Goal: Task Accomplishment & Management: Manage account settings

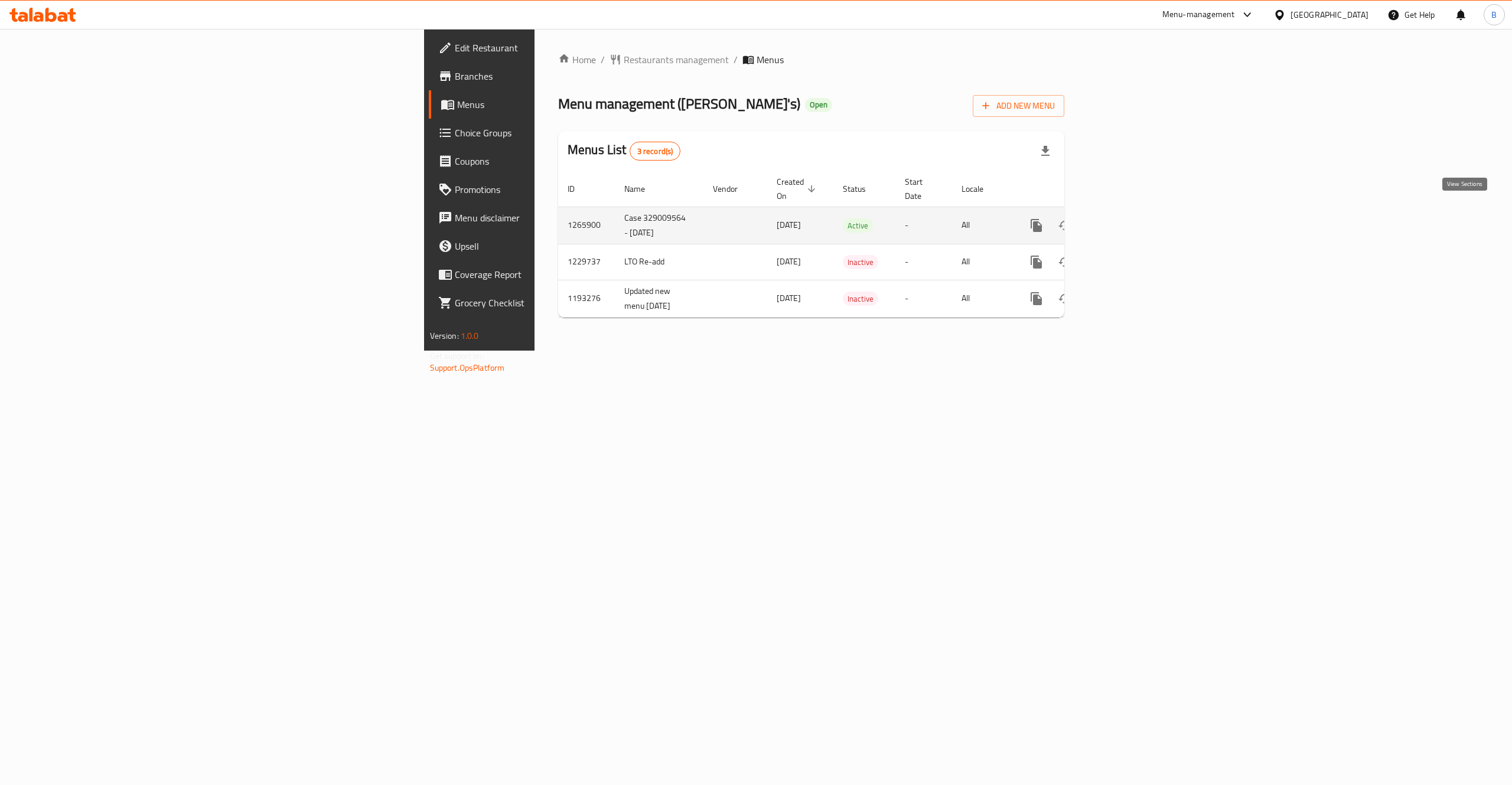
click at [1129, 218] on icon "enhanced table" at bounding box center [1121, 225] width 14 height 14
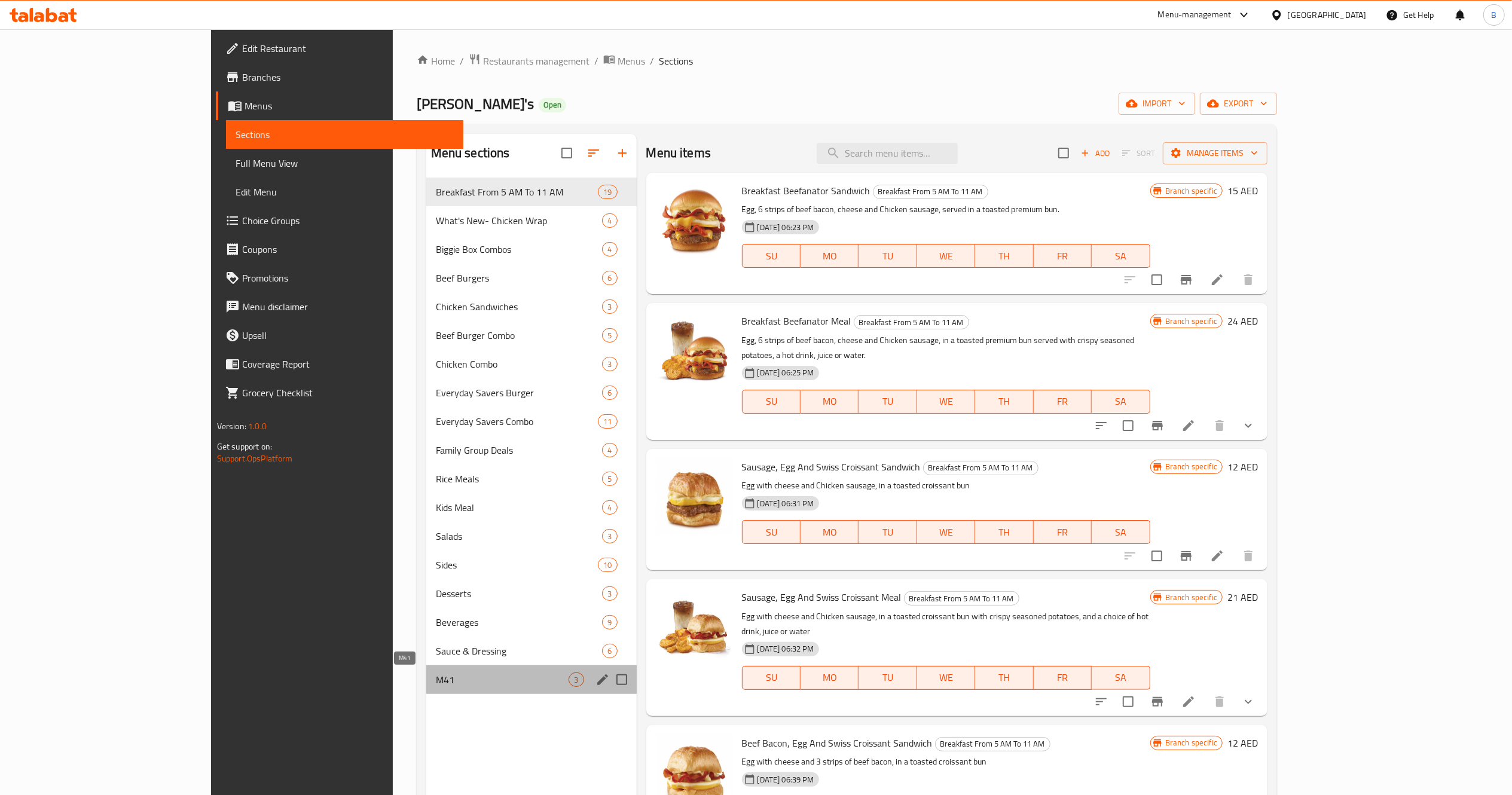
click at [436, 678] on span "M41" at bounding box center [502, 680] width 133 height 14
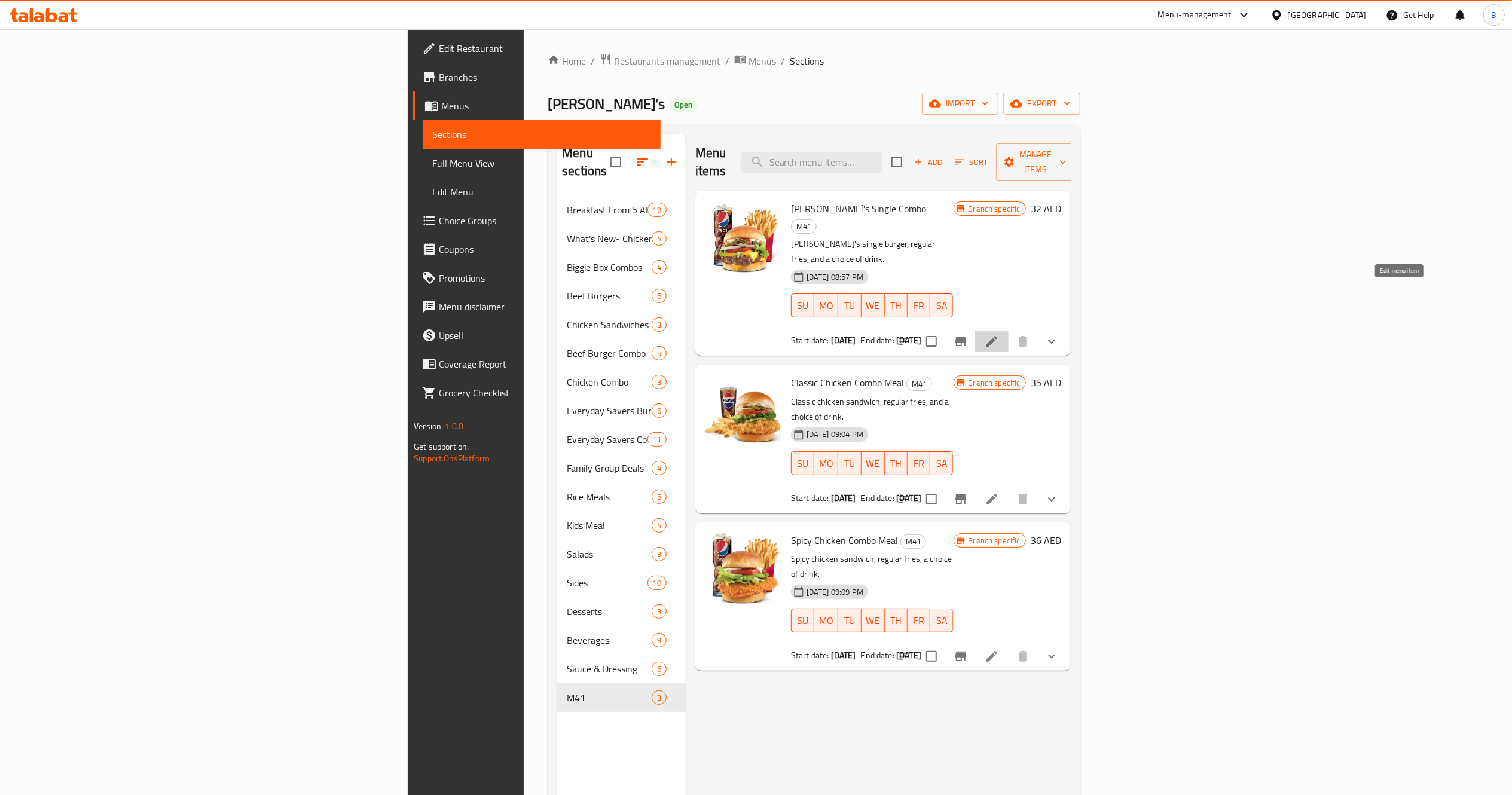
click at [999, 334] on icon at bounding box center [991, 341] width 14 height 14
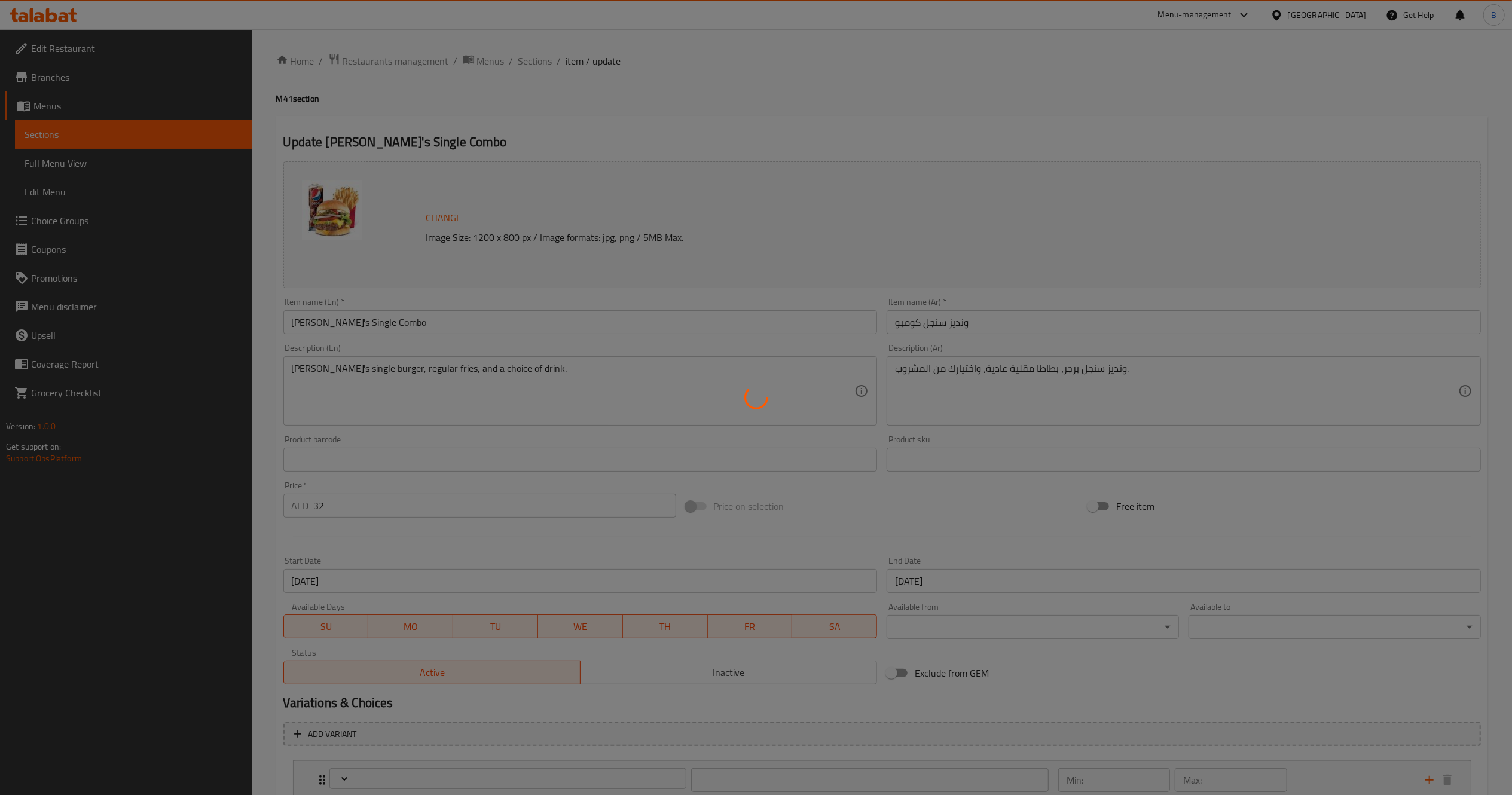
type input "اختيارات المشروبات:"
type input "1"
type input "حذف مكونات"
type input "0"
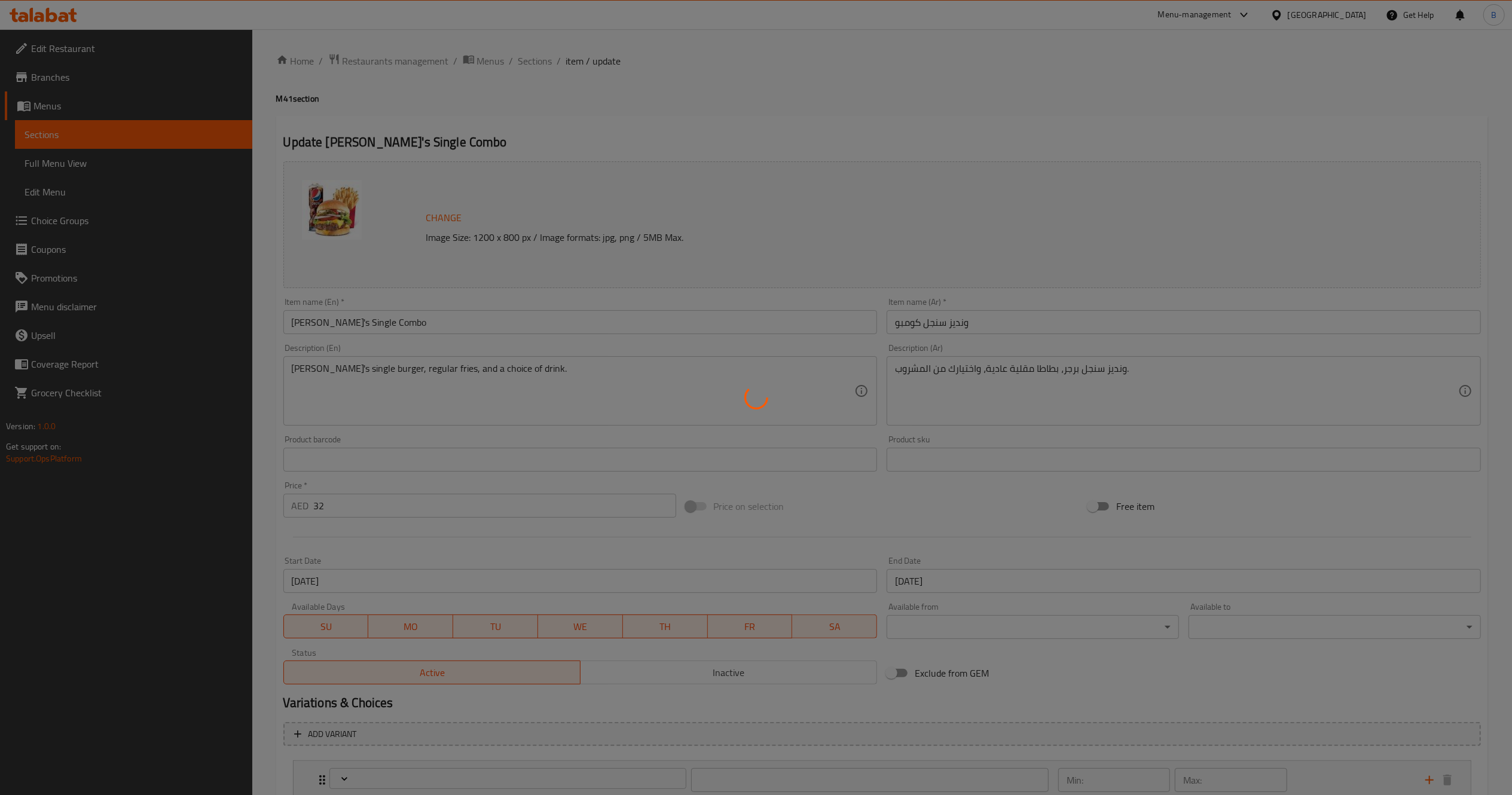
type input "0"
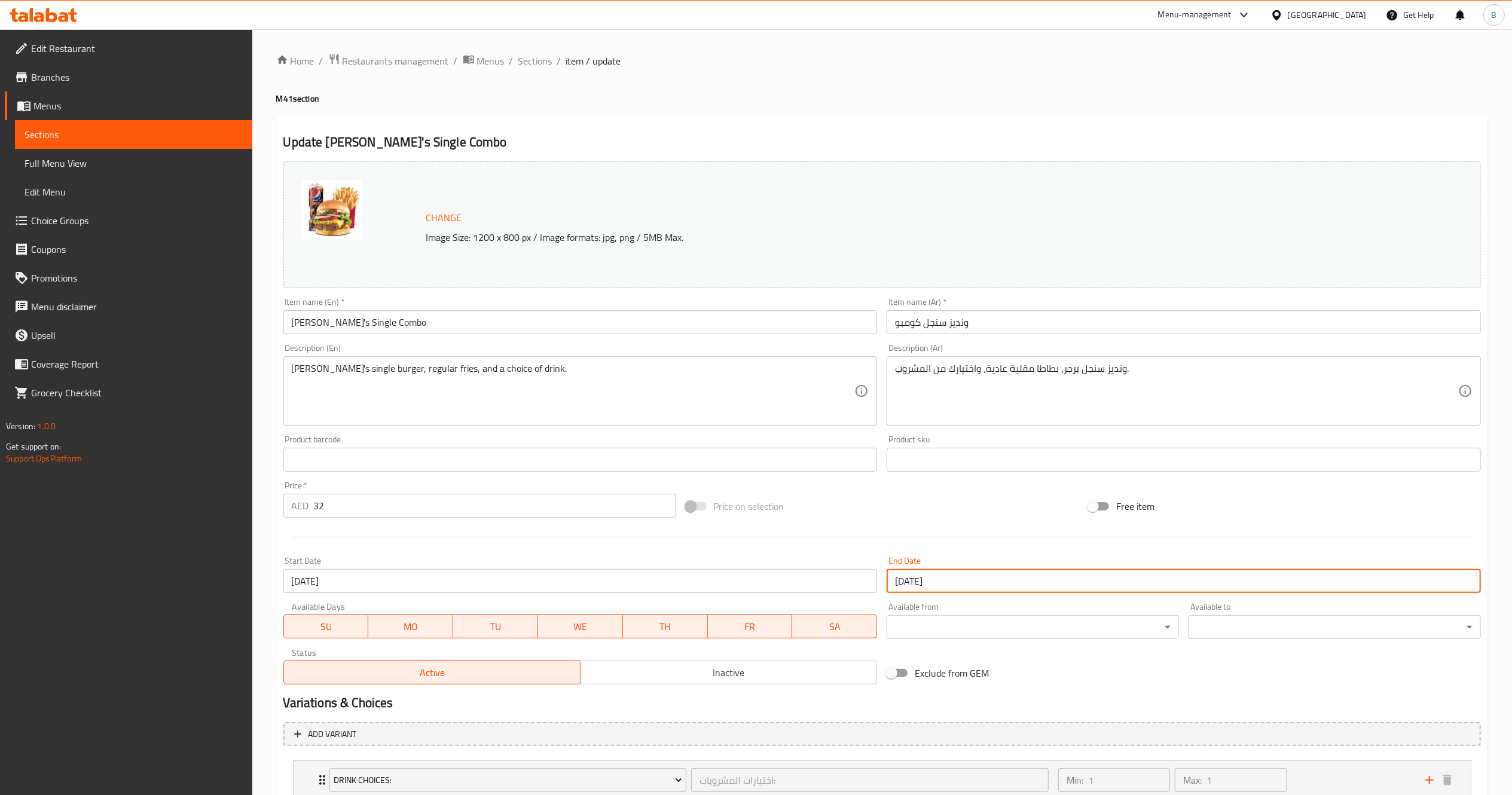
click at [1077, 588] on input "29-09-2025" at bounding box center [1184, 581] width 594 height 24
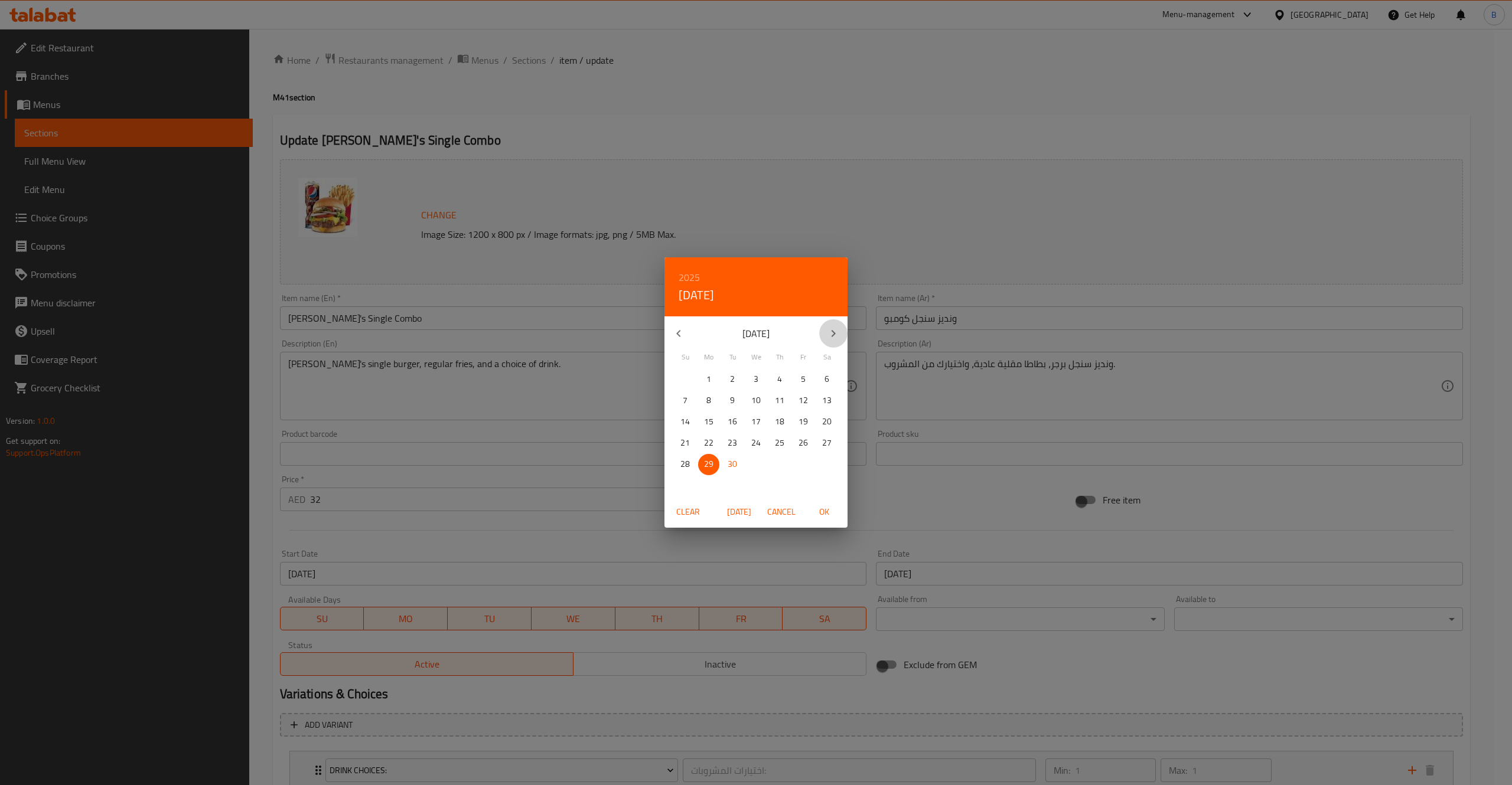
click at [829, 332] on icon "button" at bounding box center [833, 333] width 14 height 14
click at [800, 469] on p "31" at bounding box center [804, 464] width 10 height 15
click at [827, 513] on span "OK" at bounding box center [824, 512] width 29 height 15
type input "[DATE]"
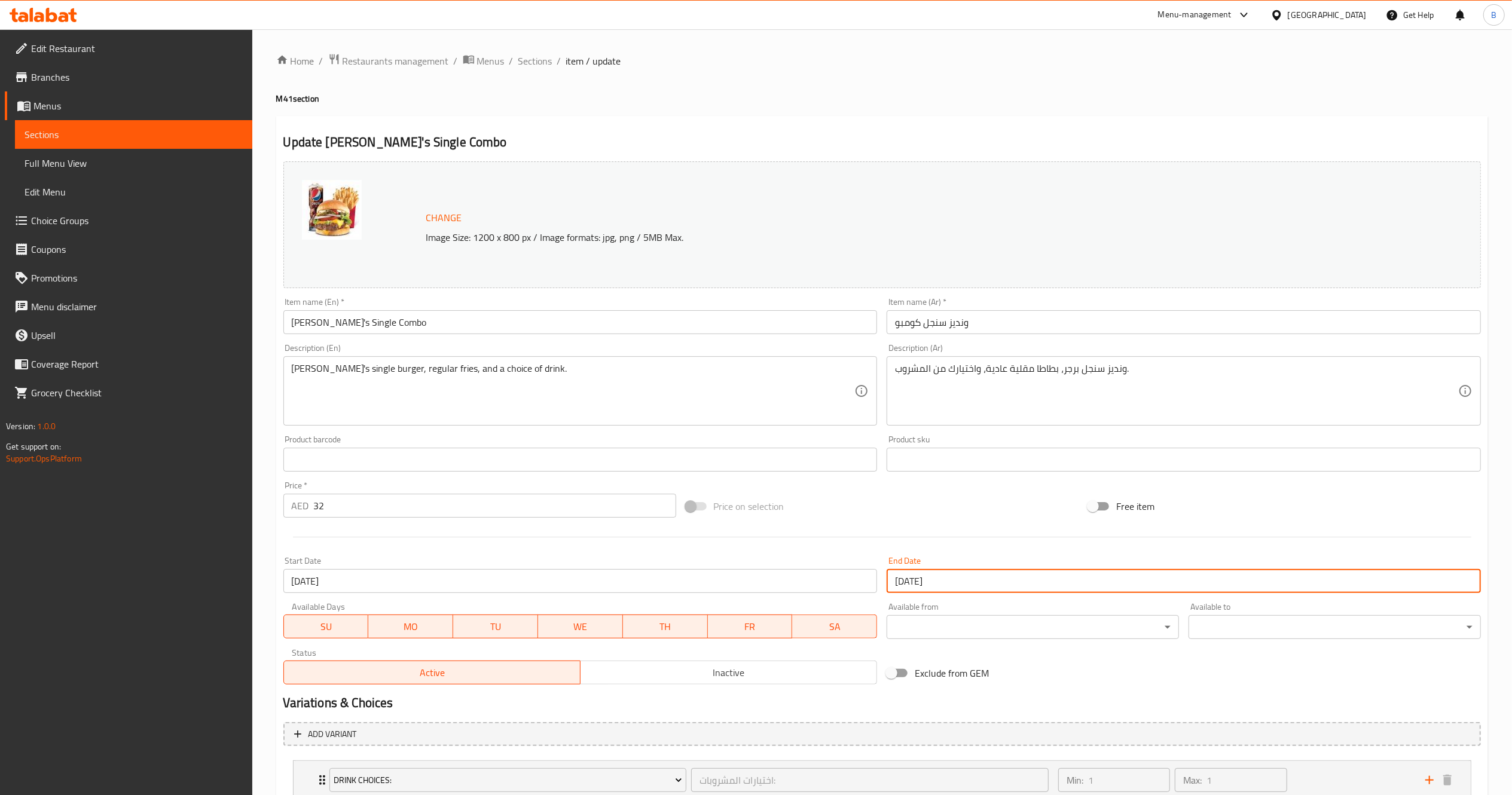
scroll to position [137, 0]
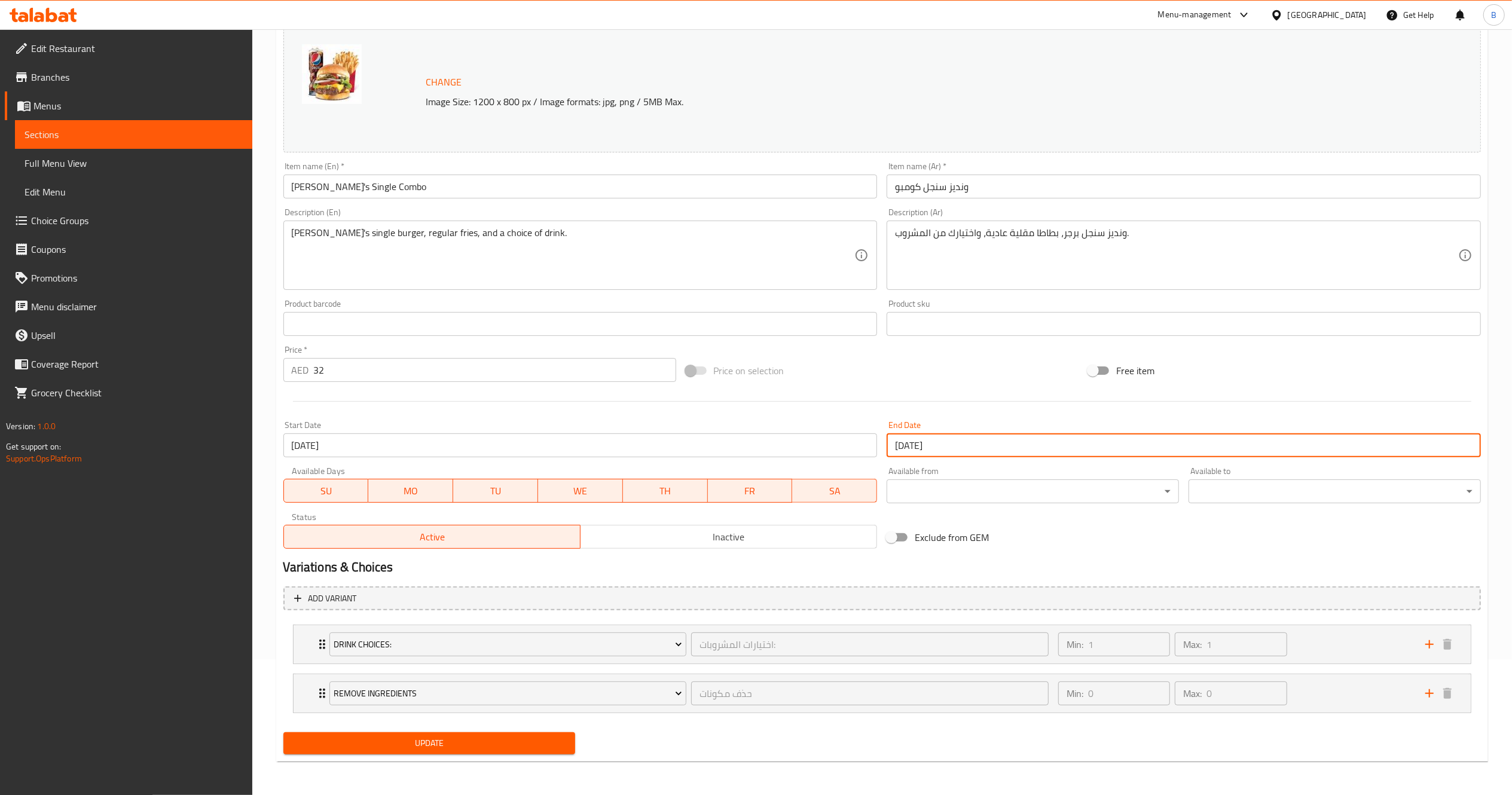
click at [510, 750] on span "Update" at bounding box center [429, 743] width 273 height 15
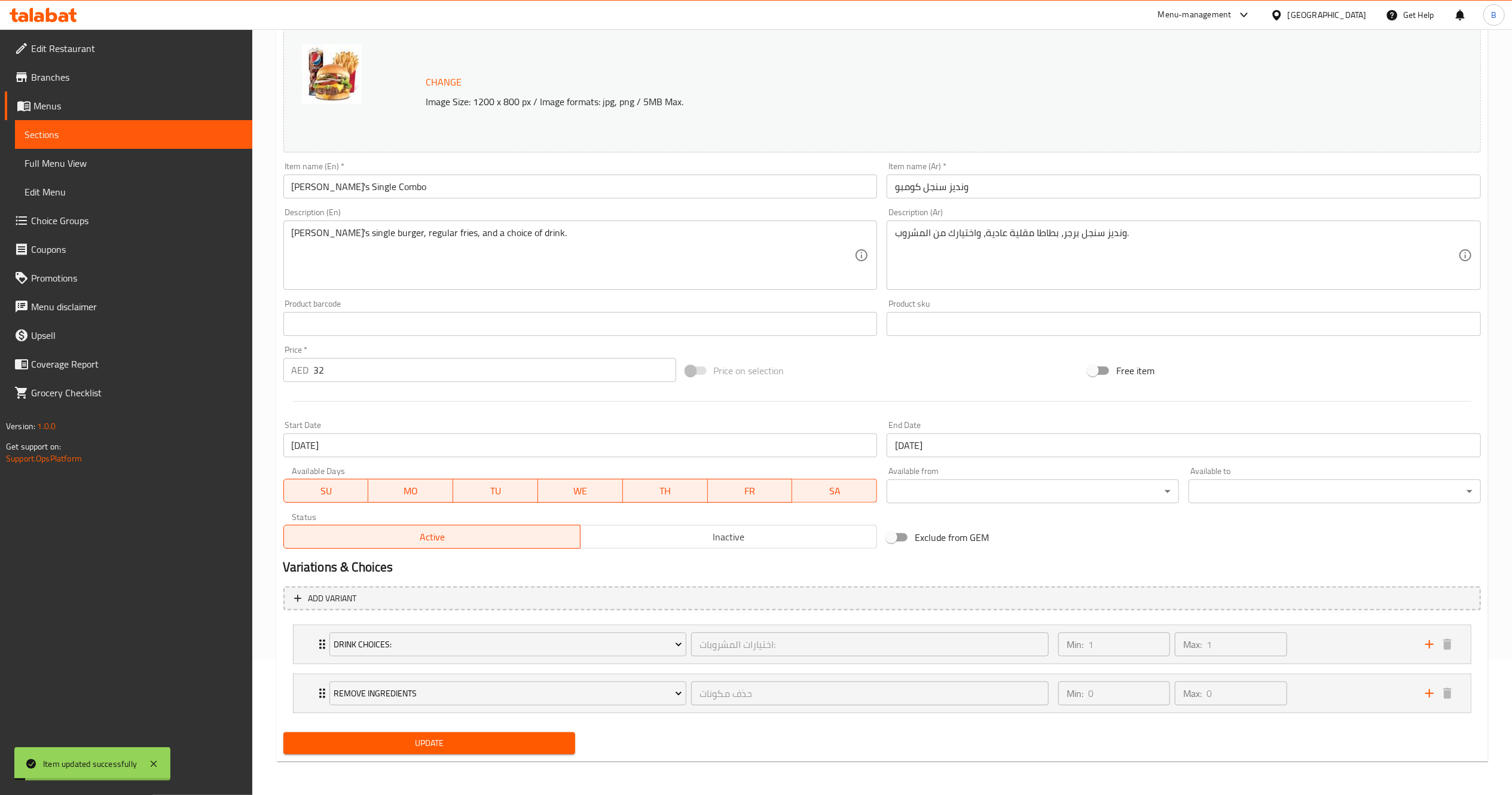
scroll to position [0, 0]
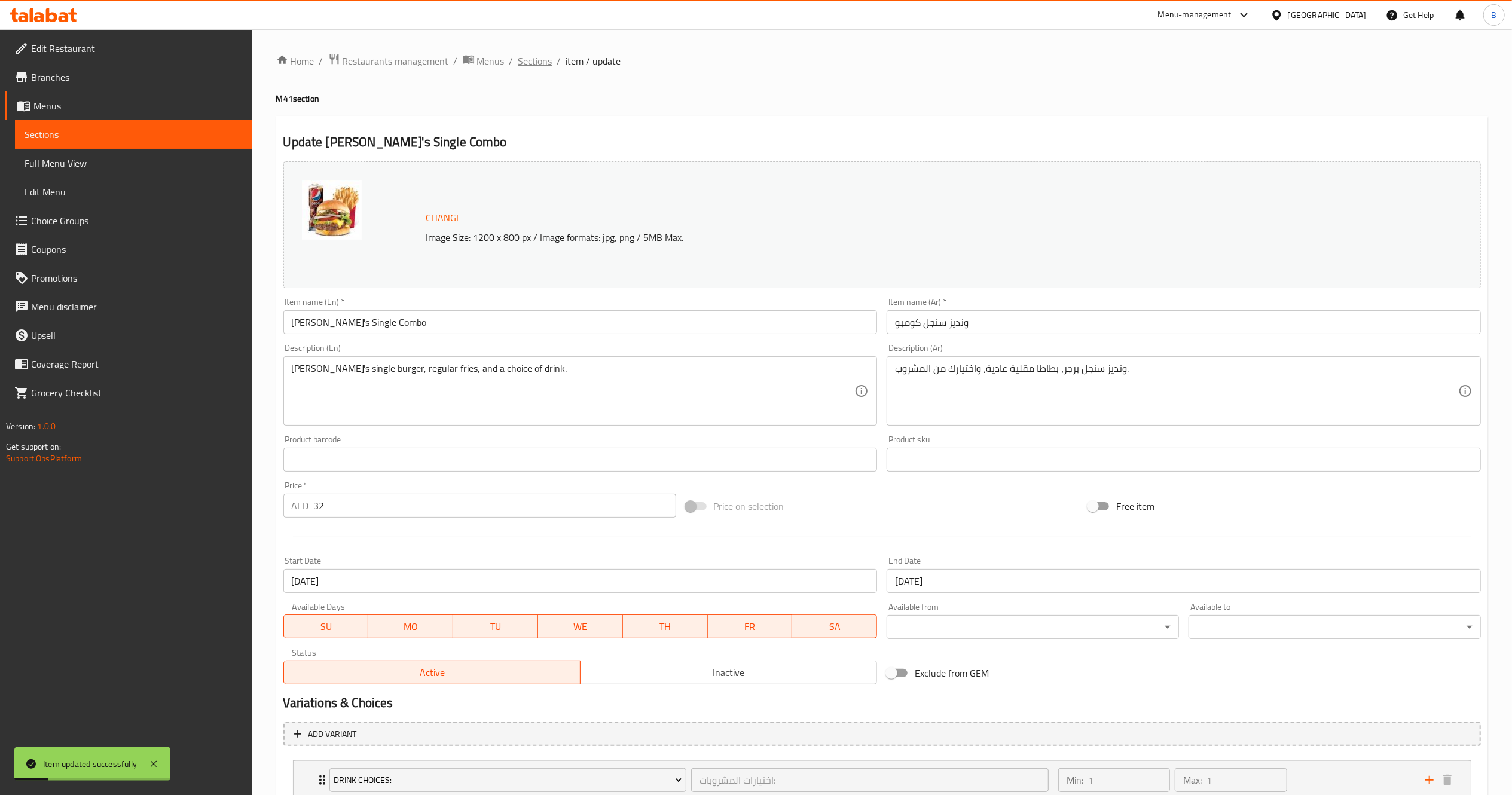
click at [541, 58] on span "Sections" at bounding box center [535, 61] width 34 height 14
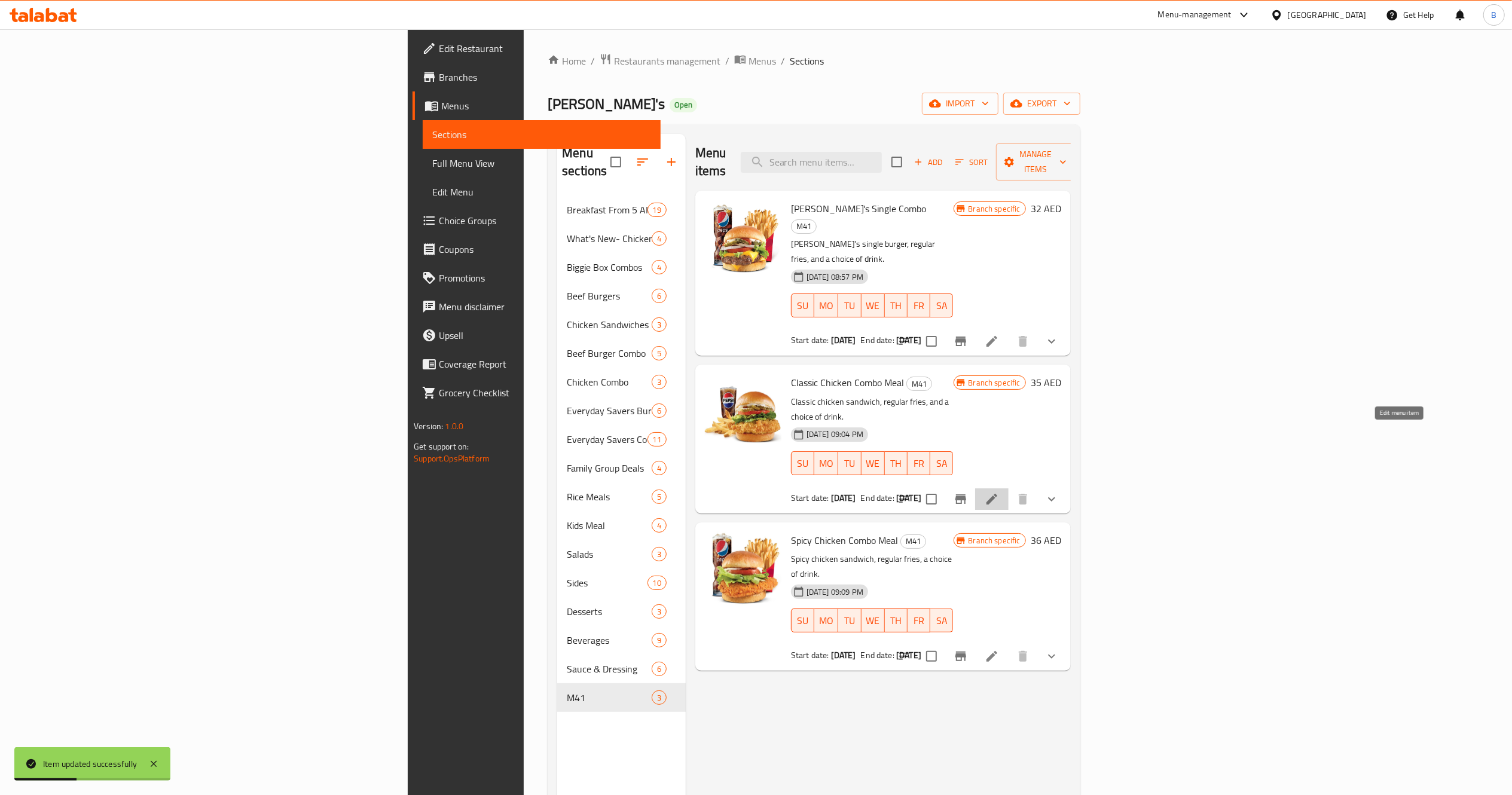
click at [999, 492] on icon at bounding box center [991, 499] width 14 height 14
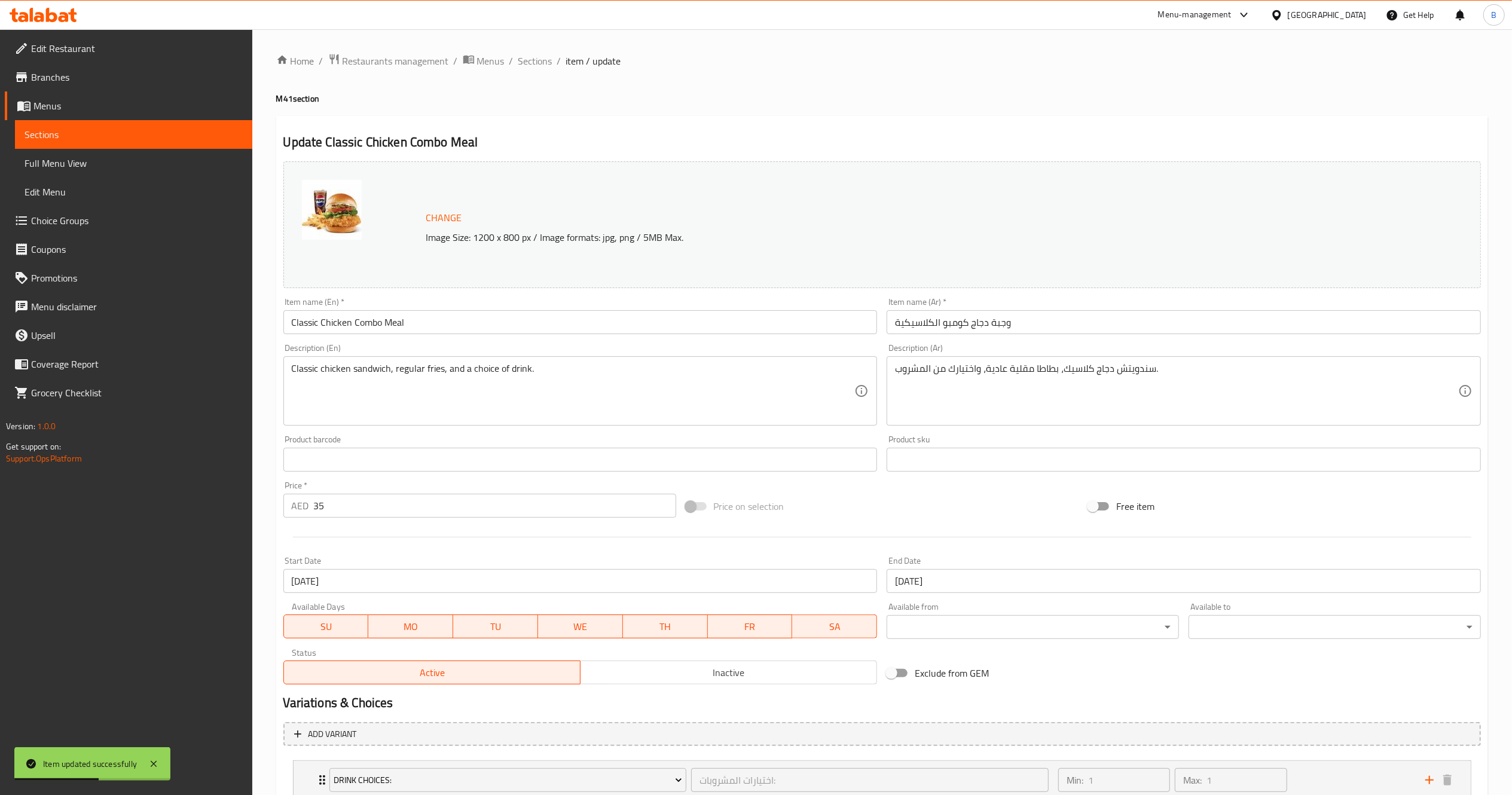
scroll to position [137, 0]
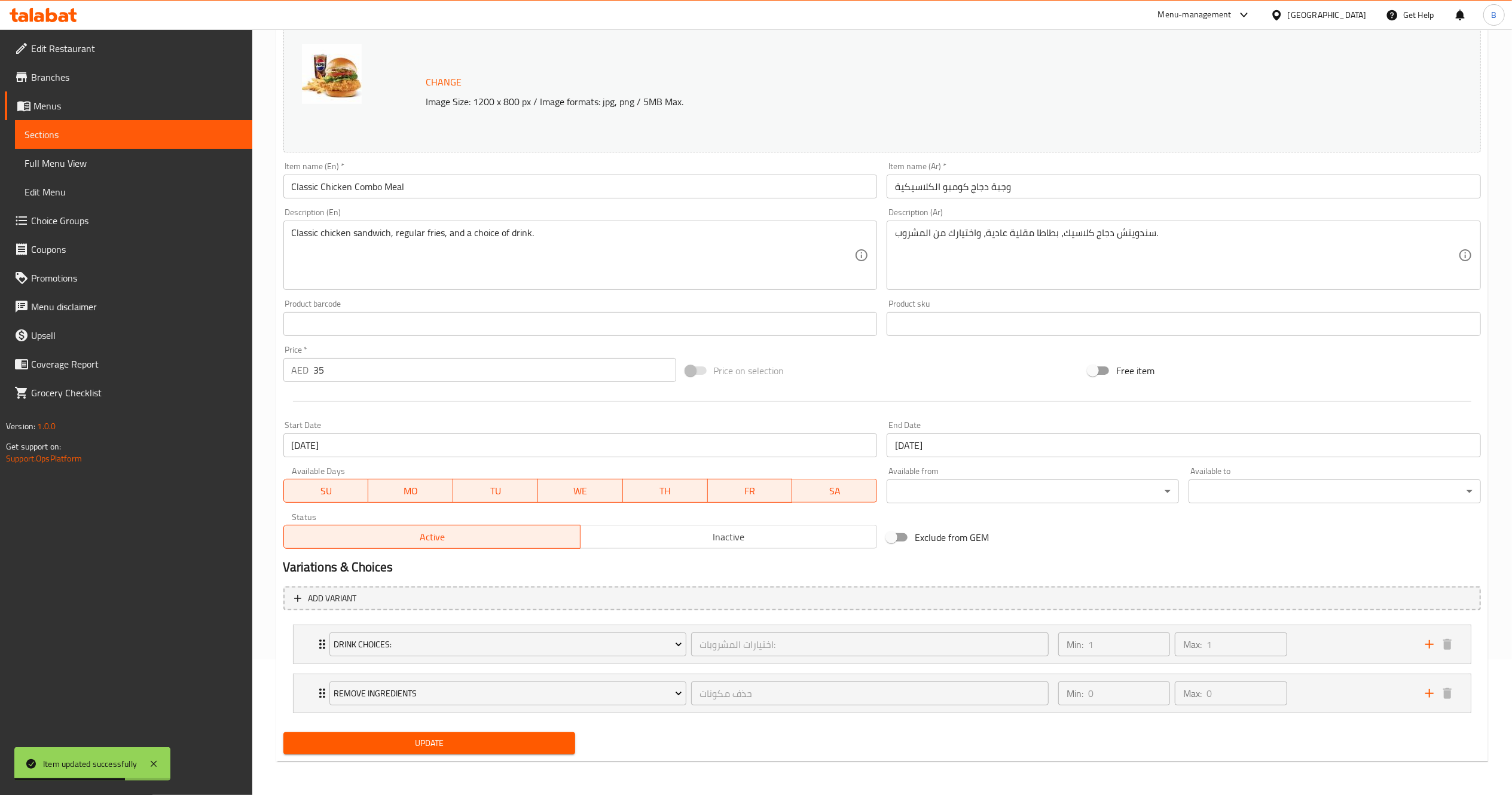
drag, startPoint x: 943, startPoint y: 428, endPoint x: 939, endPoint y: 440, distance: 12.6
click at [939, 440] on div "End Date 29-09-2025 End Date" at bounding box center [1184, 439] width 594 height 36
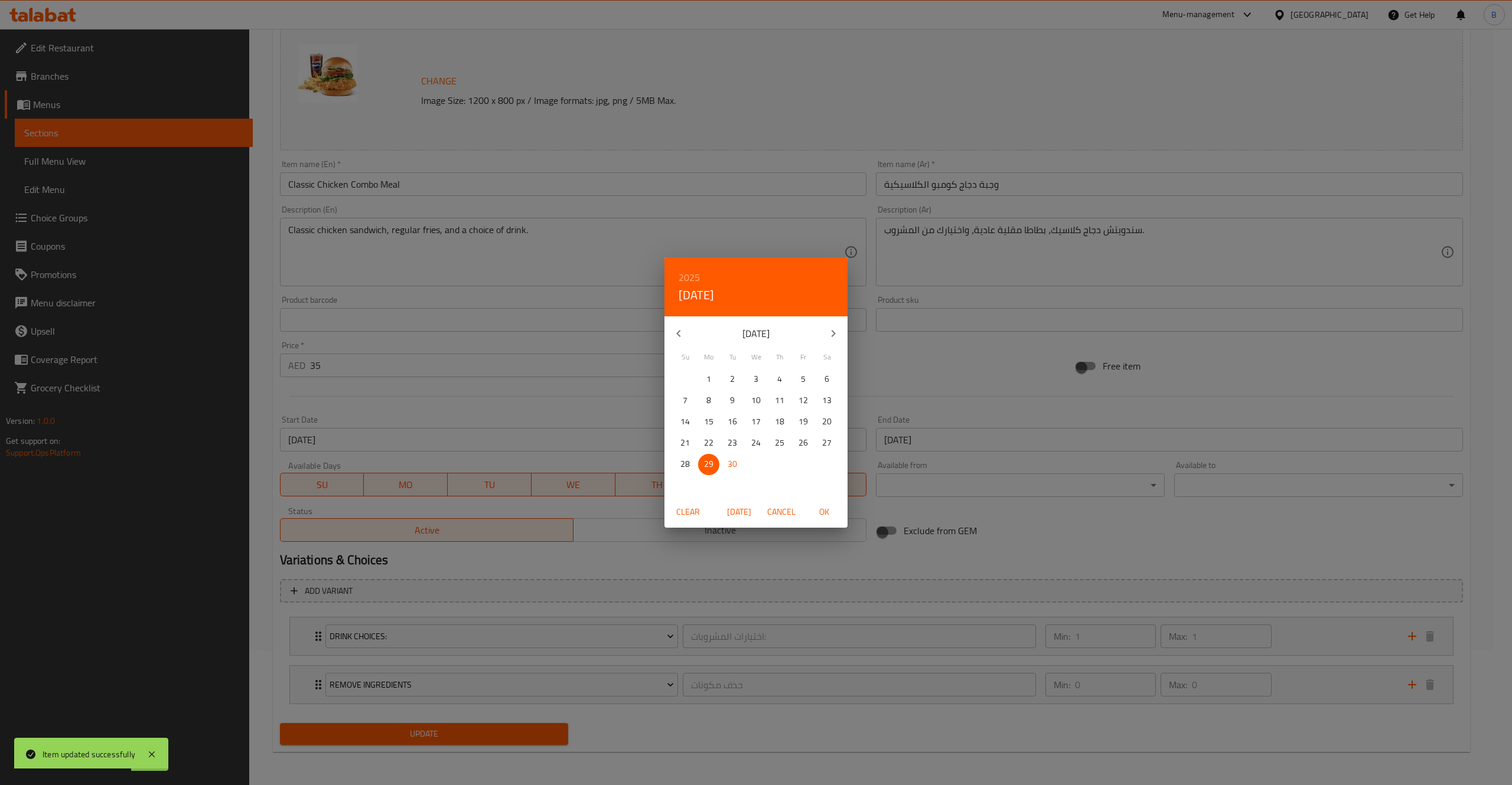
click at [927, 434] on div "2025 Mon, Sep 29 September 2025 Su Mo Tu We Th Fr Sa 31 1 2 3 4 5 6 7 8 9 10 11…" at bounding box center [756, 392] width 1512 height 785
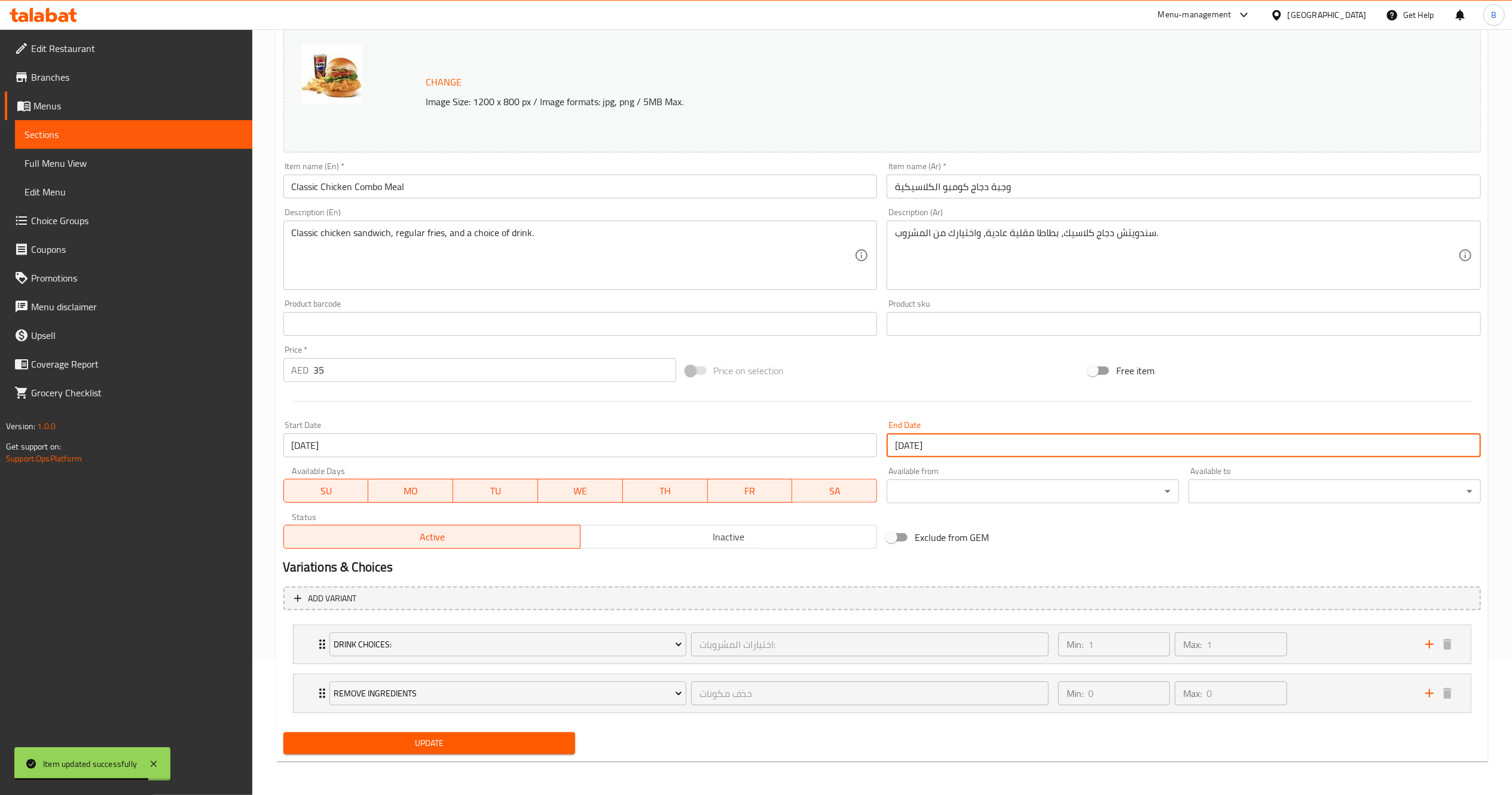
click at [929, 444] on input "29-09-2025" at bounding box center [1184, 445] width 594 height 24
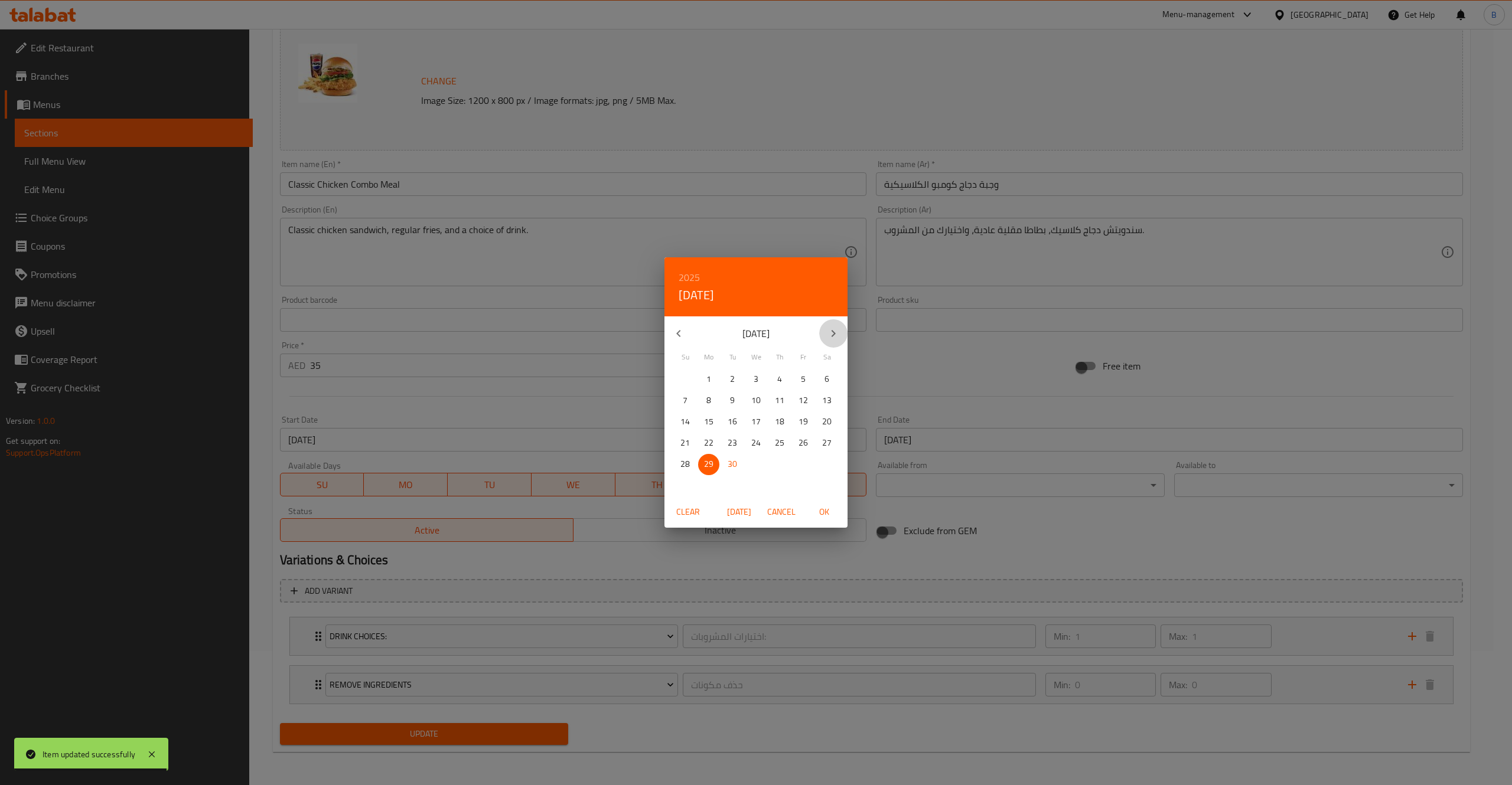
click at [830, 324] on button "button" at bounding box center [833, 333] width 29 height 28
click at [799, 471] on p "31" at bounding box center [804, 464] width 10 height 15
click at [839, 521] on button "OK" at bounding box center [824, 512] width 38 height 22
type input "[DATE]"
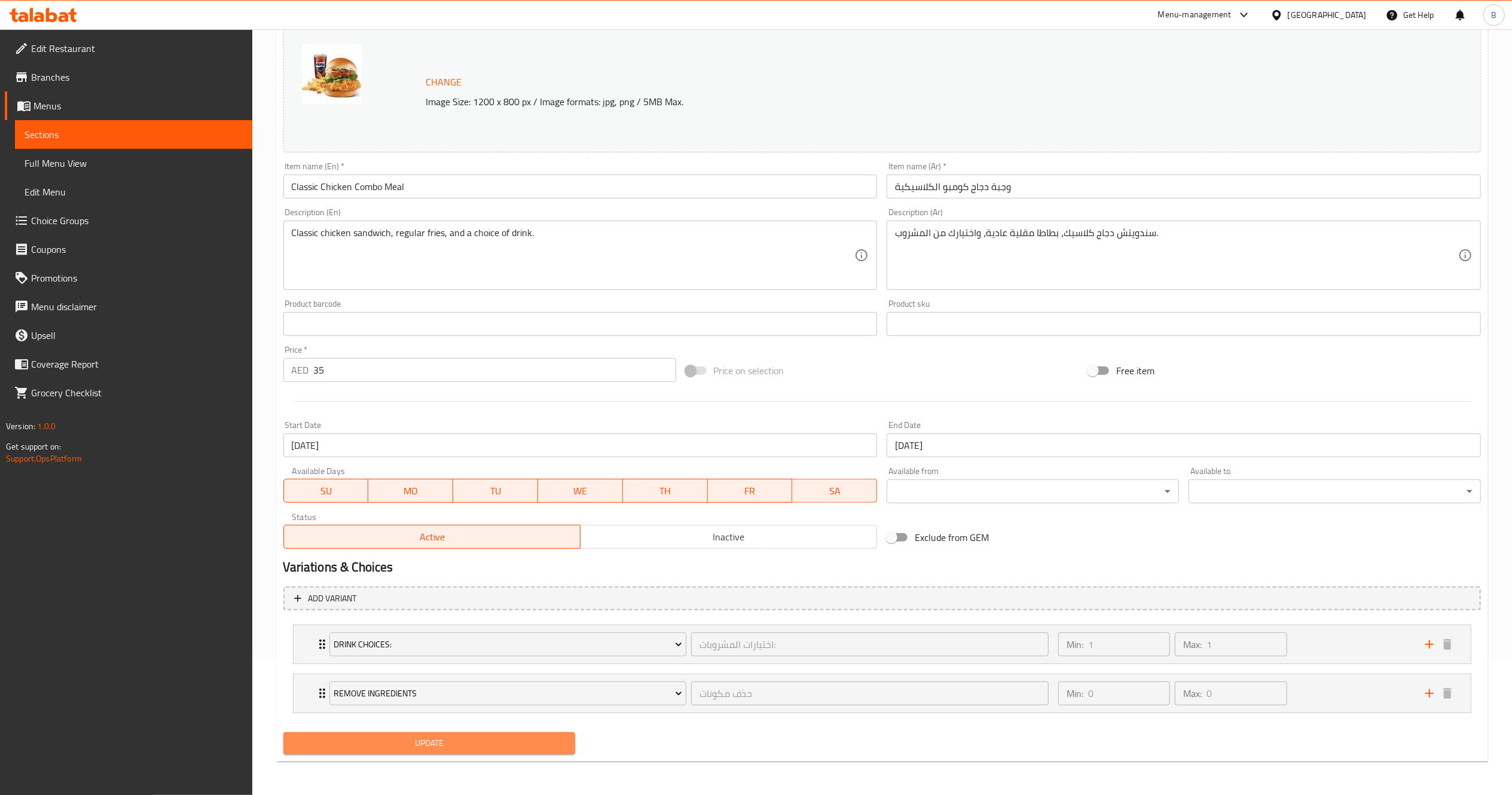
click at [489, 738] on span "Update" at bounding box center [429, 743] width 273 height 15
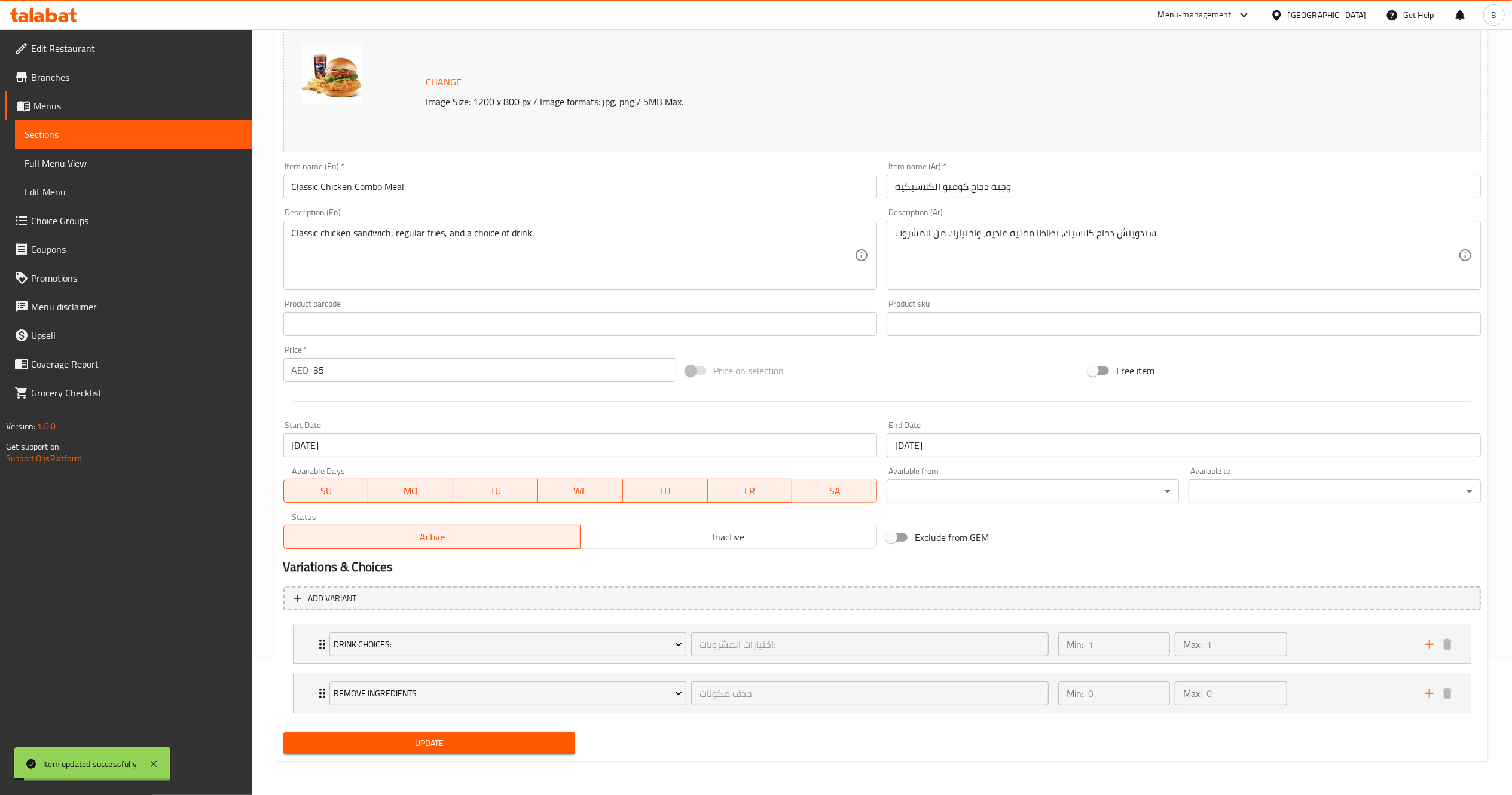
scroll to position [0, 0]
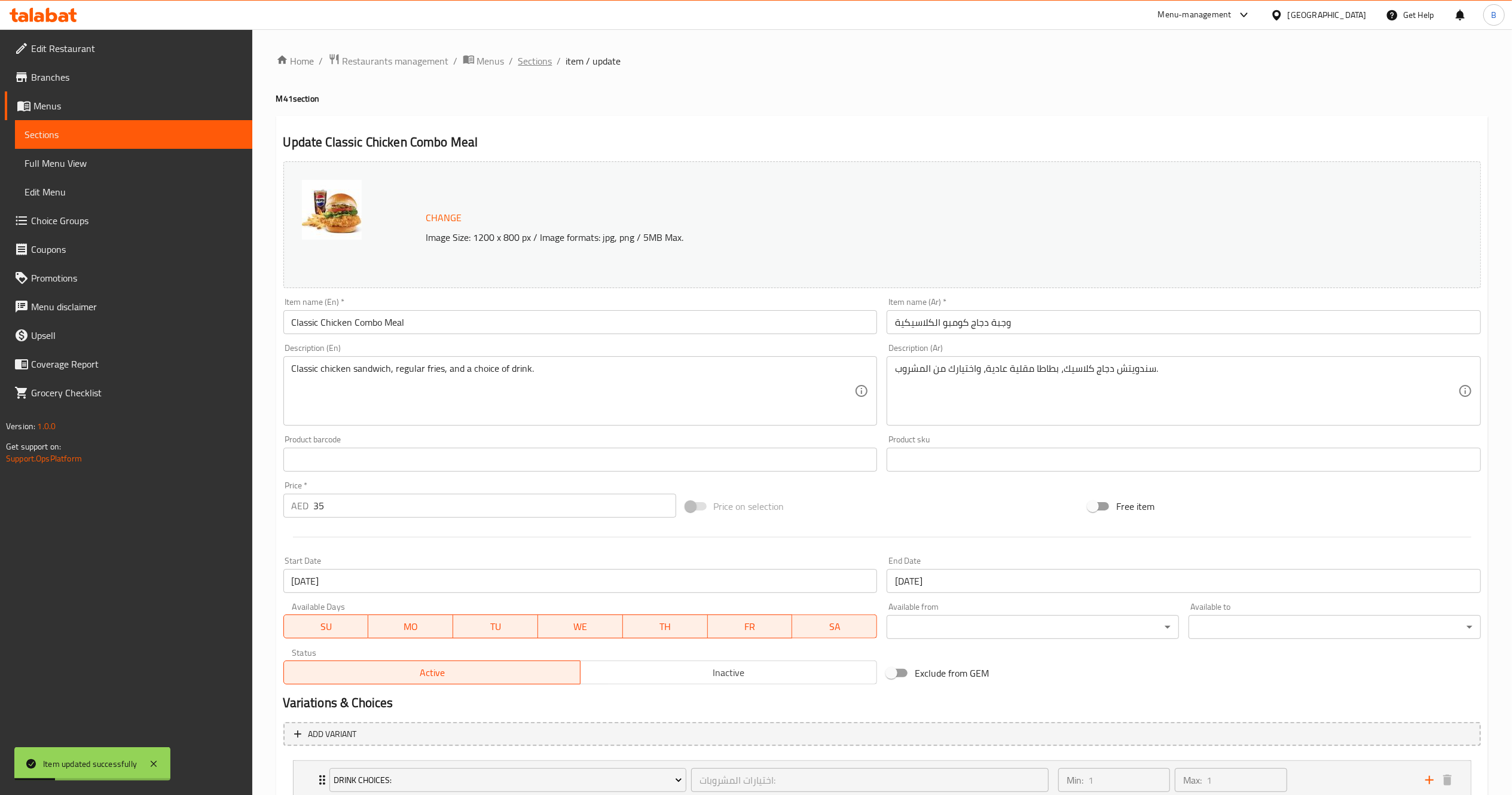
click at [533, 61] on span "Sections" at bounding box center [535, 61] width 34 height 14
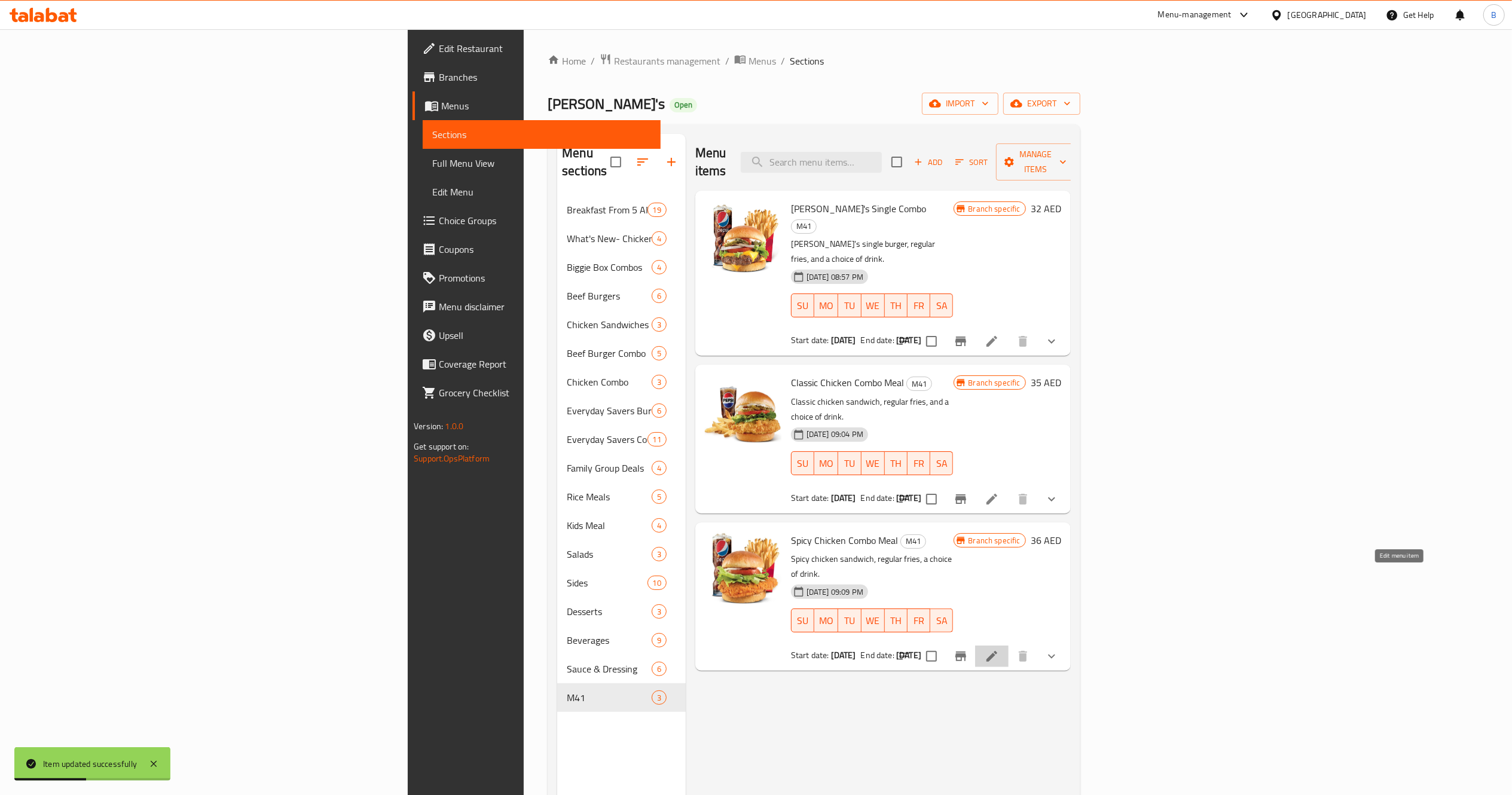
click at [999, 650] on icon at bounding box center [991, 656] width 14 height 14
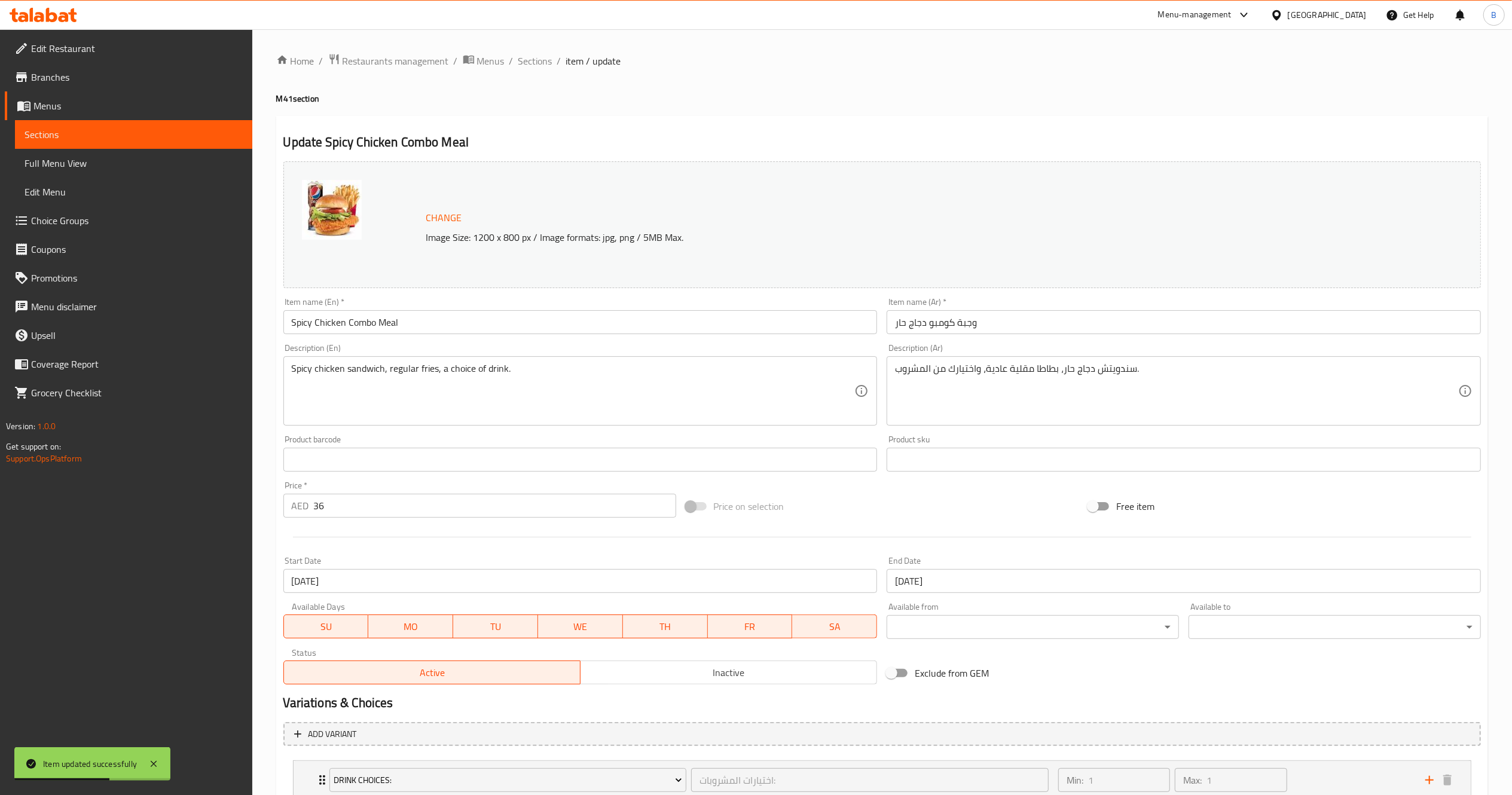
scroll to position [137, 0]
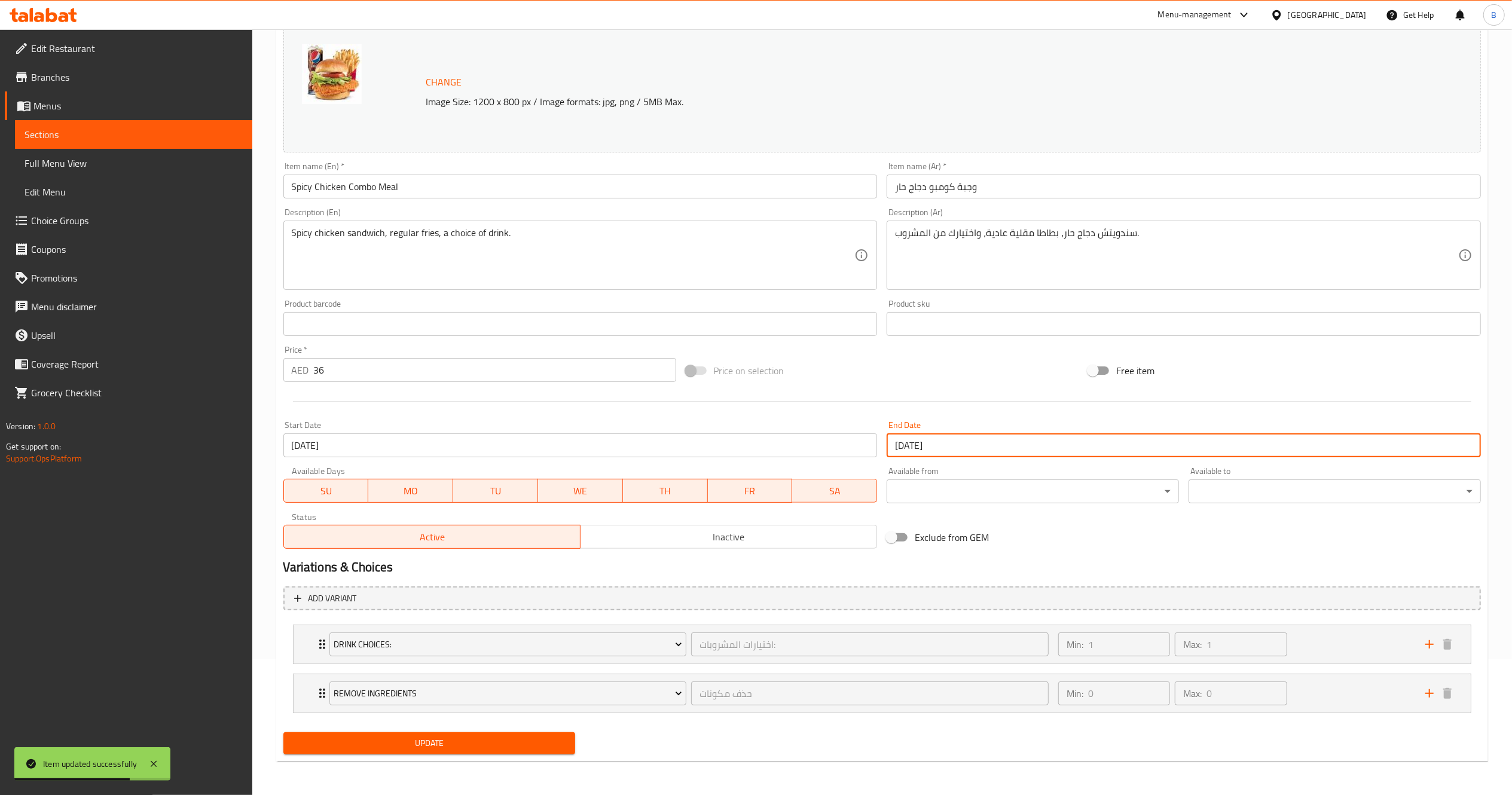
click at [963, 453] on input "29-09-2025" at bounding box center [1184, 445] width 594 height 24
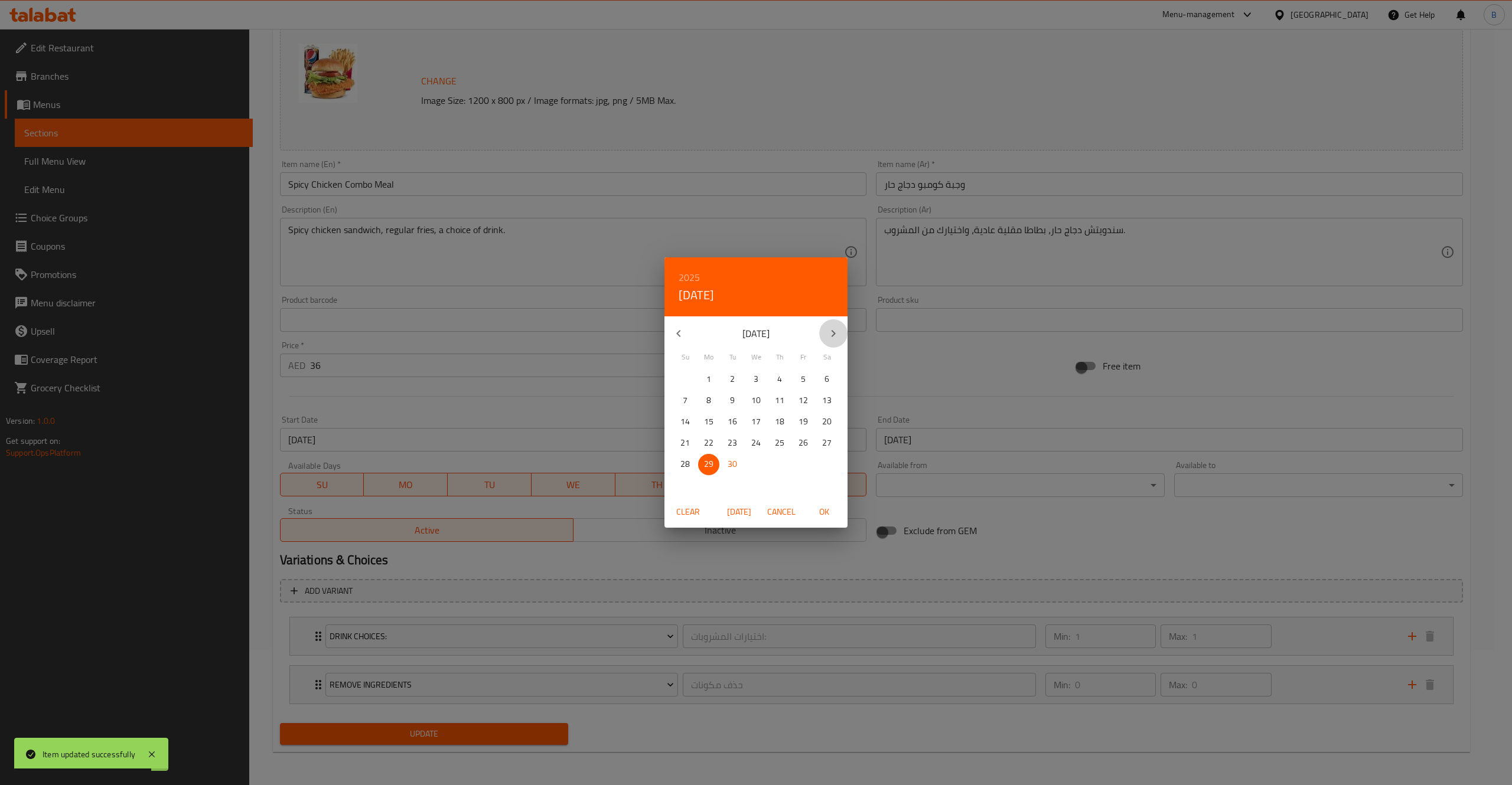
click at [828, 333] on icon "button" at bounding box center [833, 333] width 14 height 14
click at [803, 467] on p "31" at bounding box center [804, 464] width 10 height 15
click at [827, 509] on span "OK" at bounding box center [824, 512] width 29 height 15
type input "[DATE]"
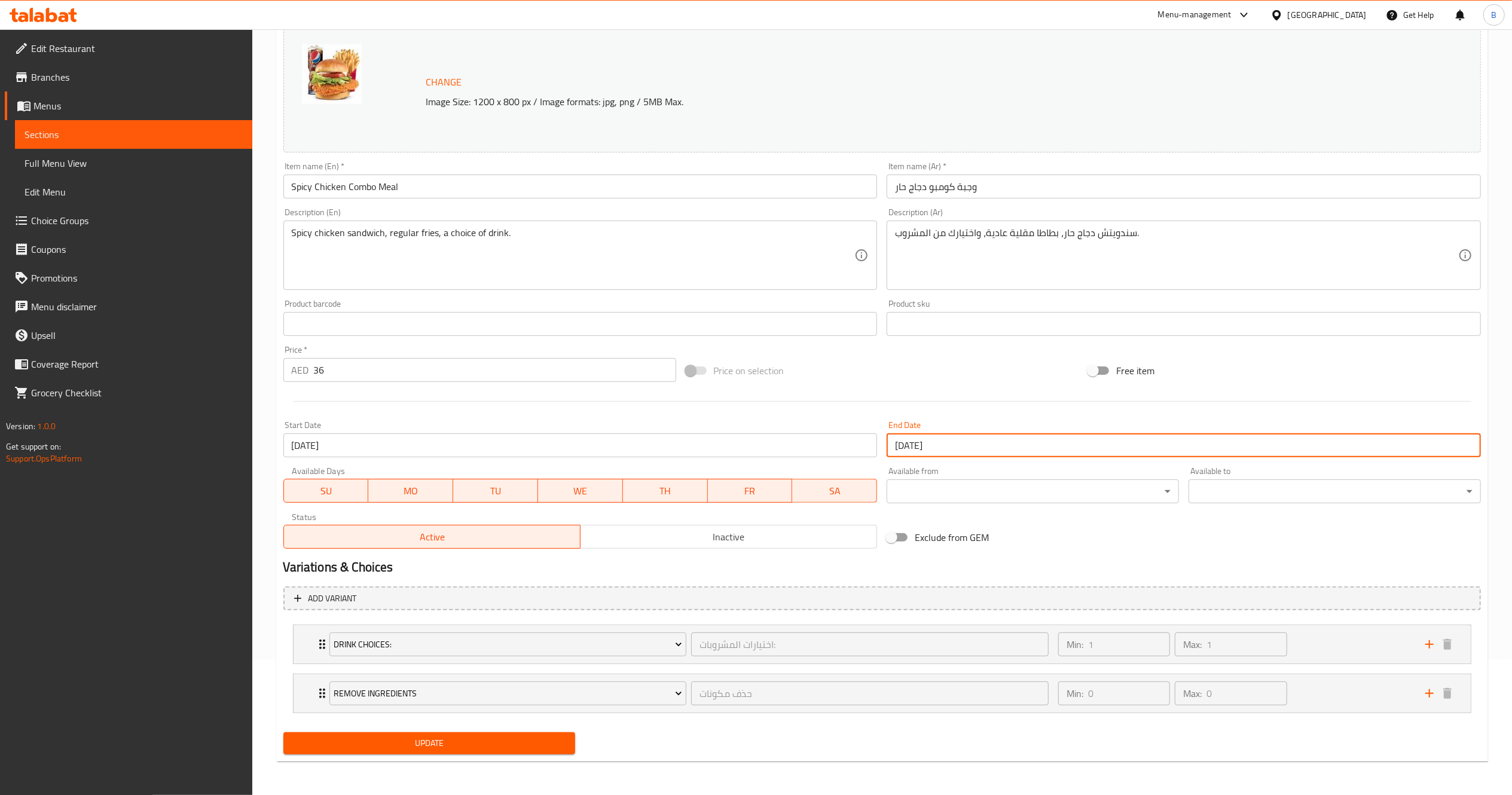
click at [507, 752] on button "Update" at bounding box center [430, 743] width 292 height 22
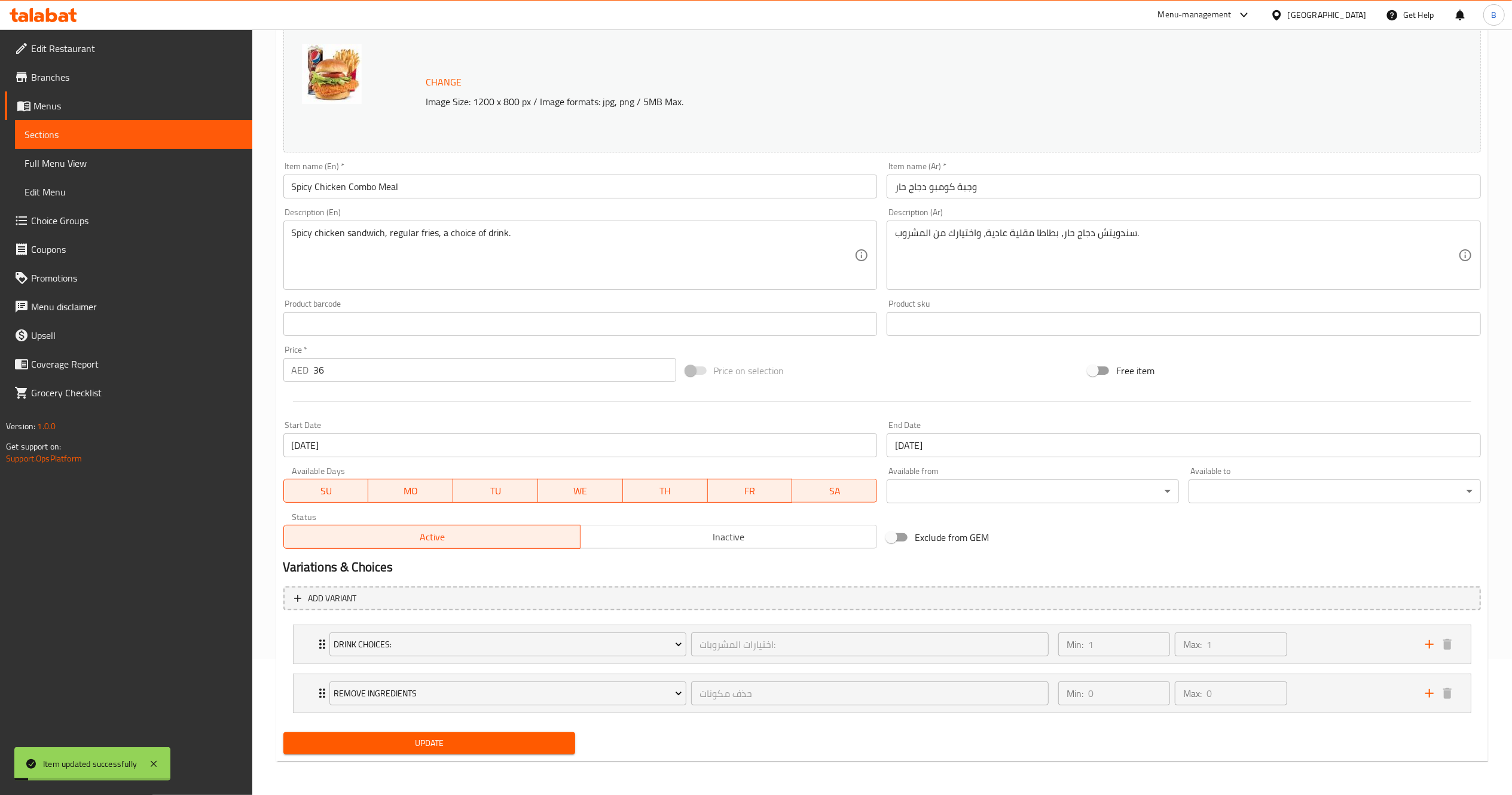
scroll to position [0, 0]
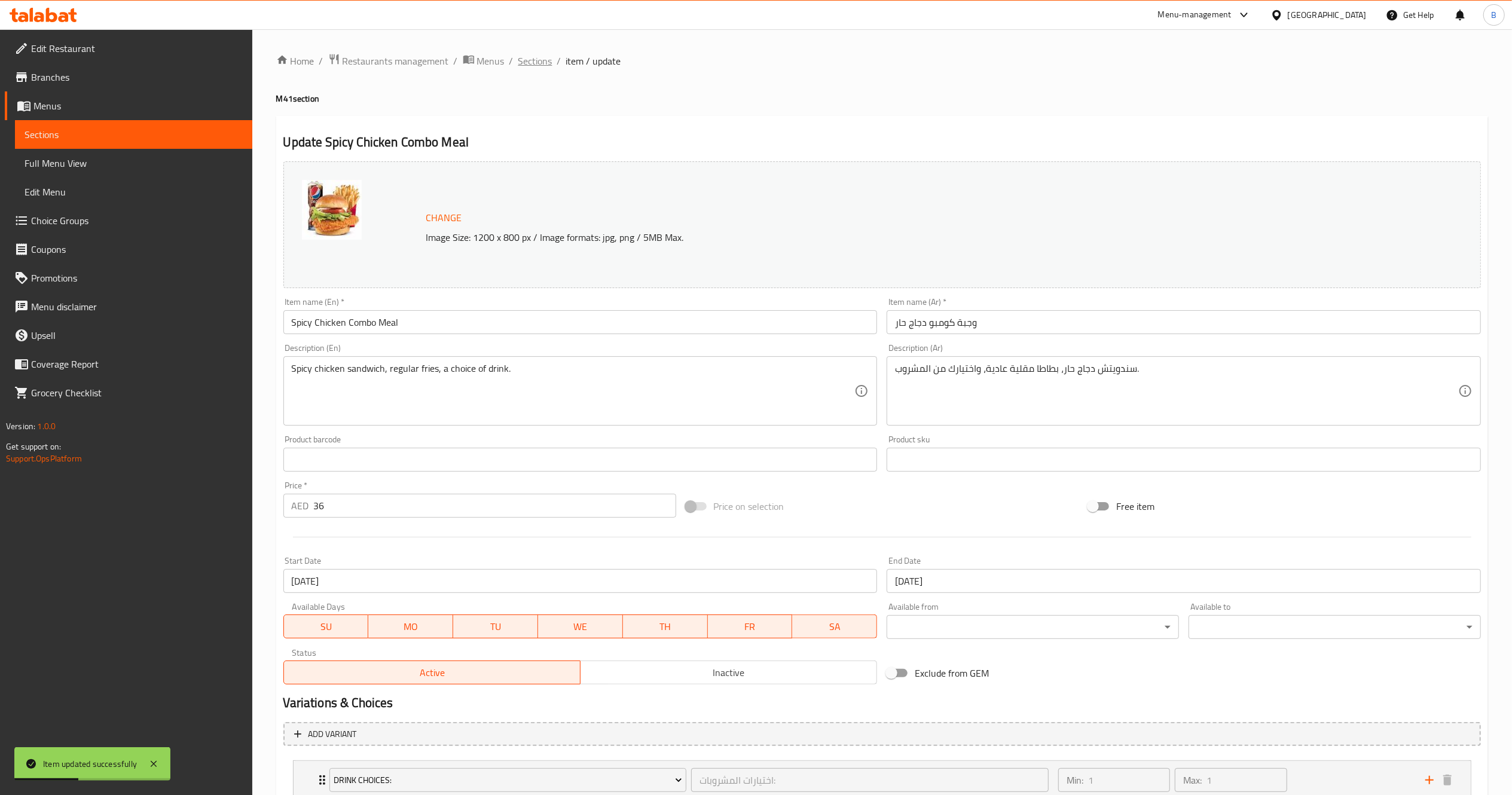
click at [525, 63] on span "Sections" at bounding box center [535, 61] width 34 height 14
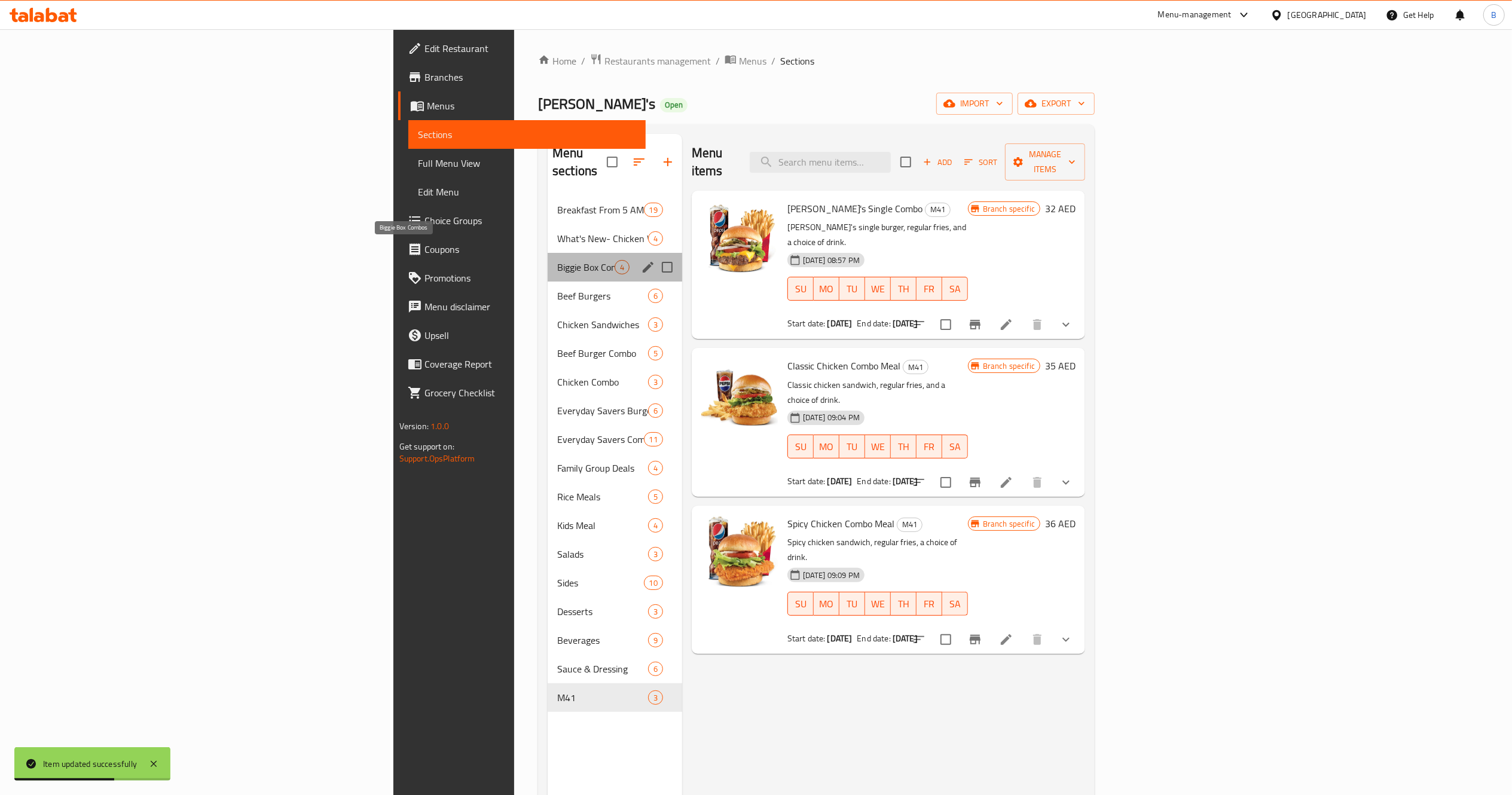
click at [557, 260] on span "Biggie Box Combos" at bounding box center [586, 267] width 57 height 14
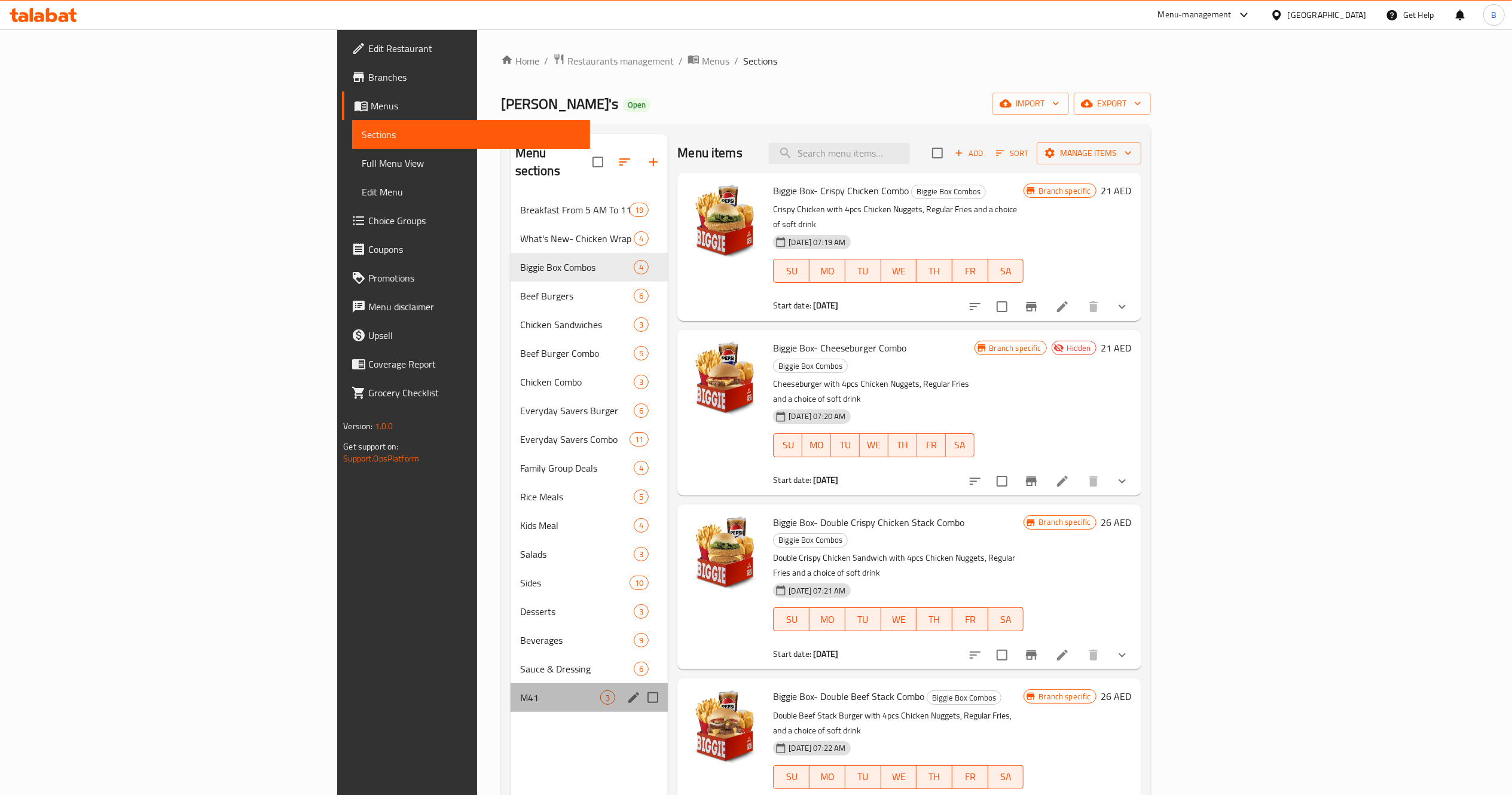
click at [511, 691] on div "M41 3" at bounding box center [589, 697] width 158 height 29
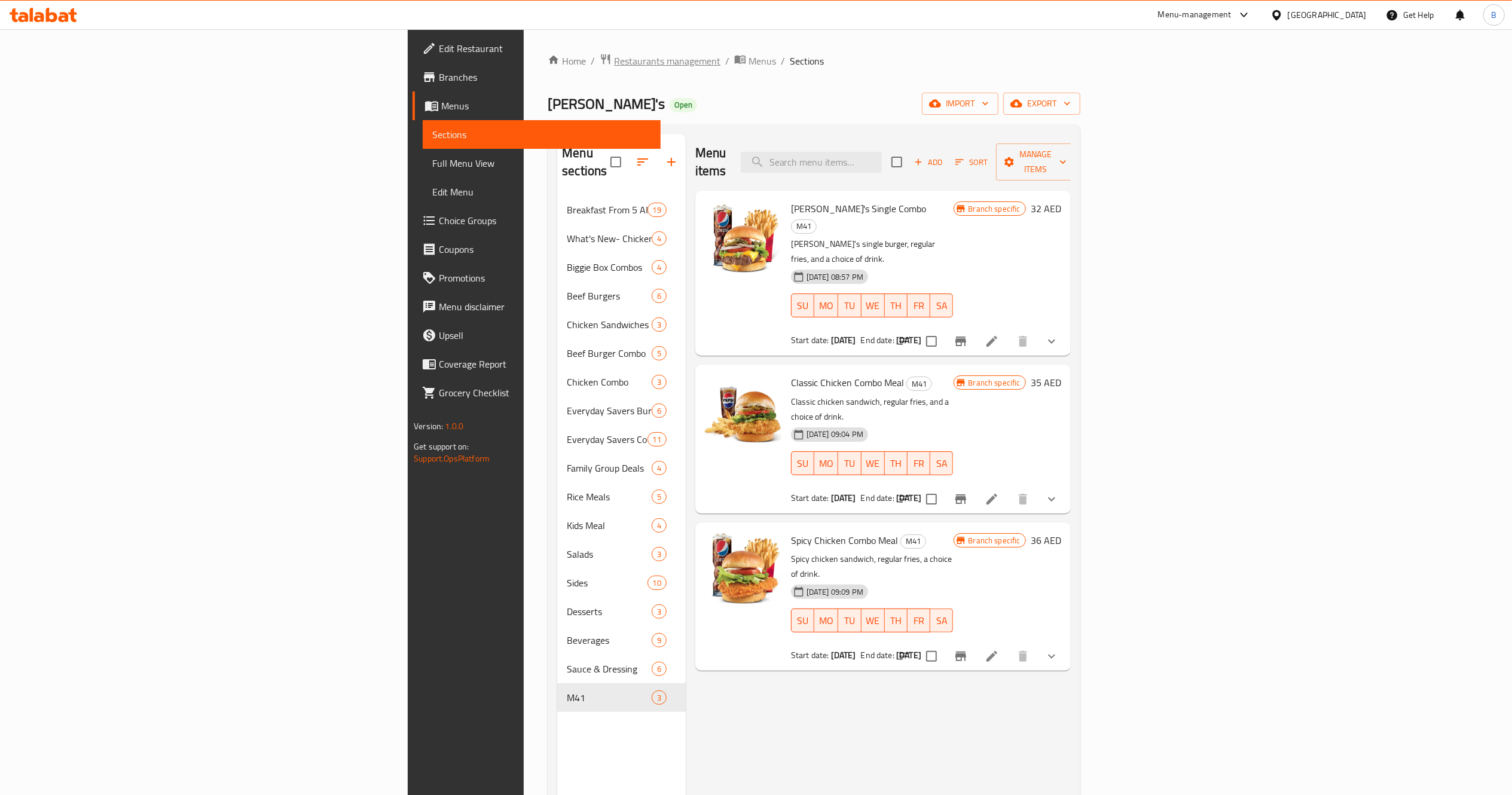
click at [614, 61] on span "Restaurants management" at bounding box center [667, 61] width 106 height 14
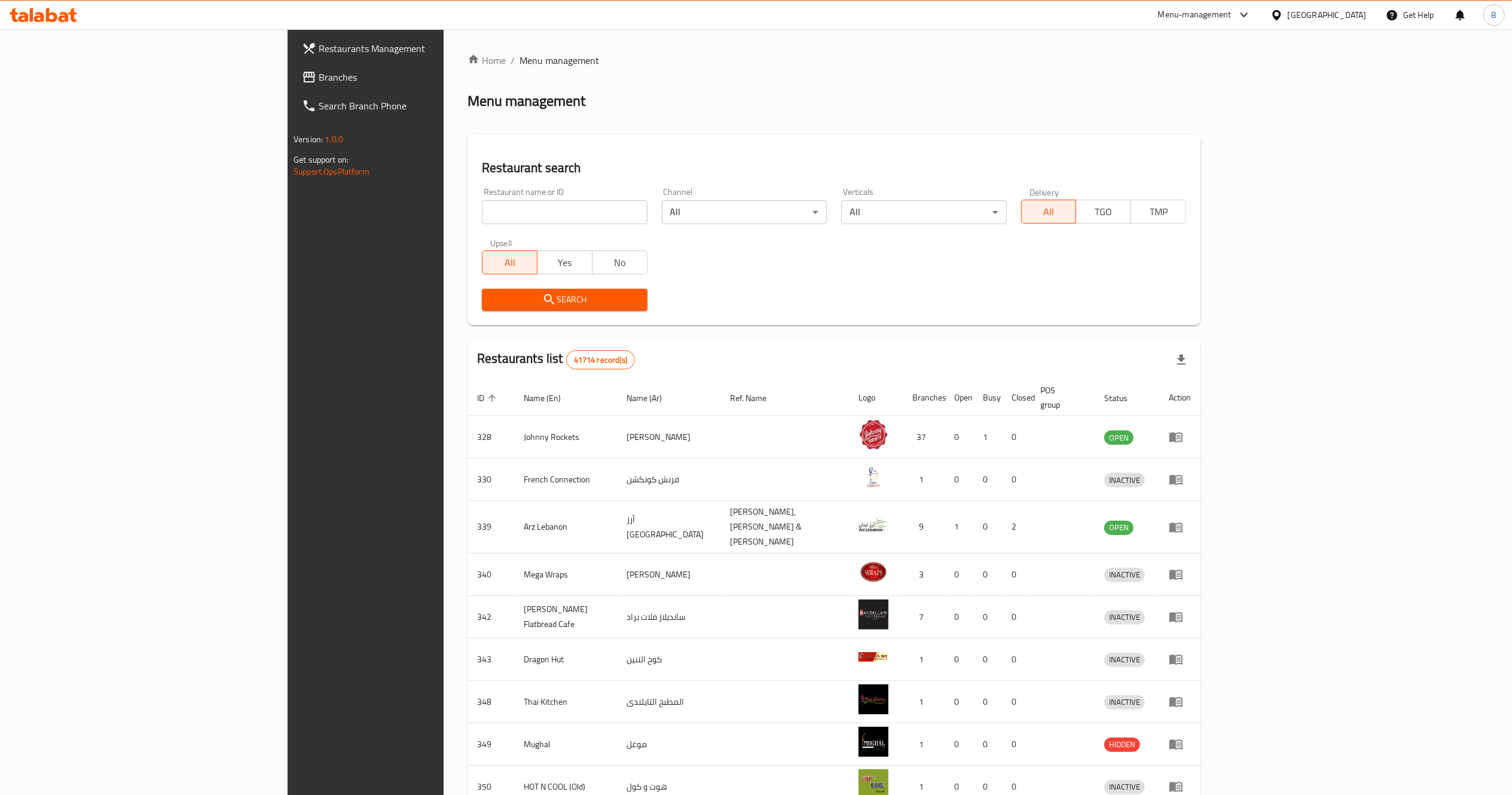
click at [482, 213] on input "search" at bounding box center [564, 212] width 165 height 24
type input "[PERSON_NAME]"
click button "Search" at bounding box center [564, 300] width 165 height 22
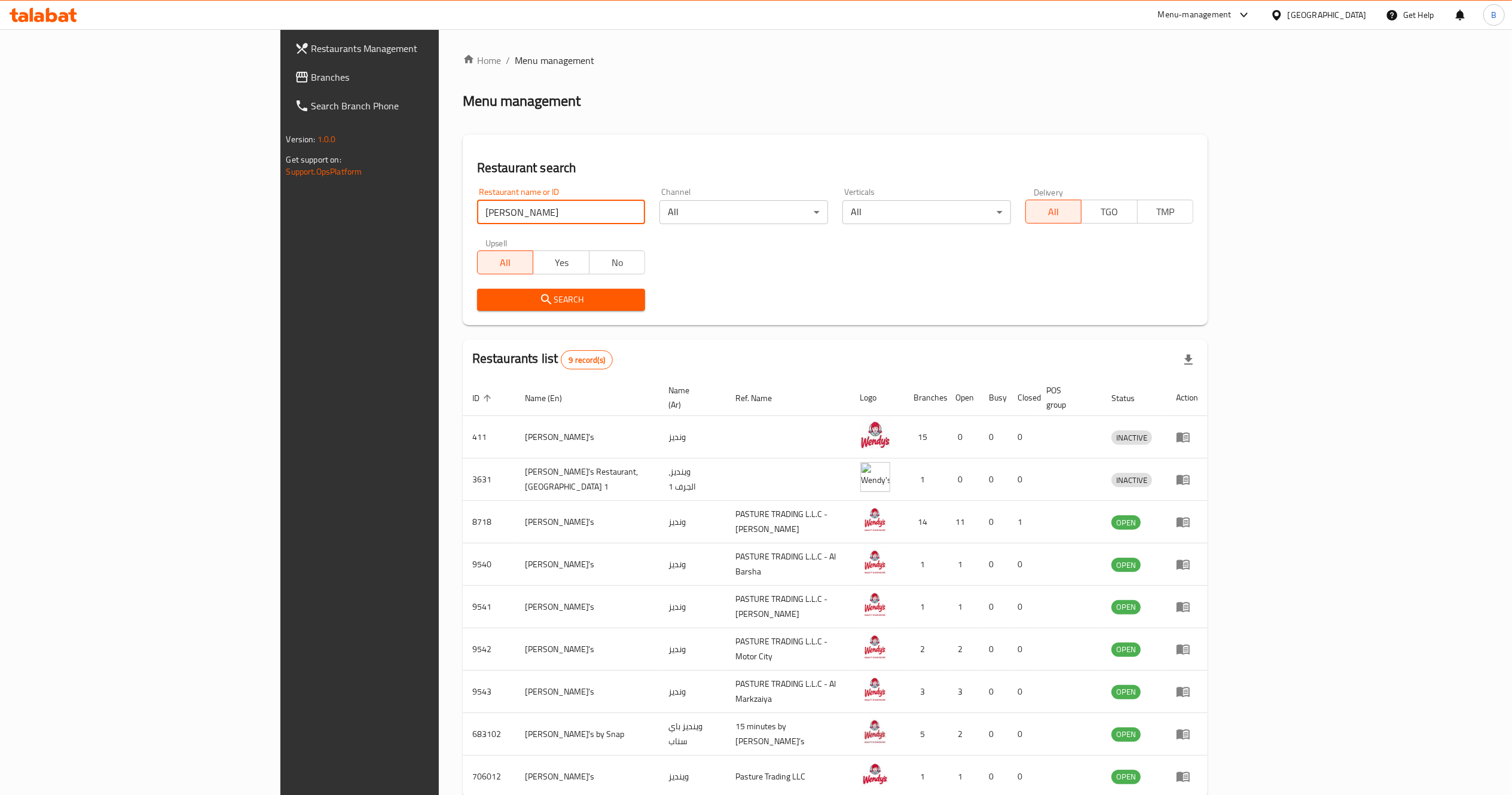
scroll to position [55, 0]
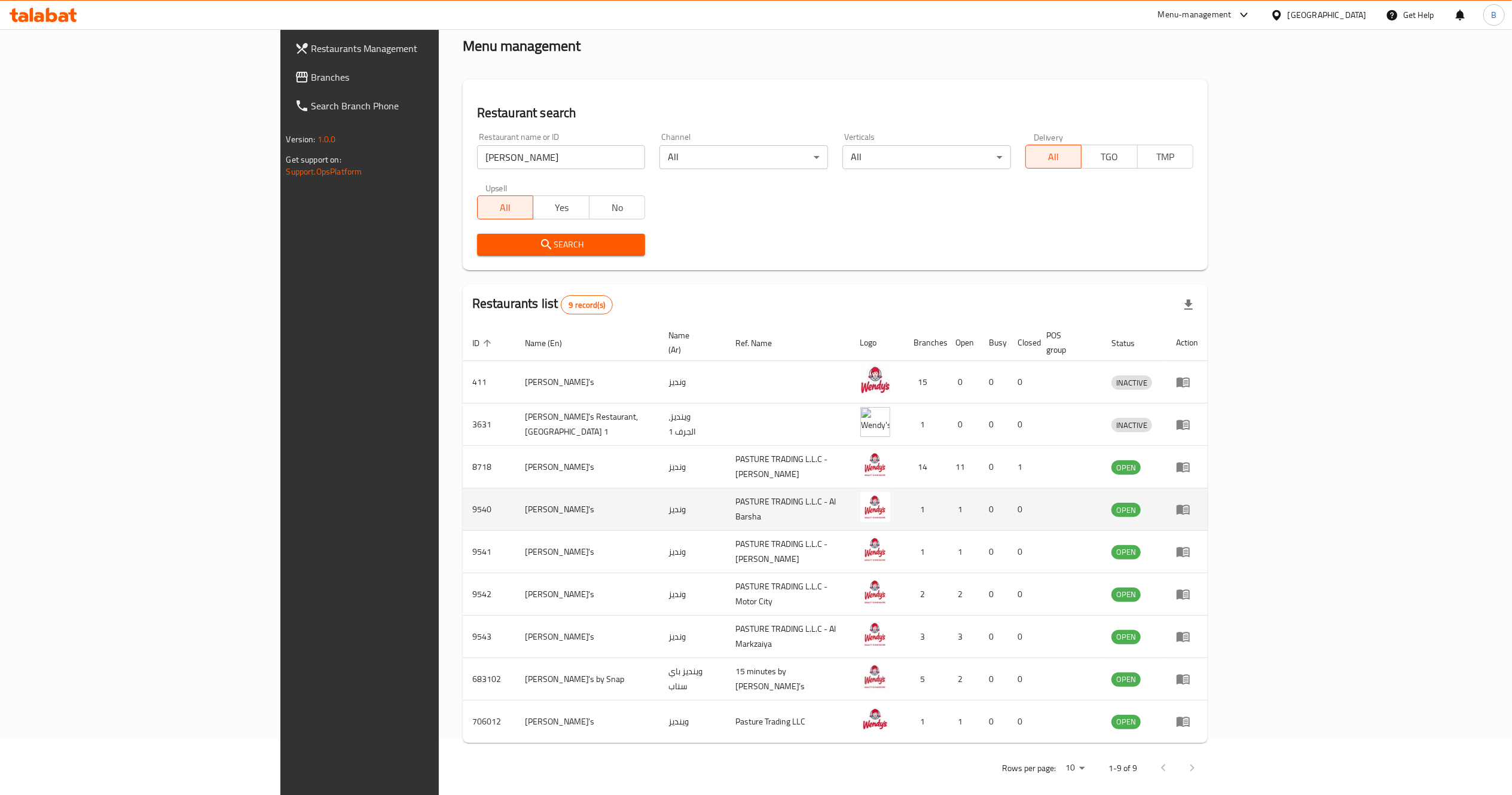
click at [1208, 492] on td "enhanced table" at bounding box center [1187, 510] width 41 height 42
click at [1198, 502] on link "enhanced table" at bounding box center [1187, 509] width 22 height 14
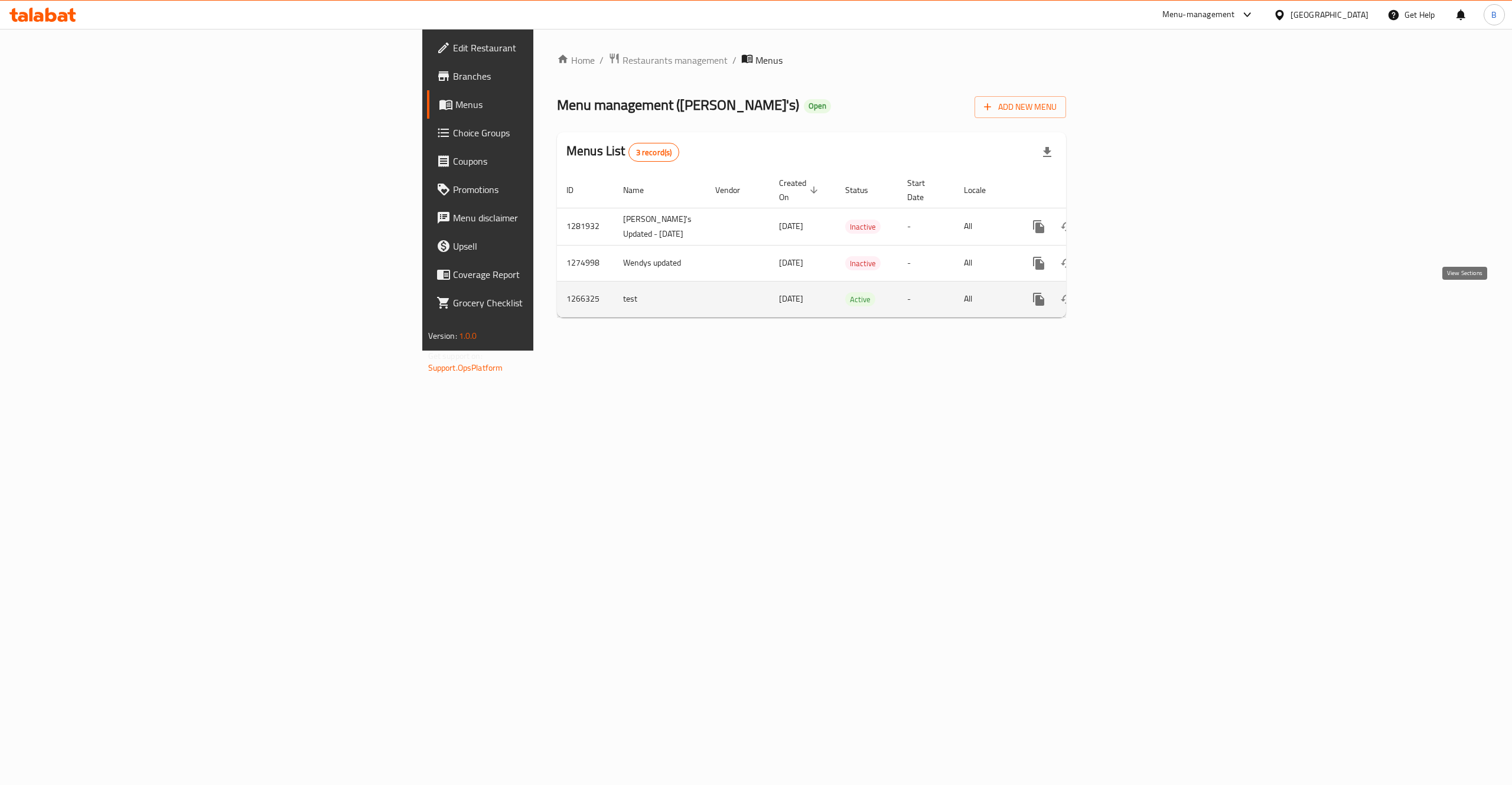
click at [1131, 300] on icon "enhanced table" at bounding box center [1124, 299] width 14 height 14
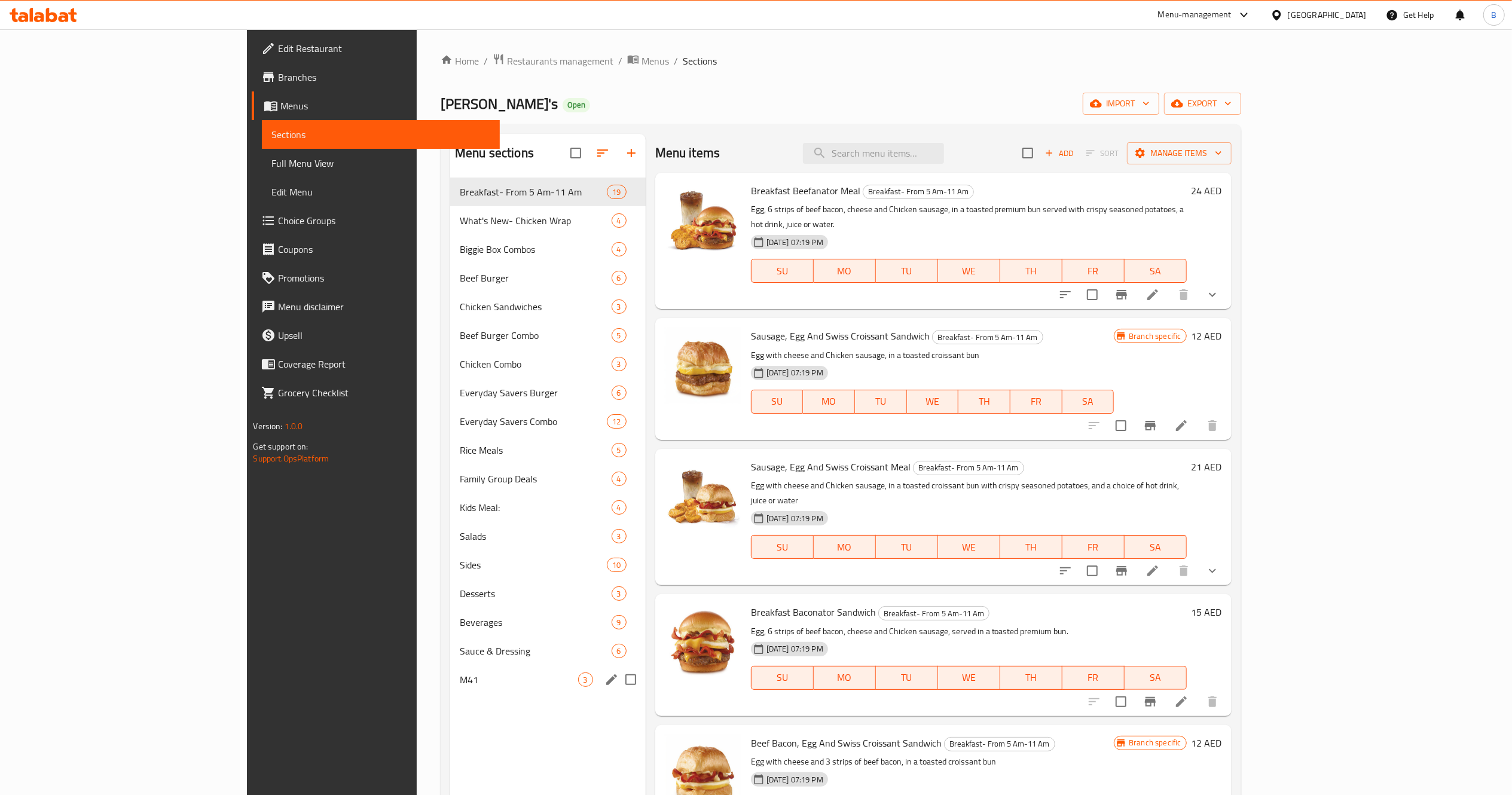
click at [450, 691] on div "M41 3" at bounding box center [548, 680] width 195 height 29
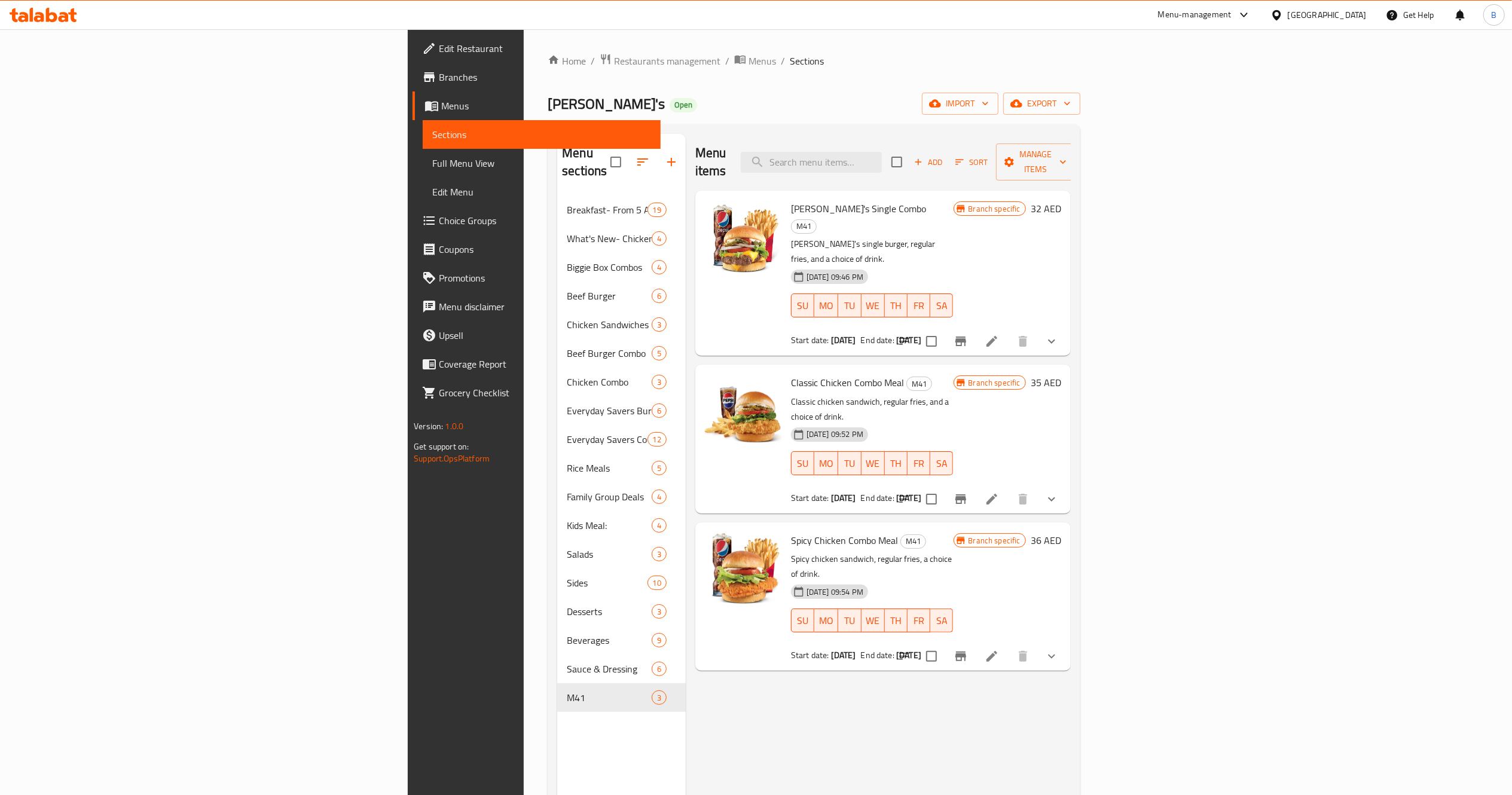
click at [896, 332] on b "29-09-2025" at bounding box center [909, 339] width 25 height 15
click at [999, 334] on icon at bounding box center [991, 341] width 14 height 14
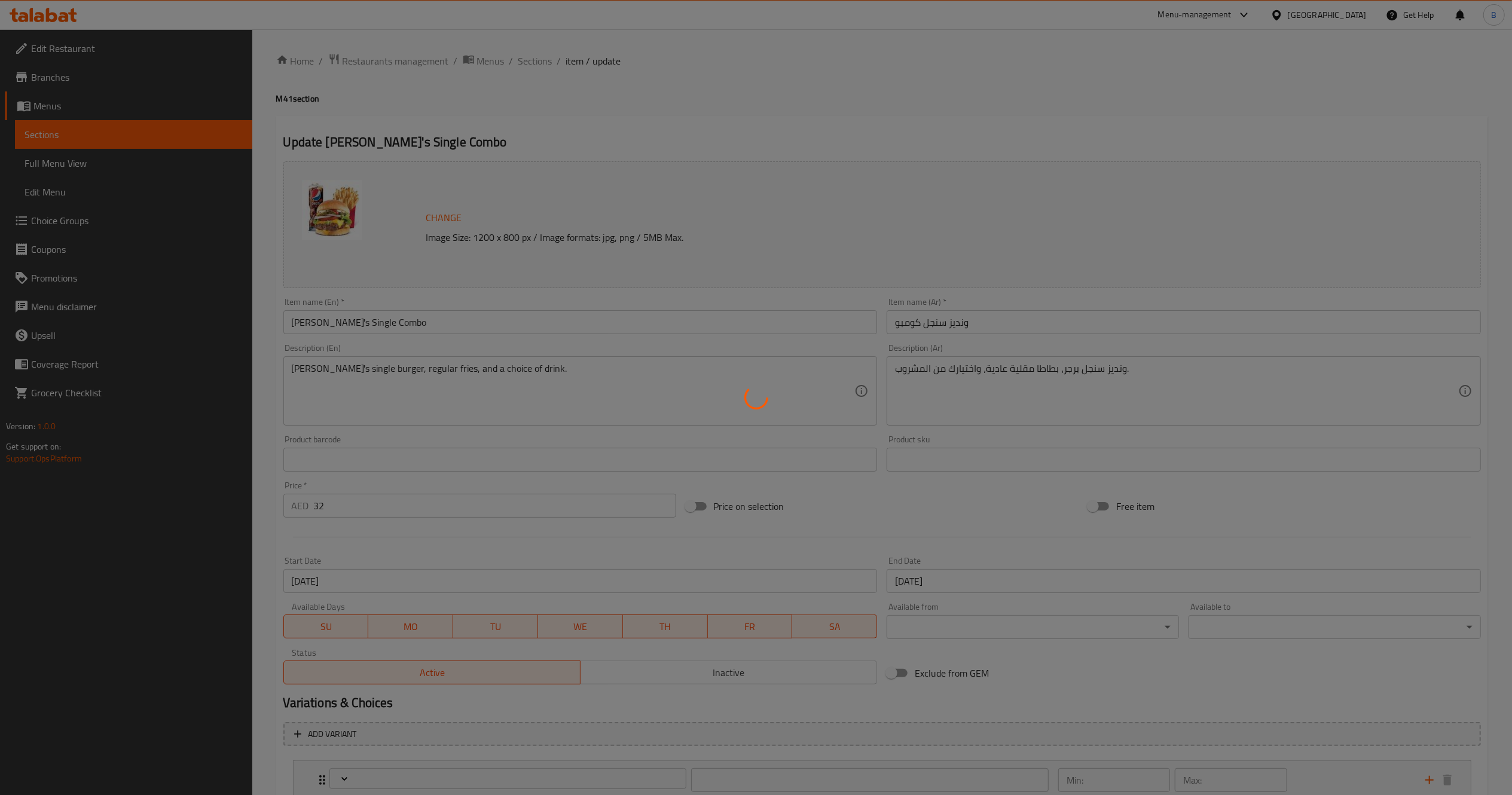
click at [924, 584] on div at bounding box center [756, 397] width 1512 height 795
type input "اختيارات المشروبات:"
type input "1"
type input "حذف مكونات"
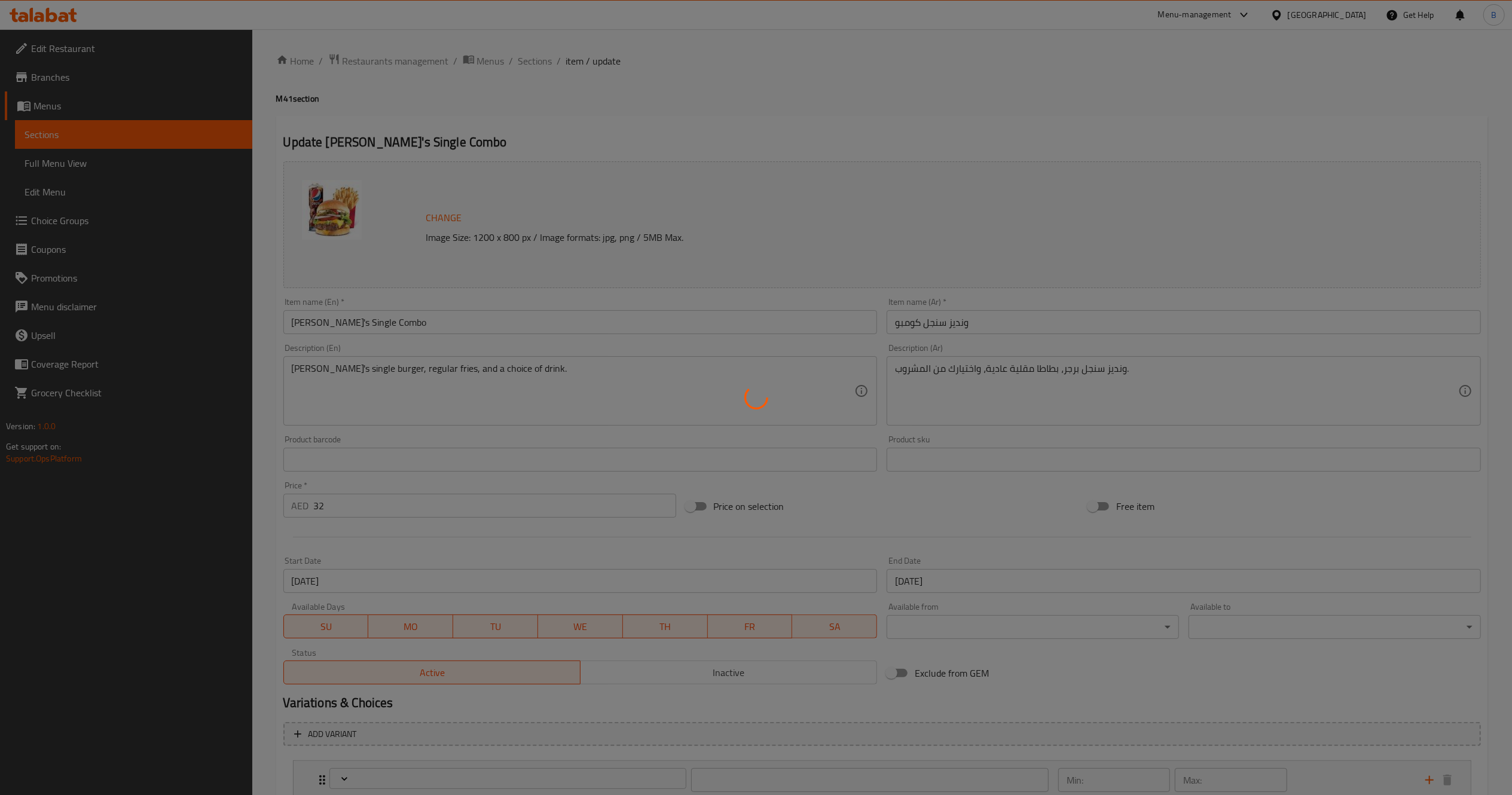
type input "0"
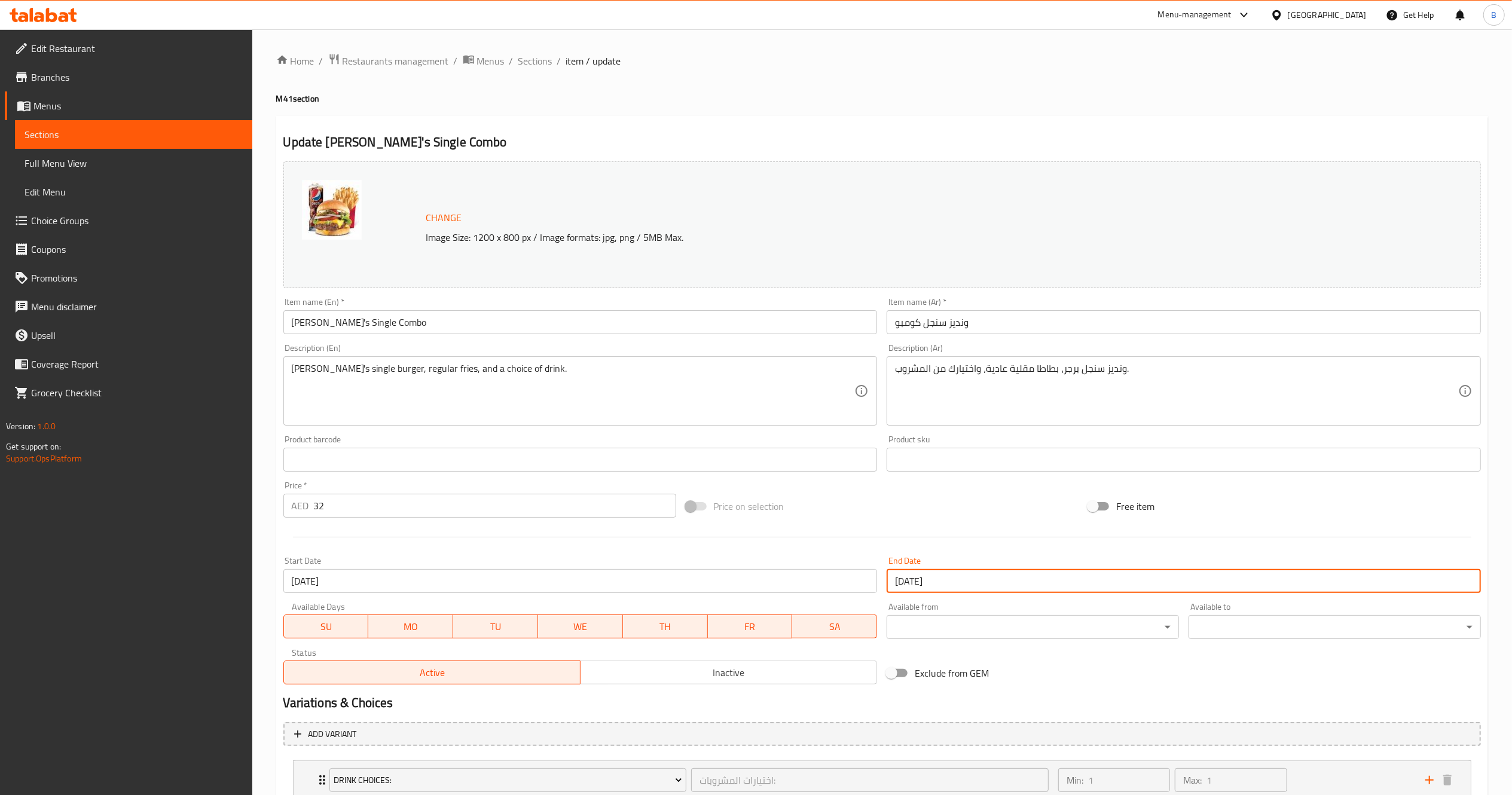
click at [924, 584] on input "29-09-2025" at bounding box center [1184, 581] width 594 height 24
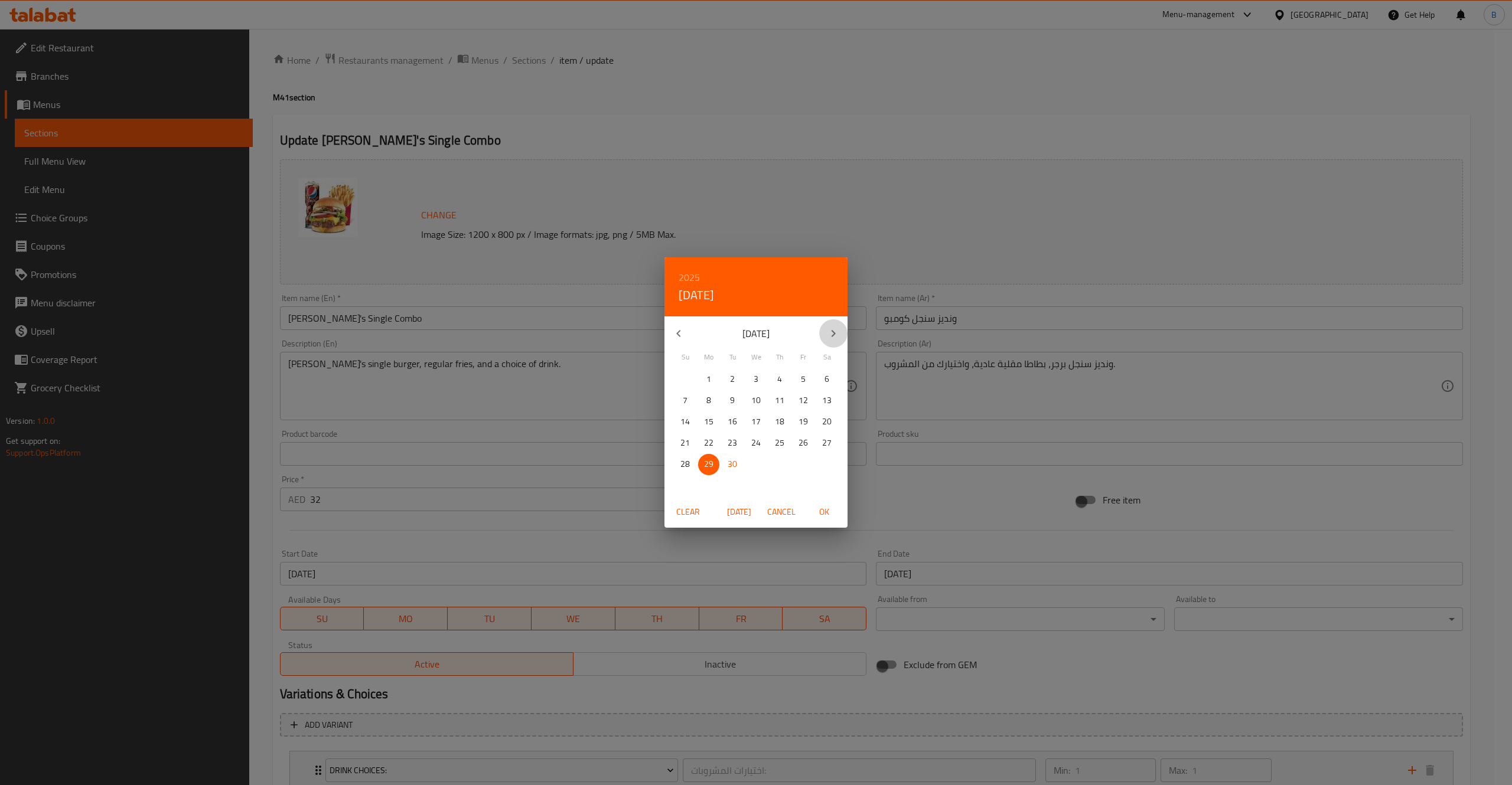
click at [828, 330] on icon "button" at bounding box center [833, 333] width 14 height 14
click at [800, 464] on p "31" at bounding box center [804, 464] width 10 height 15
click at [819, 506] on span "OK" at bounding box center [824, 512] width 29 height 15
type input "[DATE]"
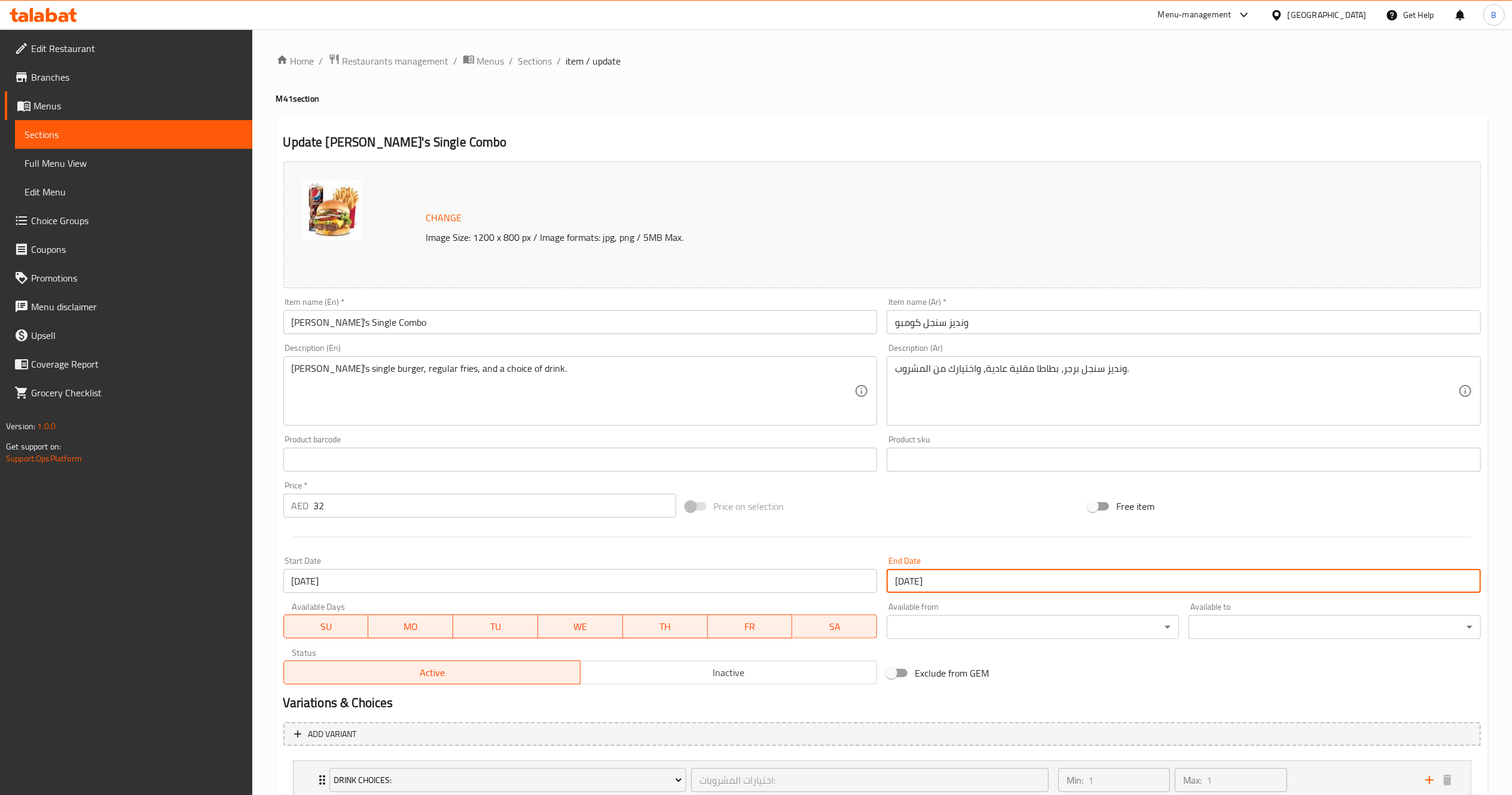
scroll to position [137, 0]
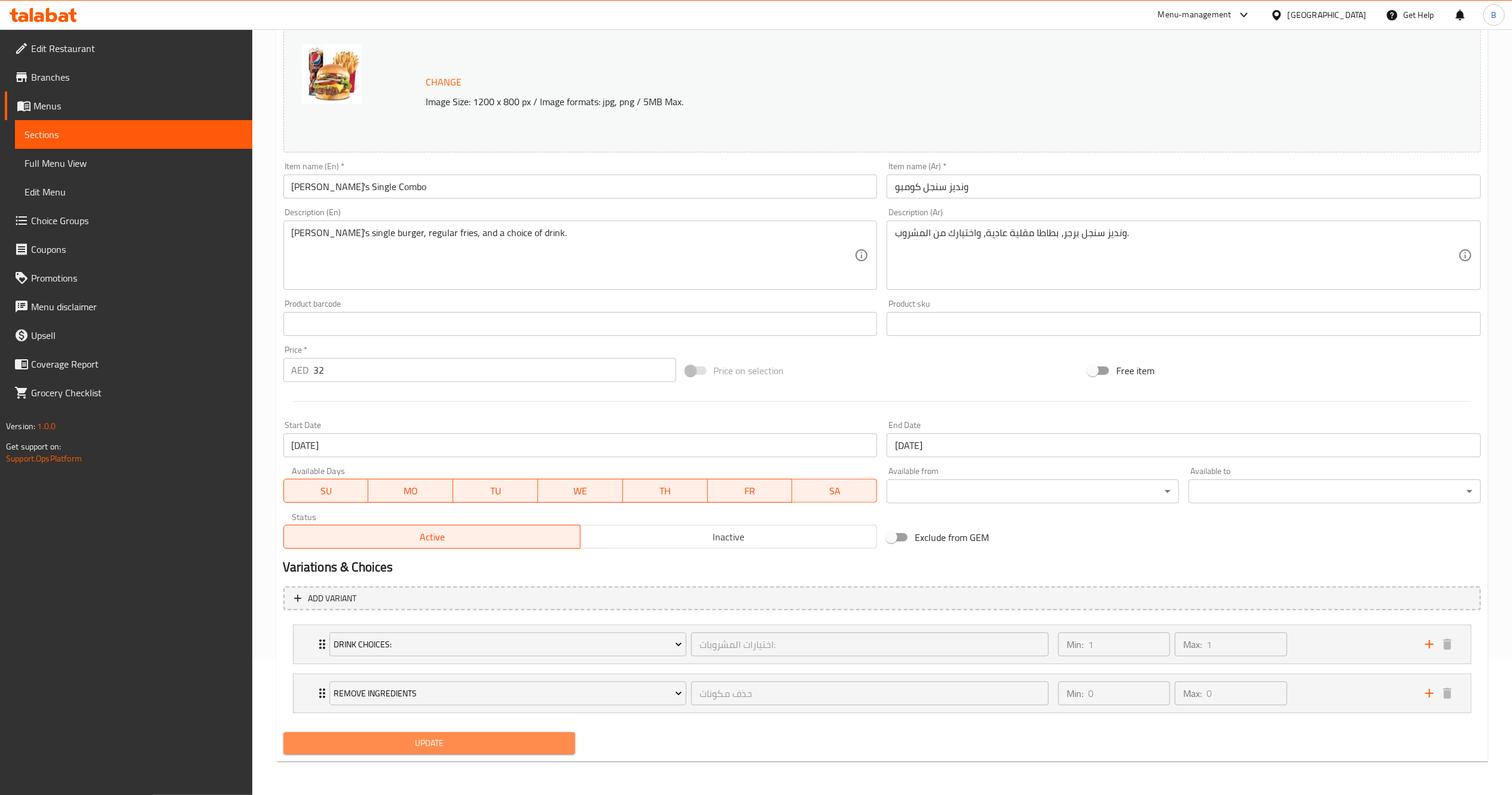
click at [529, 748] on span "Update" at bounding box center [429, 743] width 273 height 15
click at [554, 735] on button "Update" at bounding box center [430, 743] width 292 height 22
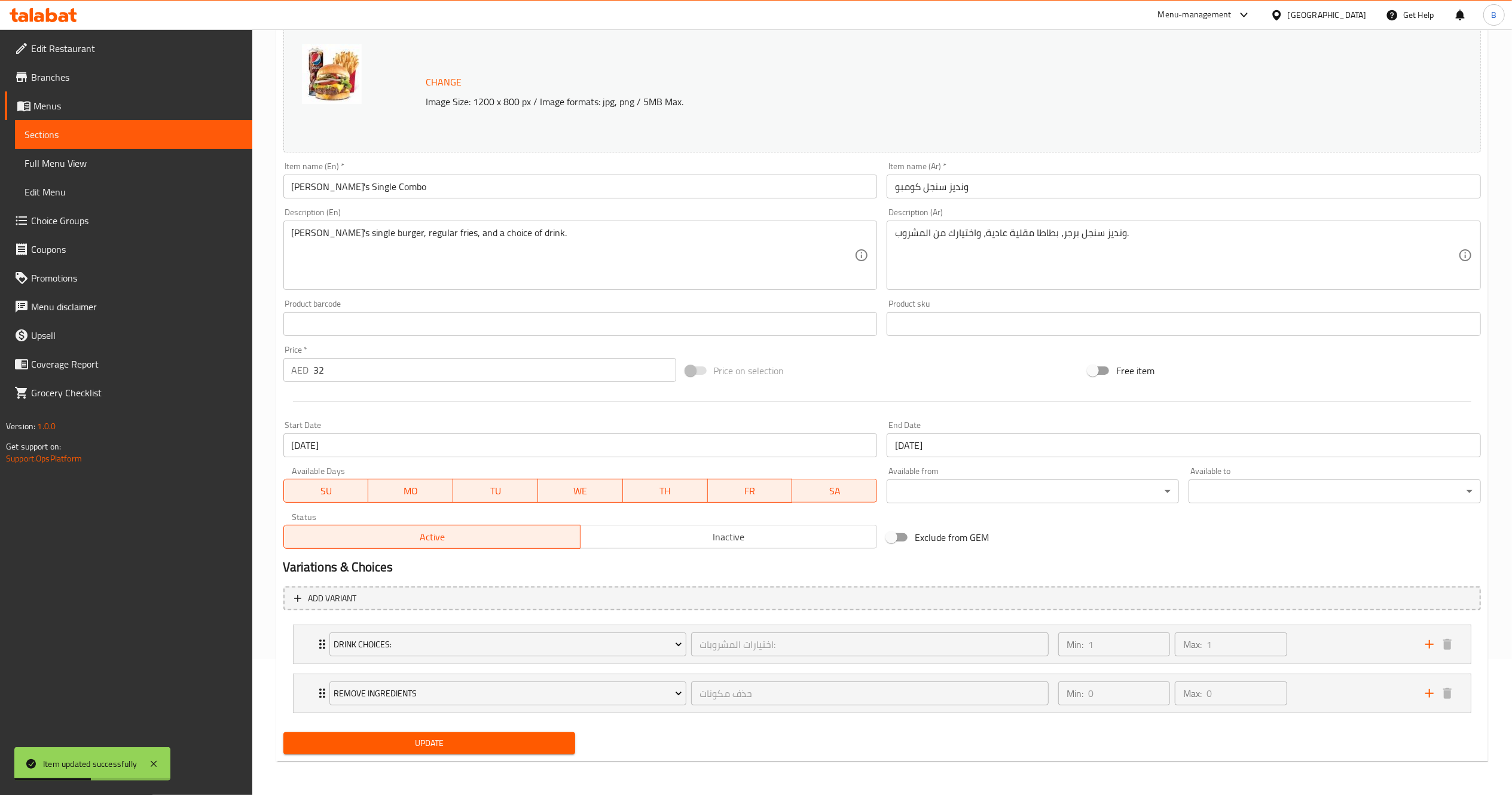
scroll to position [0, 0]
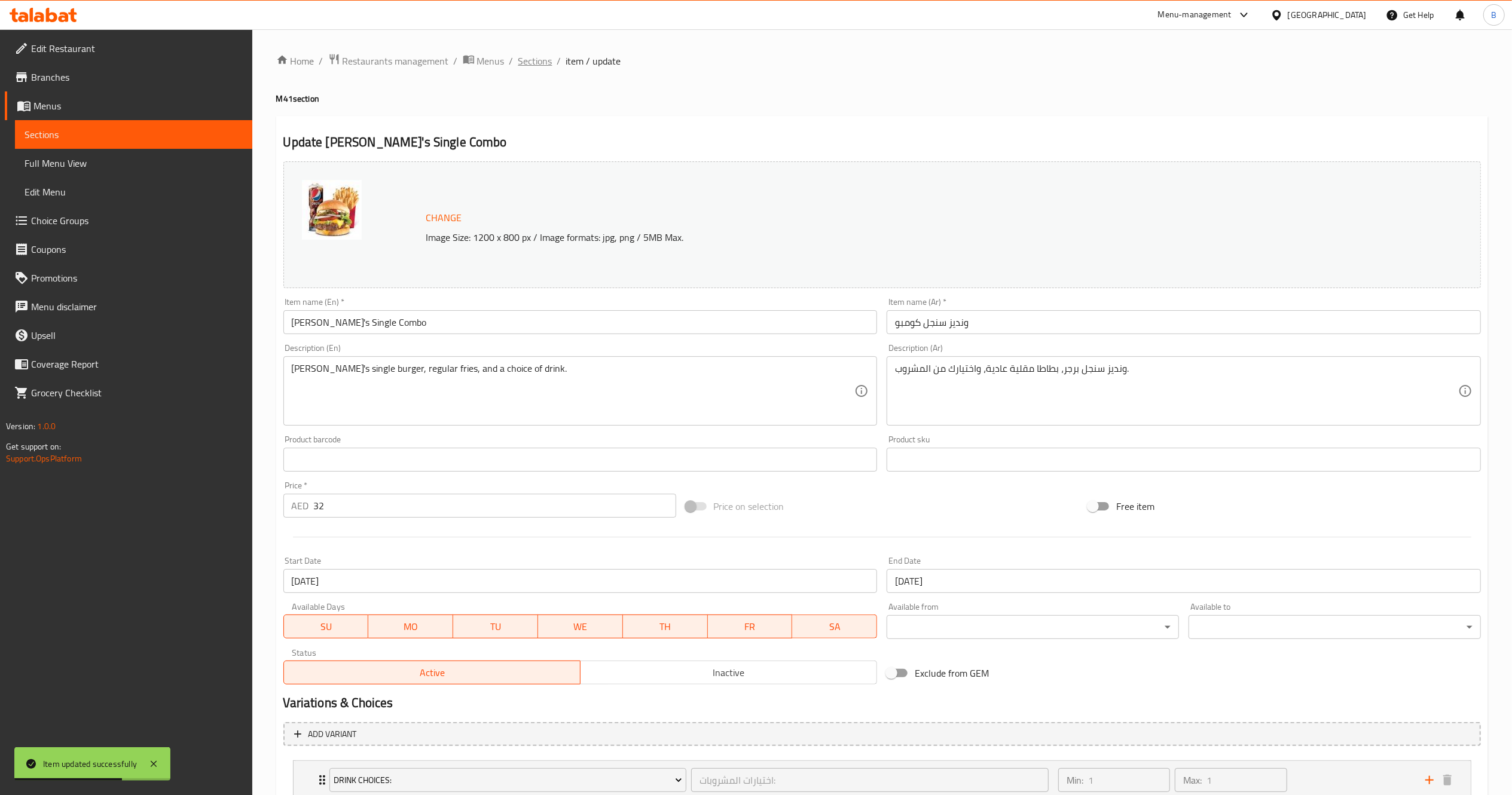
click at [529, 60] on span "Sections" at bounding box center [535, 61] width 34 height 14
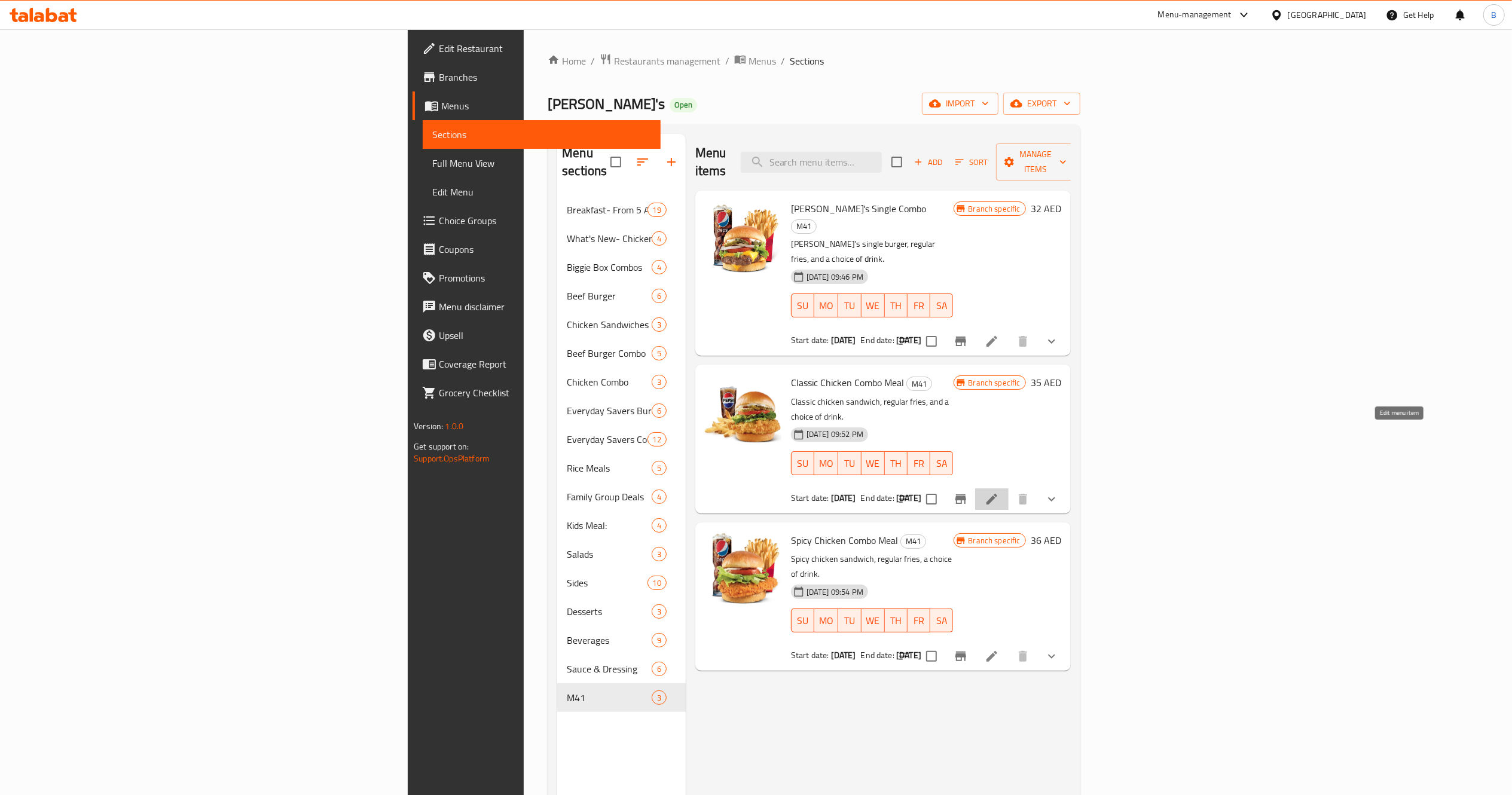
click at [997, 494] on icon at bounding box center [992, 499] width 11 height 11
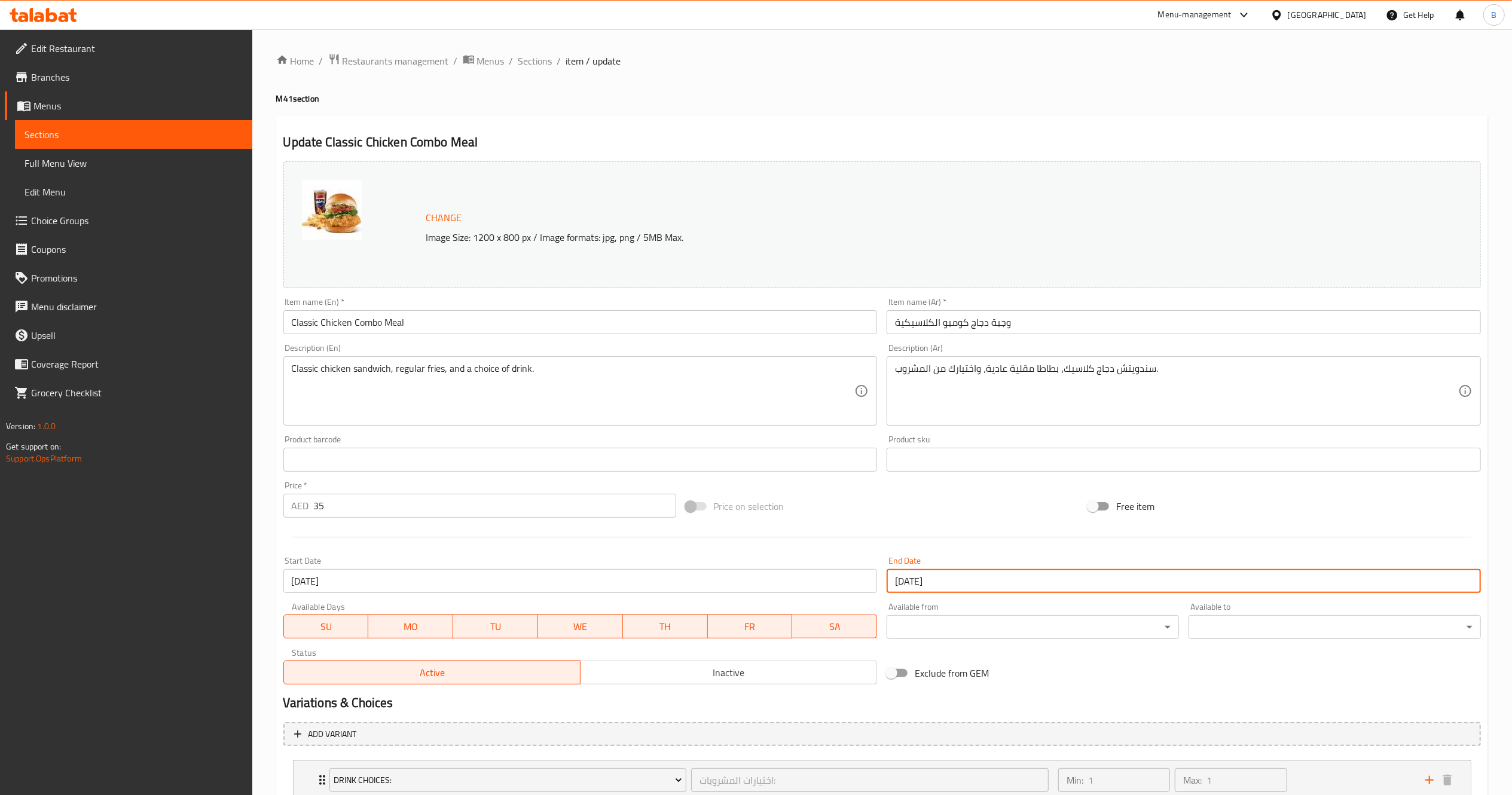
click at [963, 581] on input "29-09-2025" at bounding box center [1184, 581] width 594 height 24
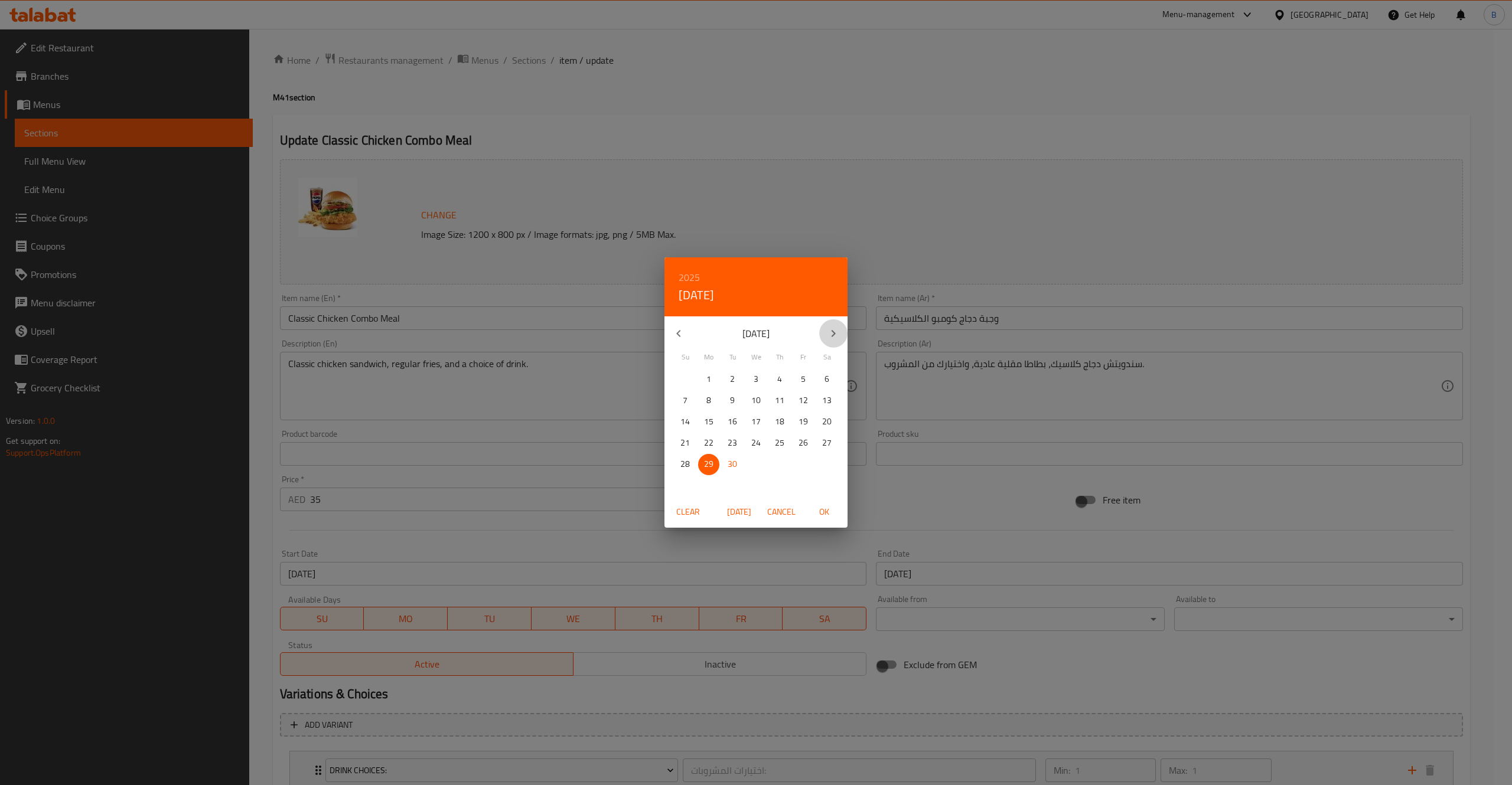
click at [839, 328] on icon "button" at bounding box center [833, 333] width 14 height 14
click at [796, 469] on span "31" at bounding box center [803, 464] width 21 height 15
click at [824, 516] on span "OK" at bounding box center [824, 512] width 29 height 15
type input "[DATE]"
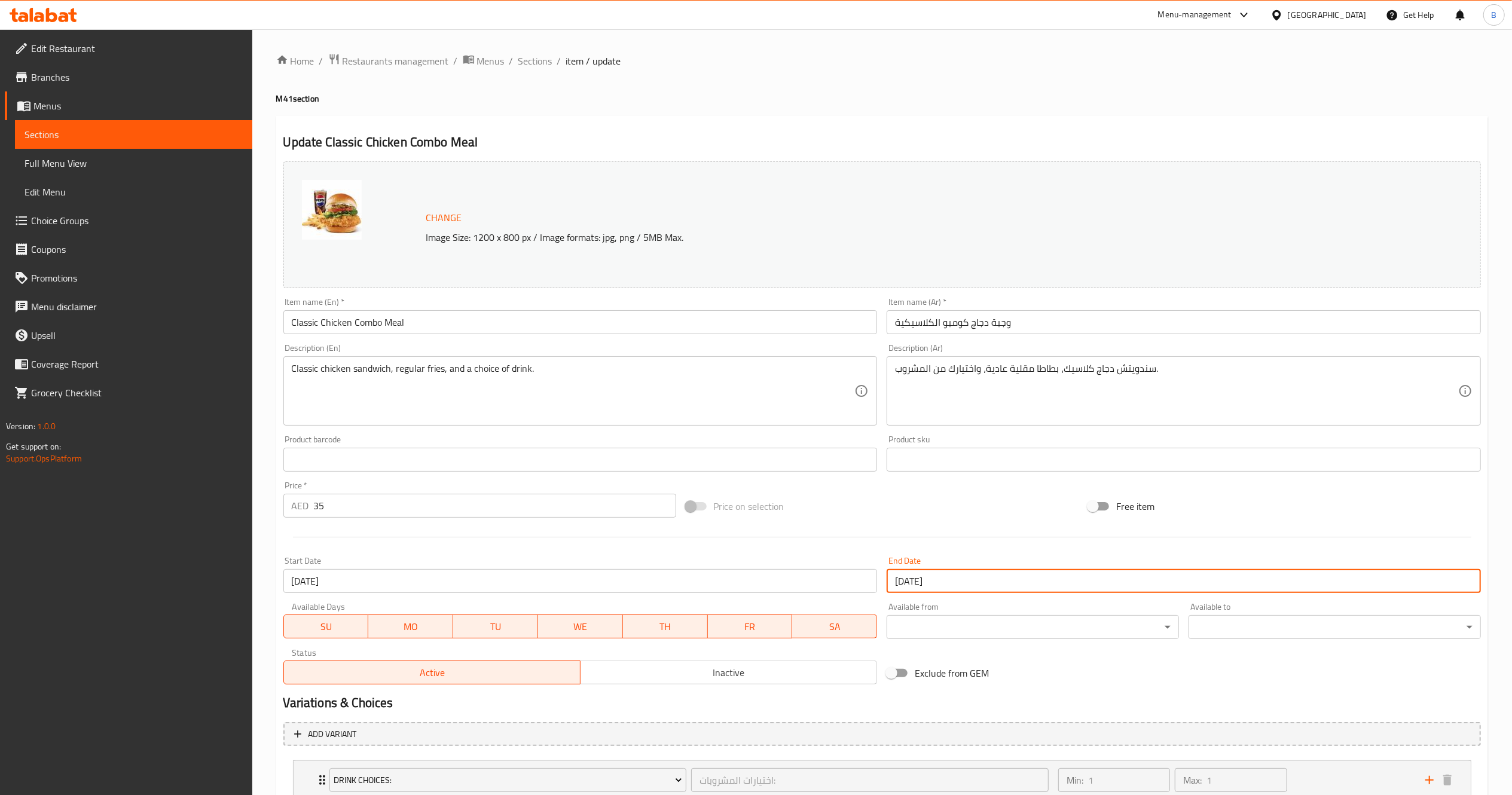
scroll to position [137, 0]
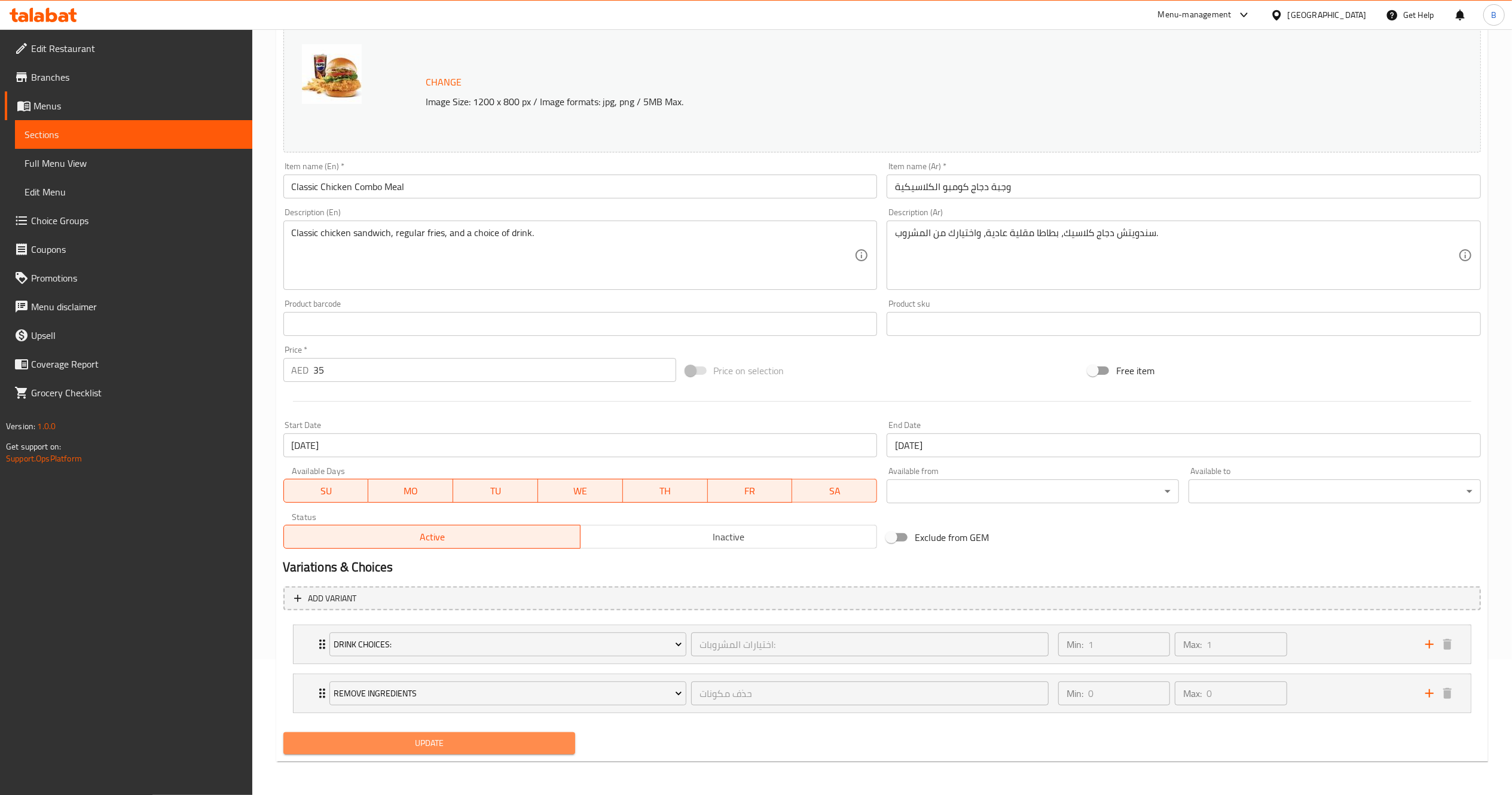
click at [524, 743] on span "Update" at bounding box center [429, 743] width 273 height 15
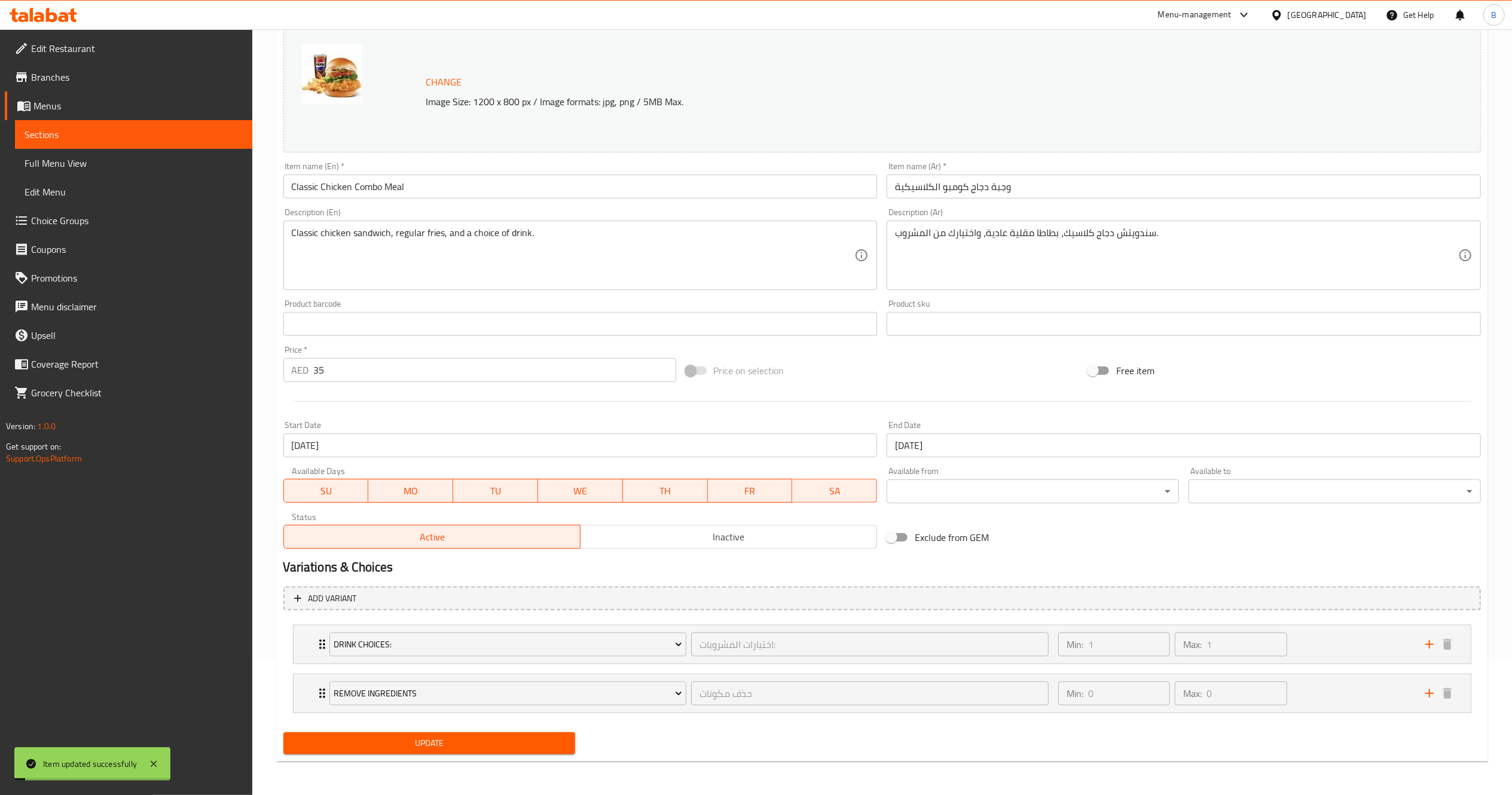
scroll to position [0, 0]
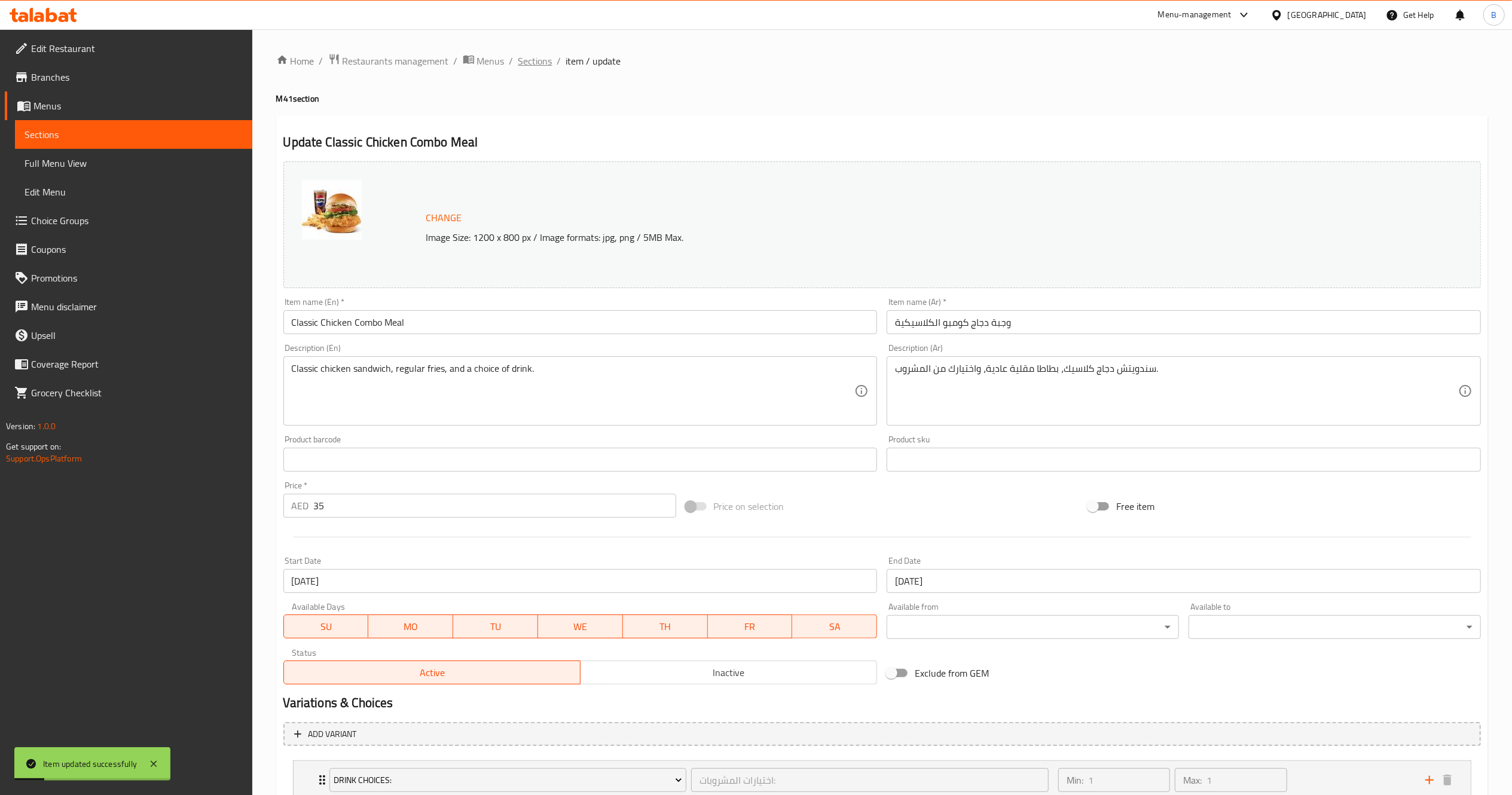
click at [548, 62] on span "Sections" at bounding box center [535, 61] width 34 height 14
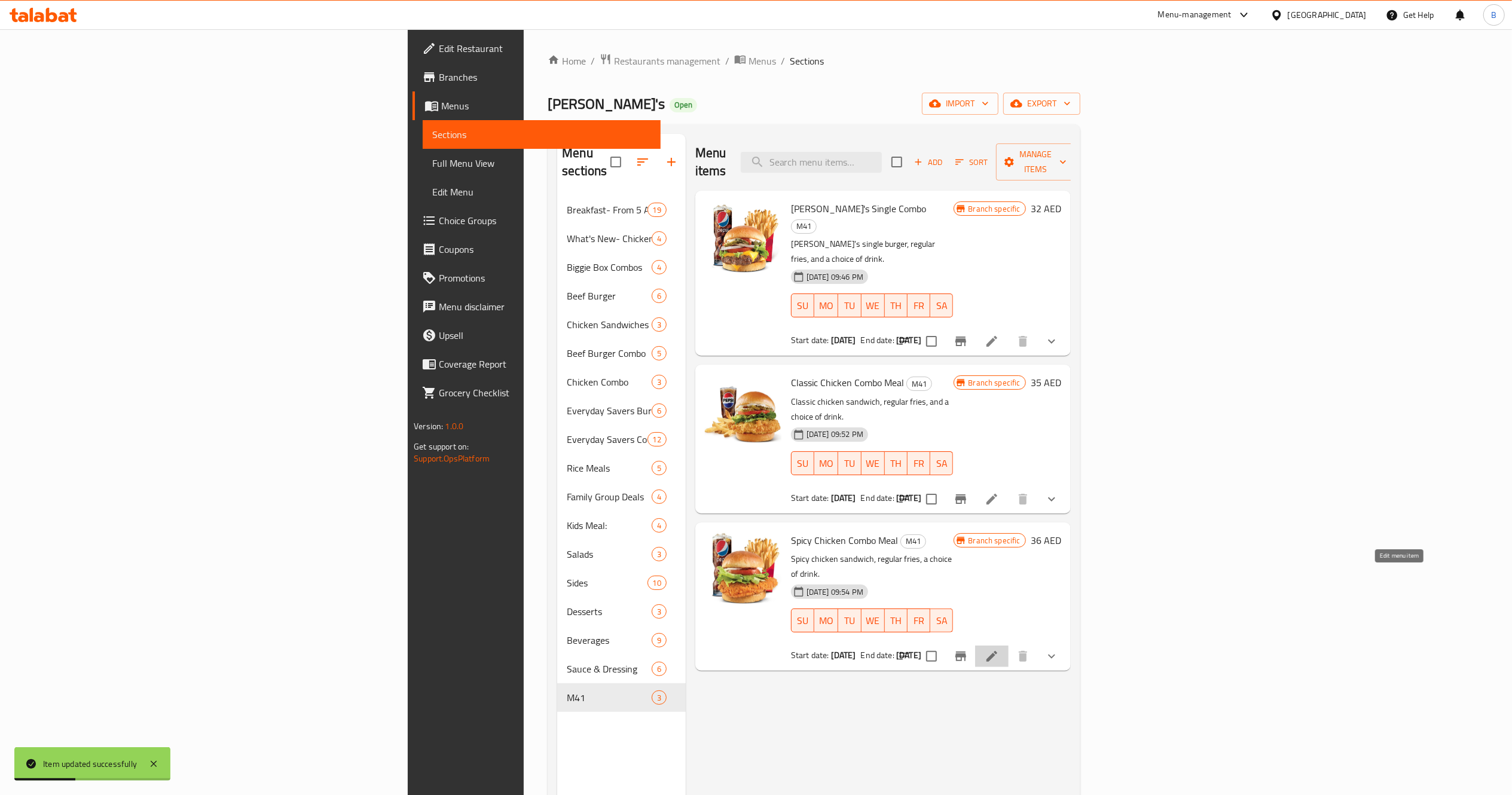
click at [999, 650] on icon at bounding box center [991, 656] width 14 height 14
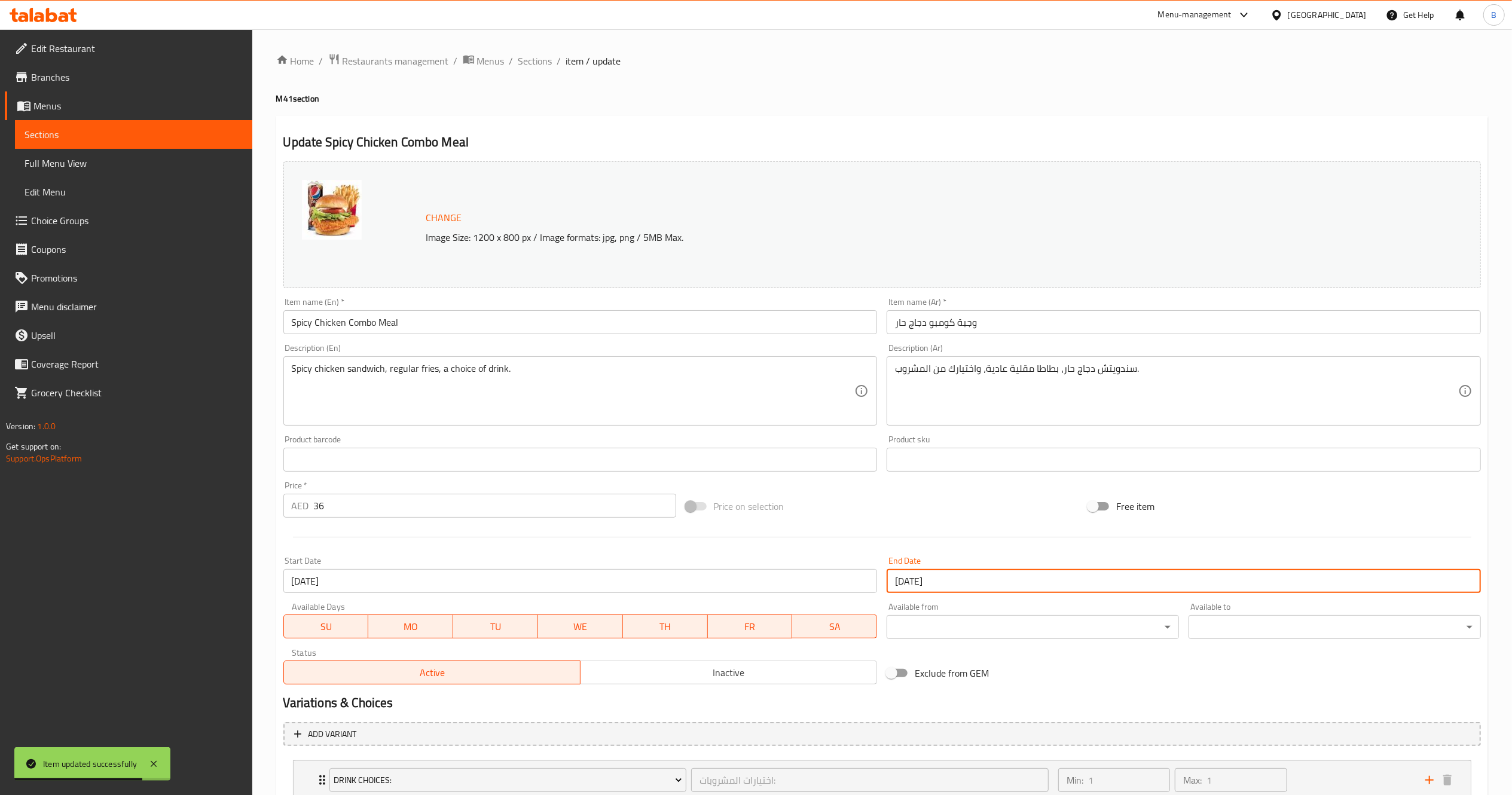
click at [947, 583] on input "29-09-2025" at bounding box center [1184, 581] width 594 height 24
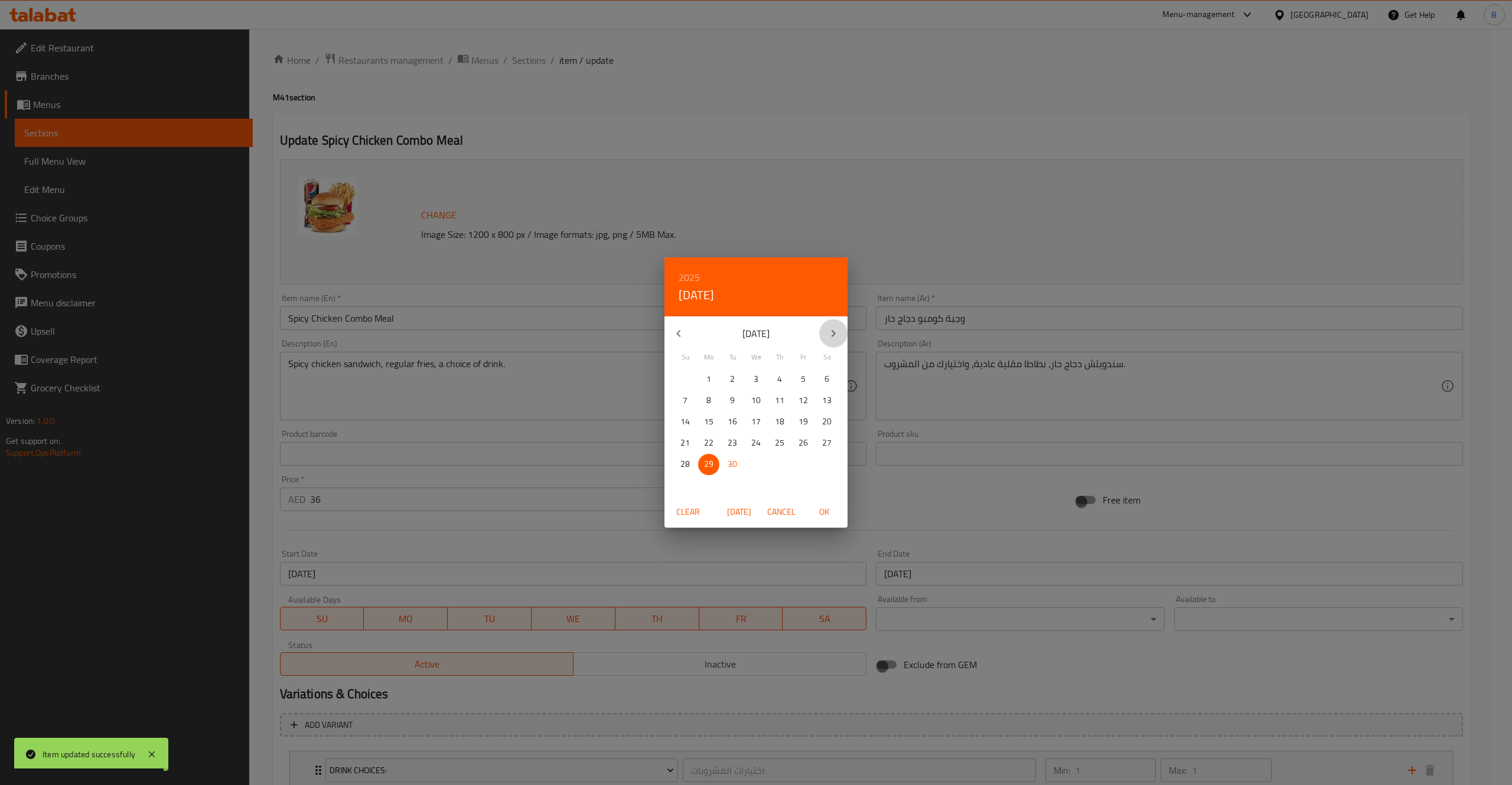
click at [829, 328] on icon "button" at bounding box center [833, 333] width 14 height 14
click at [810, 470] on span "31" at bounding box center [803, 464] width 21 height 15
click at [834, 519] on button "OK" at bounding box center [824, 512] width 38 height 22
type input "[DATE]"
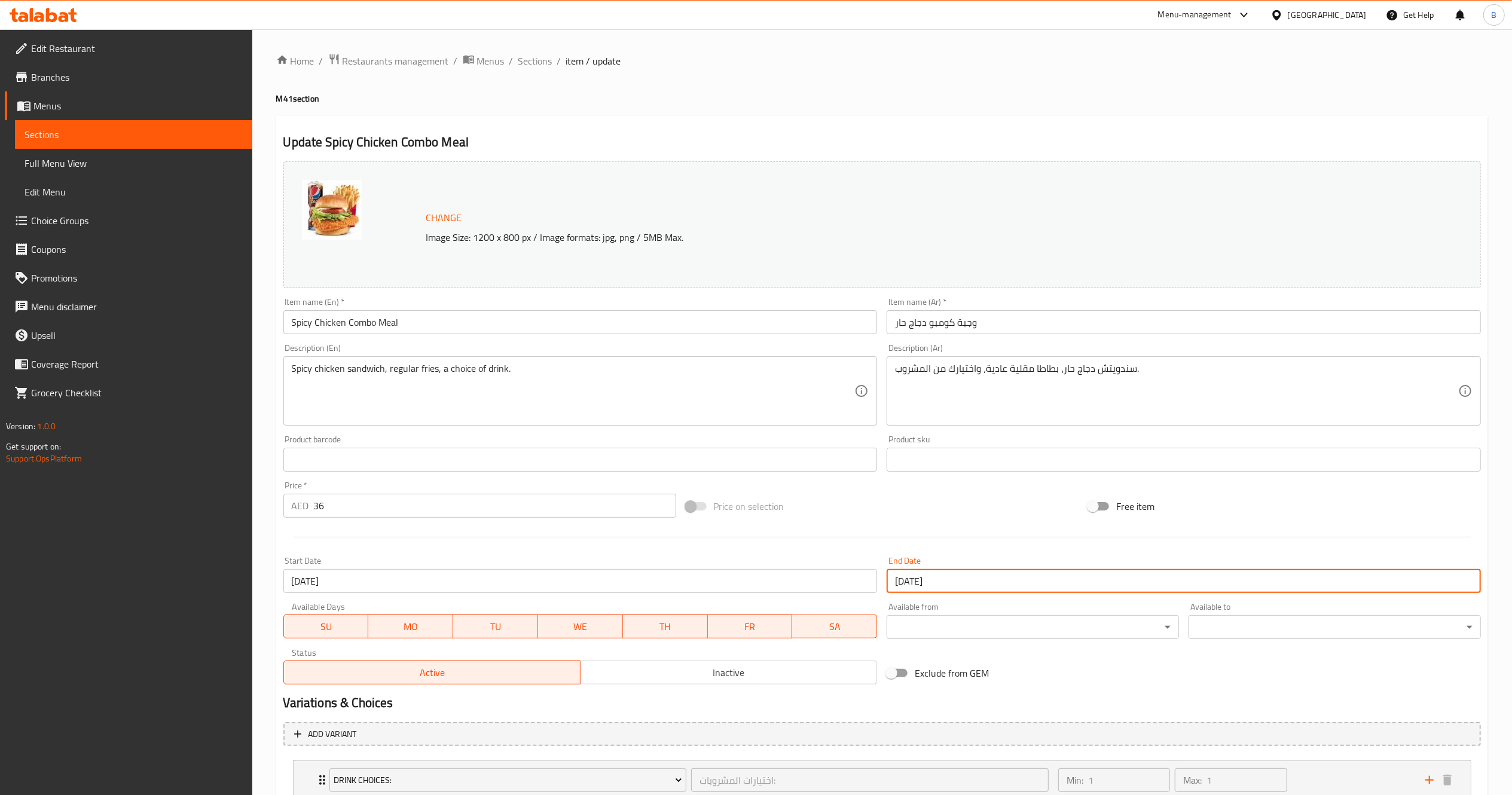
scroll to position [137, 0]
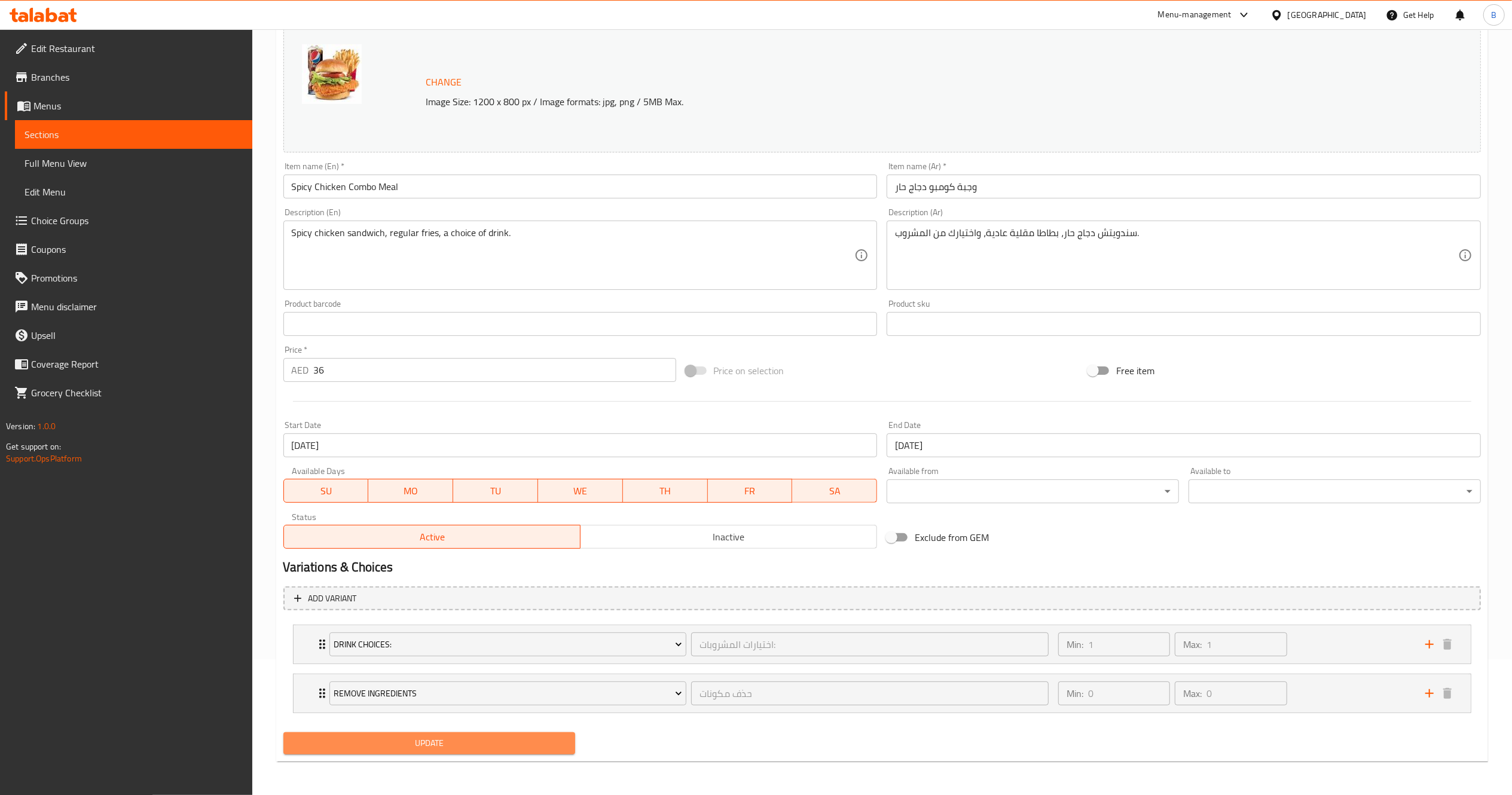
click at [449, 745] on span "Update" at bounding box center [429, 743] width 273 height 15
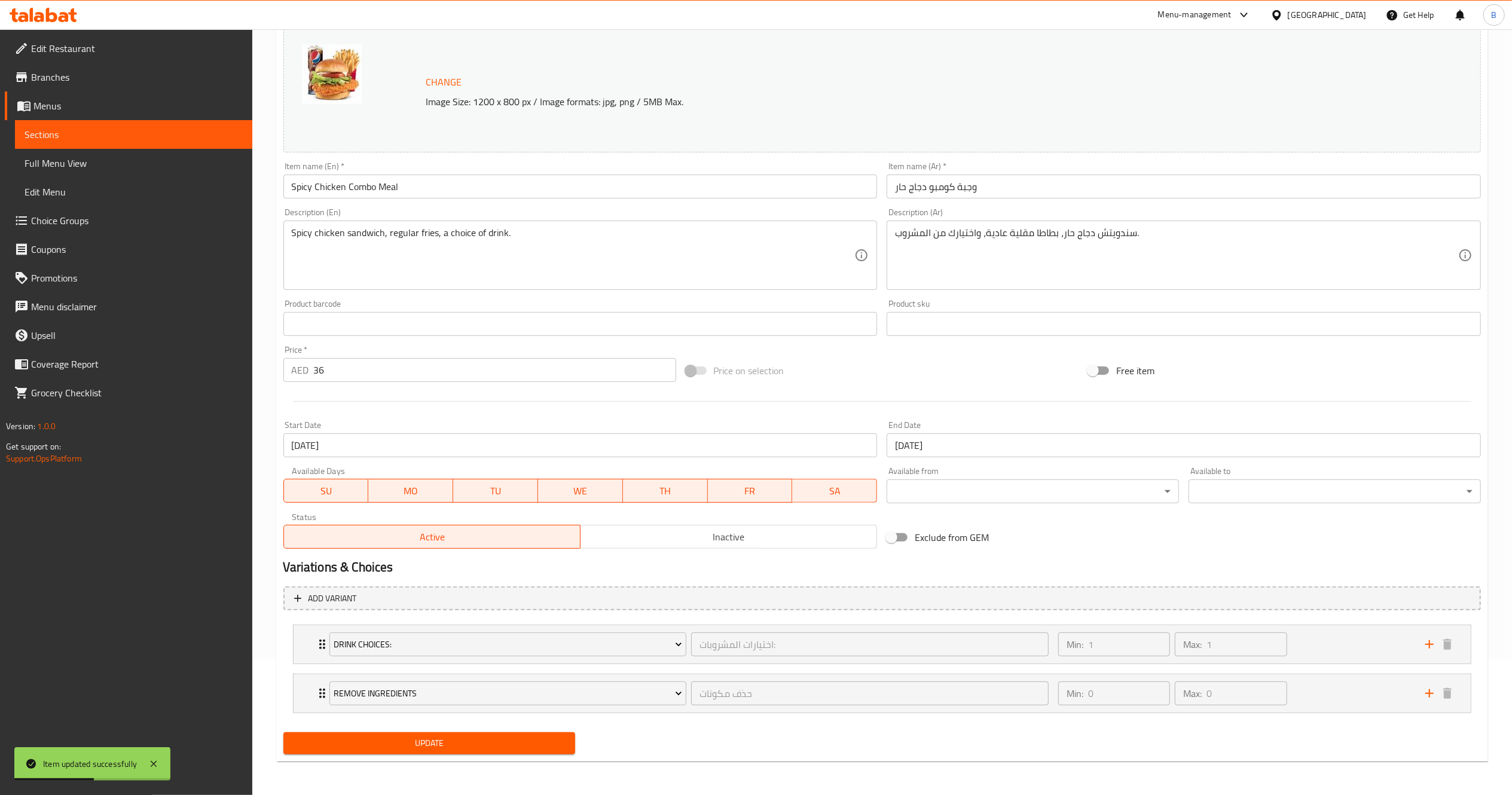
scroll to position [0, 0]
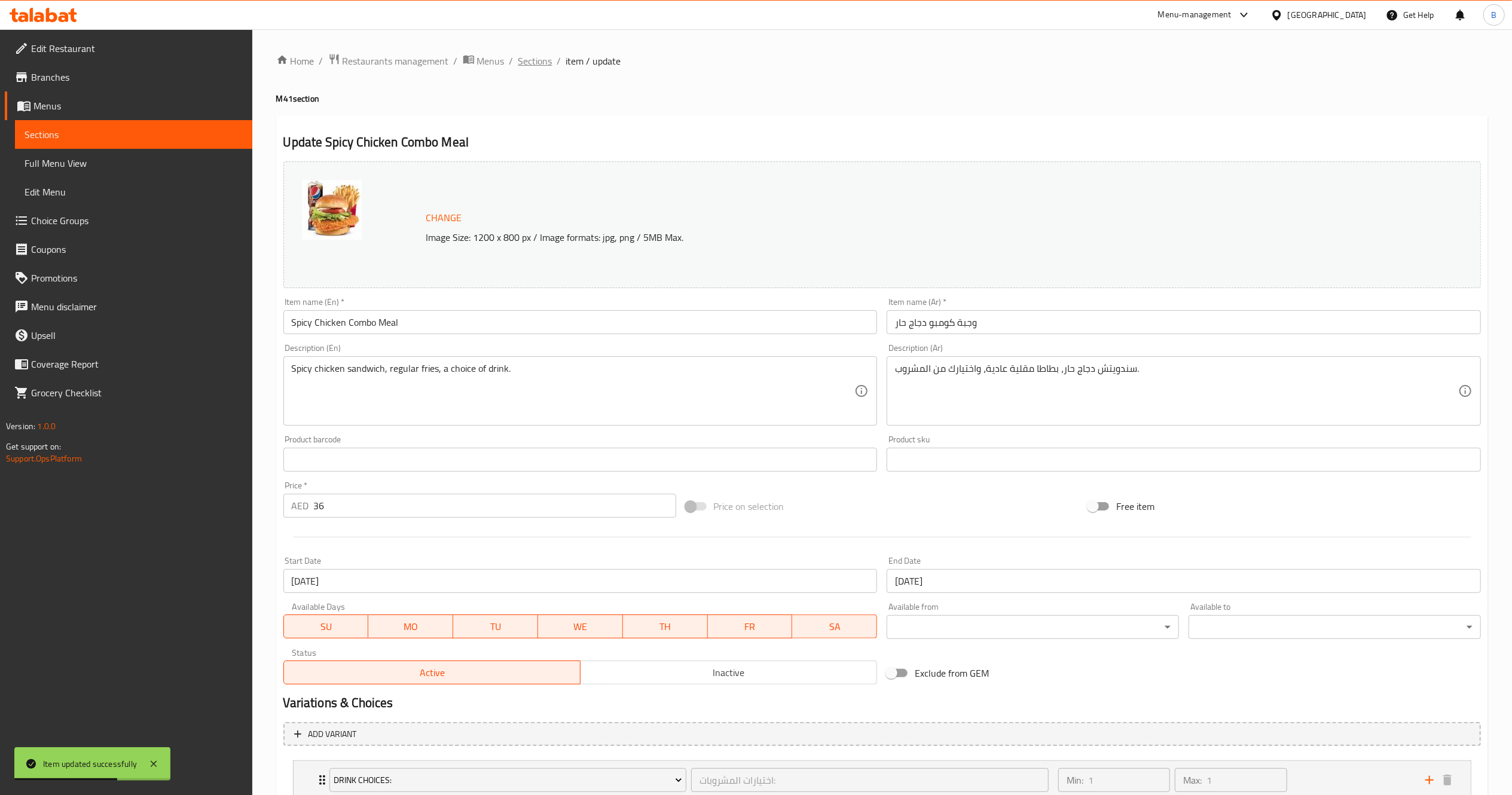
click at [524, 59] on span "Sections" at bounding box center [535, 61] width 34 height 14
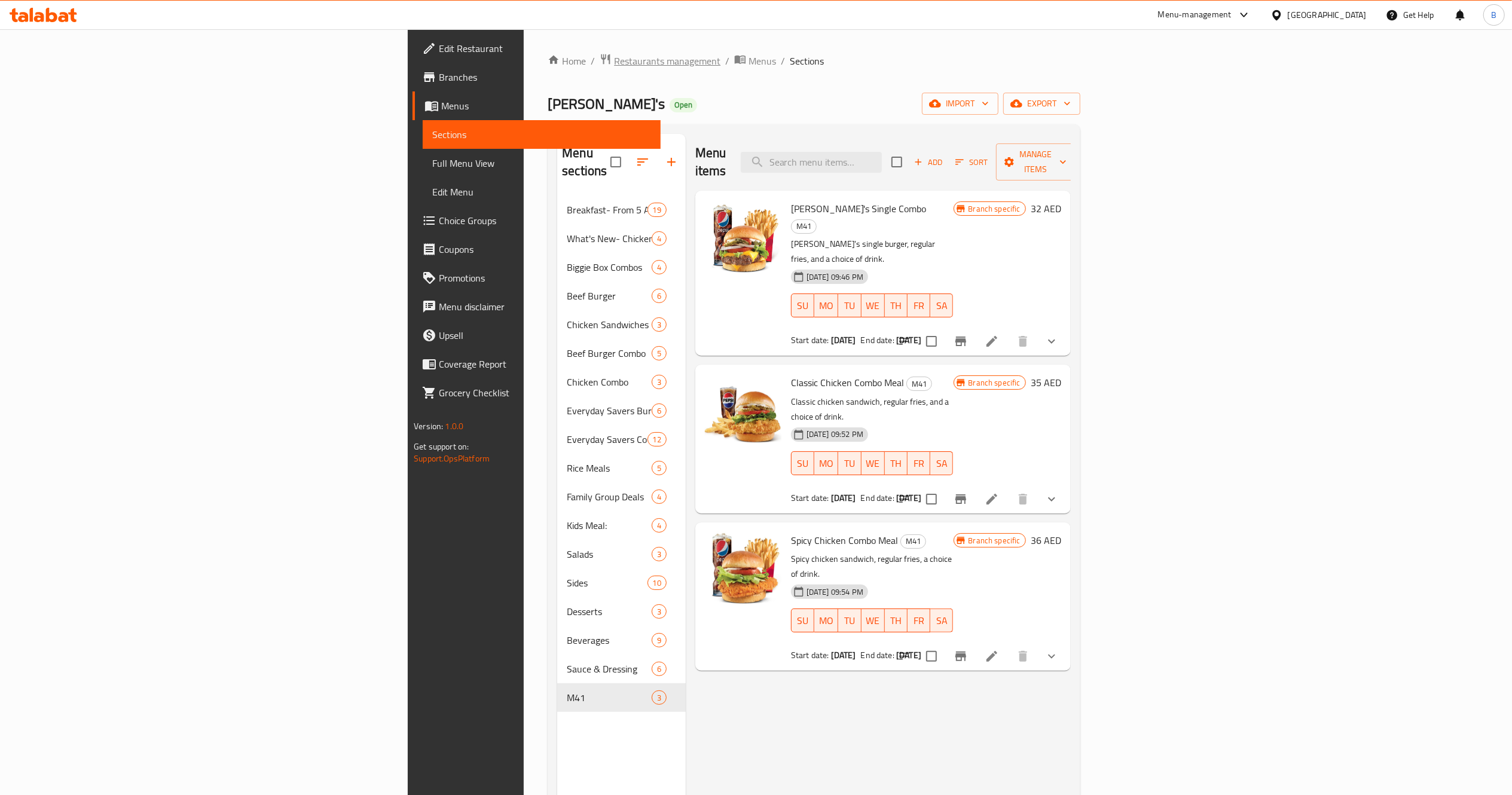
click at [614, 54] on span "Restaurants management" at bounding box center [667, 61] width 106 height 14
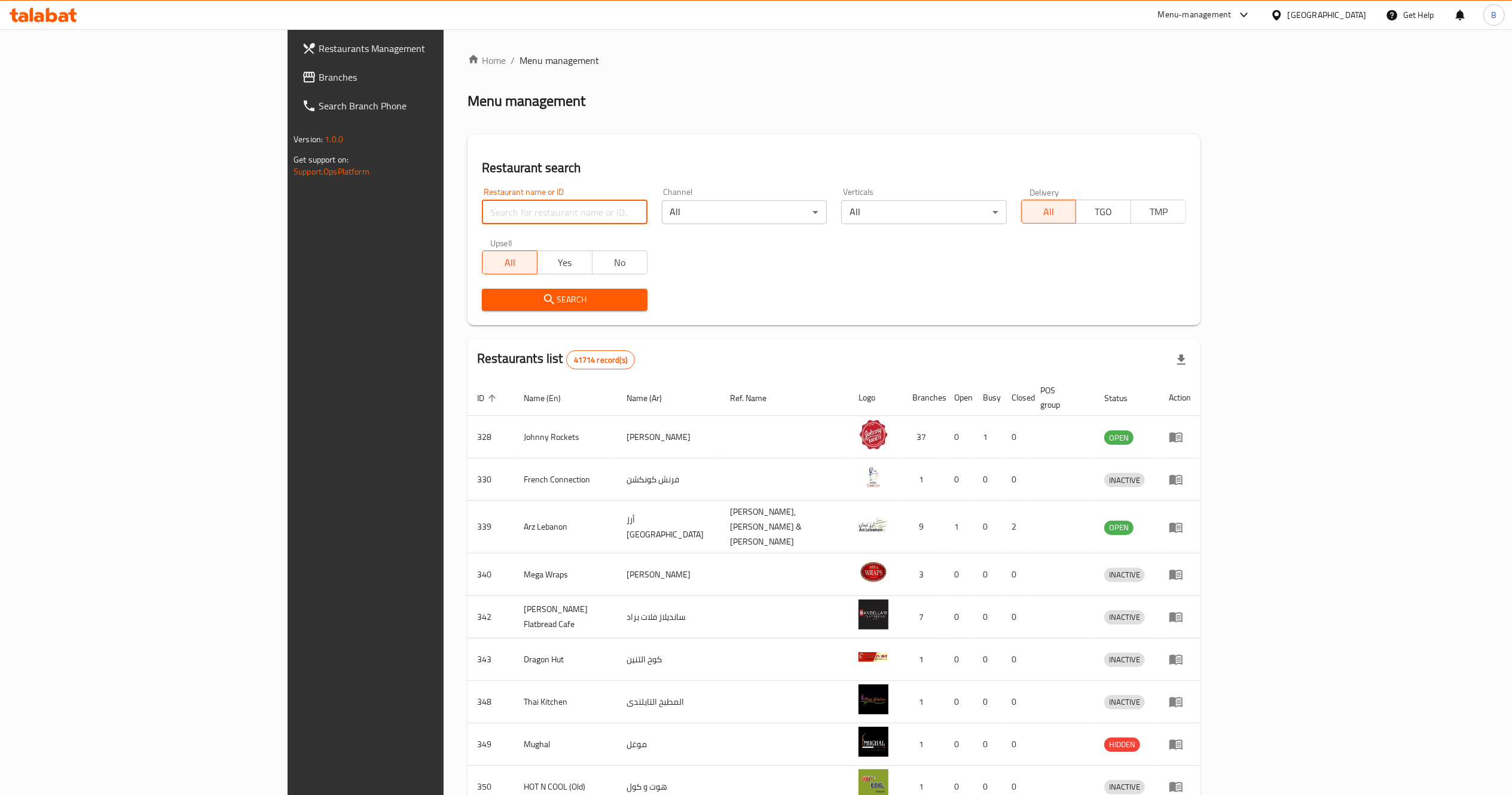
click at [482, 221] on input "search" at bounding box center [564, 212] width 165 height 24
type input "[PERSON_NAME]"
click button "Search" at bounding box center [564, 300] width 165 height 22
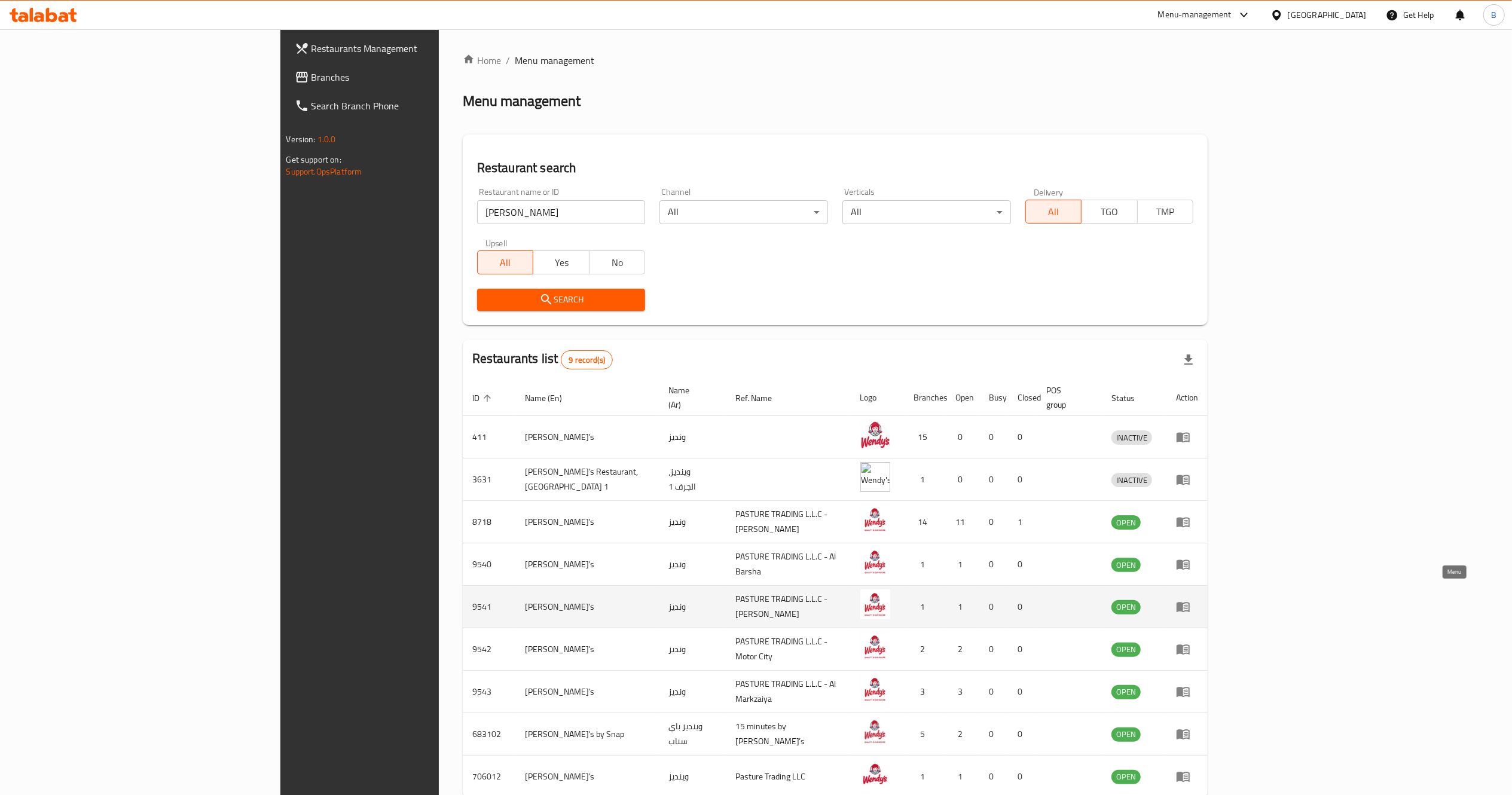
click at [1190, 603] on icon "enhanced table" at bounding box center [1183, 608] width 13 height 10
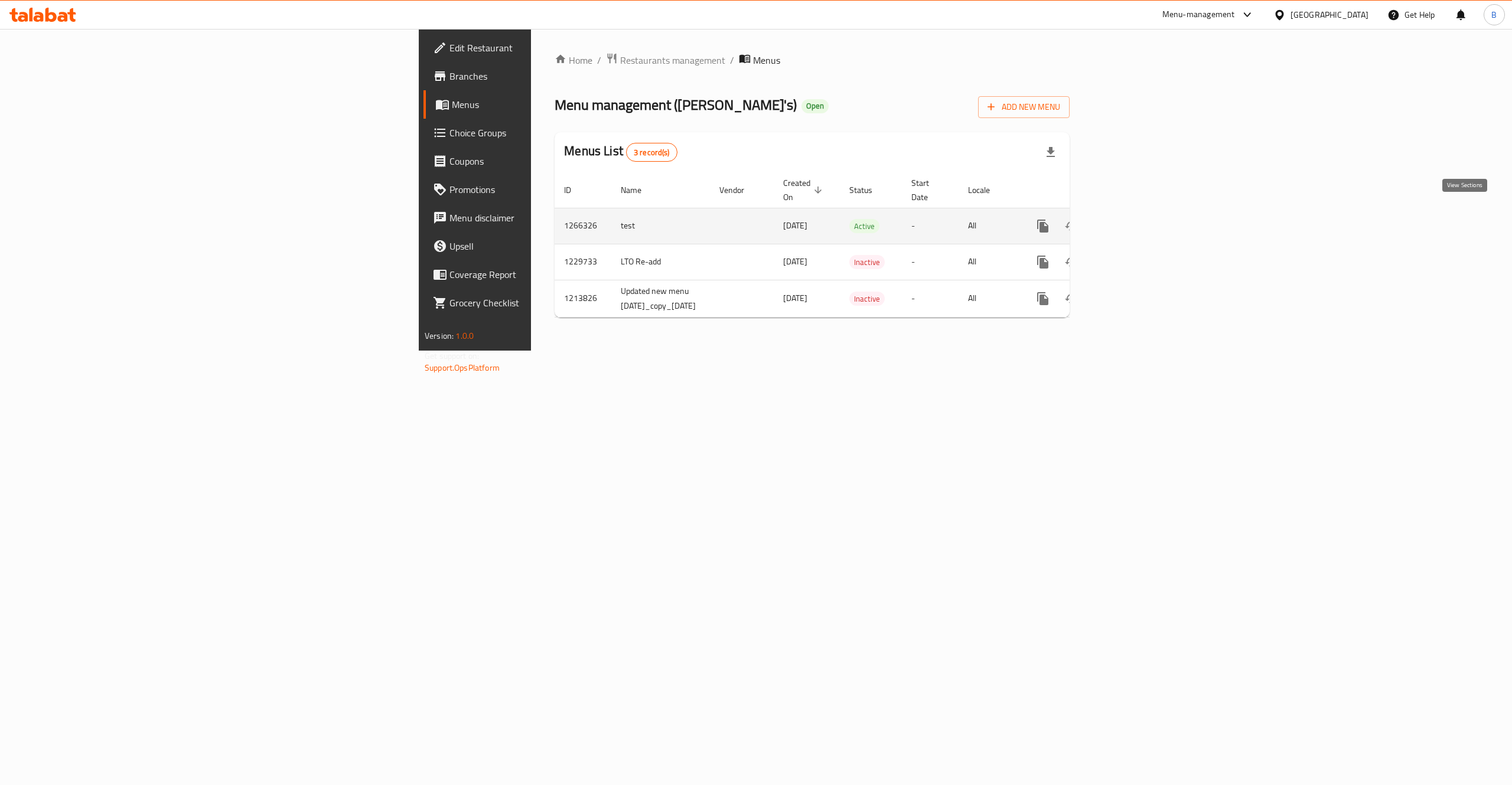
click at [1143, 221] on link "enhanced table" at bounding box center [1128, 226] width 29 height 28
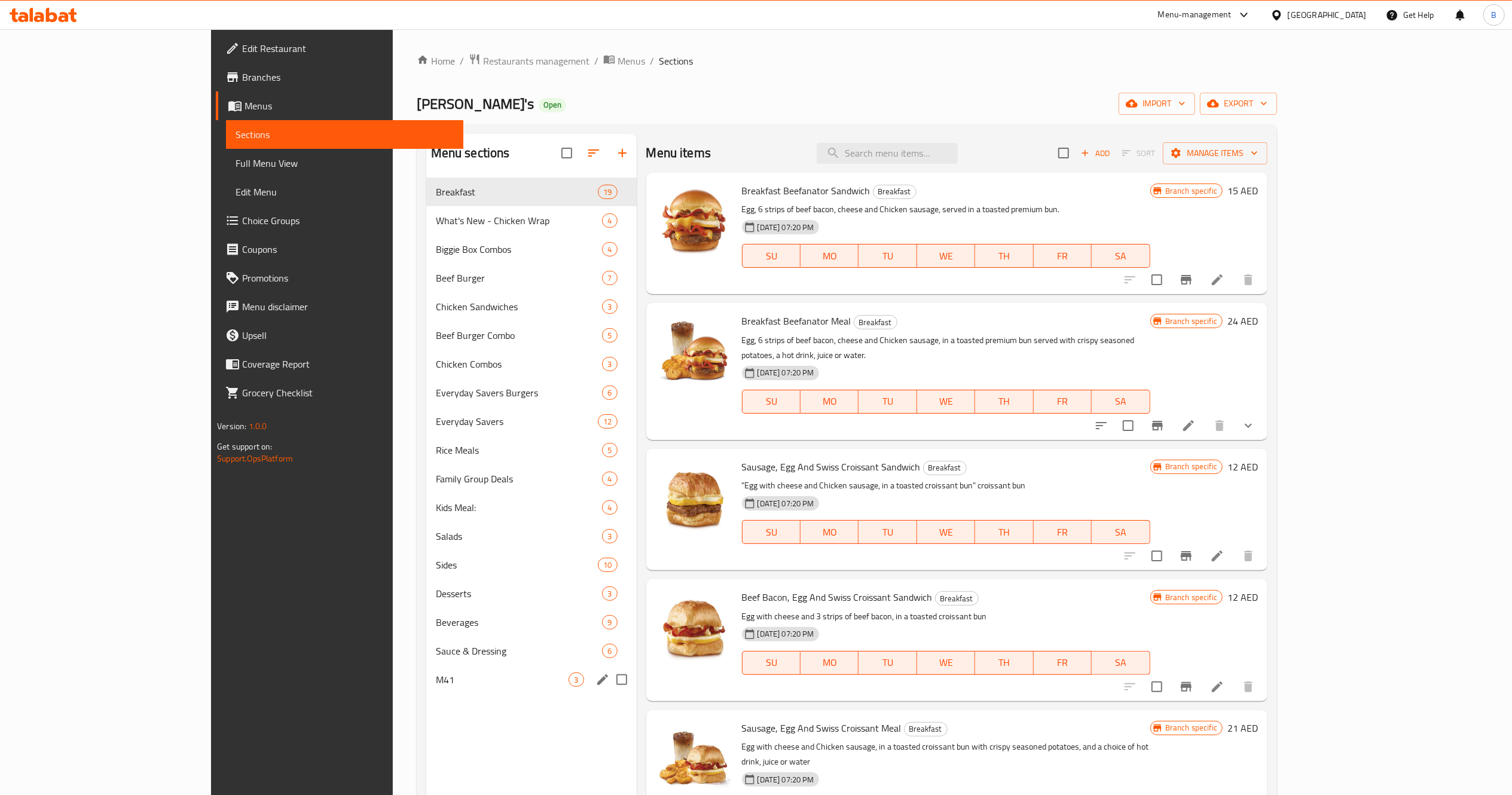
drag, startPoint x: 371, startPoint y: 698, endPoint x: 349, endPoint y: 684, distance: 26.1
click at [426, 684] on nav "Breakfast 19 What's New - Chicken Wrap 4 Biggie Box Combos 4 Beef Burger 7 Chic…" at bounding box center [531, 435] width 211 height 526
click at [436, 684] on span "M41" at bounding box center [502, 680] width 133 height 14
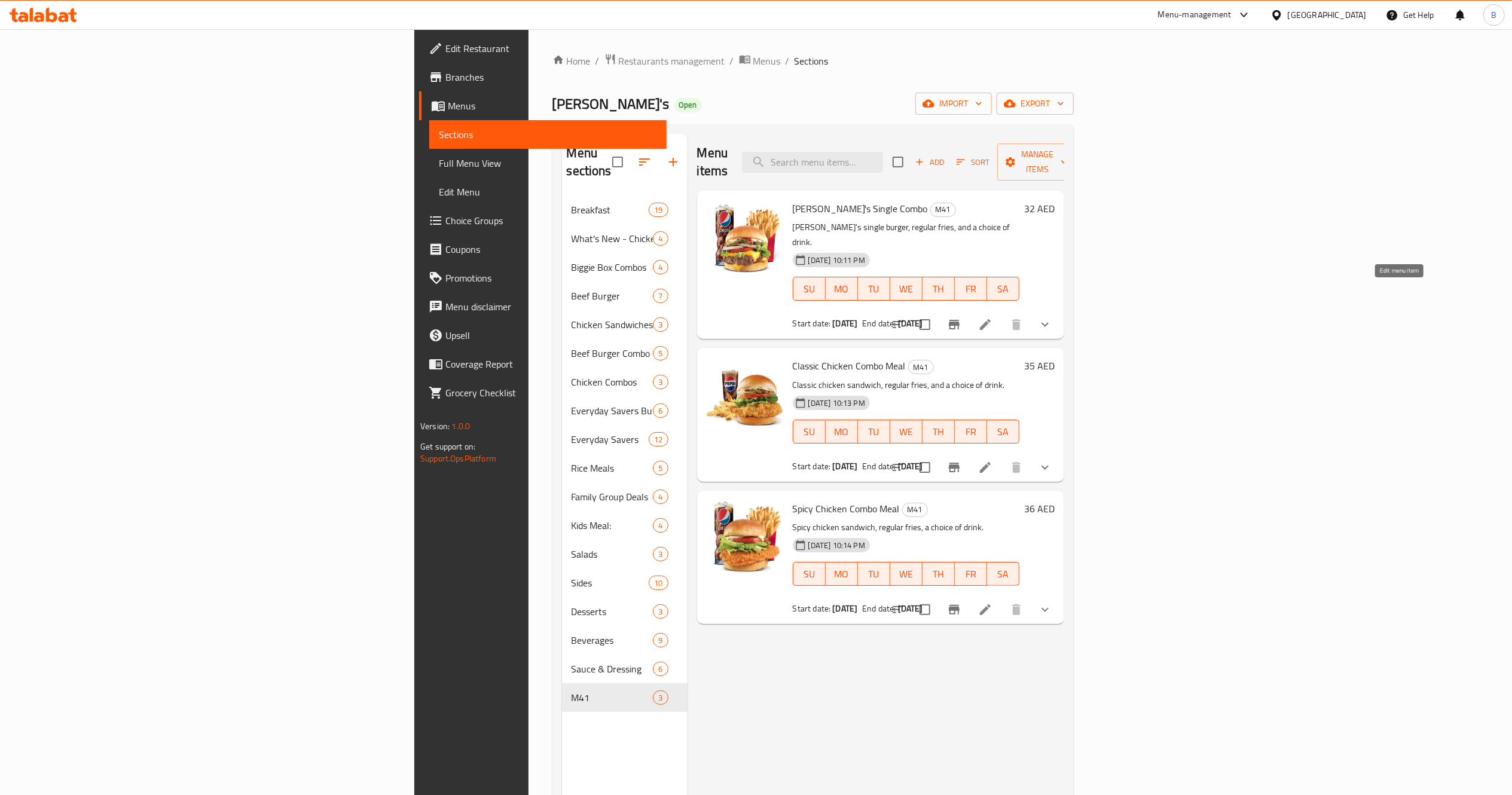
click at [991, 319] on icon at bounding box center [985, 325] width 11 height 11
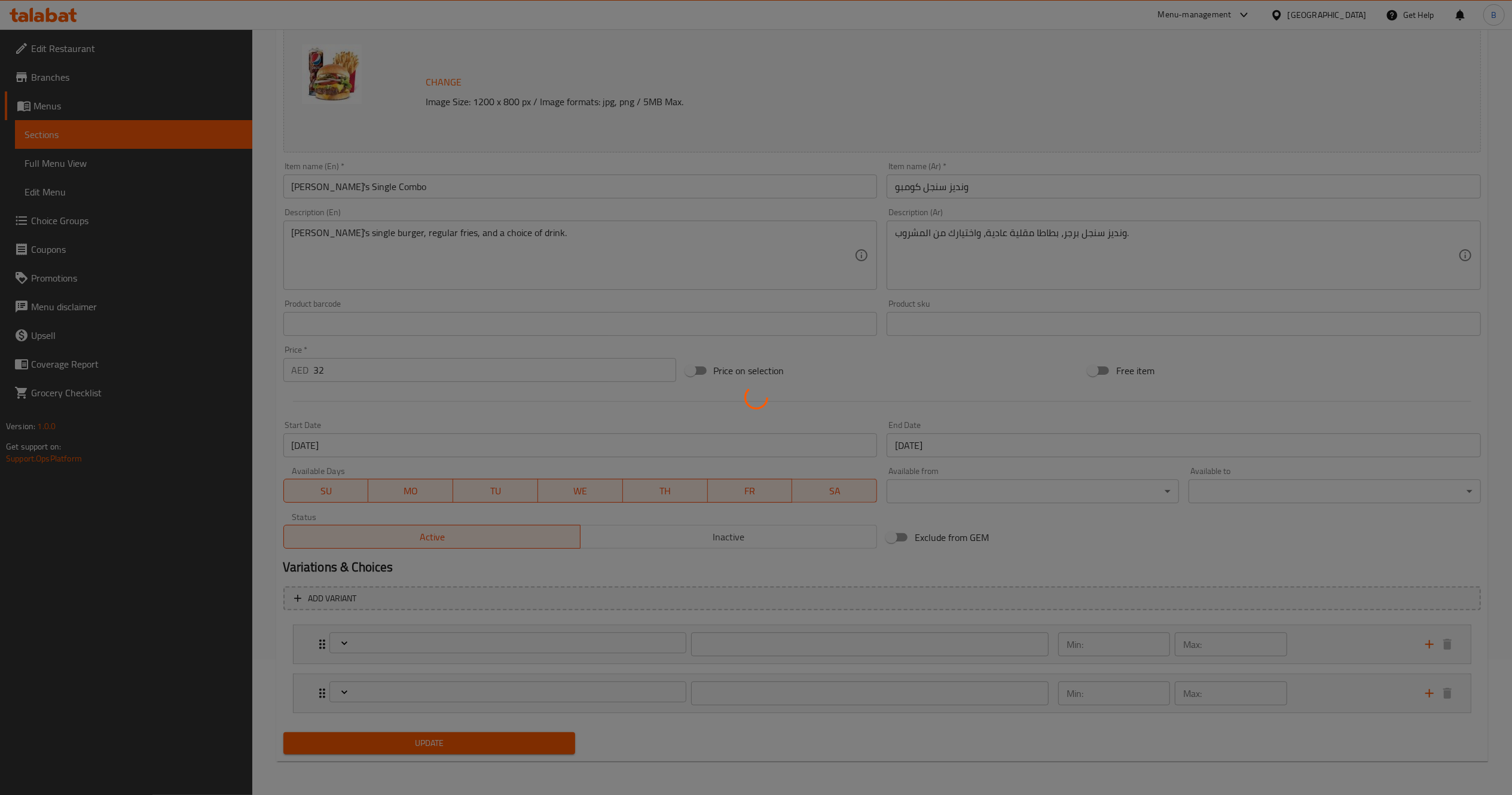
scroll to position [136, 0]
type input "اختيارات المشروبات:"
type input "1"
type input "حذف مكونات"
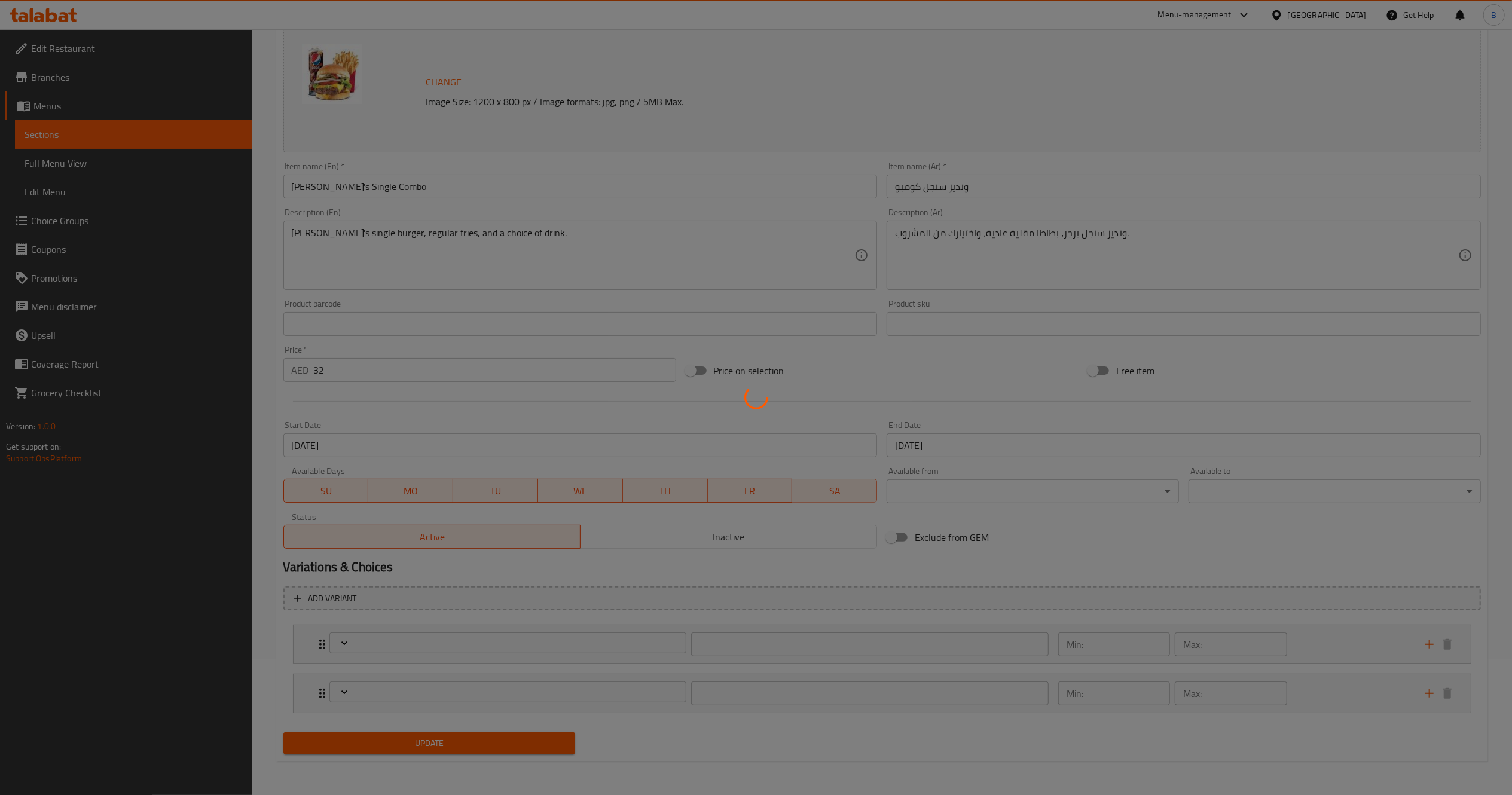
type input "0"
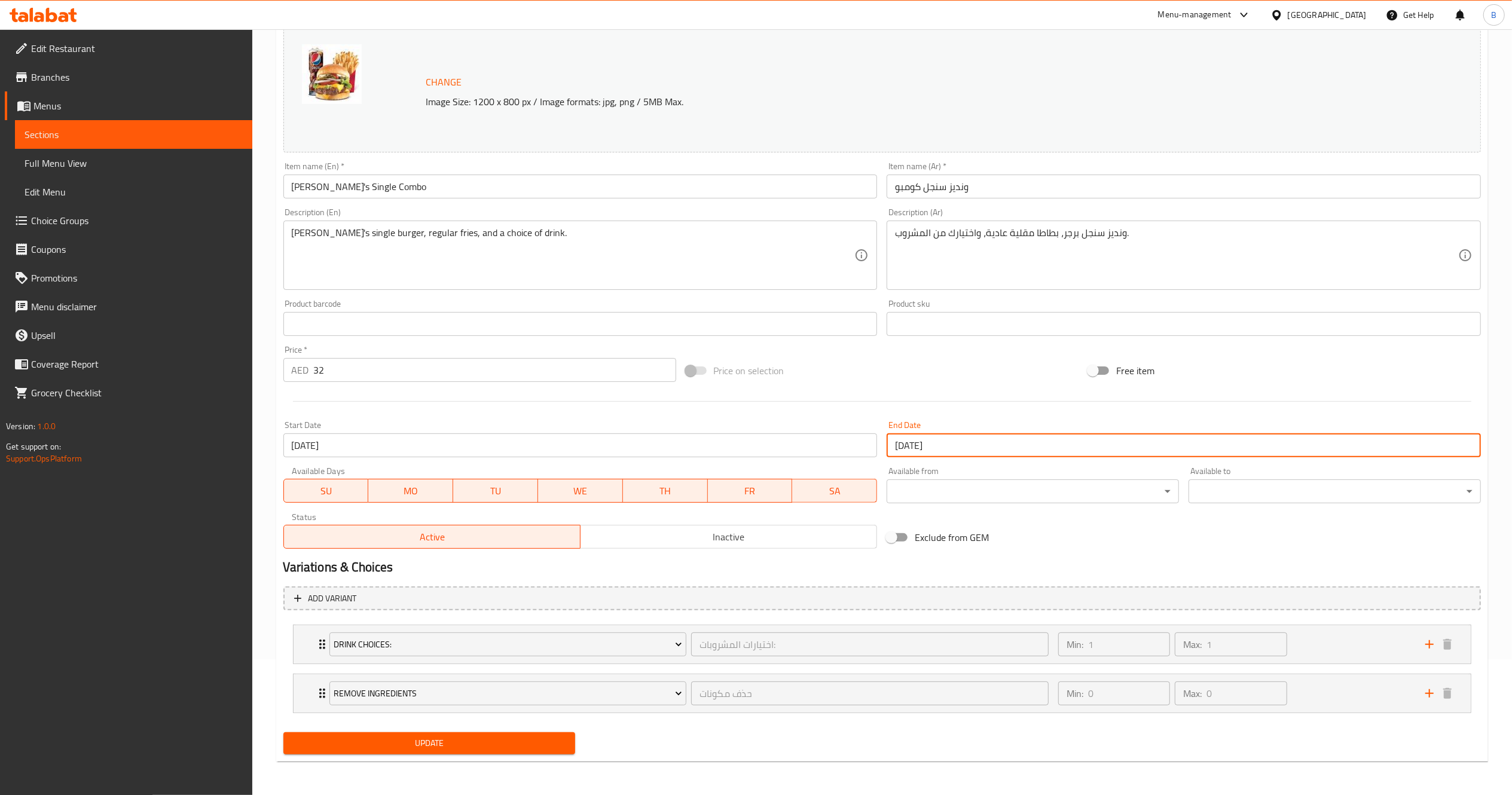
click at [1117, 444] on input "29-09-2025" at bounding box center [1184, 445] width 594 height 24
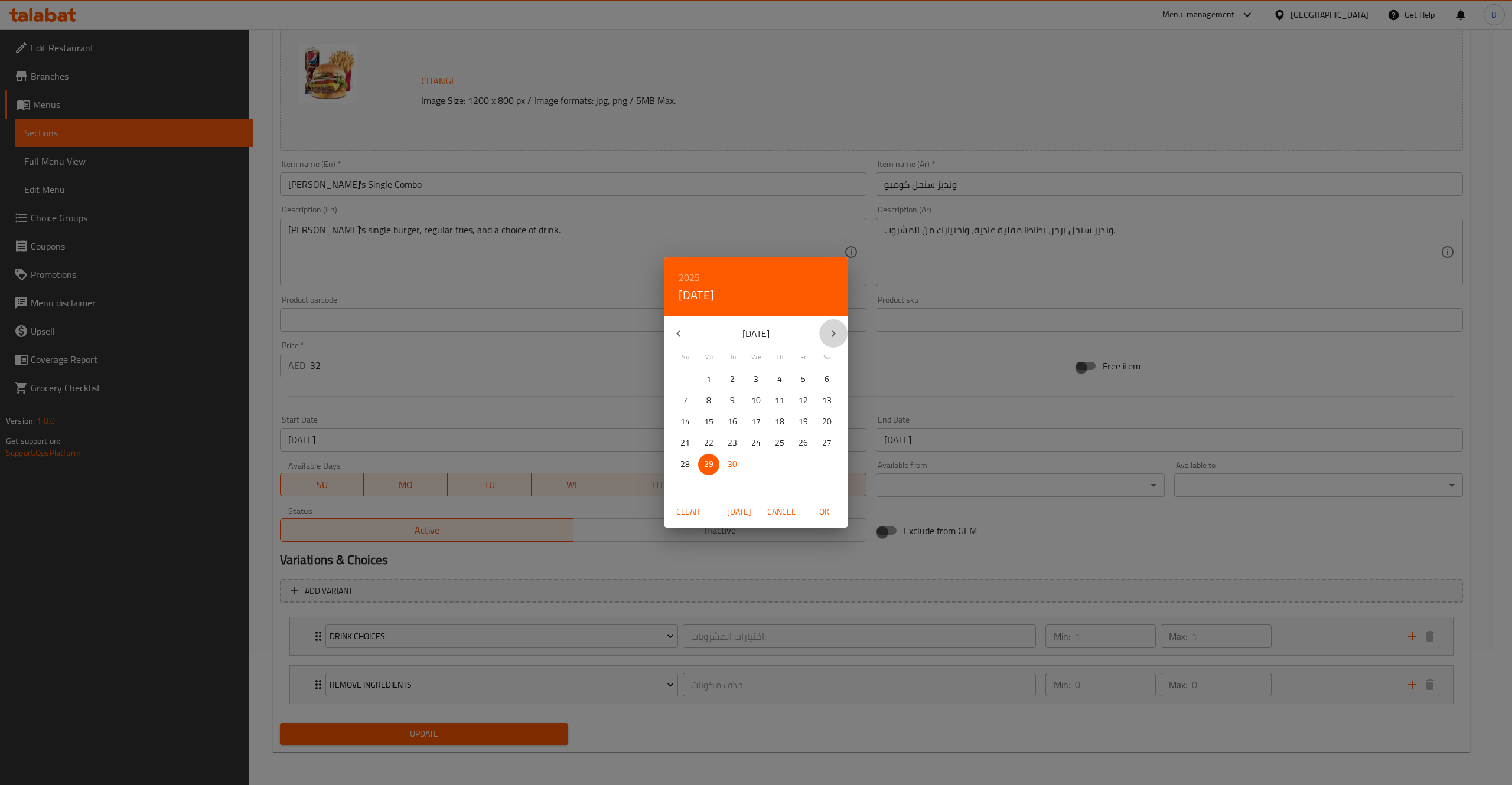
click at [826, 322] on button "button" at bounding box center [833, 333] width 29 height 28
click at [795, 467] on span "31" at bounding box center [803, 464] width 21 height 15
click at [827, 505] on span "OK" at bounding box center [824, 512] width 29 height 15
type input "[DATE]"
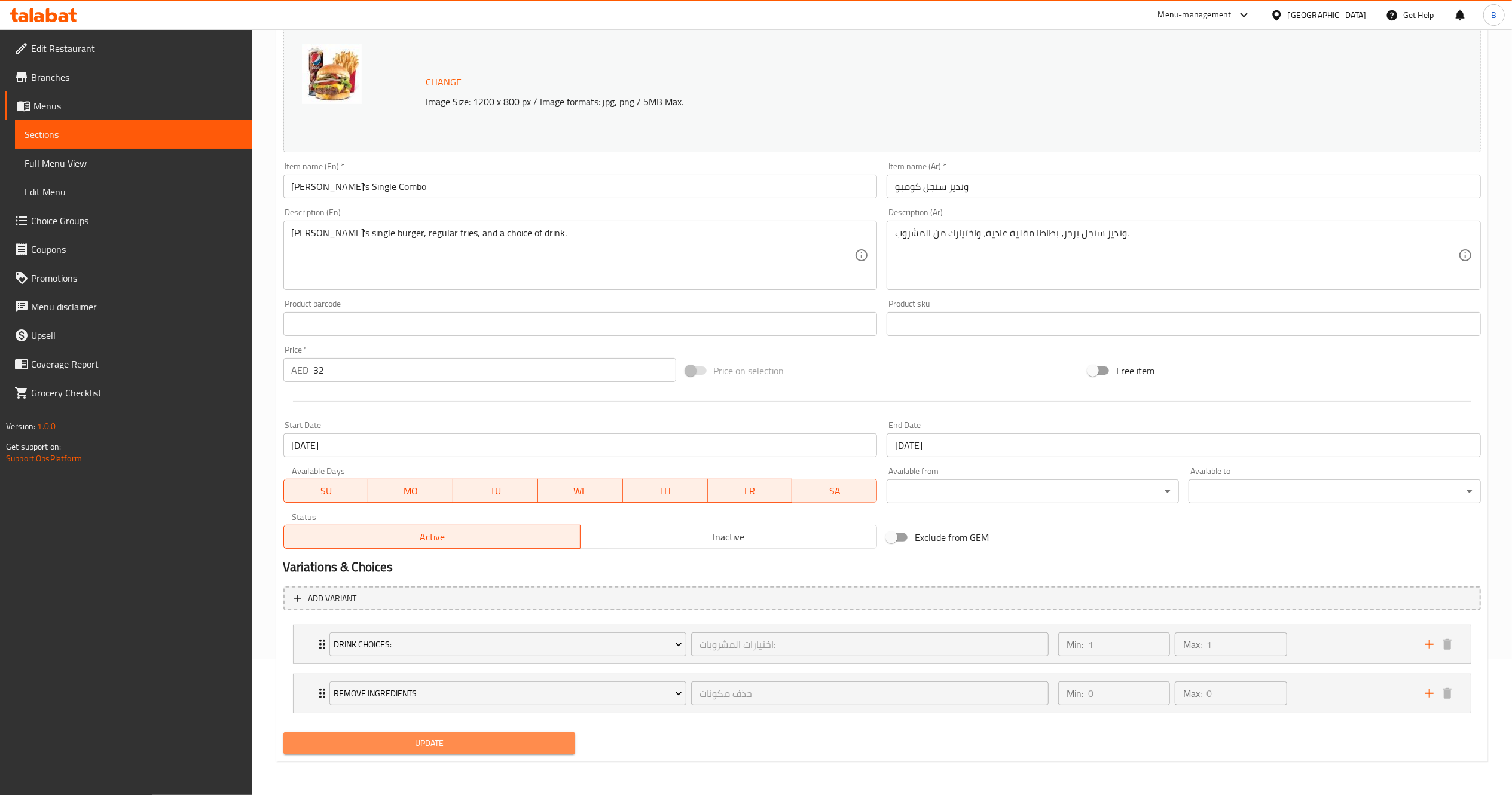
click at [524, 742] on span "Update" at bounding box center [429, 743] width 273 height 15
click at [533, 739] on span "Update" at bounding box center [429, 743] width 273 height 15
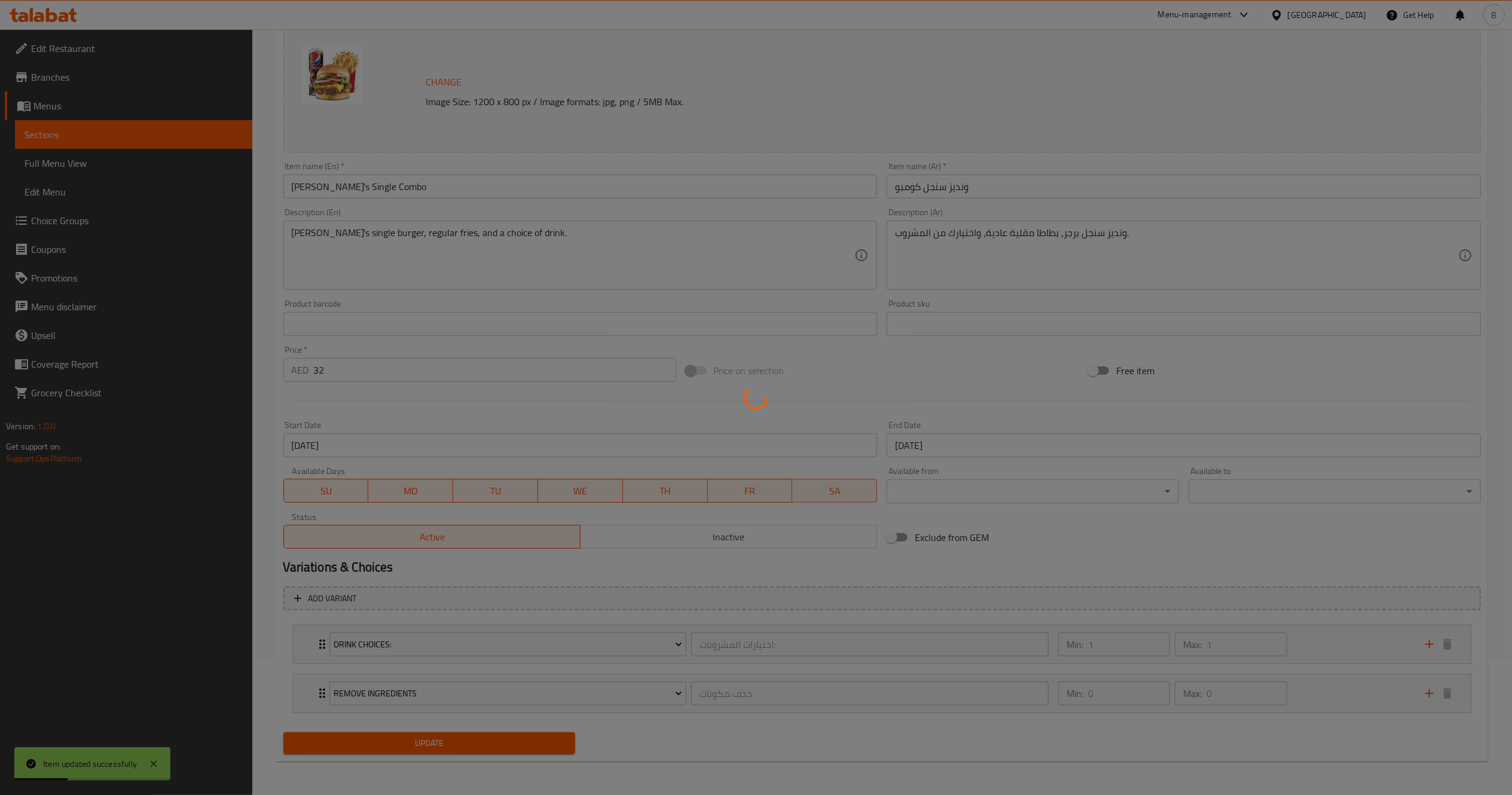
scroll to position [0, 0]
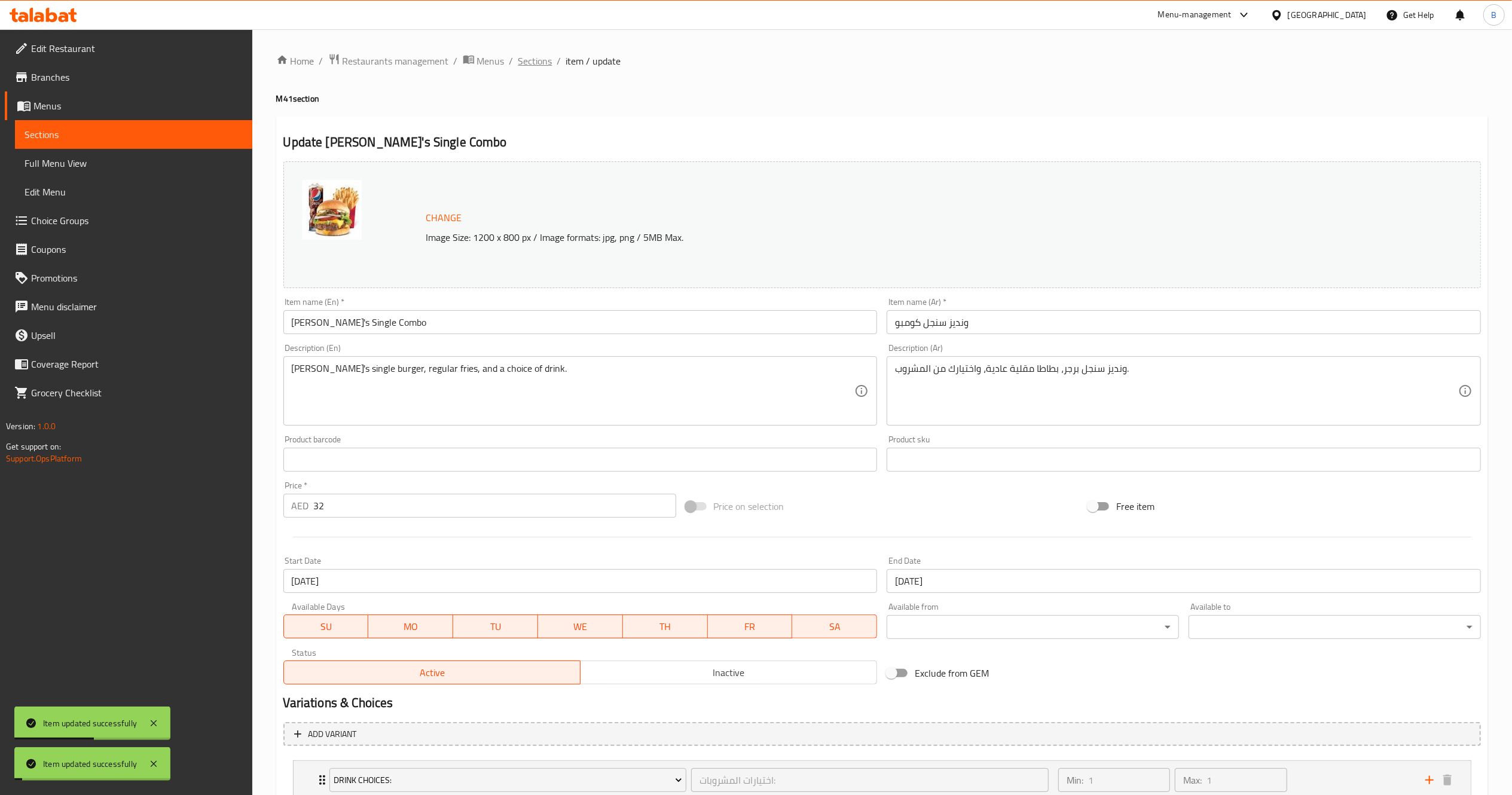
click at [533, 66] on span "Sections" at bounding box center [535, 61] width 34 height 14
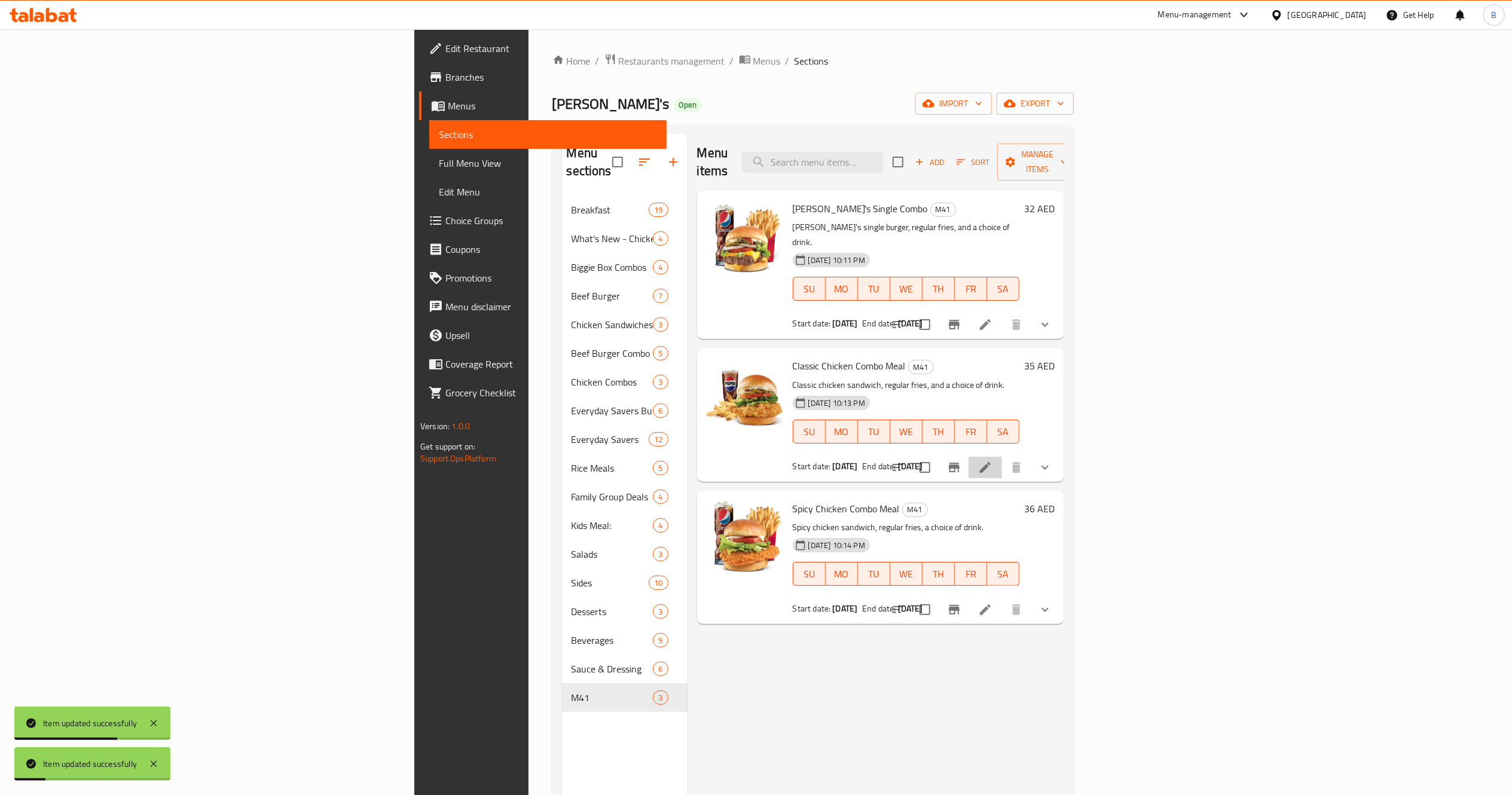
click at [1002, 457] on li at bounding box center [985, 467] width 34 height 21
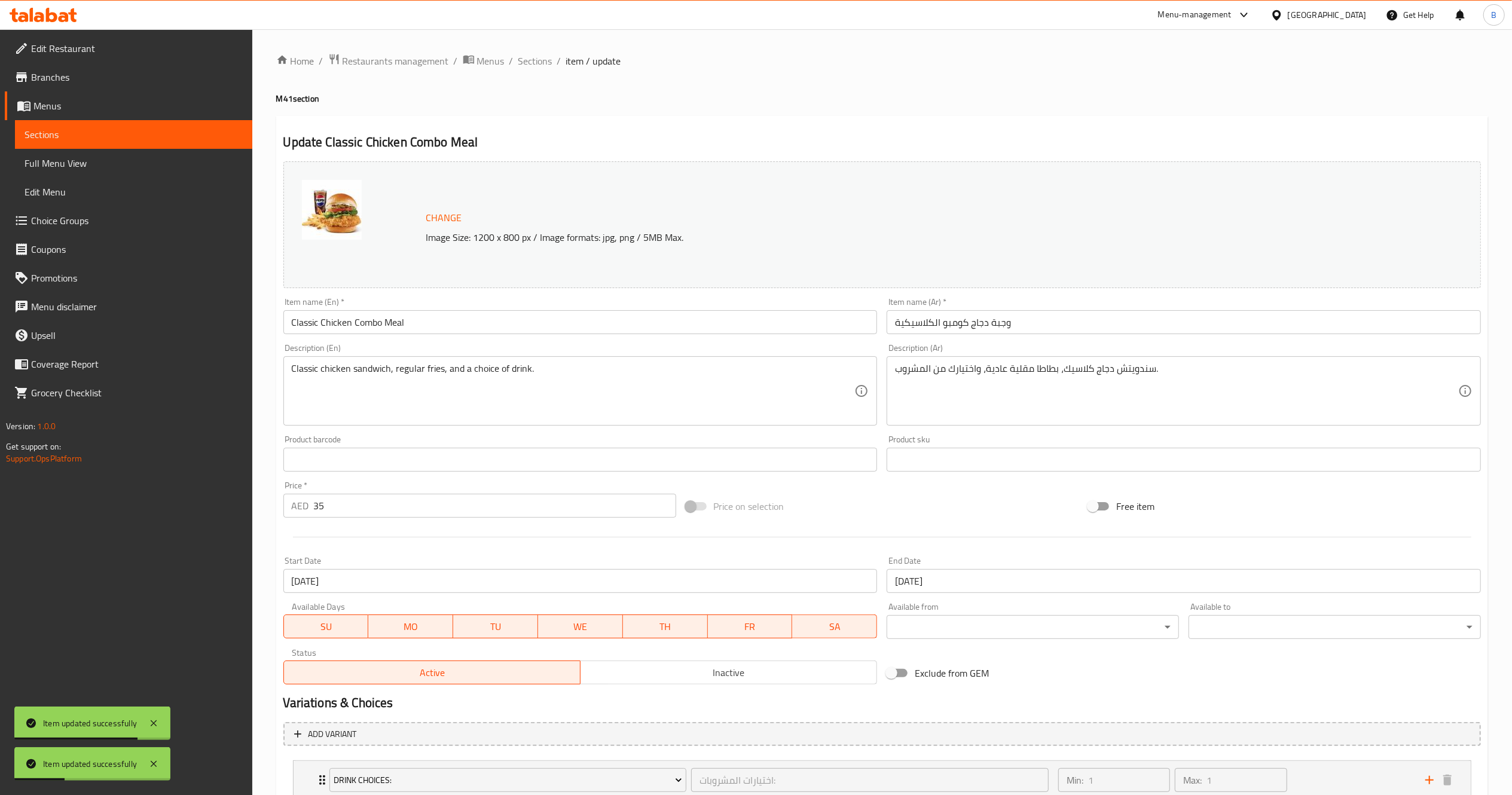
scroll to position [137, 0]
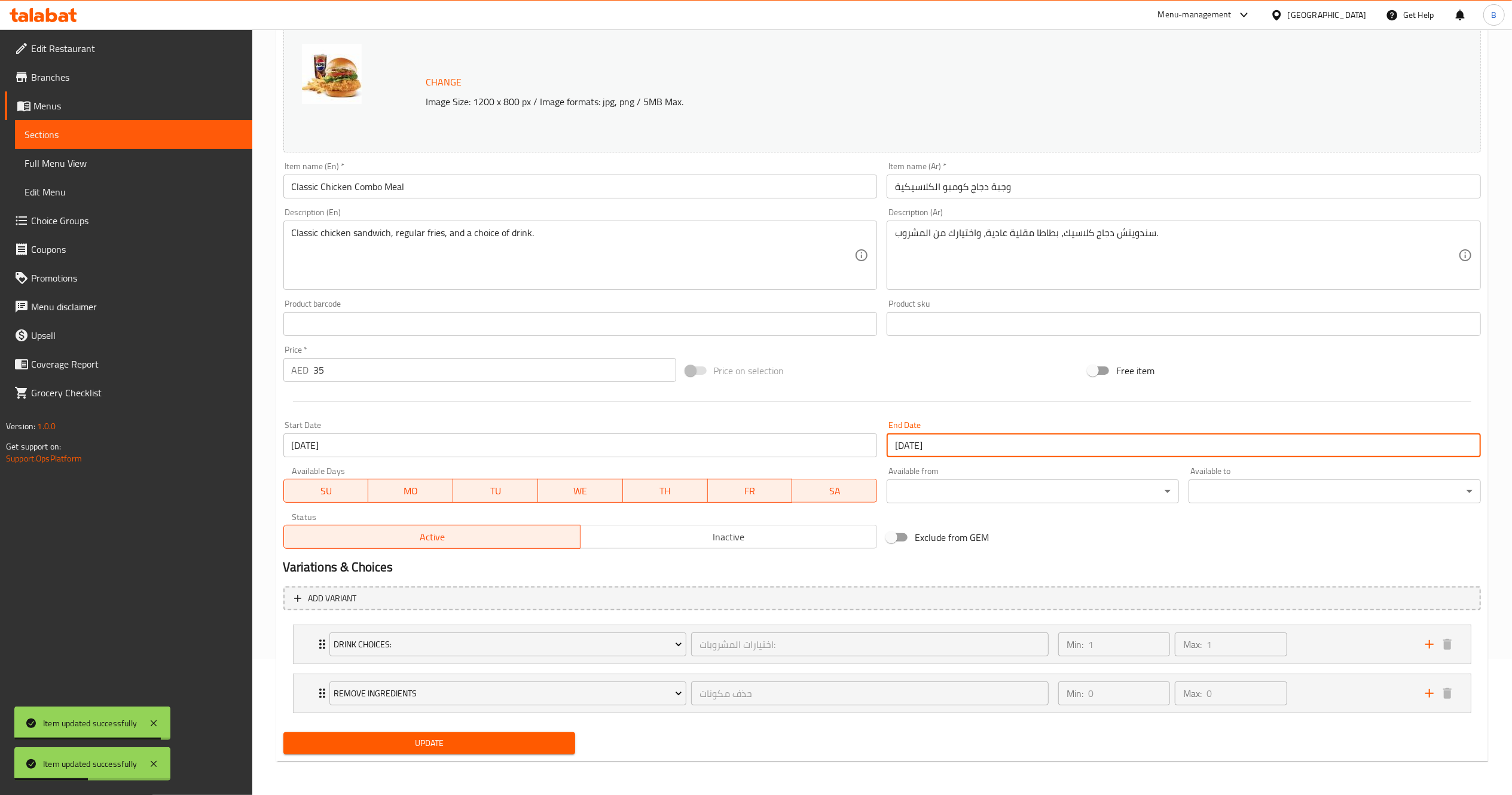
click at [973, 451] on input "29-09-2025" at bounding box center [1184, 445] width 594 height 24
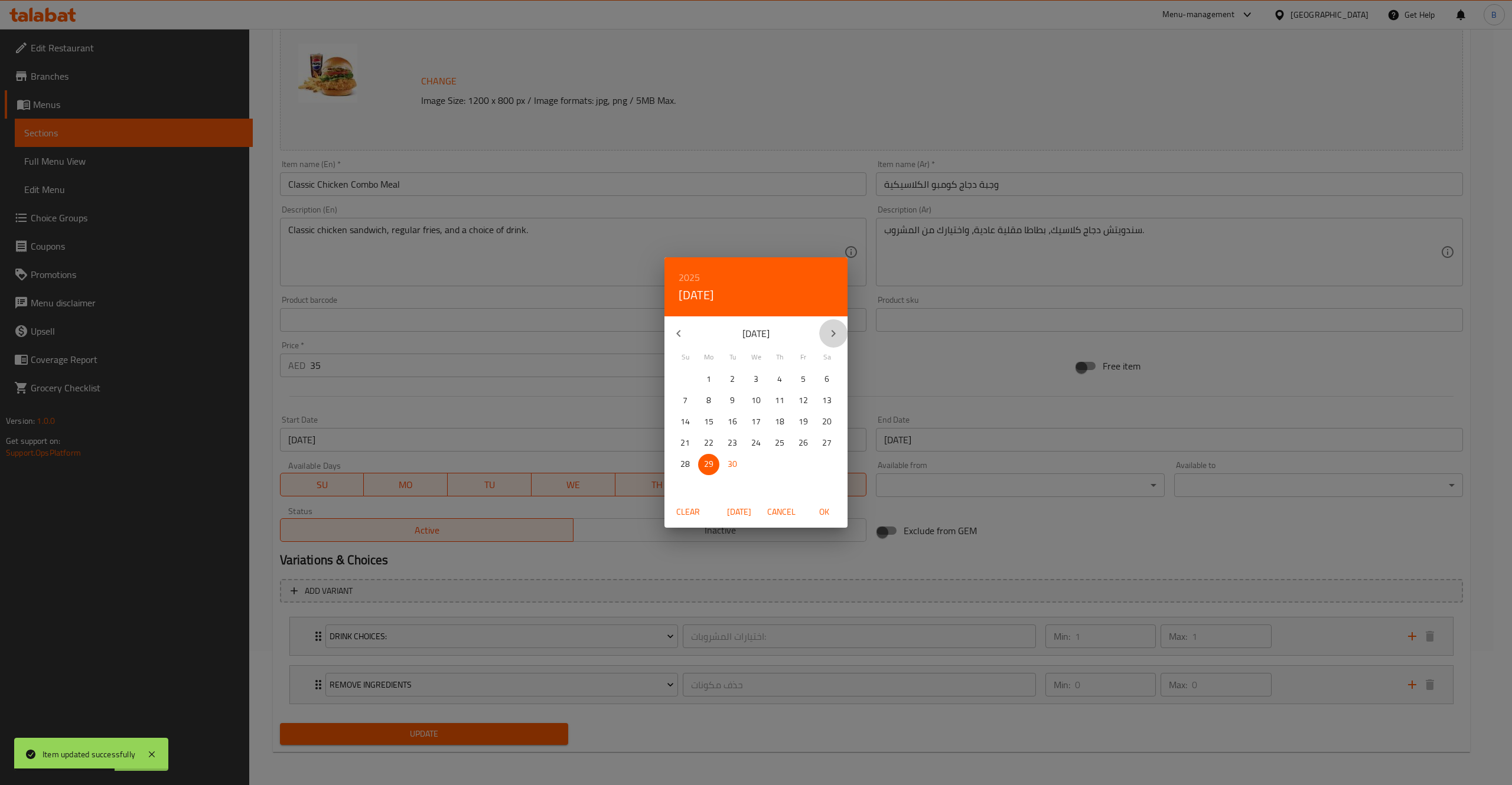
click at [825, 327] on button "button" at bounding box center [833, 333] width 29 height 28
click at [808, 469] on span "31" at bounding box center [803, 464] width 21 height 15
click at [838, 508] on span "OK" at bounding box center [824, 512] width 29 height 15
type input "[DATE]"
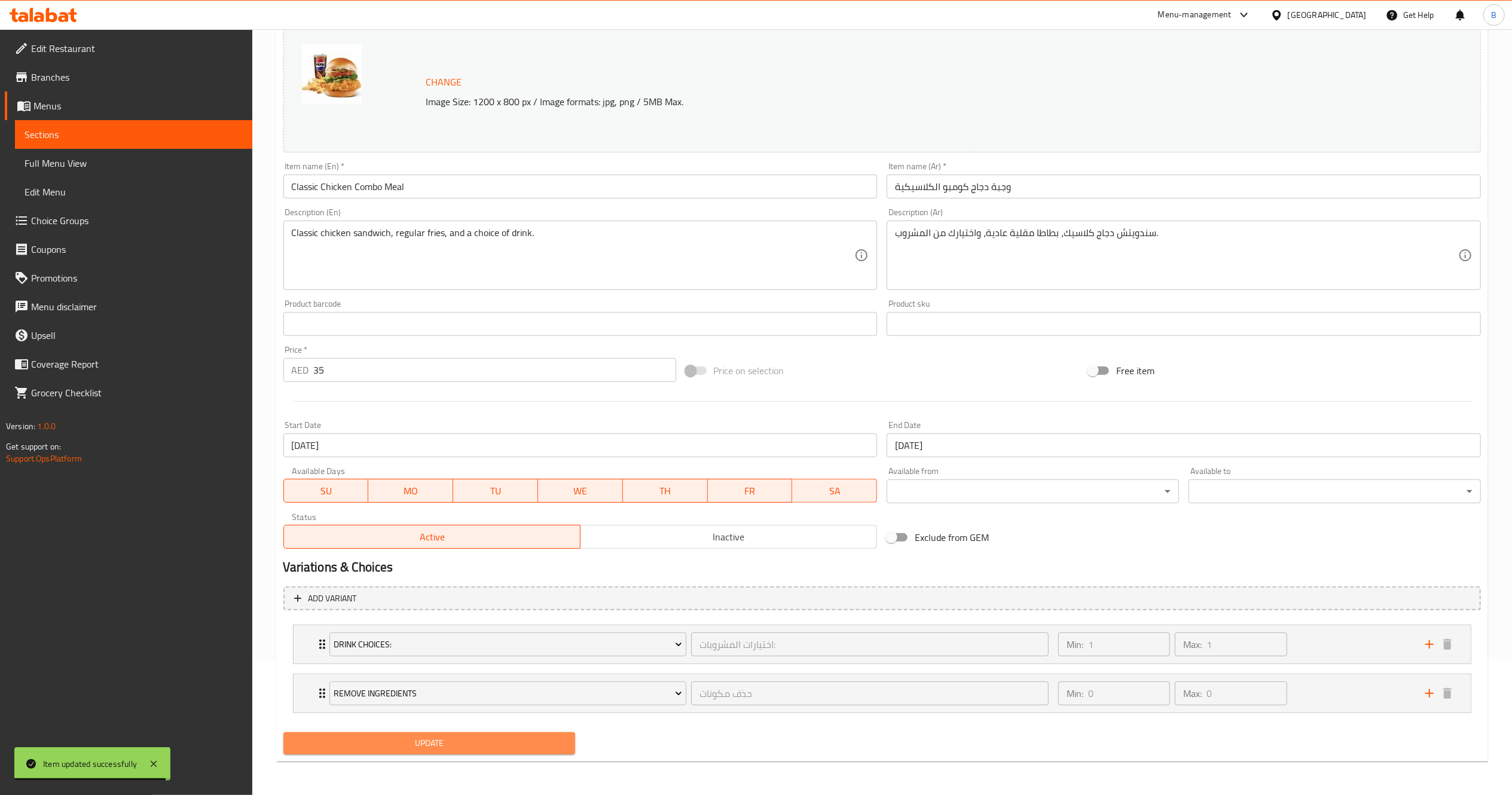
click at [492, 743] on span "Update" at bounding box center [429, 743] width 273 height 15
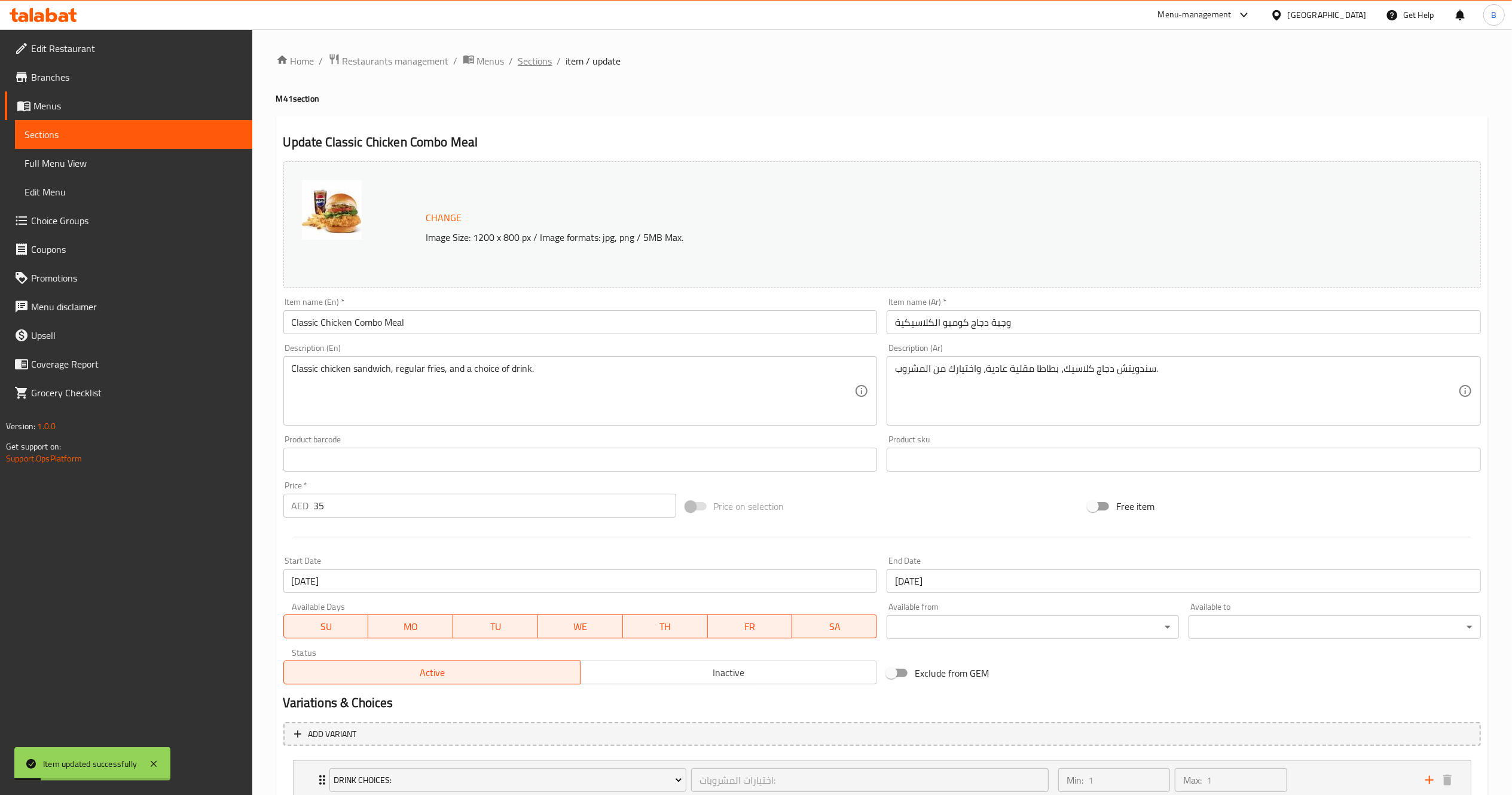
click at [539, 68] on span "Sections" at bounding box center [535, 61] width 34 height 14
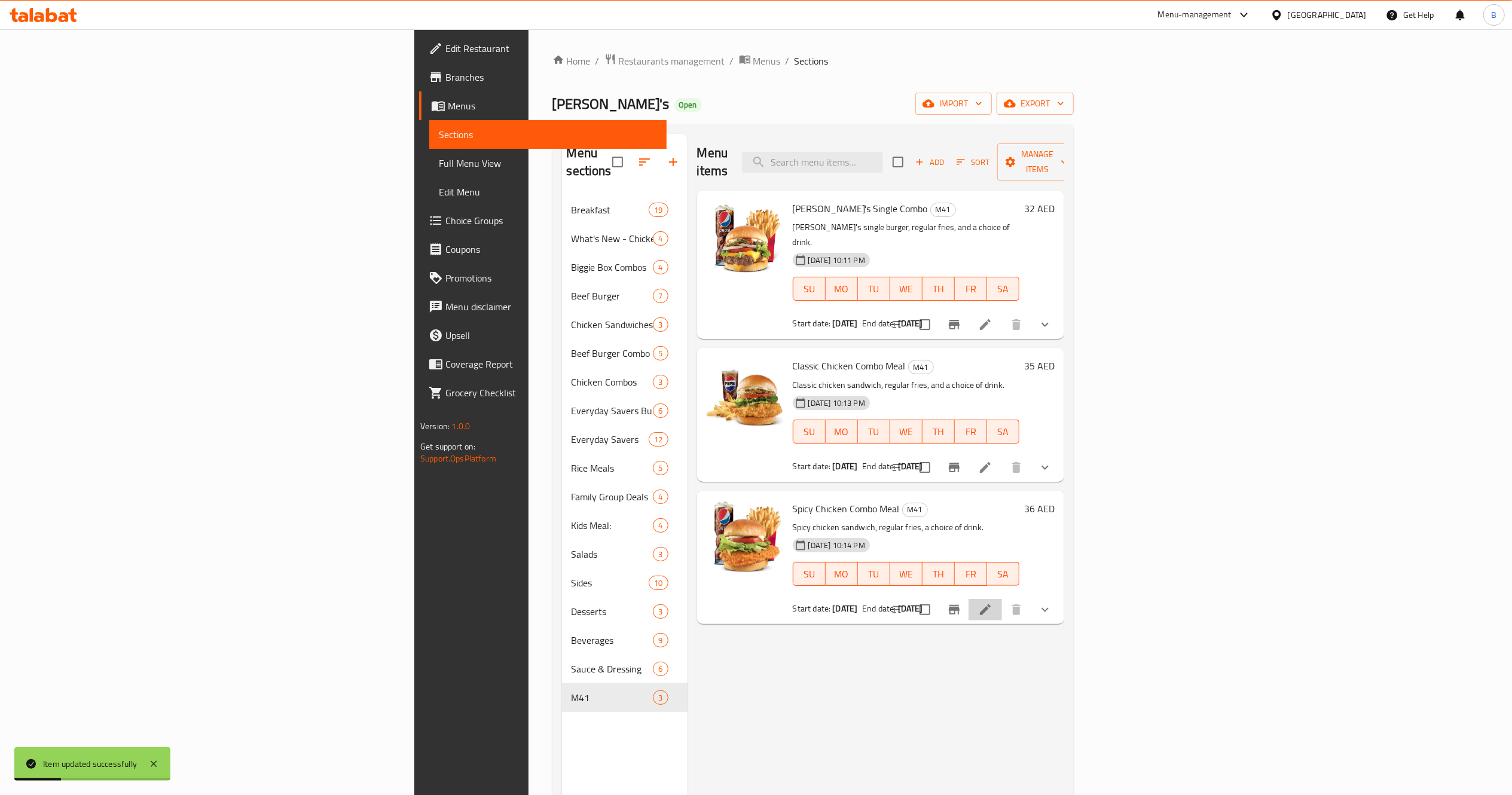
click at [1002, 599] on li at bounding box center [985, 610] width 34 height 21
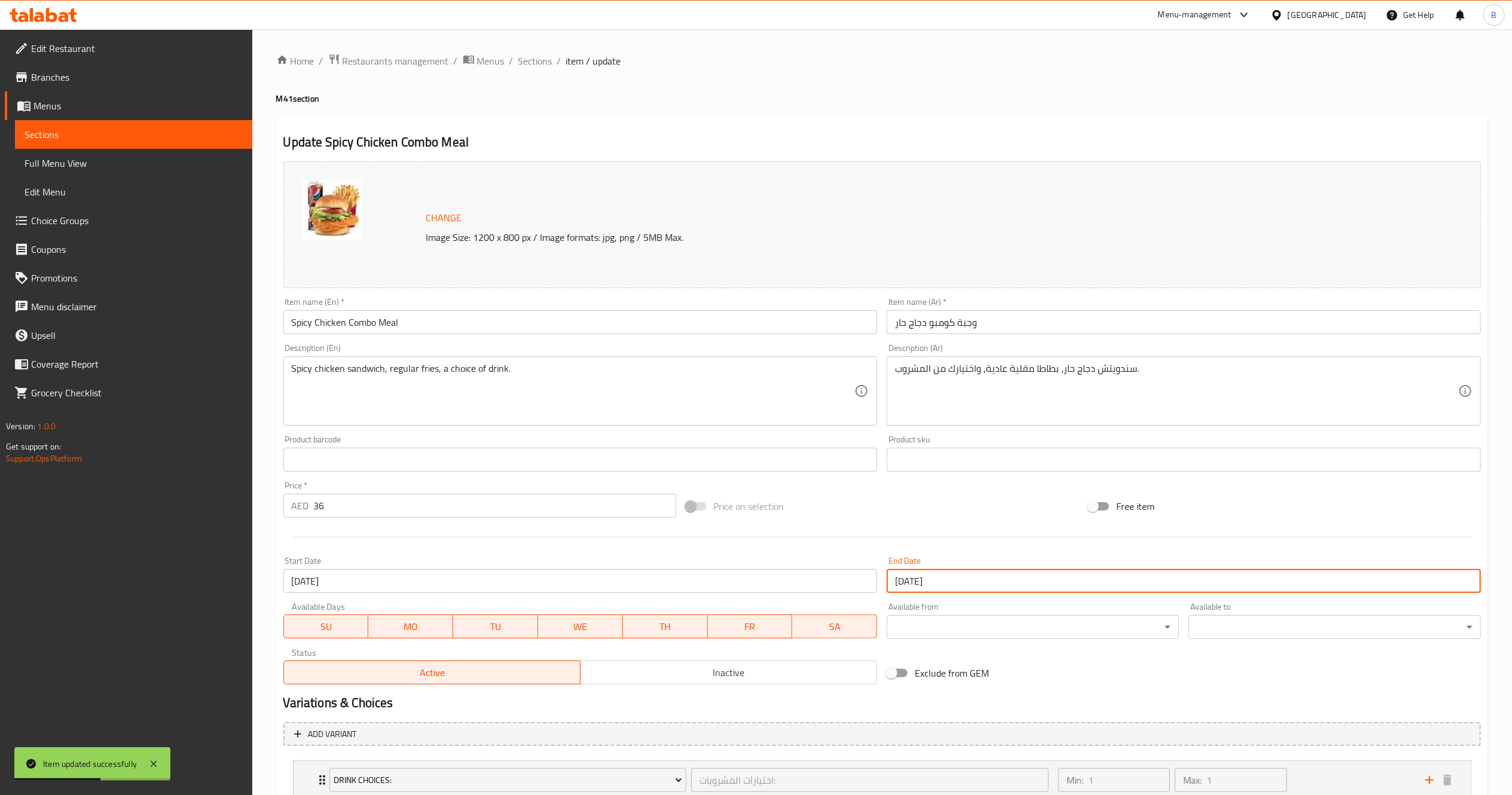
click at [928, 579] on input "29-09-2025" at bounding box center [1184, 581] width 594 height 24
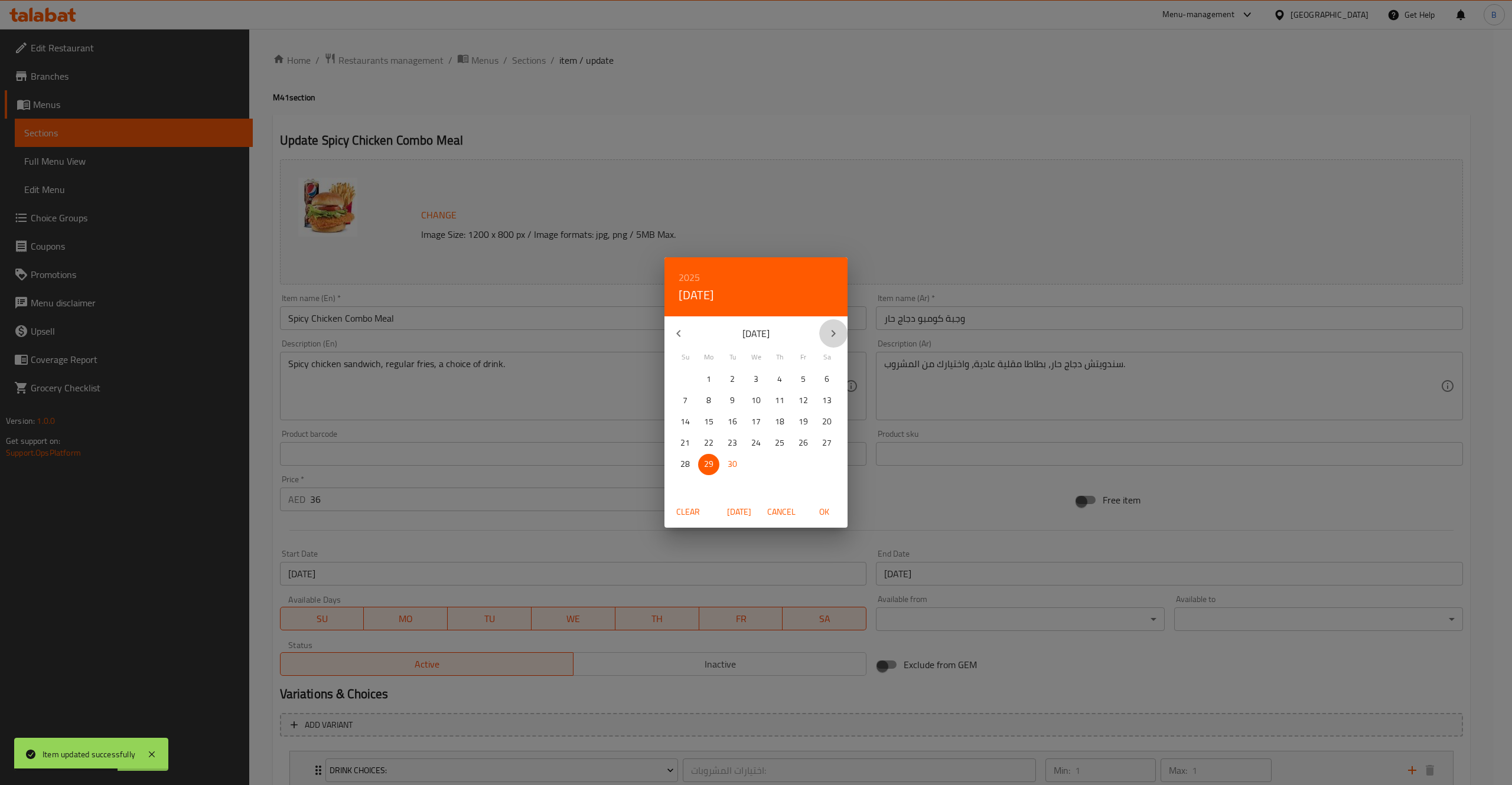
click at [825, 325] on button "button" at bounding box center [833, 333] width 29 height 28
click at [807, 453] on button "24" at bounding box center [803, 443] width 21 height 21
click at [806, 467] on p "31" at bounding box center [804, 464] width 10 height 15
click at [833, 516] on span "OK" at bounding box center [824, 512] width 29 height 15
type input "[DATE]"
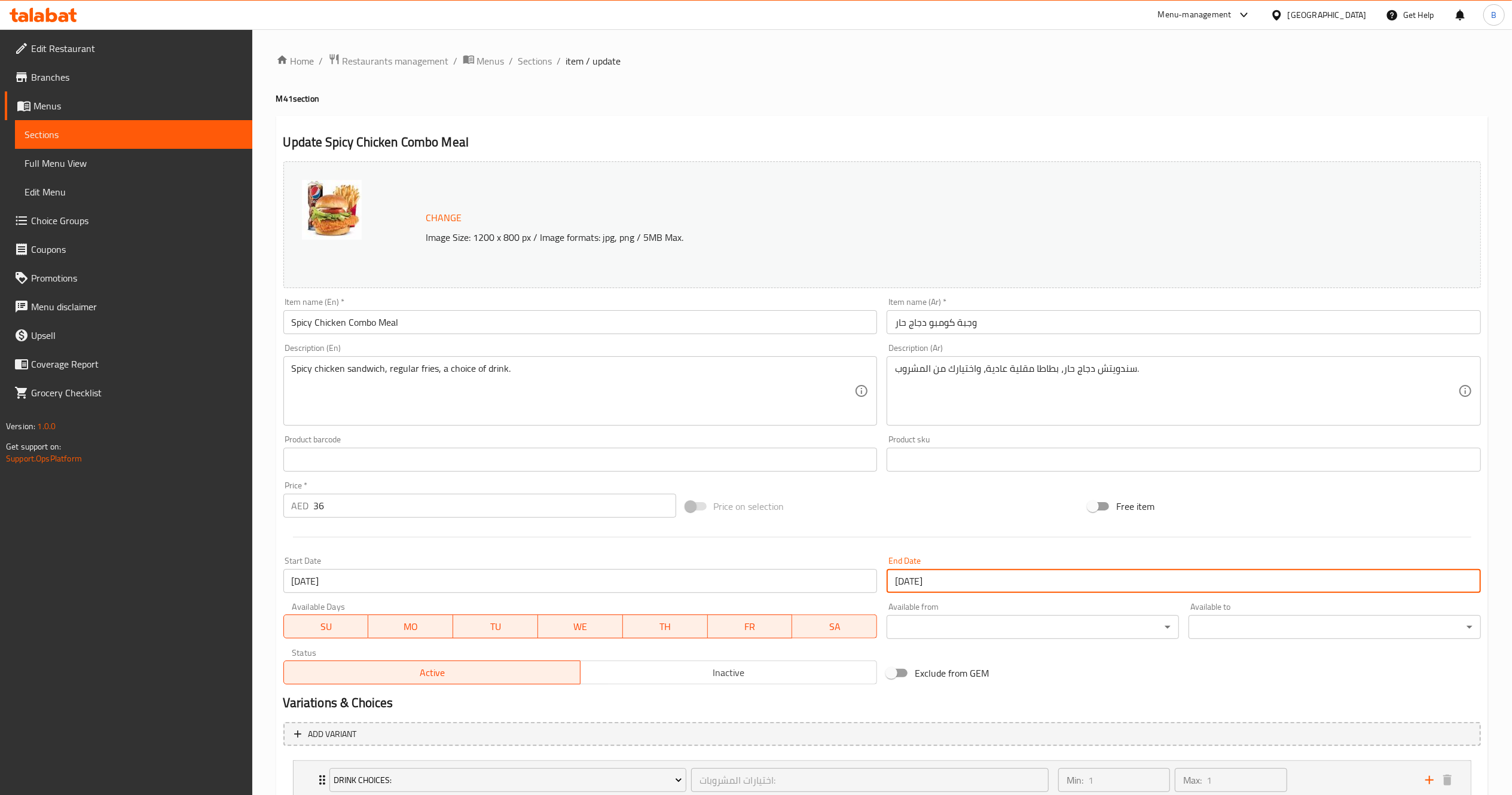
scroll to position [137, 0]
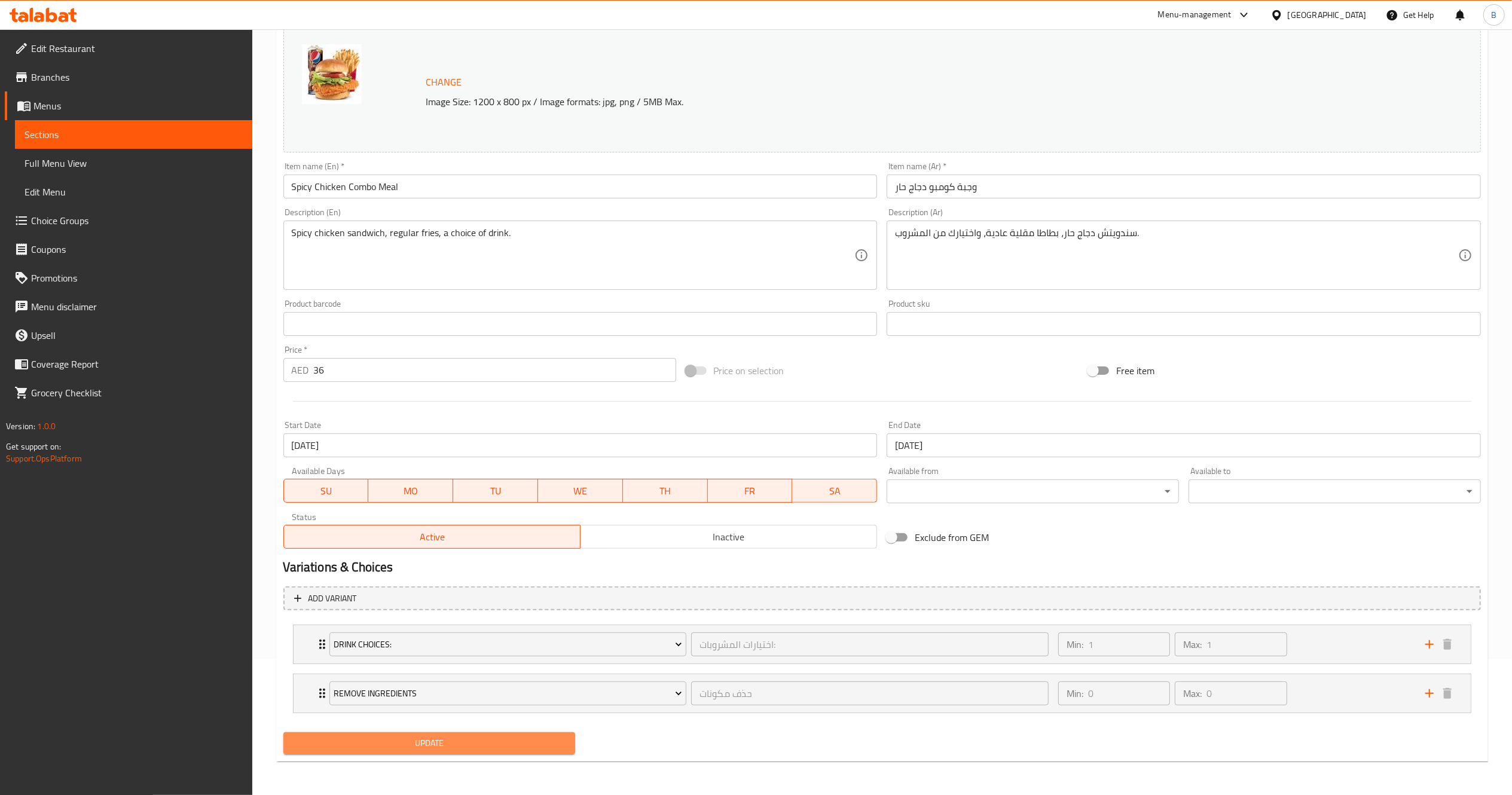
click at [519, 738] on span "Update" at bounding box center [429, 743] width 273 height 15
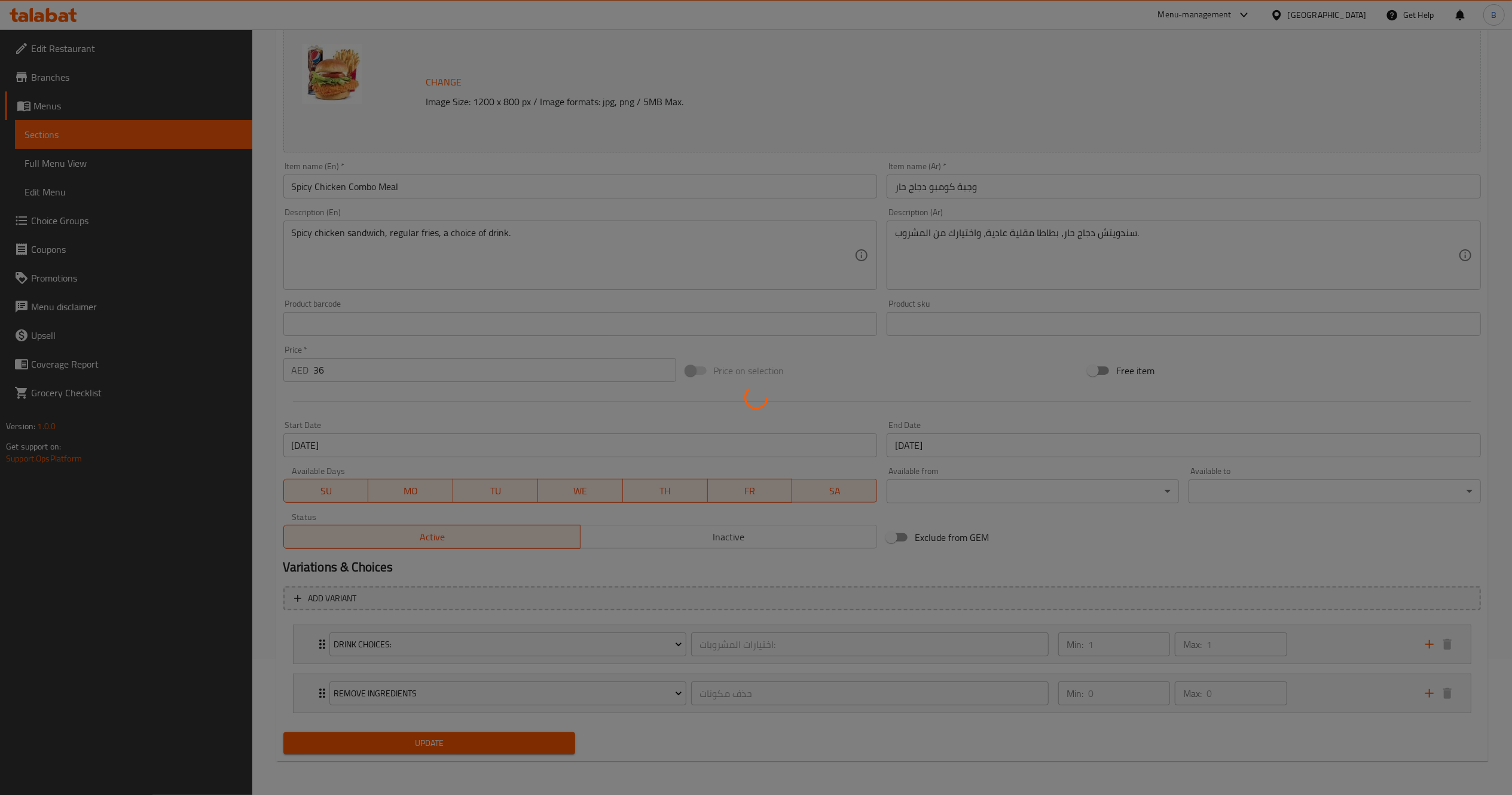
scroll to position [0, 0]
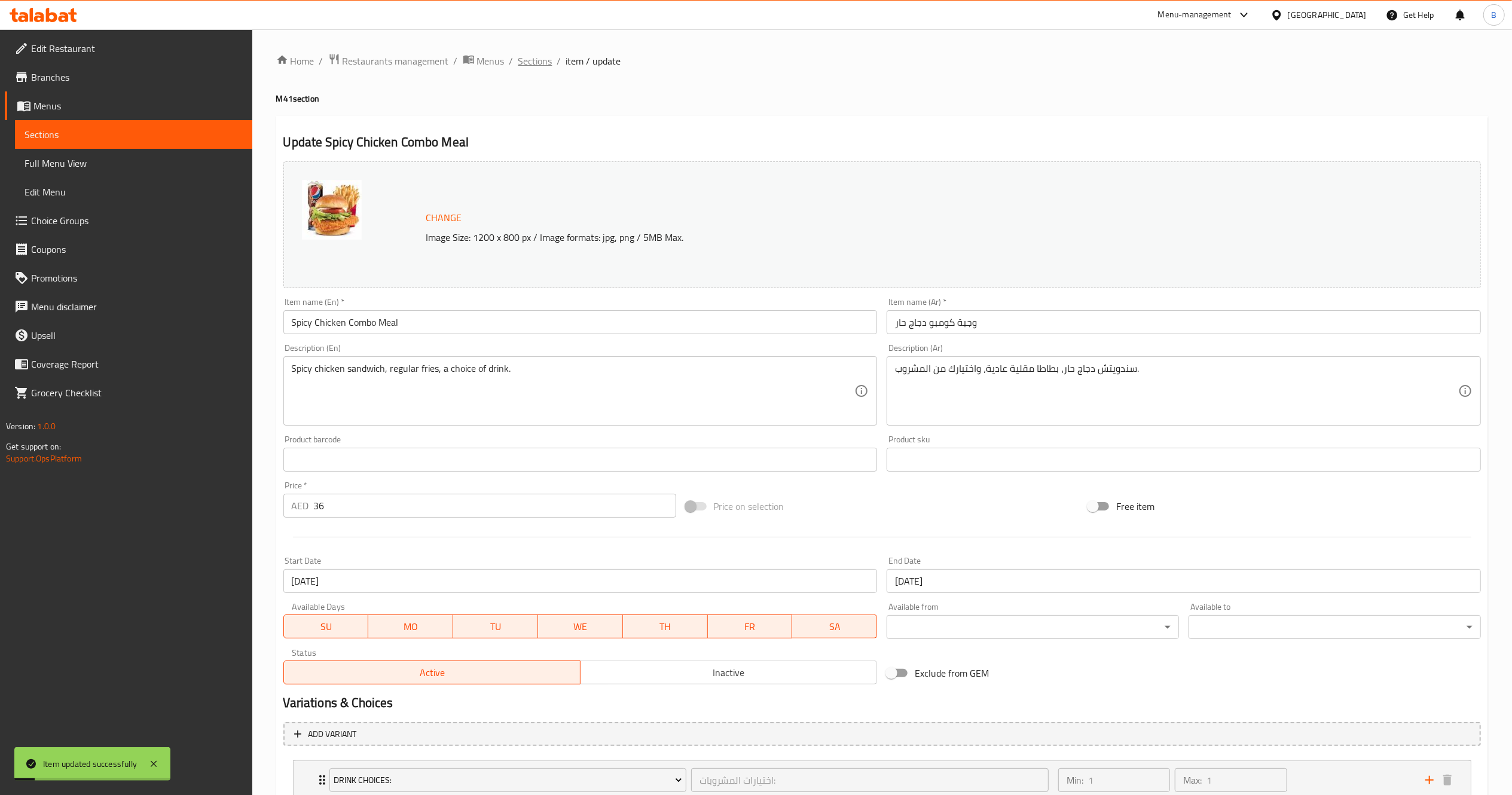
click at [526, 61] on span "Sections" at bounding box center [535, 61] width 34 height 14
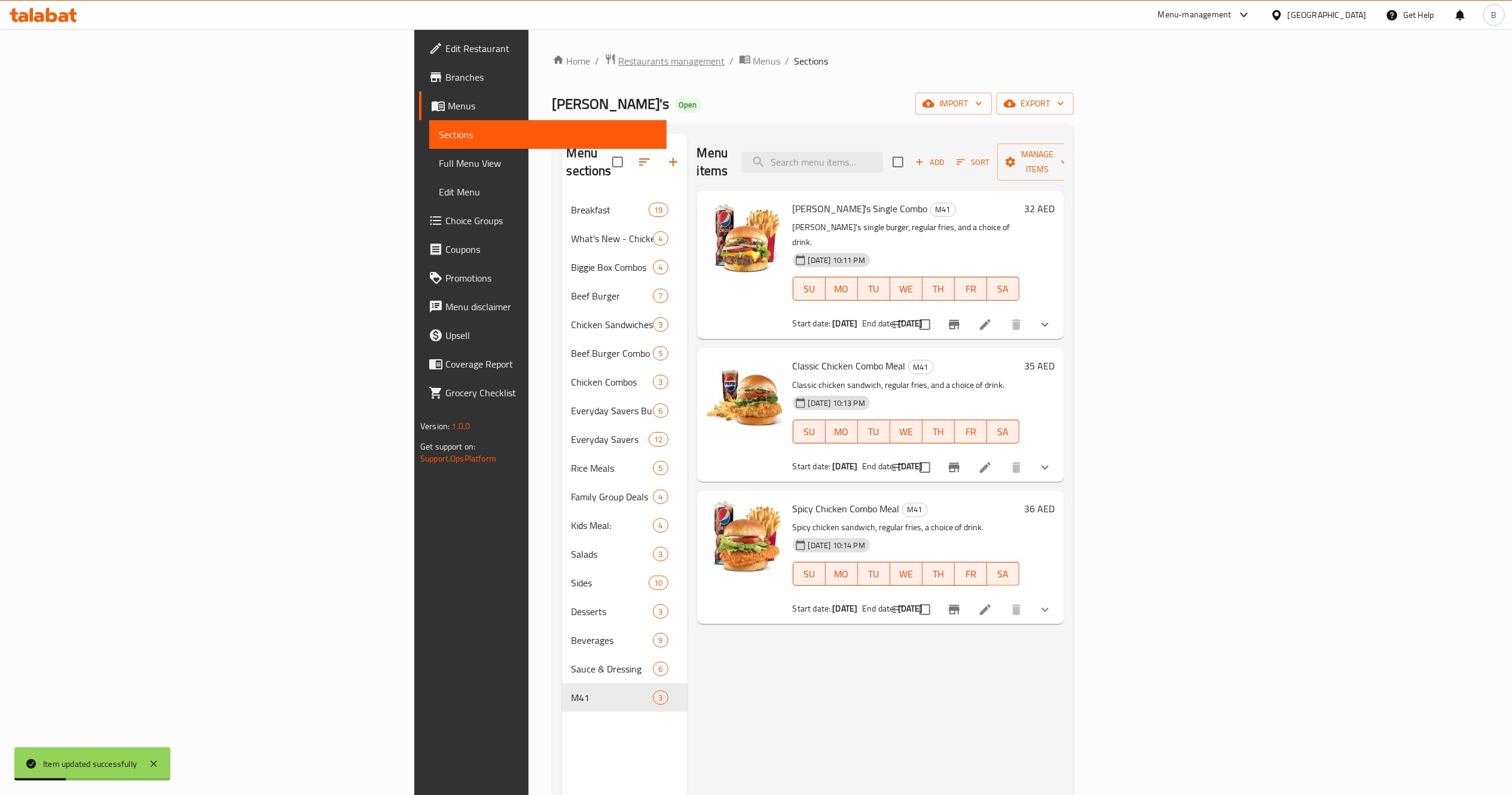
click at [619, 66] on span "Restaurants management" at bounding box center [672, 61] width 106 height 14
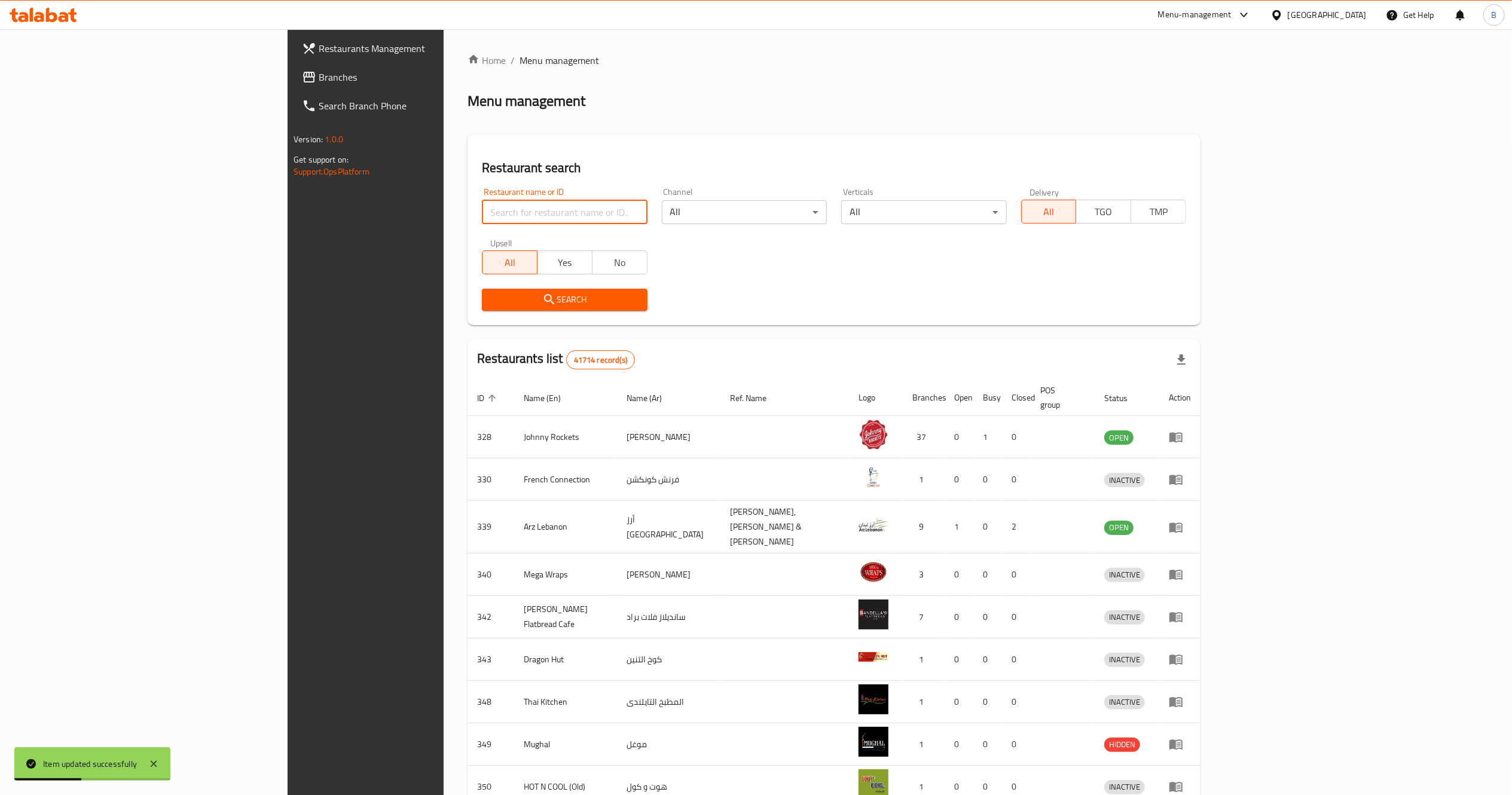
click at [482, 217] on input "search" at bounding box center [564, 212] width 165 height 24
type input "[PERSON_NAME]"
click button "Search" at bounding box center [564, 300] width 165 height 22
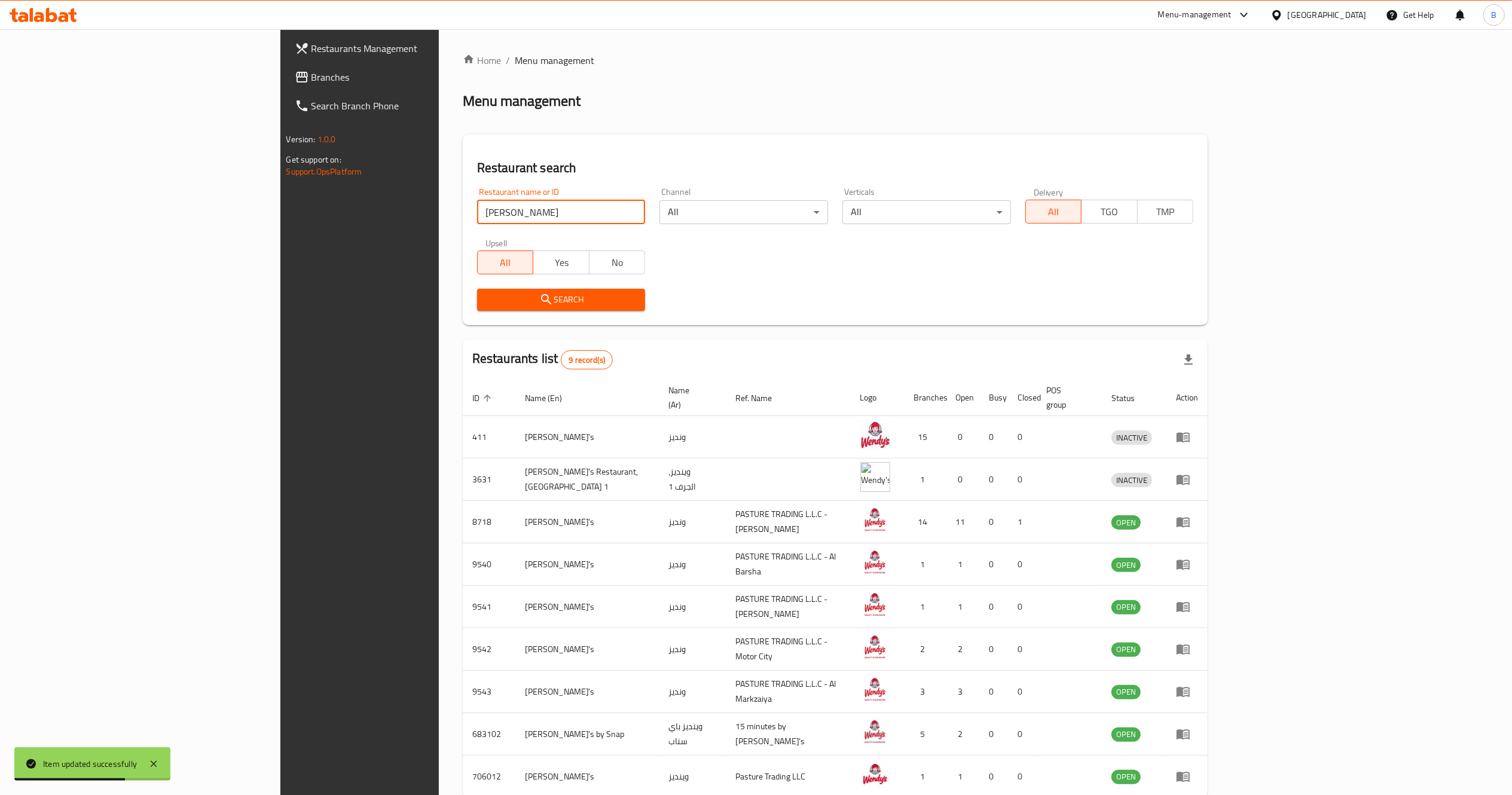
scroll to position [55, 0]
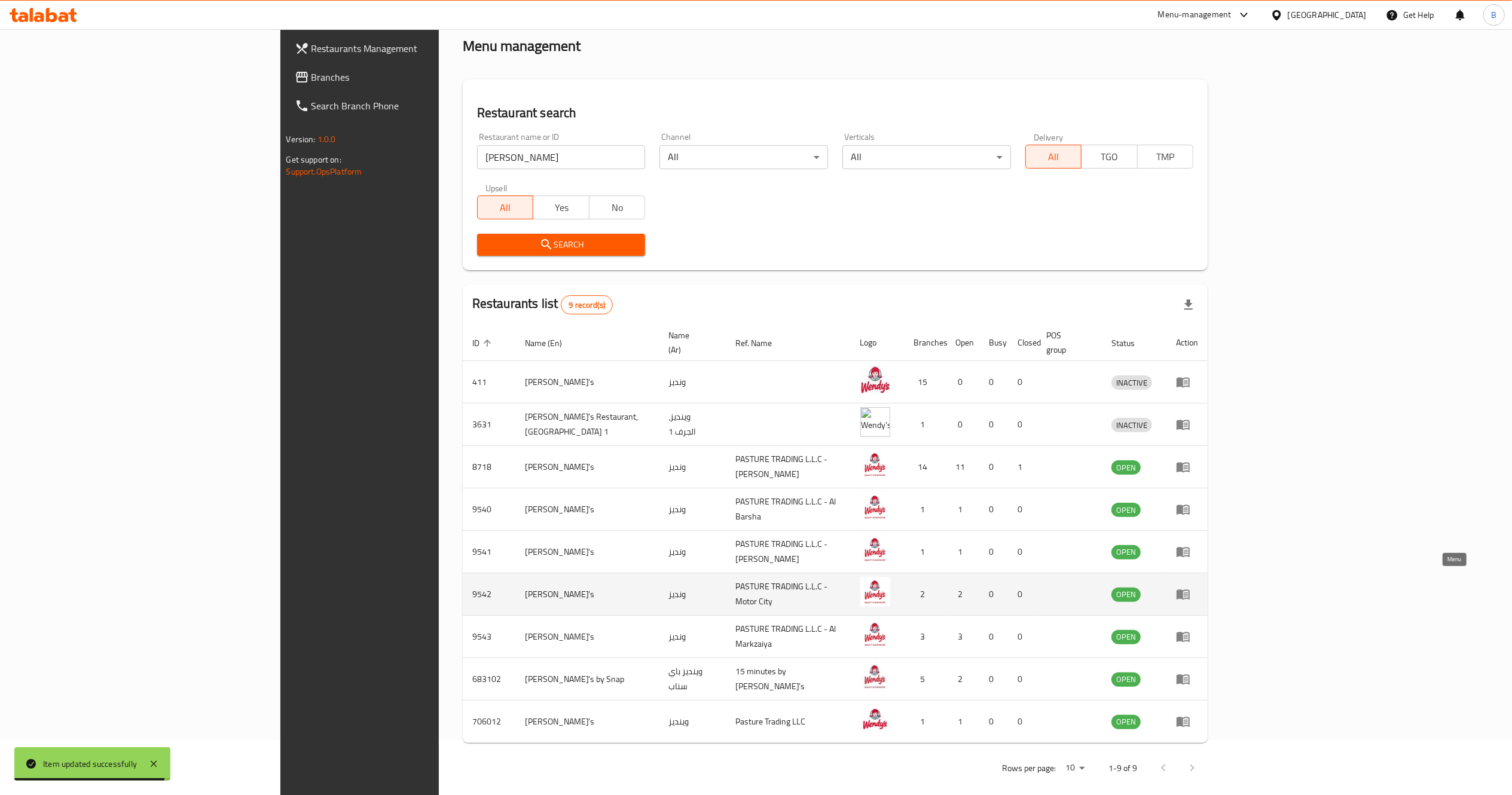
click at [1190, 588] on icon "enhanced table" at bounding box center [1183, 594] width 14 height 14
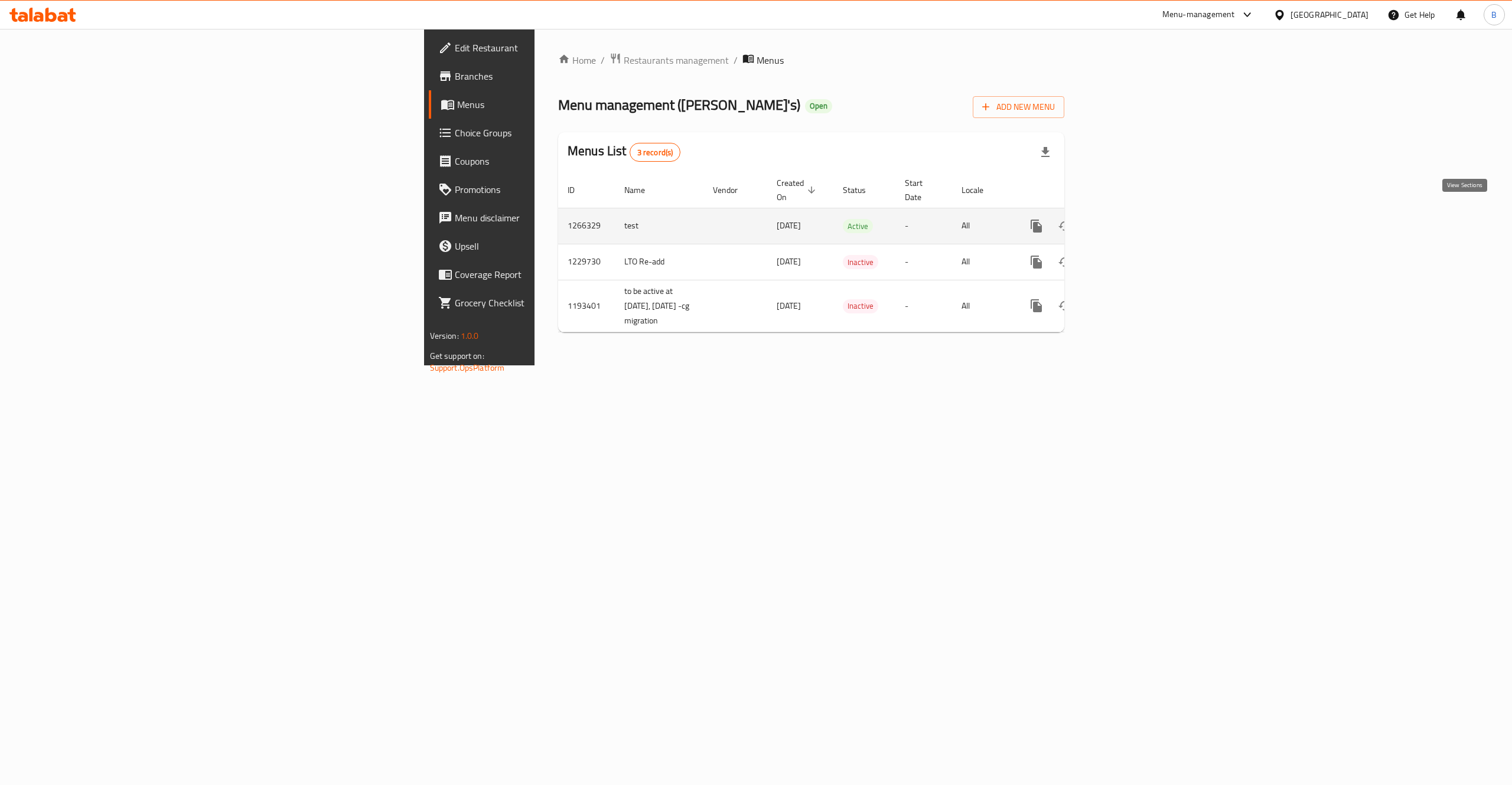
click at [1129, 219] on icon "enhanced table" at bounding box center [1121, 225] width 14 height 14
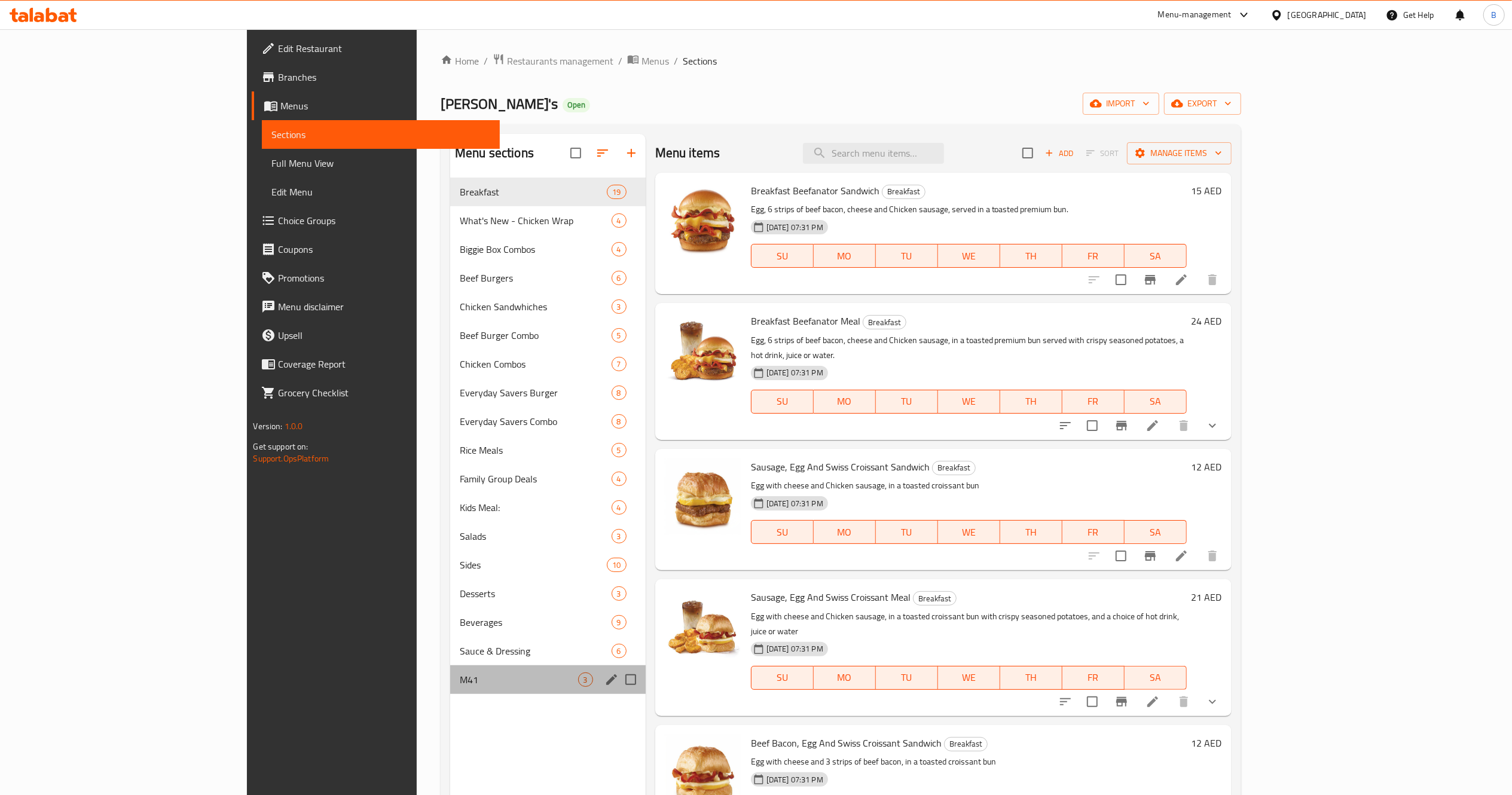
click at [450, 690] on div "M41 3" at bounding box center [548, 680] width 195 height 29
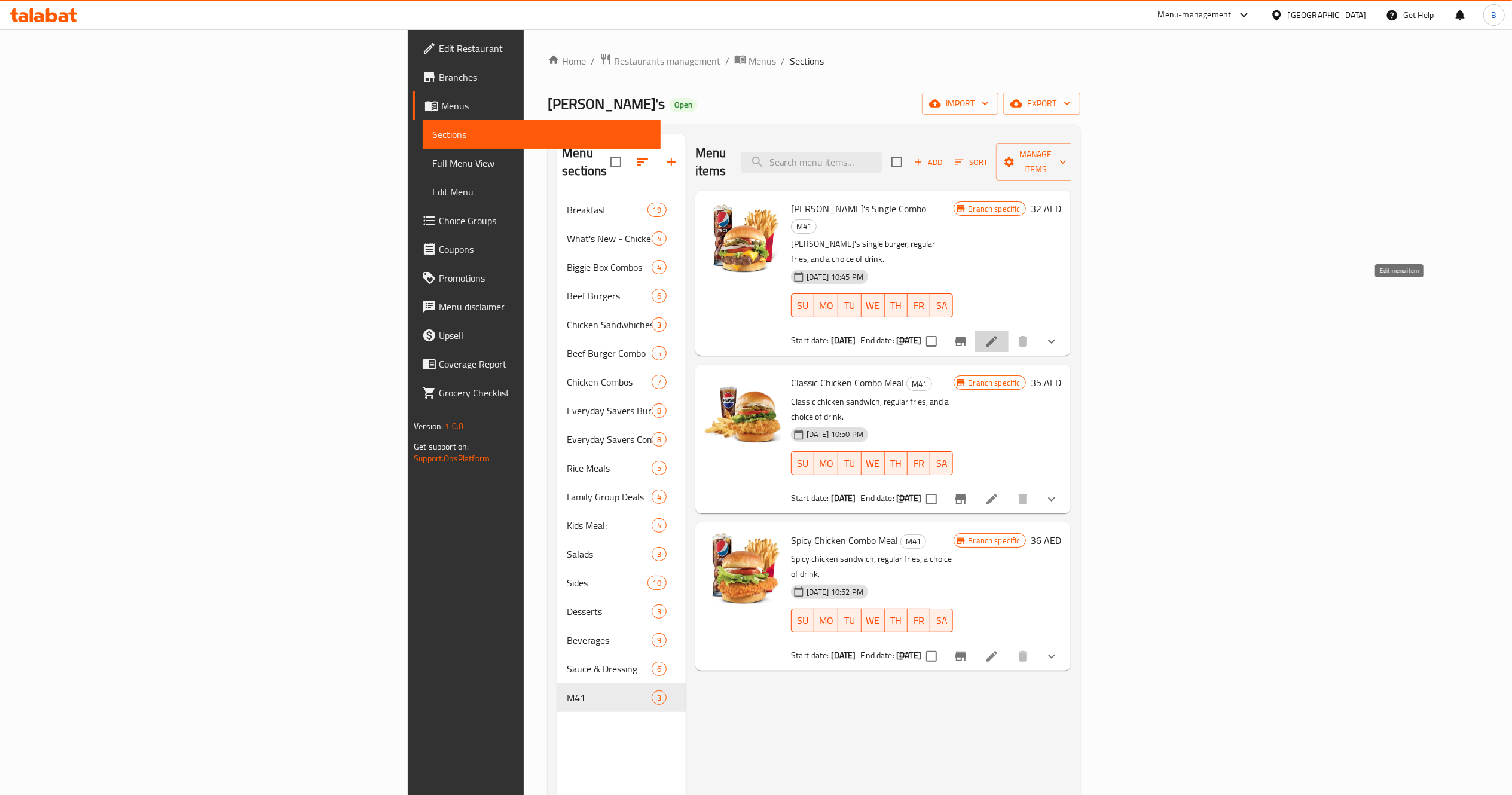
click at [999, 334] on icon at bounding box center [991, 341] width 14 height 14
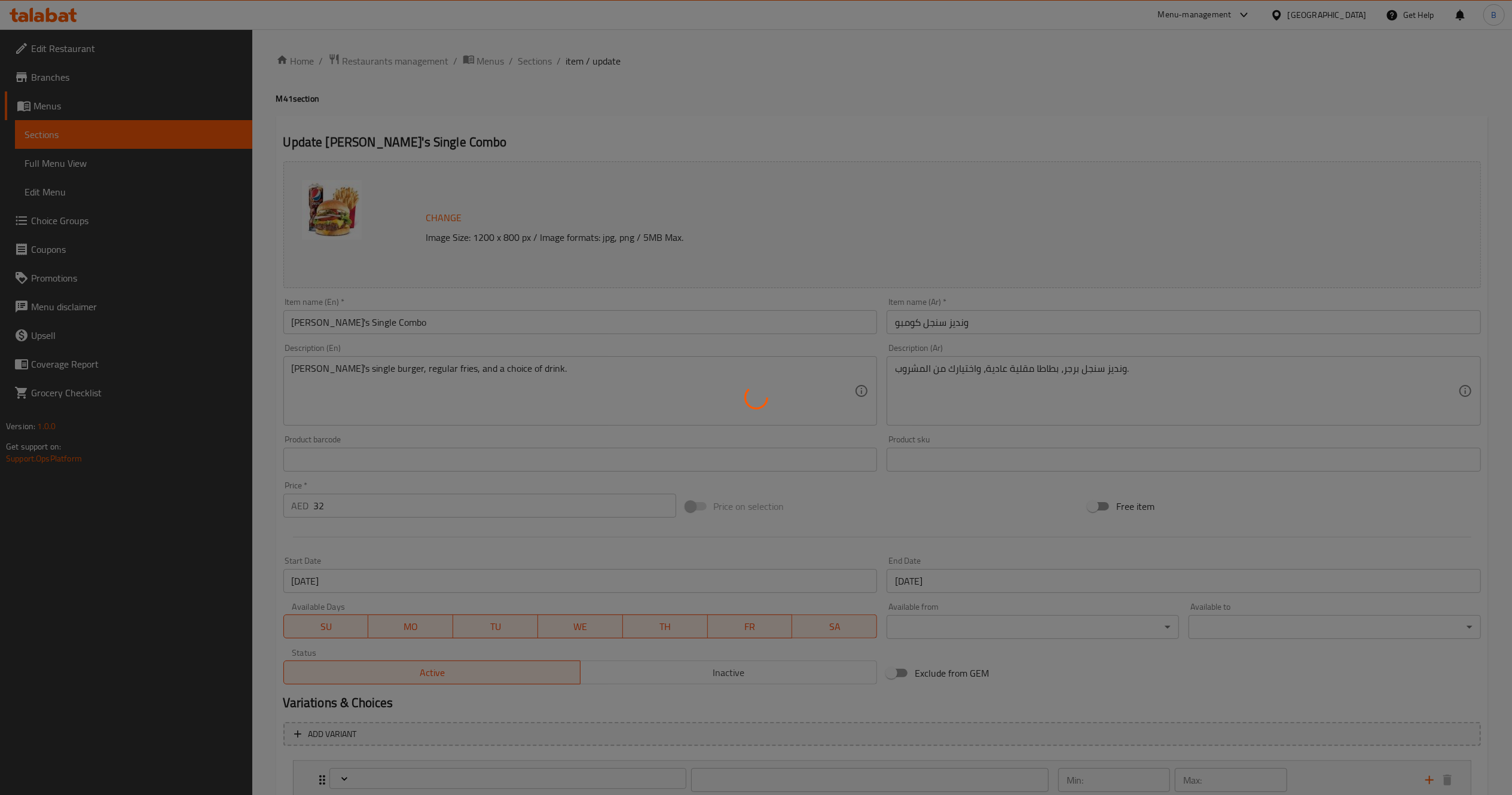
click at [938, 592] on div at bounding box center [756, 397] width 1512 height 795
click at [931, 586] on div at bounding box center [756, 397] width 1512 height 795
type input "اختيارات المشروبات:"
type input "1"
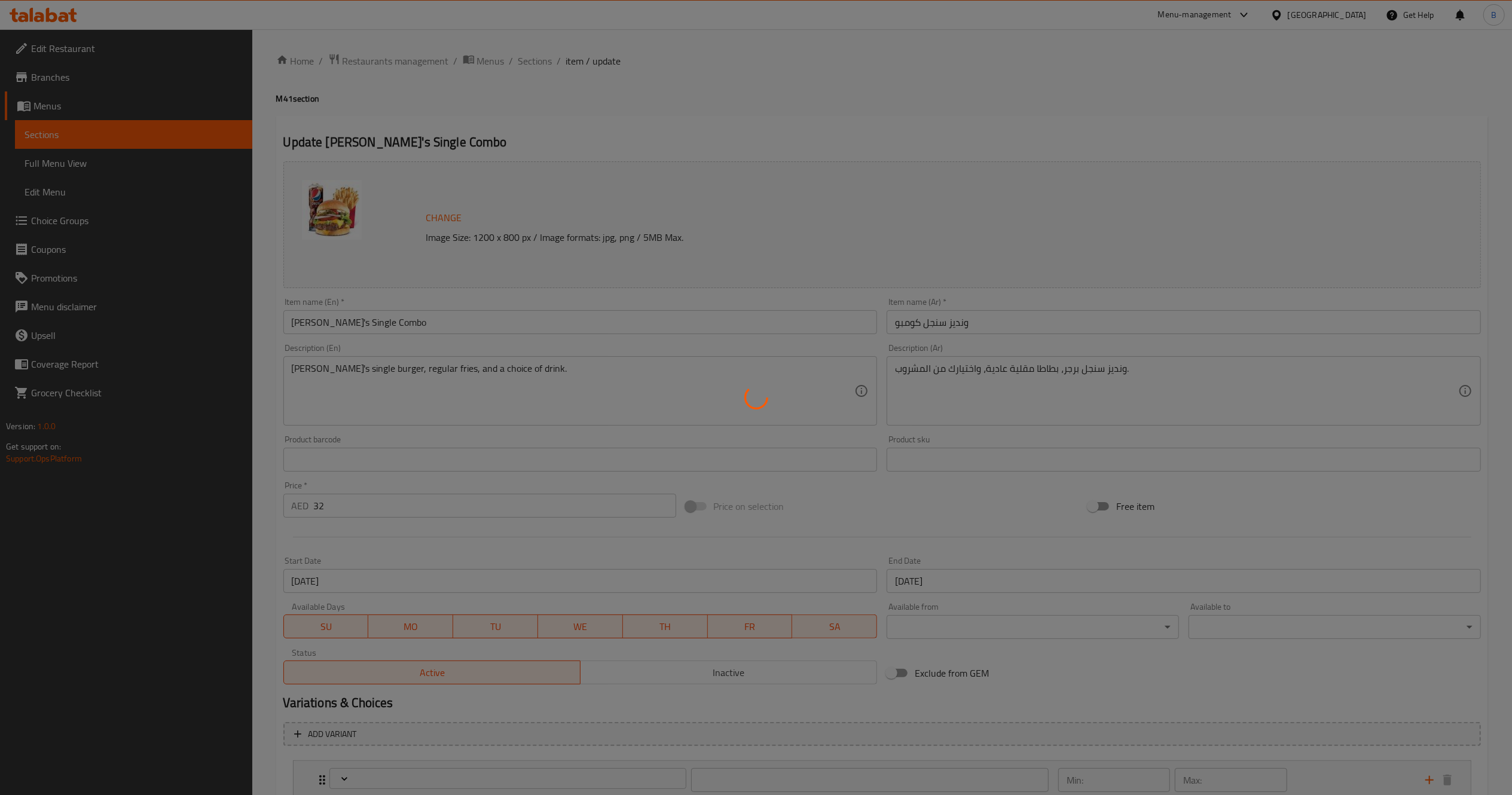
type input "حذف مكونات"
type input "0"
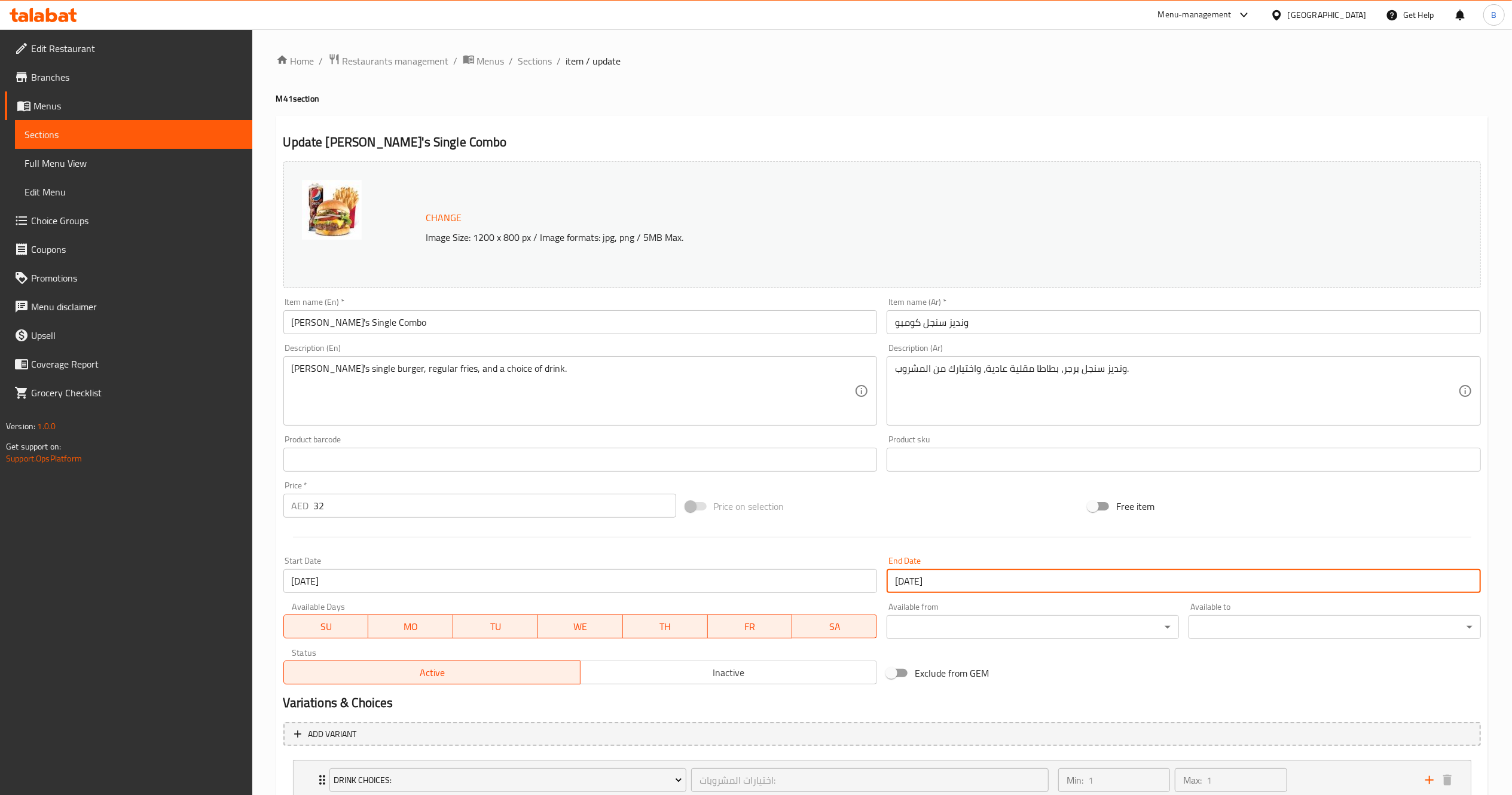
click at [931, 586] on input "29-09-2025" at bounding box center [1184, 581] width 594 height 24
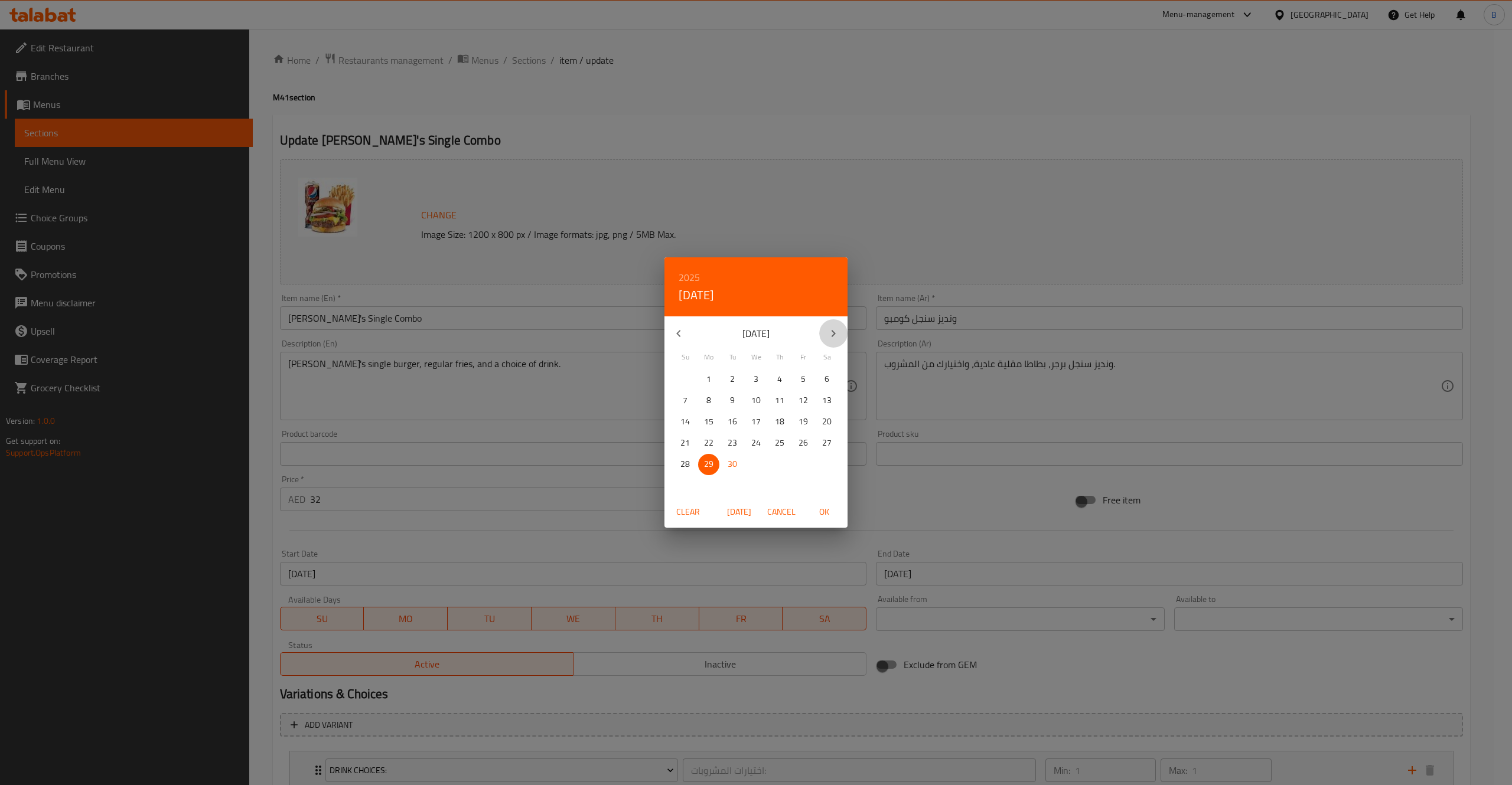
click at [832, 338] on icon "button" at bounding box center [833, 333] width 14 height 14
click at [804, 472] on p "31" at bounding box center [804, 464] width 10 height 15
click at [830, 516] on span "OK" at bounding box center [824, 512] width 29 height 15
type input "[DATE]"
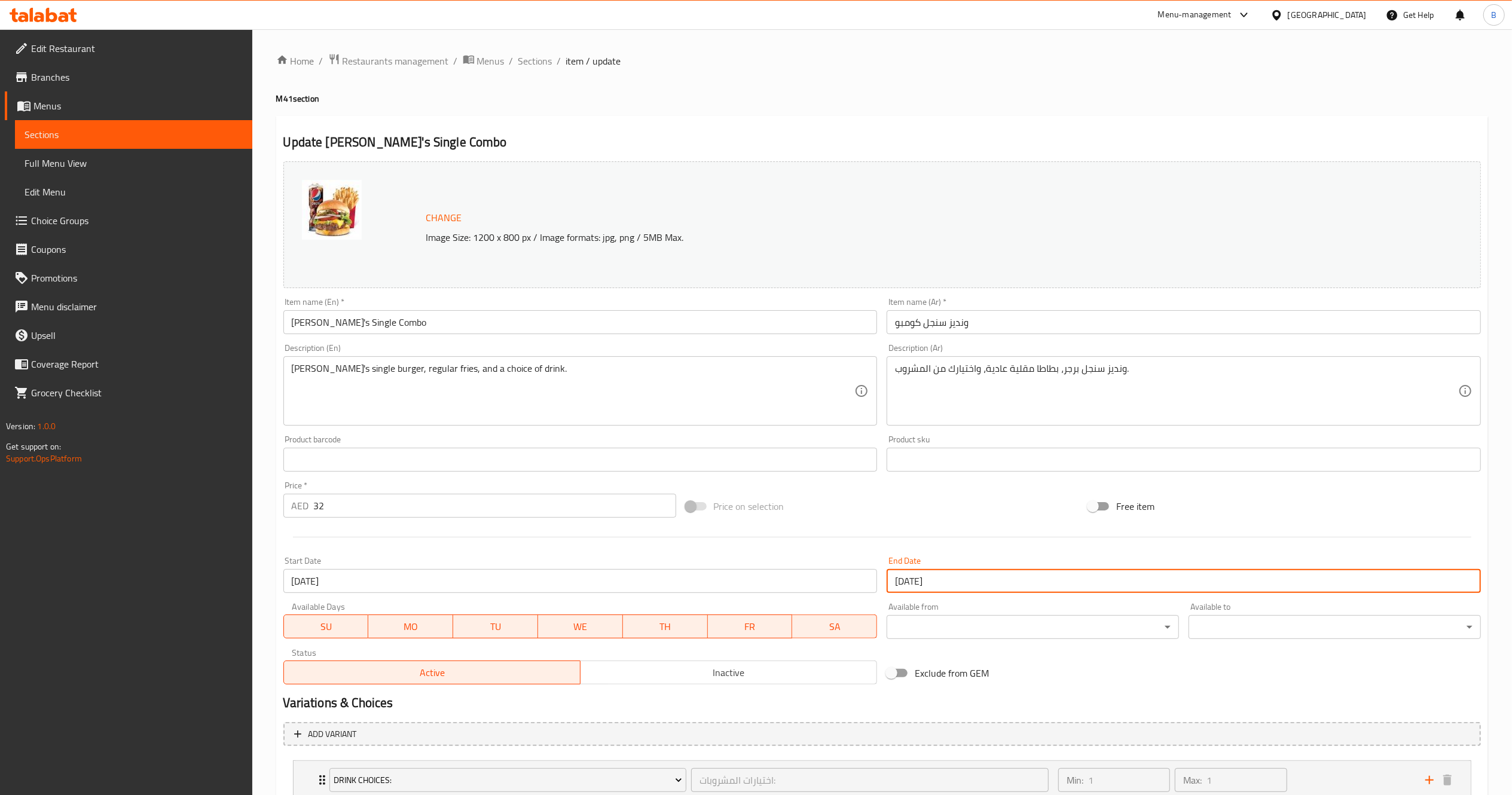
scroll to position [137, 0]
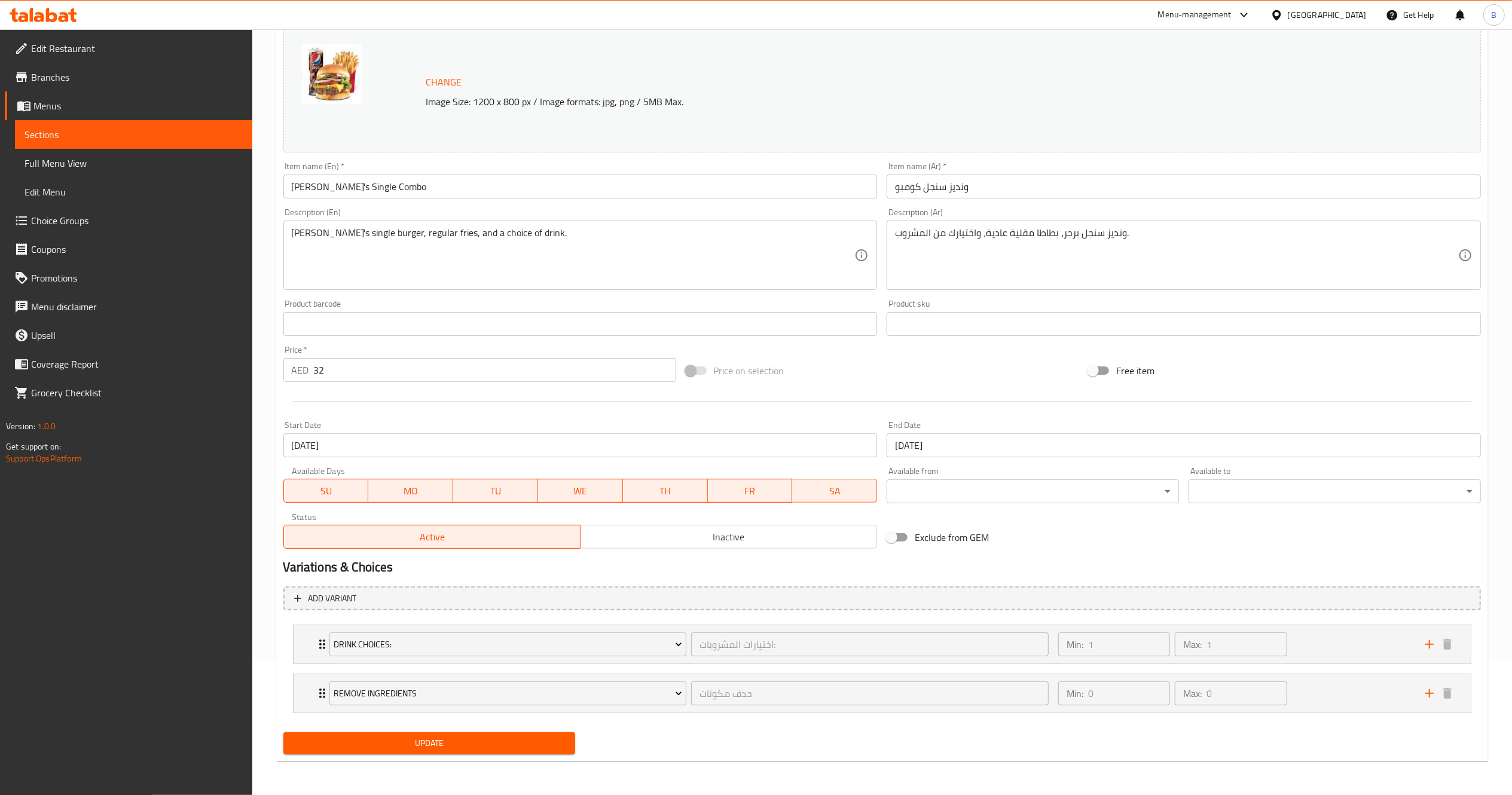
click at [519, 753] on div "Update" at bounding box center [430, 743] width 302 height 32
click at [519, 753] on button "Update" at bounding box center [430, 743] width 292 height 22
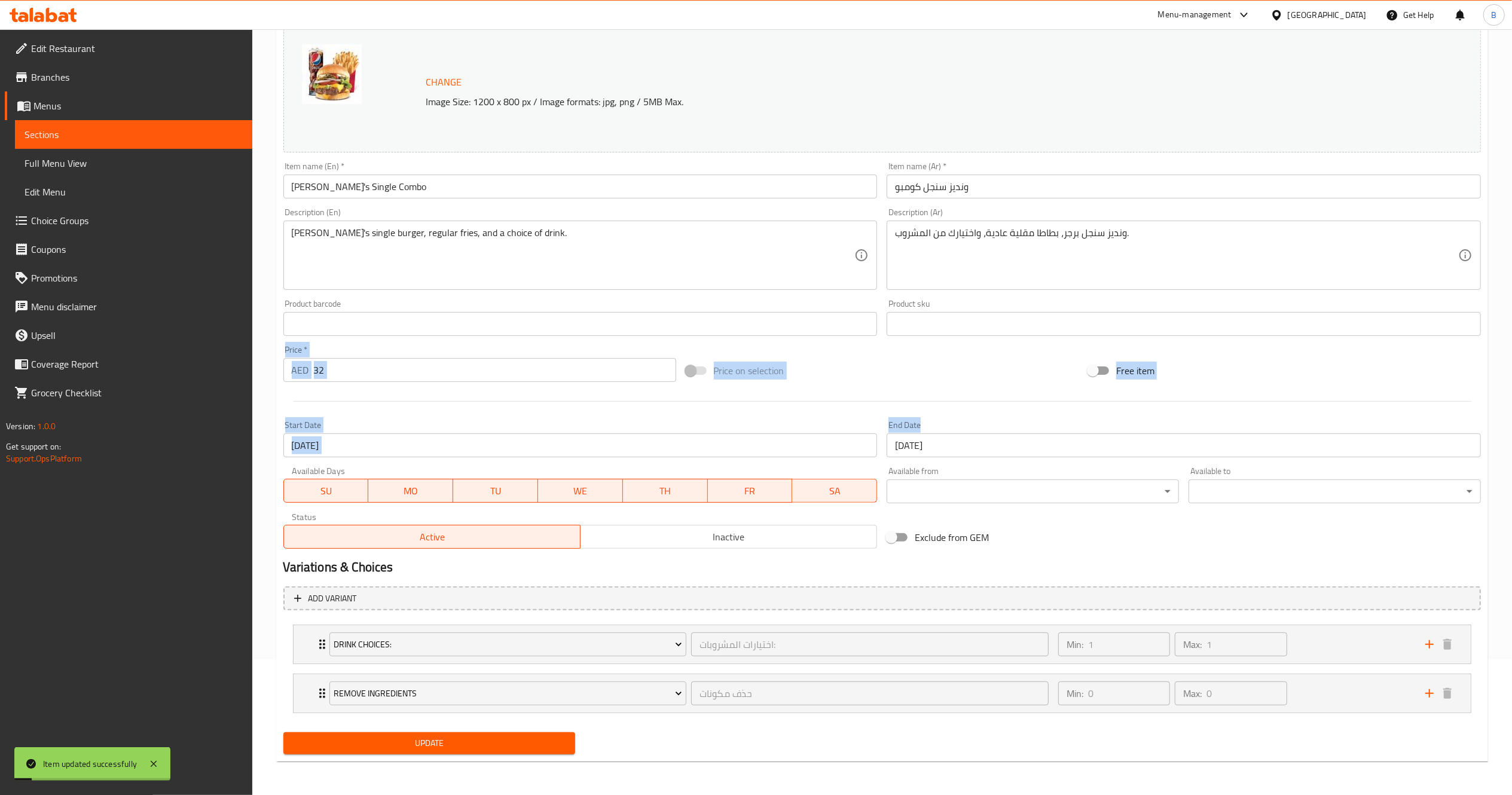
drag, startPoint x: 1508, startPoint y: 448, endPoint x: 1526, endPoint y: 336, distance: 113.4
click at [1512, 336] on html "Item updated successfully ​ Menu-management United Arab Emirates Get Help B Edi…" at bounding box center [756, 262] width 1512 height 795
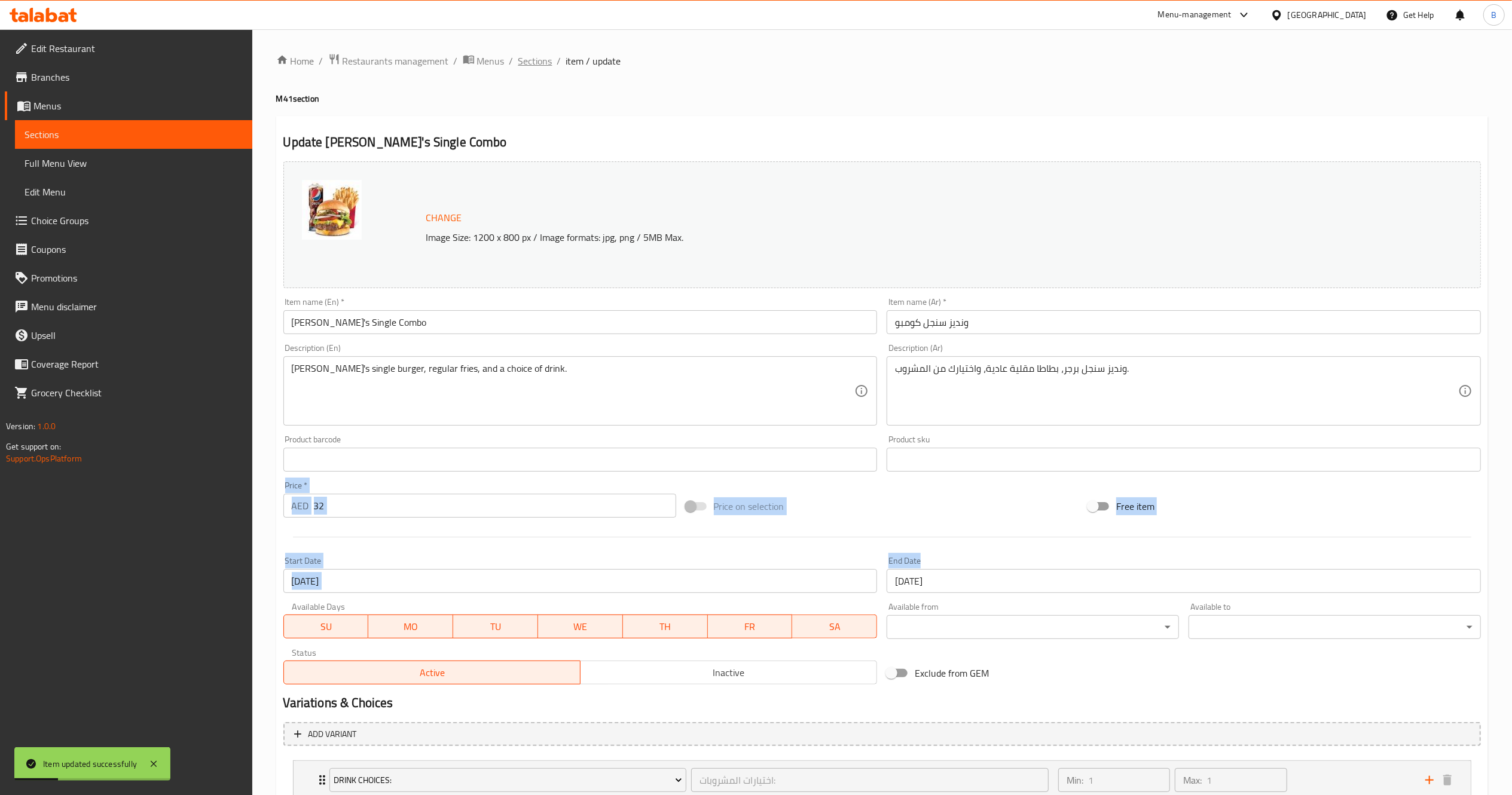
click at [537, 56] on span "Sections" at bounding box center [535, 61] width 34 height 14
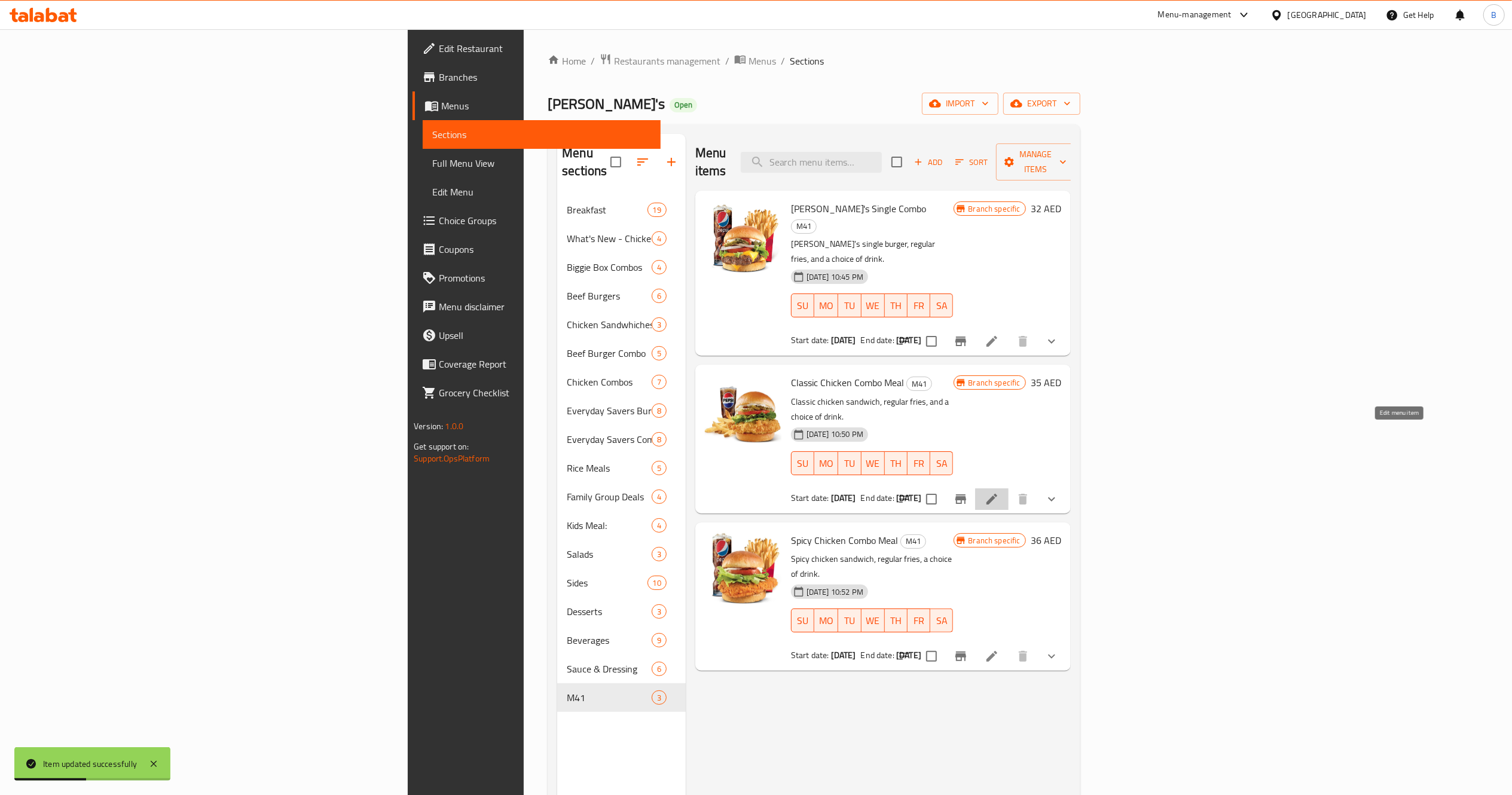
click at [999, 492] on icon at bounding box center [991, 499] width 14 height 14
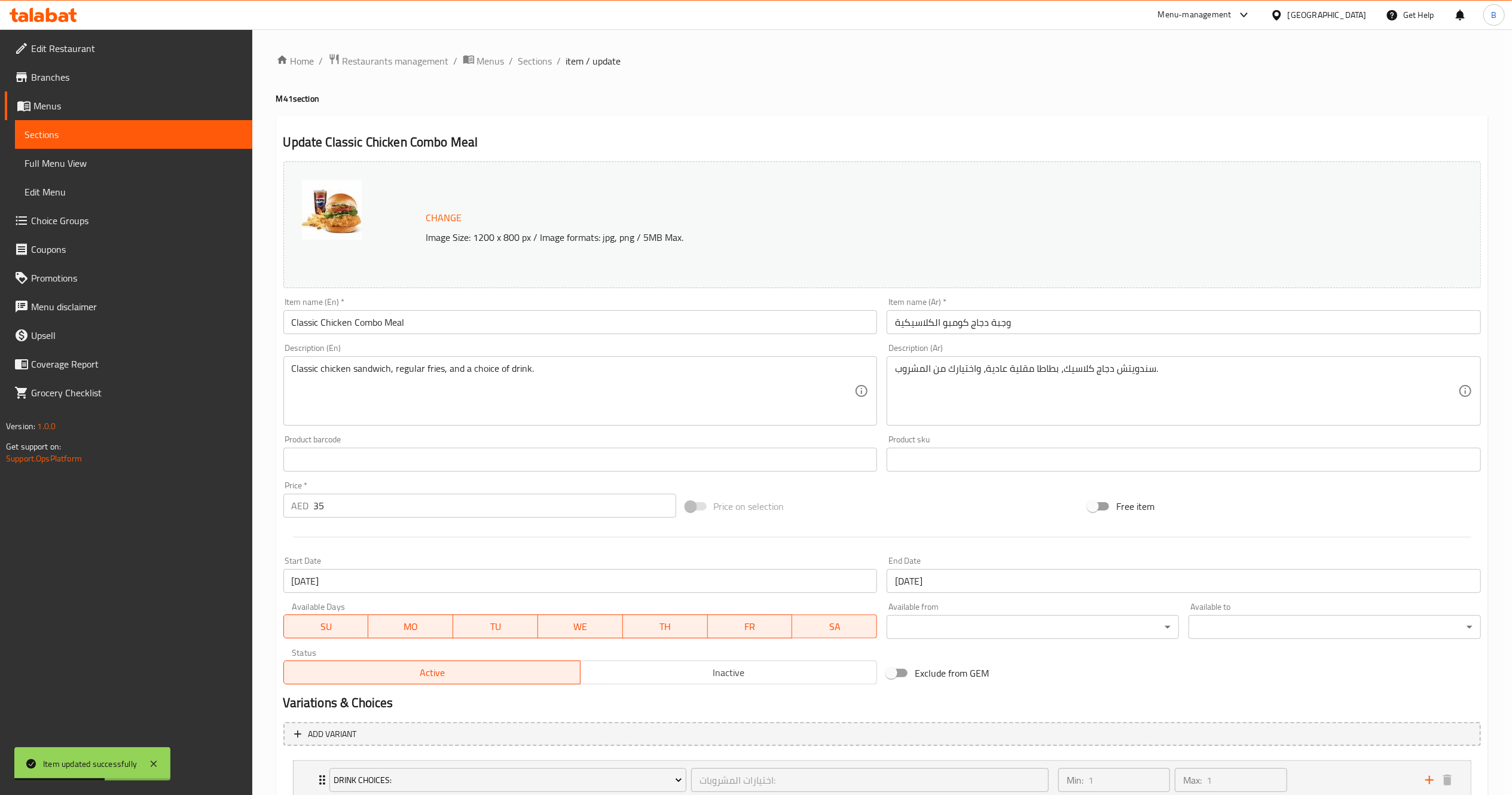
scroll to position [137, 0]
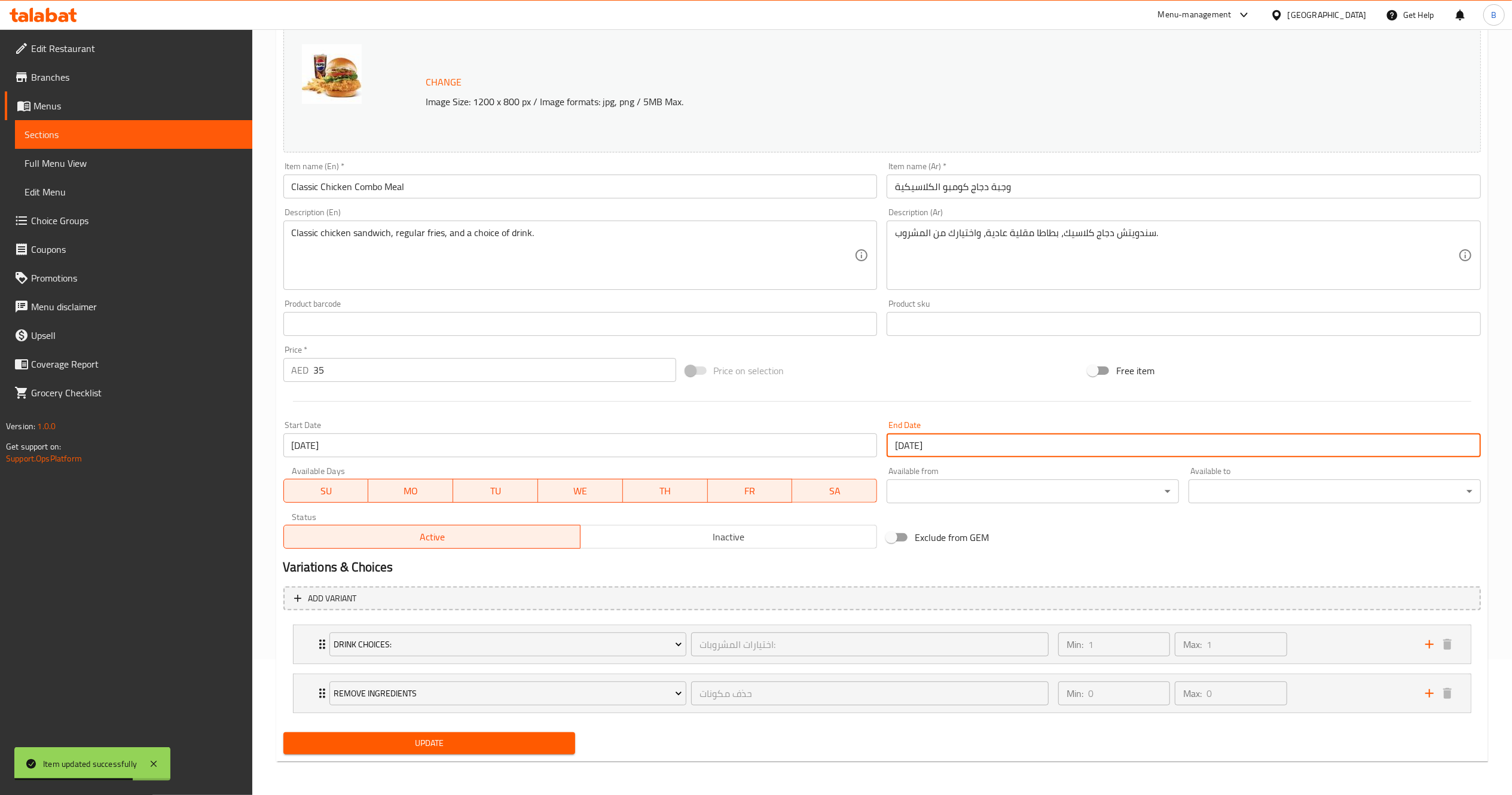
click at [926, 446] on input "29-09-2025" at bounding box center [1184, 445] width 594 height 24
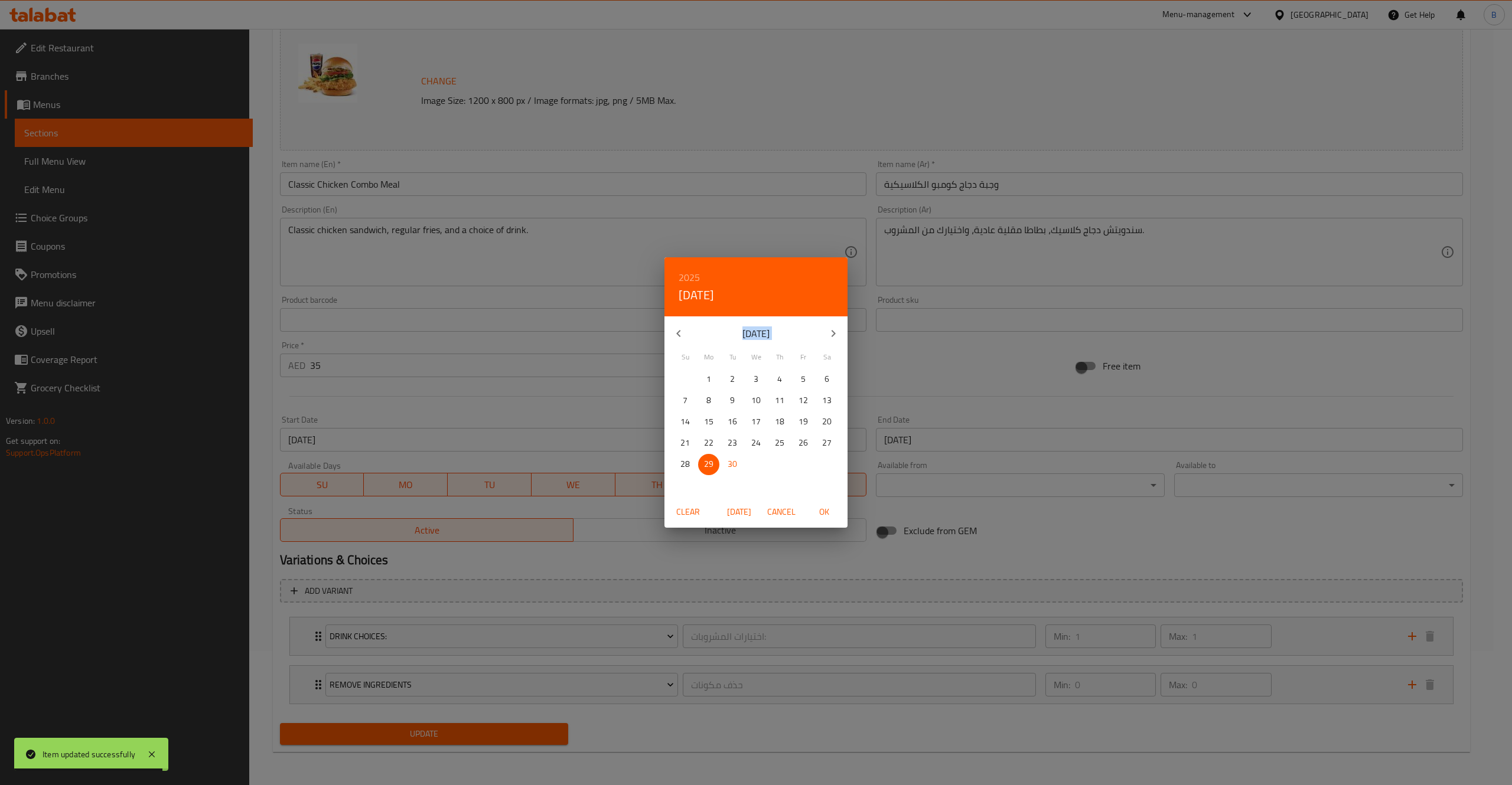
drag, startPoint x: 838, startPoint y: 316, endPoint x: 835, endPoint y: 326, distance: 10.4
click at [835, 326] on div "2025 Mon, Sep 29 September 2025 Su Mo Tu We Th Fr Sa 31 1 2 3 4 5 6 7 8 9 10 11…" at bounding box center [756, 377] width 183 height 239
click at [835, 327] on icon "button" at bounding box center [833, 333] width 14 height 14
click at [806, 463] on p "31" at bounding box center [804, 464] width 10 height 15
click at [824, 503] on button "OK" at bounding box center [824, 512] width 38 height 22
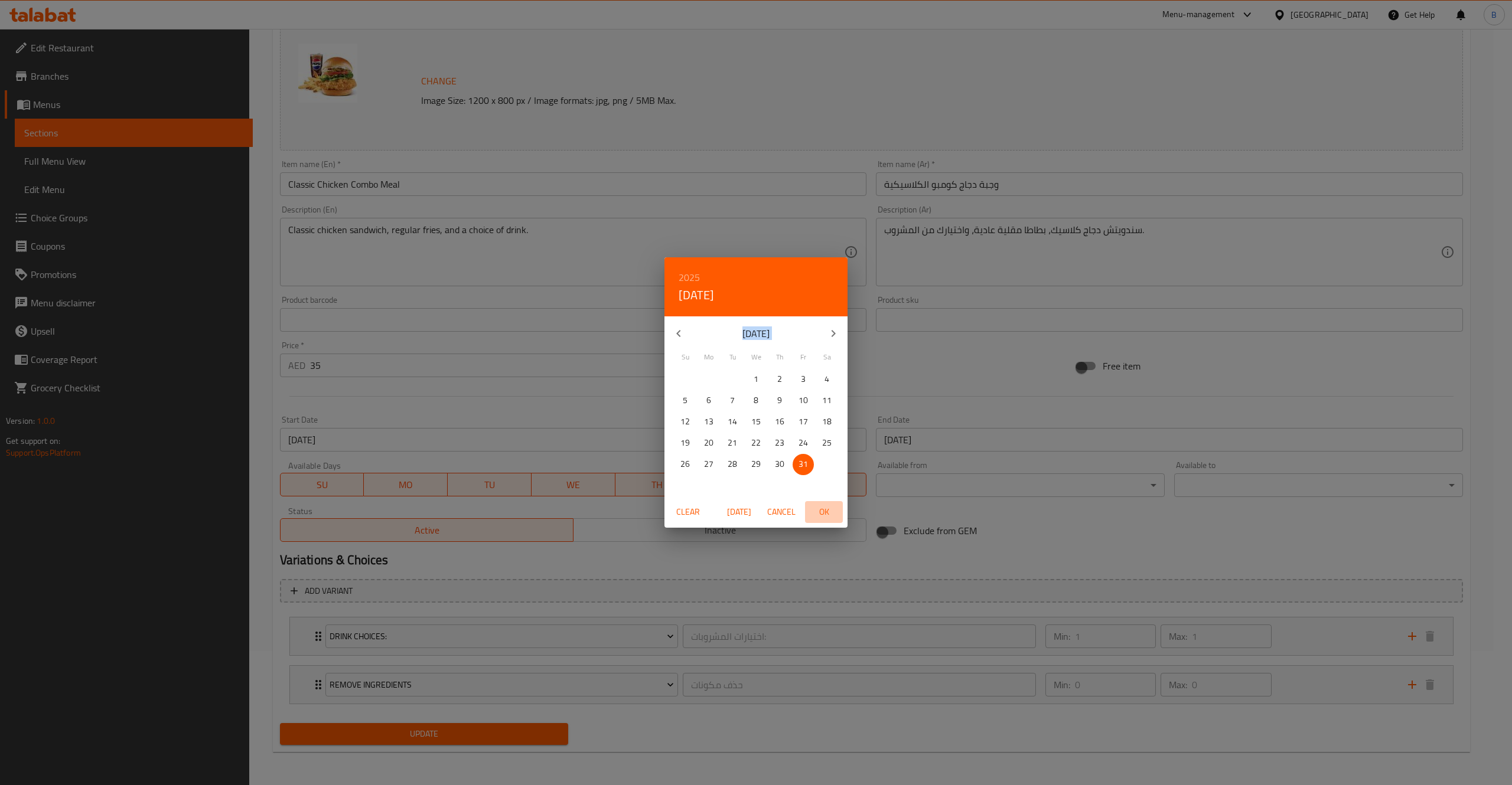
type input "[DATE]"
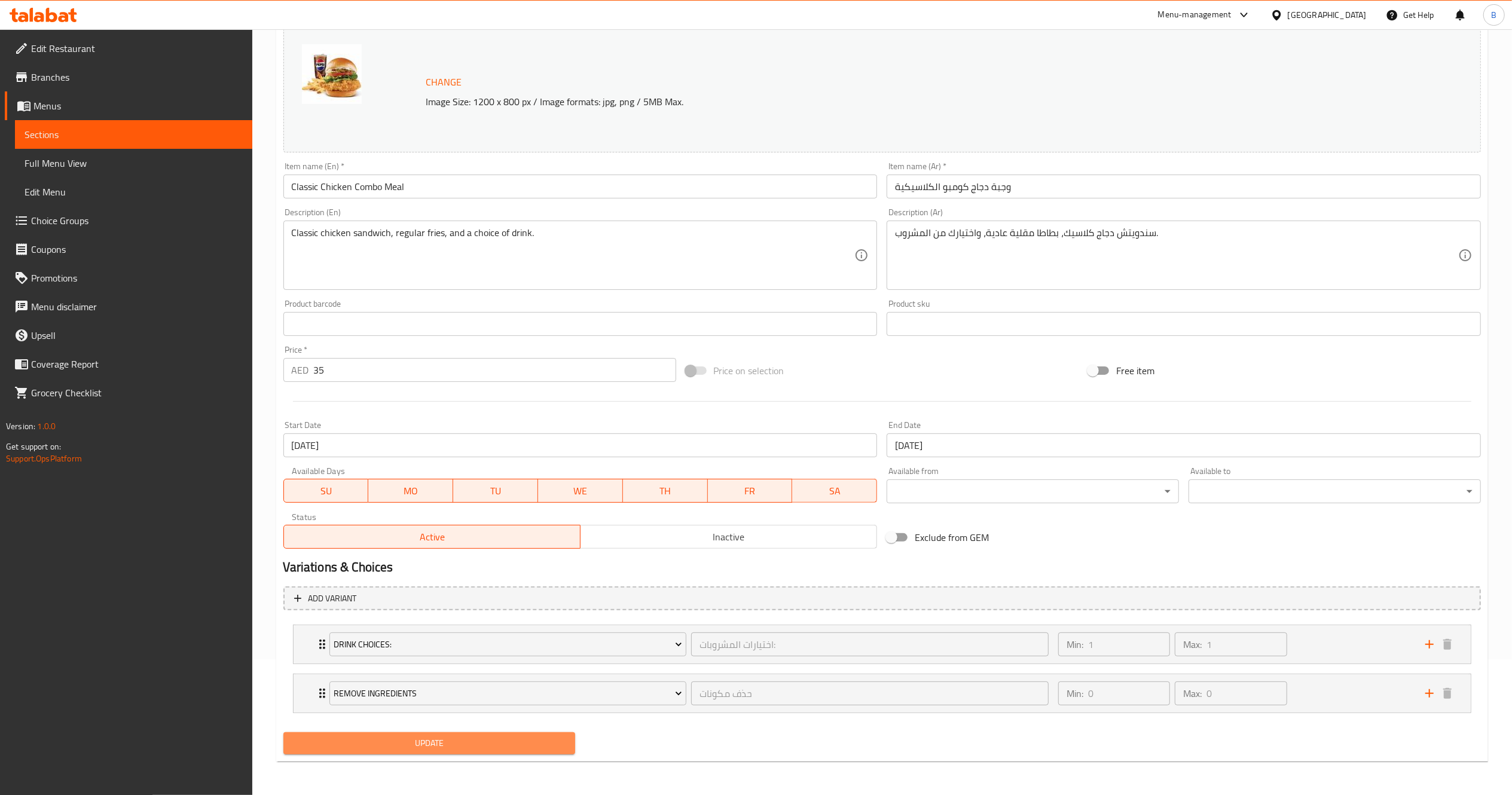
click at [503, 740] on span "Update" at bounding box center [429, 743] width 273 height 15
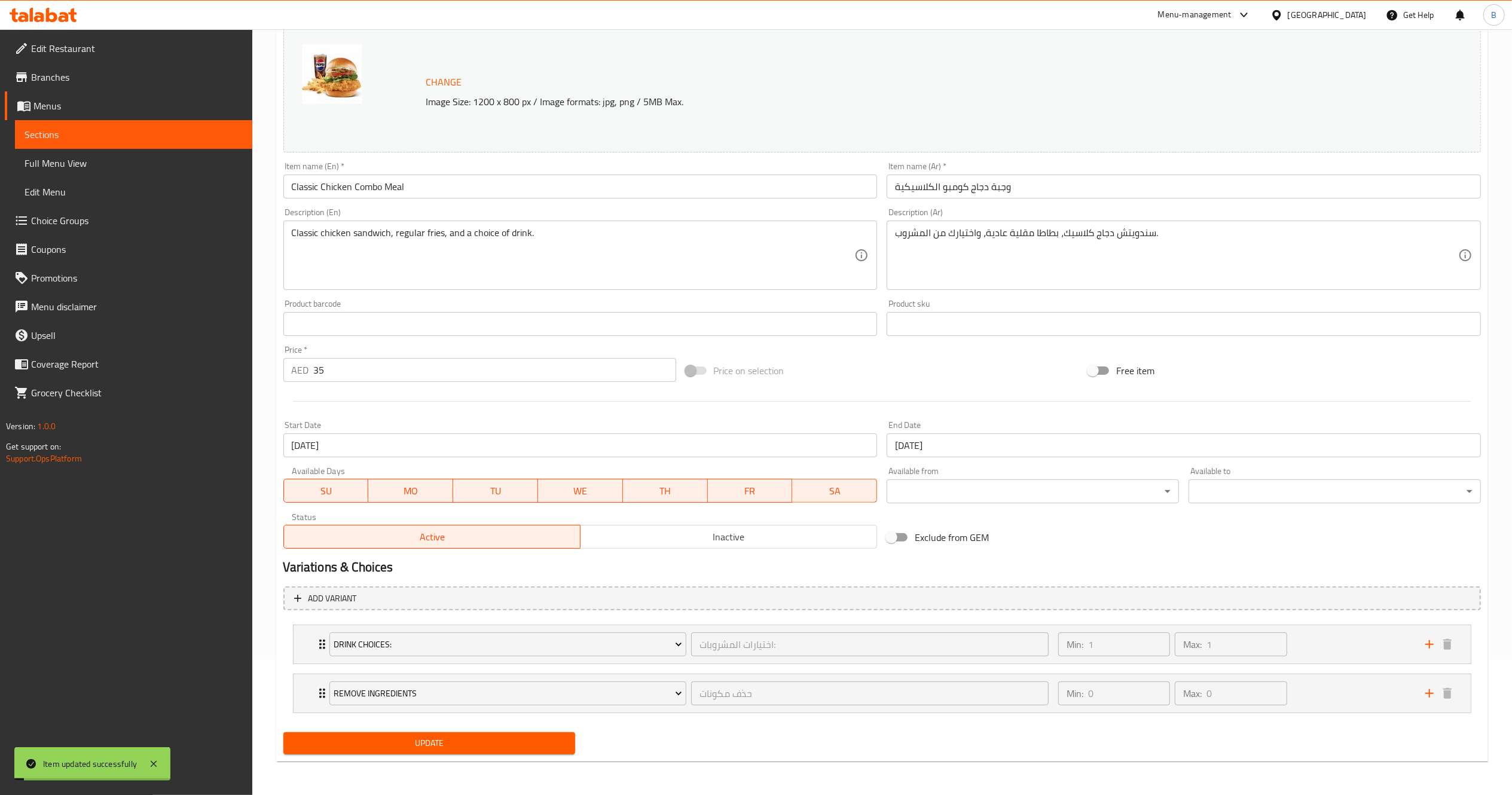
scroll to position [0, 0]
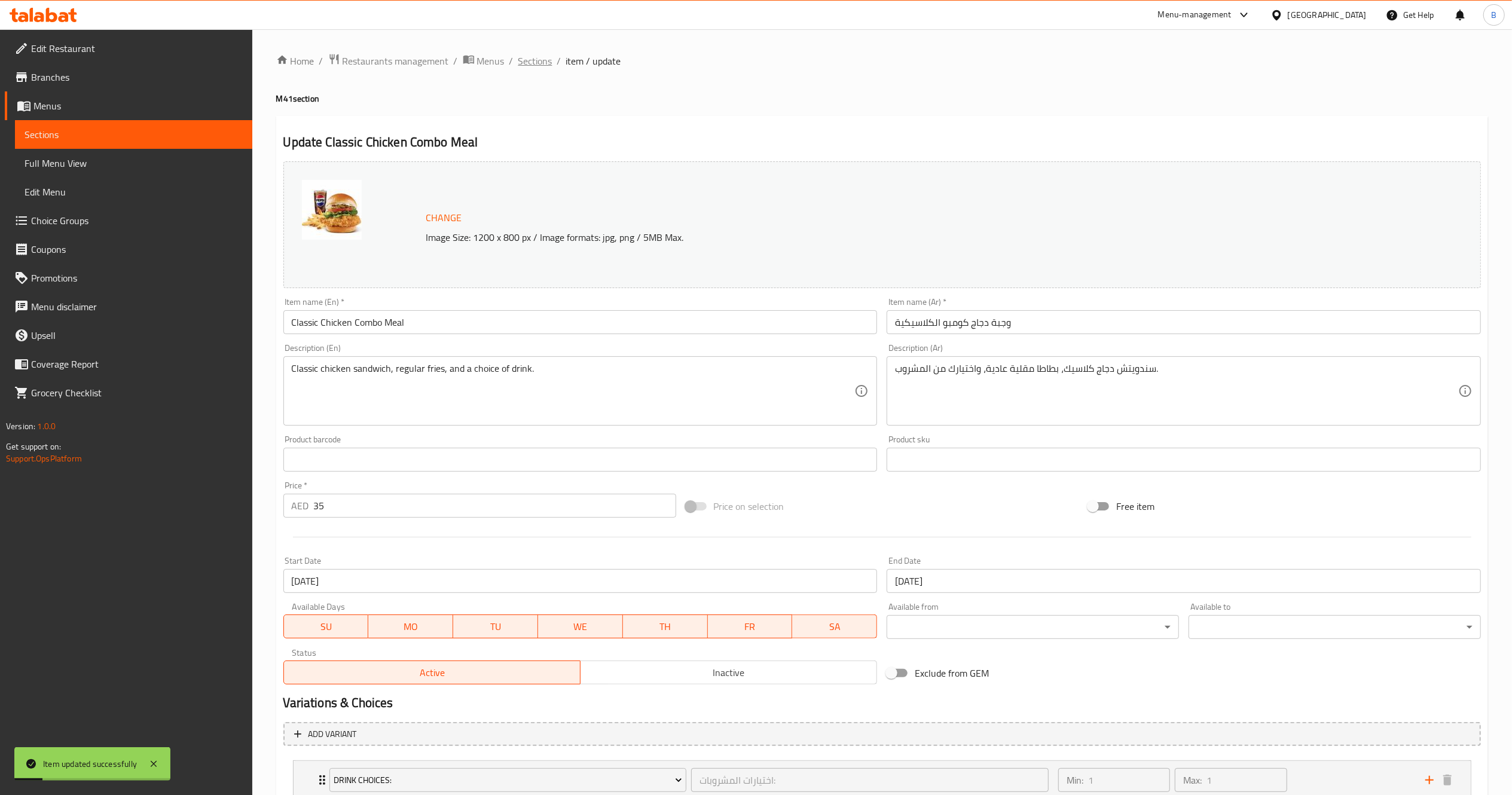
click at [538, 54] on span "Sections" at bounding box center [535, 61] width 34 height 14
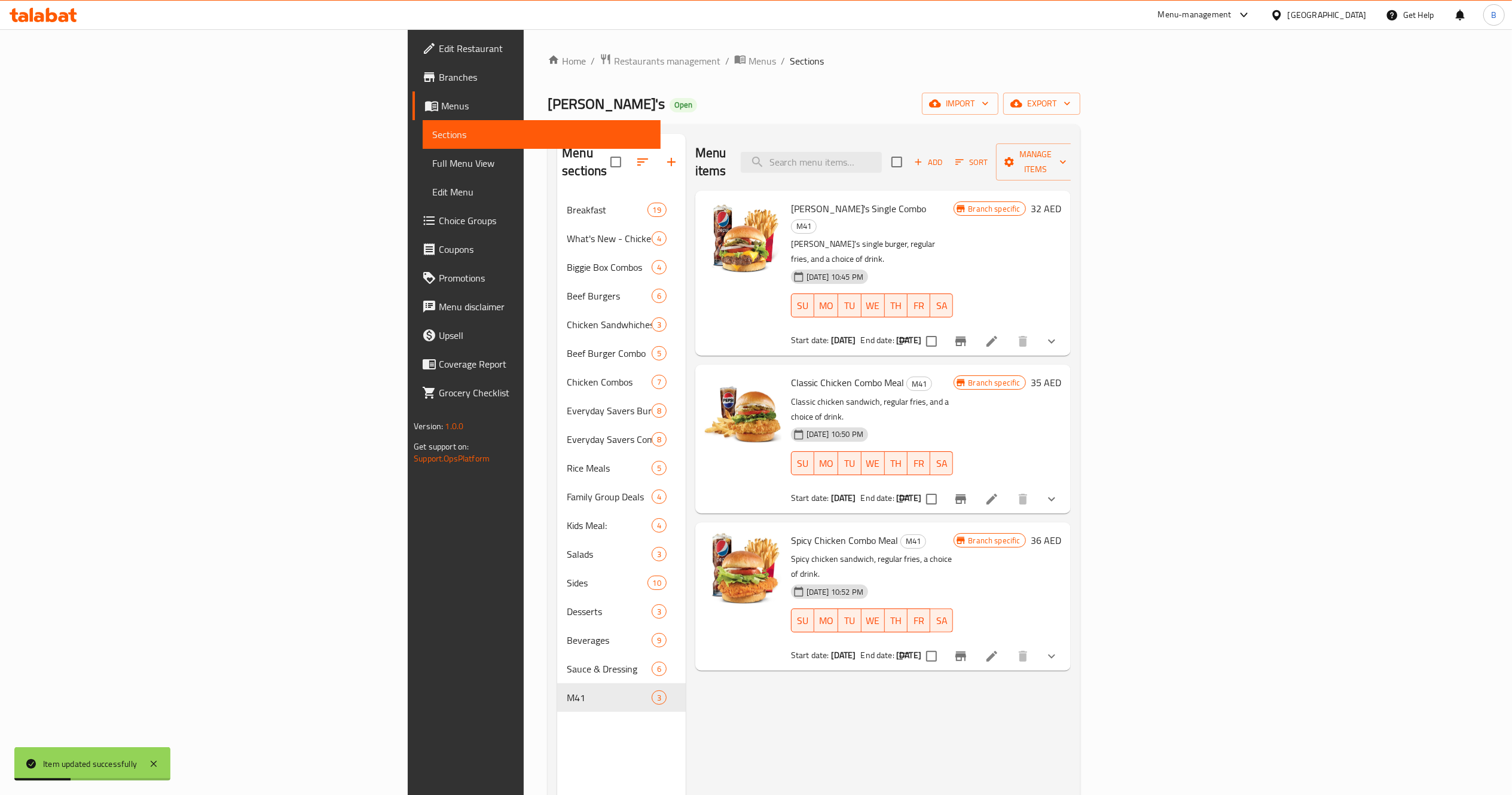
click at [1066, 642] on div at bounding box center [978, 656] width 176 height 29
click at [999, 650] on icon at bounding box center [991, 656] width 14 height 14
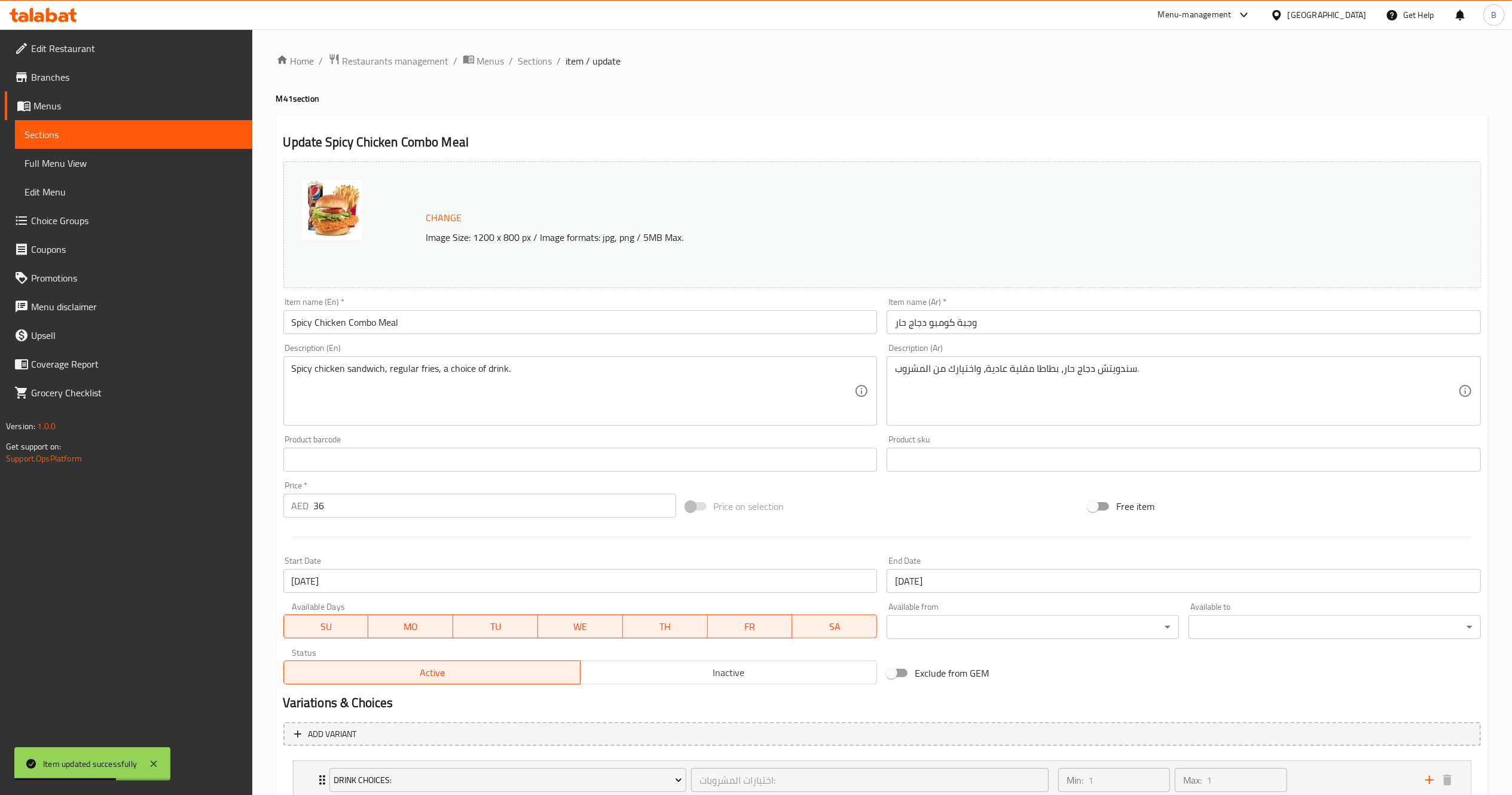
click at [1008, 592] on input "29-09-2025" at bounding box center [1184, 581] width 594 height 24
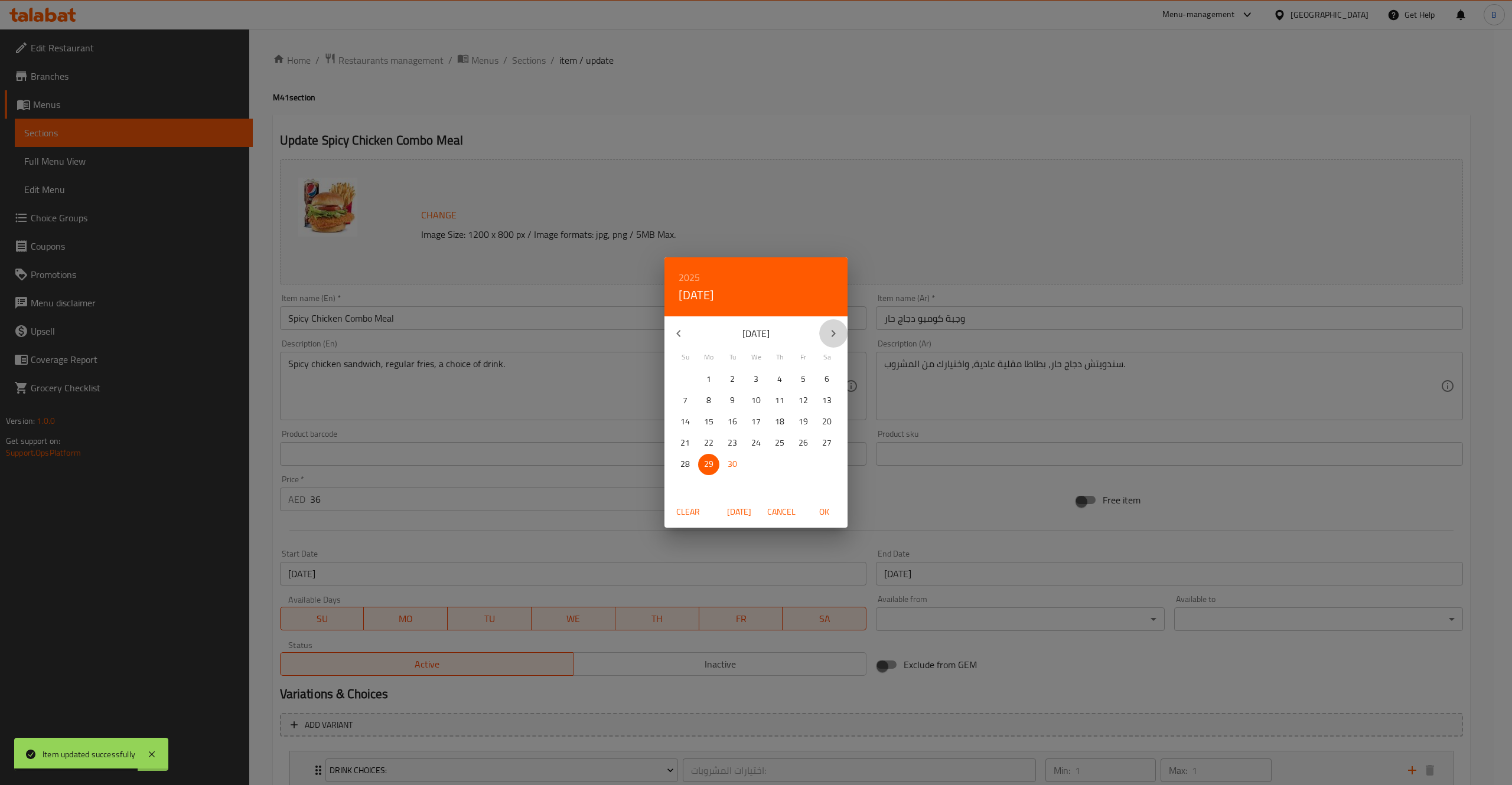
click at [835, 335] on icon "button" at bounding box center [833, 333] width 14 height 14
click at [805, 462] on p "31" at bounding box center [804, 464] width 10 height 15
click at [833, 507] on span "OK" at bounding box center [824, 512] width 29 height 15
type input "[DATE]"
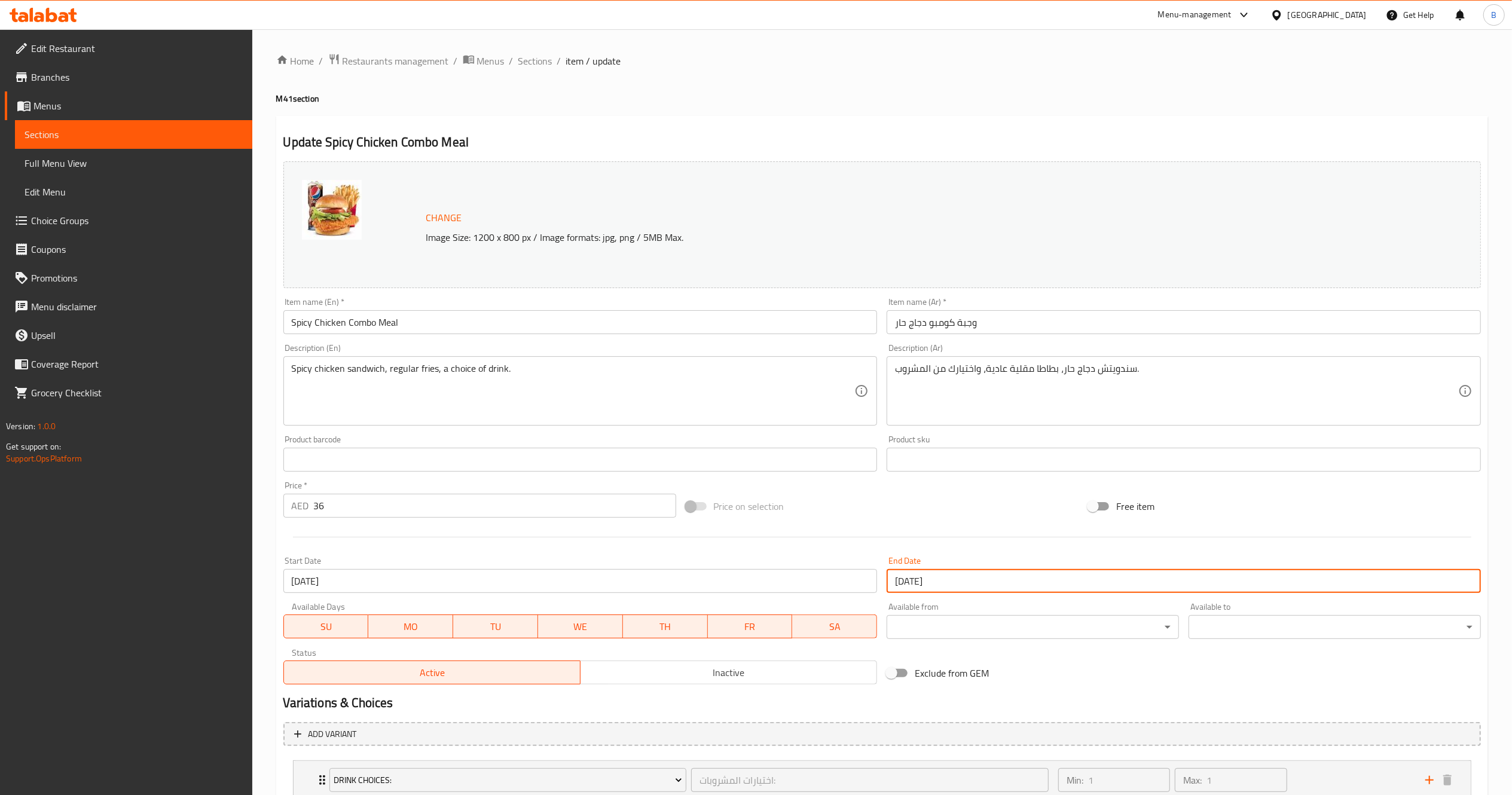
scroll to position [137, 0]
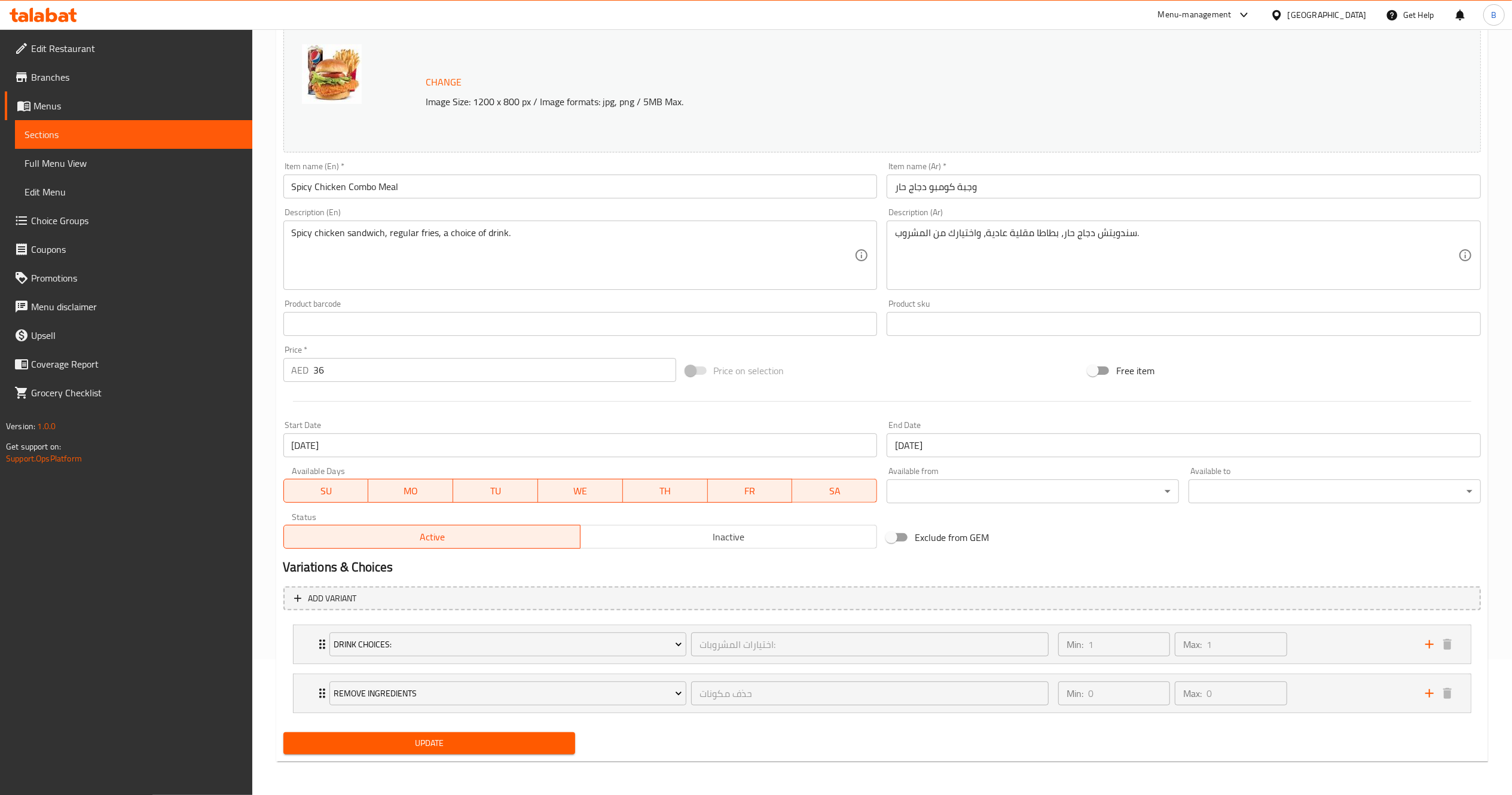
click at [537, 757] on div "Update" at bounding box center [430, 743] width 302 height 32
click at [546, 741] on span "Update" at bounding box center [429, 743] width 273 height 15
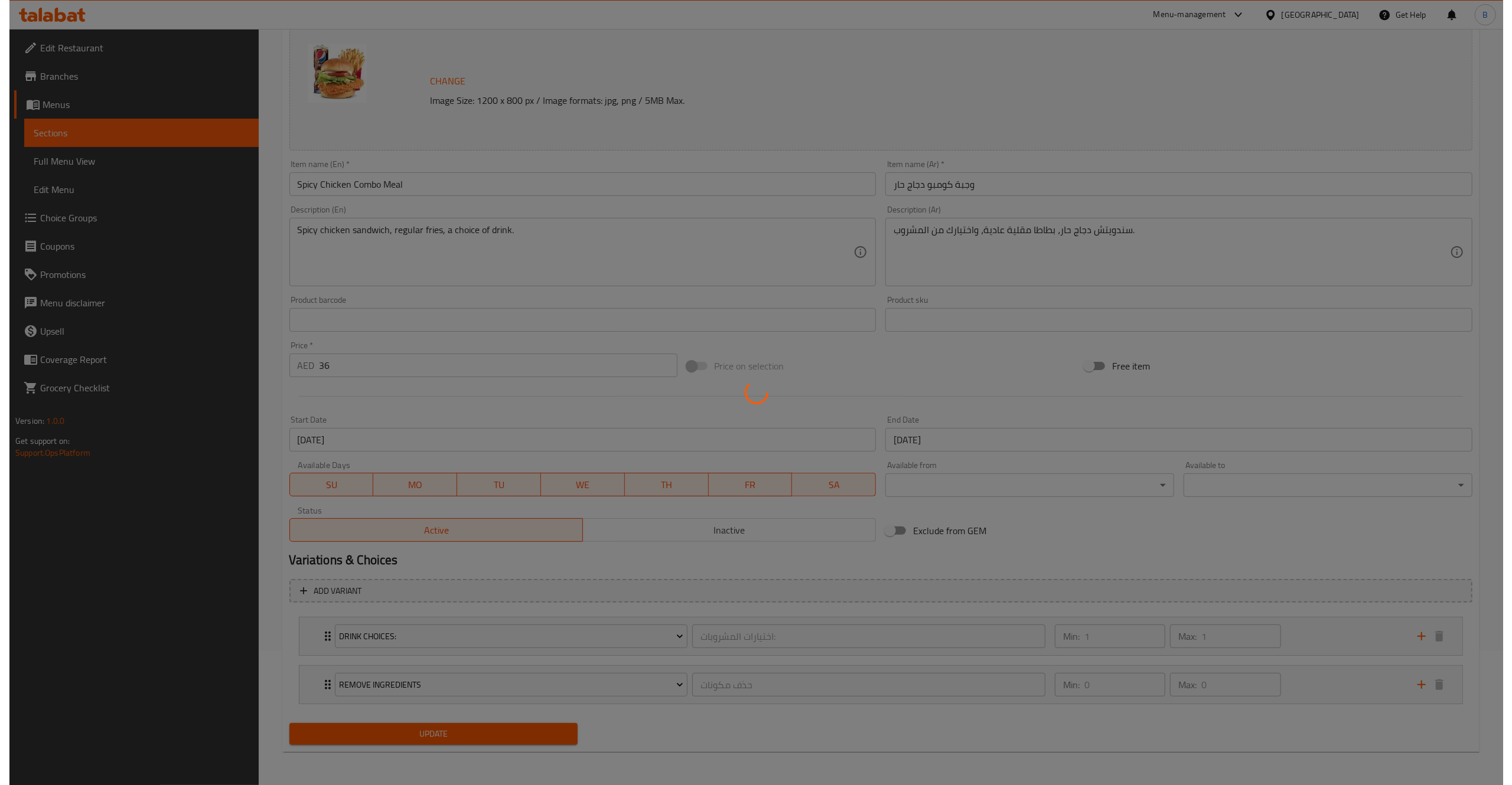
scroll to position [0, 0]
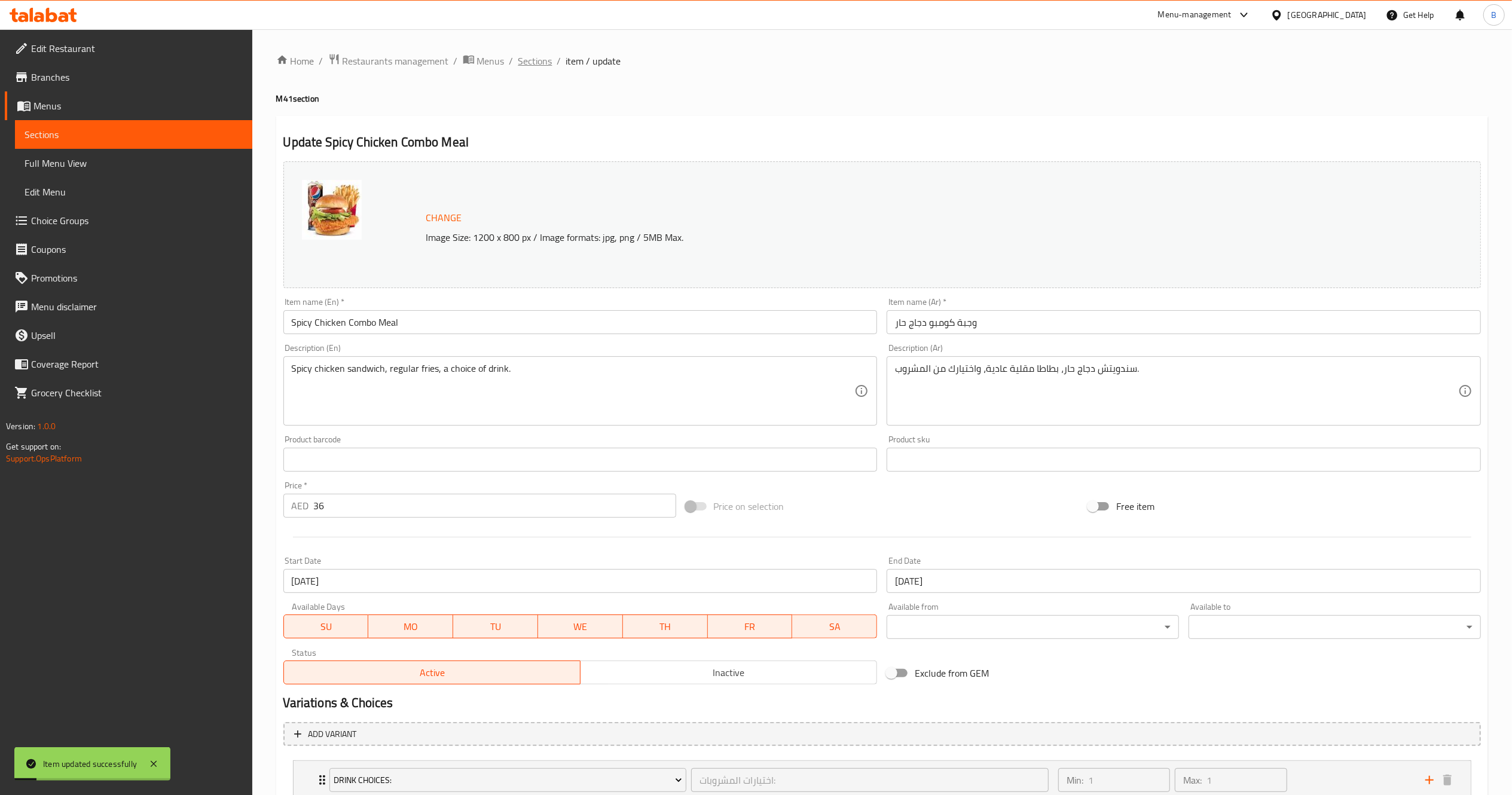
click at [518, 66] on span "Sections" at bounding box center [535, 61] width 34 height 14
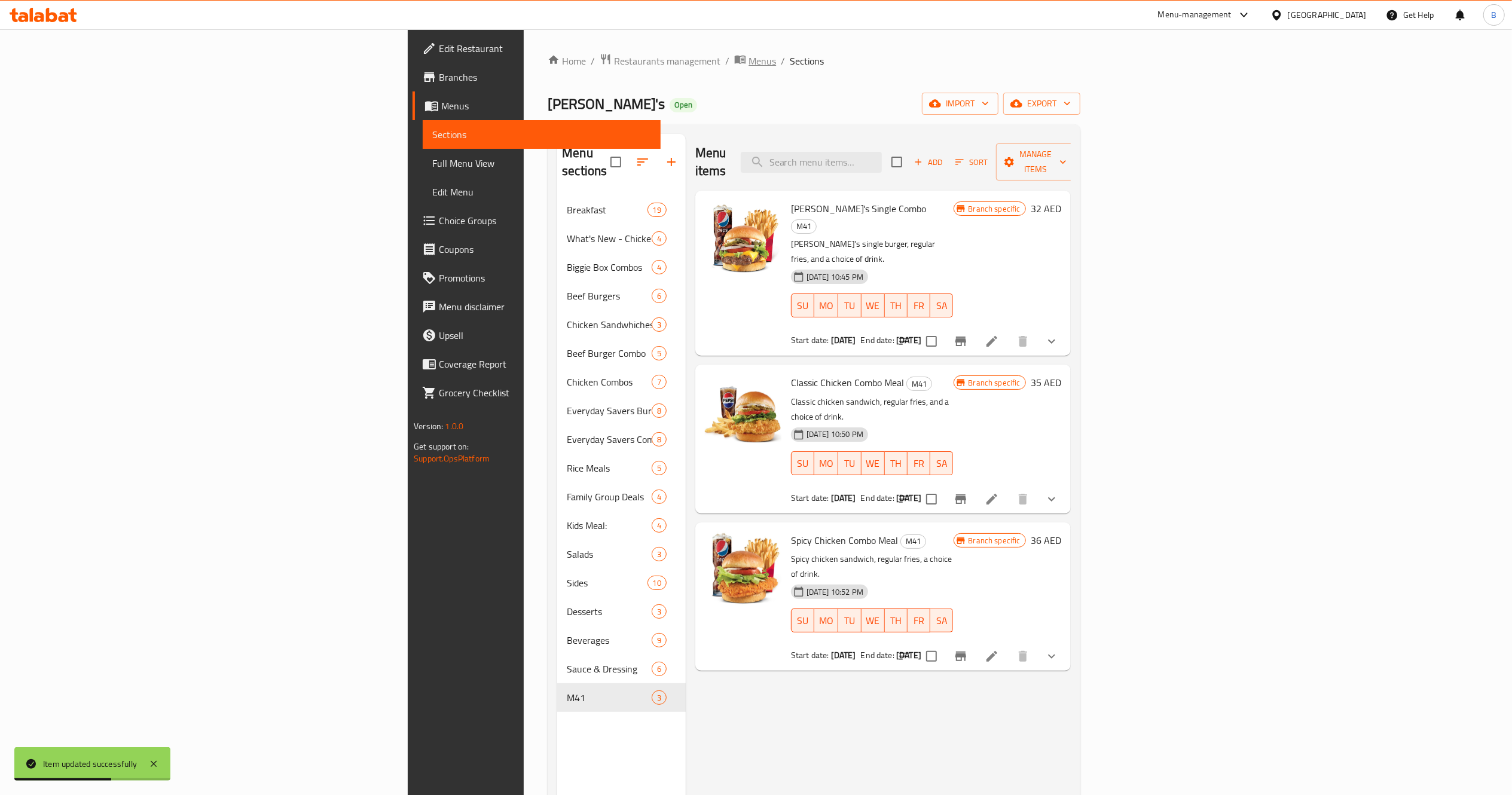
click at [748, 61] on span "Menus" at bounding box center [762, 61] width 28 height 14
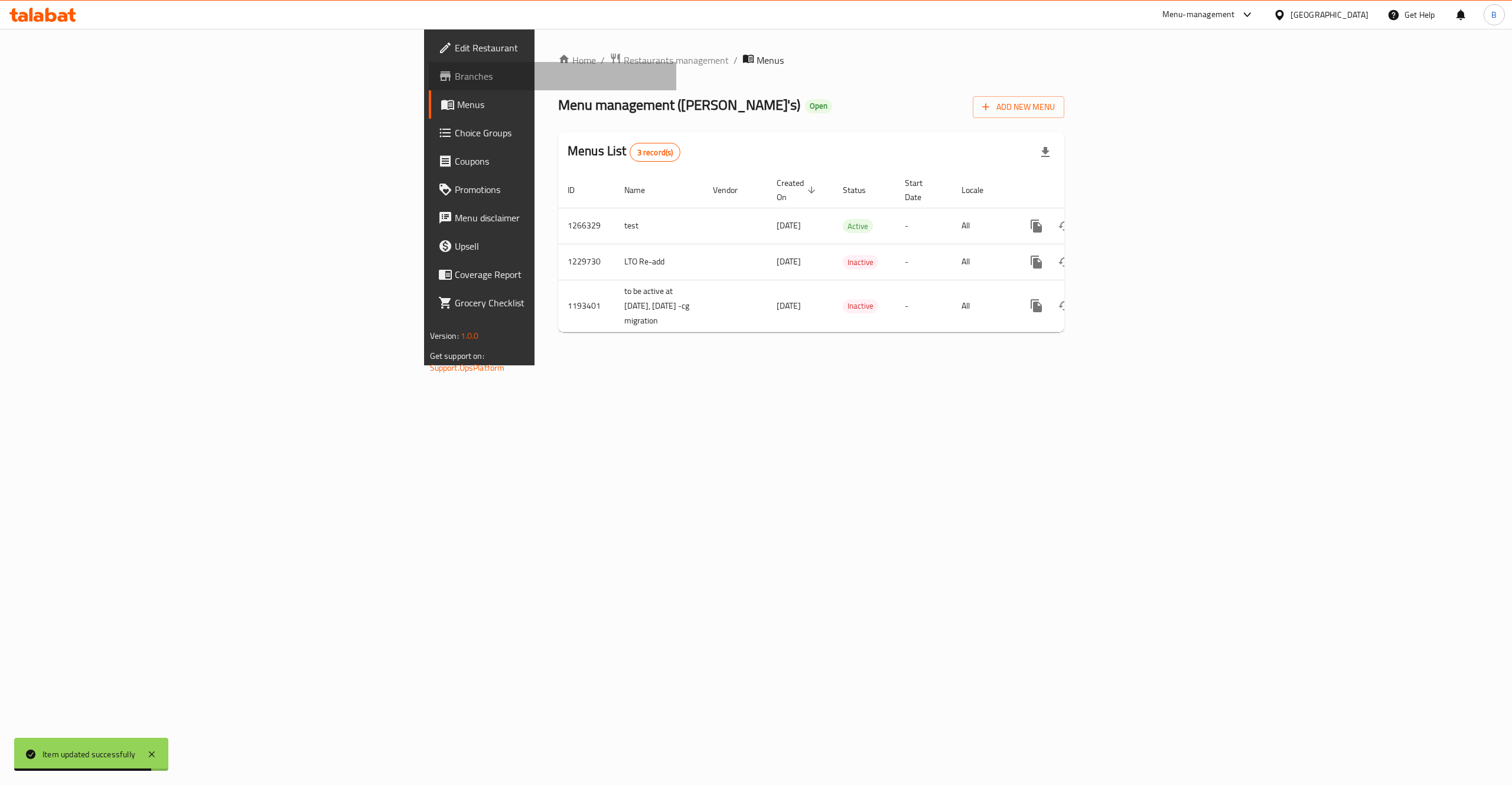
click at [429, 87] on link "Branches" at bounding box center [553, 76] width 248 height 28
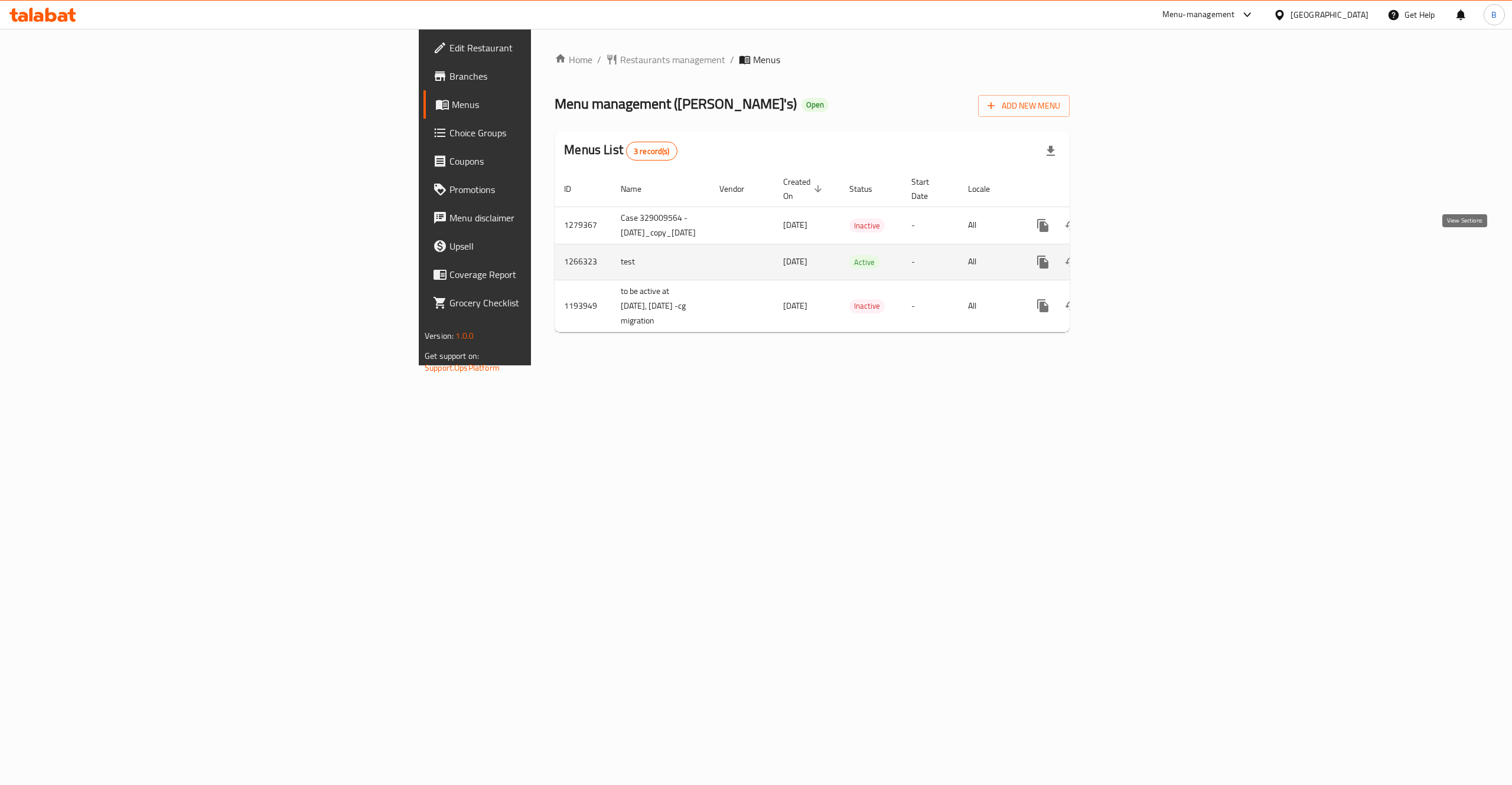
click at [1143, 248] on link "enhanced table" at bounding box center [1128, 262] width 29 height 28
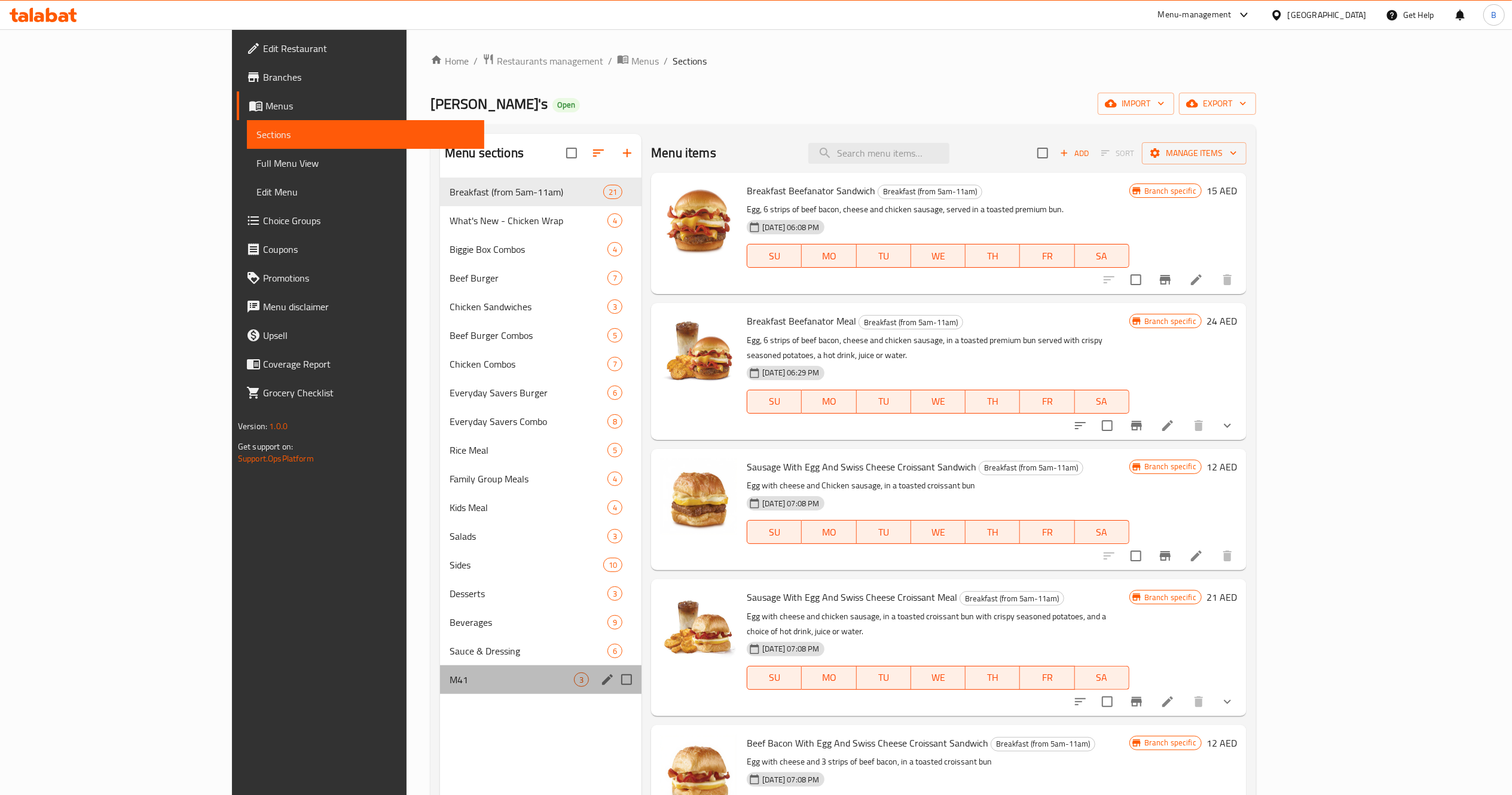
click at [440, 694] on div "M41 3" at bounding box center [541, 680] width 201 height 29
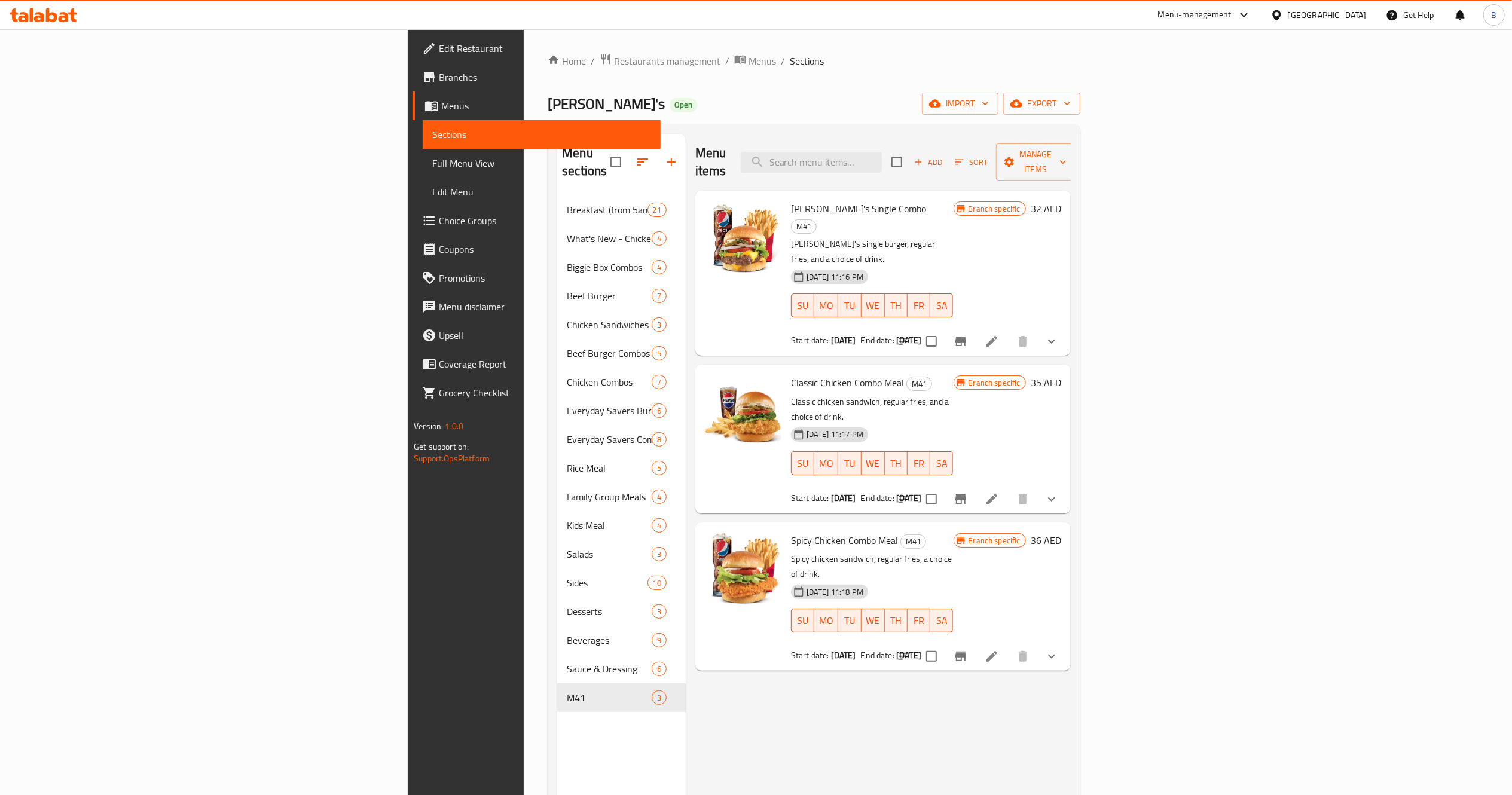
click at [1009, 331] on li at bounding box center [991, 341] width 34 height 21
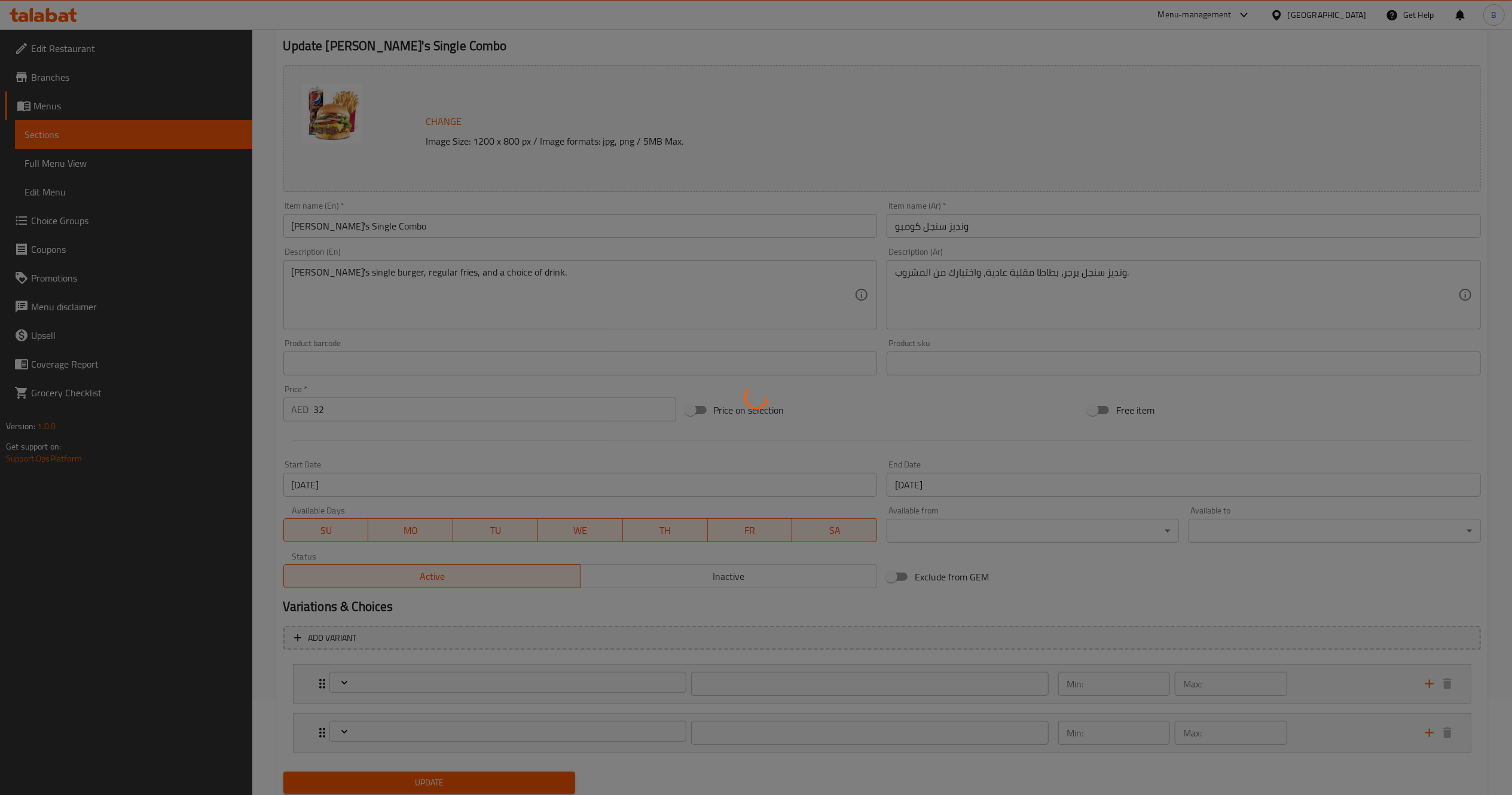
scroll to position [90, 0]
type input "اختيارات المشروبات:"
type input "1"
type input "حذف مكونات"
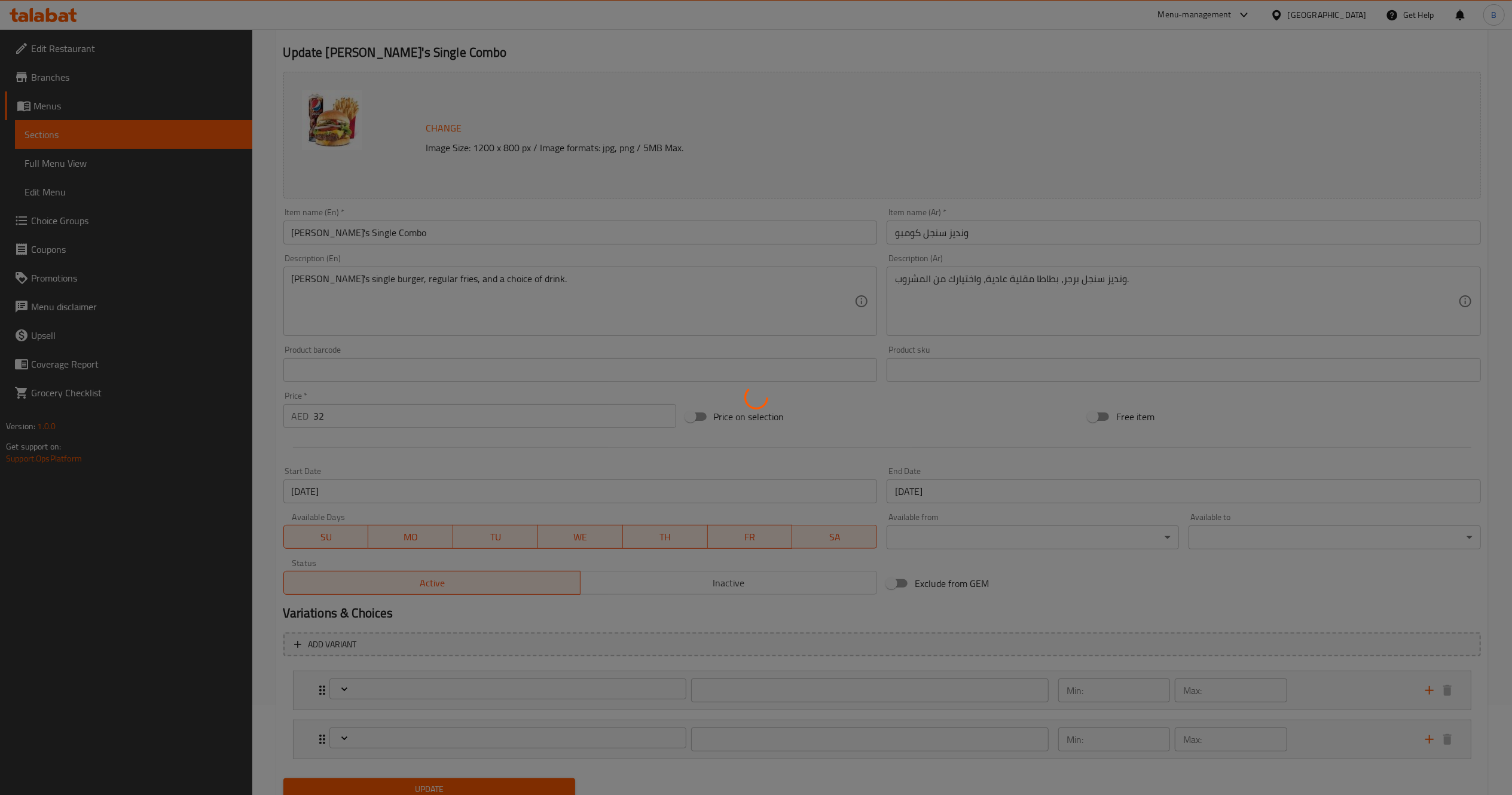
type input "0"
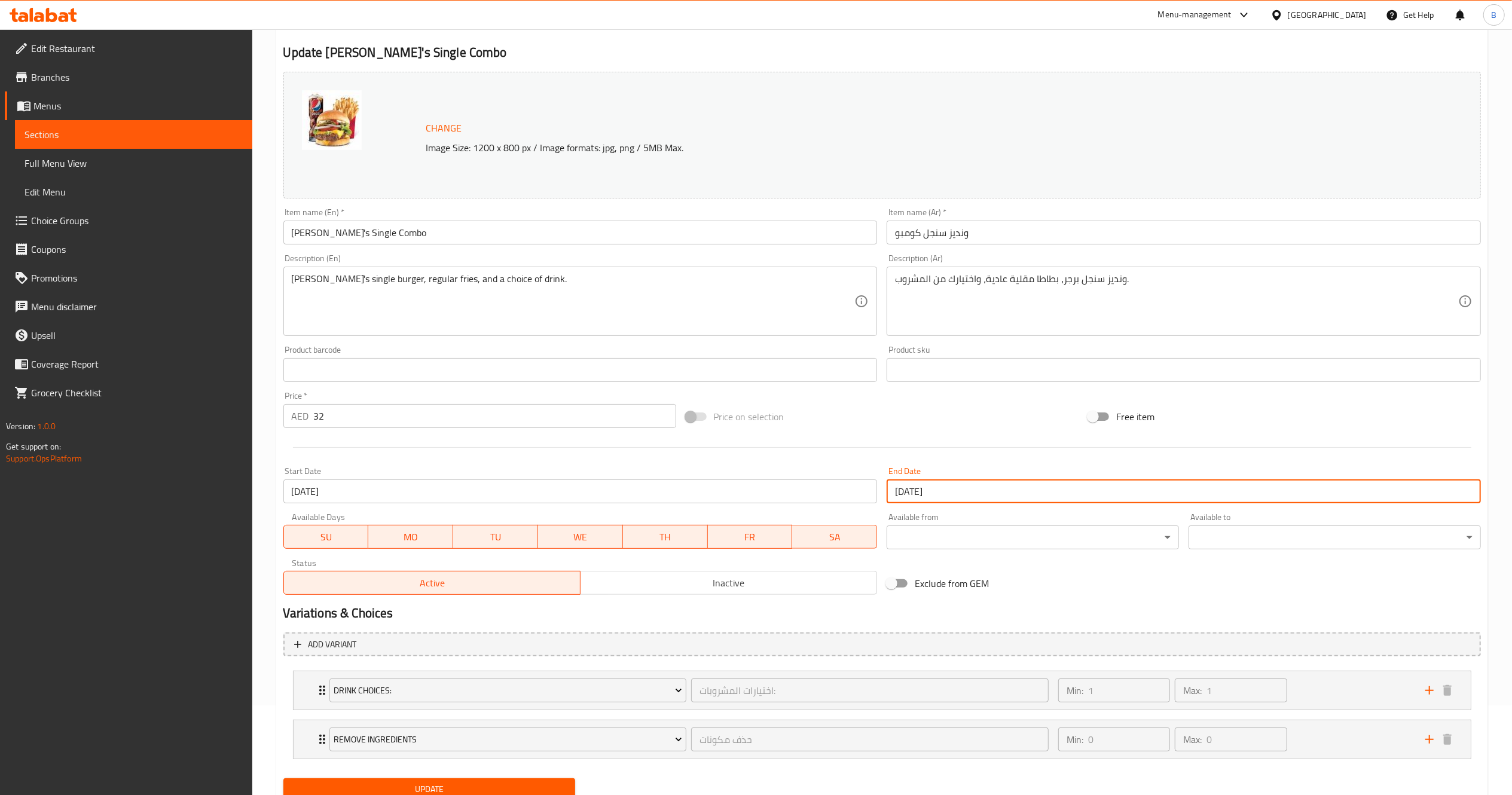
click at [950, 490] on input "[DATE]" at bounding box center [1184, 491] width 594 height 24
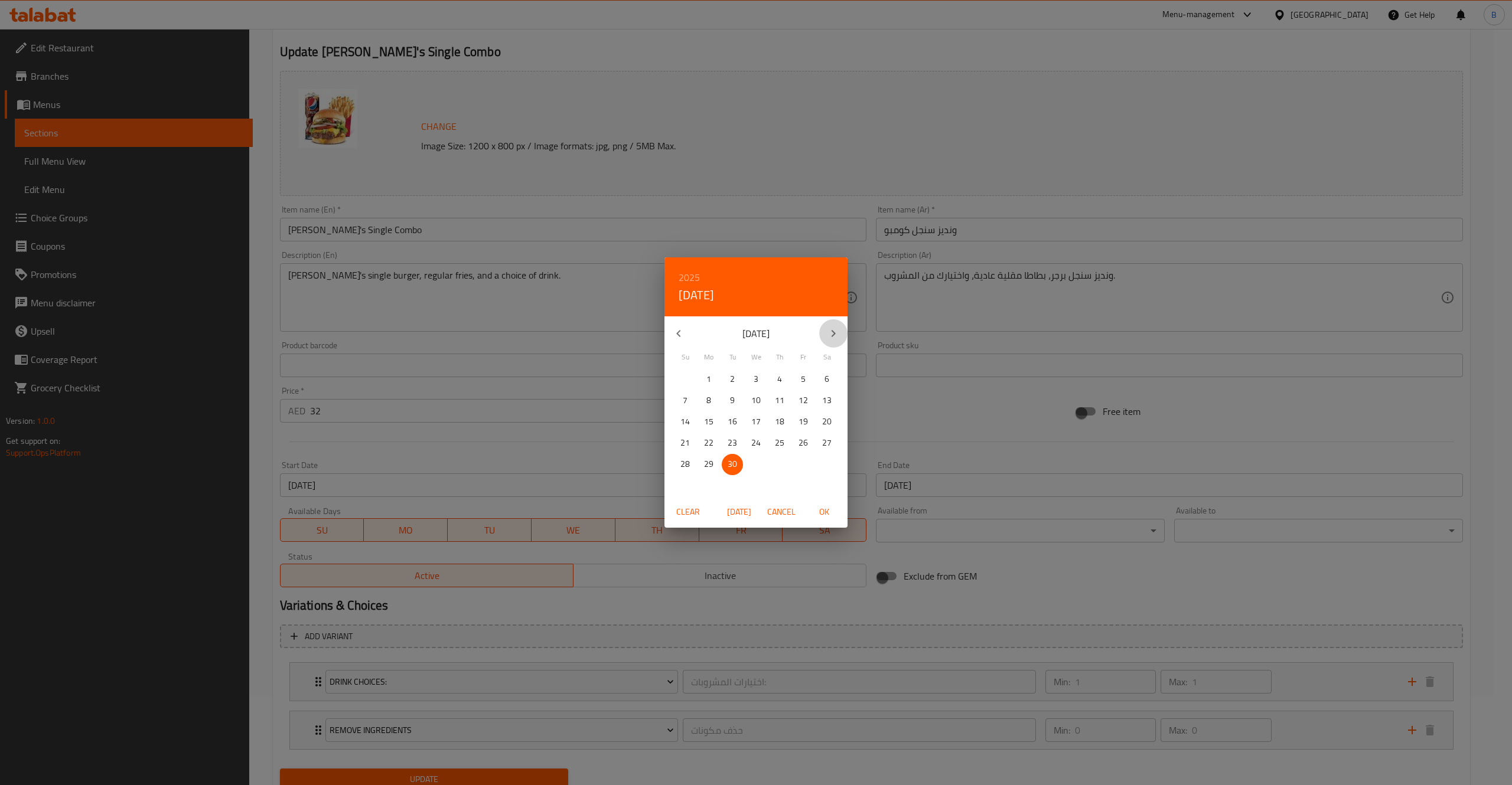
click at [835, 327] on icon "button" at bounding box center [833, 333] width 14 height 14
click at [800, 458] on p "31" at bounding box center [804, 464] width 10 height 15
click at [827, 515] on span "OK" at bounding box center [824, 512] width 29 height 15
type input "[DATE]"
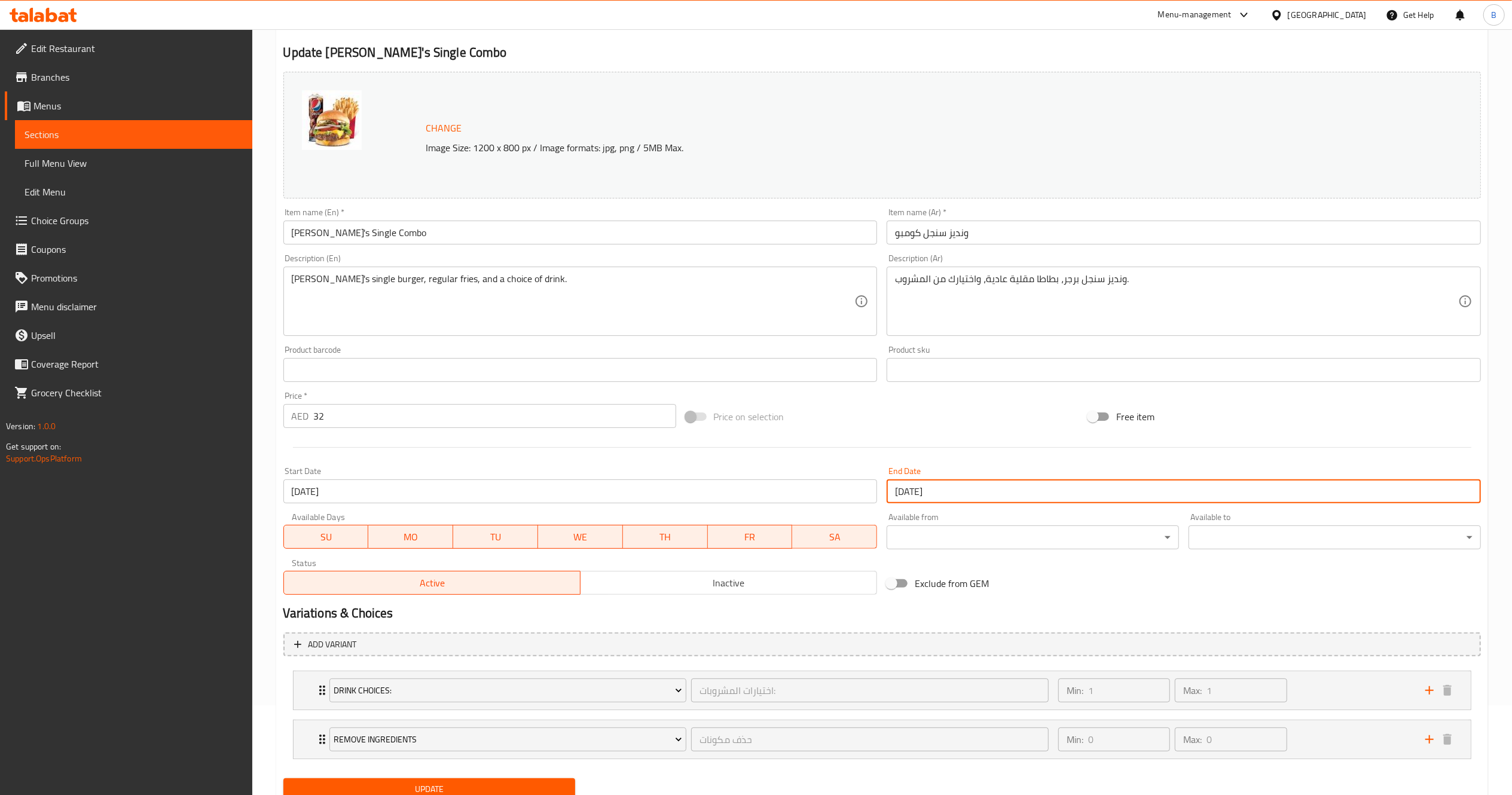
click at [486, 789] on span "Update" at bounding box center [429, 789] width 273 height 15
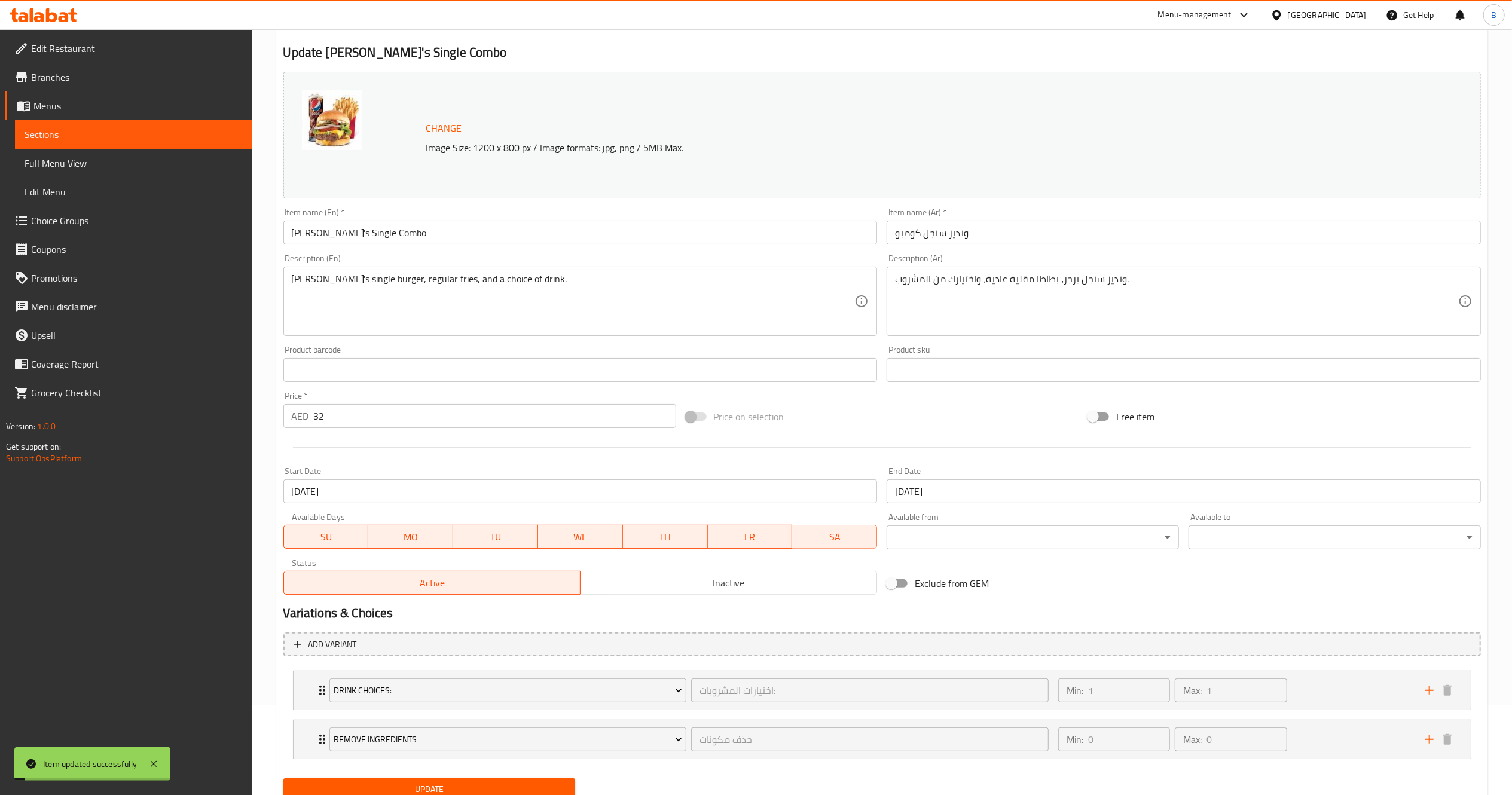
scroll to position [0, 0]
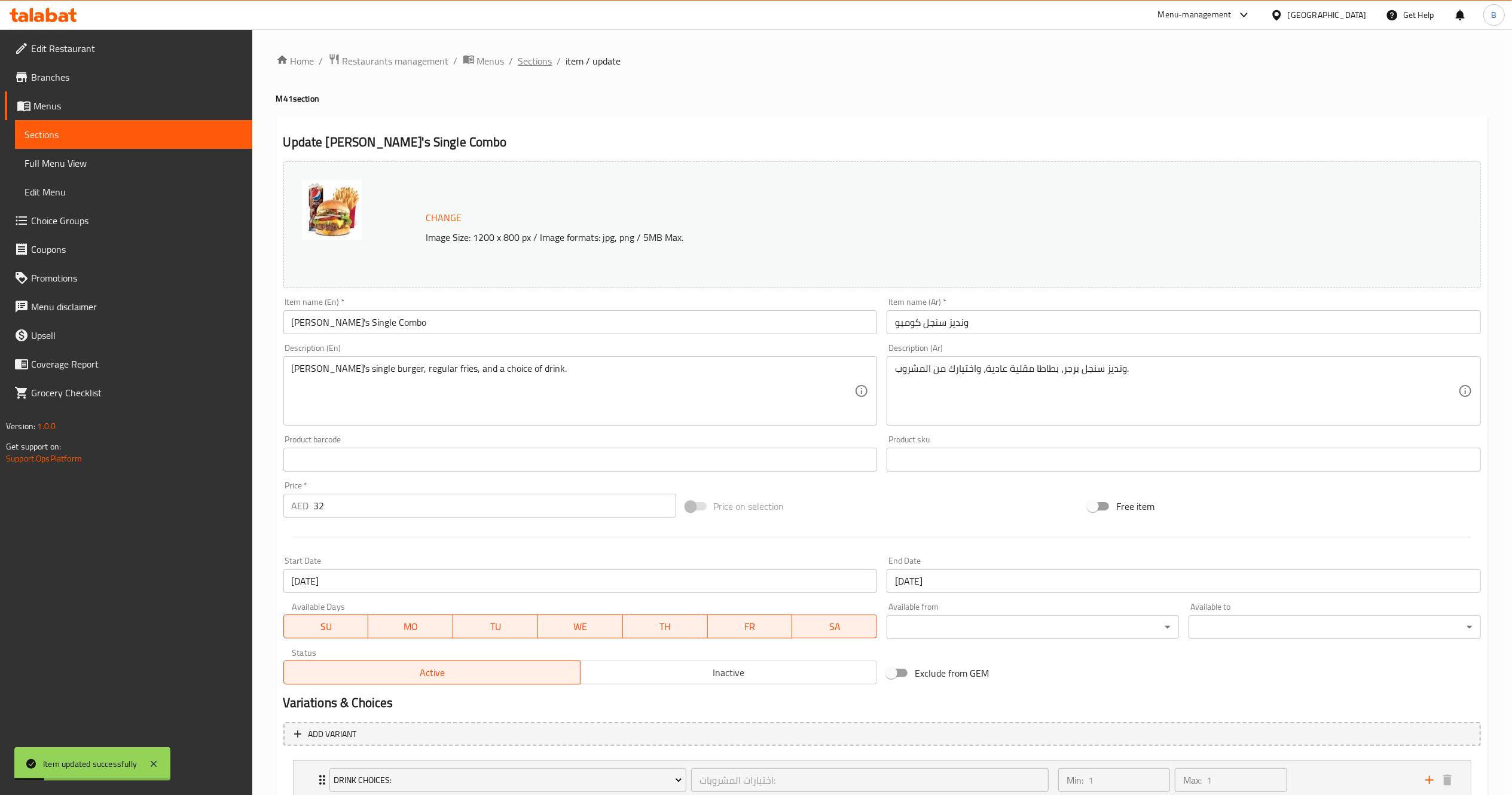
click at [527, 60] on span "Sections" at bounding box center [535, 61] width 34 height 14
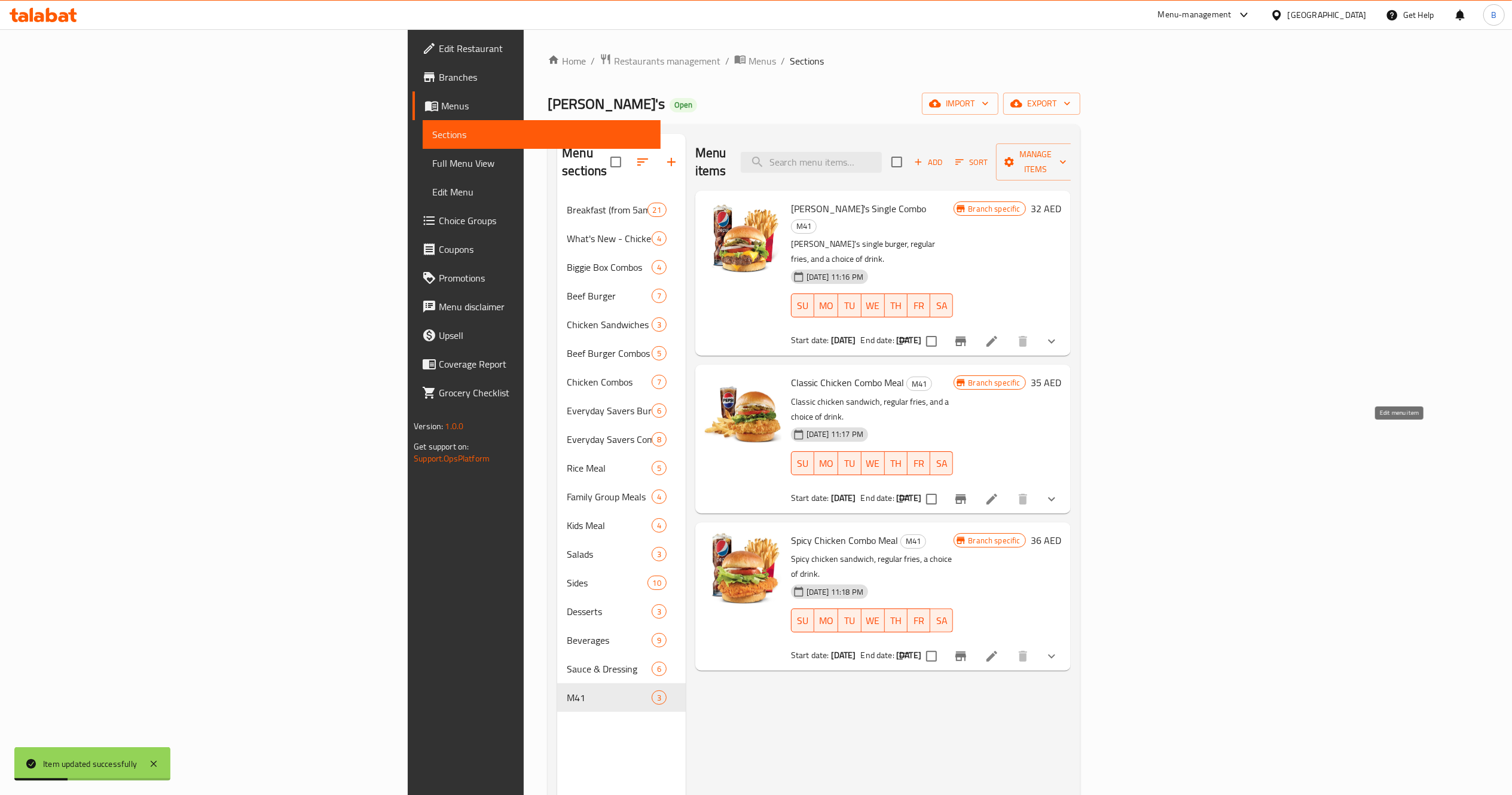
click at [999, 492] on icon at bounding box center [991, 499] width 14 height 14
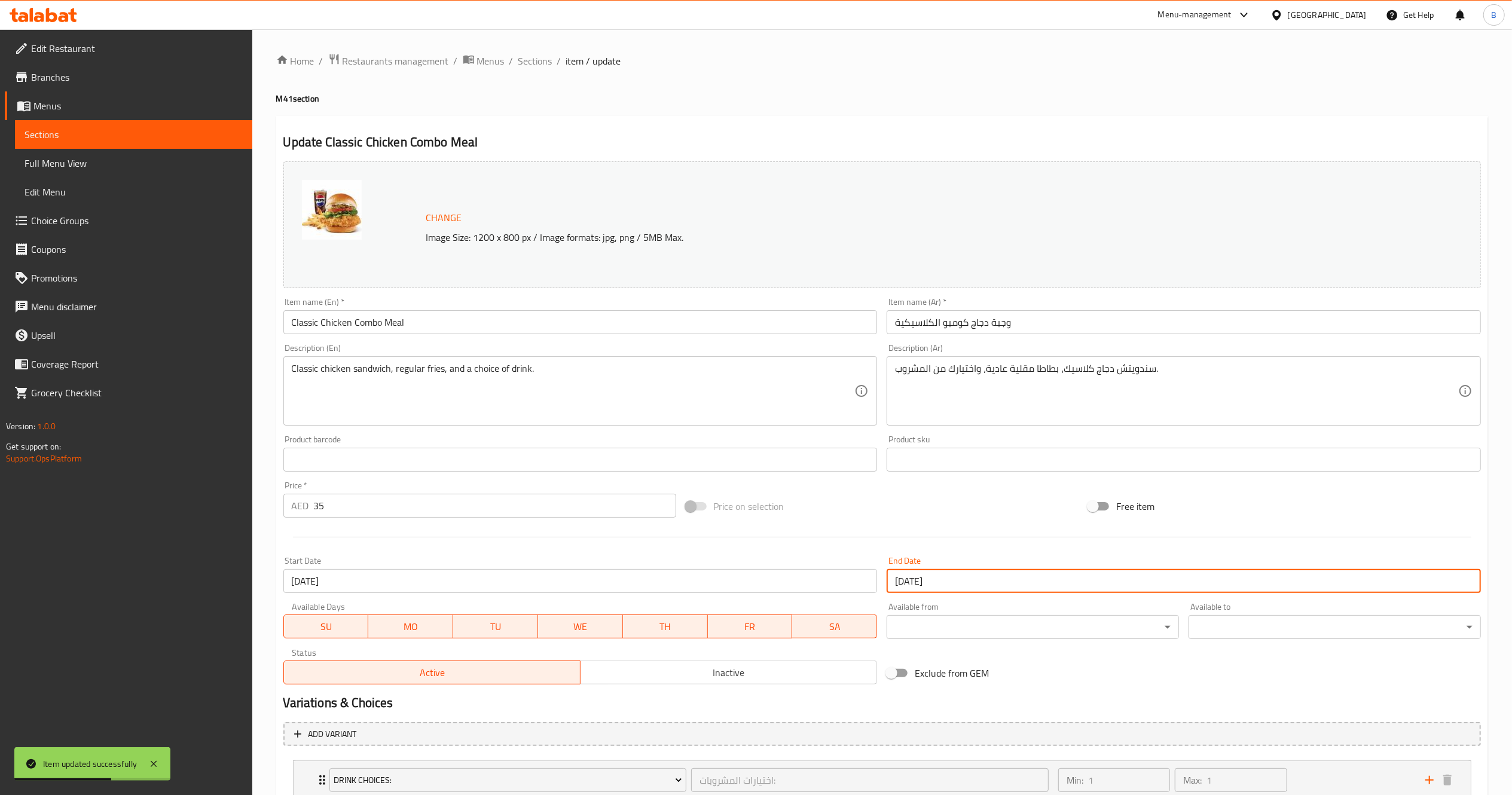
click at [1007, 587] on input "29-09-2025" at bounding box center [1184, 581] width 594 height 24
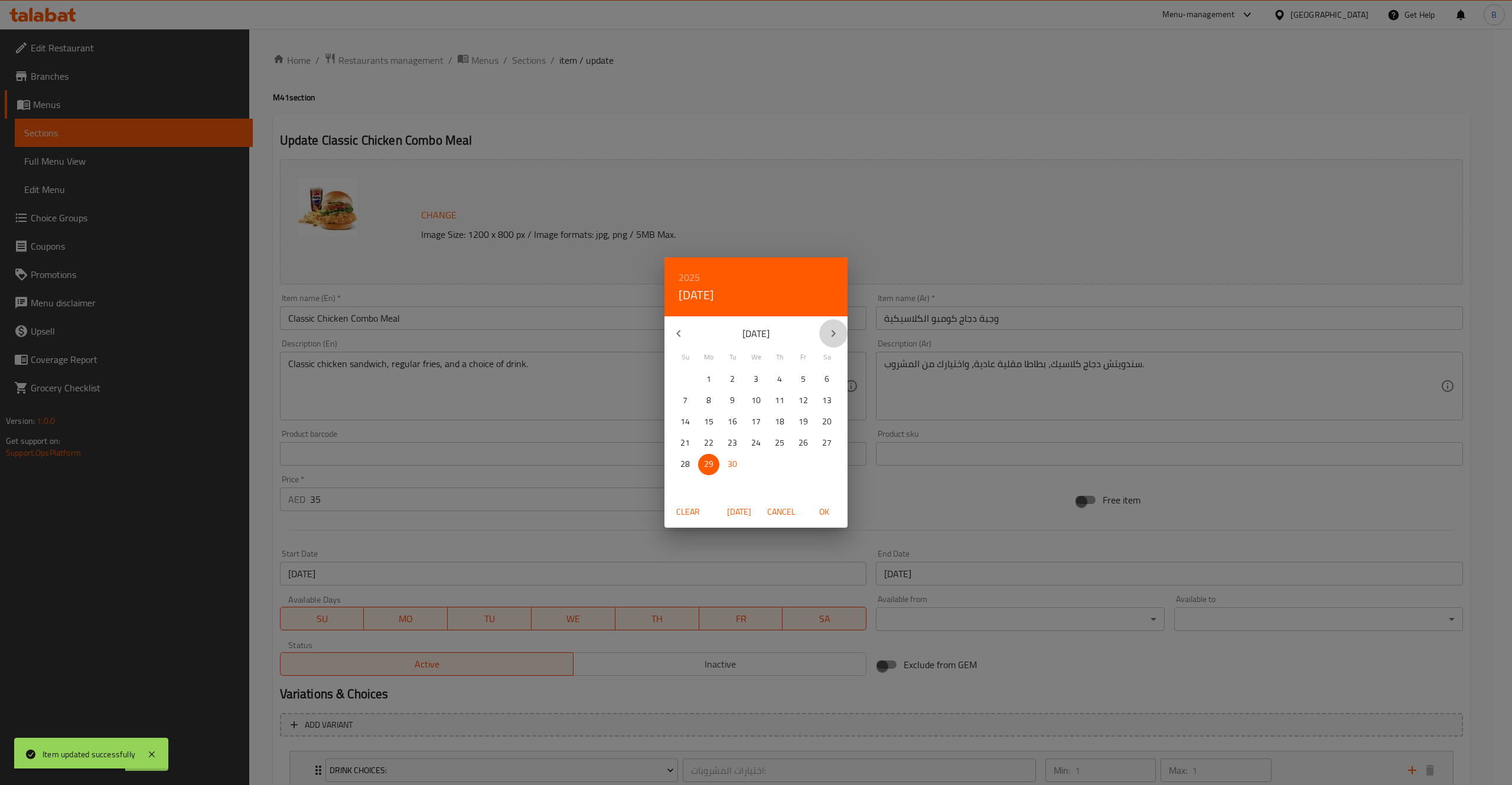
click at [823, 330] on button "button" at bounding box center [833, 333] width 29 height 28
click at [802, 461] on p "31" at bounding box center [804, 464] width 10 height 15
click at [825, 510] on span "OK" at bounding box center [824, 512] width 29 height 15
type input "[DATE]"
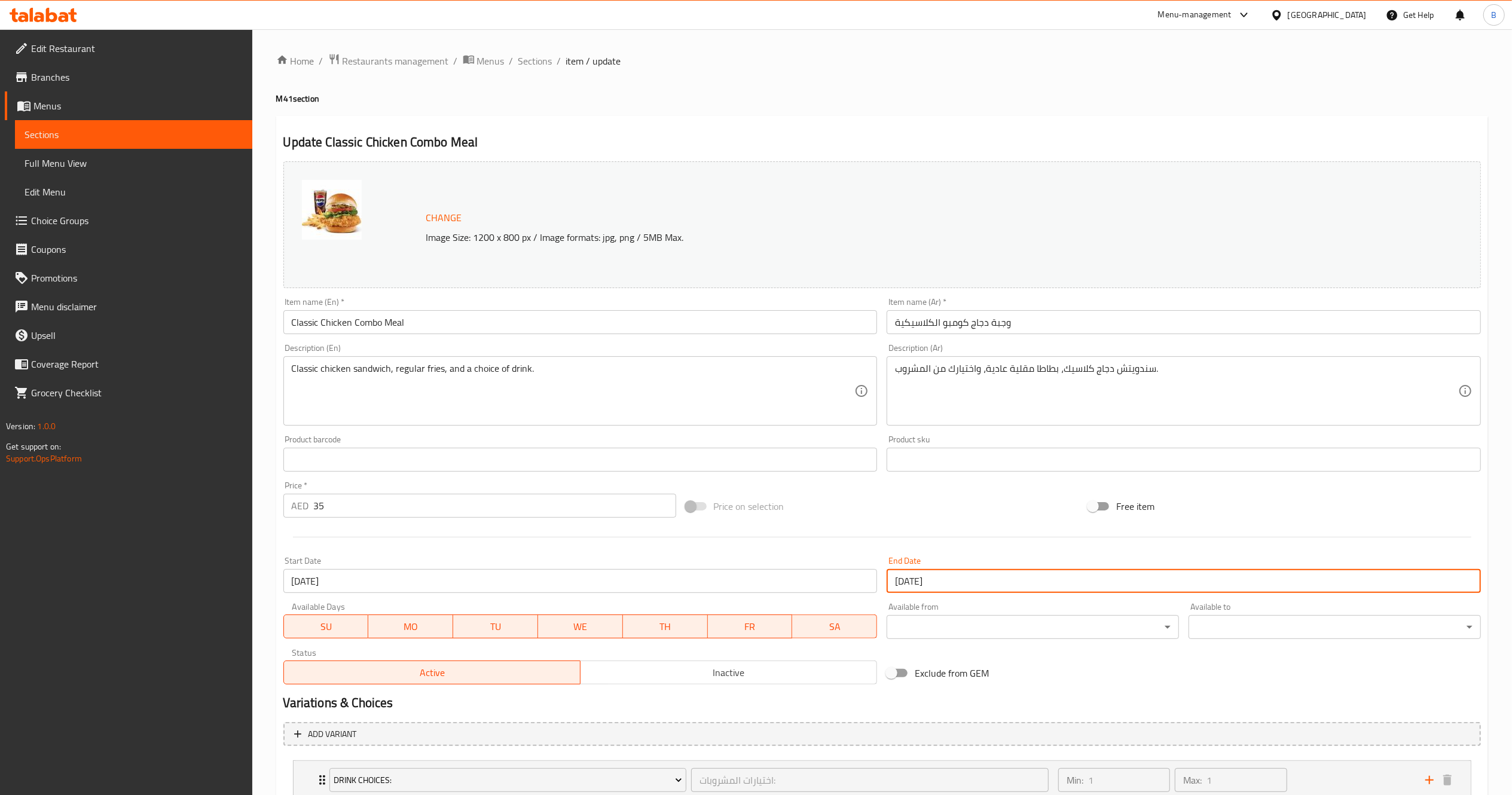
scroll to position [137, 0]
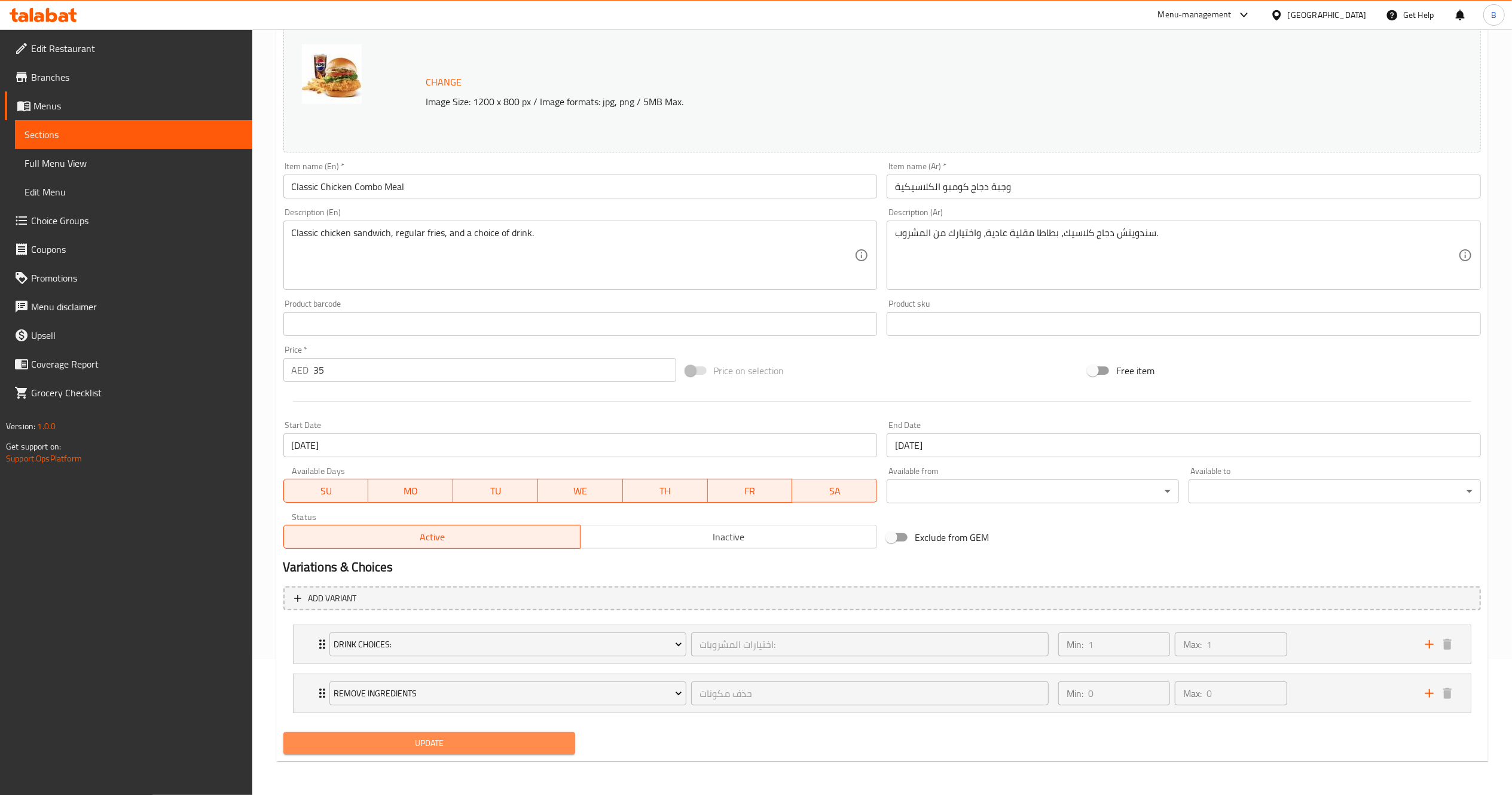
click at [481, 746] on span "Update" at bounding box center [429, 743] width 273 height 15
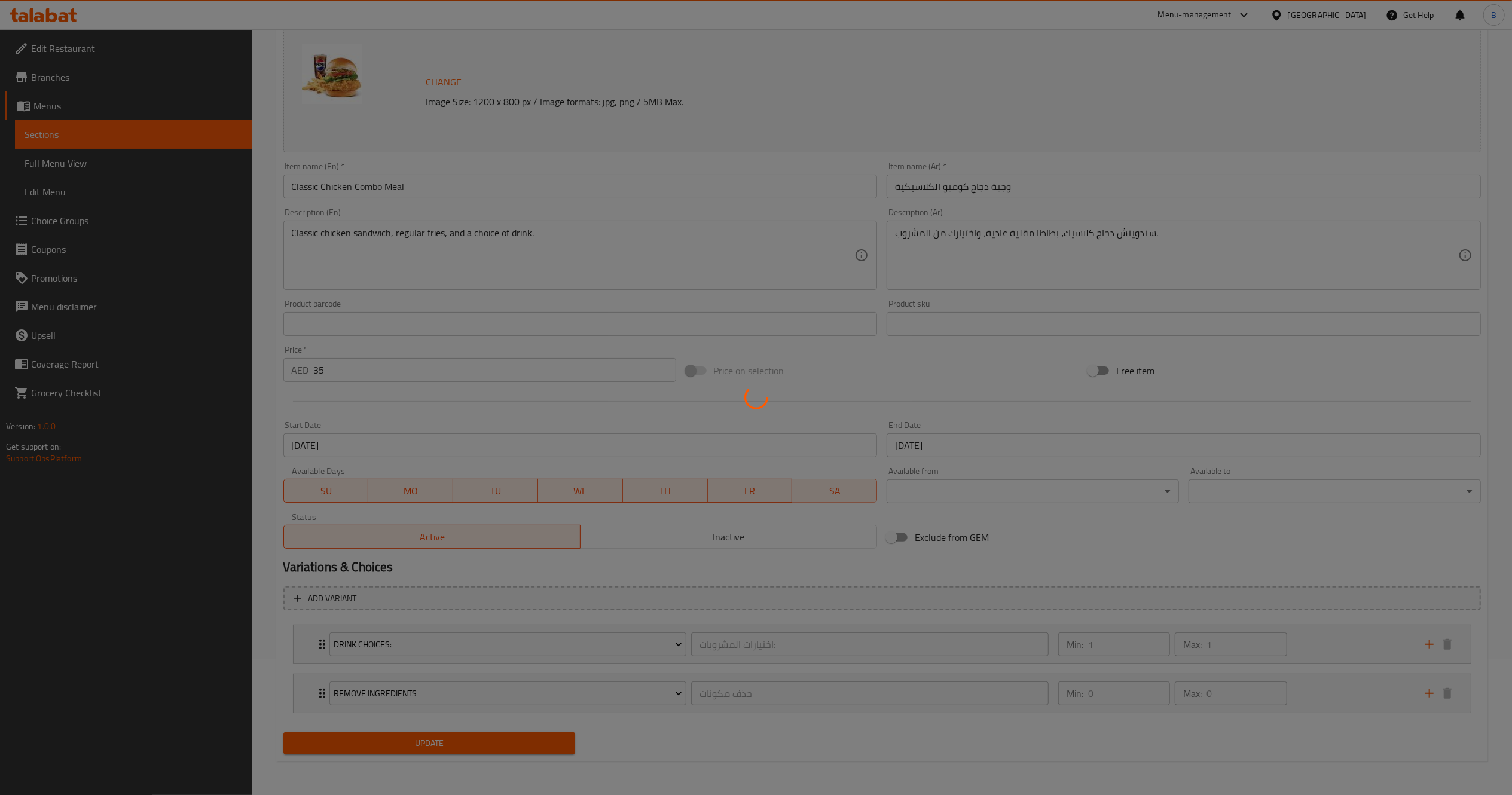
scroll to position [0, 0]
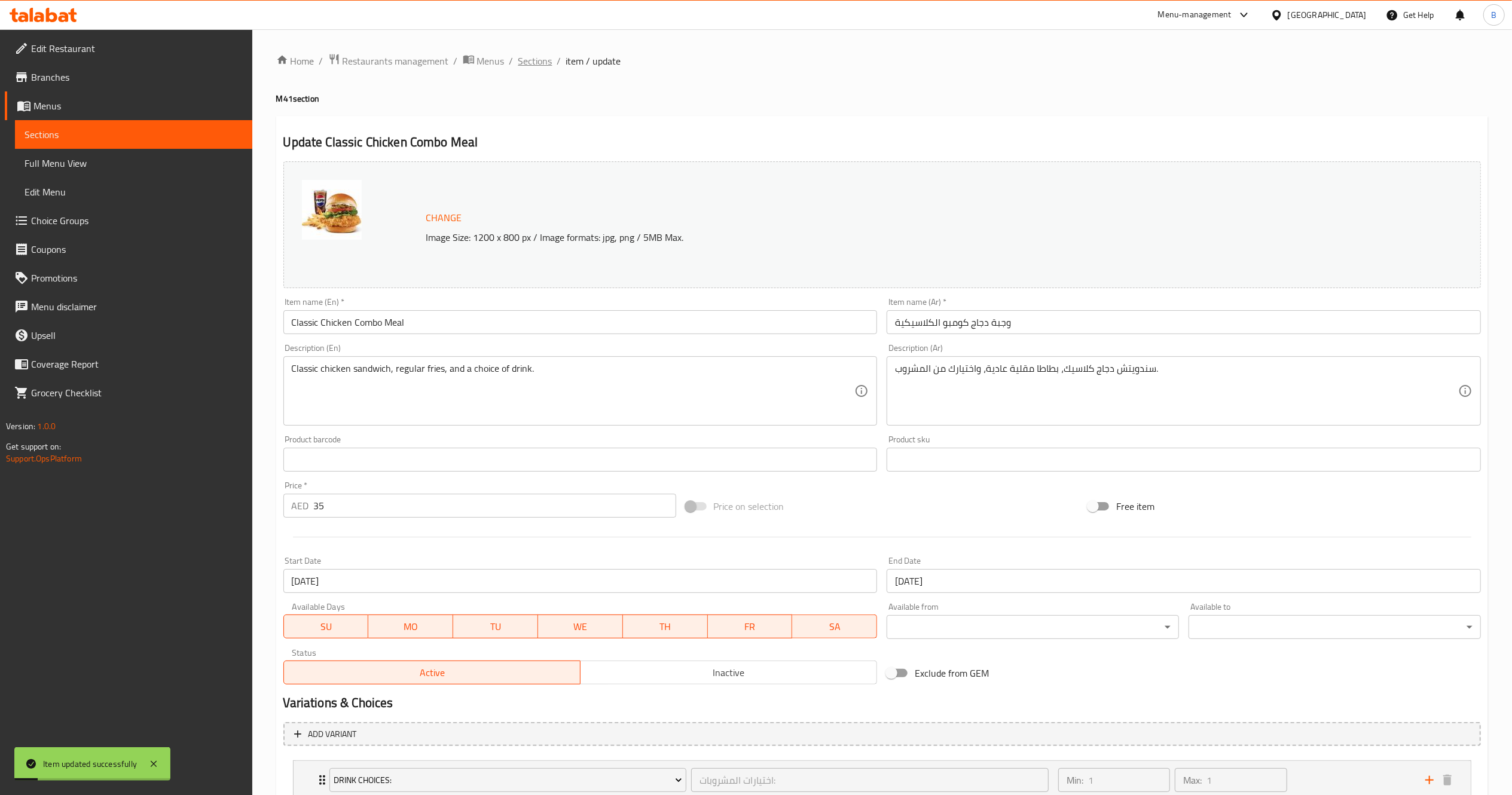
click at [540, 63] on span "Sections" at bounding box center [535, 61] width 34 height 14
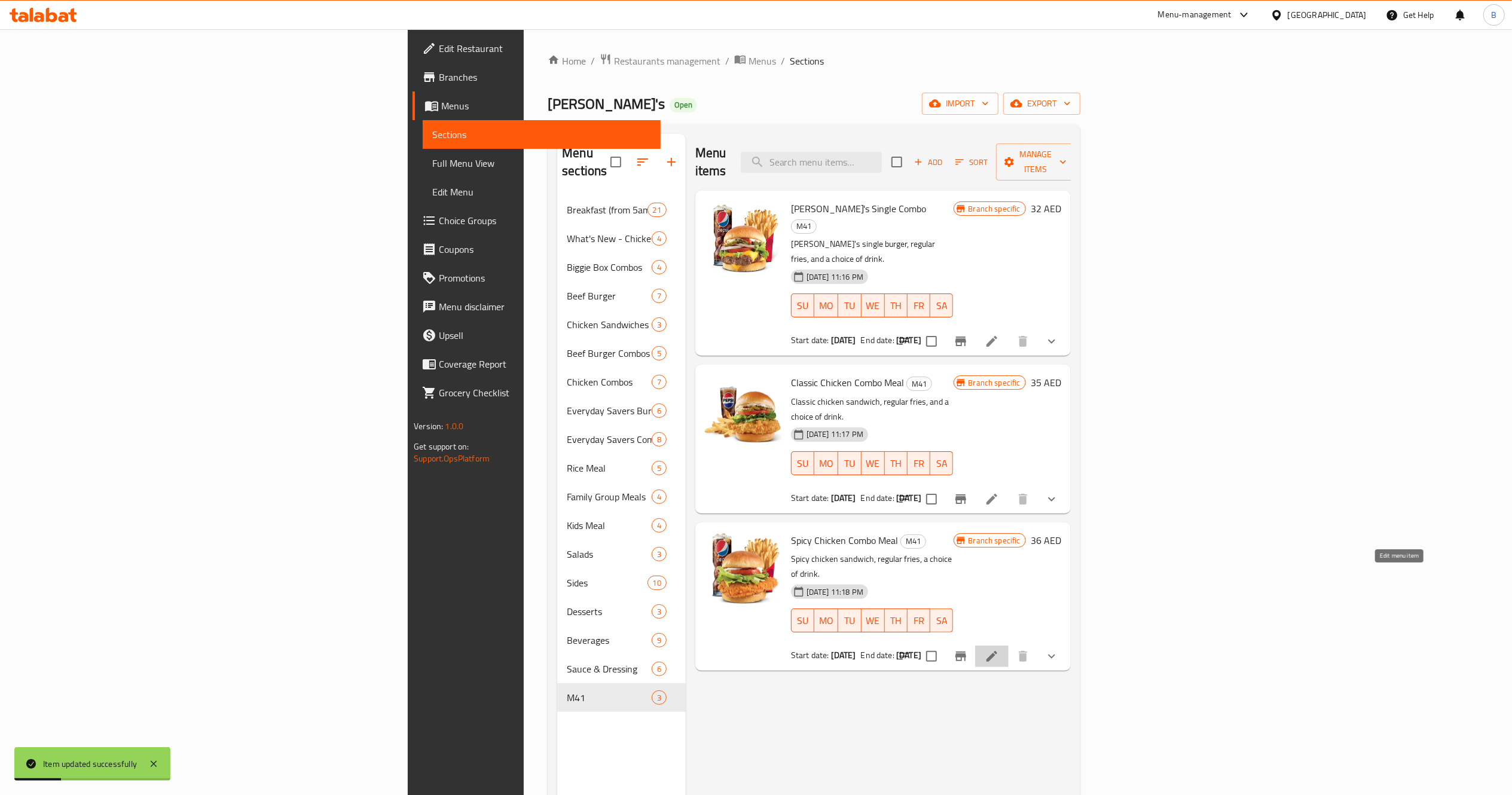
click at [997, 651] on icon at bounding box center [992, 657] width 11 height 11
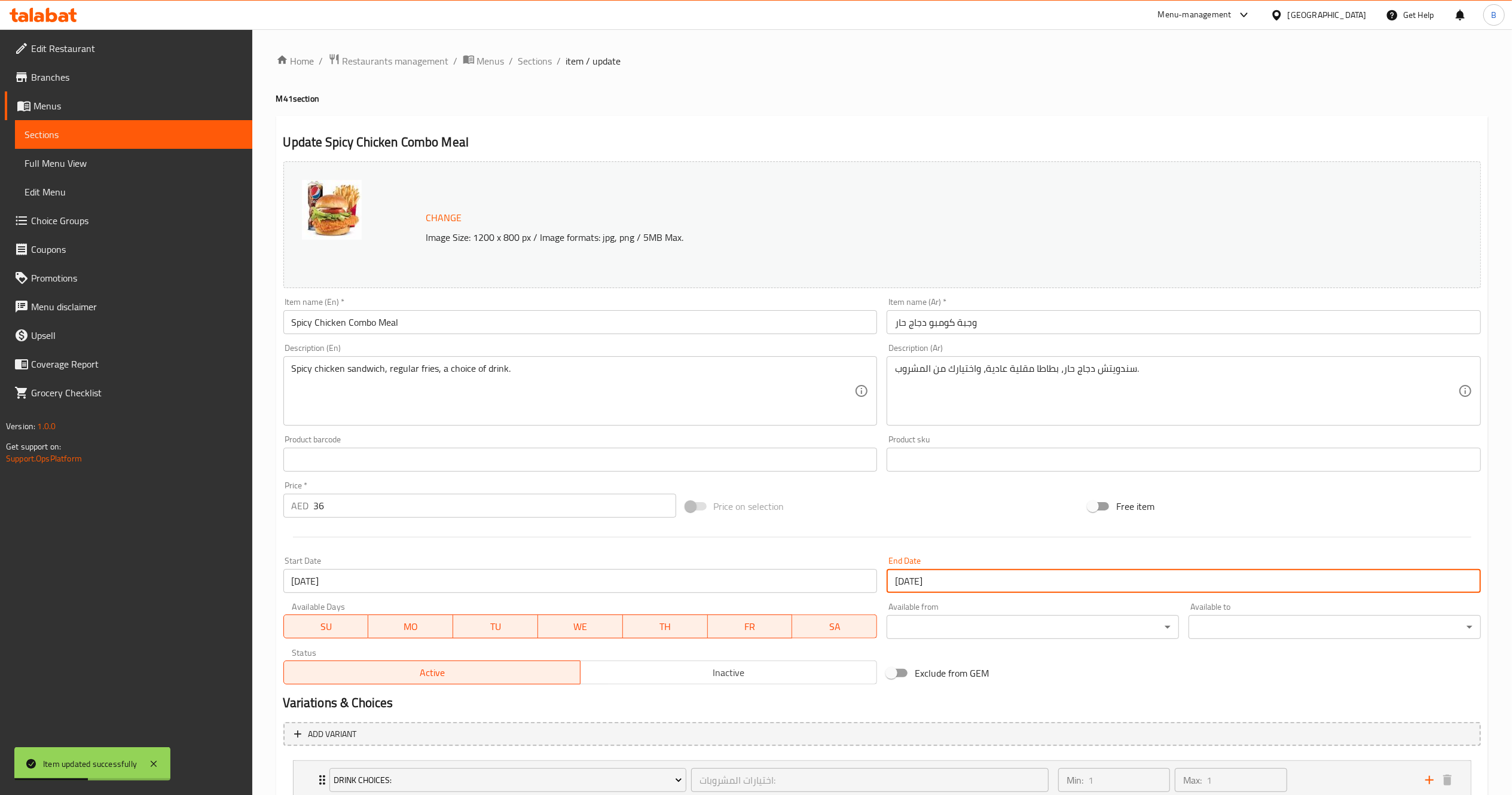
click at [981, 576] on input "29-09-2025" at bounding box center [1184, 581] width 594 height 24
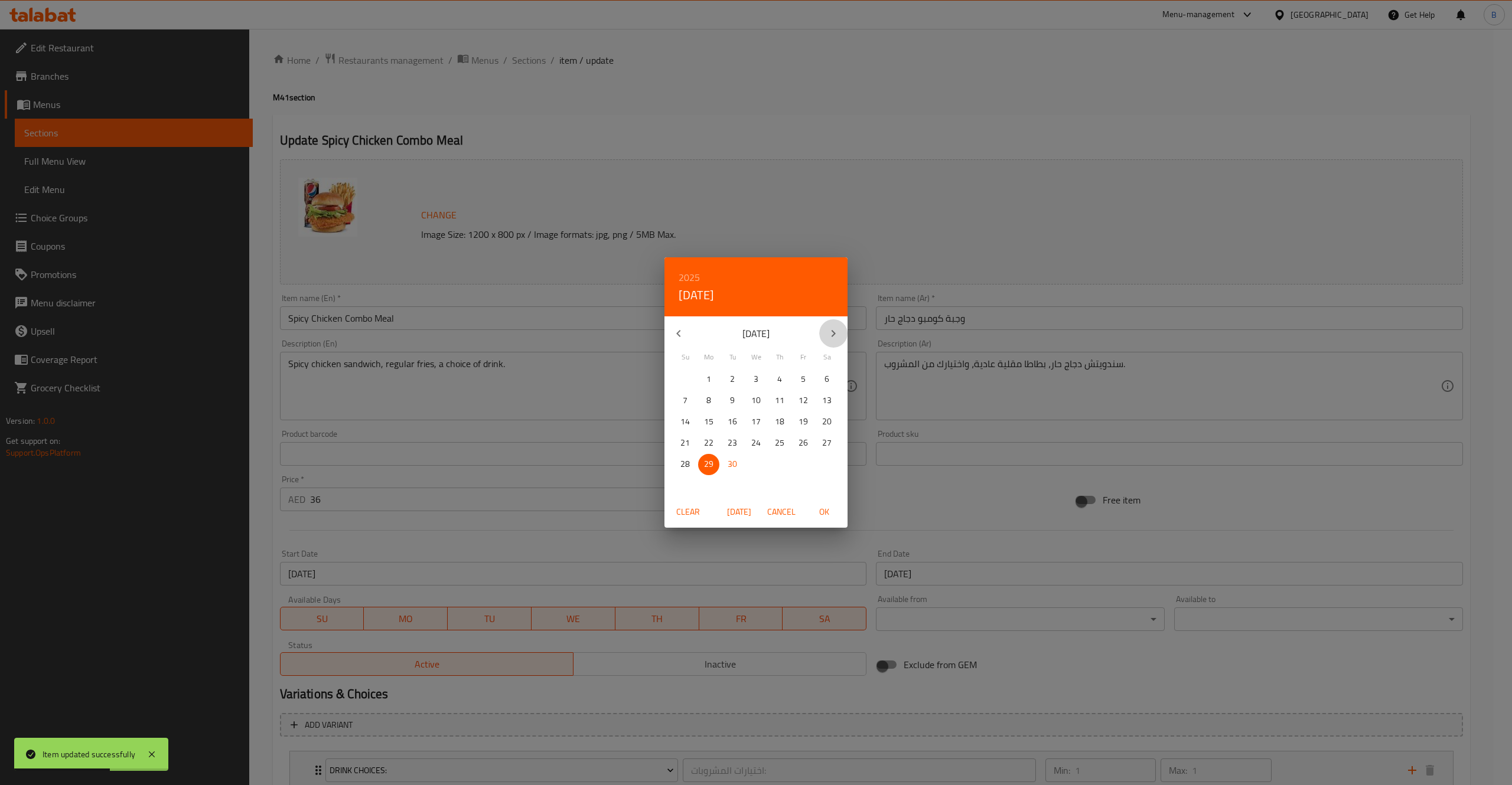
click at [827, 328] on icon "button" at bounding box center [833, 333] width 14 height 14
click at [807, 469] on p "31" at bounding box center [804, 464] width 10 height 15
click at [820, 499] on div "Clear Today Cancel OK" at bounding box center [756, 512] width 183 height 32
click at [827, 511] on span "OK" at bounding box center [824, 512] width 29 height 15
type input "[DATE]"
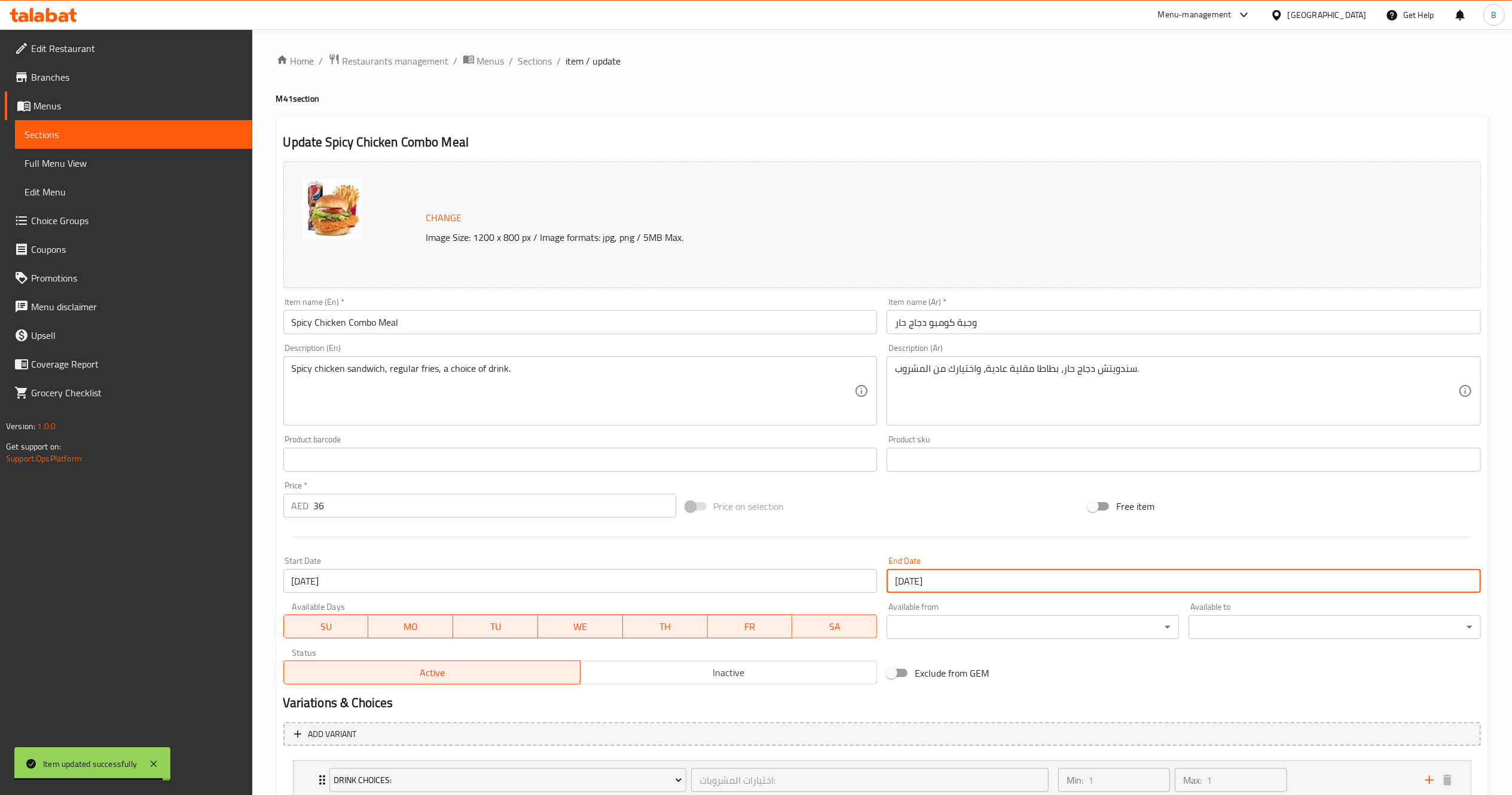
scroll to position [137, 0]
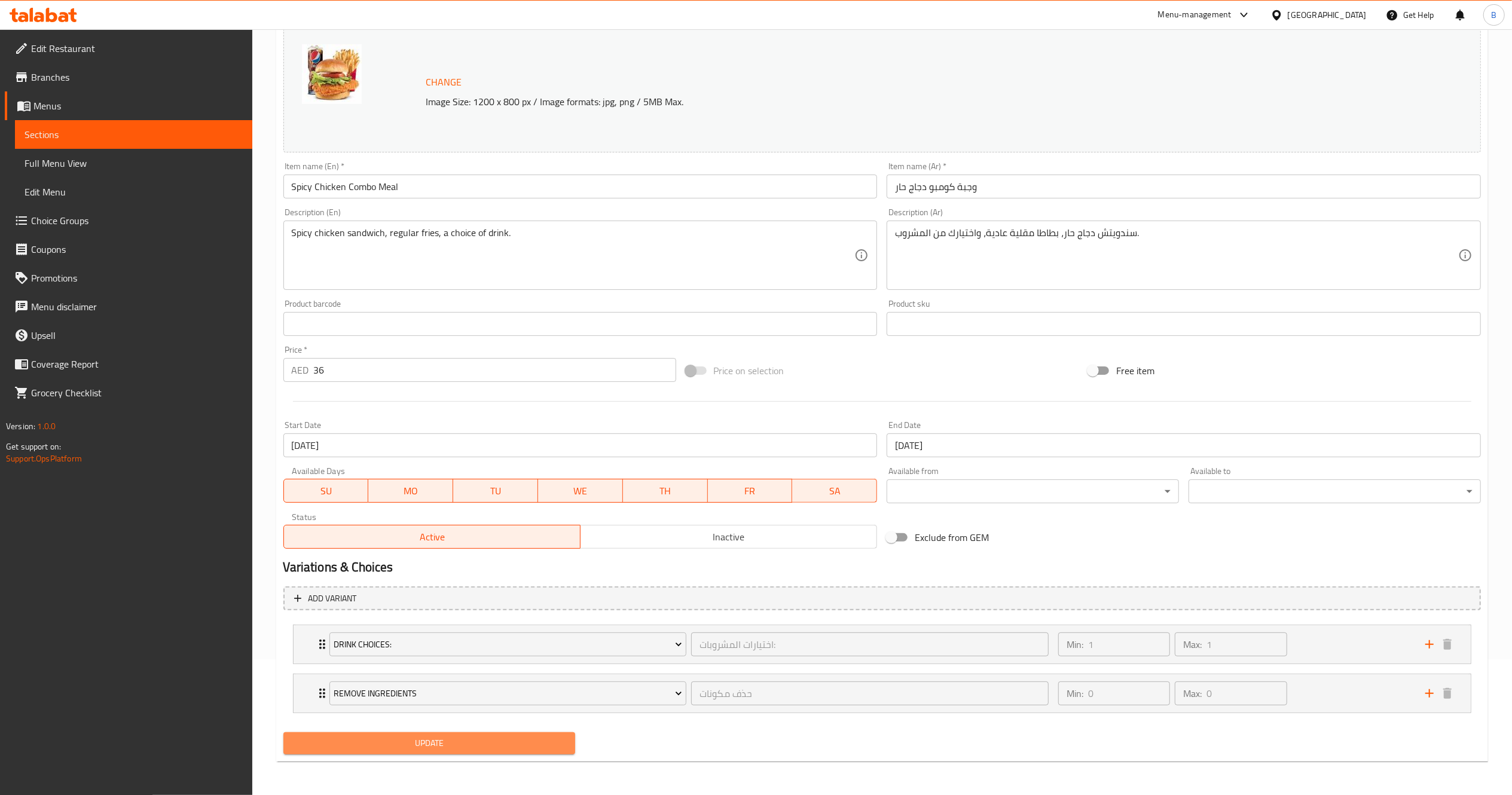
click at [516, 752] on button "Update" at bounding box center [430, 743] width 292 height 22
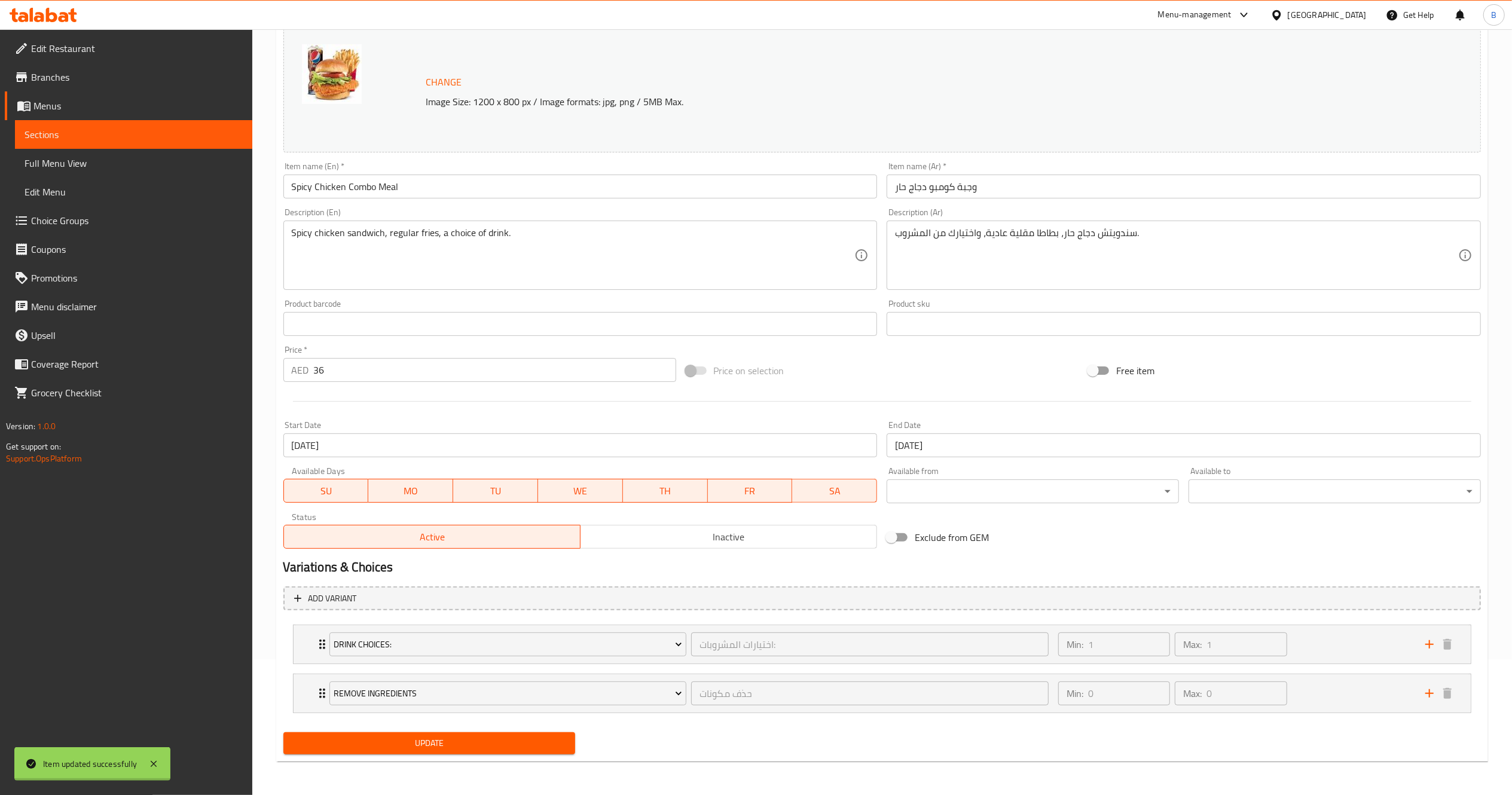
scroll to position [0, 0]
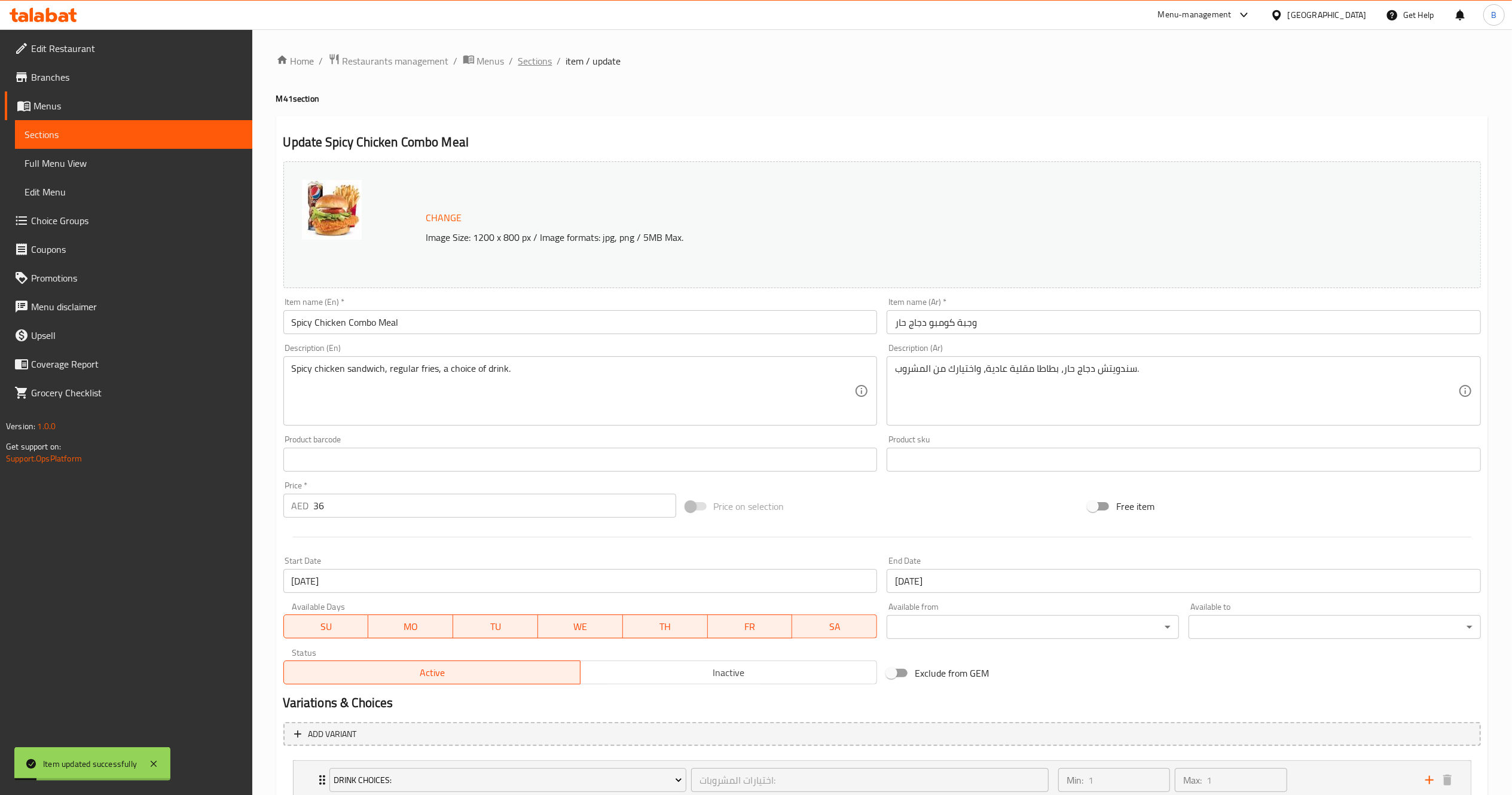
click at [518, 54] on span "Sections" at bounding box center [535, 61] width 34 height 14
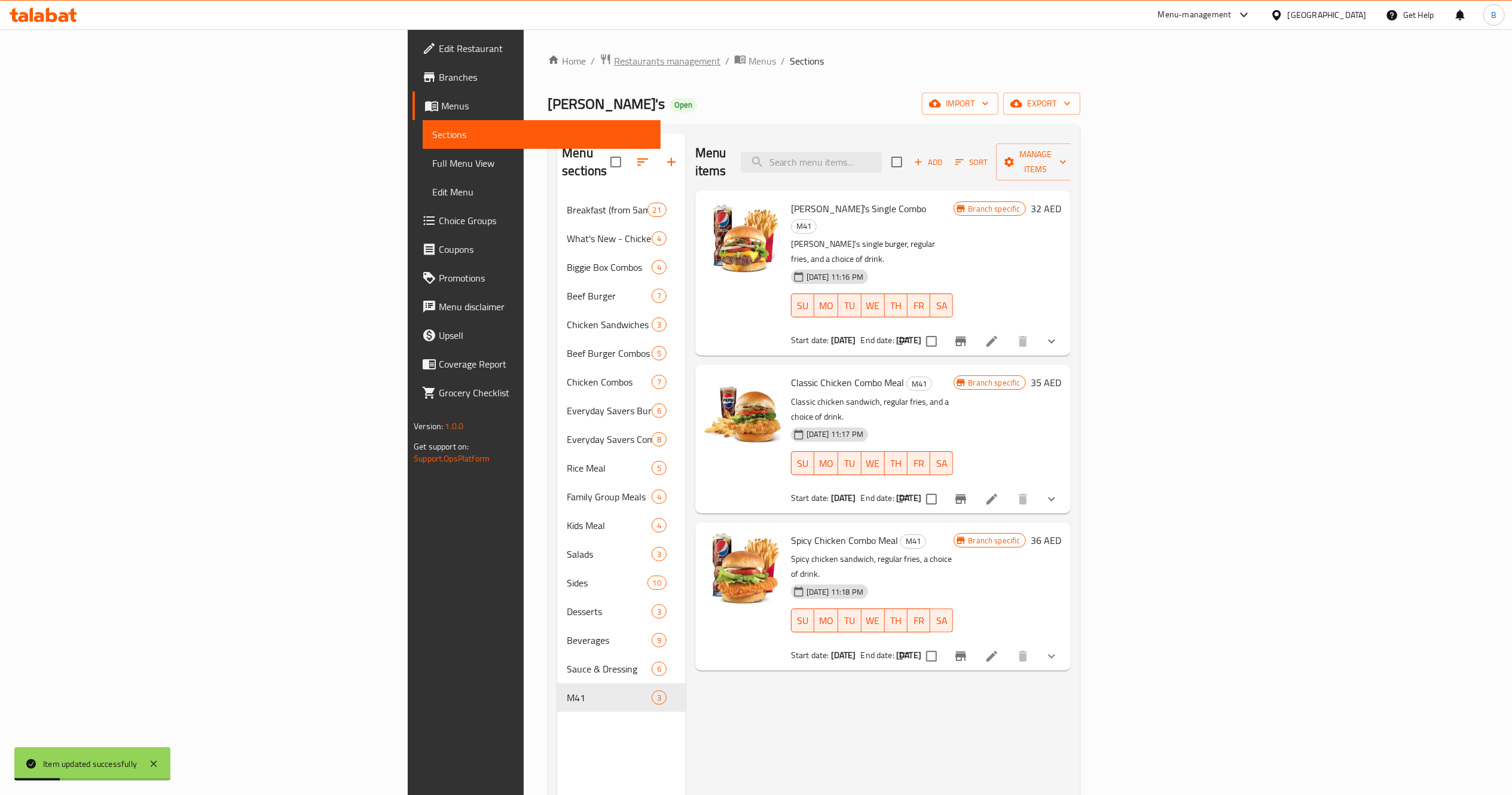
click at [614, 68] on span "Restaurants management" at bounding box center [667, 61] width 106 height 14
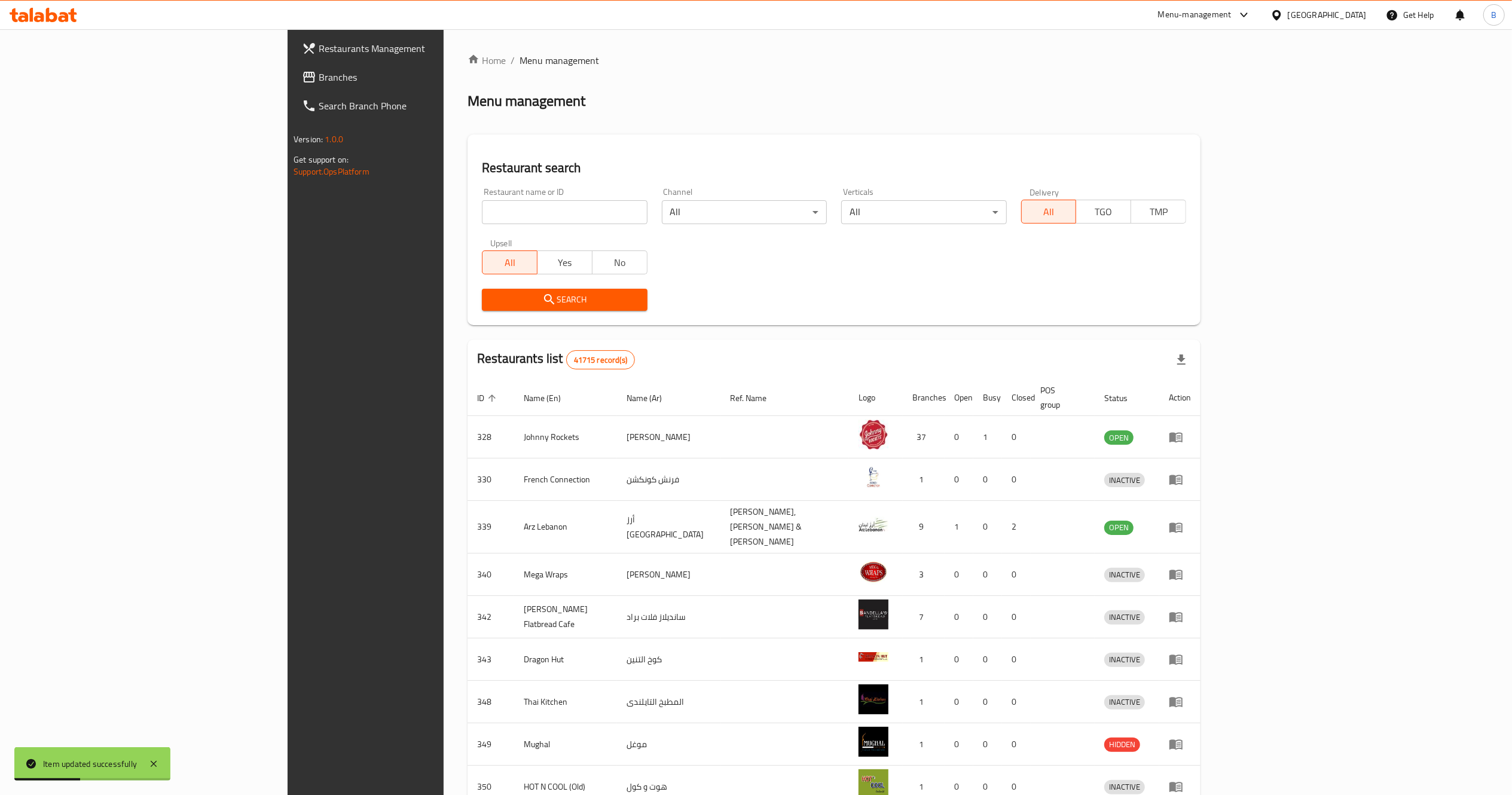
click at [482, 214] on input "search" at bounding box center [564, 212] width 165 height 24
type input "[PERSON_NAME]"
click button "Search" at bounding box center [564, 300] width 165 height 22
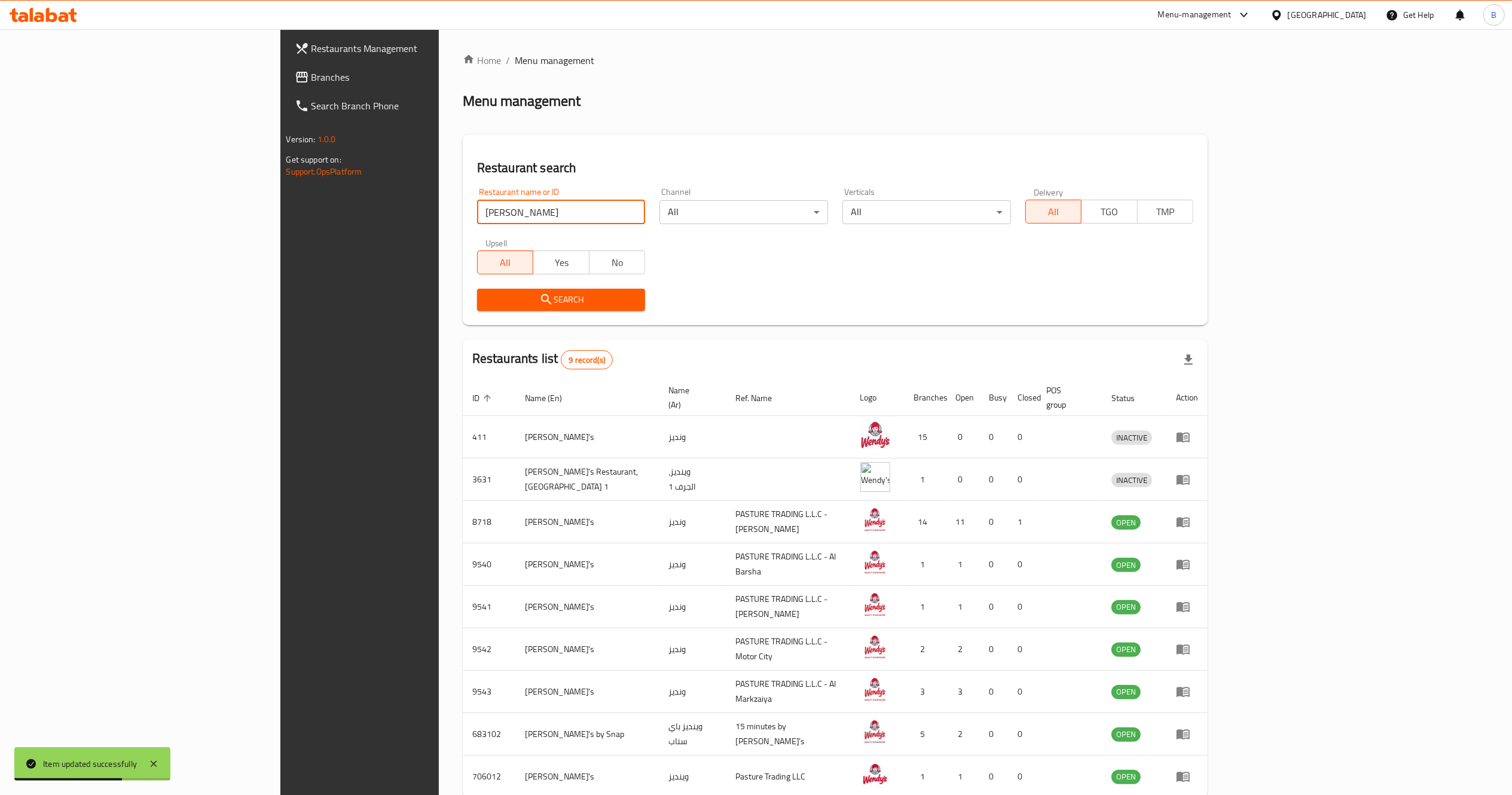
scroll to position [55, 0]
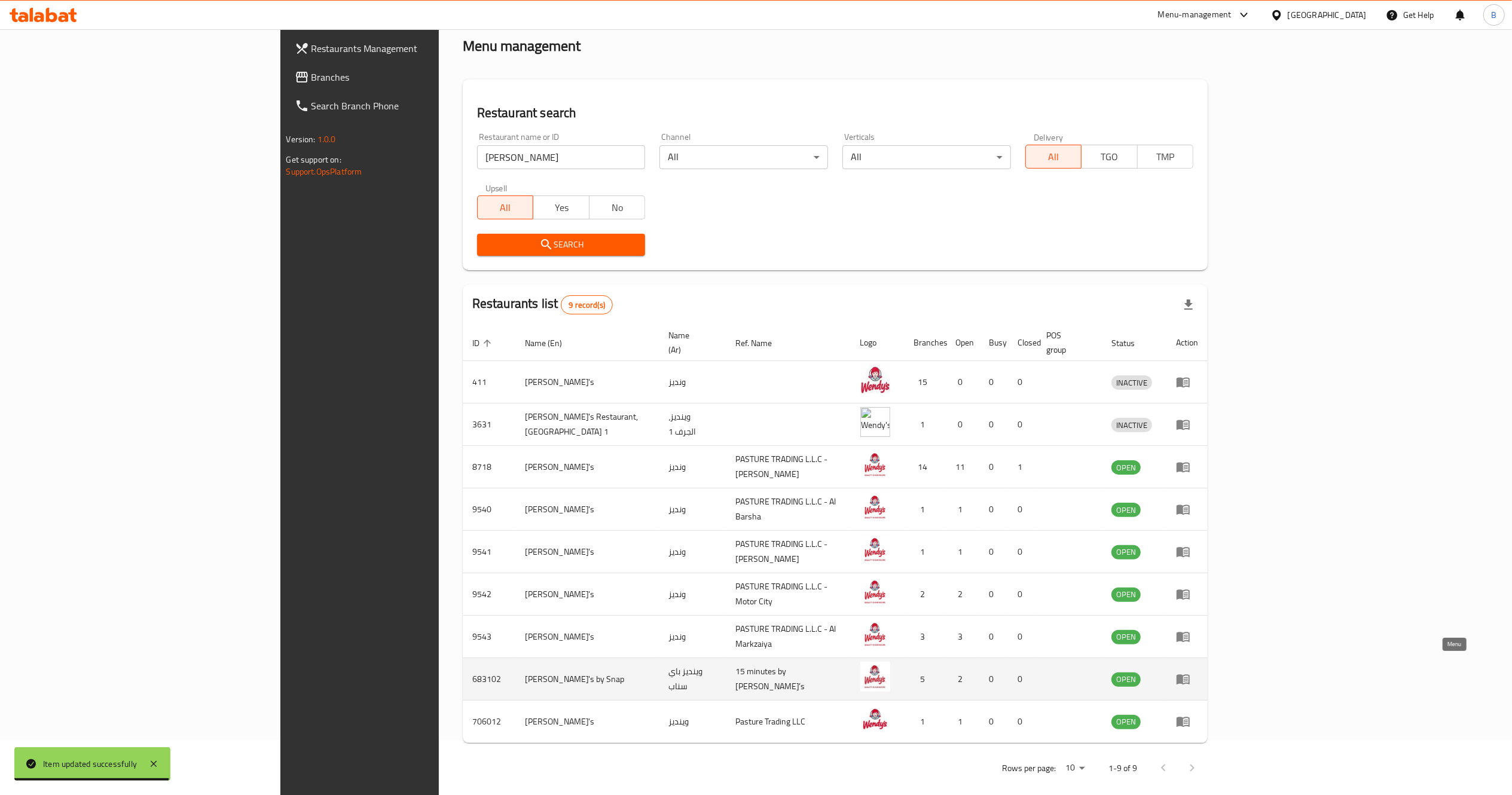
click at [1190, 675] on icon "enhanced table" at bounding box center [1183, 680] width 13 height 10
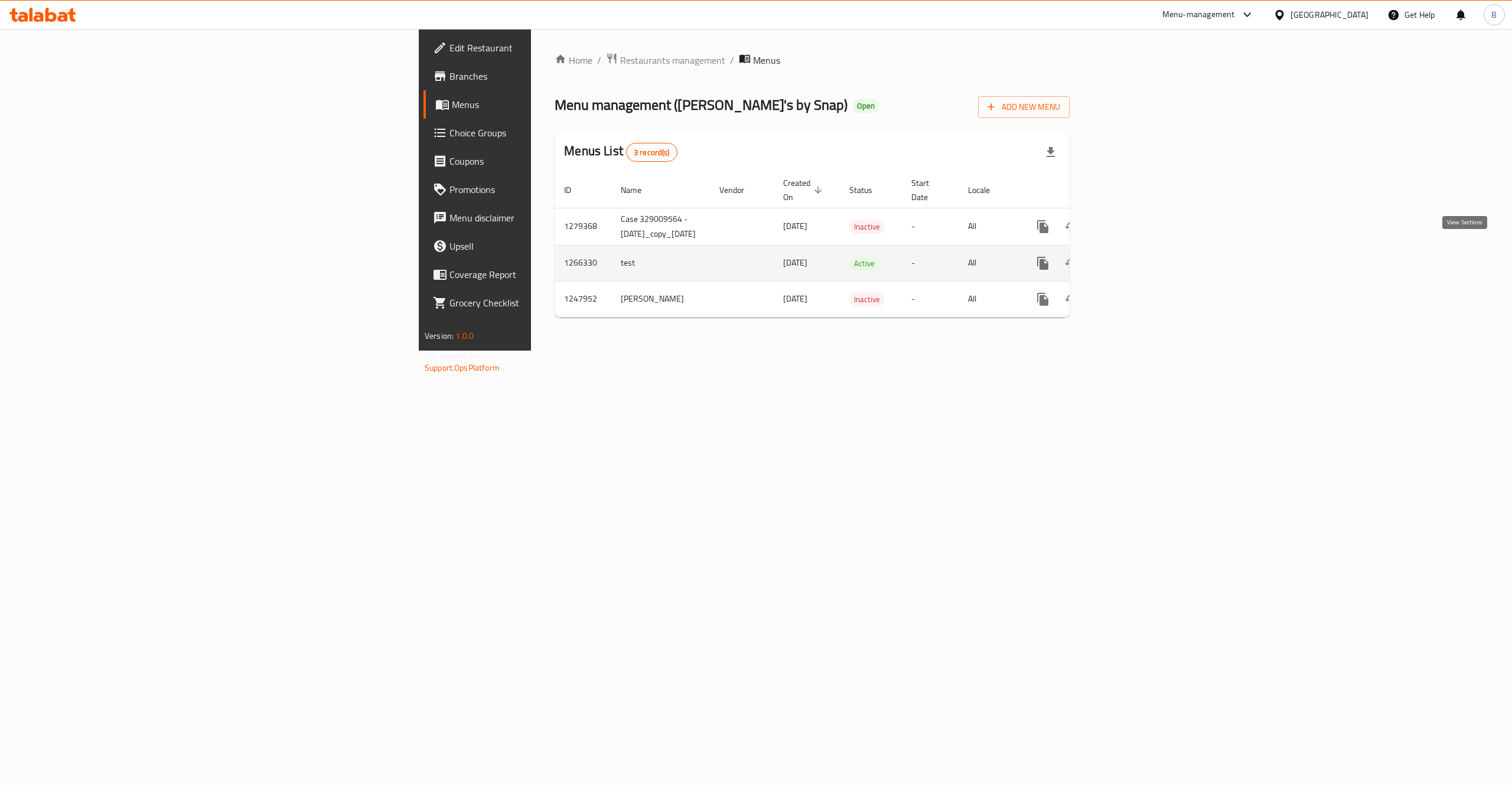
click at [1143, 261] on link "enhanced table" at bounding box center [1128, 263] width 29 height 28
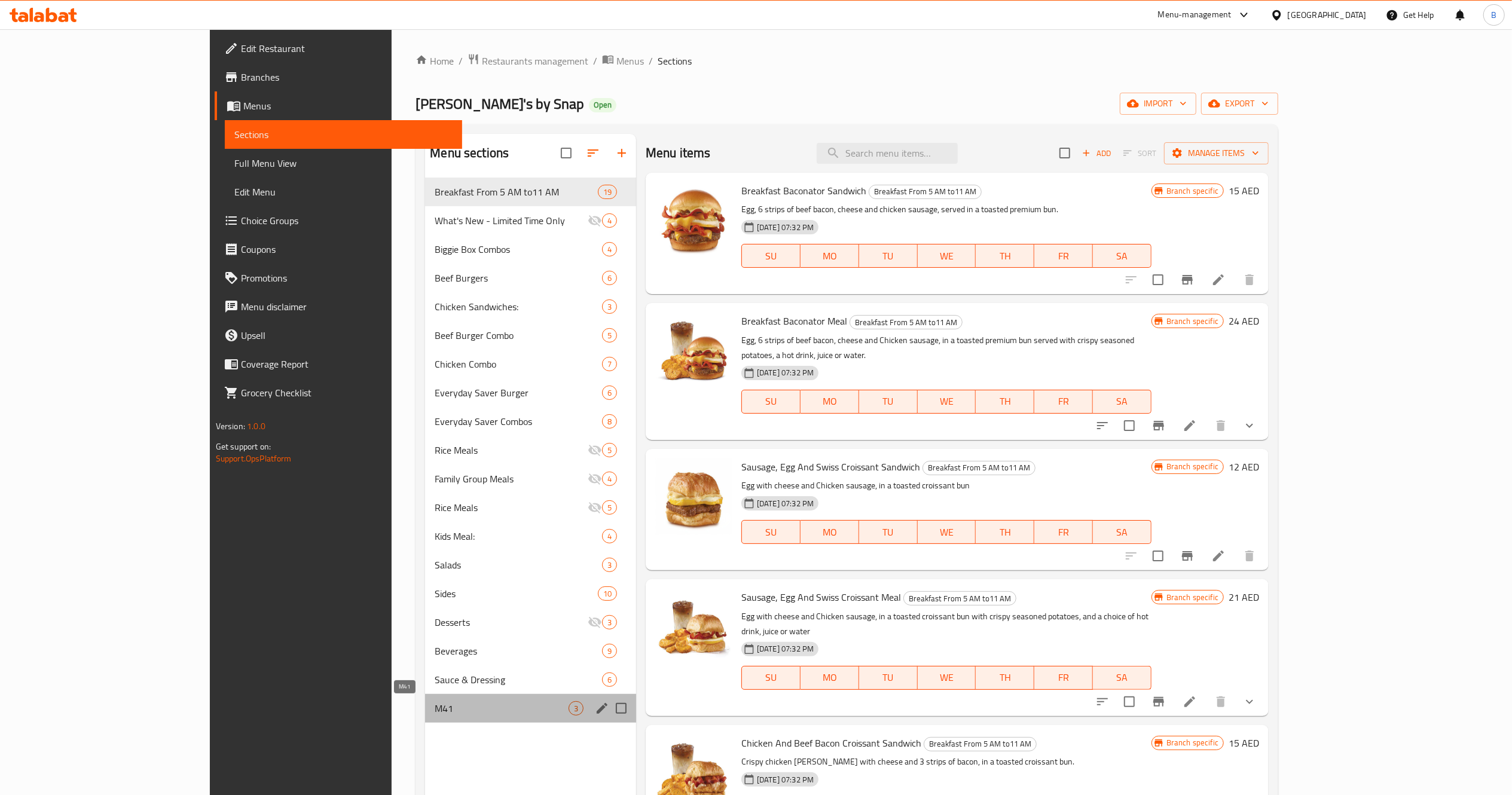
click at [435, 709] on span "M41" at bounding box center [502, 708] width 134 height 14
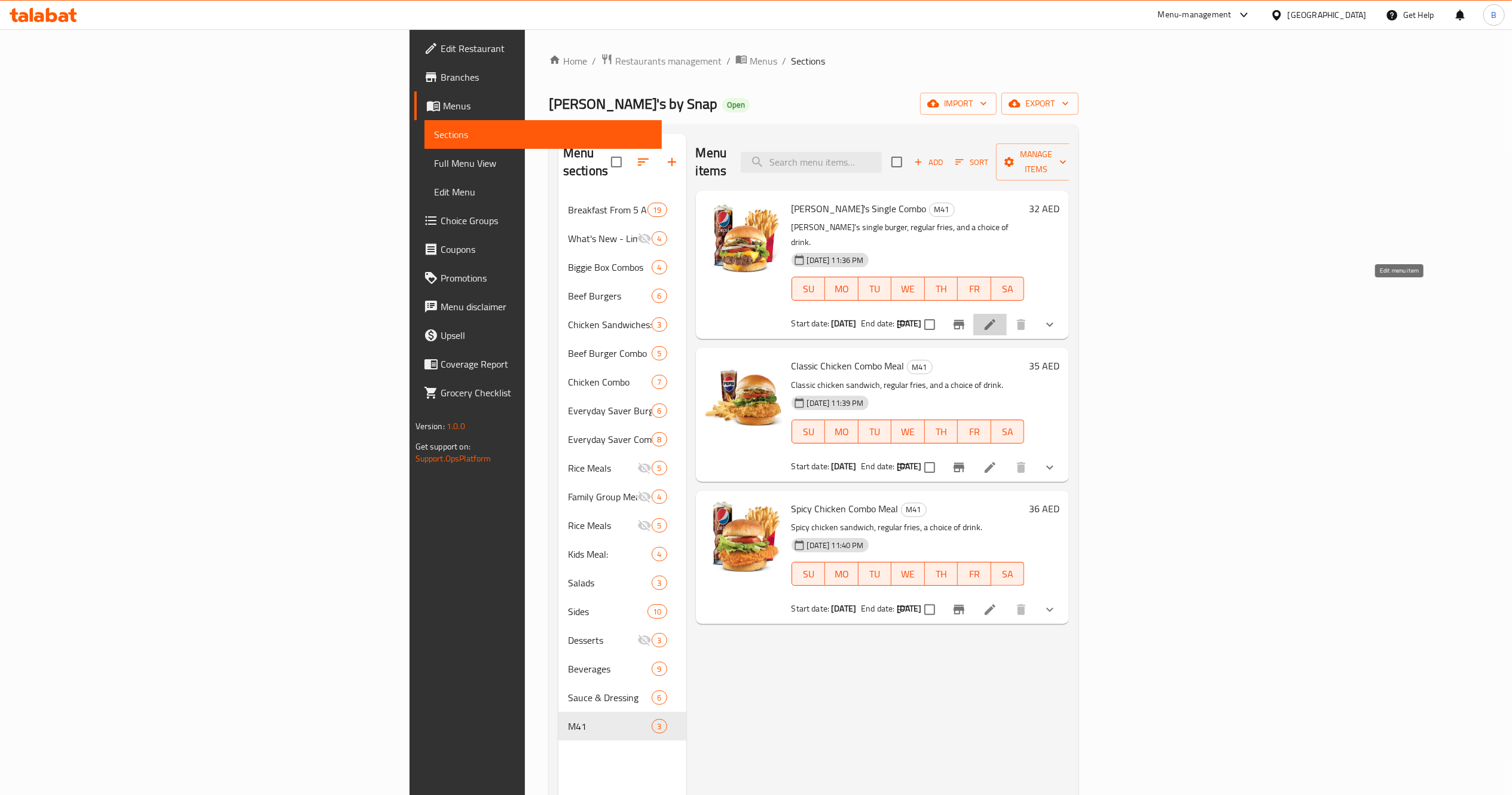
click at [997, 317] on icon at bounding box center [990, 324] width 14 height 14
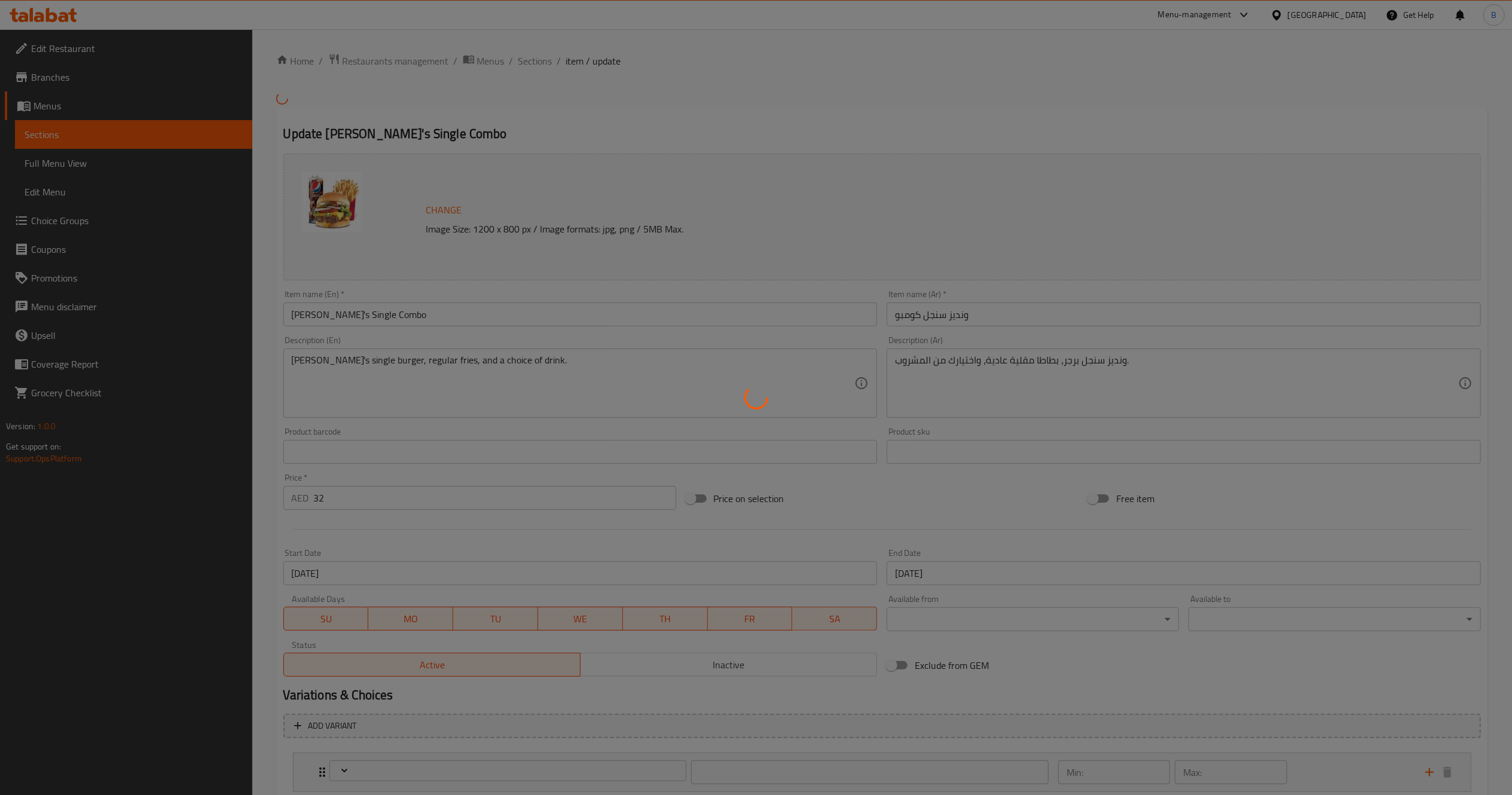
click at [983, 562] on div at bounding box center [756, 397] width 1512 height 795
type input "اختيارات المشروبات:"
type input "1"
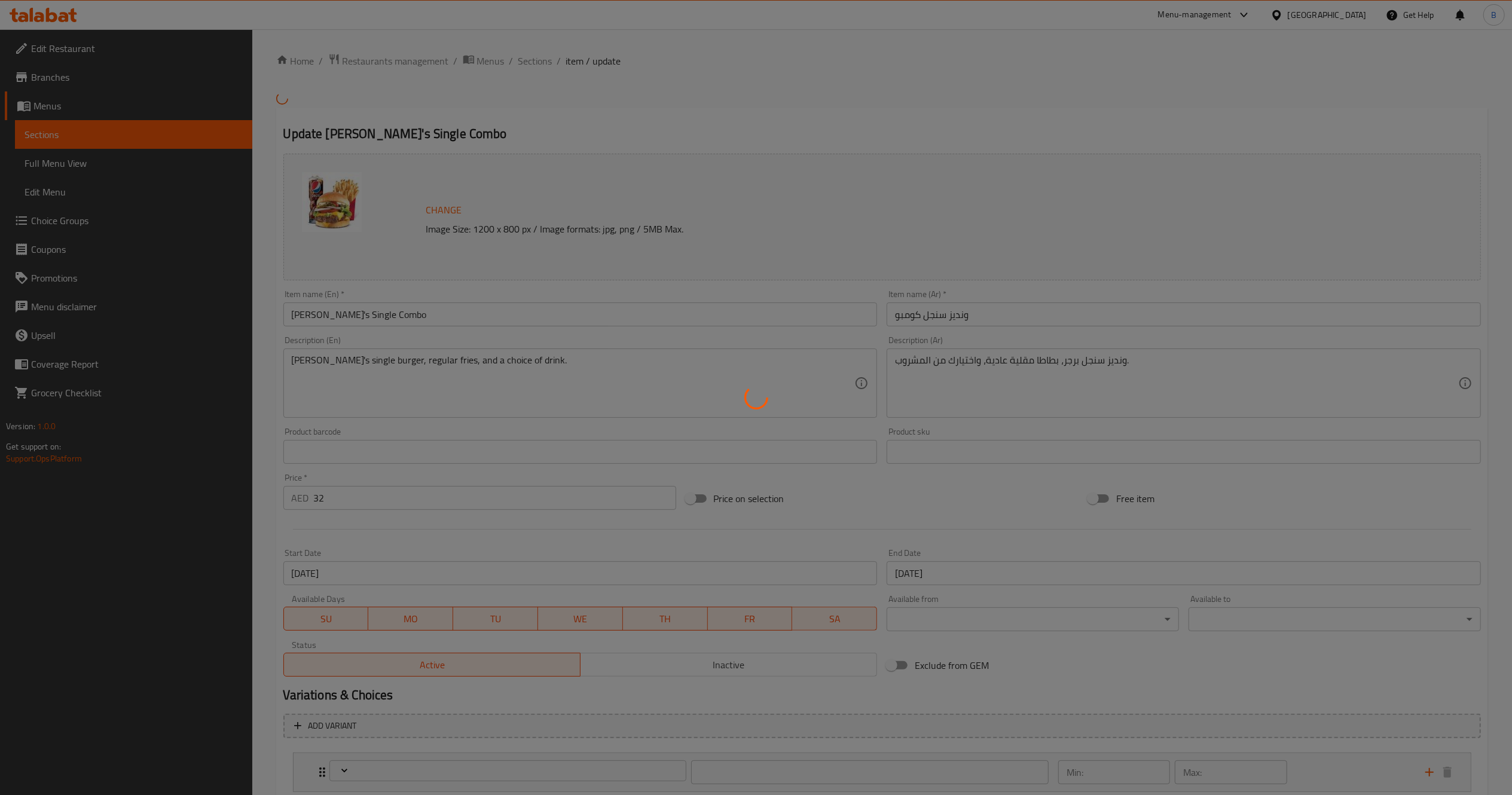
type input "حذف مكونات"
type input "0"
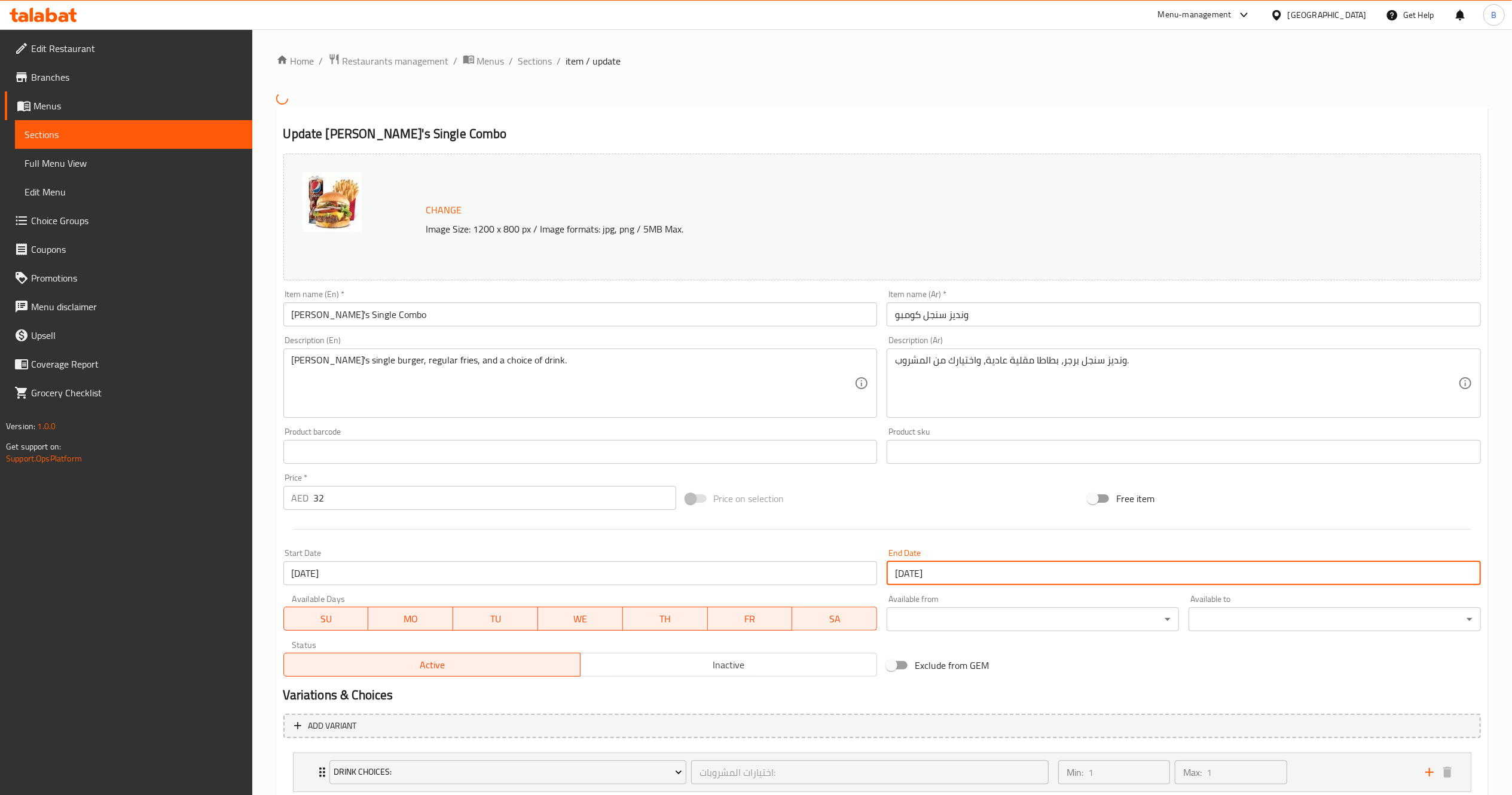
click at [972, 570] on input "29-09-2025" at bounding box center [1184, 573] width 594 height 24
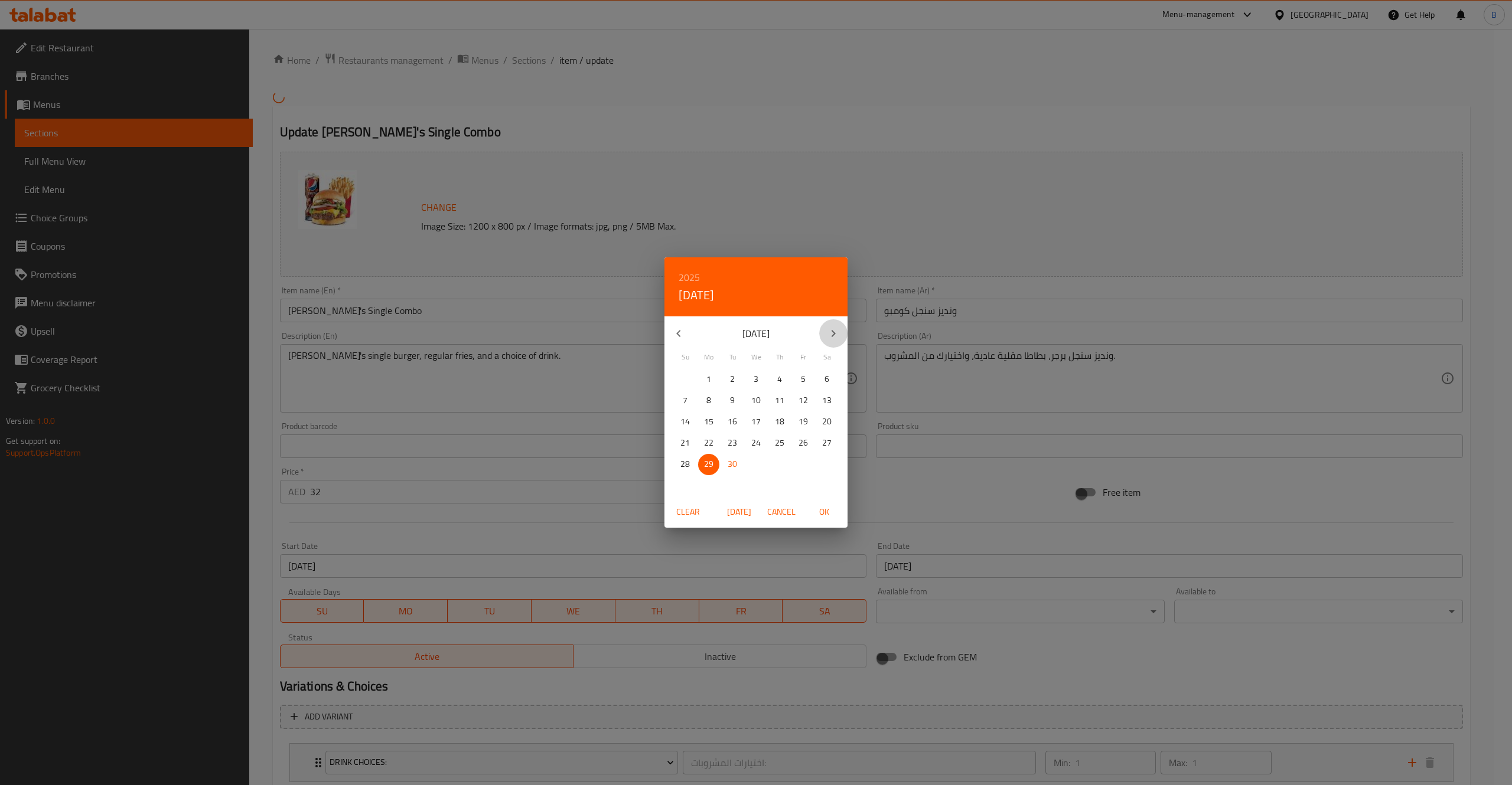
click at [840, 335] on icon "button" at bounding box center [833, 333] width 14 height 14
click at [809, 464] on span "31" at bounding box center [803, 464] width 21 height 15
click at [827, 505] on span "OK" at bounding box center [824, 512] width 29 height 15
type input "[DATE]"
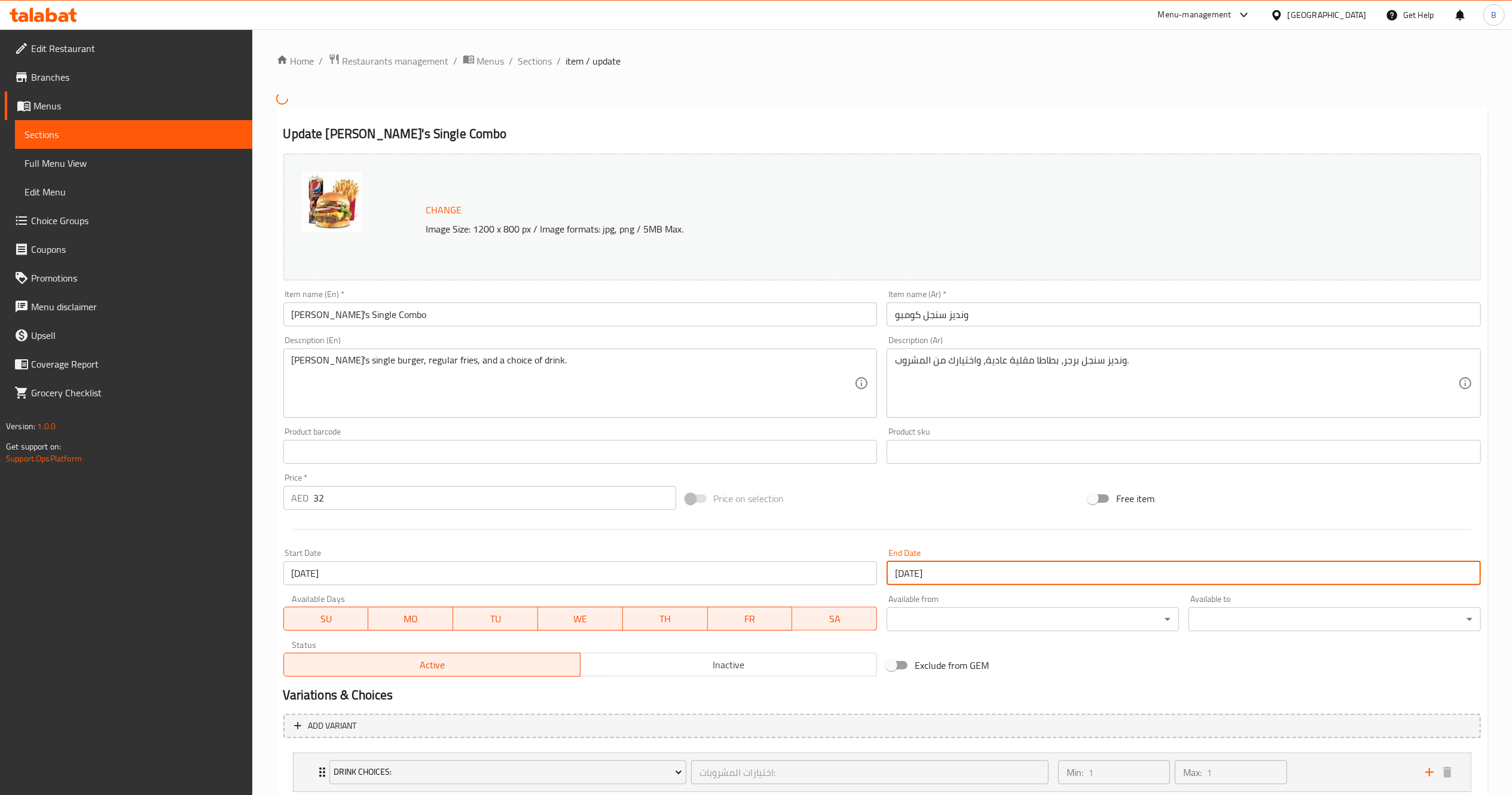
scroll to position [129, 0]
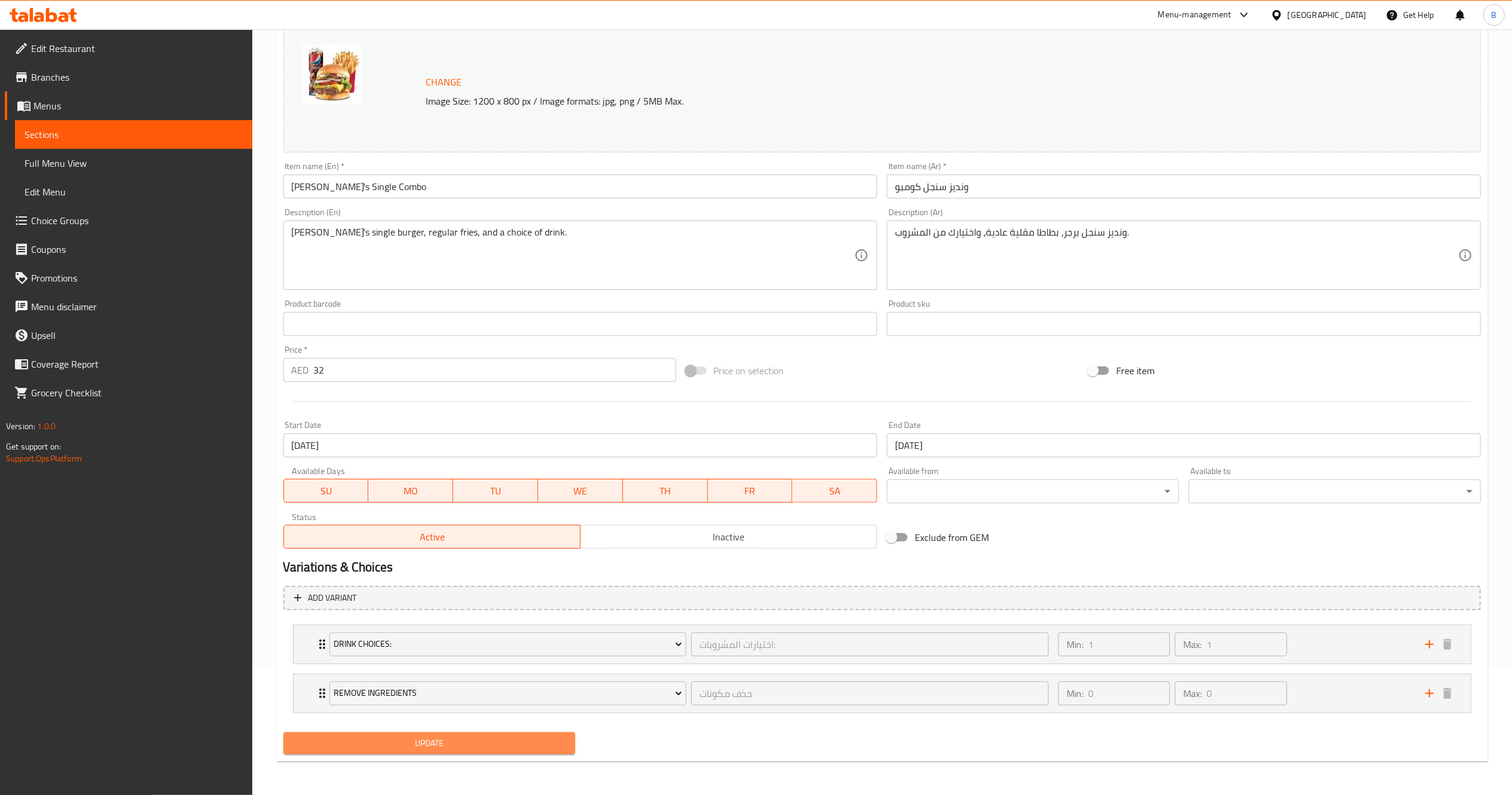
click at [506, 736] on span "Update" at bounding box center [429, 743] width 273 height 15
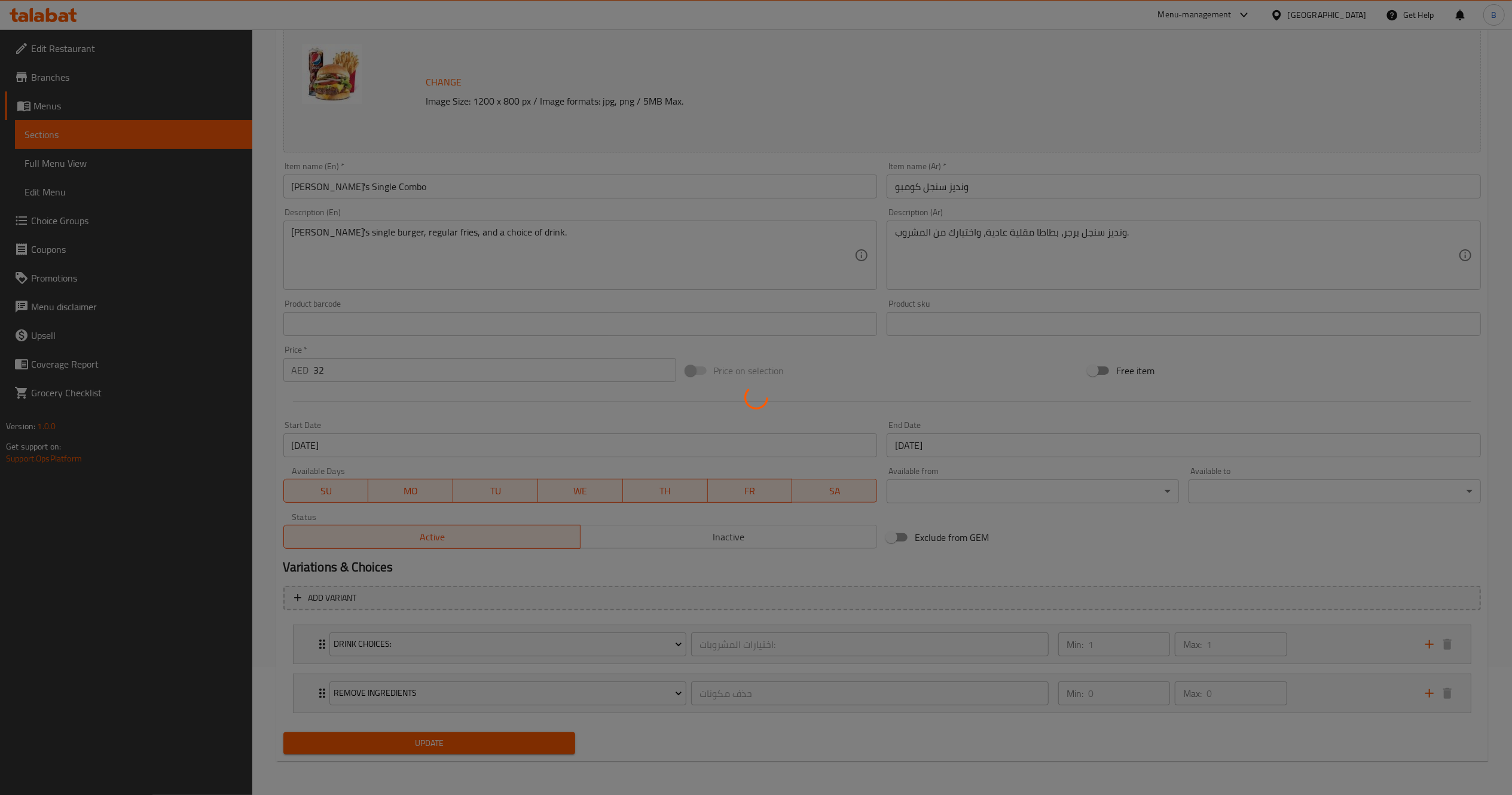
scroll to position [0, 0]
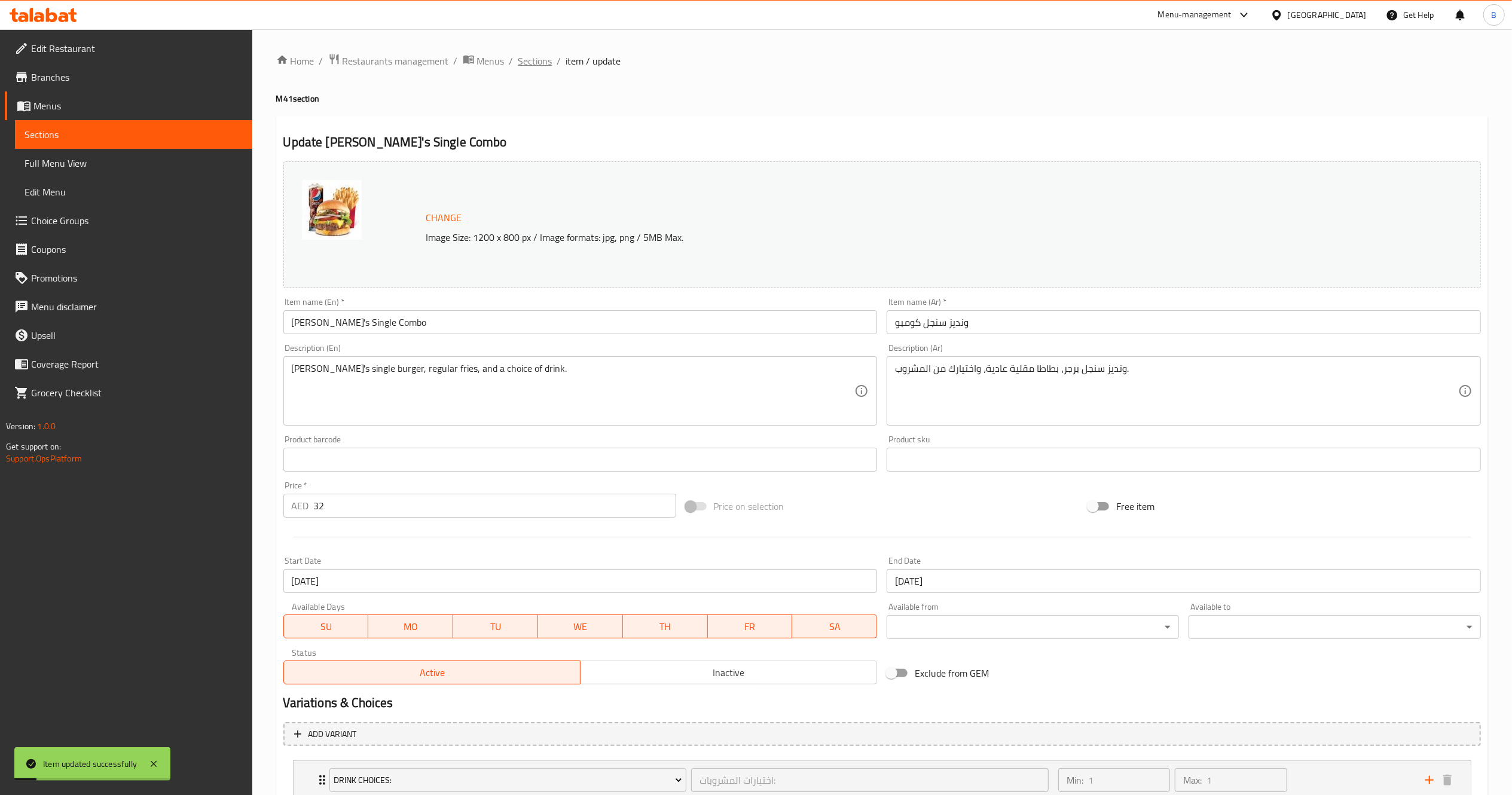
click at [524, 59] on span "Sections" at bounding box center [535, 61] width 34 height 14
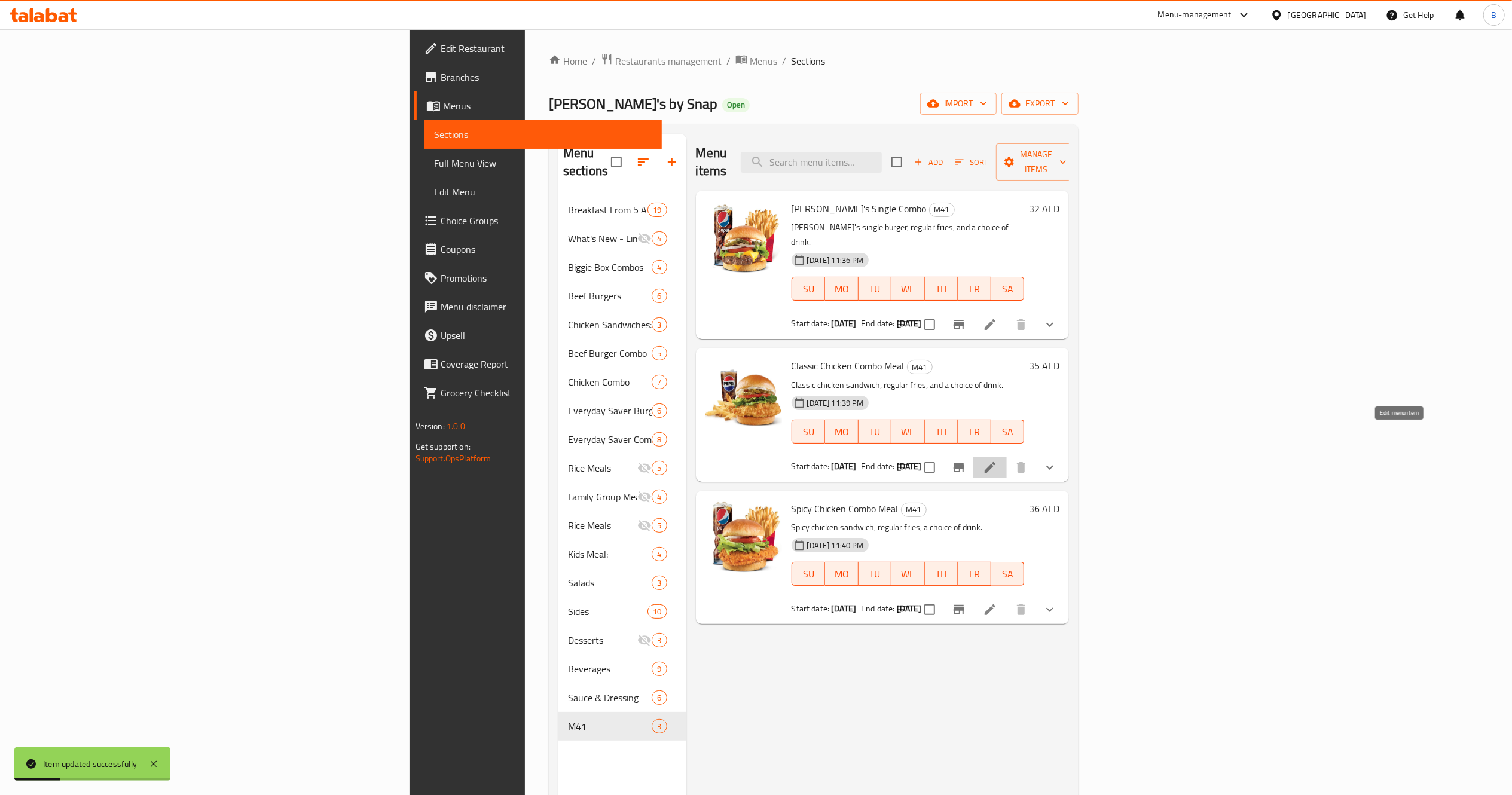
click at [997, 460] on icon at bounding box center [990, 467] width 14 height 14
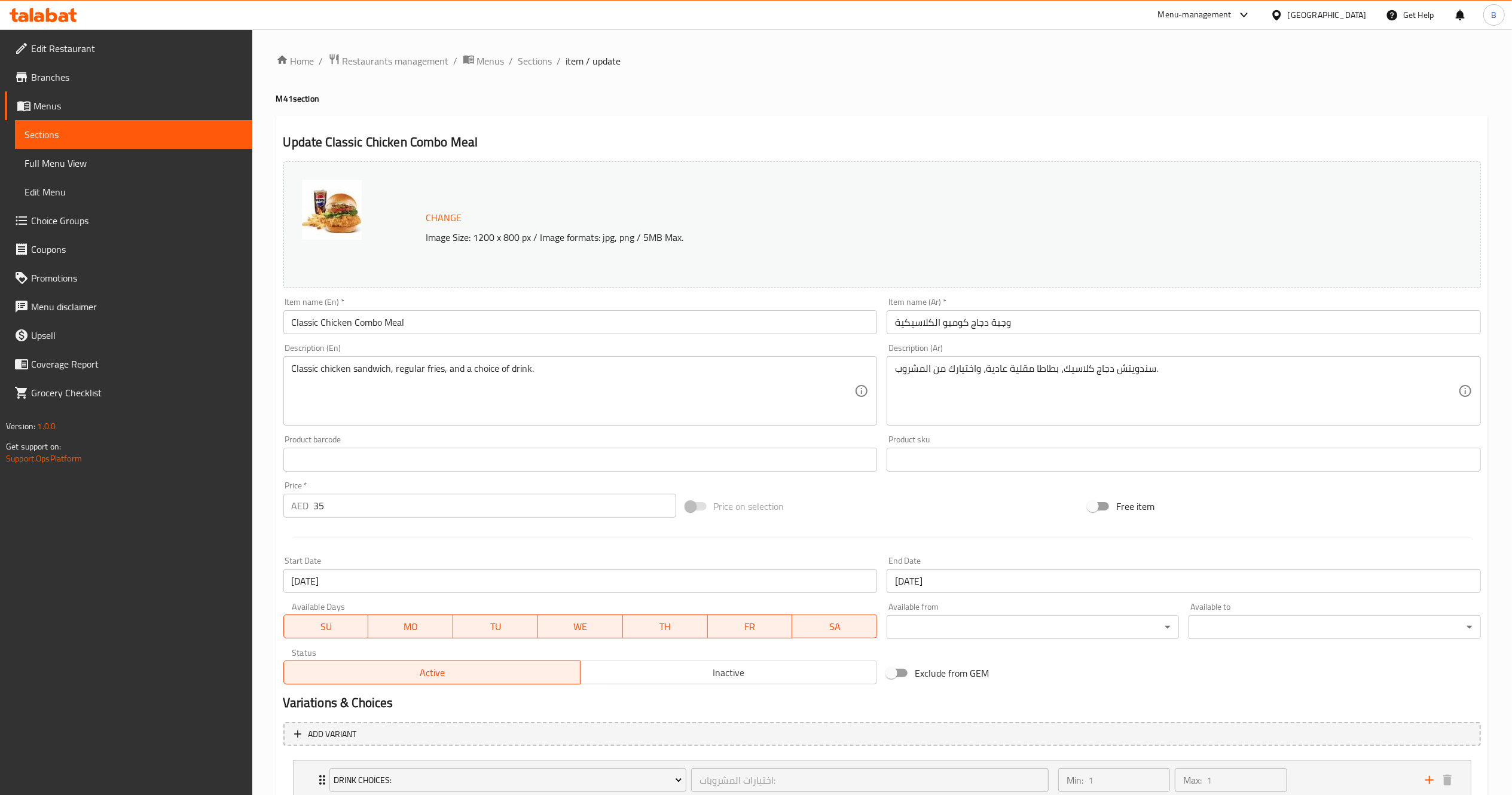
drag, startPoint x: 986, startPoint y: 597, endPoint x: 972, endPoint y: 581, distance: 21.3
click at [972, 581] on div "End Date 29-09-2025 End Date" at bounding box center [1184, 575] width 604 height 46
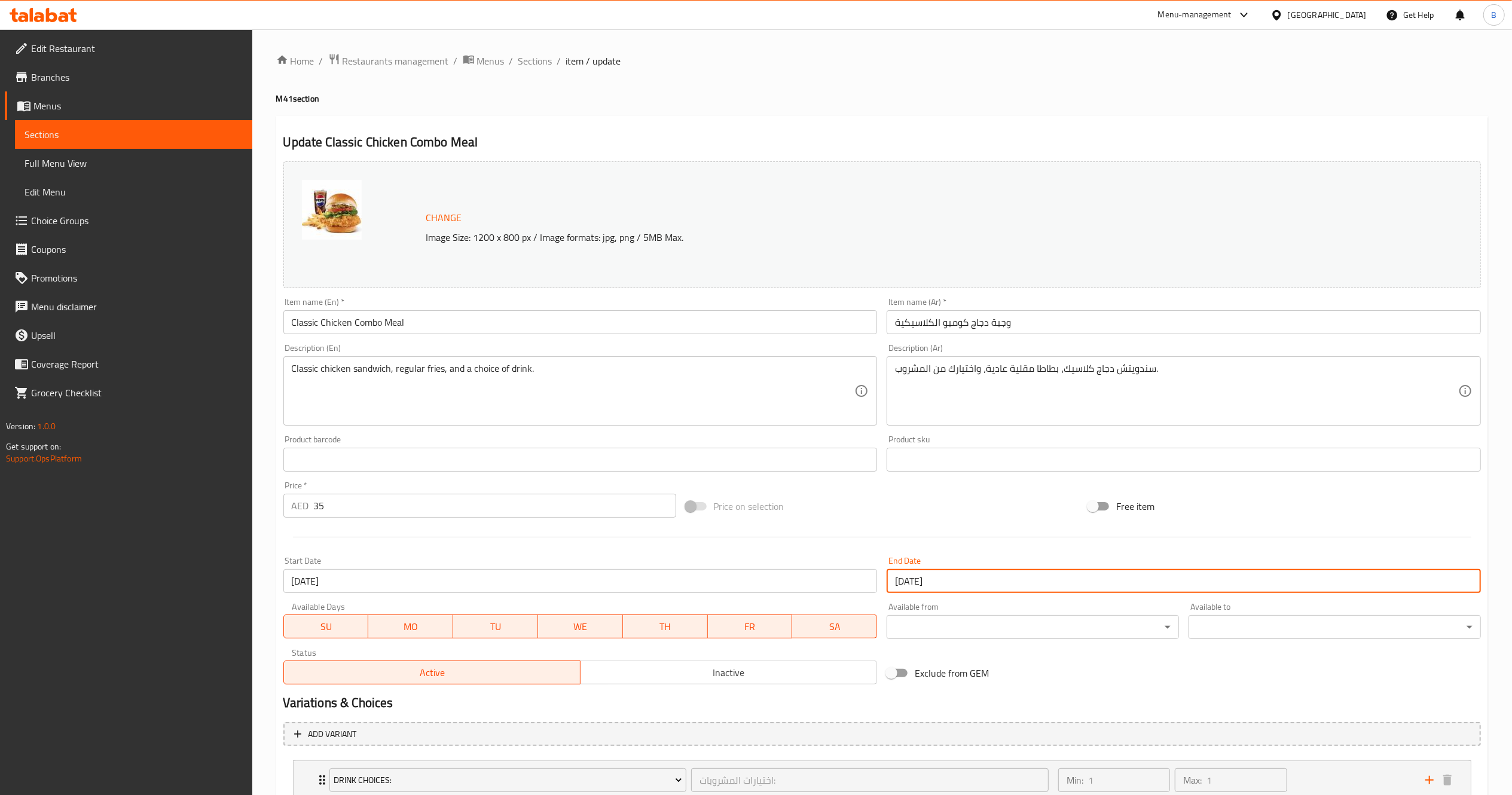
click at [972, 581] on input "29-09-2025" at bounding box center [1184, 581] width 594 height 24
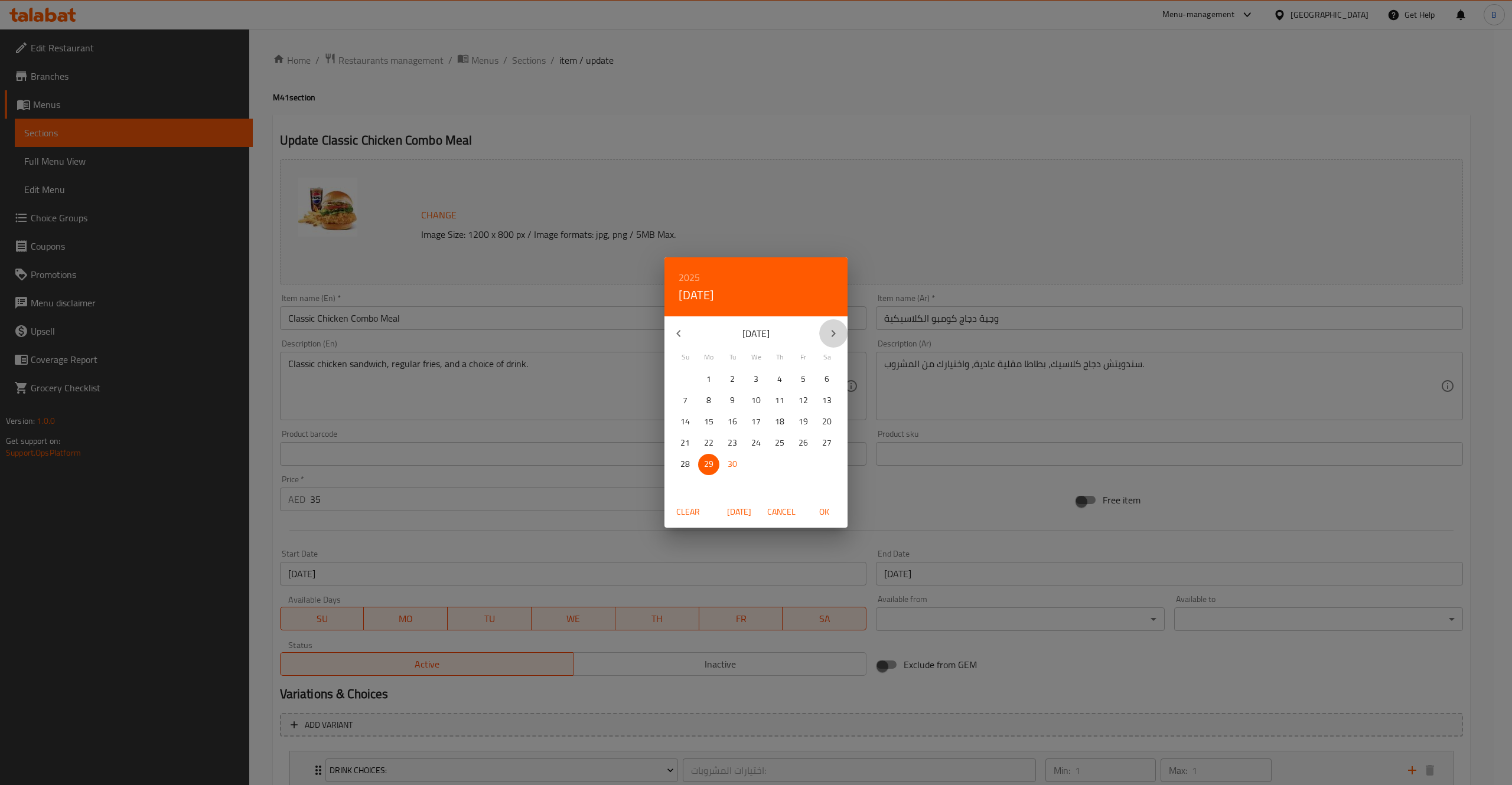
click at [830, 330] on icon "button" at bounding box center [833, 333] width 14 height 14
click at [800, 460] on p "31" at bounding box center [804, 464] width 10 height 15
click at [825, 519] on button "OK" at bounding box center [824, 512] width 38 height 22
type input "[DATE]"
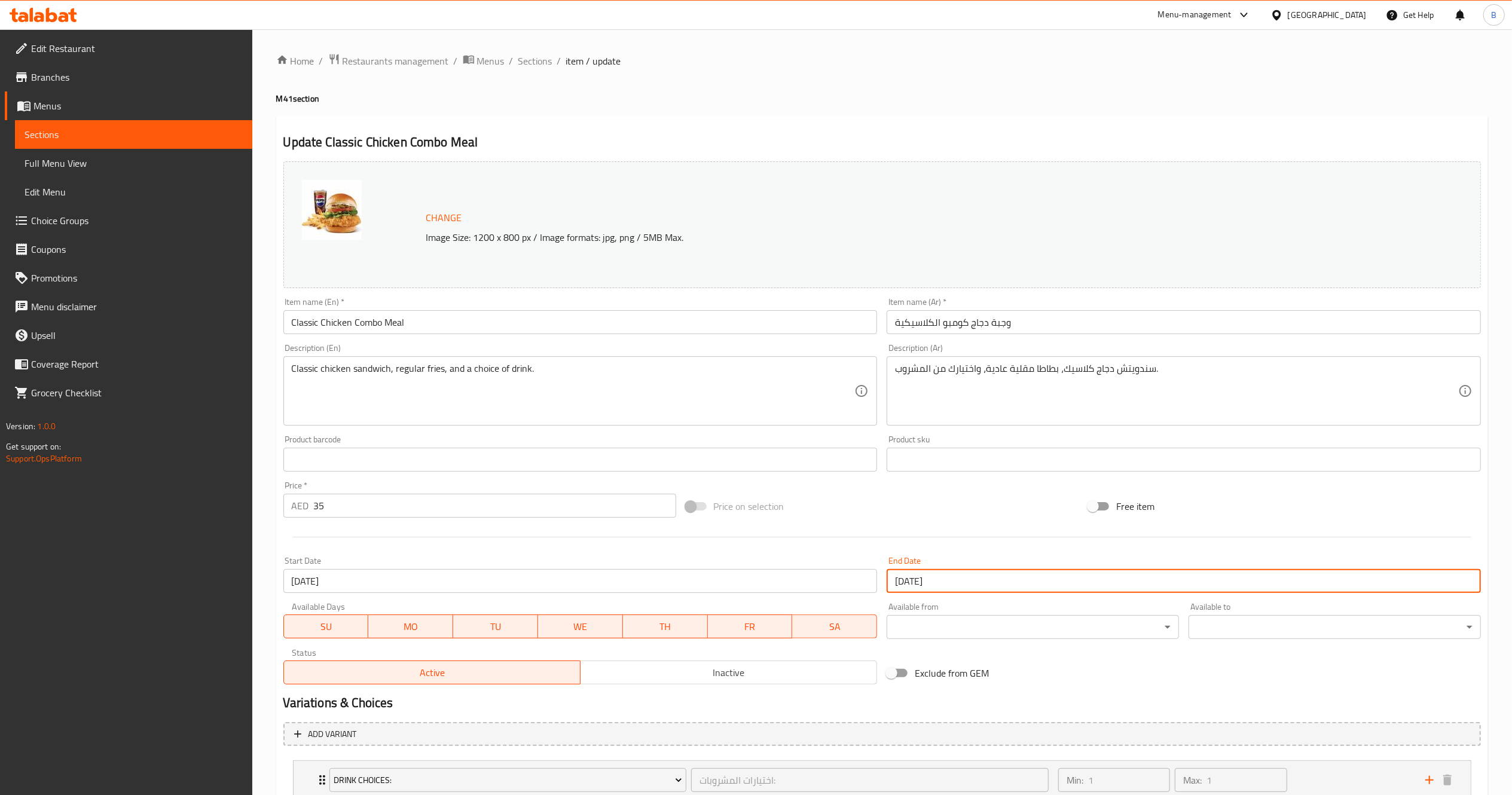
scroll to position [137, 0]
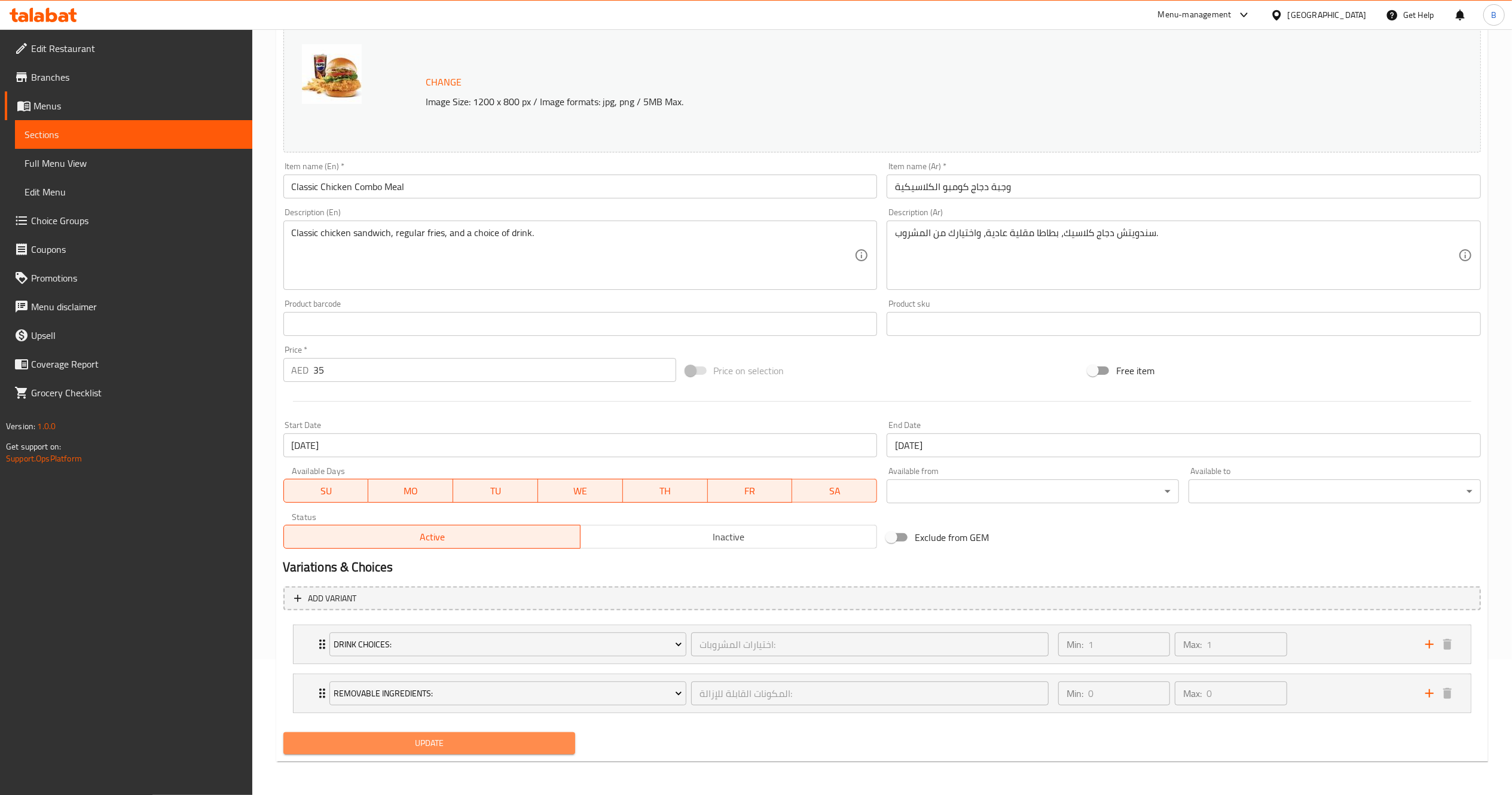
click at [433, 745] on span "Update" at bounding box center [429, 743] width 273 height 15
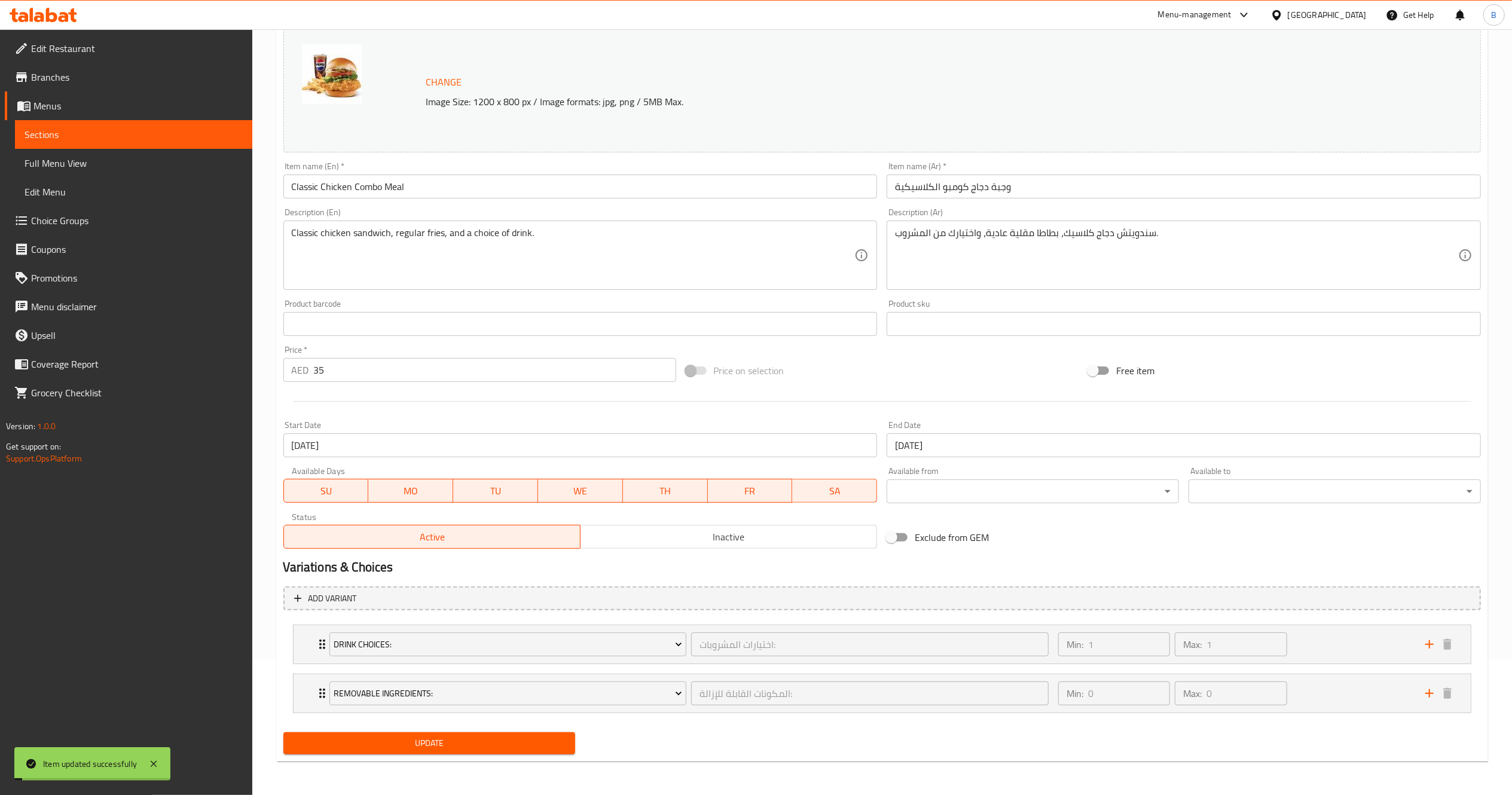
scroll to position [0, 0]
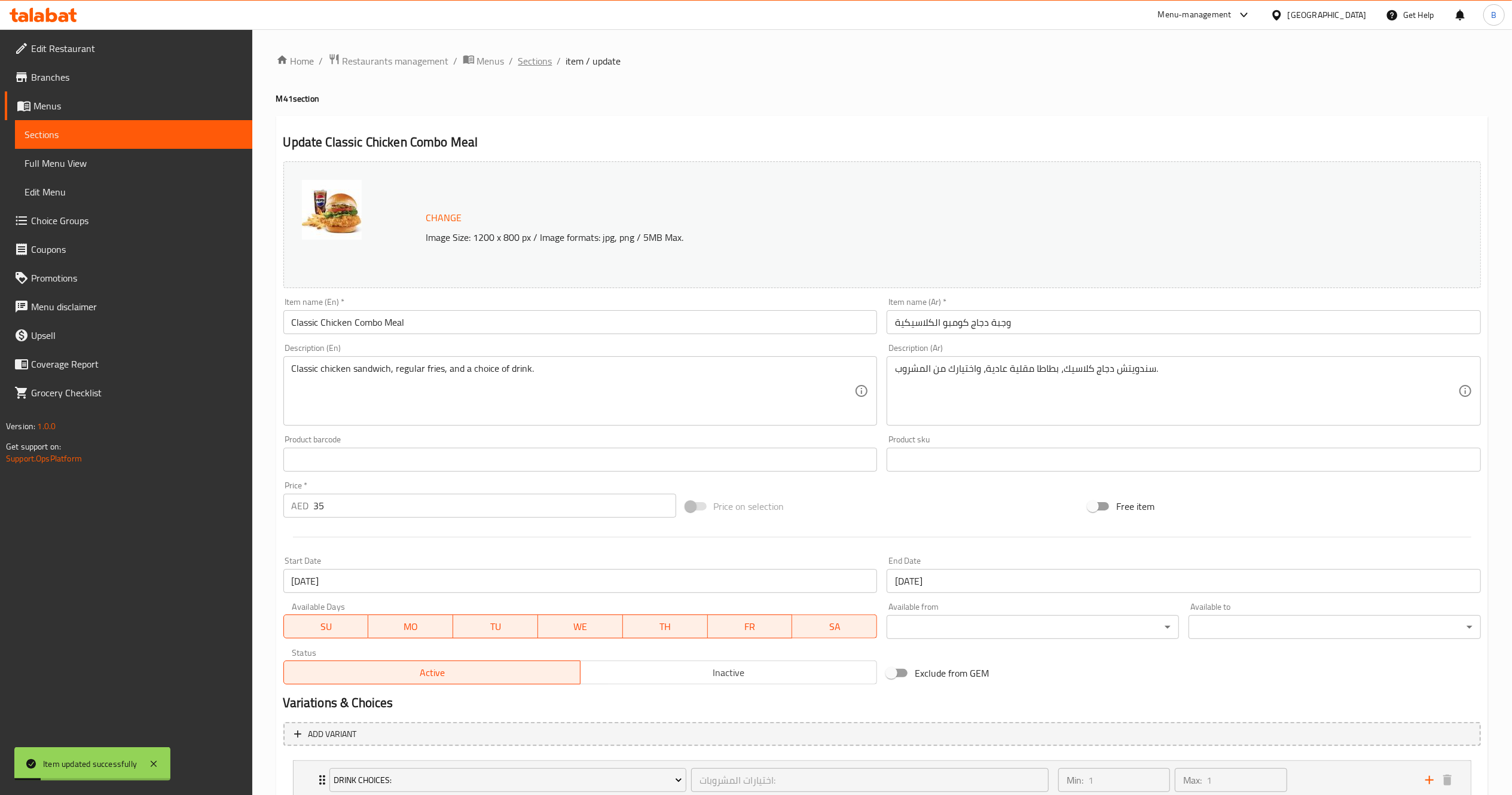
click at [536, 57] on span "Sections" at bounding box center [535, 61] width 34 height 14
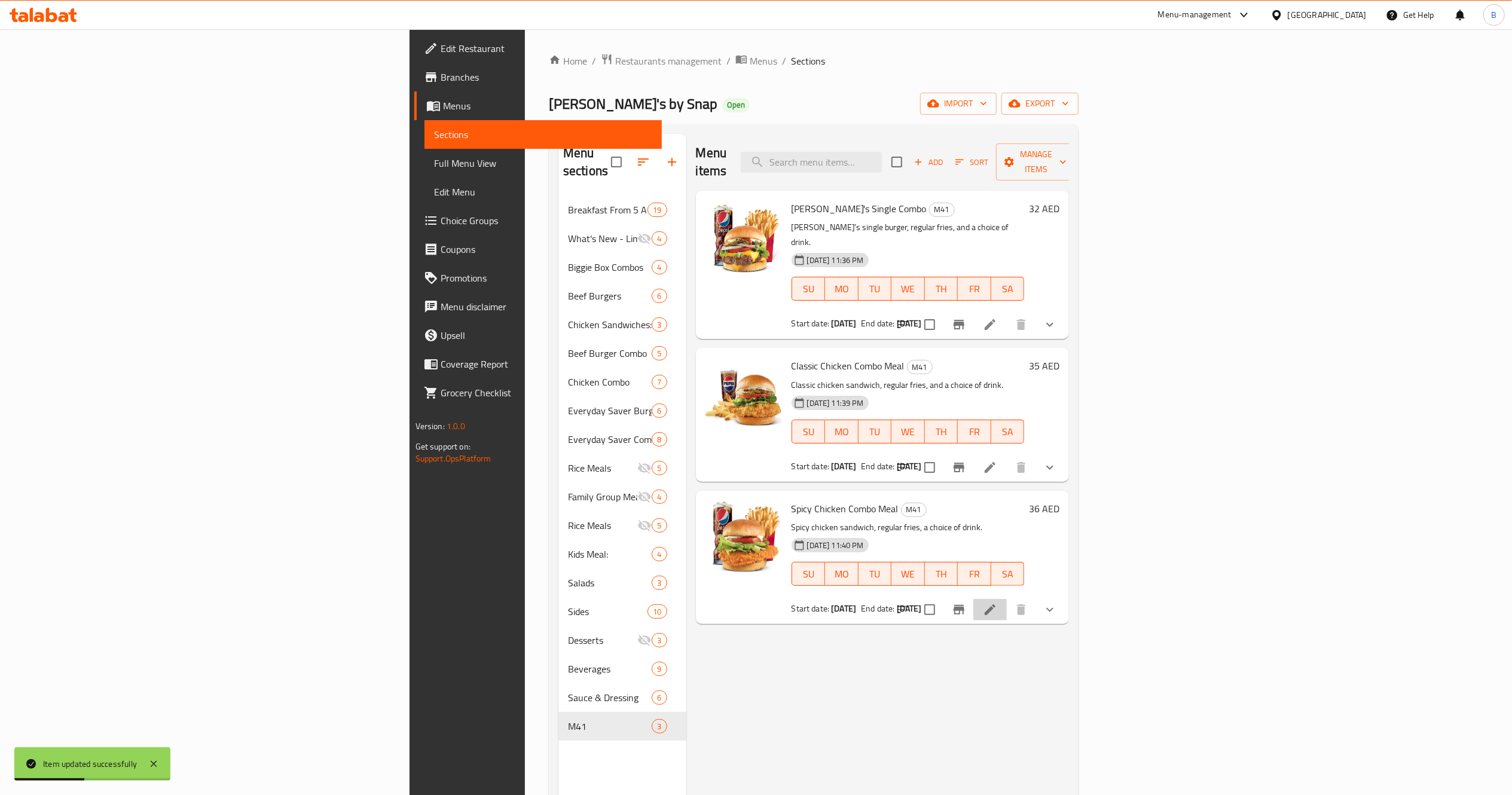
click at [1007, 599] on li at bounding box center [990, 610] width 34 height 21
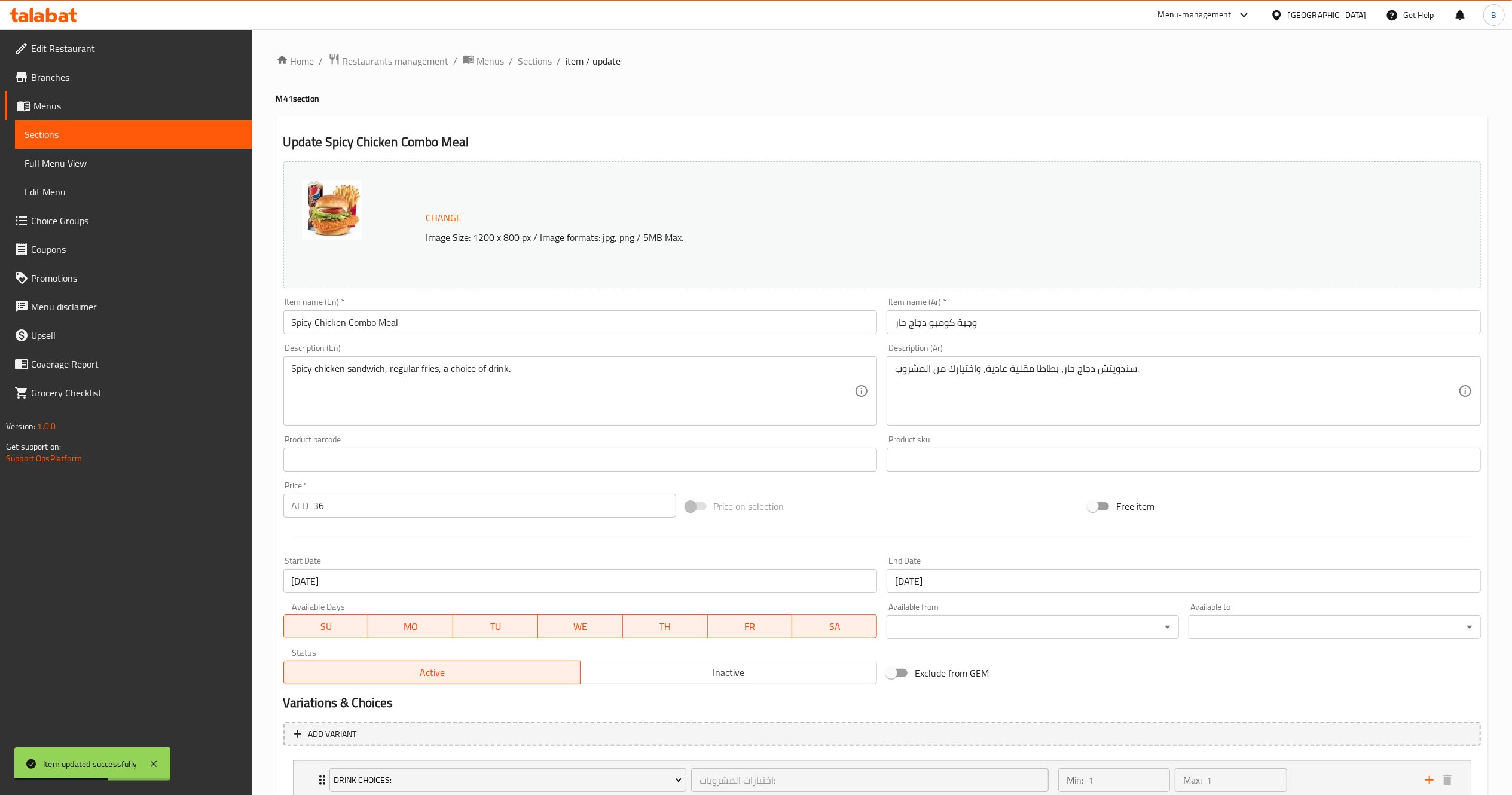
click at [974, 576] on input "29-09-2025" at bounding box center [1184, 581] width 594 height 24
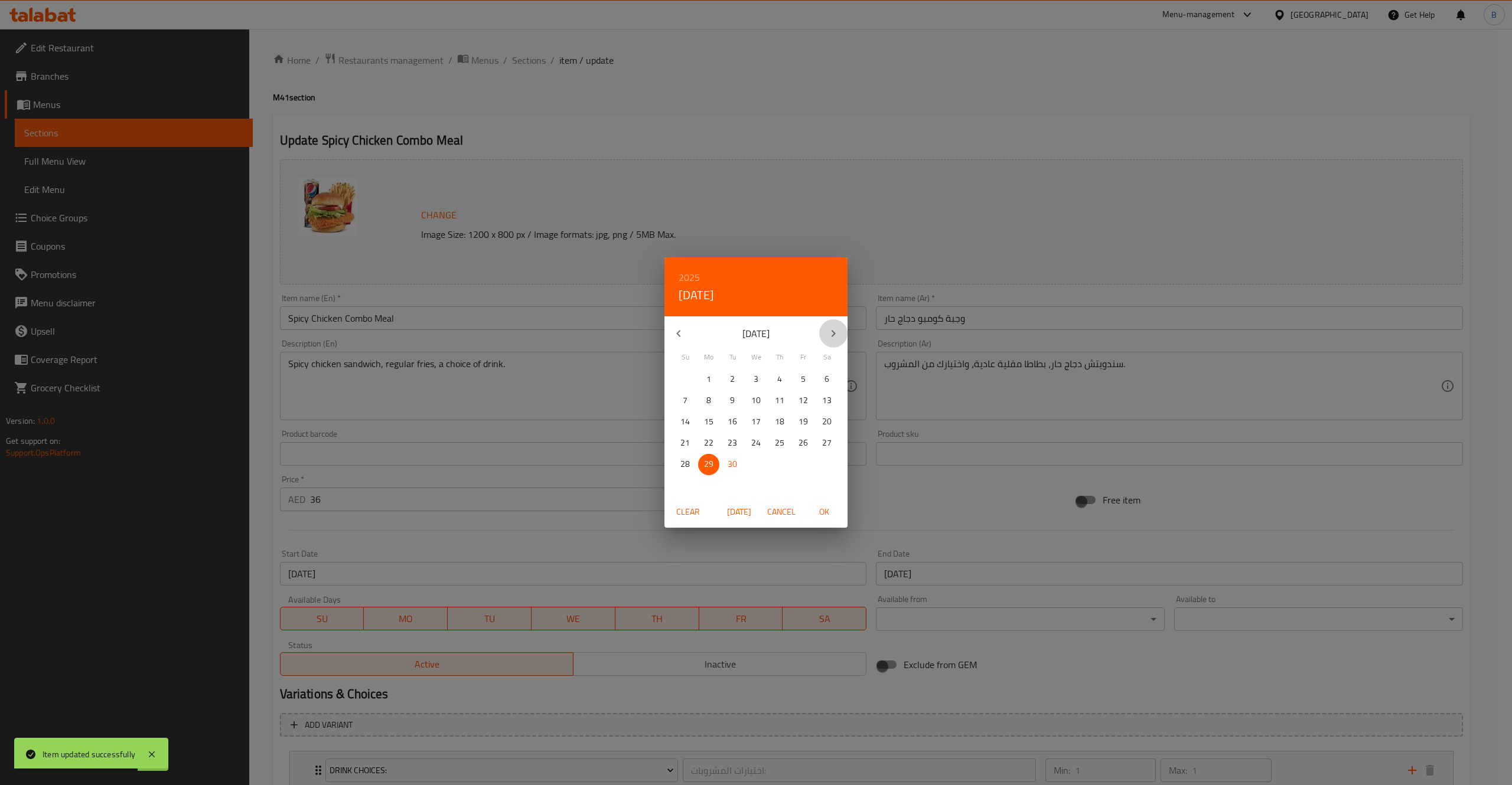
click at [832, 329] on icon "button" at bounding box center [833, 333] width 14 height 14
click at [811, 458] on span "31" at bounding box center [803, 464] width 21 height 15
click at [825, 519] on button "OK" at bounding box center [824, 512] width 38 height 22
type input "[DATE]"
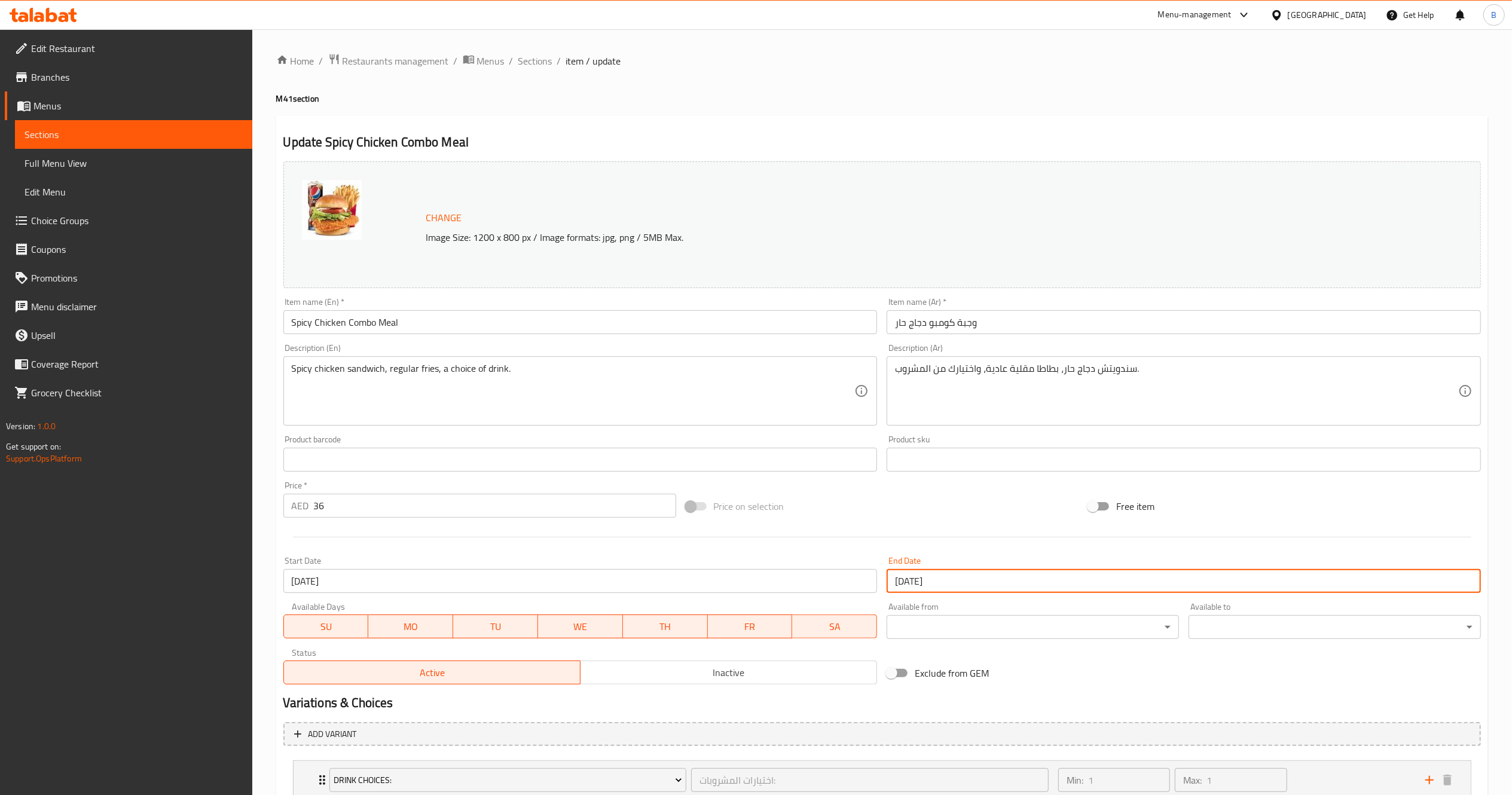
scroll to position [137, 0]
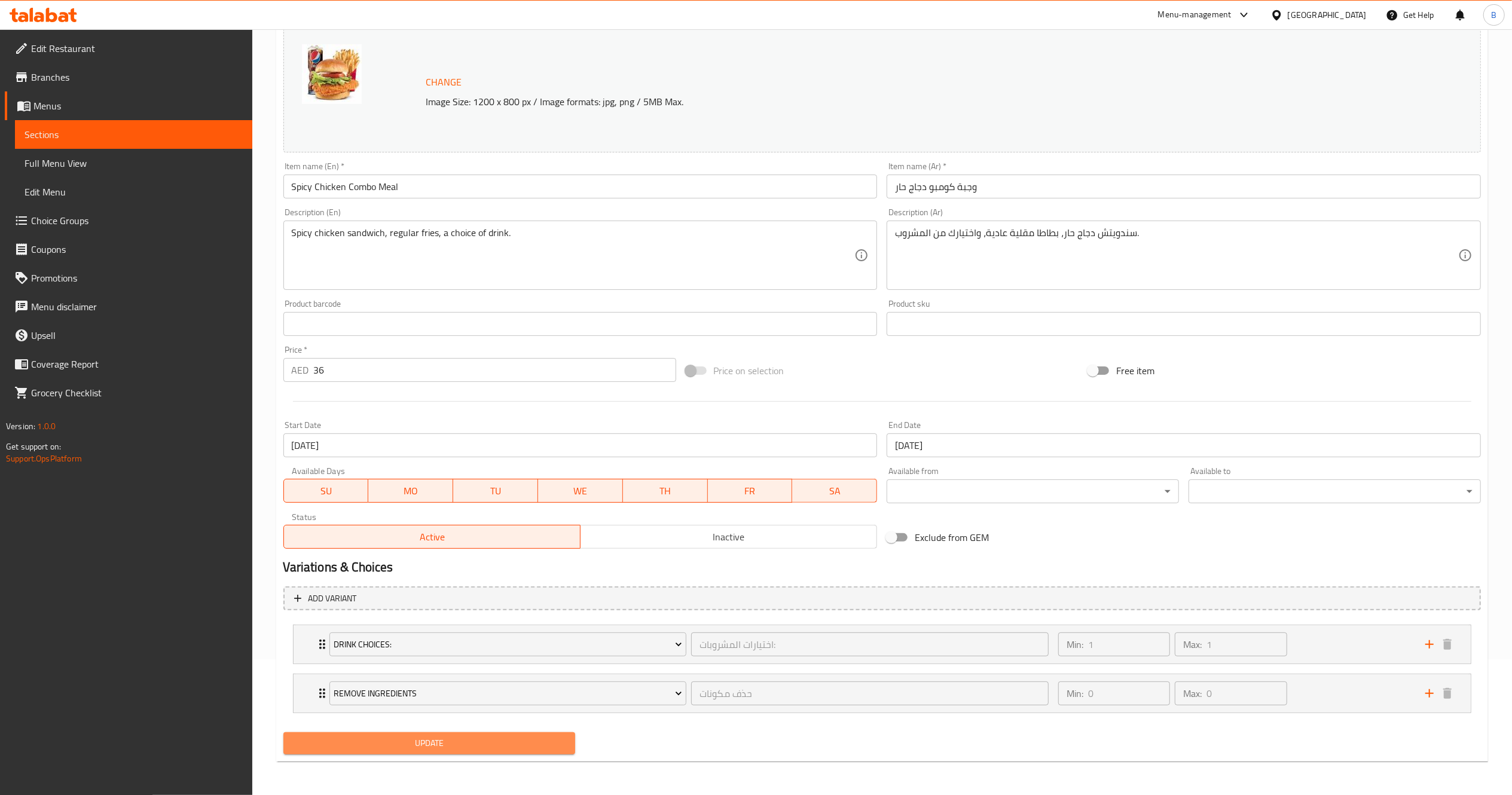
click at [529, 745] on span "Update" at bounding box center [429, 743] width 273 height 15
click at [549, 739] on span "Update" at bounding box center [429, 743] width 273 height 15
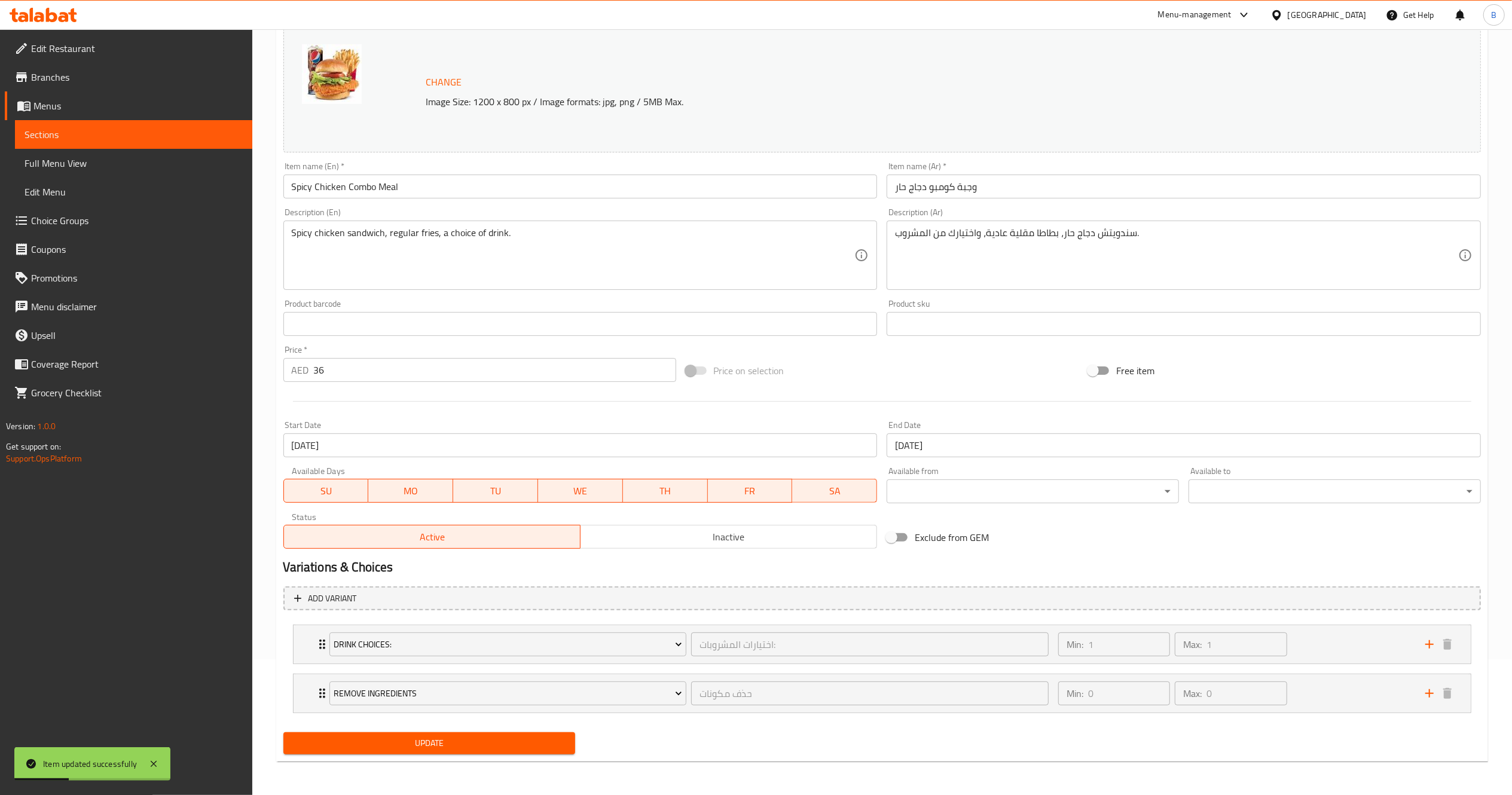
scroll to position [0, 0]
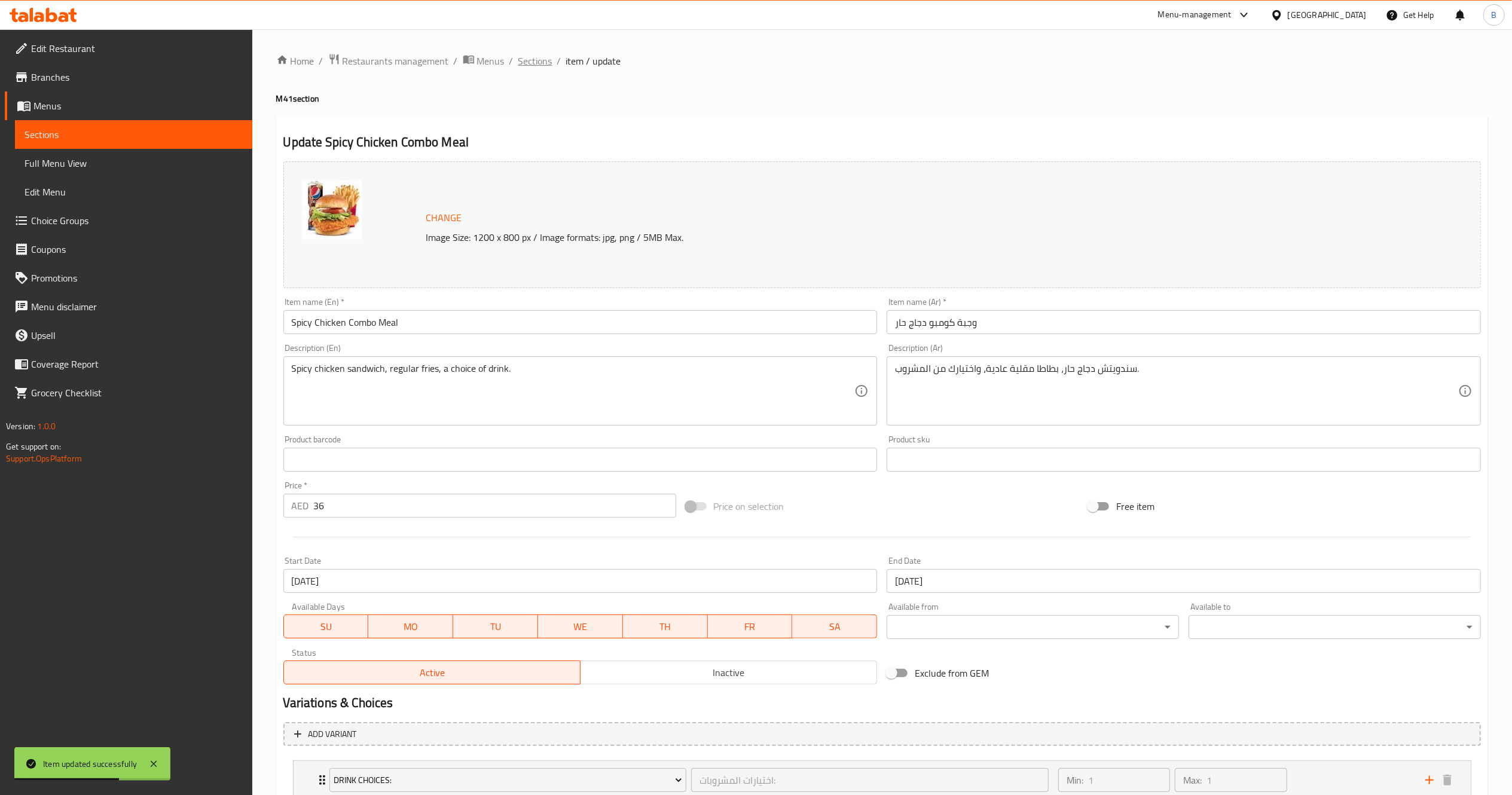
click at [532, 55] on span "Sections" at bounding box center [535, 61] width 34 height 14
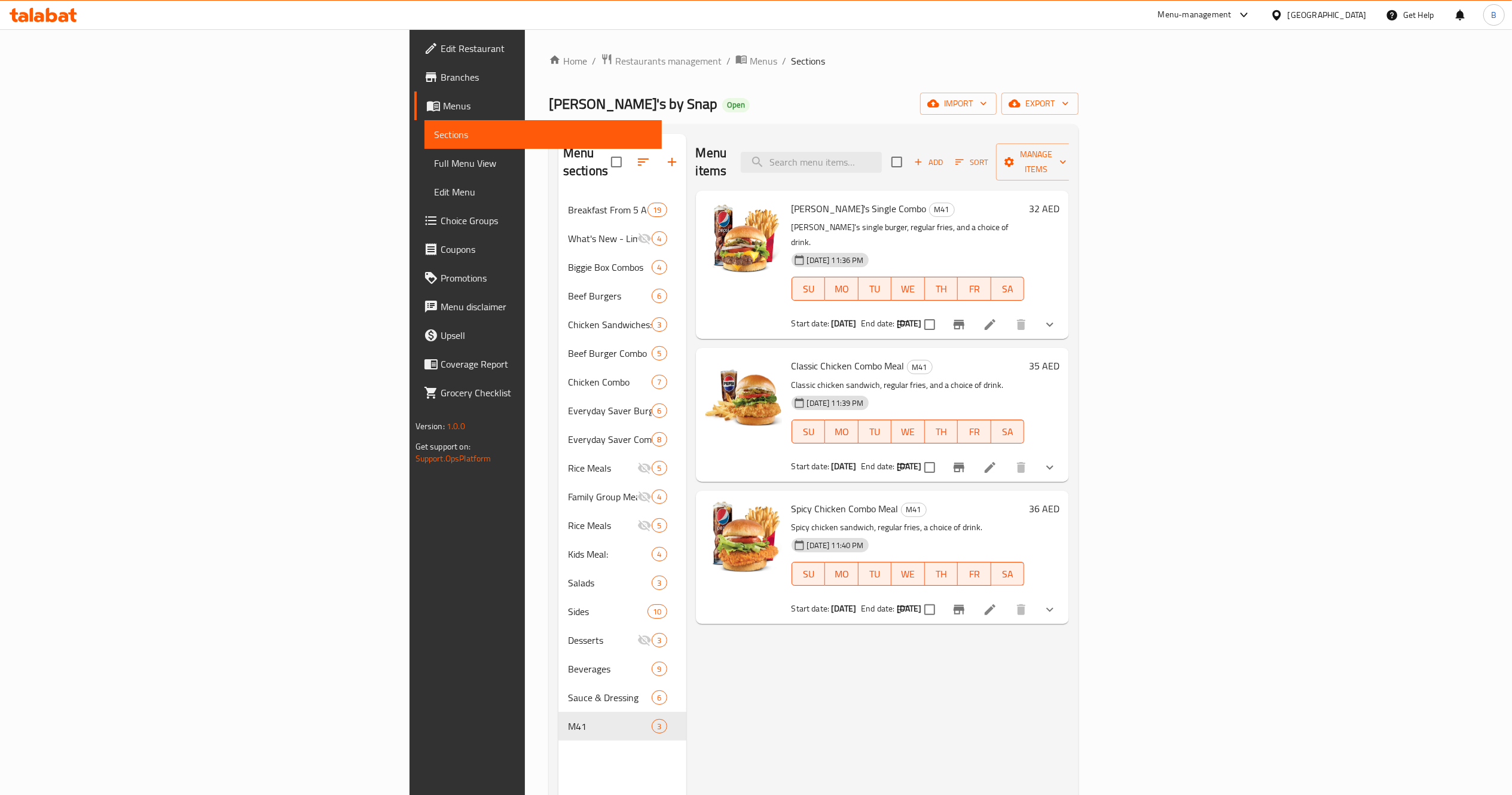
click at [903, 520] on p "Spicy chicken sandwich, regular fries, a choice of drink." at bounding box center [908, 527] width 233 height 15
click at [997, 603] on icon at bounding box center [990, 610] width 14 height 14
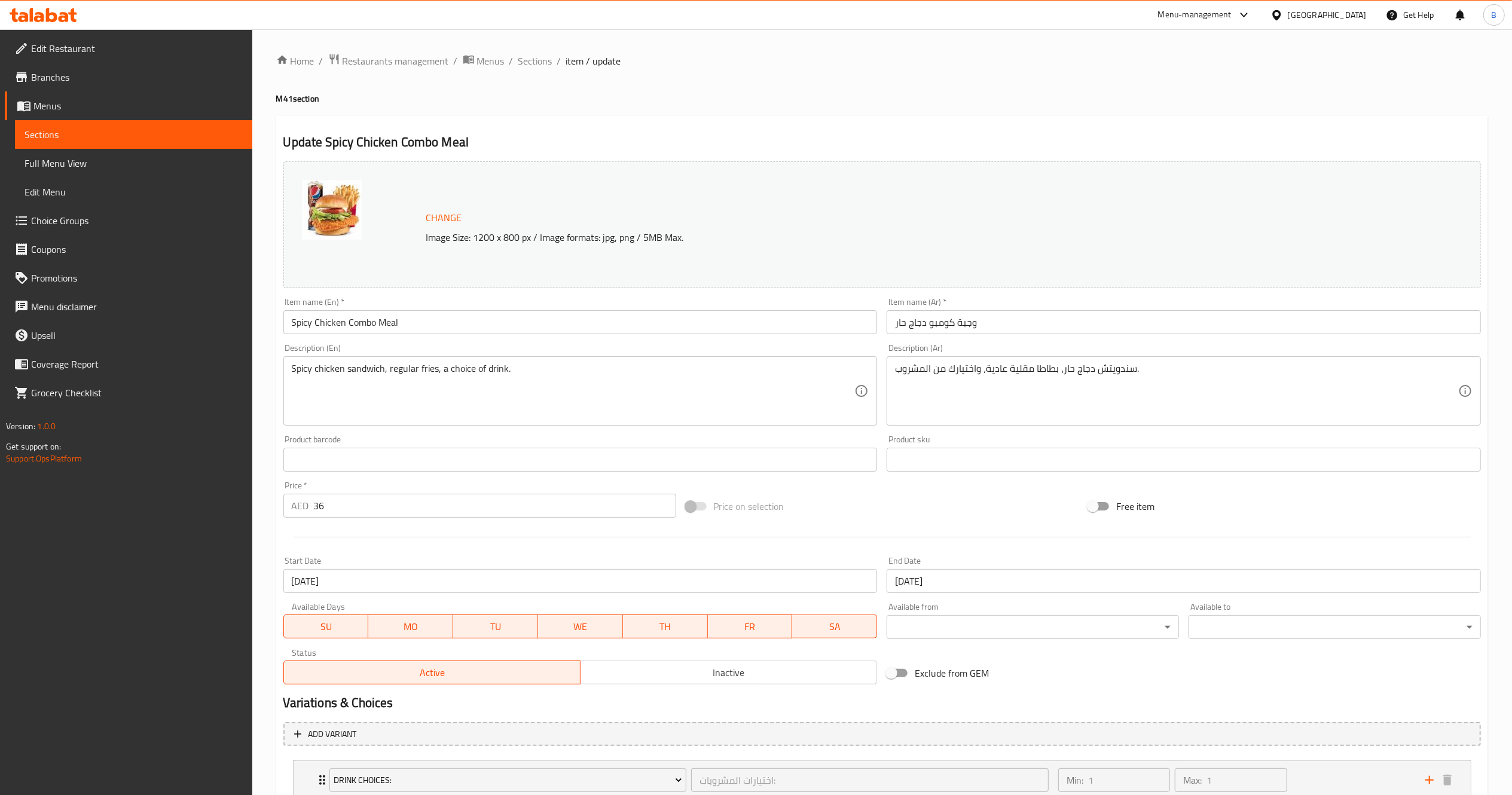
scroll to position [137, 0]
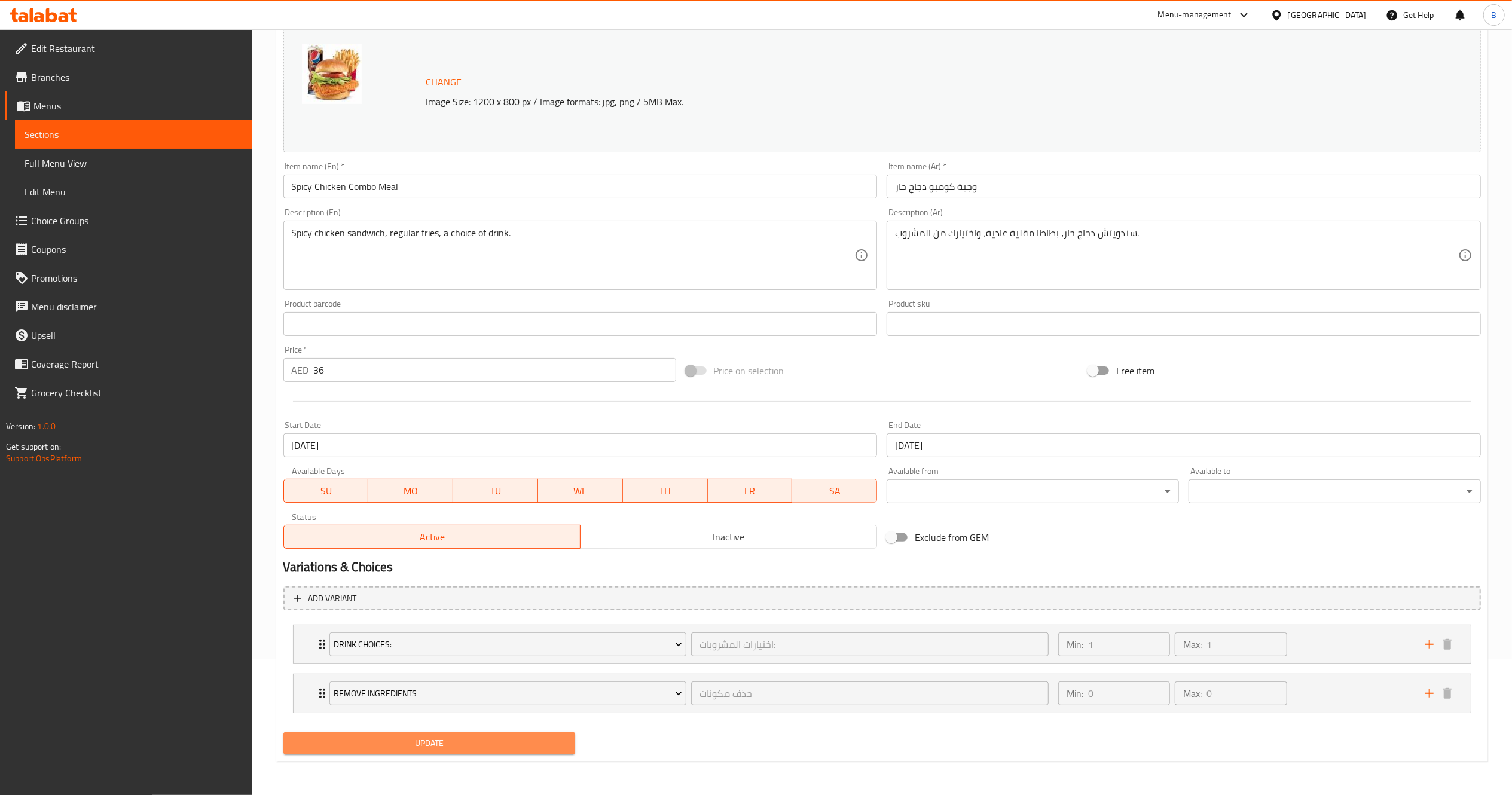
click at [450, 744] on span "Update" at bounding box center [429, 743] width 273 height 15
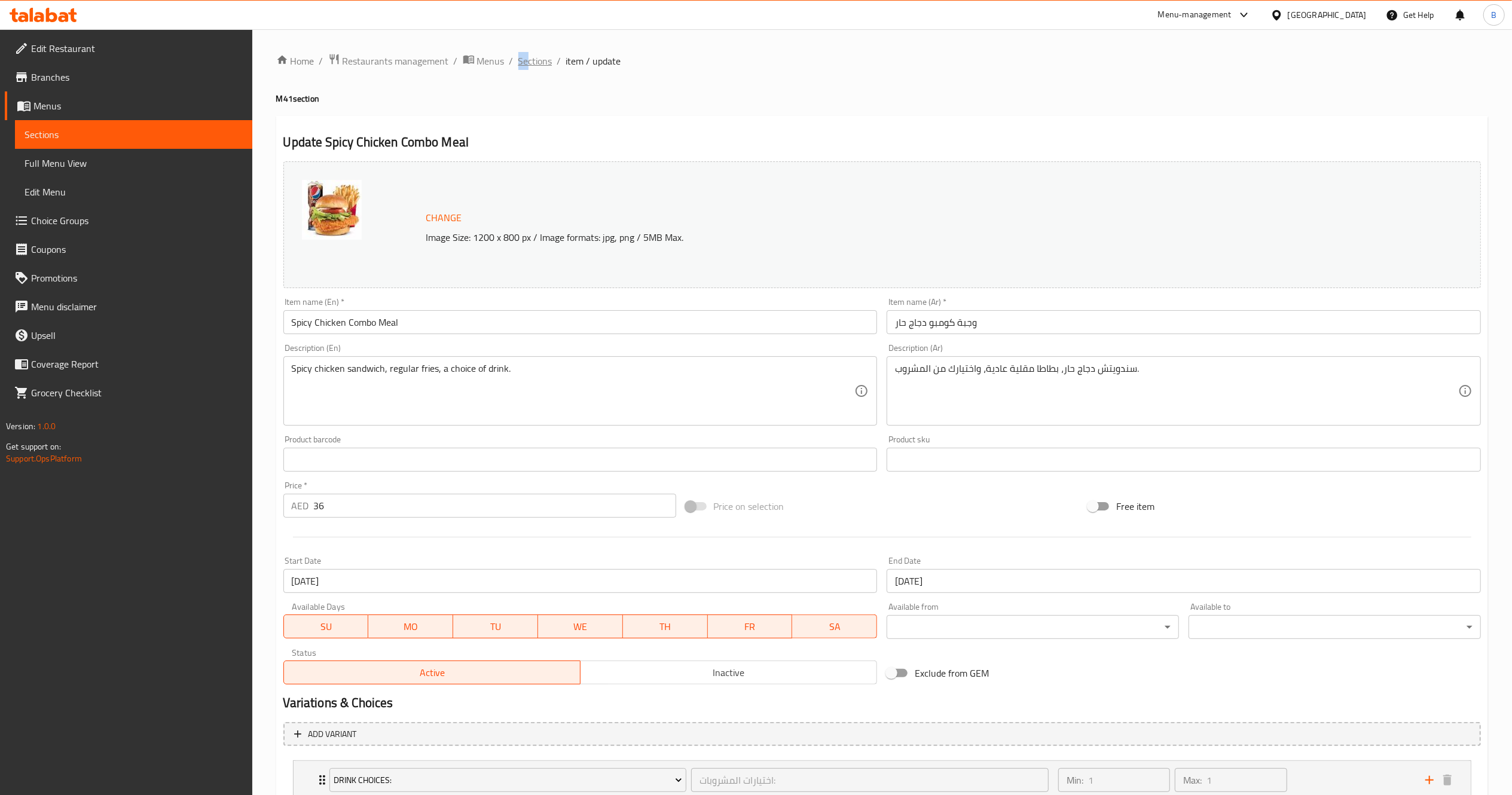
drag, startPoint x: 502, startPoint y: 54, endPoint x: 529, endPoint y: 60, distance: 27.7
click at [529, 60] on ol "Home / Restaurants management / Menus / Sections / item / update" at bounding box center [882, 61] width 1212 height 15
click at [529, 60] on span "Sections" at bounding box center [535, 61] width 34 height 14
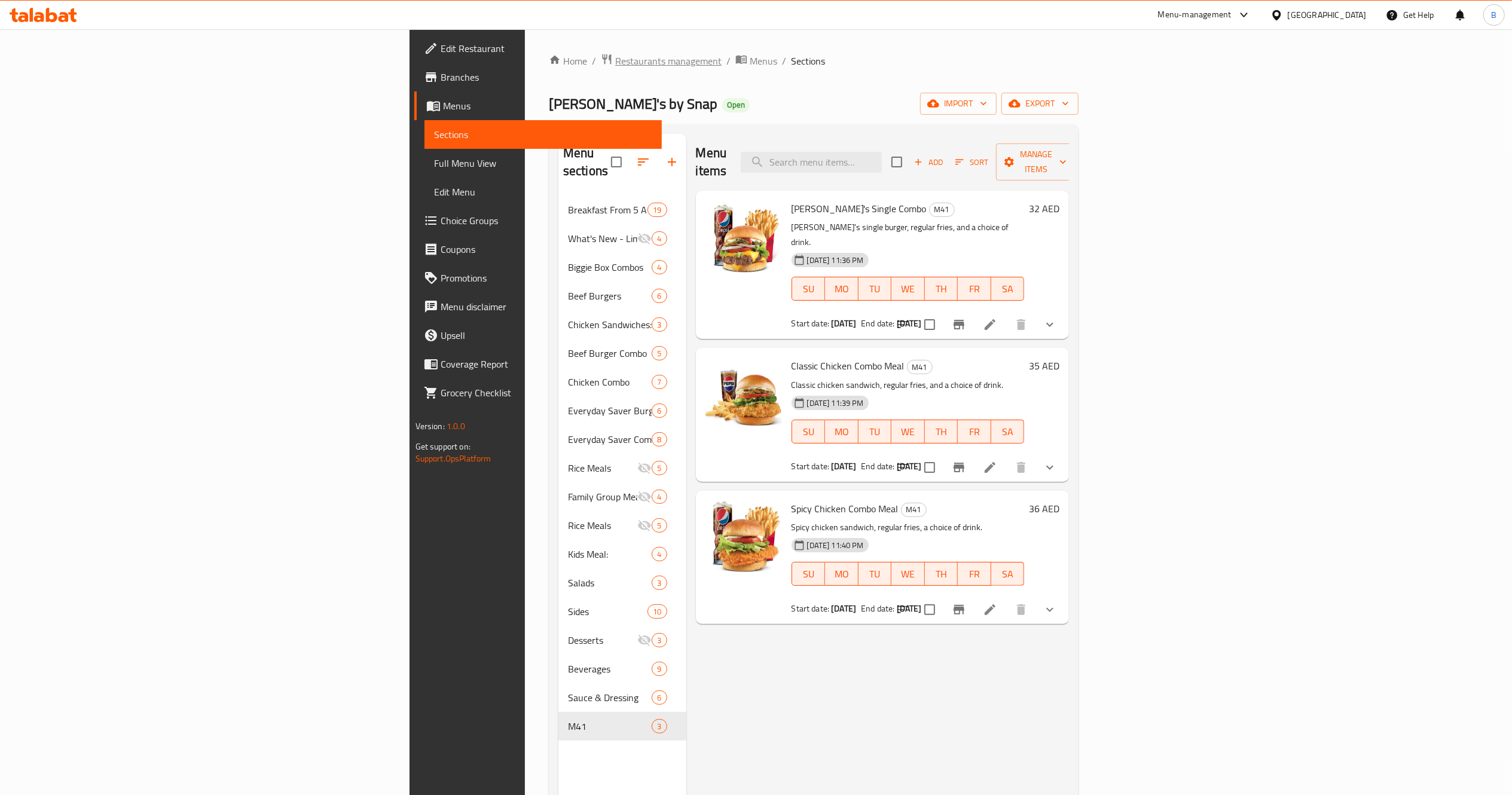
click at [615, 59] on span "Restaurants management" at bounding box center [668, 61] width 106 height 14
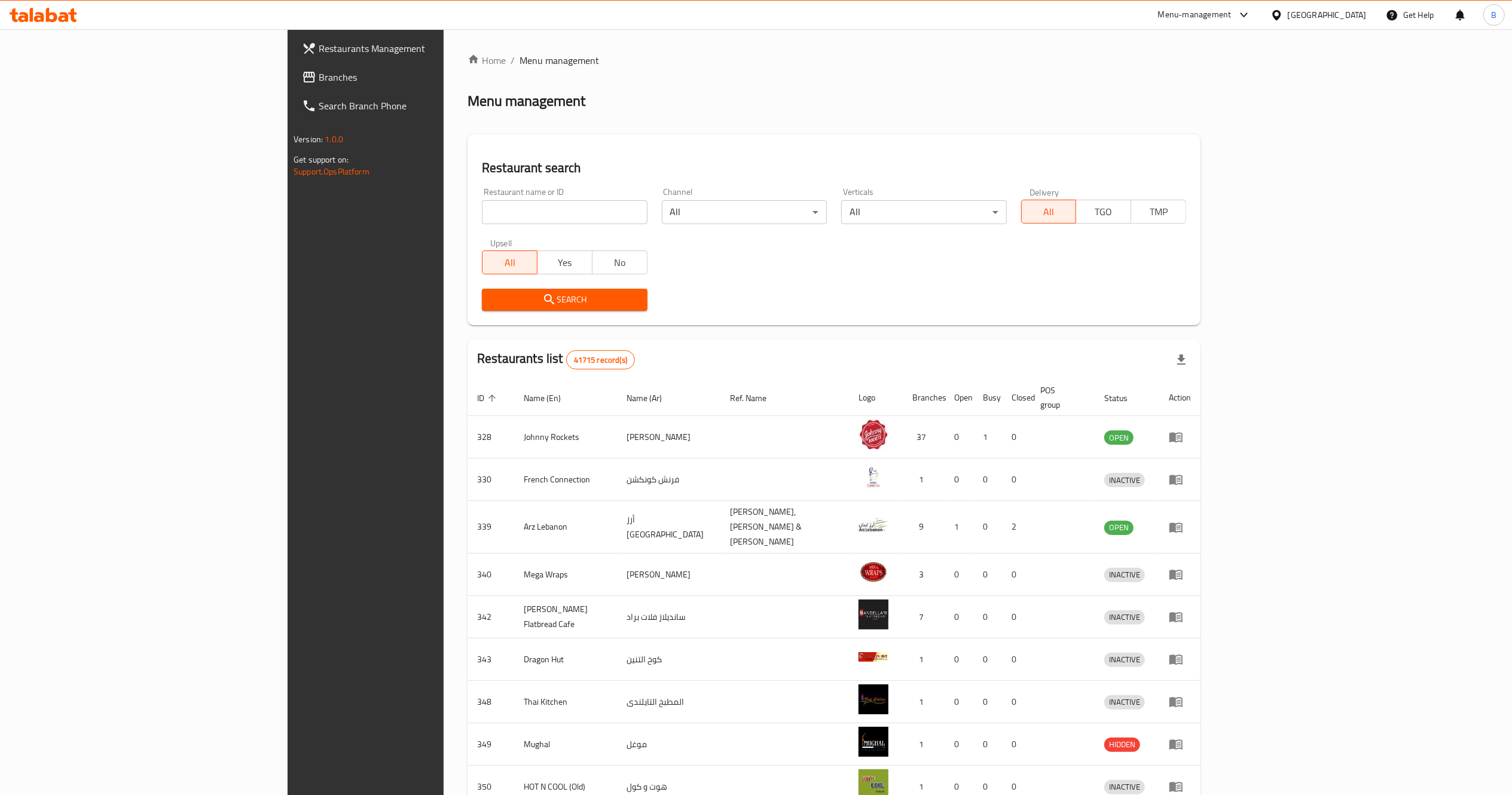
drag, startPoint x: 381, startPoint y: 198, endPoint x: 390, endPoint y: 212, distance: 16.6
click at [482, 212] on div "Restaurant name or ID Restaurant name or ID" at bounding box center [564, 206] width 165 height 36
click at [482, 212] on input "search" at bounding box center [564, 212] width 165 height 24
type input "[PERSON_NAME]"
click button "Search" at bounding box center [564, 300] width 165 height 22
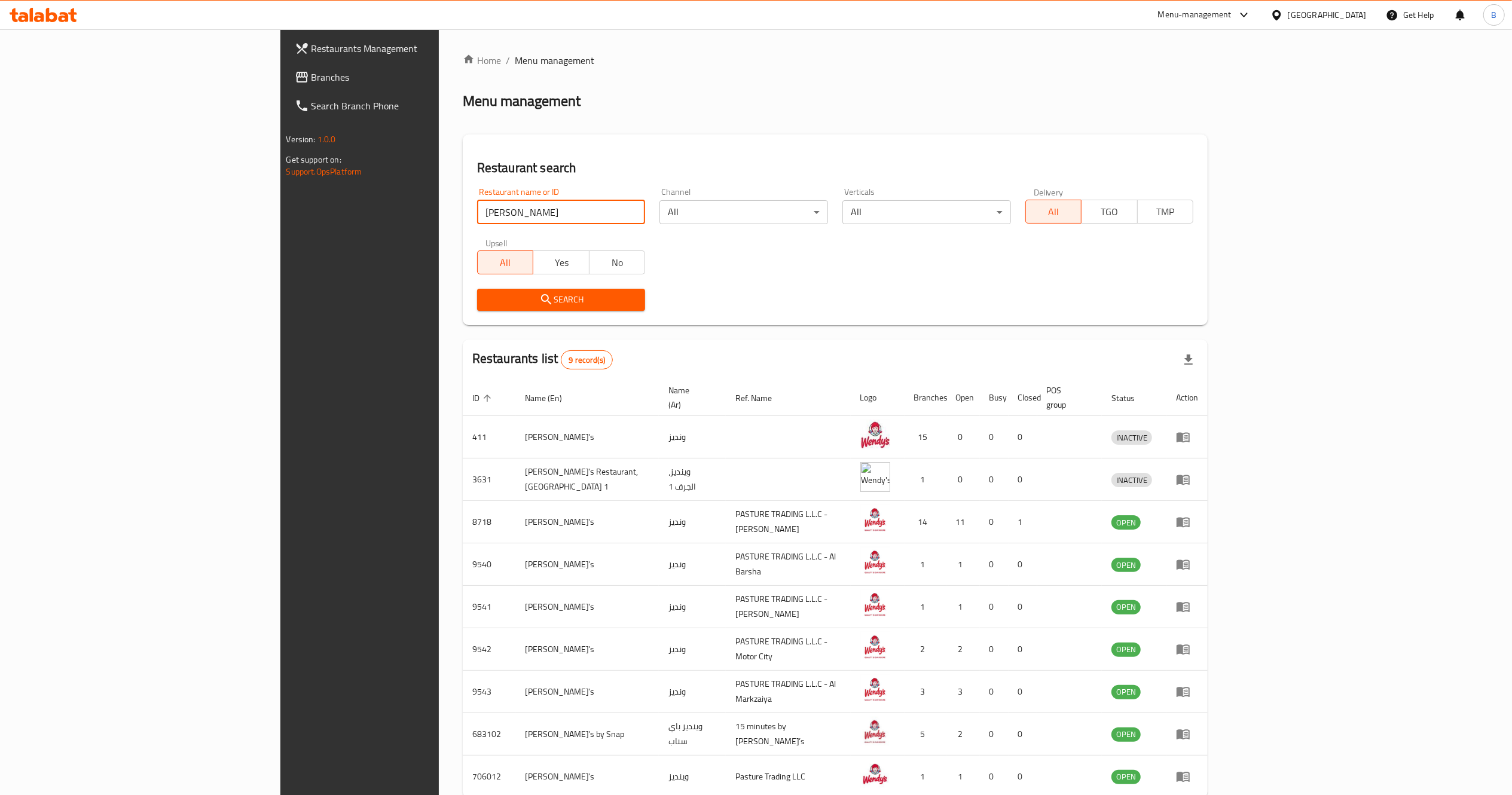
scroll to position [55, 0]
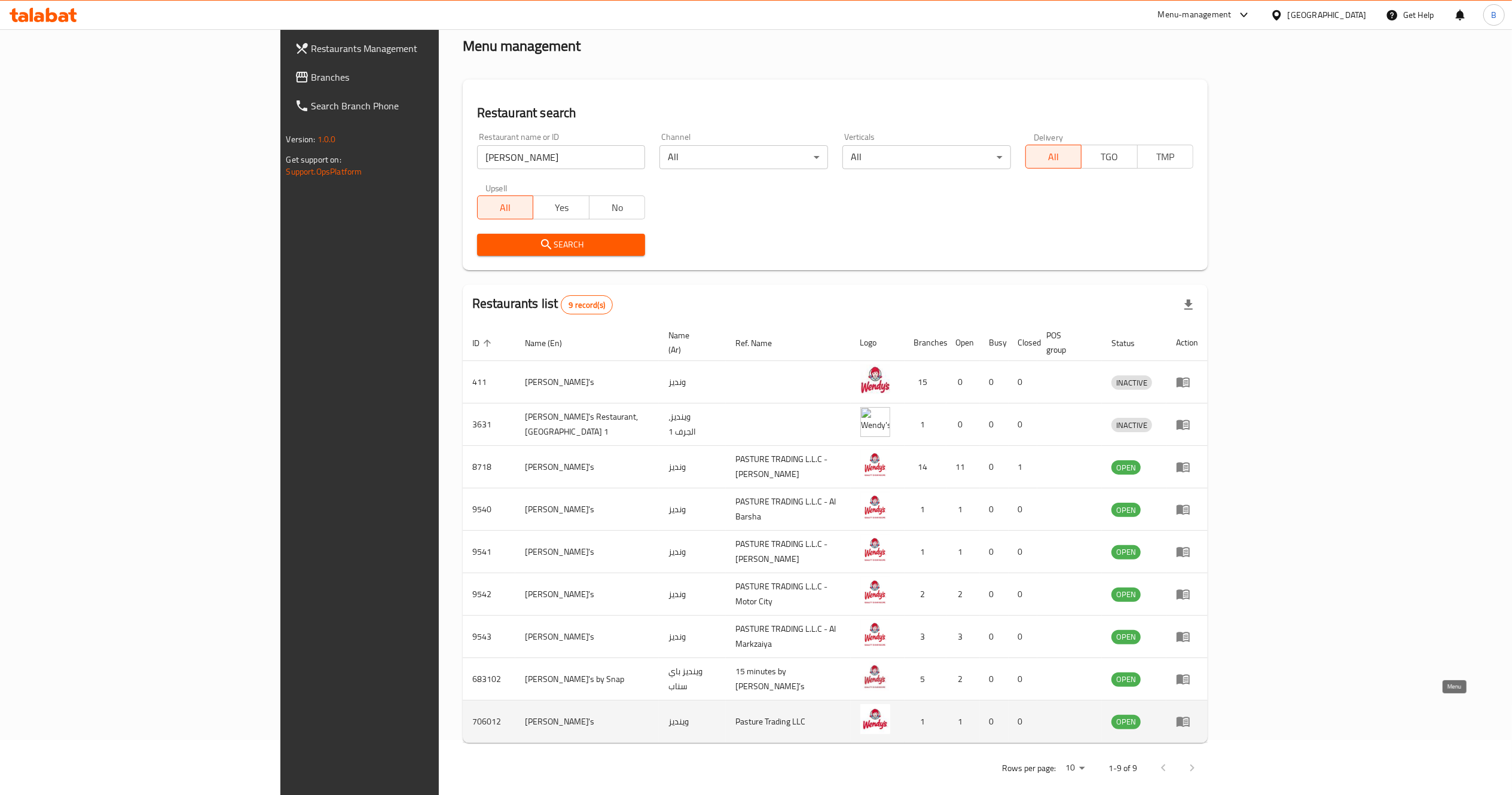
click at [1190, 715] on icon "enhanced table" at bounding box center [1183, 721] width 14 height 14
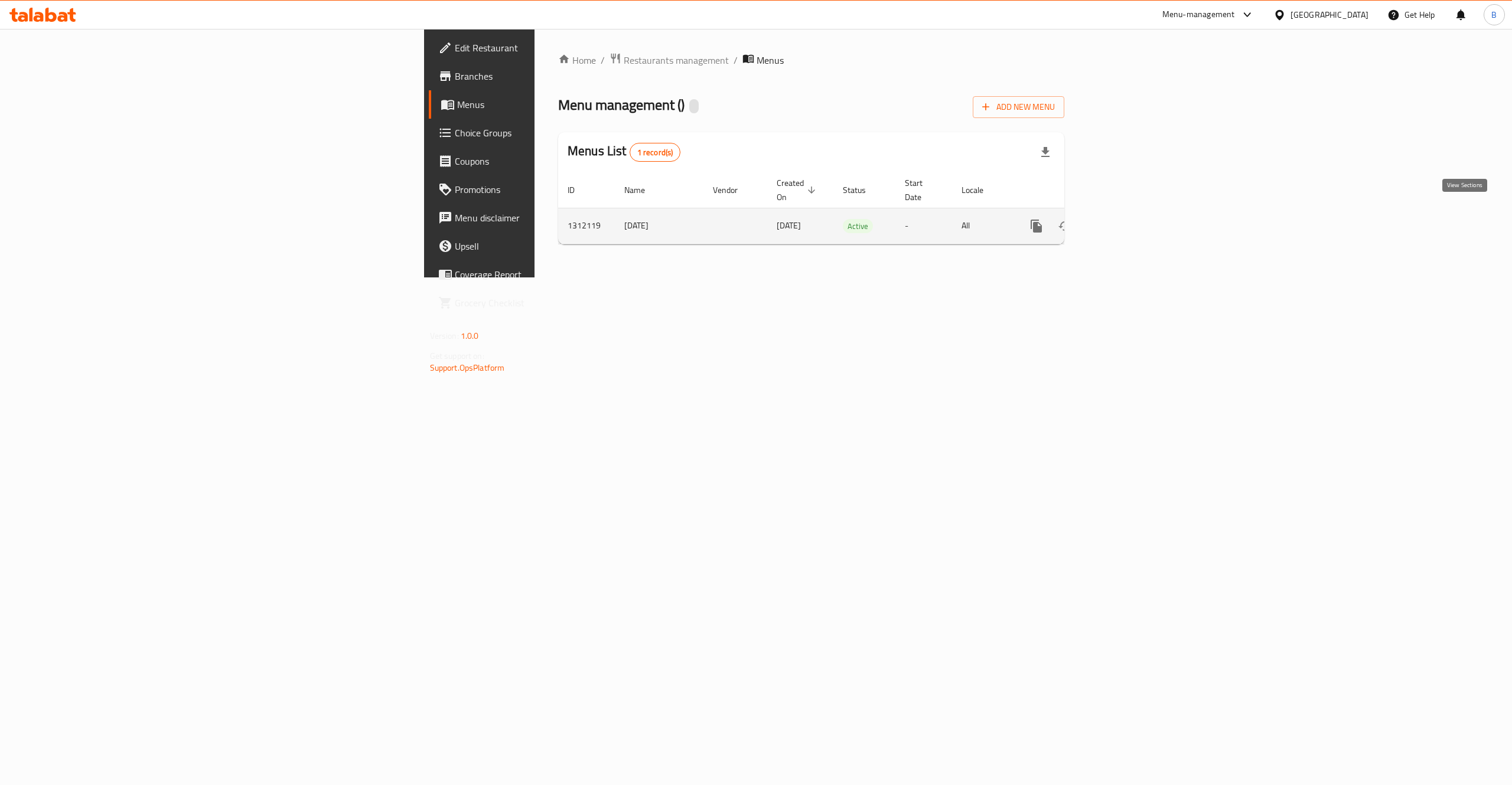
click at [1136, 216] on link "enhanced table" at bounding box center [1121, 226] width 29 height 28
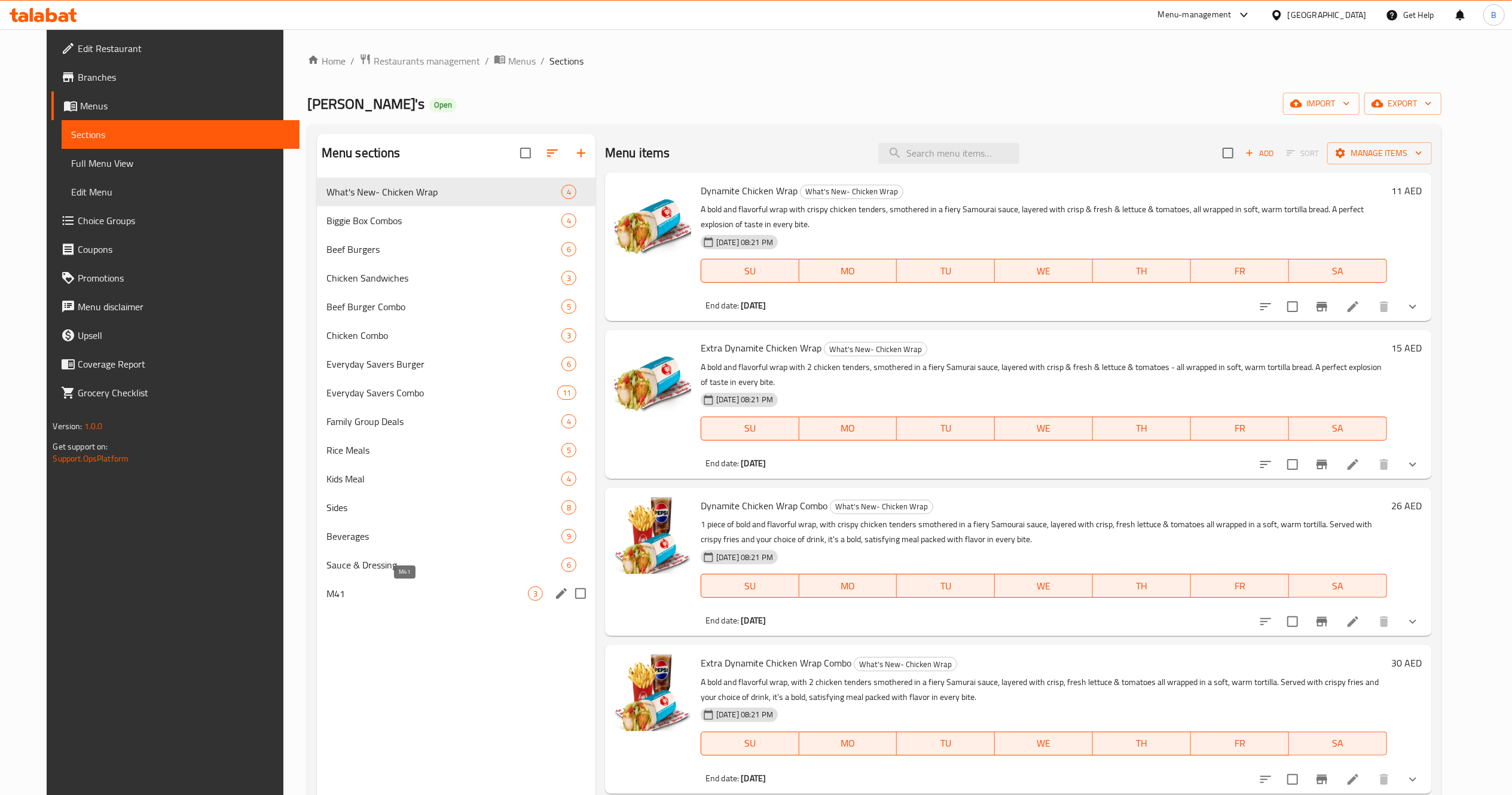
click at [366, 588] on span "M41" at bounding box center [427, 593] width 201 height 14
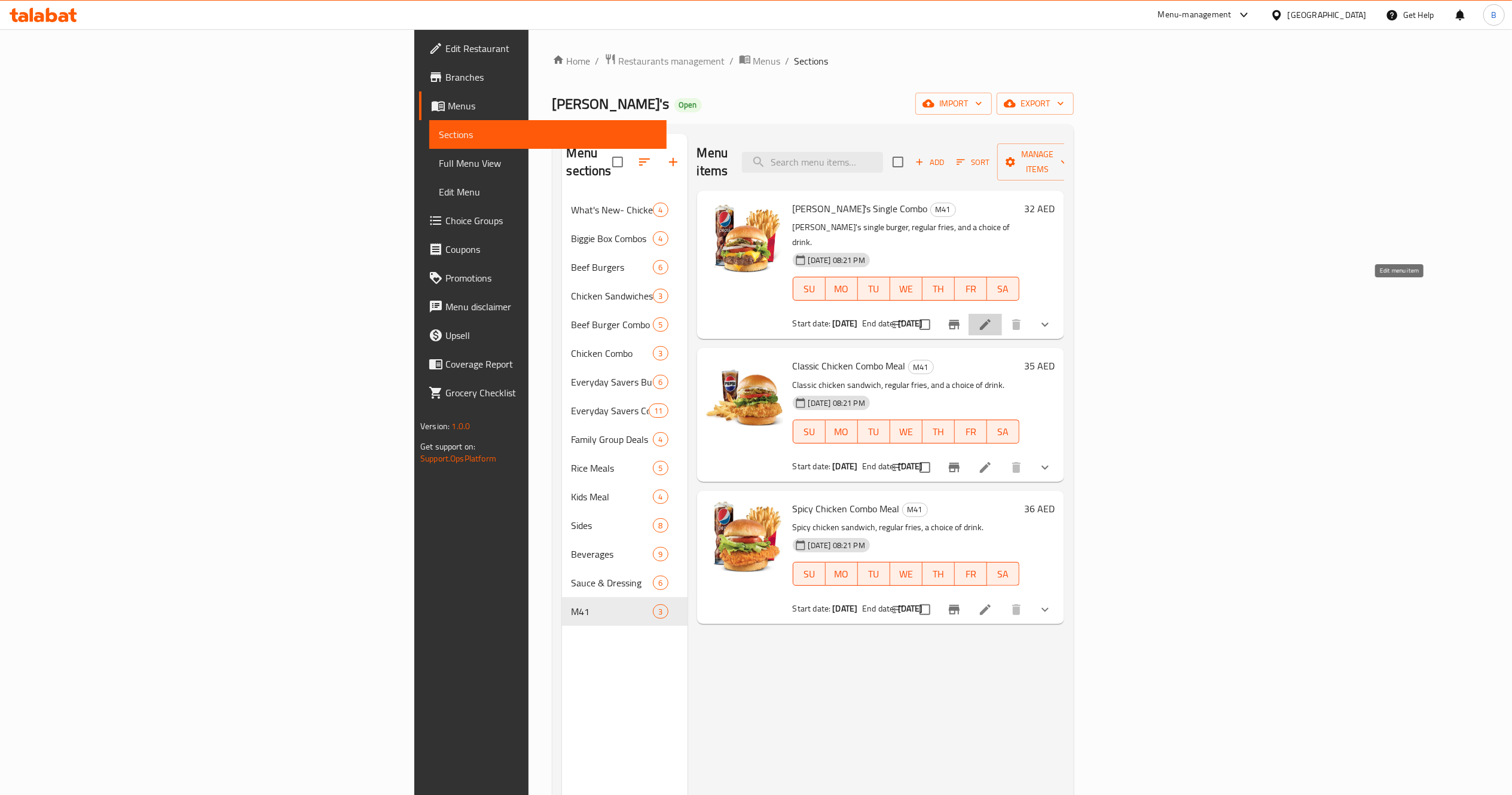
click at [993, 317] on icon at bounding box center [985, 324] width 14 height 14
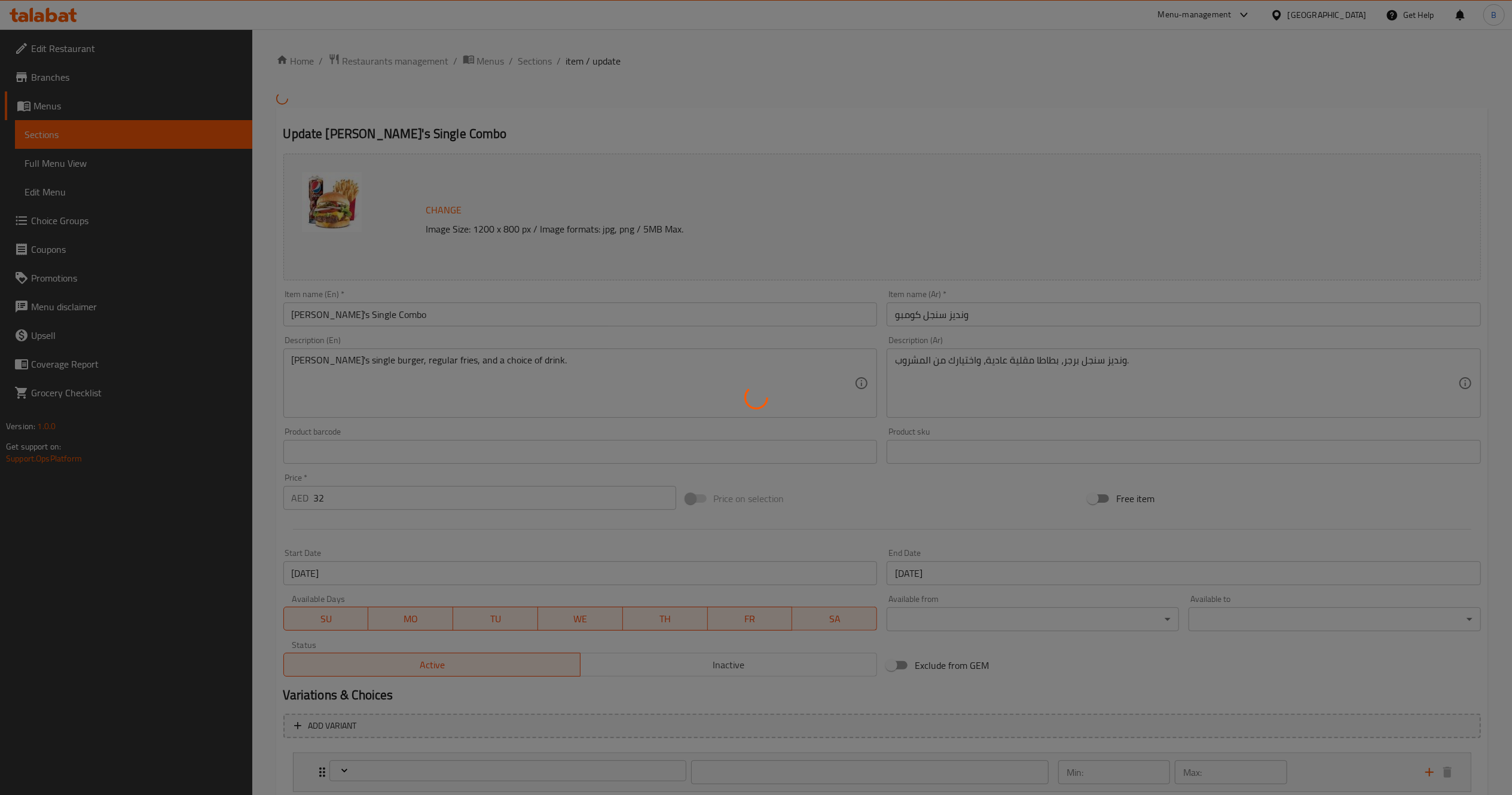
scroll to position [128, 0]
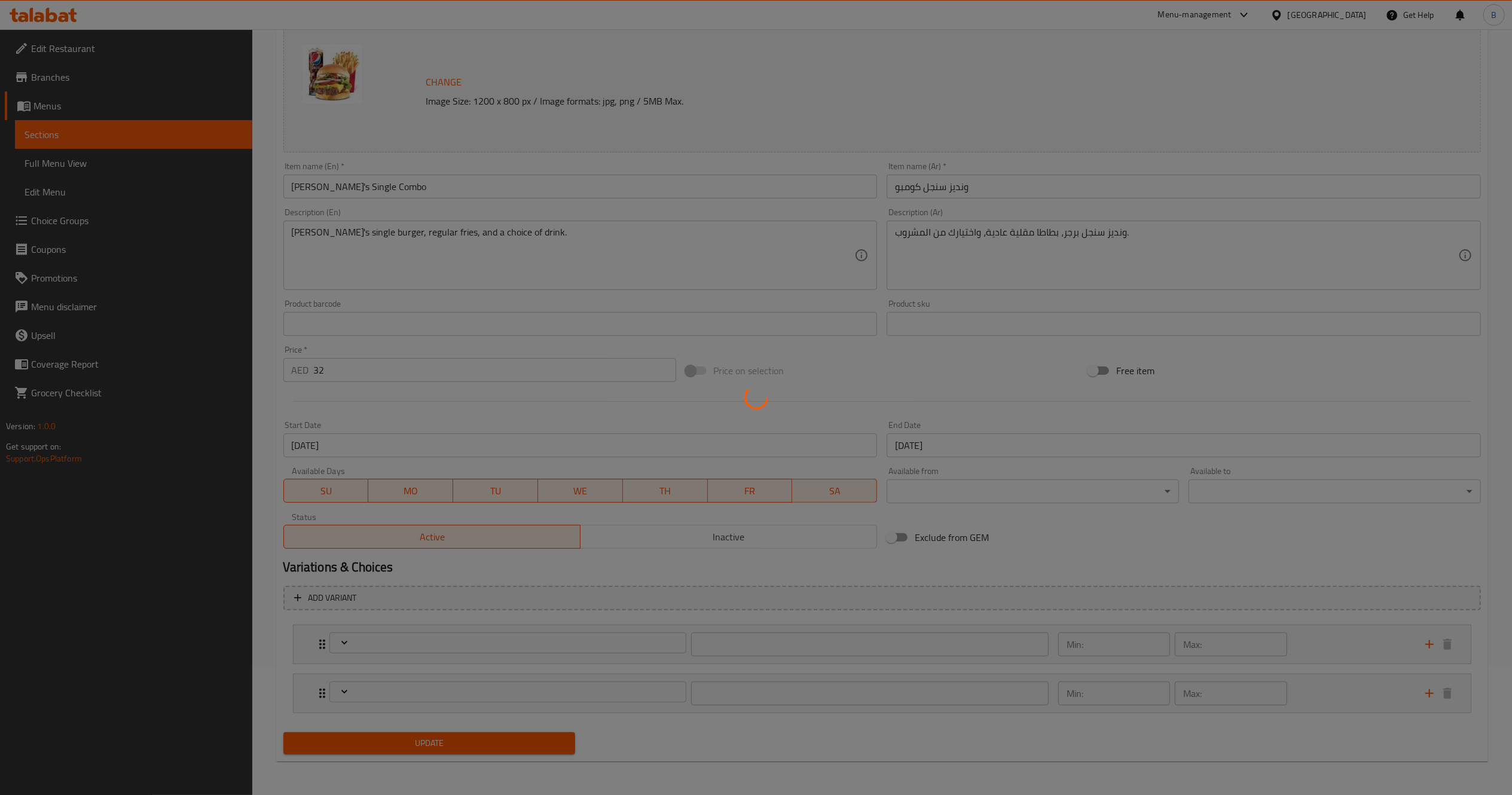
type input "اختيارات المشروبات:"
type input "1"
type input "حذف مكونات"
type input "0"
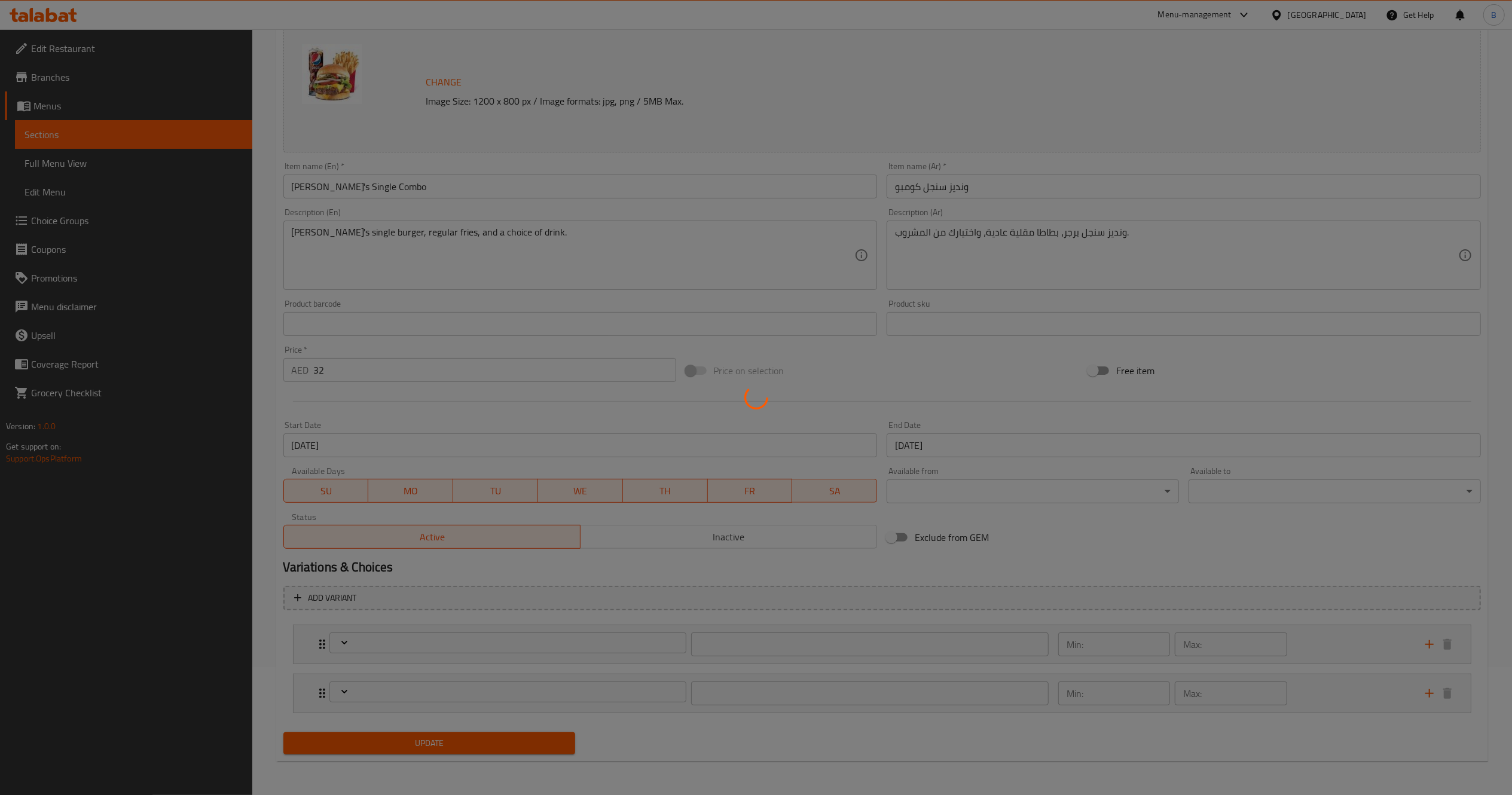
type input "0"
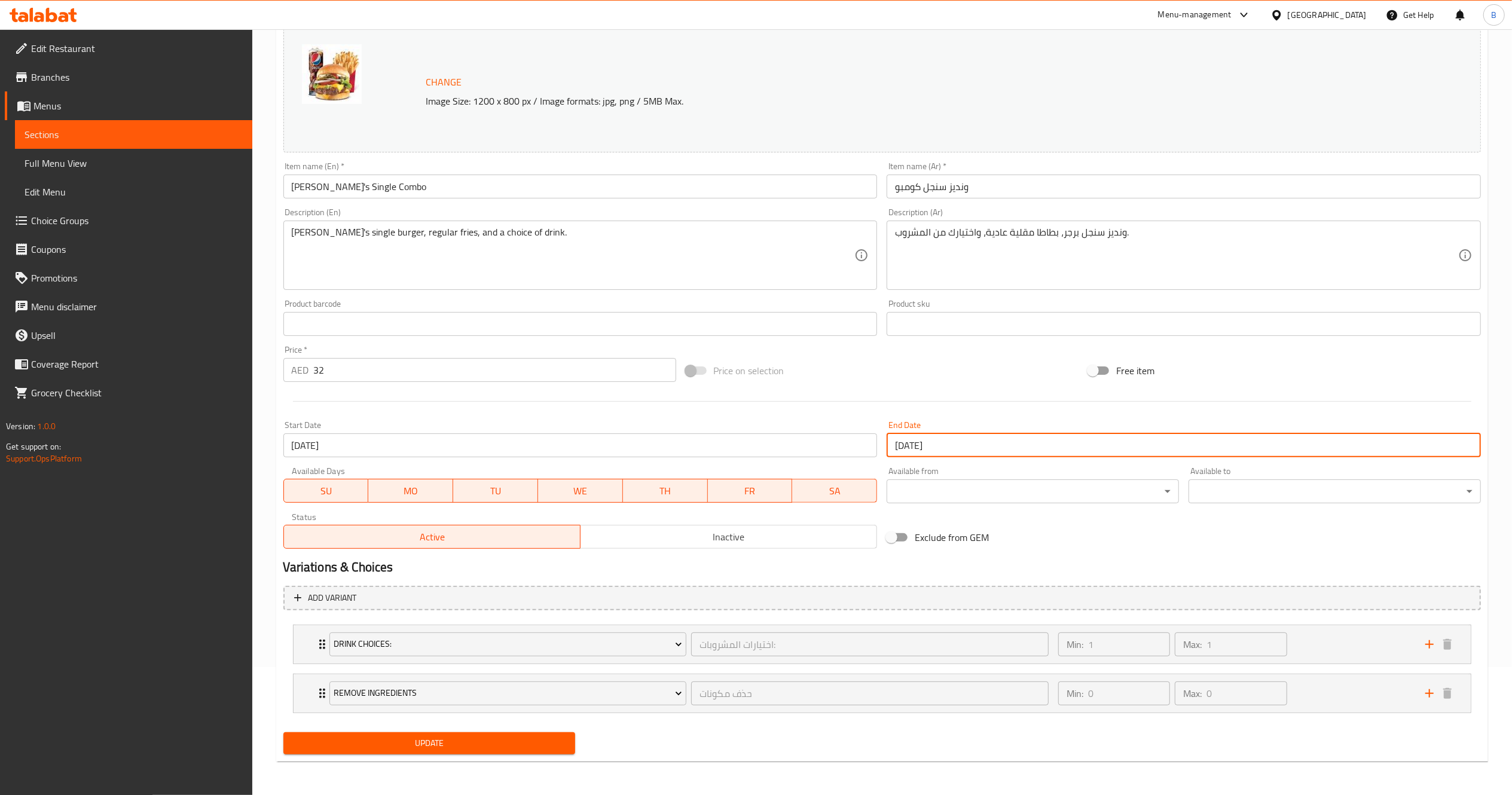
click at [1047, 442] on input "29-09-2025" at bounding box center [1184, 445] width 594 height 24
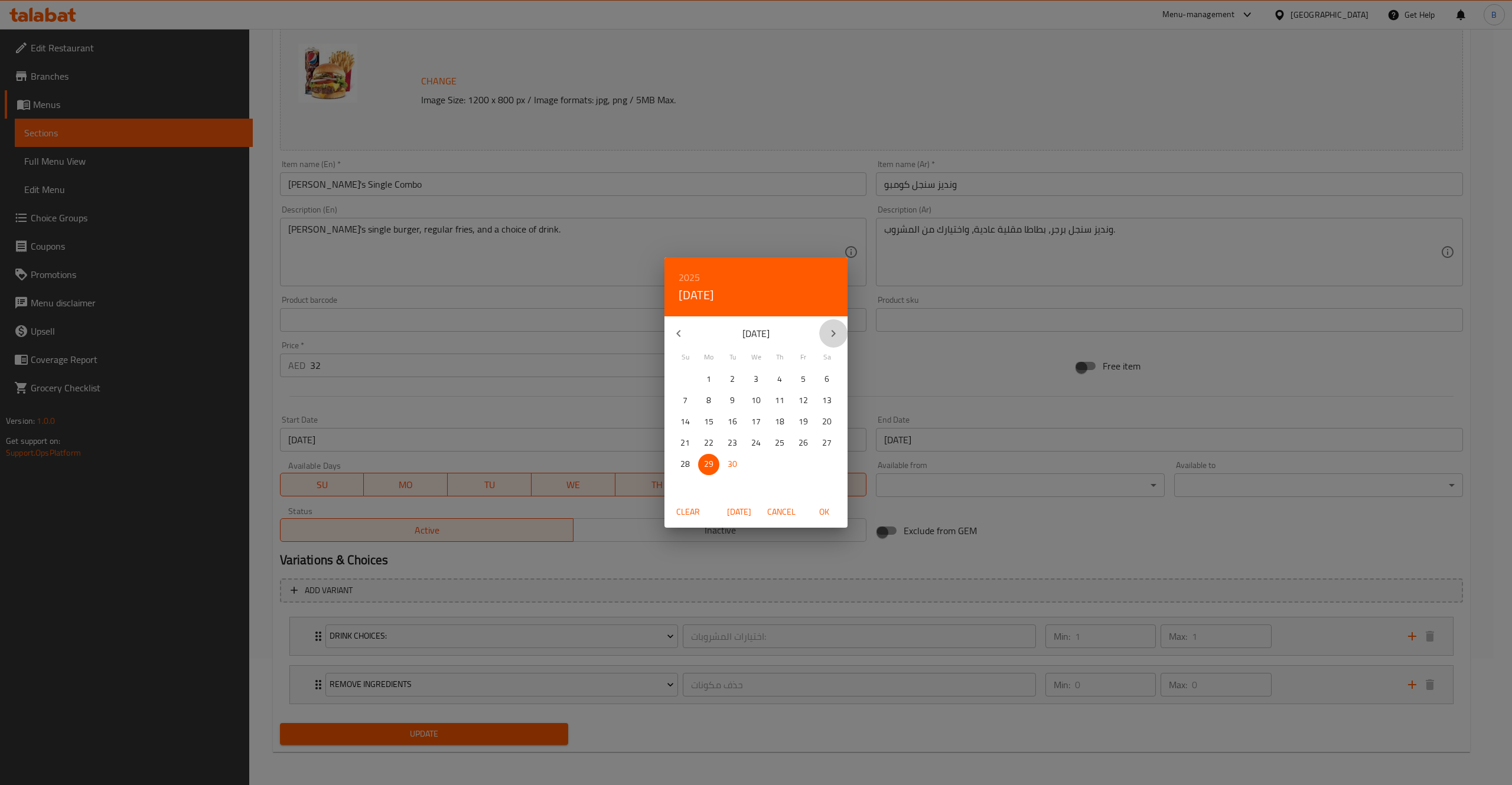
click at [830, 336] on icon "button" at bounding box center [833, 333] width 14 height 14
click at [804, 458] on p "31" at bounding box center [804, 464] width 10 height 15
click at [825, 505] on span "OK" at bounding box center [824, 512] width 29 height 15
type input "[DATE]"
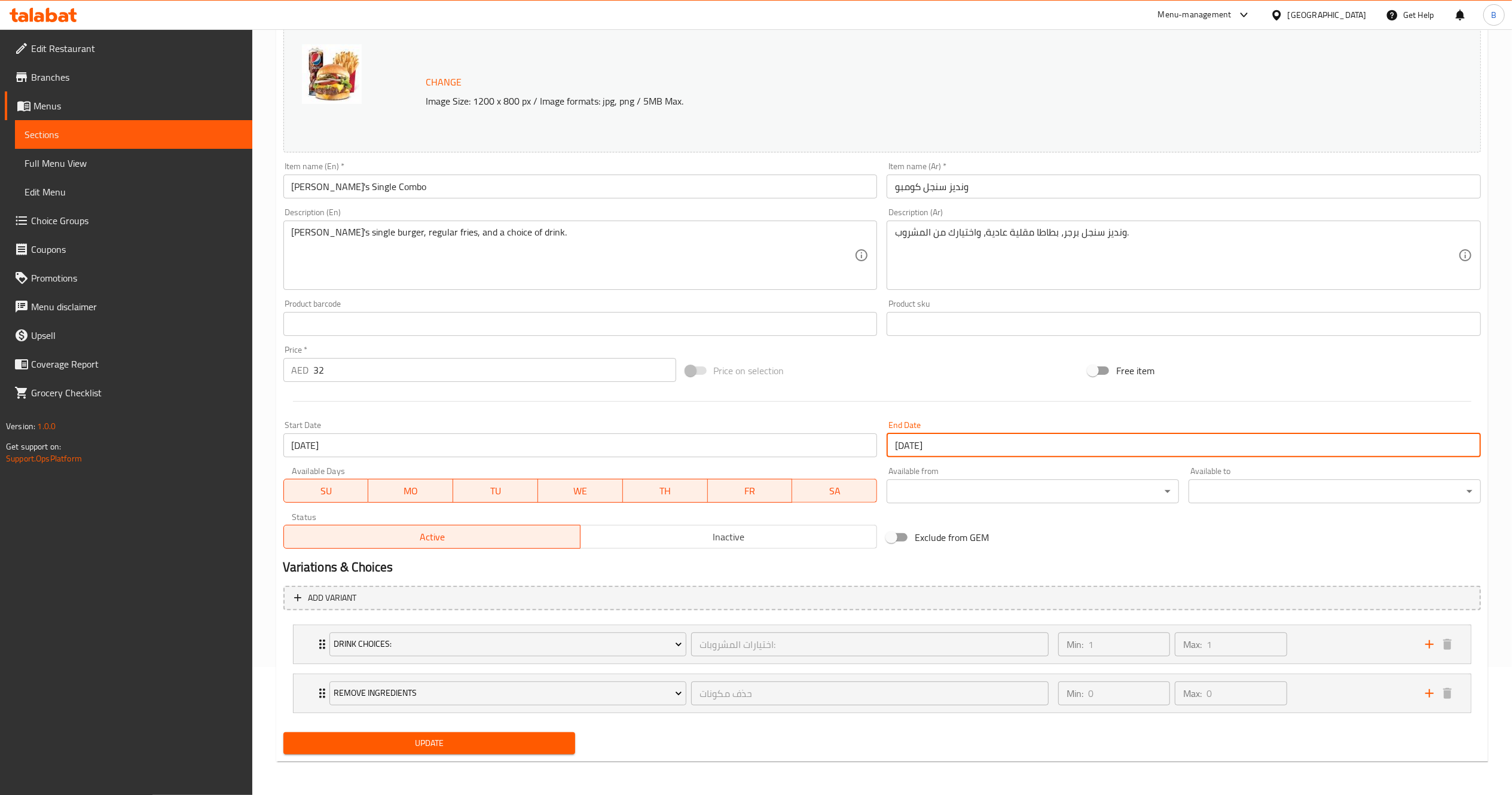
click at [541, 740] on span "Update" at bounding box center [429, 743] width 273 height 15
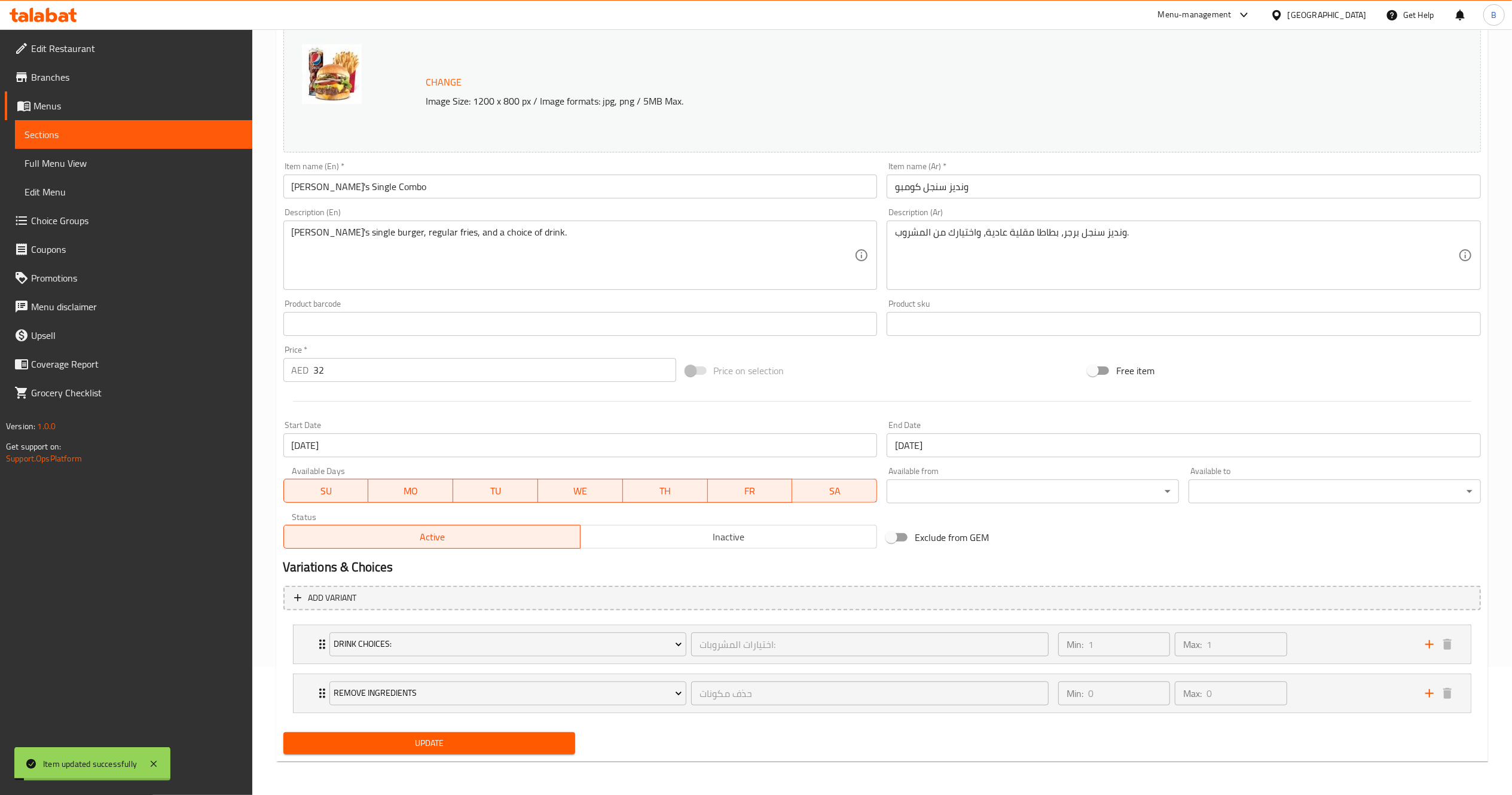
scroll to position [0, 0]
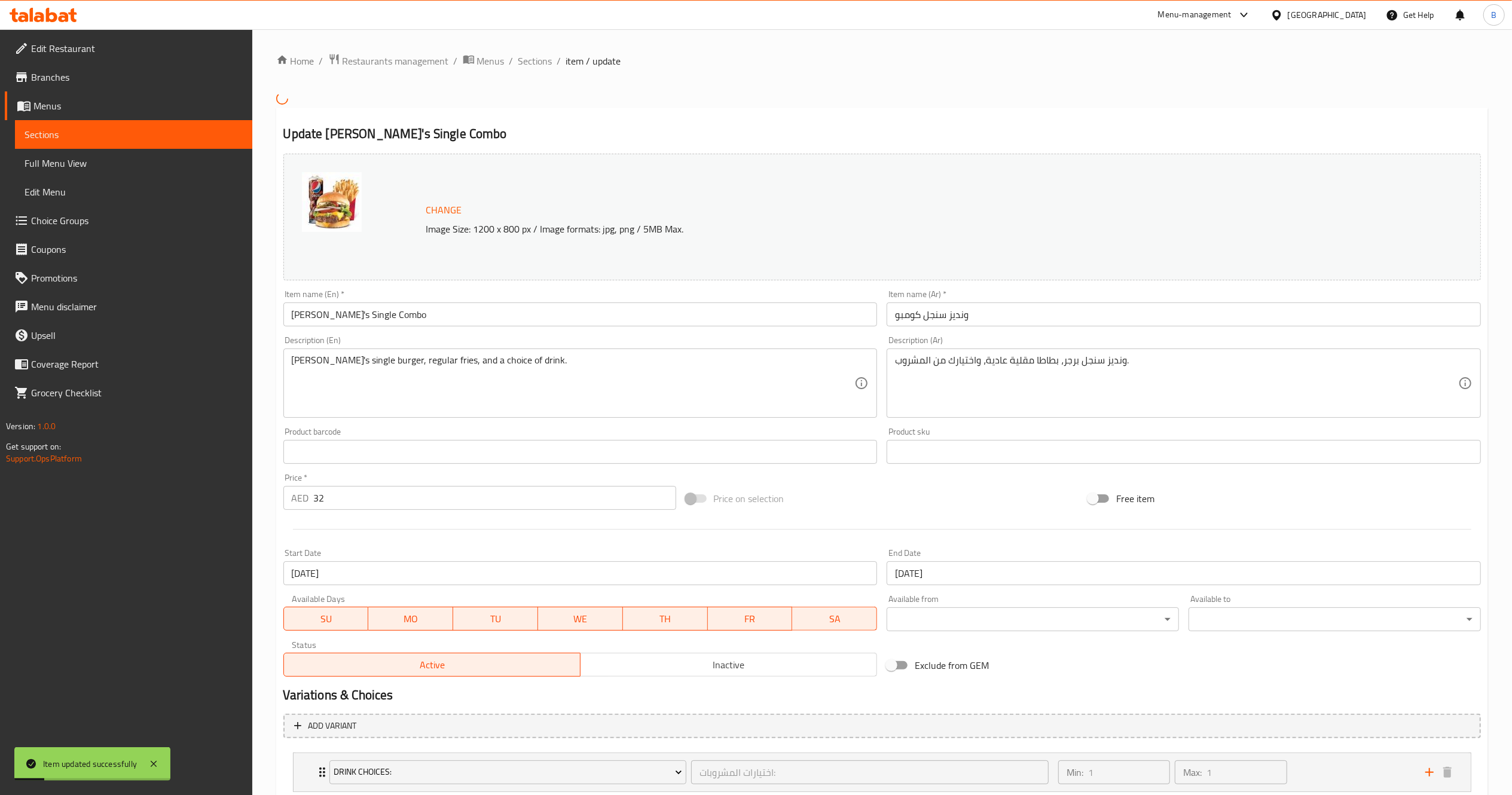
click at [533, 71] on div "Home / Restaurants management / Menus / Sections / item / update Update Wendy's…" at bounding box center [882, 476] width 1212 height 846
click at [527, 61] on span "Sections" at bounding box center [535, 61] width 34 height 14
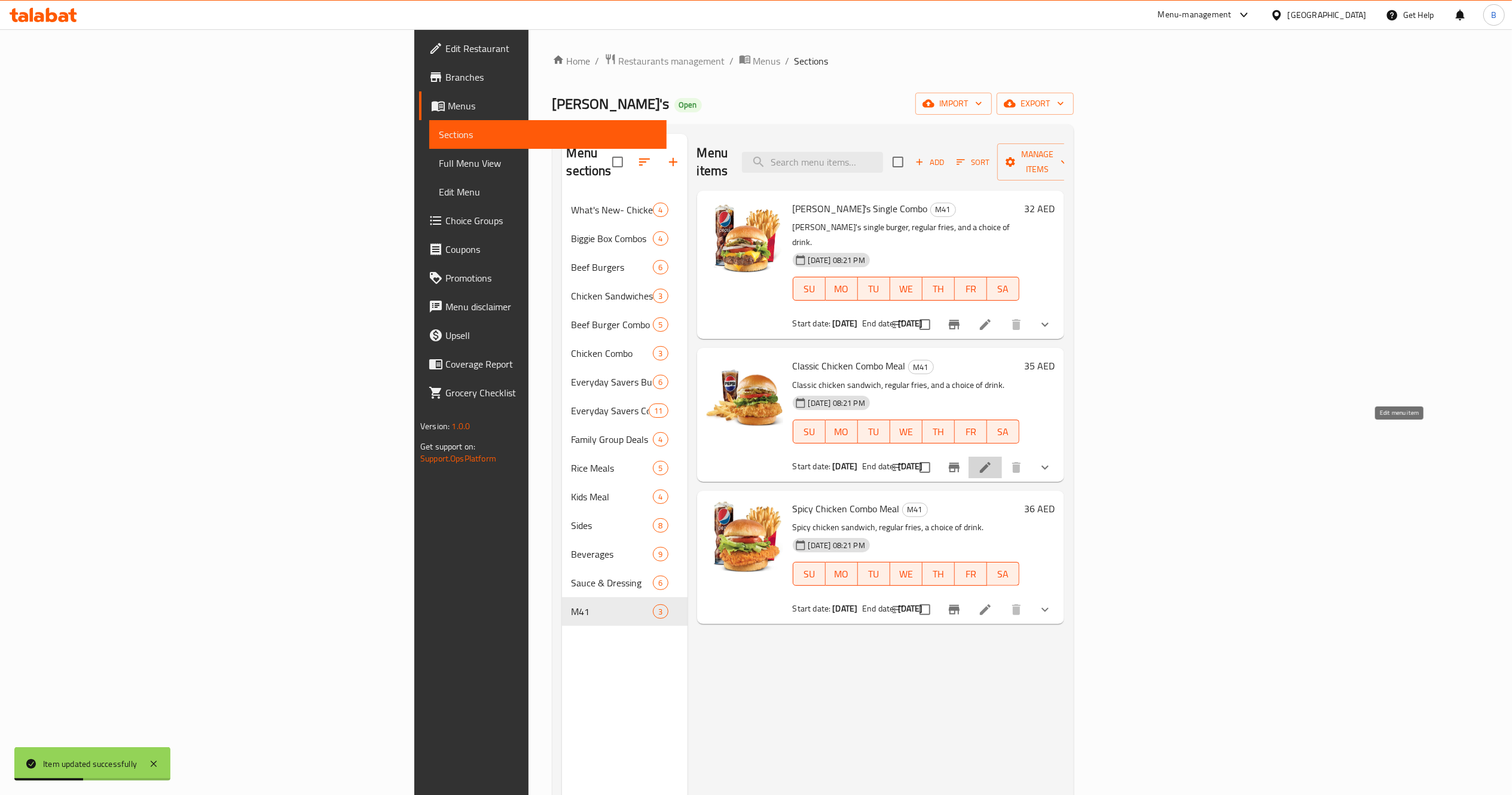
click at [993, 460] on icon at bounding box center [985, 467] width 14 height 14
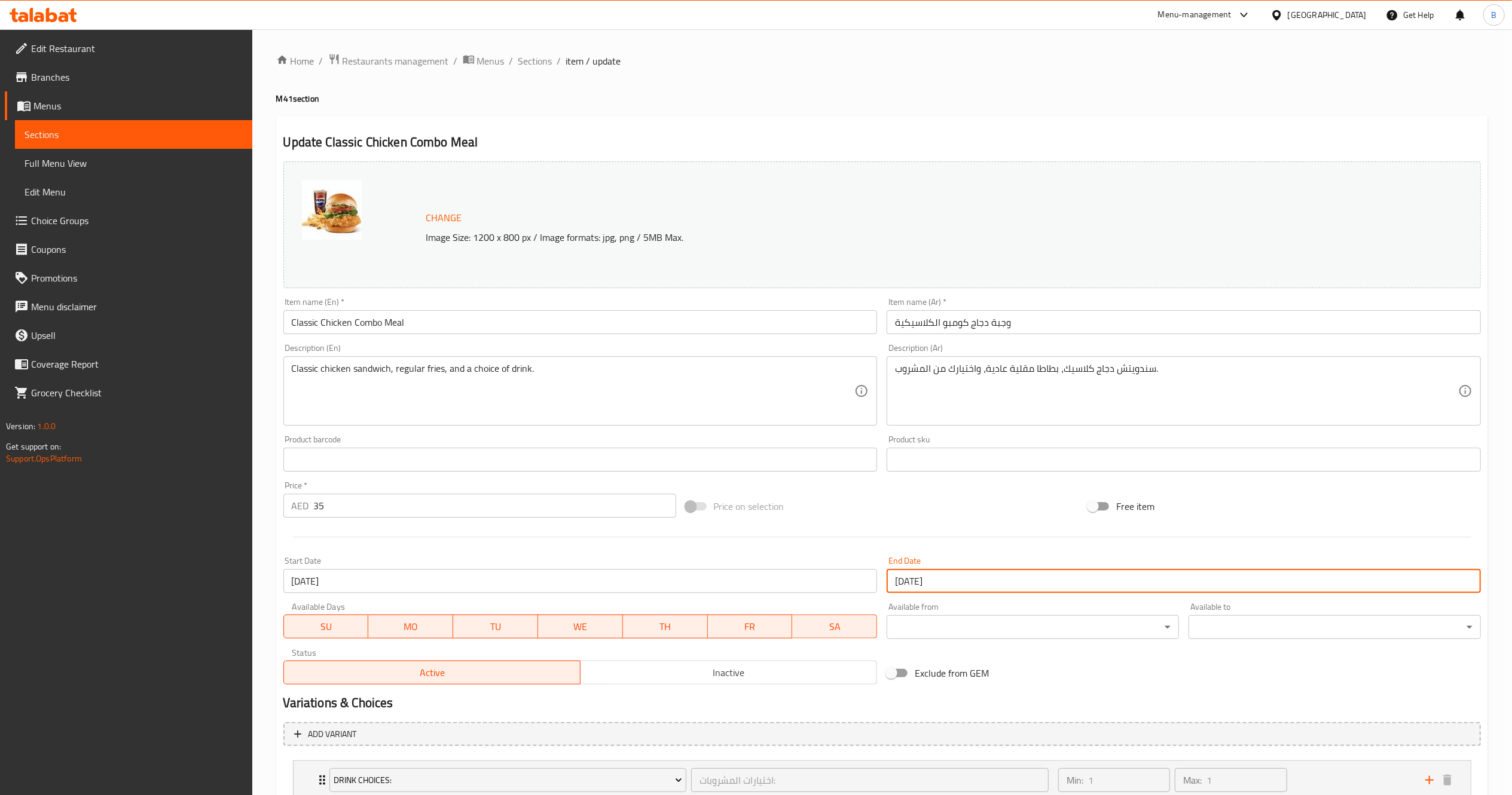
click at [1031, 578] on input "29-09-2025" at bounding box center [1184, 581] width 594 height 24
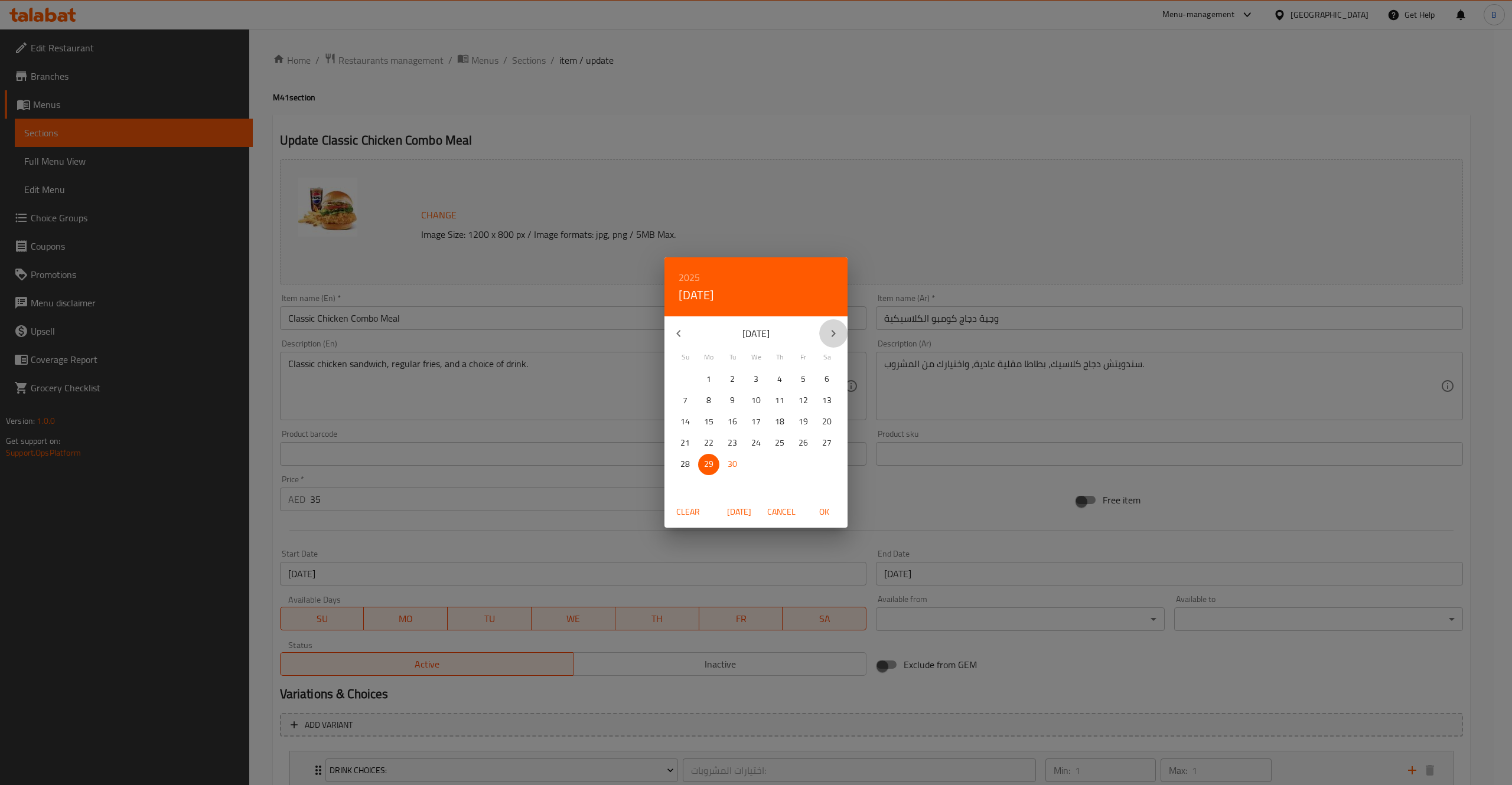
click at [836, 337] on icon "button" at bounding box center [833, 333] width 14 height 14
click at [799, 449] on p "24" at bounding box center [804, 443] width 10 height 15
click at [804, 463] on p "31" at bounding box center [804, 464] width 10 height 15
click at [834, 517] on span "OK" at bounding box center [824, 512] width 29 height 15
type input "[DATE]"
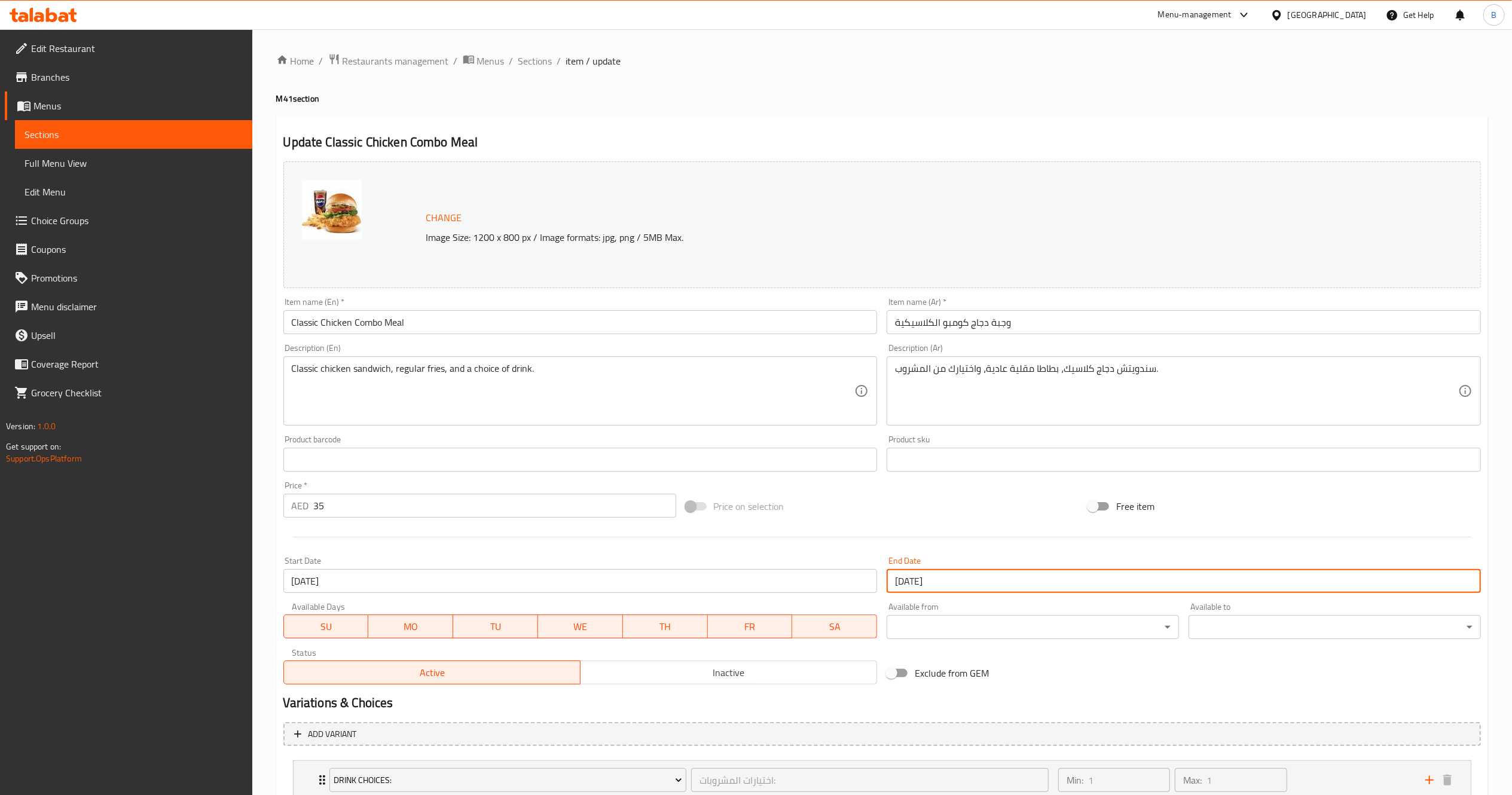
scroll to position [137, 0]
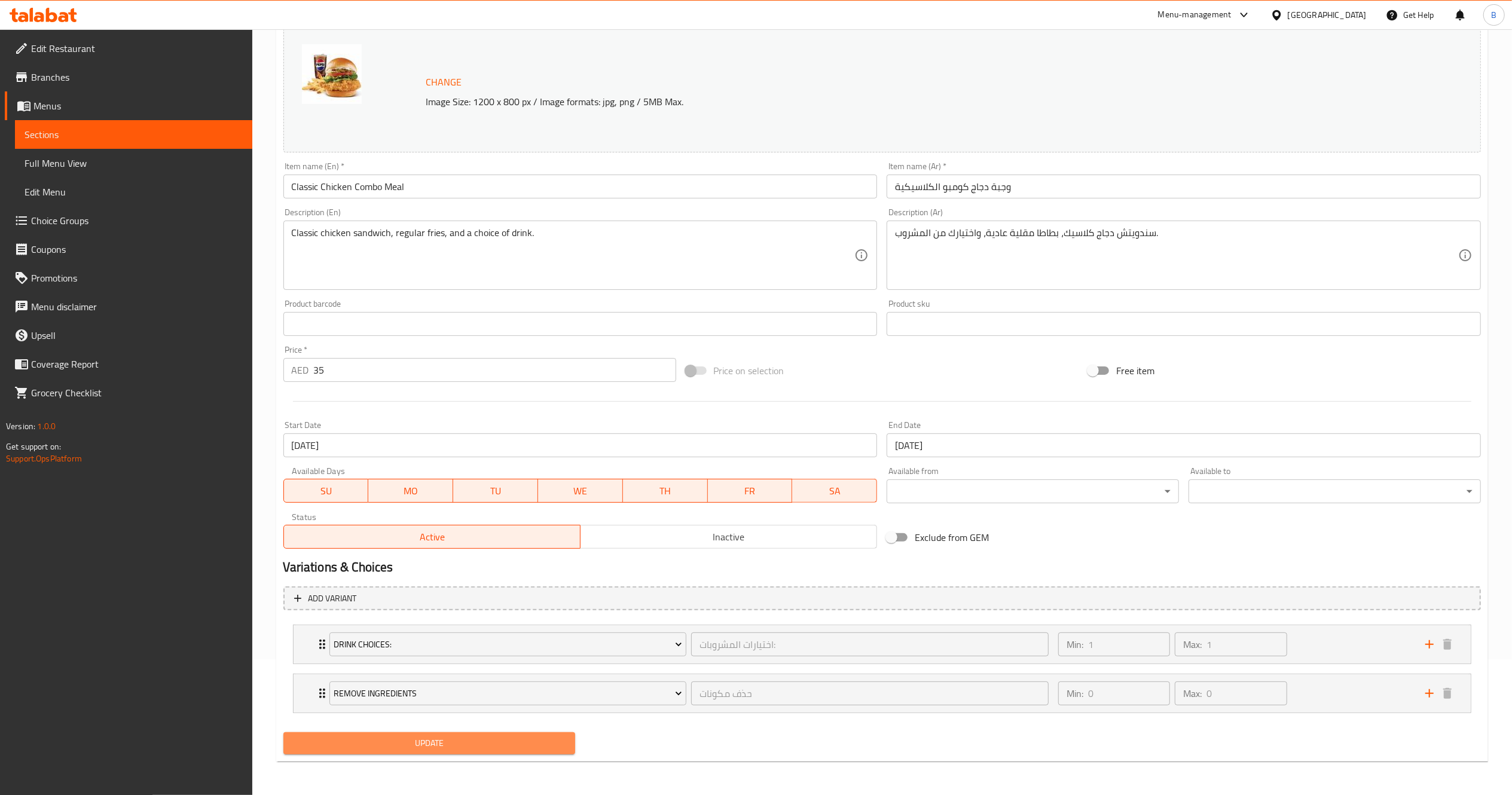
click at [457, 748] on span "Update" at bounding box center [429, 743] width 273 height 15
click at [544, 747] on span "Update" at bounding box center [429, 743] width 273 height 15
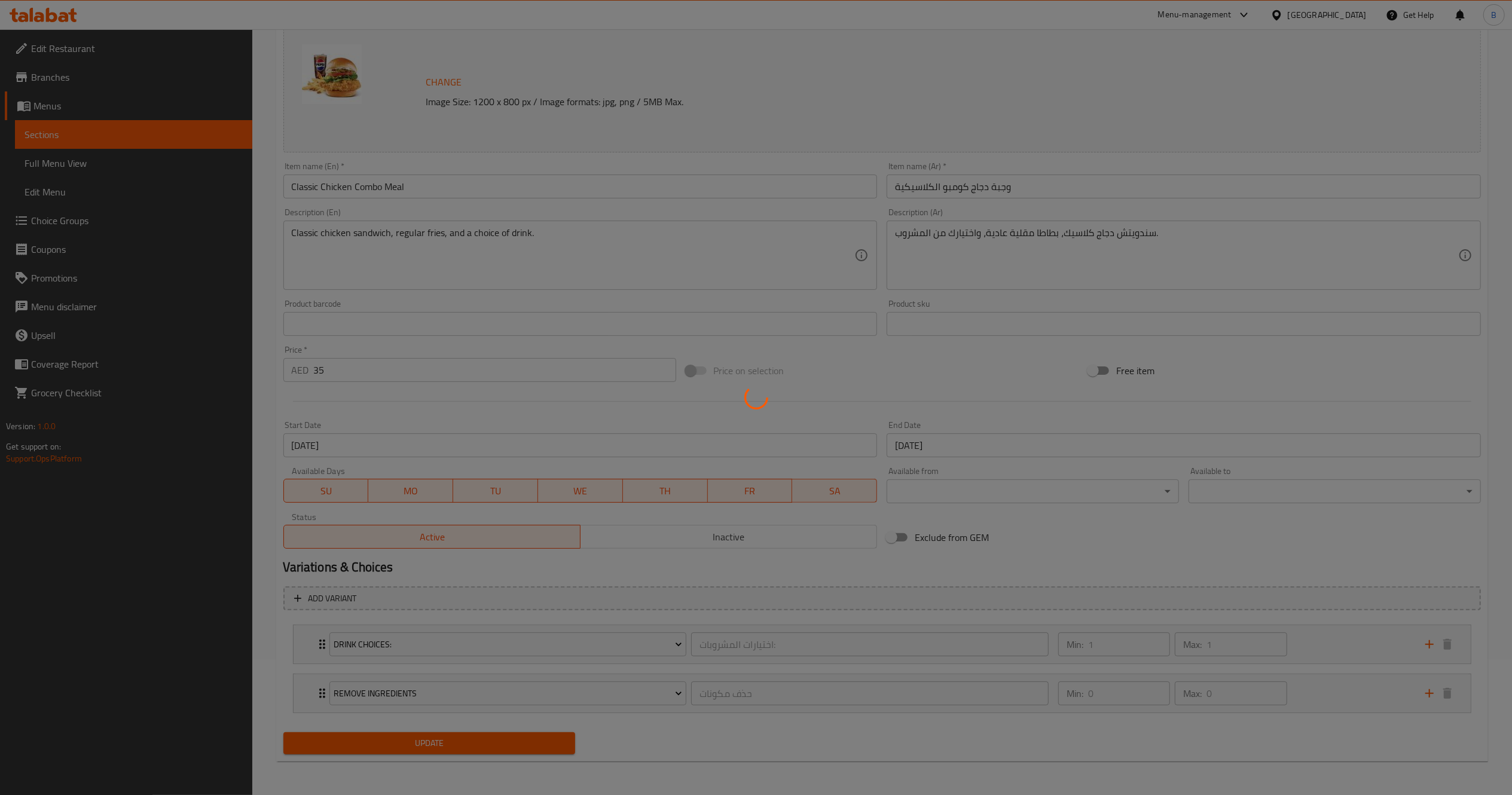
click at [544, 747] on div at bounding box center [756, 397] width 1512 height 795
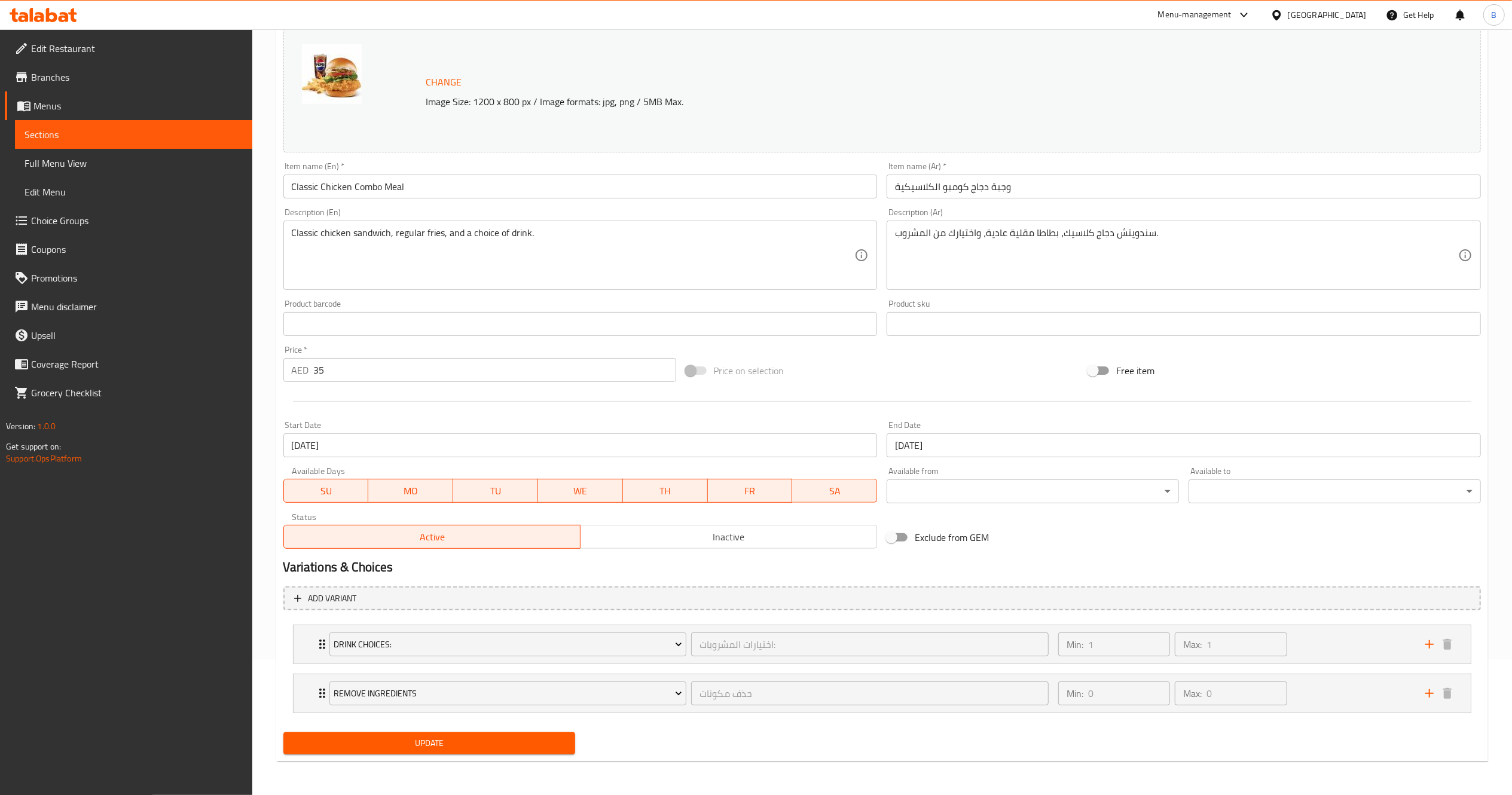
scroll to position [0, 0]
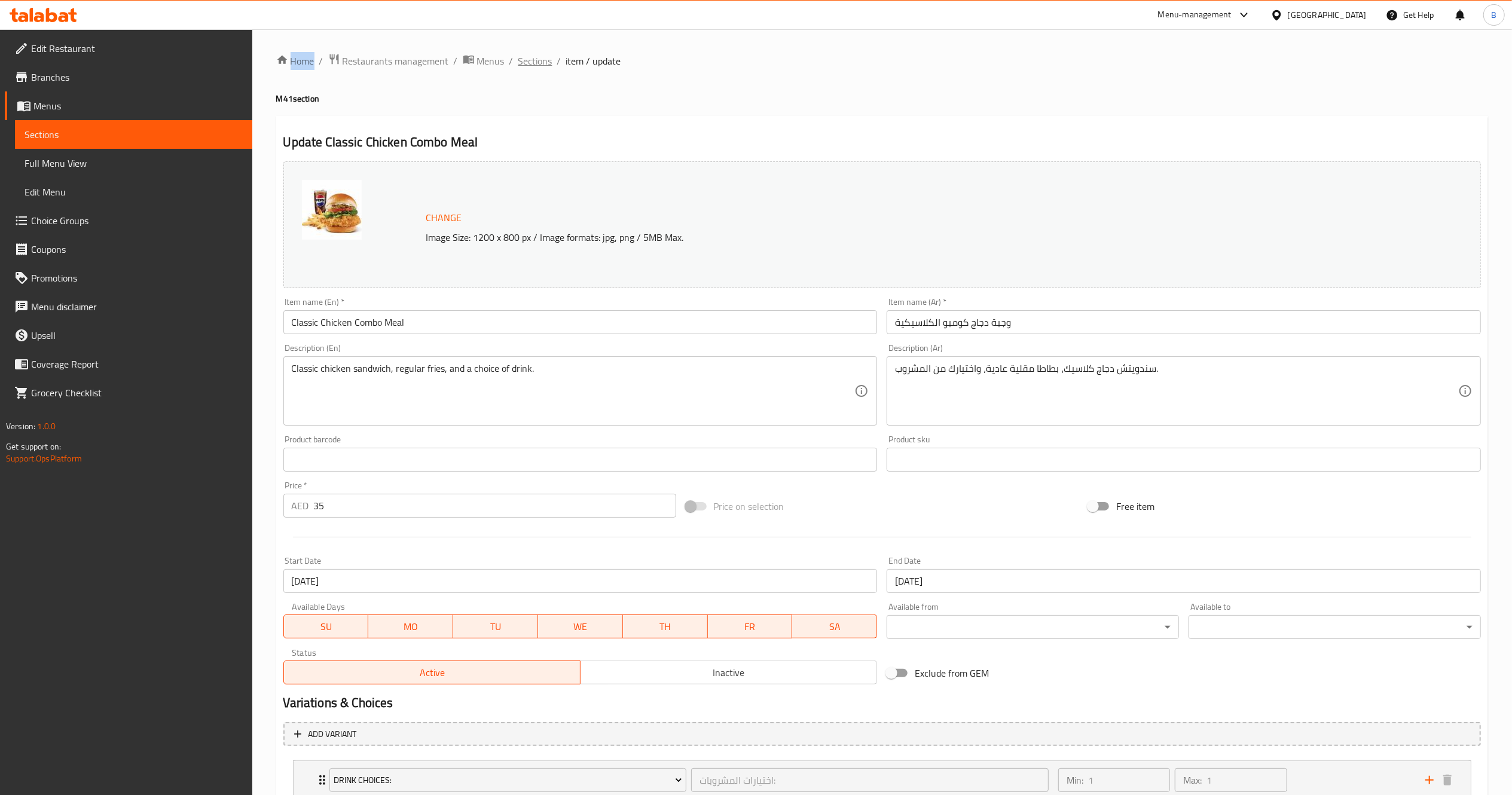
click at [519, 68] on span "Sections" at bounding box center [535, 61] width 34 height 14
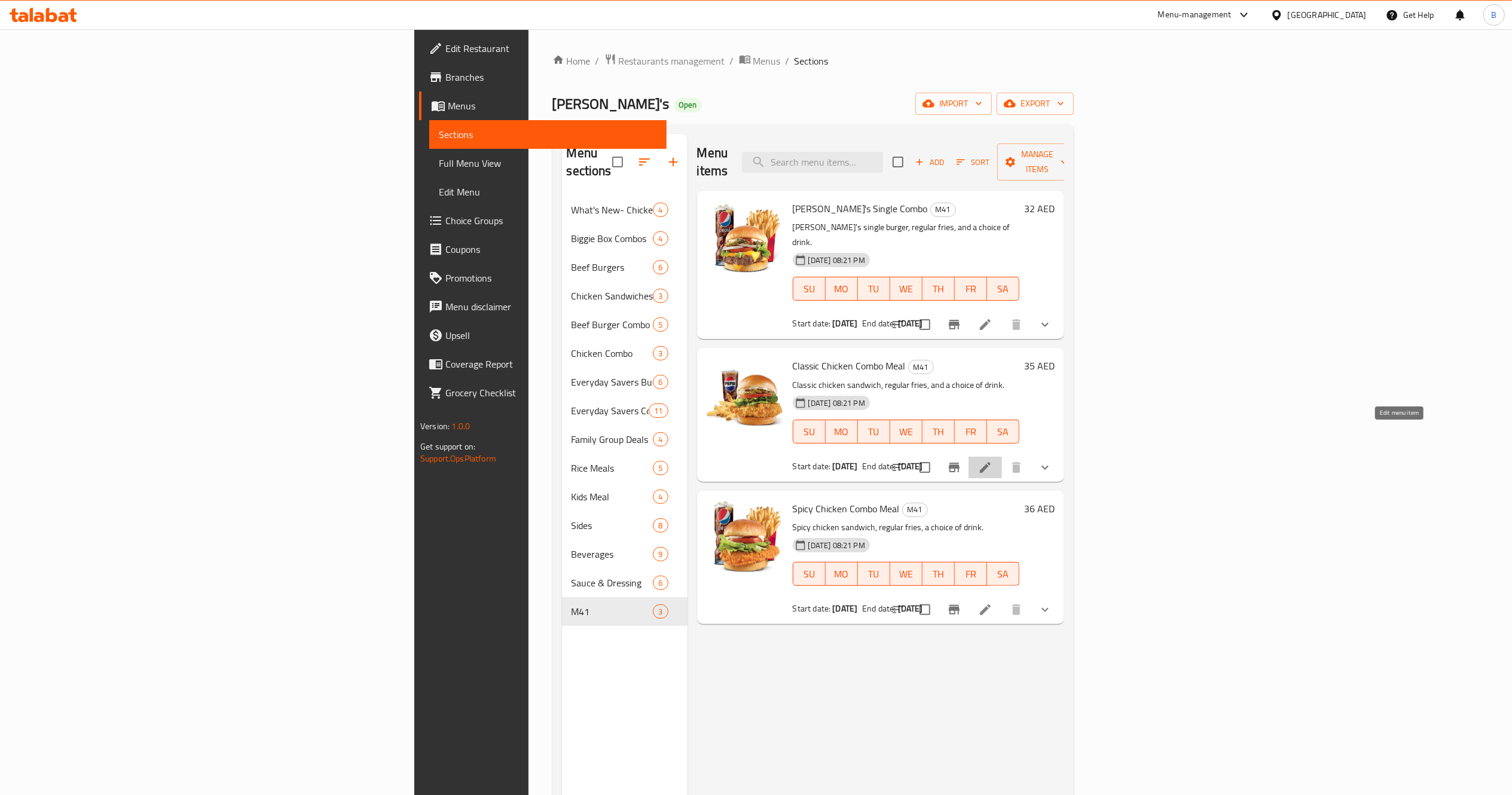
click at [993, 460] on icon at bounding box center [985, 467] width 14 height 14
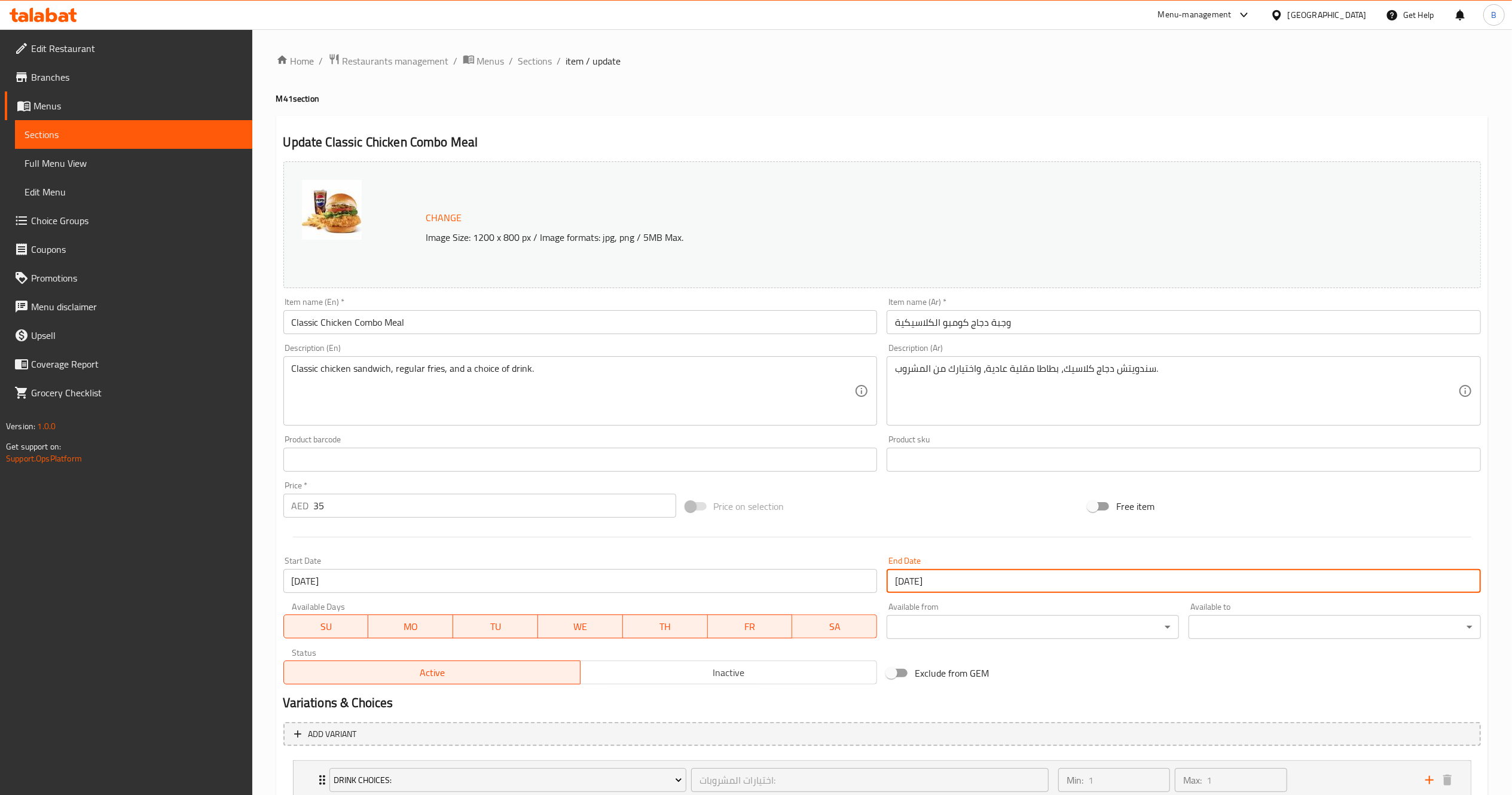
click at [965, 592] on input "[DATE]" at bounding box center [1184, 581] width 594 height 24
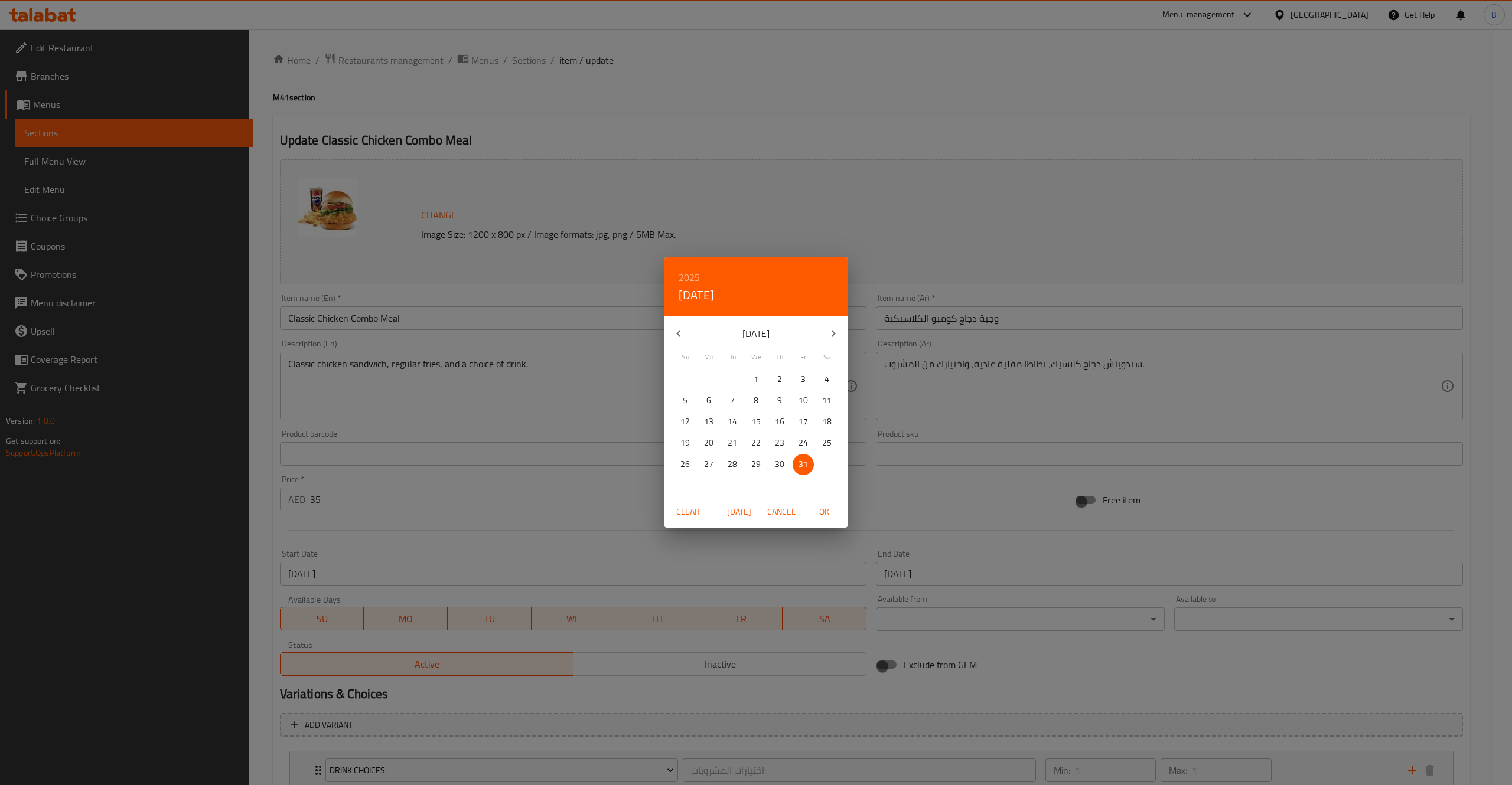
click at [828, 499] on div "Clear Today Cancel OK" at bounding box center [756, 512] width 183 height 32
click at [825, 512] on span "OK" at bounding box center [824, 512] width 29 height 15
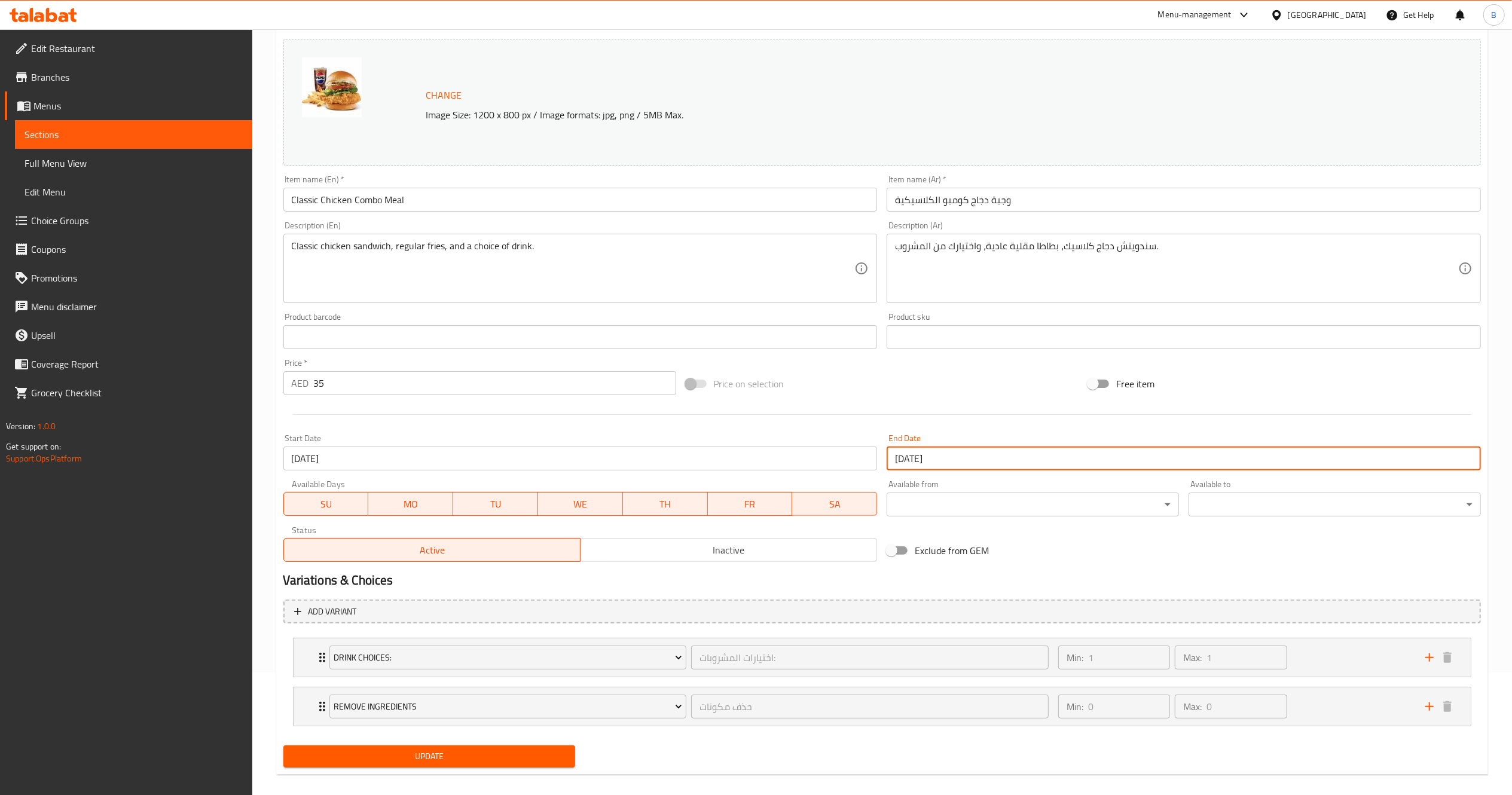
scroll to position [137, 0]
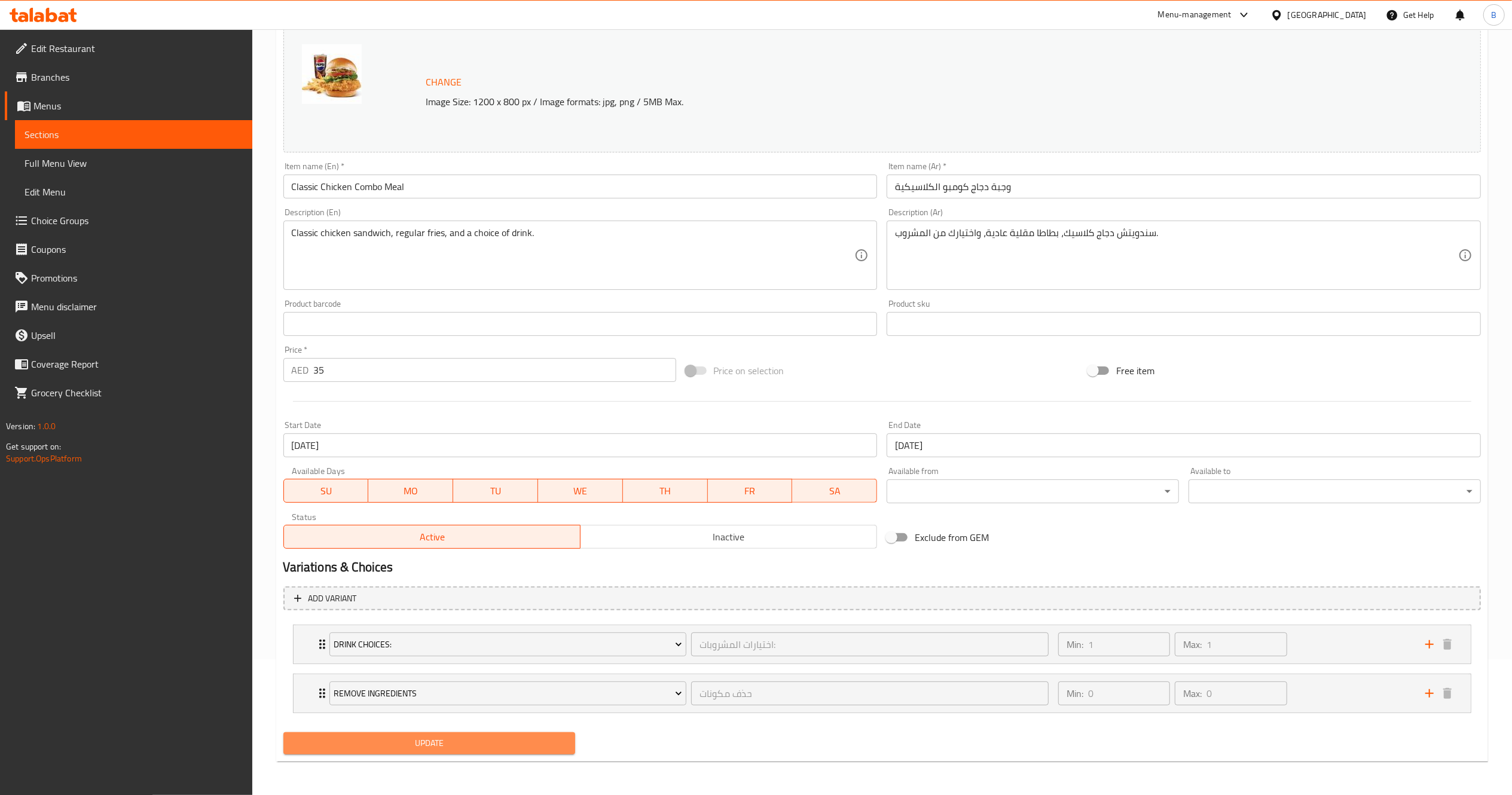
click at [409, 752] on button "Update" at bounding box center [430, 743] width 292 height 22
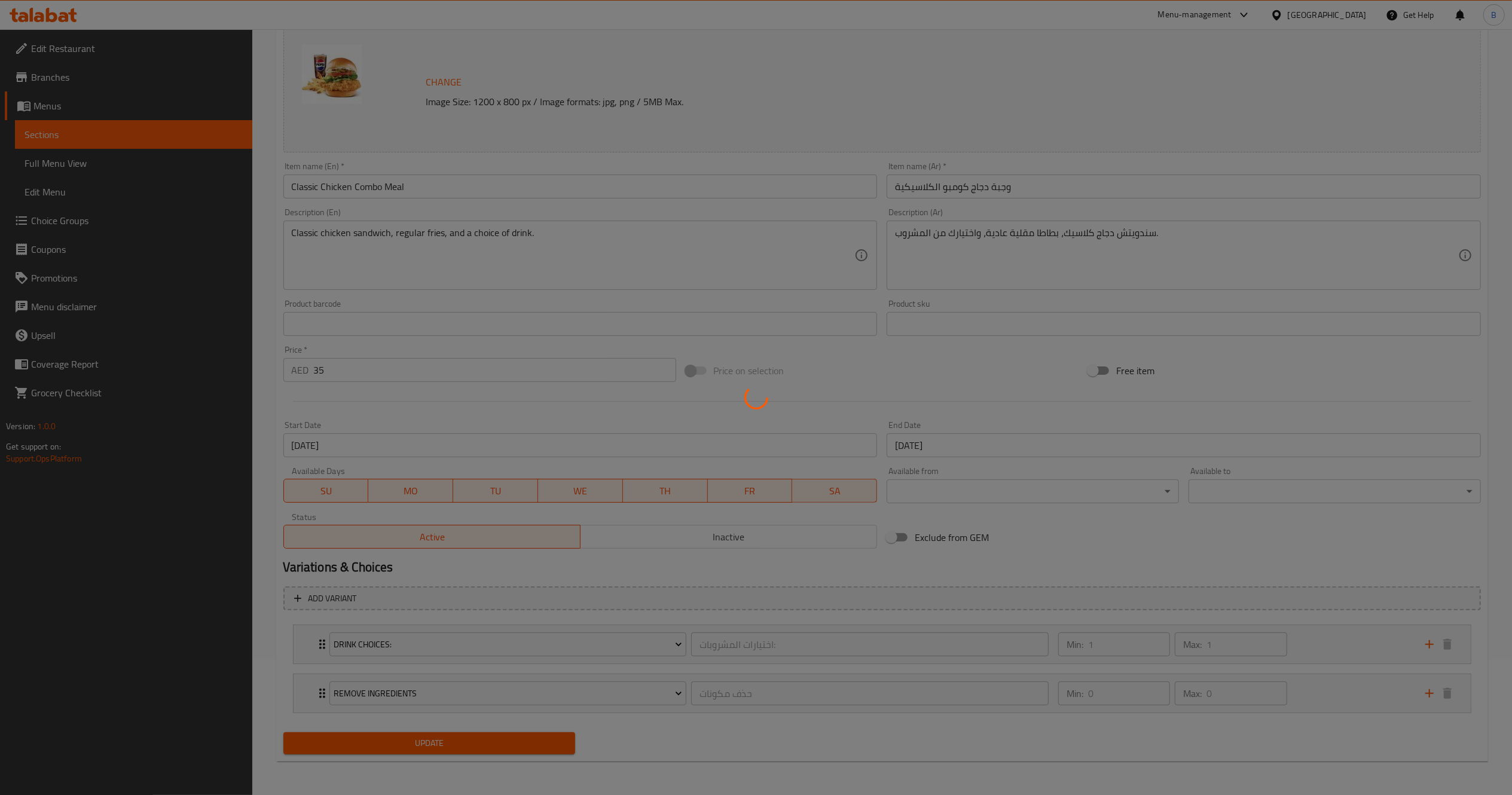
click at [409, 752] on div at bounding box center [756, 397] width 1512 height 795
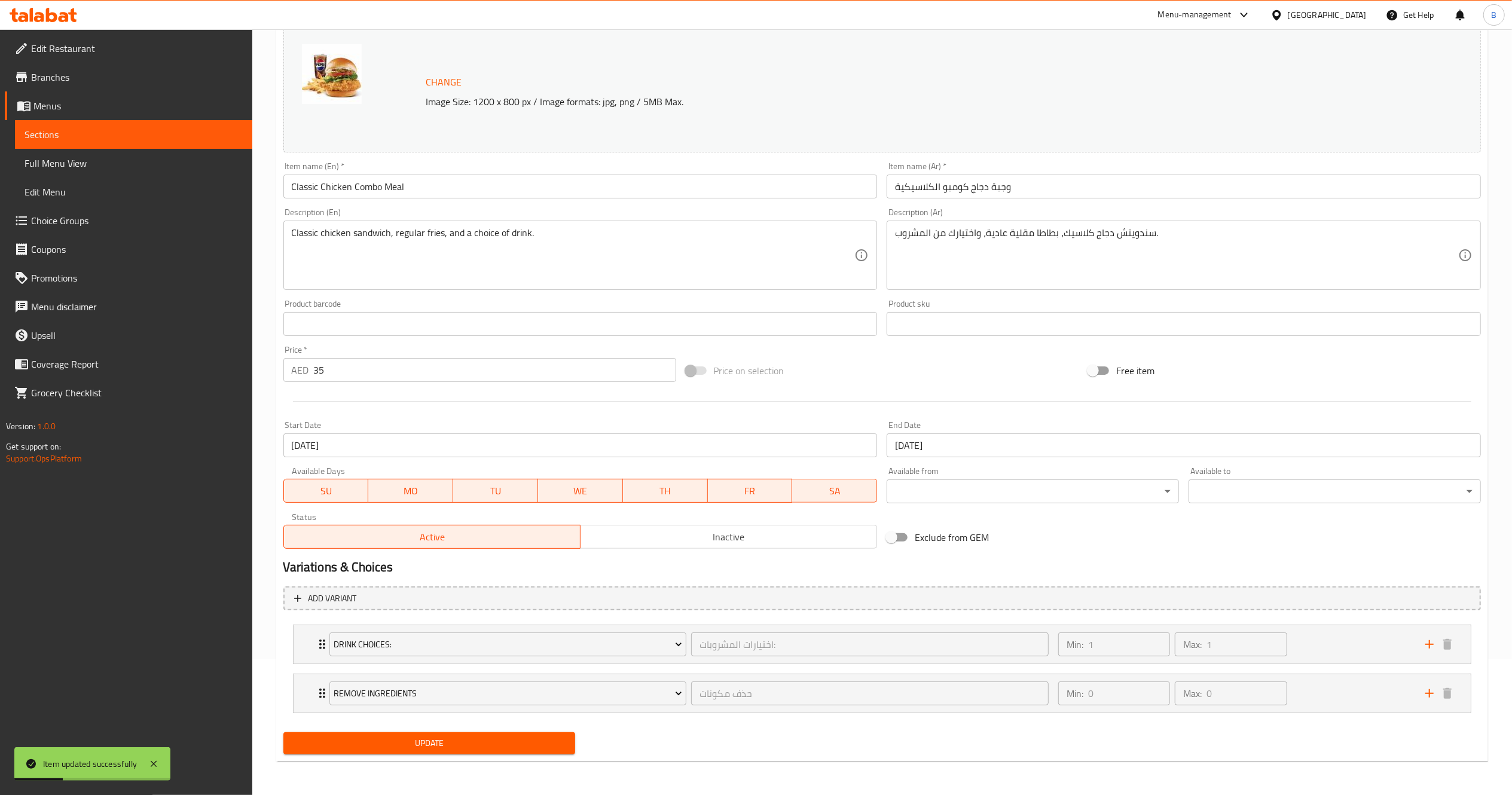
scroll to position [0, 0]
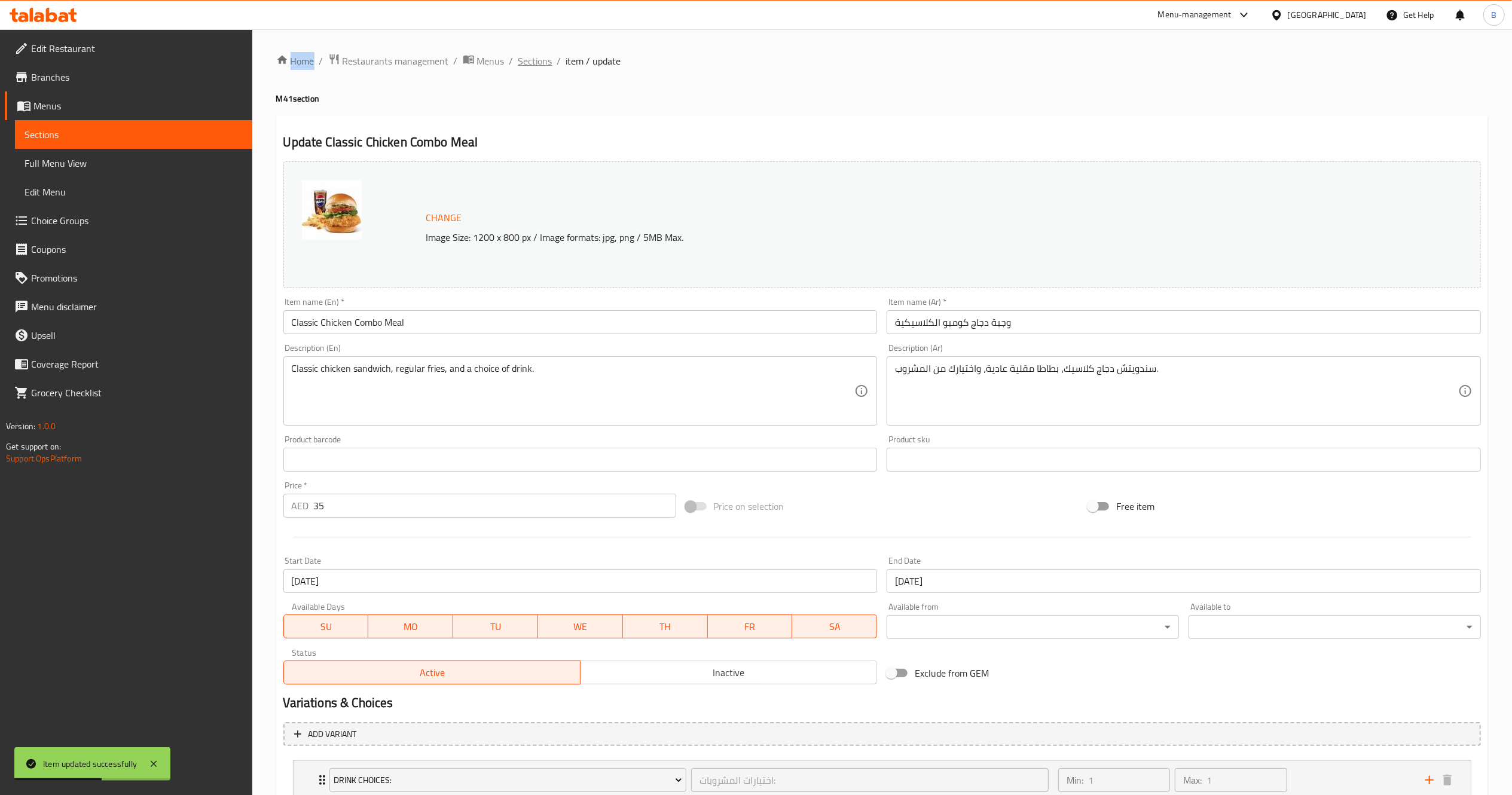
click at [524, 64] on span "Sections" at bounding box center [535, 61] width 34 height 14
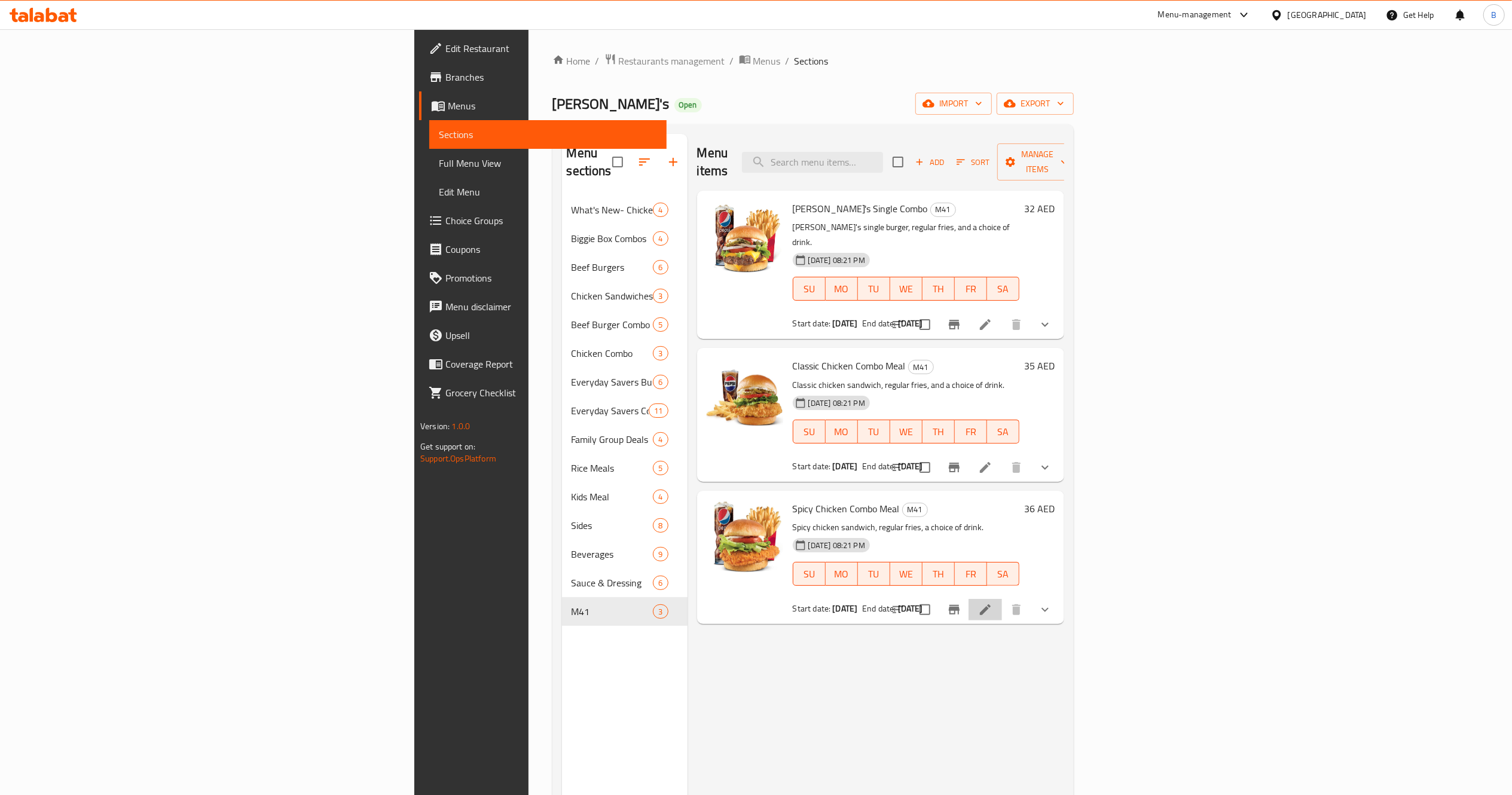
click at [1002, 599] on li at bounding box center [985, 610] width 34 height 21
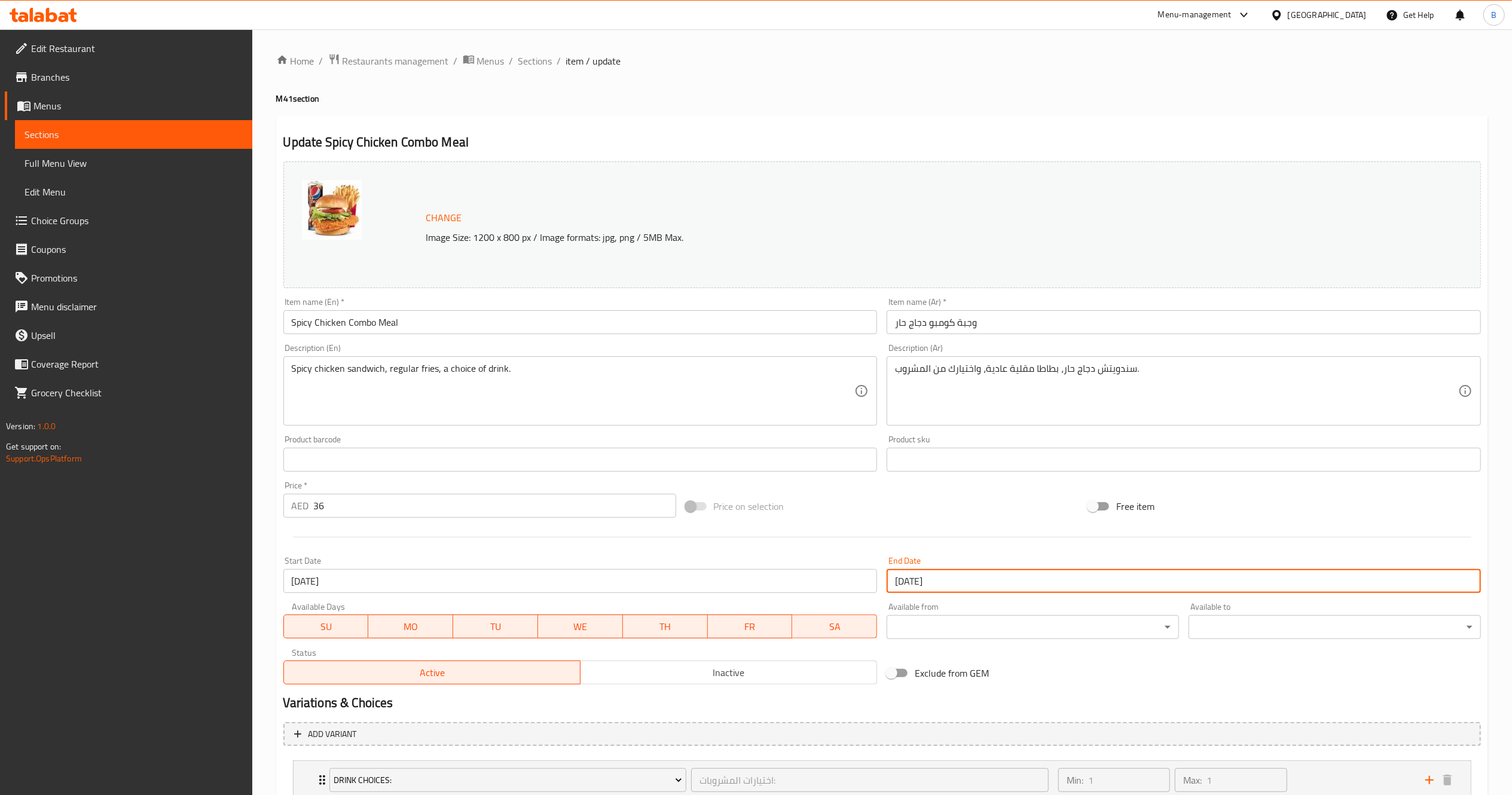
click at [1053, 585] on input "29-09-2025" at bounding box center [1184, 581] width 594 height 24
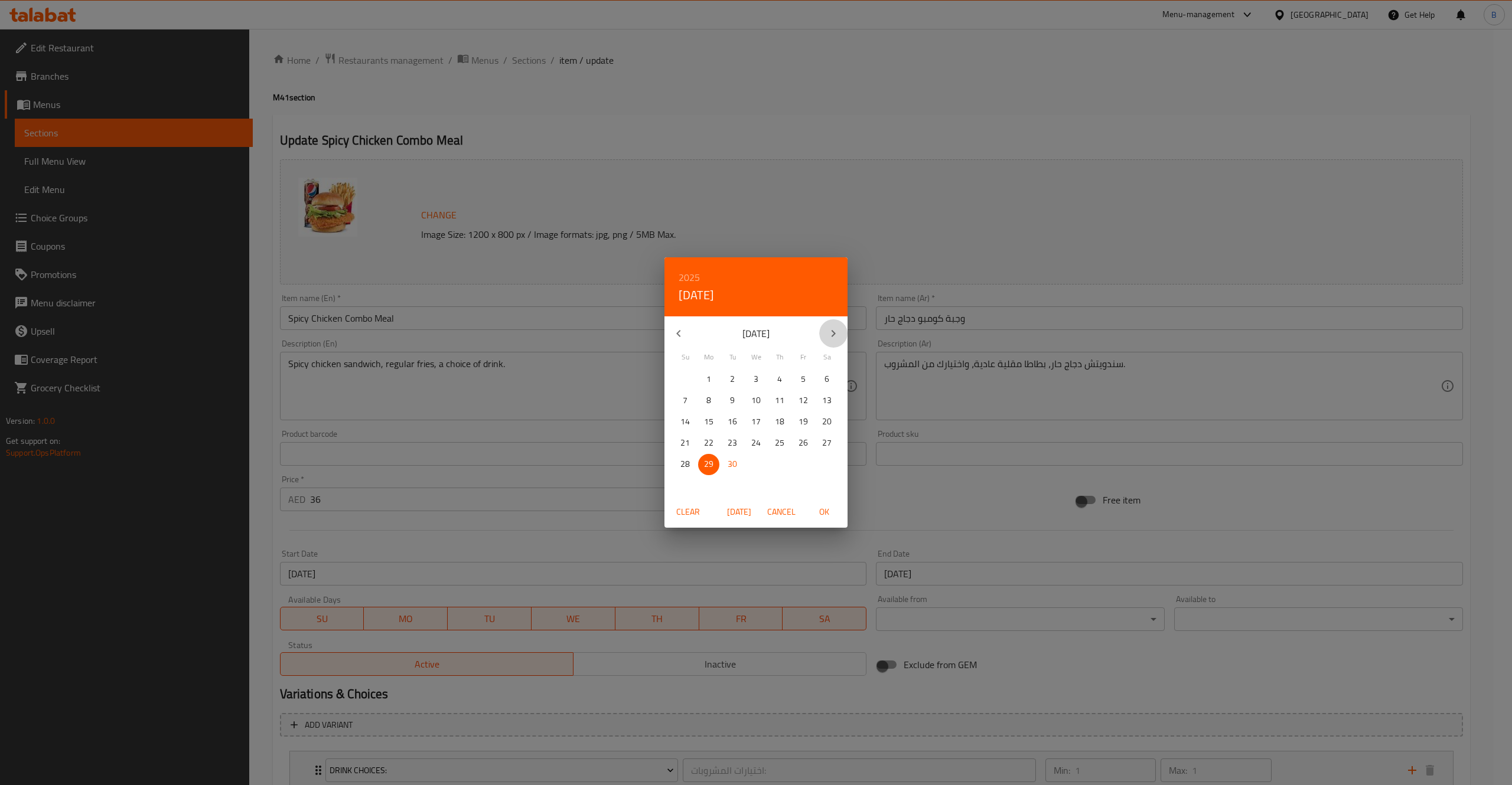
click at [832, 332] on icon "button" at bounding box center [833, 333] width 14 height 14
click at [803, 464] on p "31" at bounding box center [804, 464] width 10 height 15
click at [823, 505] on span "OK" at bounding box center [824, 512] width 29 height 15
type input "[DATE]"
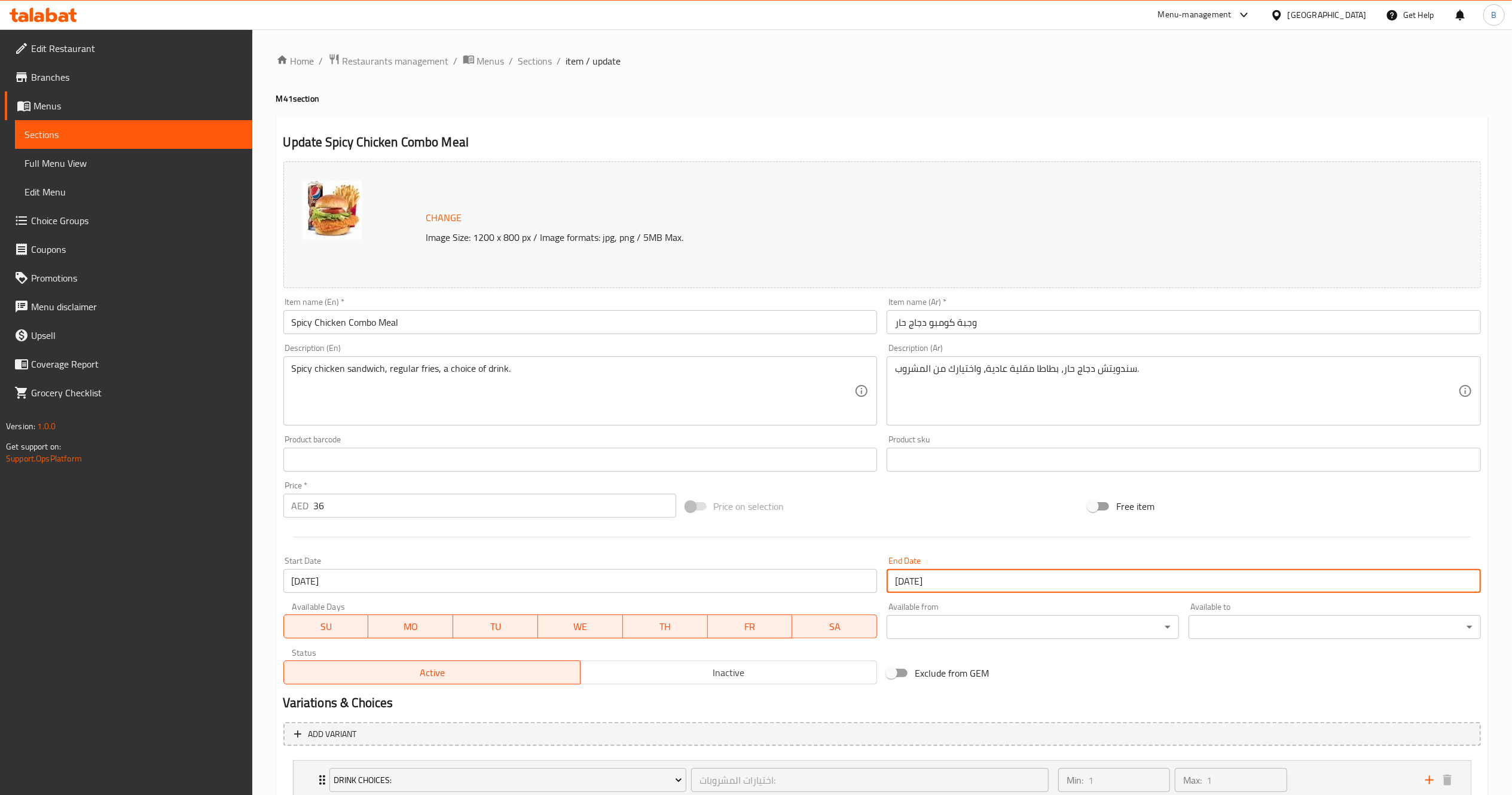
scroll to position [137, 0]
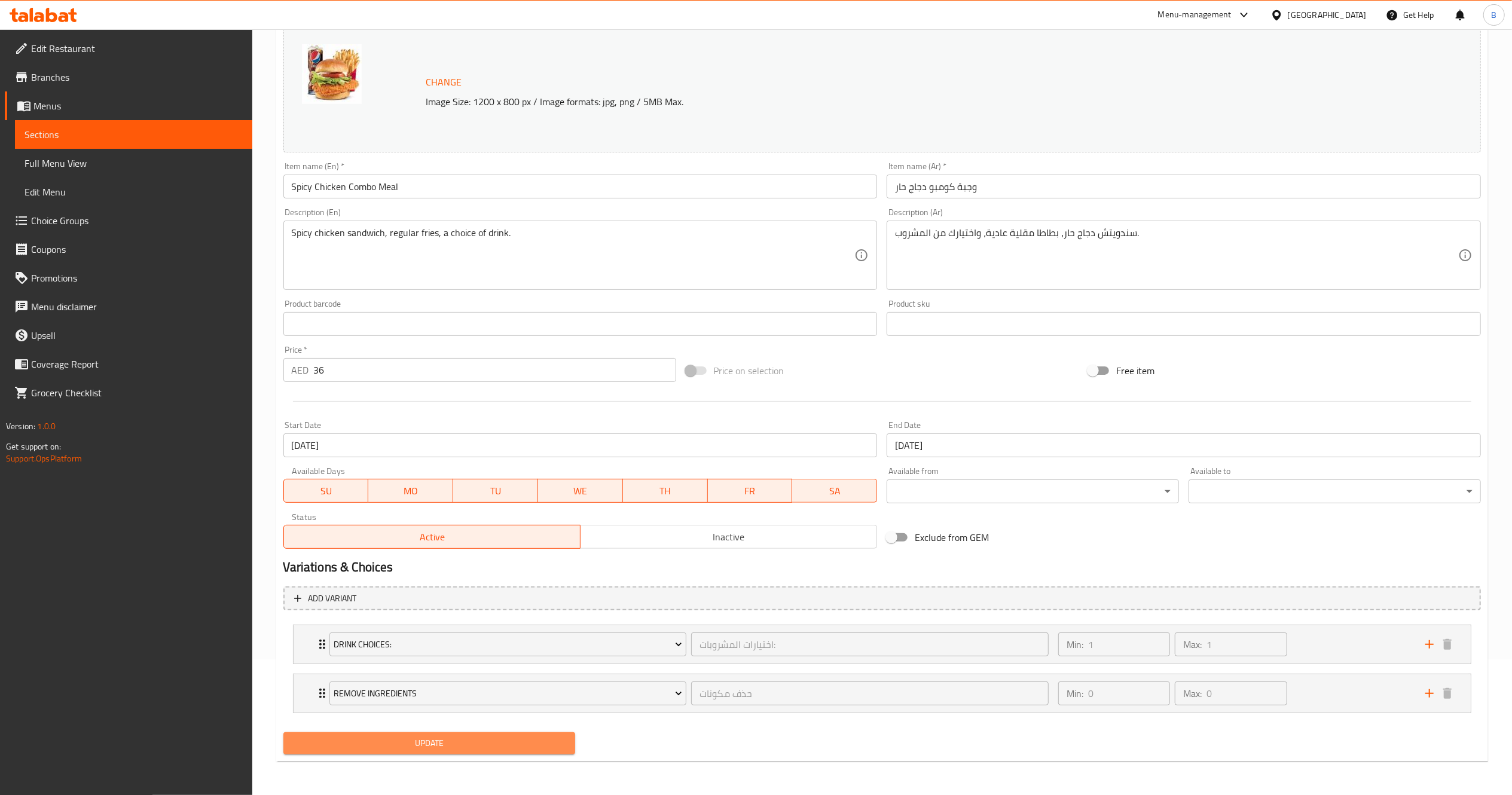
click at [425, 750] on span "Update" at bounding box center [429, 743] width 273 height 15
click at [467, 745] on span "Update" at bounding box center [429, 743] width 273 height 15
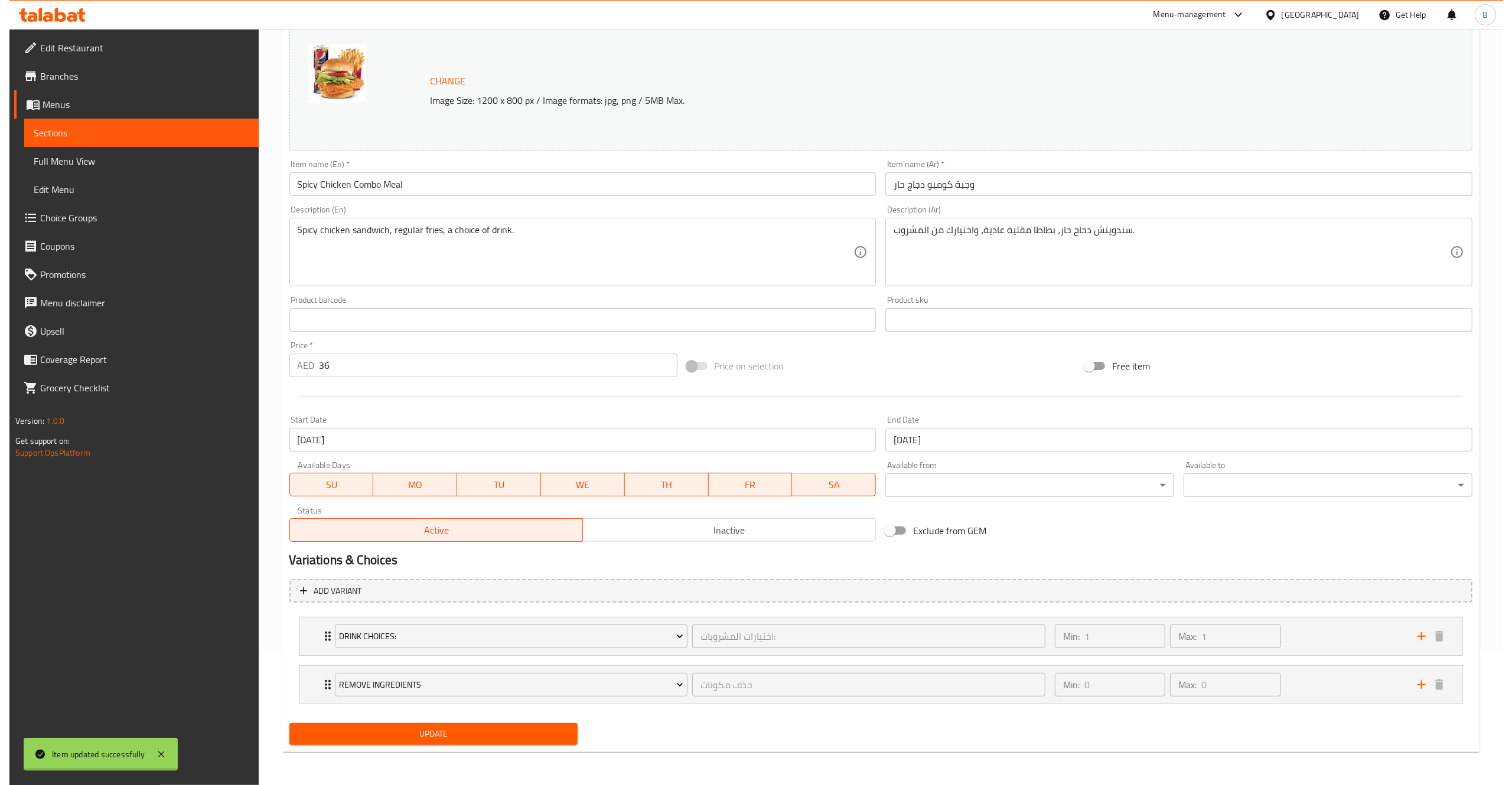
scroll to position [0, 0]
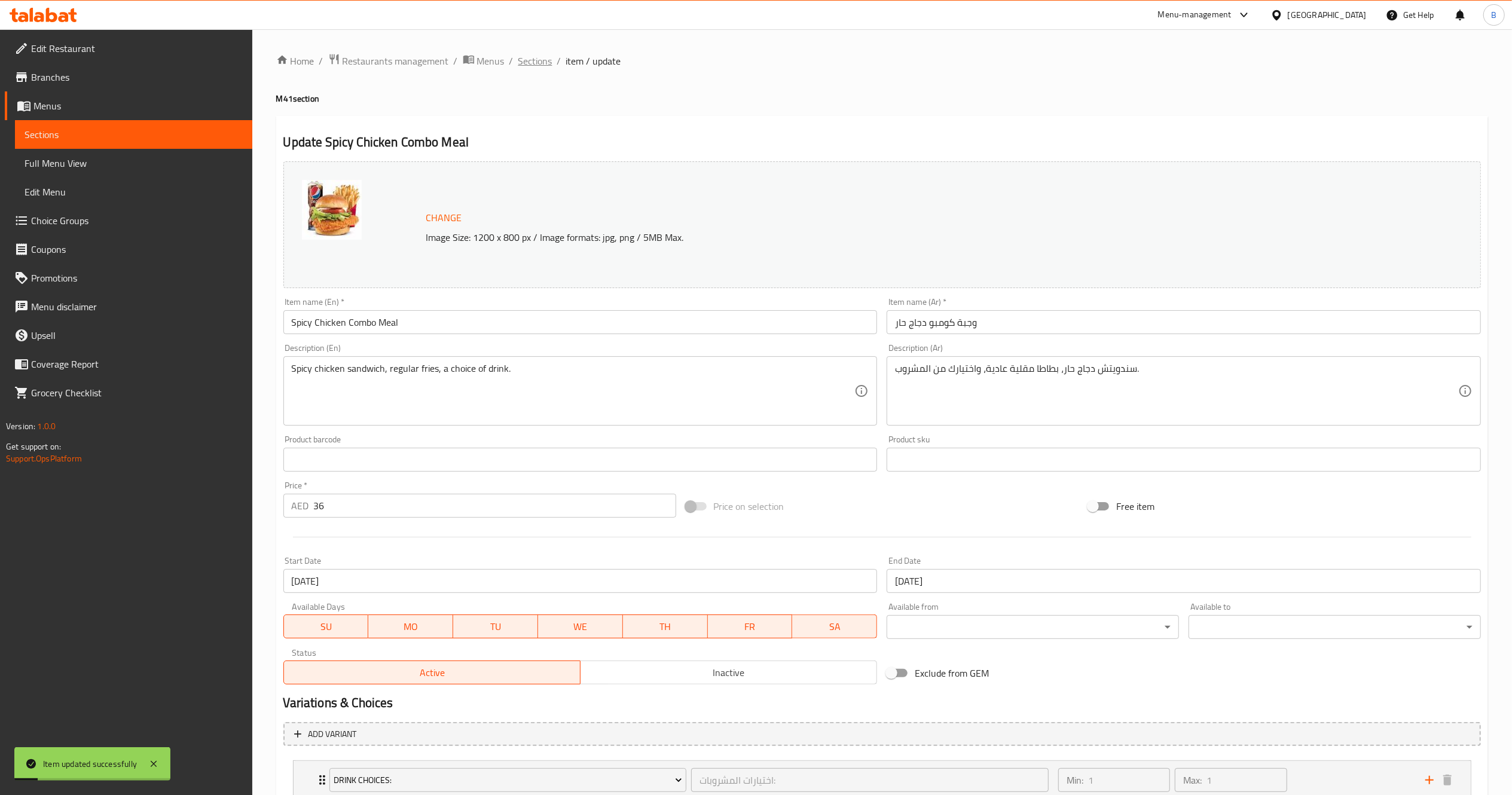
click at [536, 68] on span "Sections" at bounding box center [535, 61] width 34 height 14
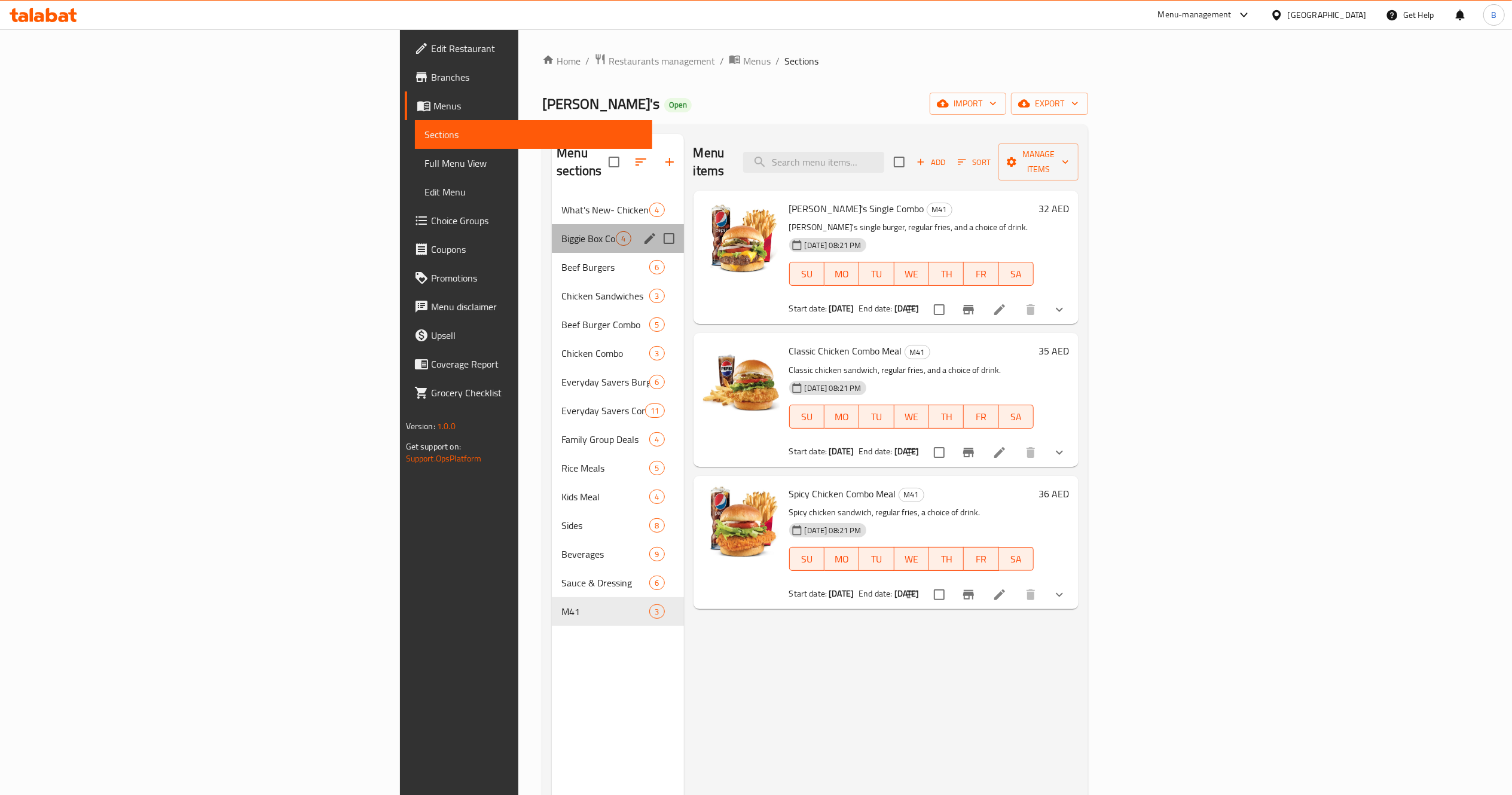
click at [552, 231] on div "Biggie Box Combos 4" at bounding box center [618, 238] width 131 height 29
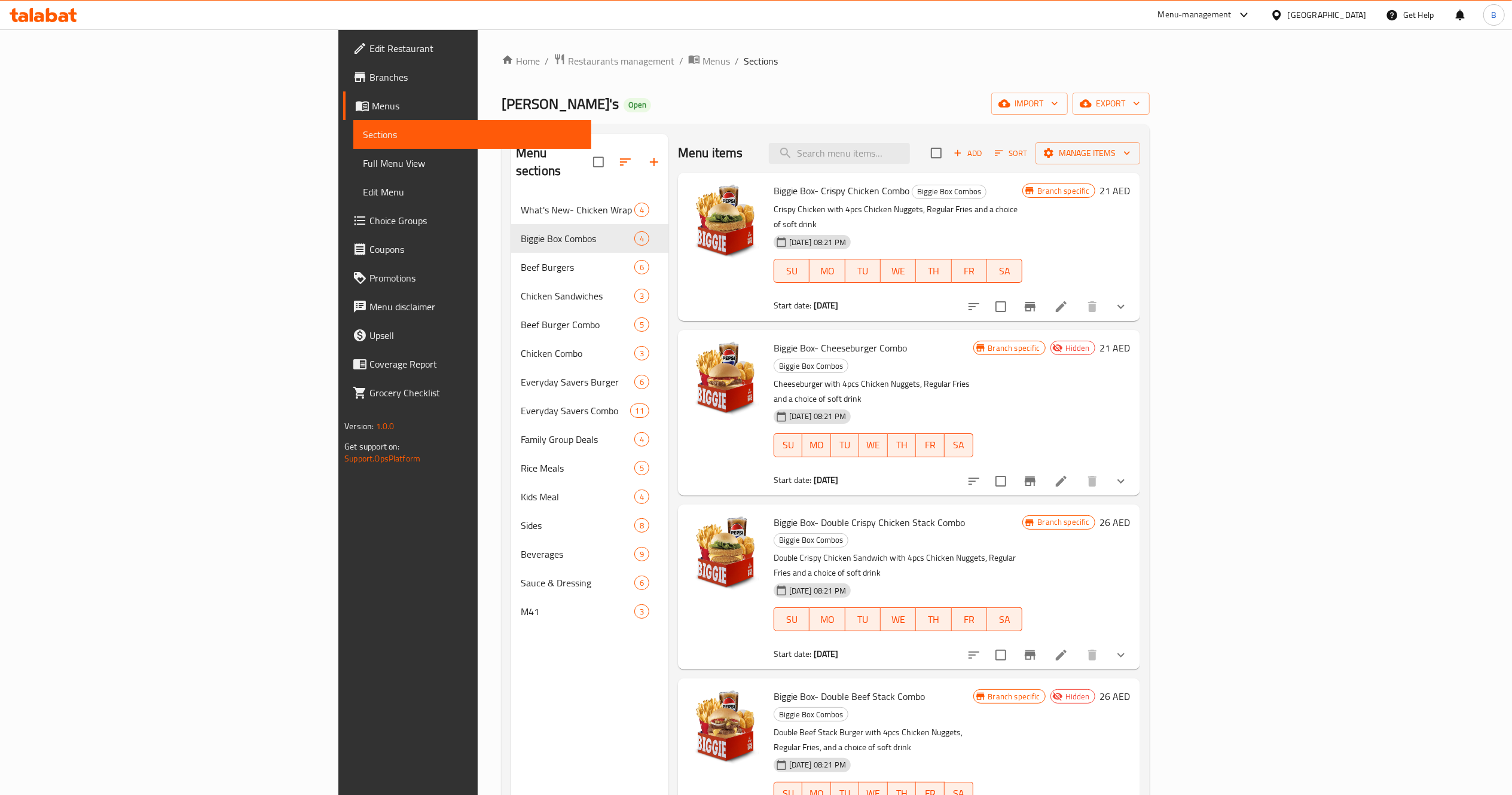
click at [773, 188] on span "Biggie Box- Crispy Chicken Combo" at bounding box center [841, 190] width 136 height 18
copy h6 "Biggie Box- Crispy Chicken Combo"
click at [773, 514] on span "Biggie Box- Double Crispy Chicken Stack Combo" at bounding box center [869, 522] width 192 height 18
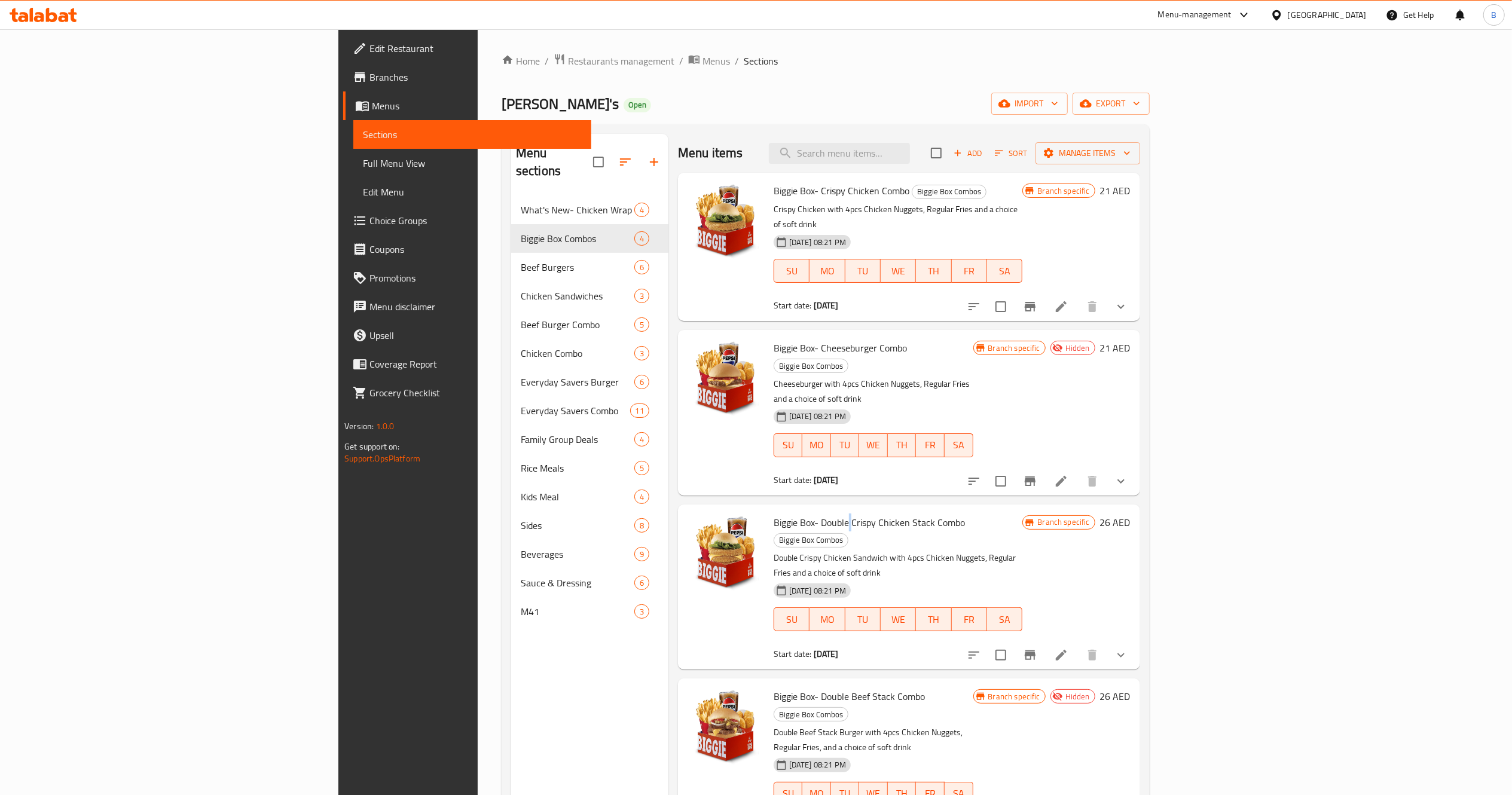
click at [773, 514] on span "Biggie Box- Double Crispy Chicken Stack Combo" at bounding box center [869, 522] width 192 height 18
copy h6 "Biggie Box- Double Crispy Chicken Stack Combo"
drag, startPoint x: 366, startPoint y: 615, endPoint x: 349, endPoint y: 597, distance: 24.8
click at [511, 597] on div "Menu sections What's New- Chicken Wrap 4 Biggie Box Combos 4 Beef Burgers 6 Chi…" at bounding box center [590, 531] width 157 height 795
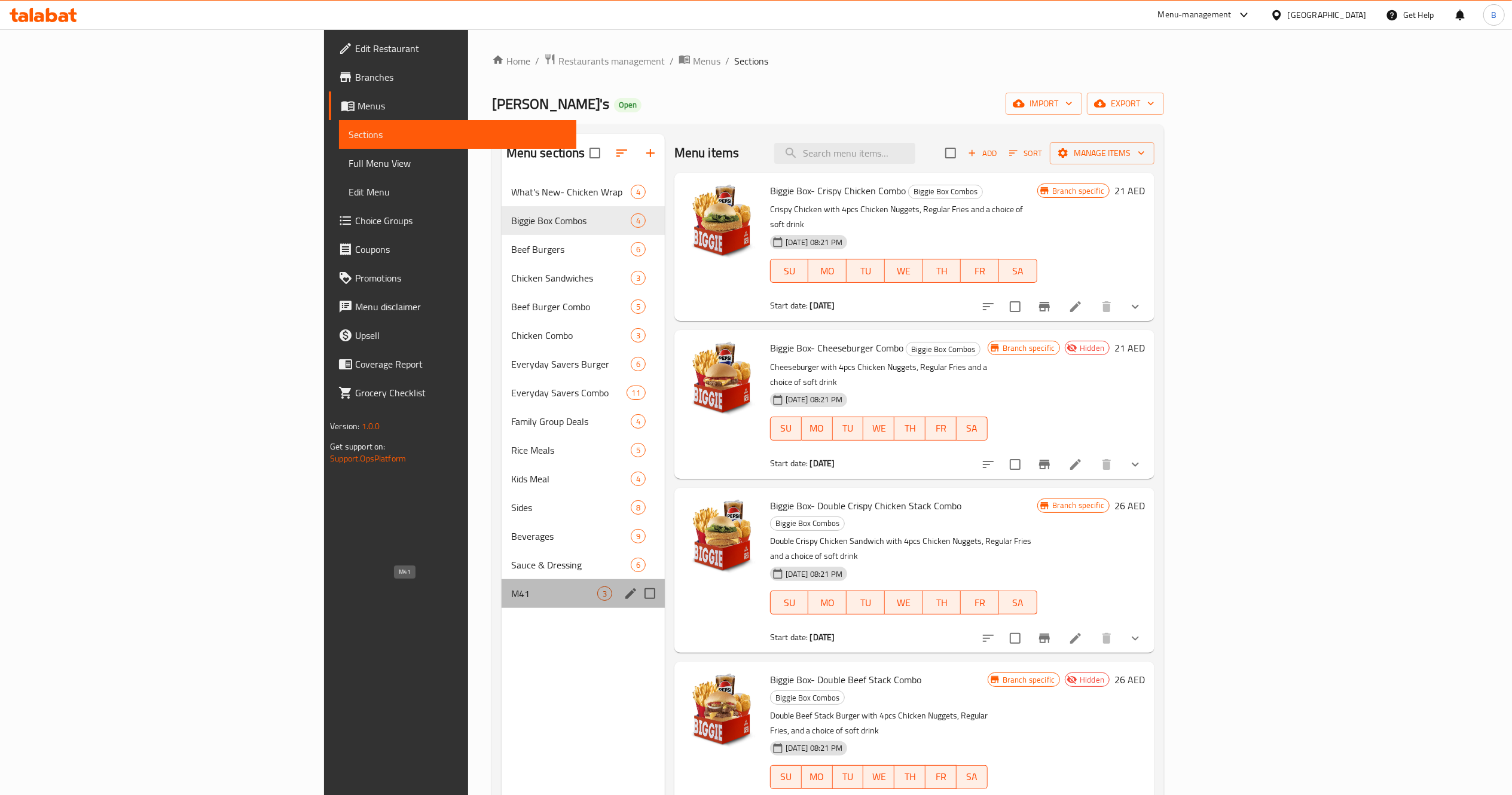
click at [511, 597] on span "M41" at bounding box center [554, 593] width 86 height 14
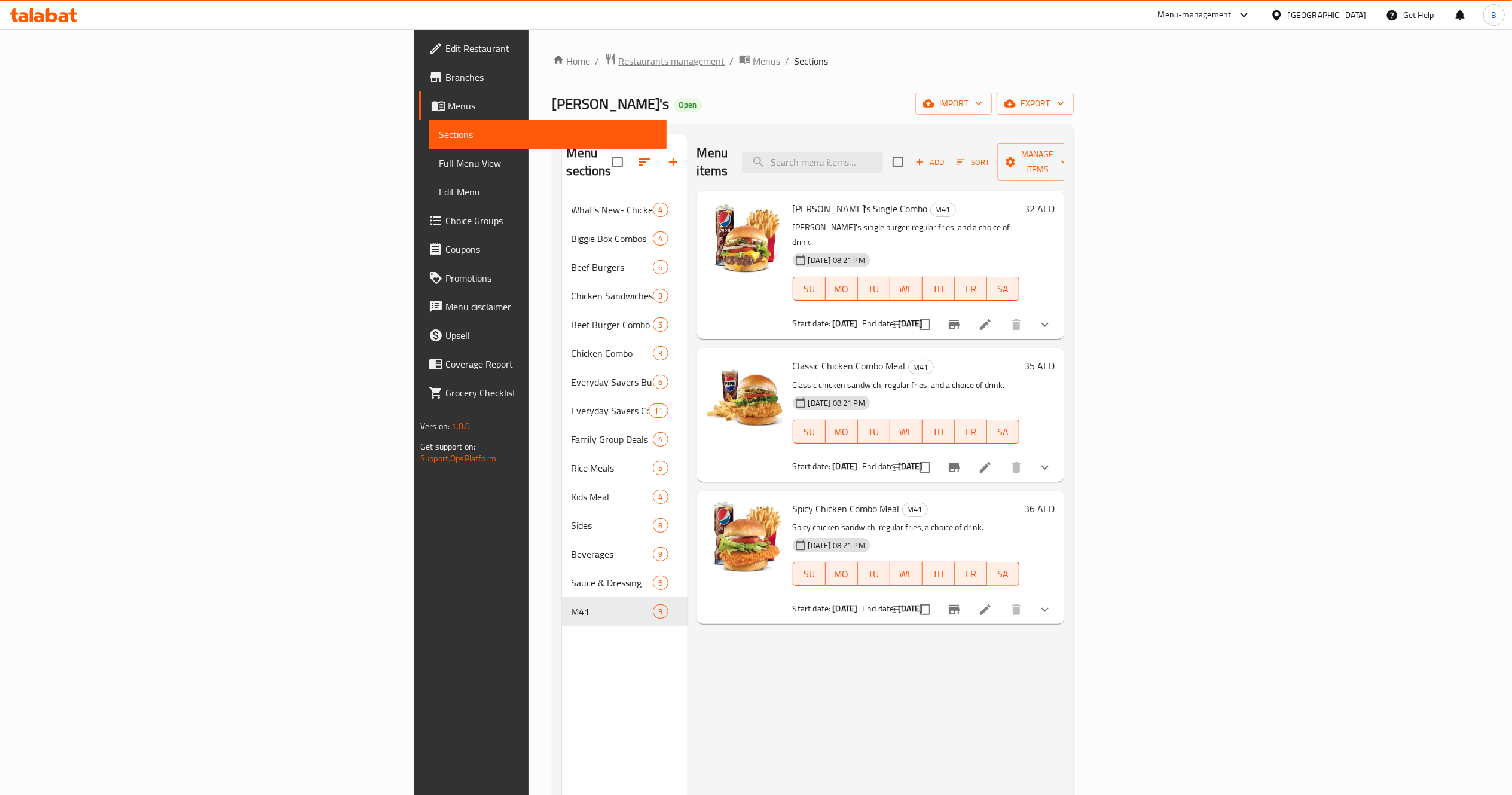
click at [619, 56] on span "Restaurants management" at bounding box center [672, 61] width 106 height 14
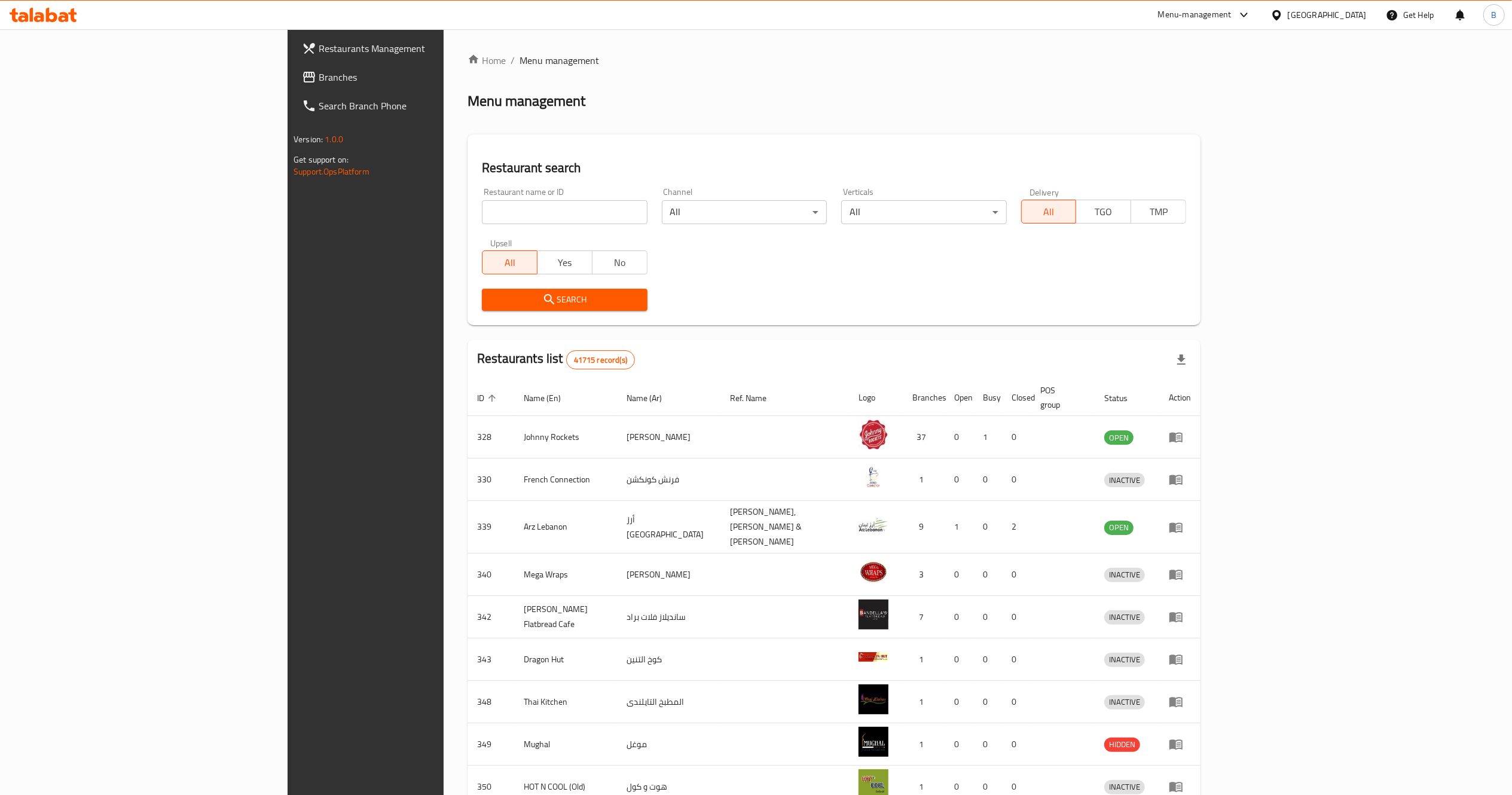
click at [482, 212] on input "search" at bounding box center [564, 212] width 165 height 24
type input "[PERSON_NAME]"
click button "Search" at bounding box center [564, 300] width 165 height 22
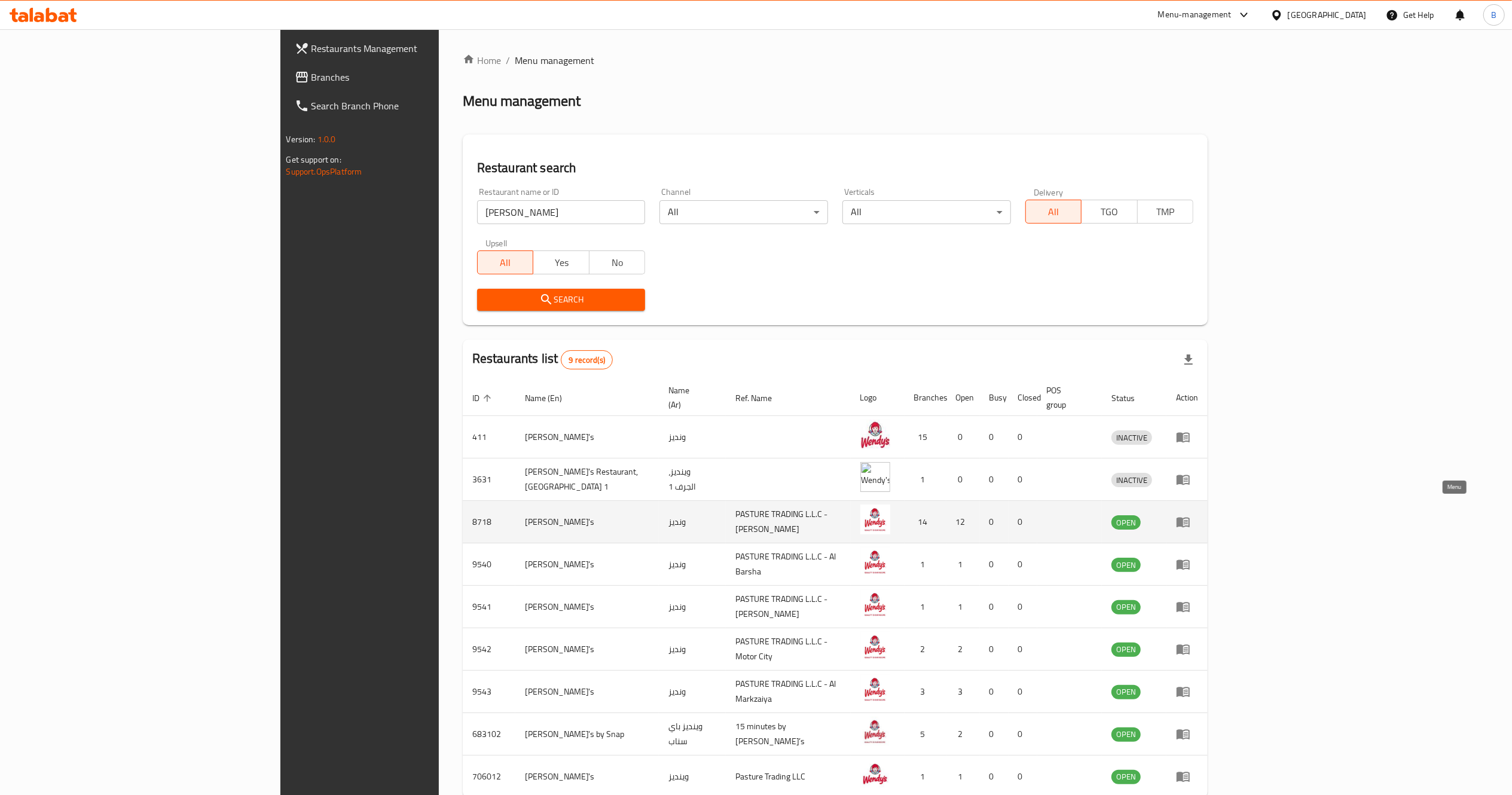
click at [1190, 515] on icon "enhanced table" at bounding box center [1183, 522] width 14 height 14
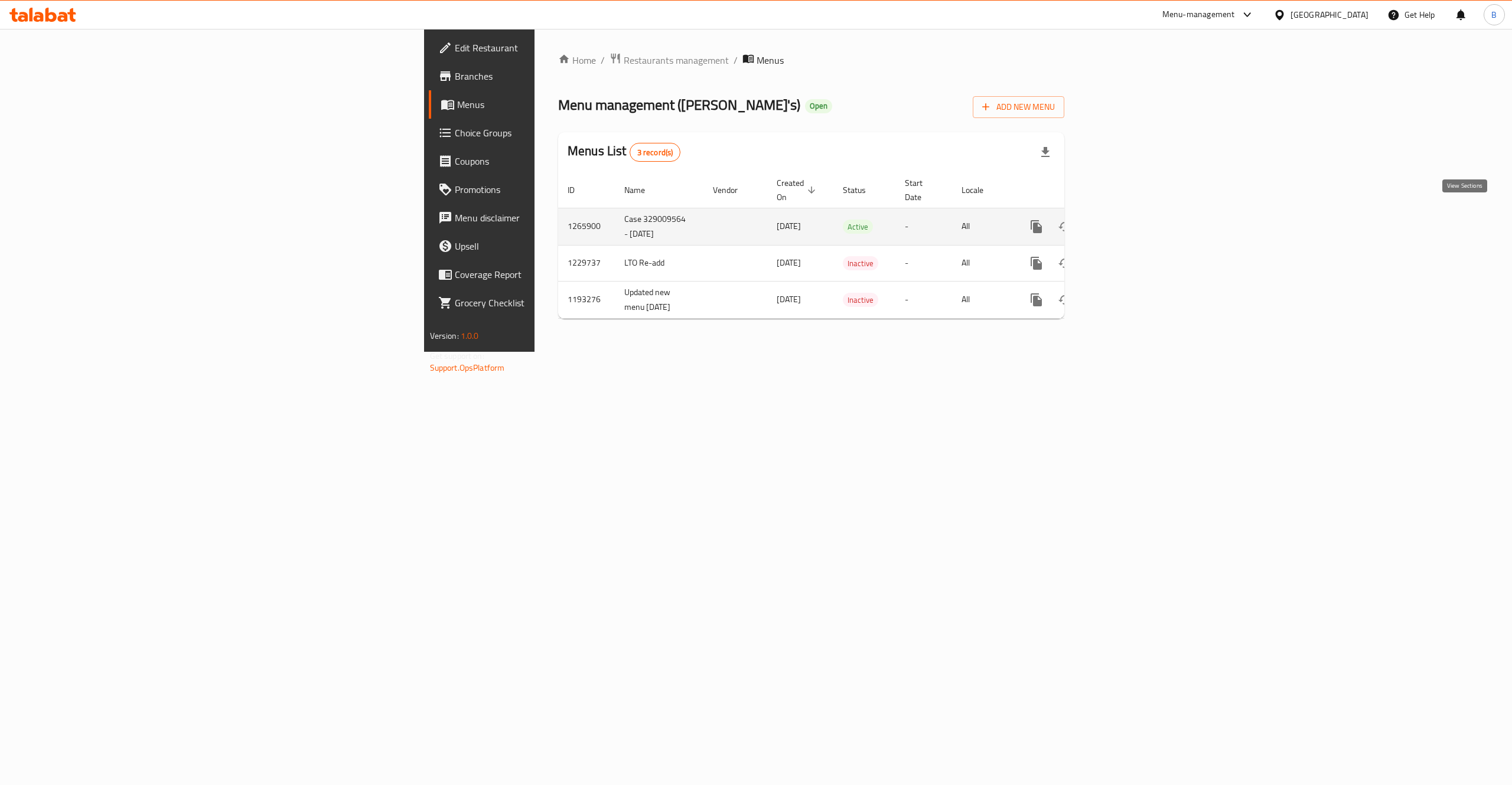
click at [1136, 225] on link "enhanced table" at bounding box center [1121, 227] width 29 height 28
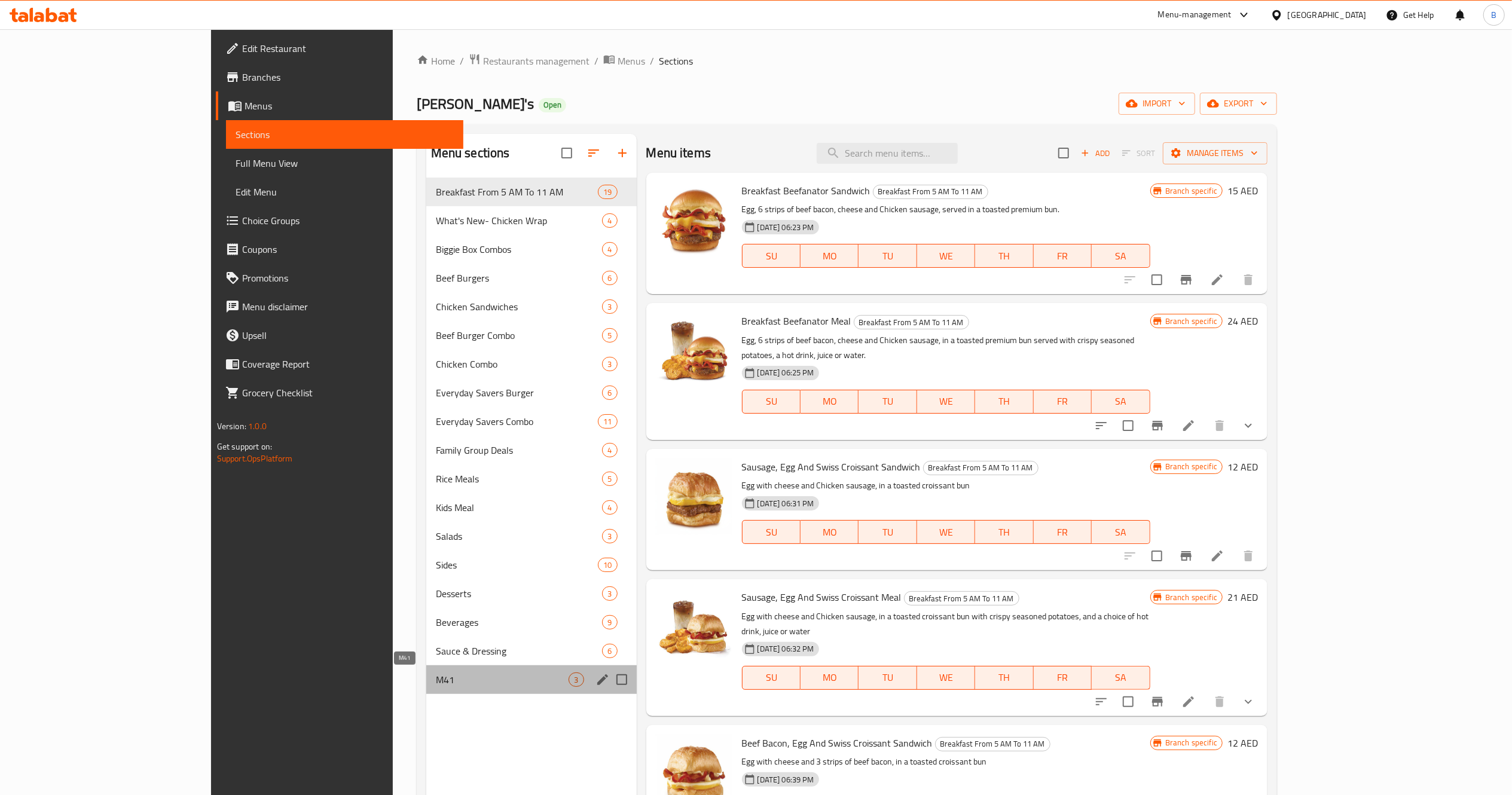
click at [436, 684] on span "M41" at bounding box center [502, 680] width 133 height 14
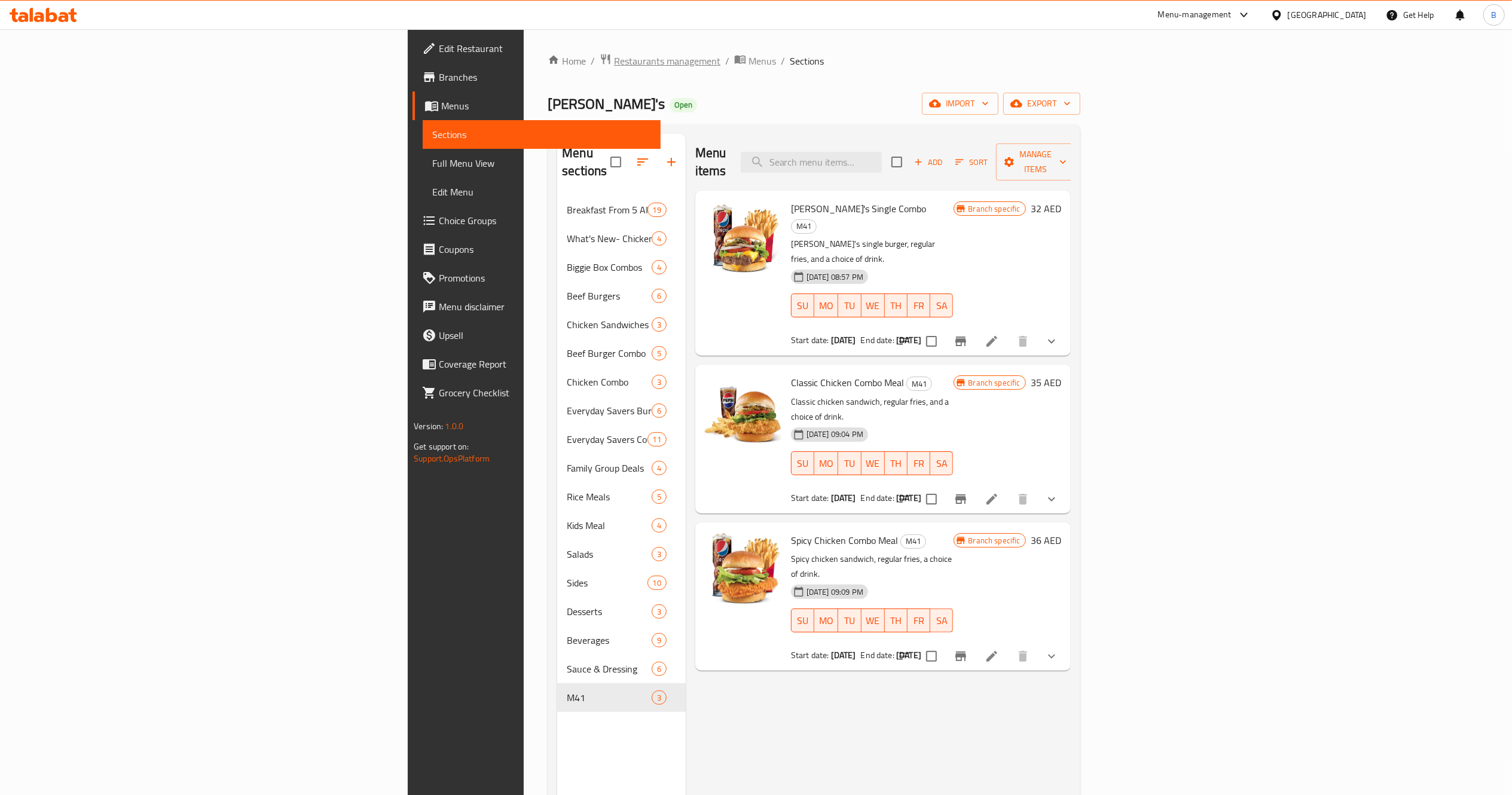
click at [614, 63] on span "Restaurants management" at bounding box center [667, 61] width 106 height 14
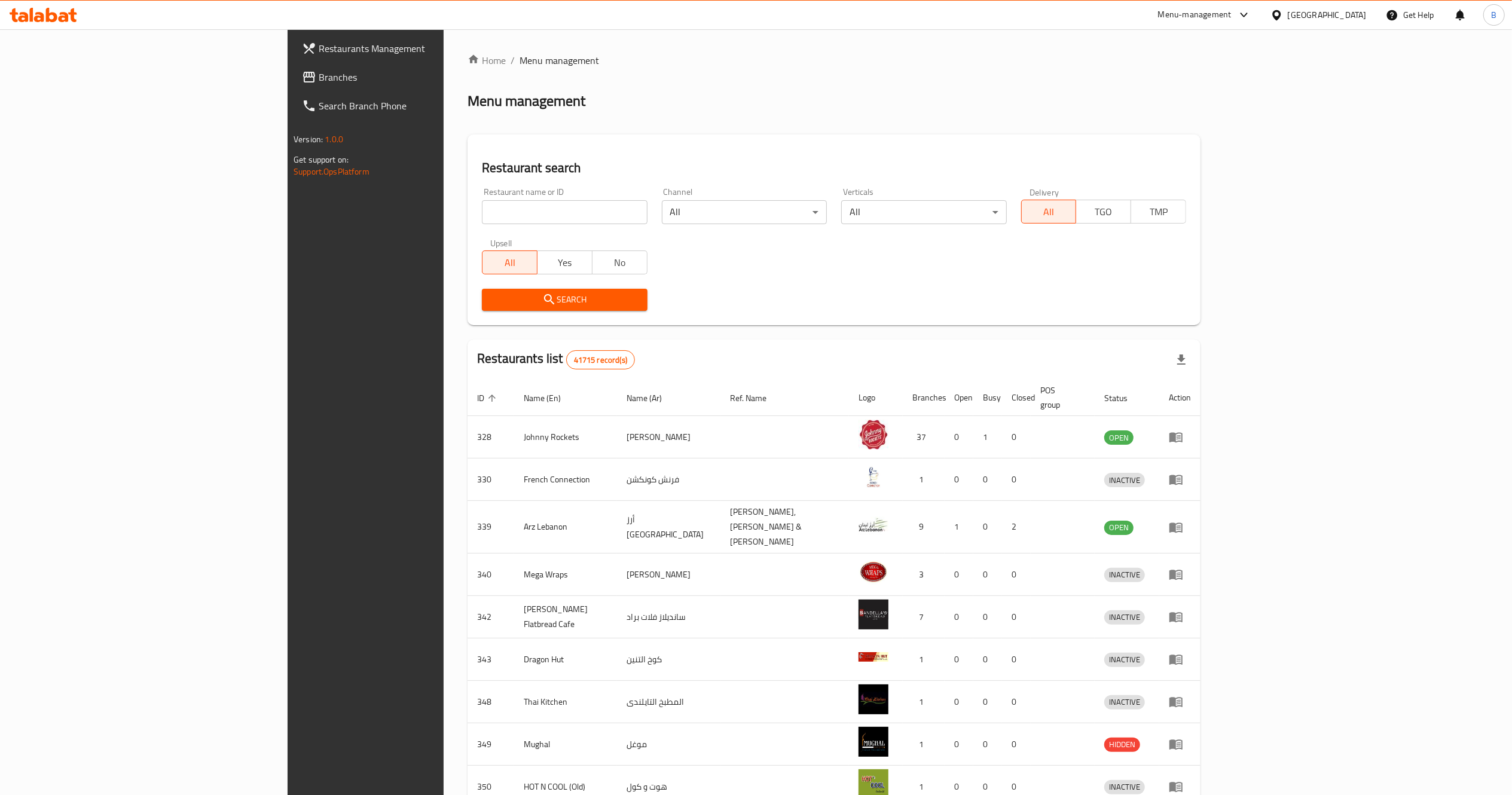
click at [482, 198] on div "Restaurant name or ID Restaurant name or ID" at bounding box center [564, 206] width 165 height 36
click at [482, 212] on input "search" at bounding box center [564, 212] width 165 height 24
type input "[PERSON_NAME]"
click button "Search" at bounding box center [564, 300] width 165 height 22
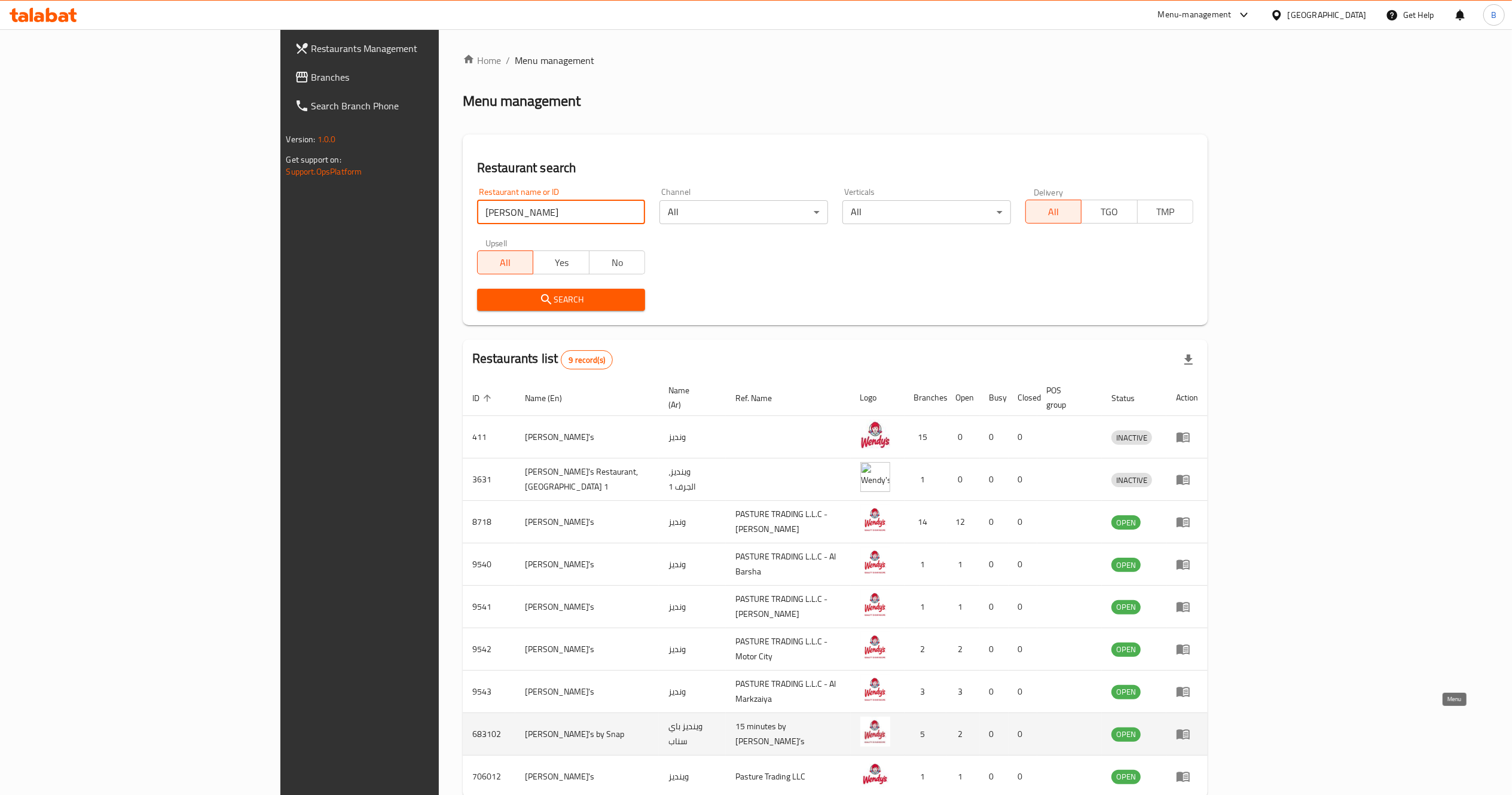
click at [1190, 730] on icon "enhanced table" at bounding box center [1183, 735] width 13 height 10
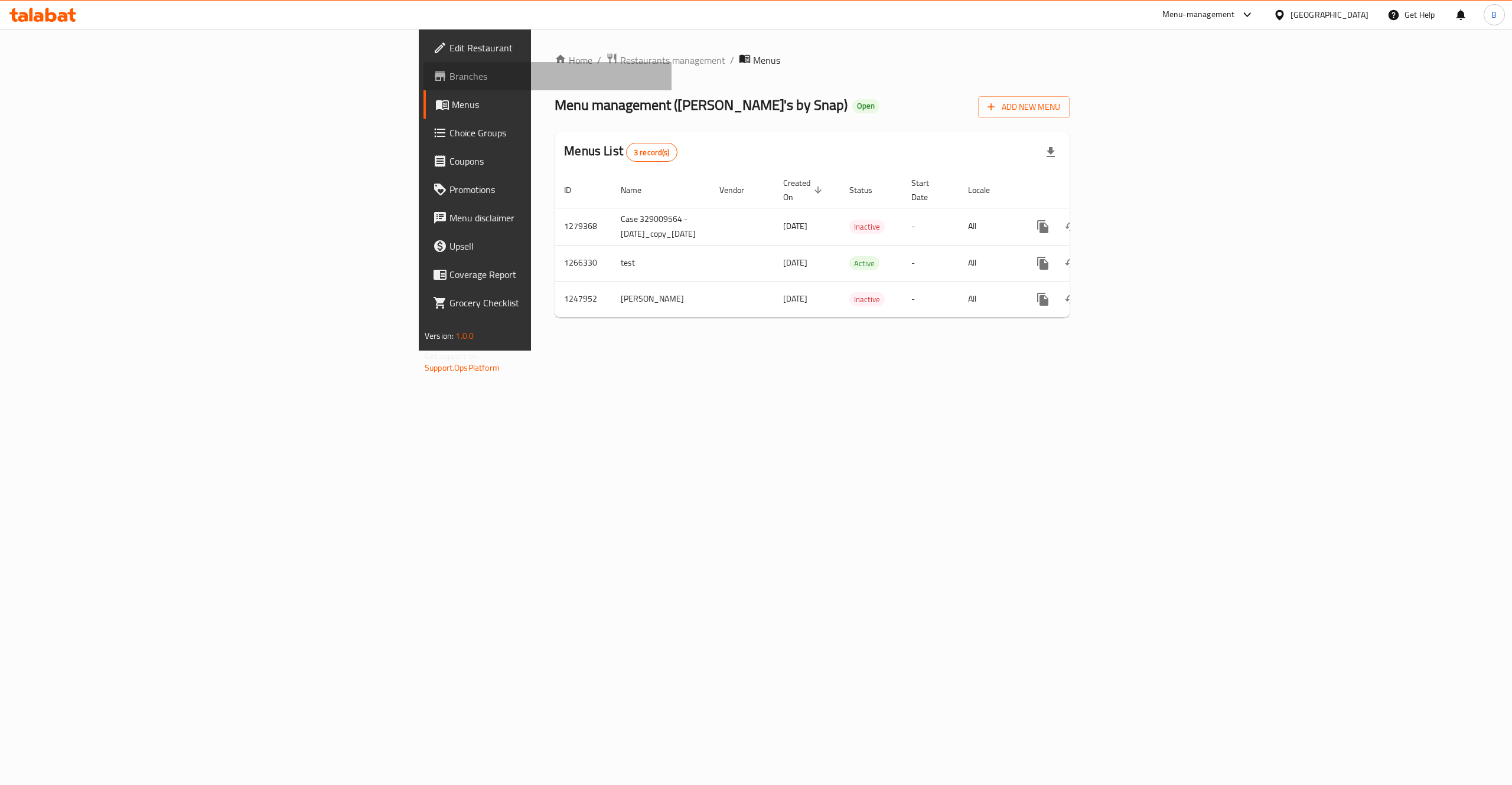
click at [449, 75] on span "Branches" at bounding box center [556, 76] width 213 height 14
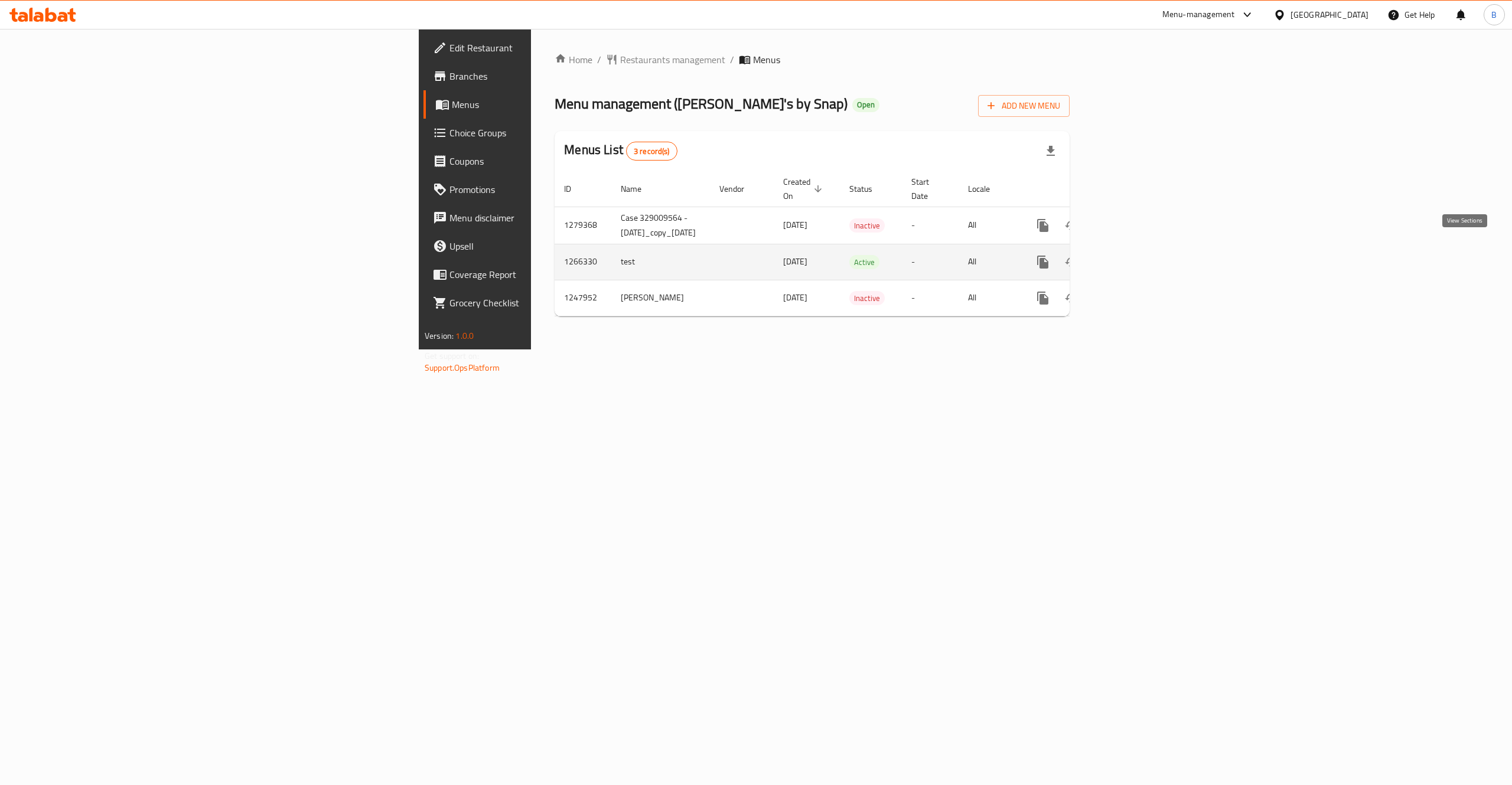
click at [1143, 248] on link "enhanced table" at bounding box center [1128, 262] width 29 height 28
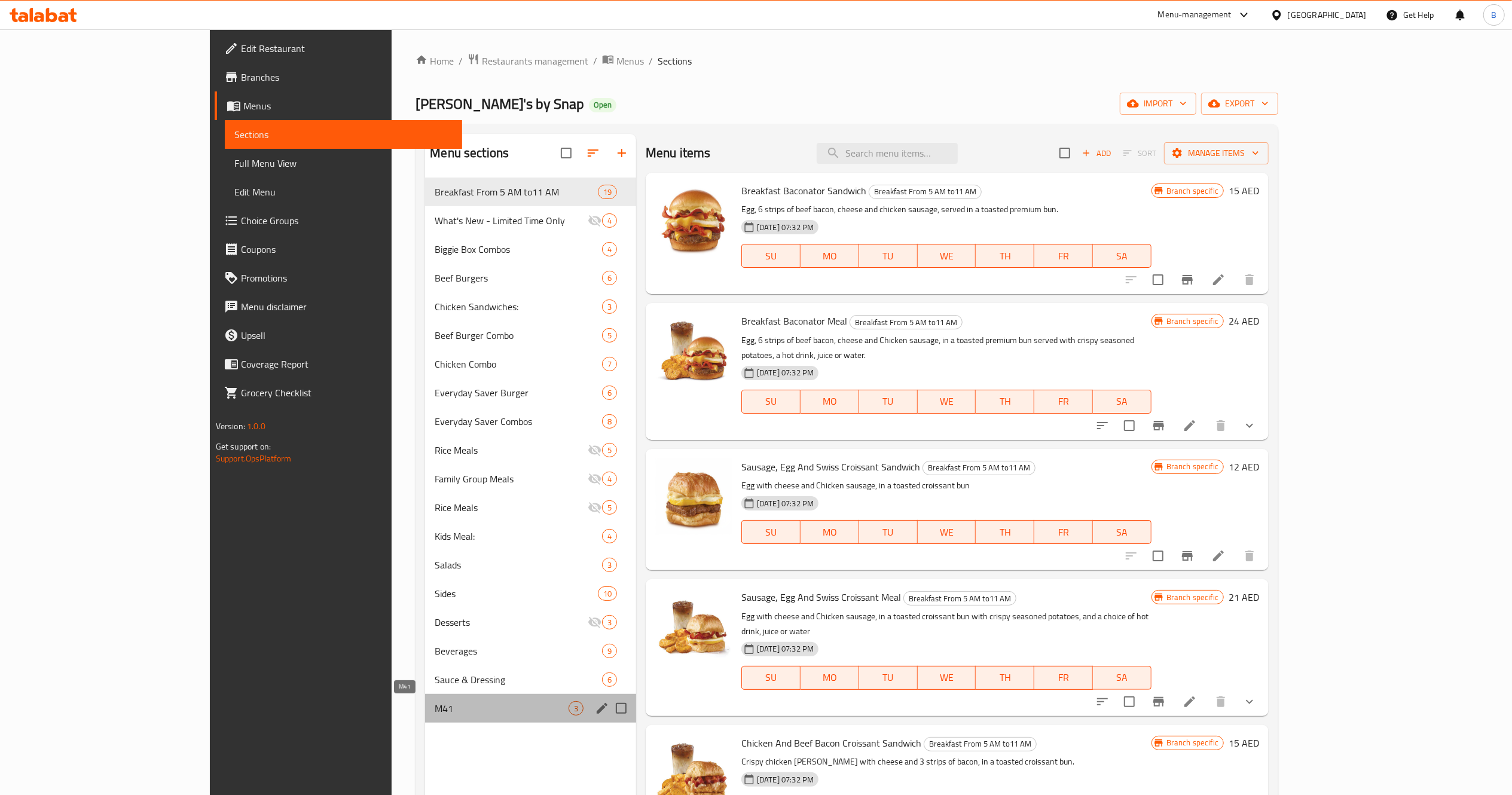
click at [435, 708] on span "M41" at bounding box center [502, 708] width 134 height 14
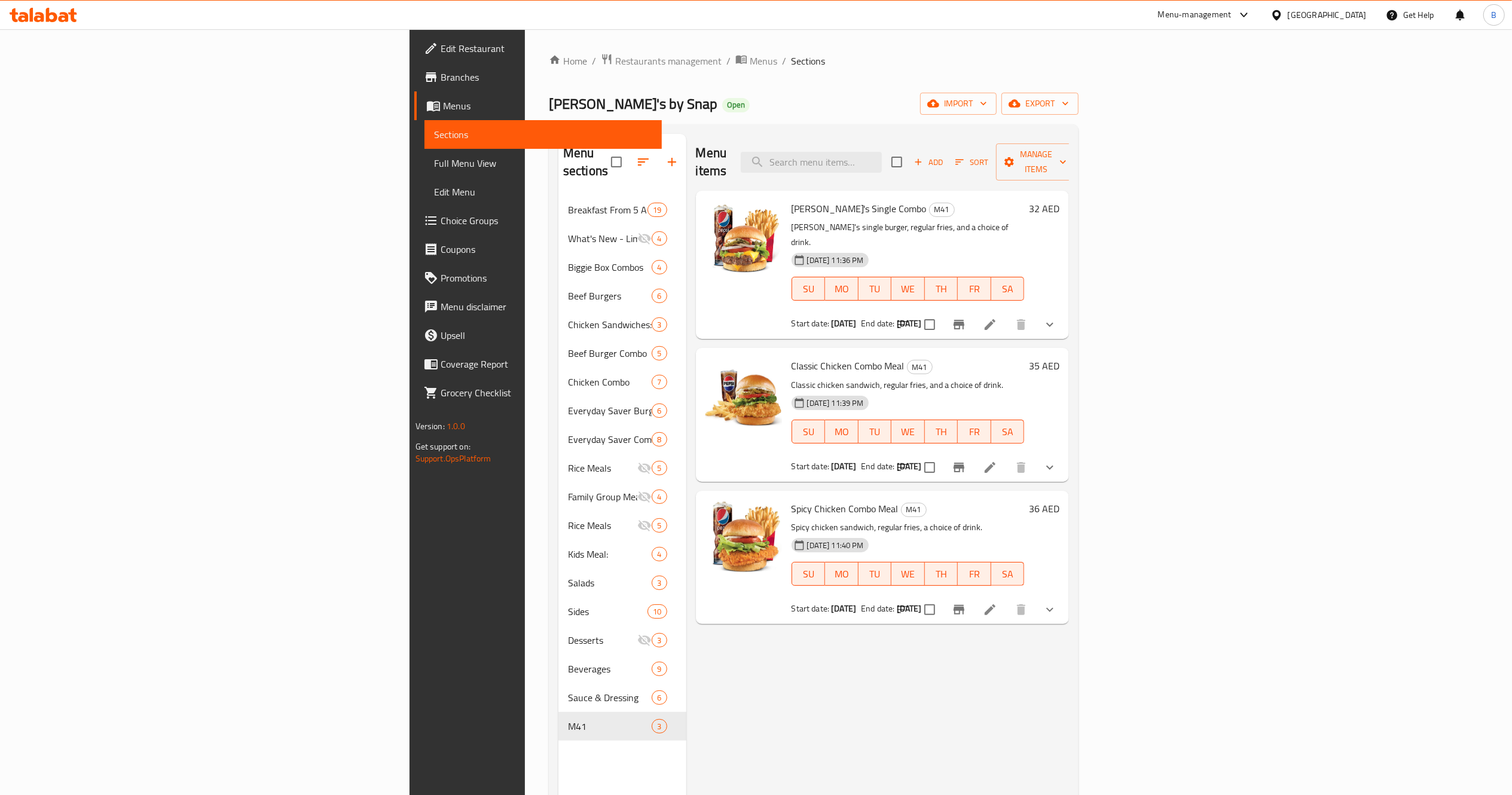
click at [1007, 314] on li at bounding box center [990, 324] width 34 height 21
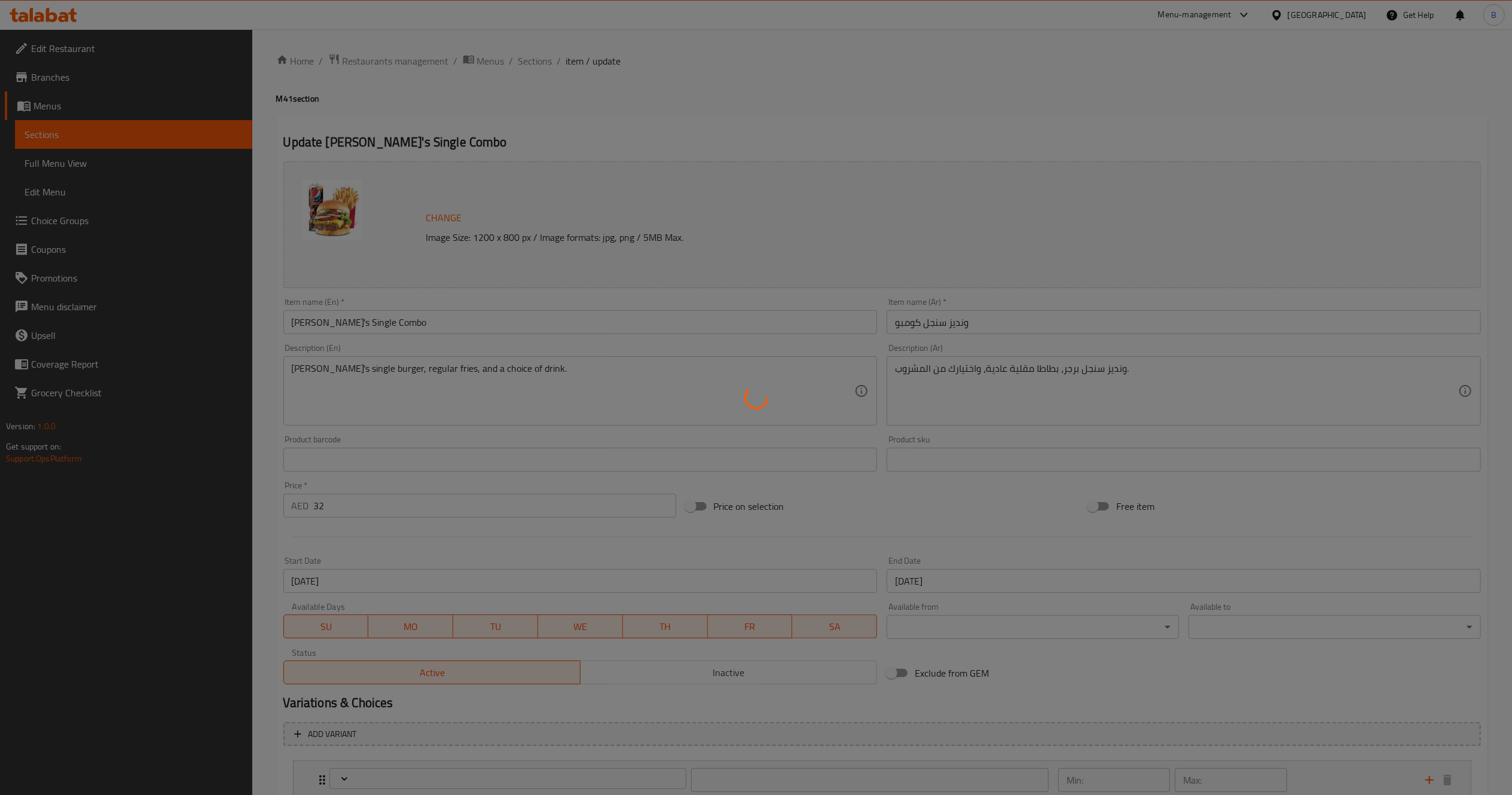
type input "اختيارات المشروبات:"
type input "1"
type input "حذف مكونات"
type input "0"
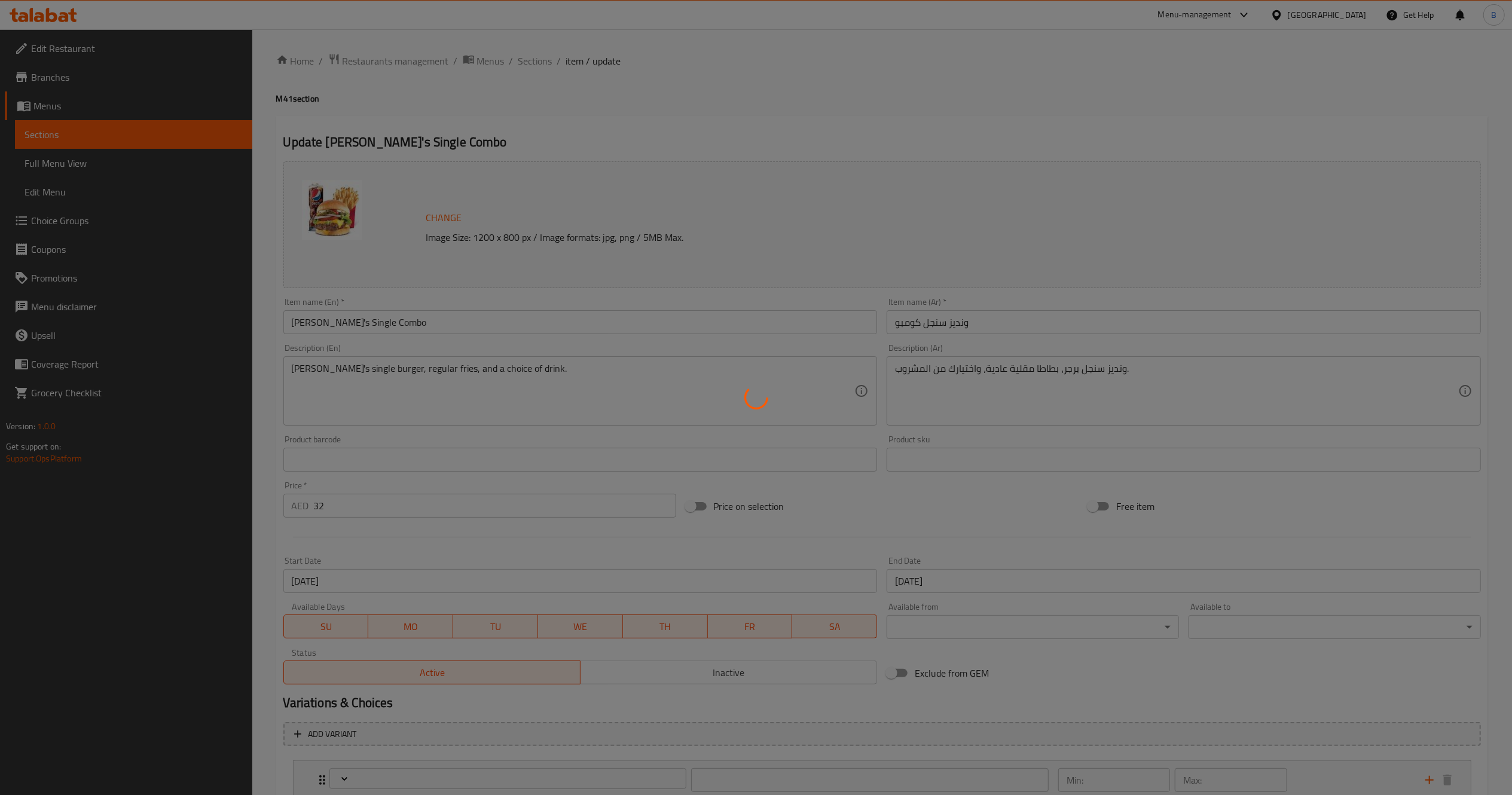
type input "0"
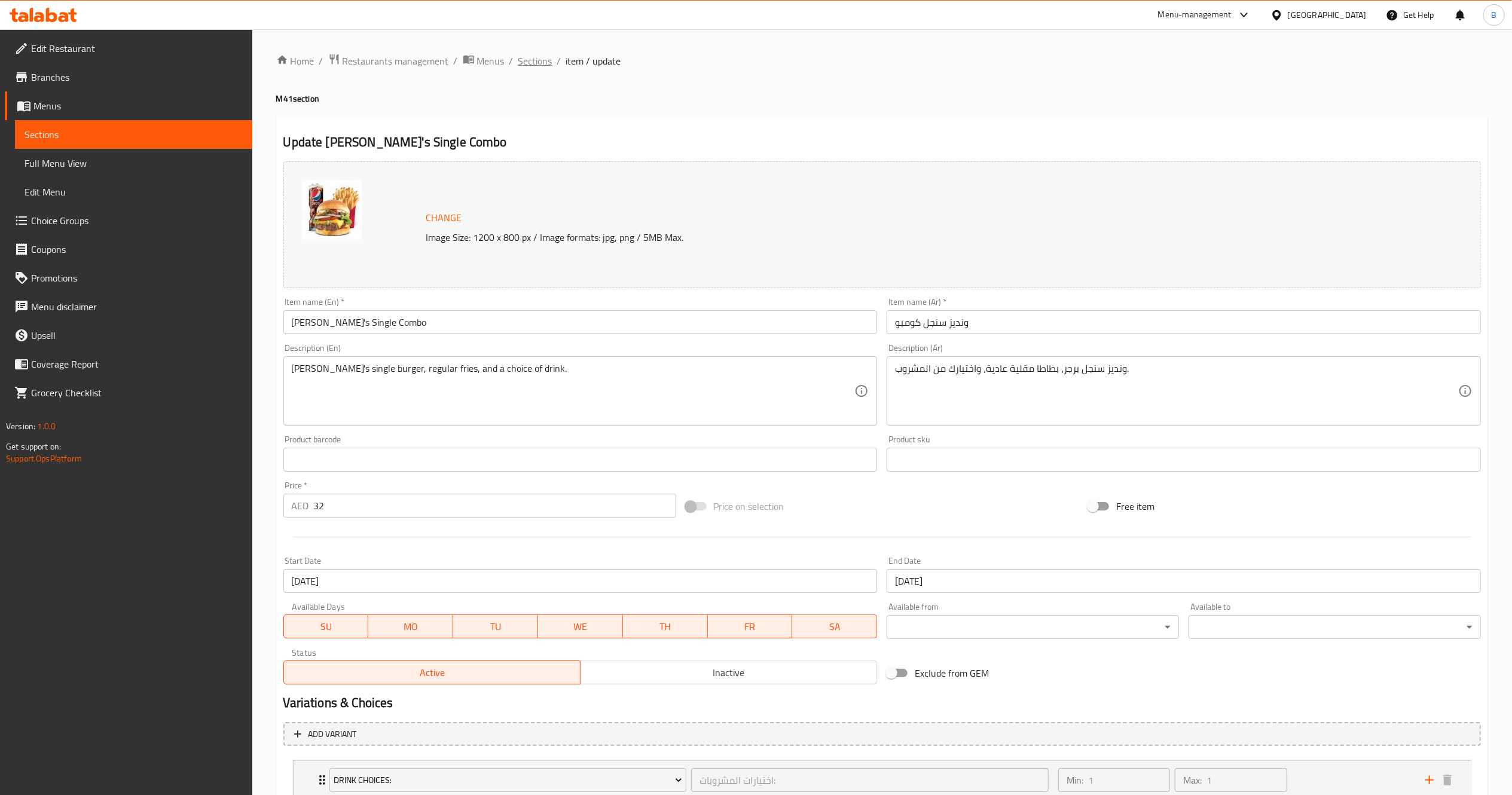
click at [531, 57] on span "Sections" at bounding box center [535, 61] width 34 height 14
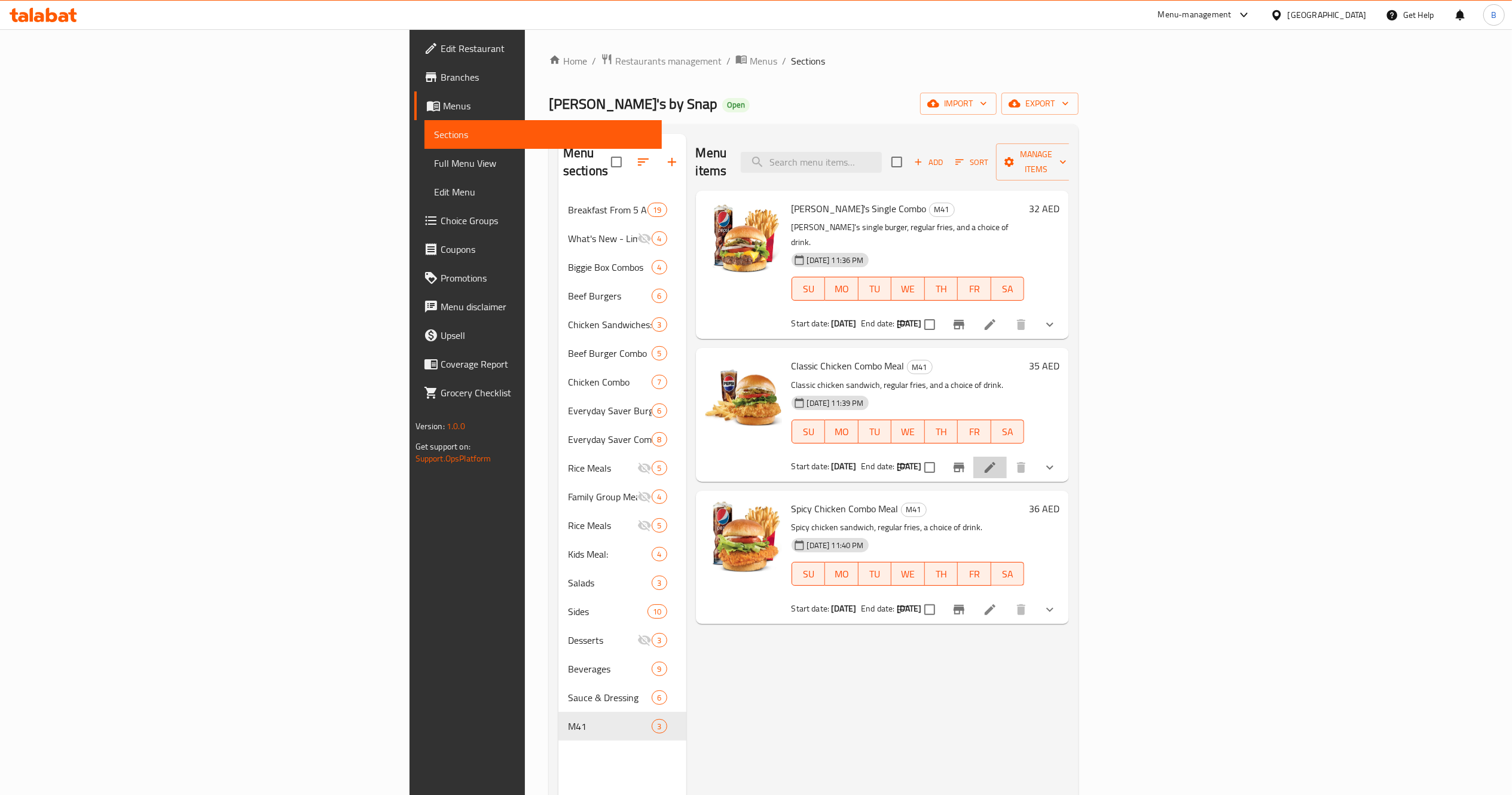
click at [997, 460] on icon at bounding box center [990, 467] width 14 height 14
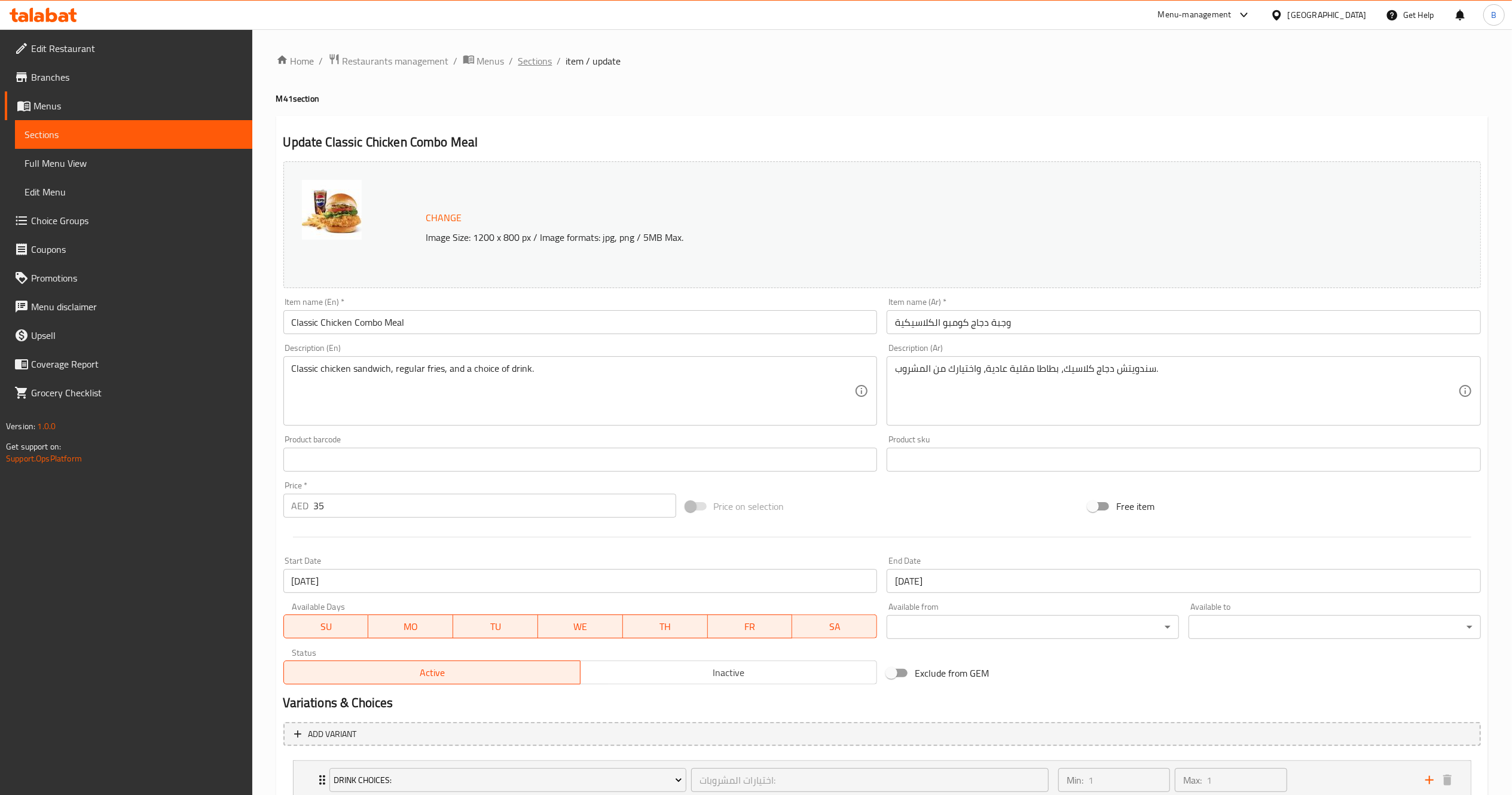
click at [535, 54] on span "Sections" at bounding box center [535, 61] width 34 height 14
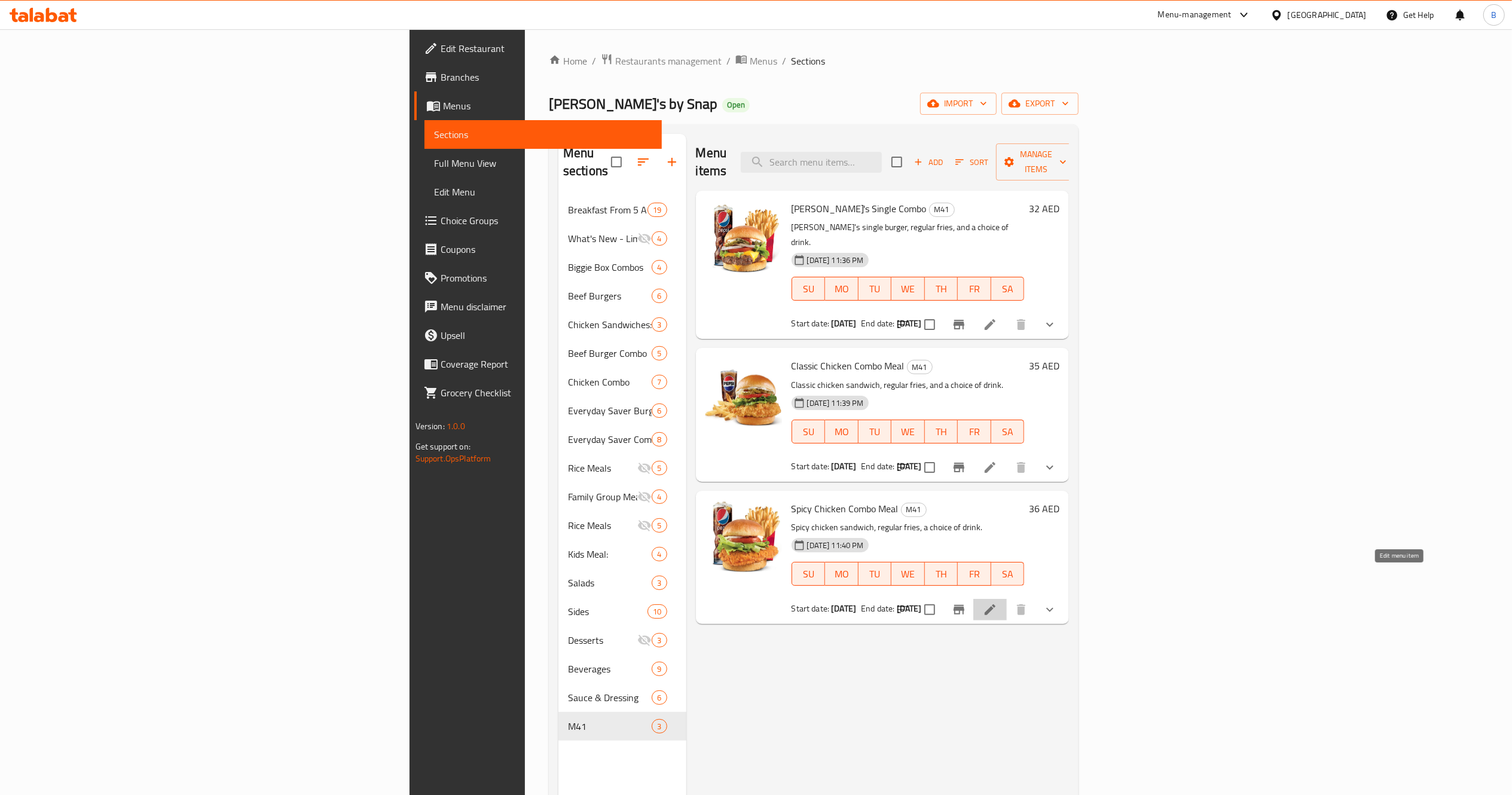
click at [997, 603] on icon at bounding box center [990, 610] width 14 height 14
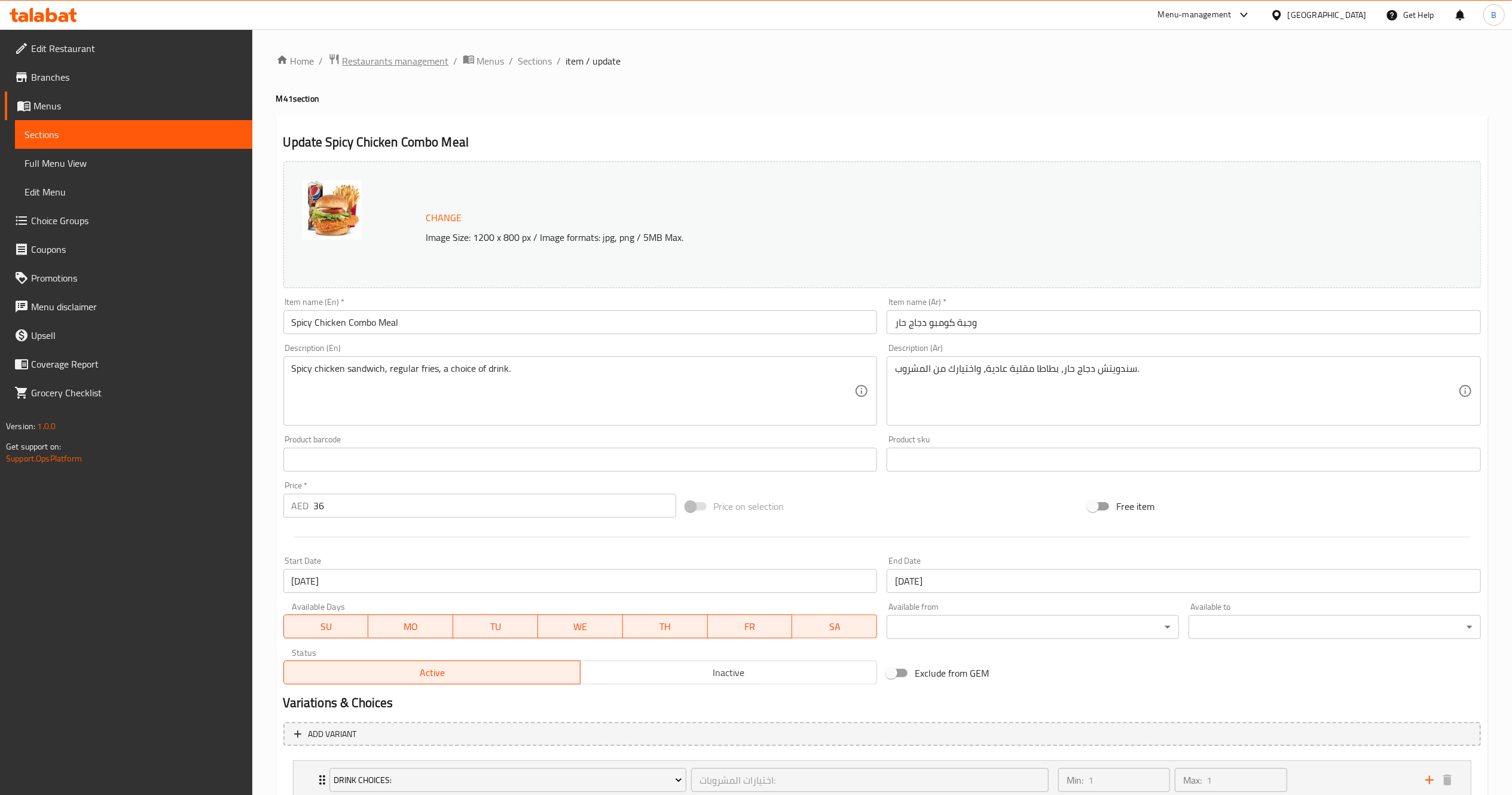
click at [395, 64] on span "Restaurants management" at bounding box center [395, 61] width 106 height 14
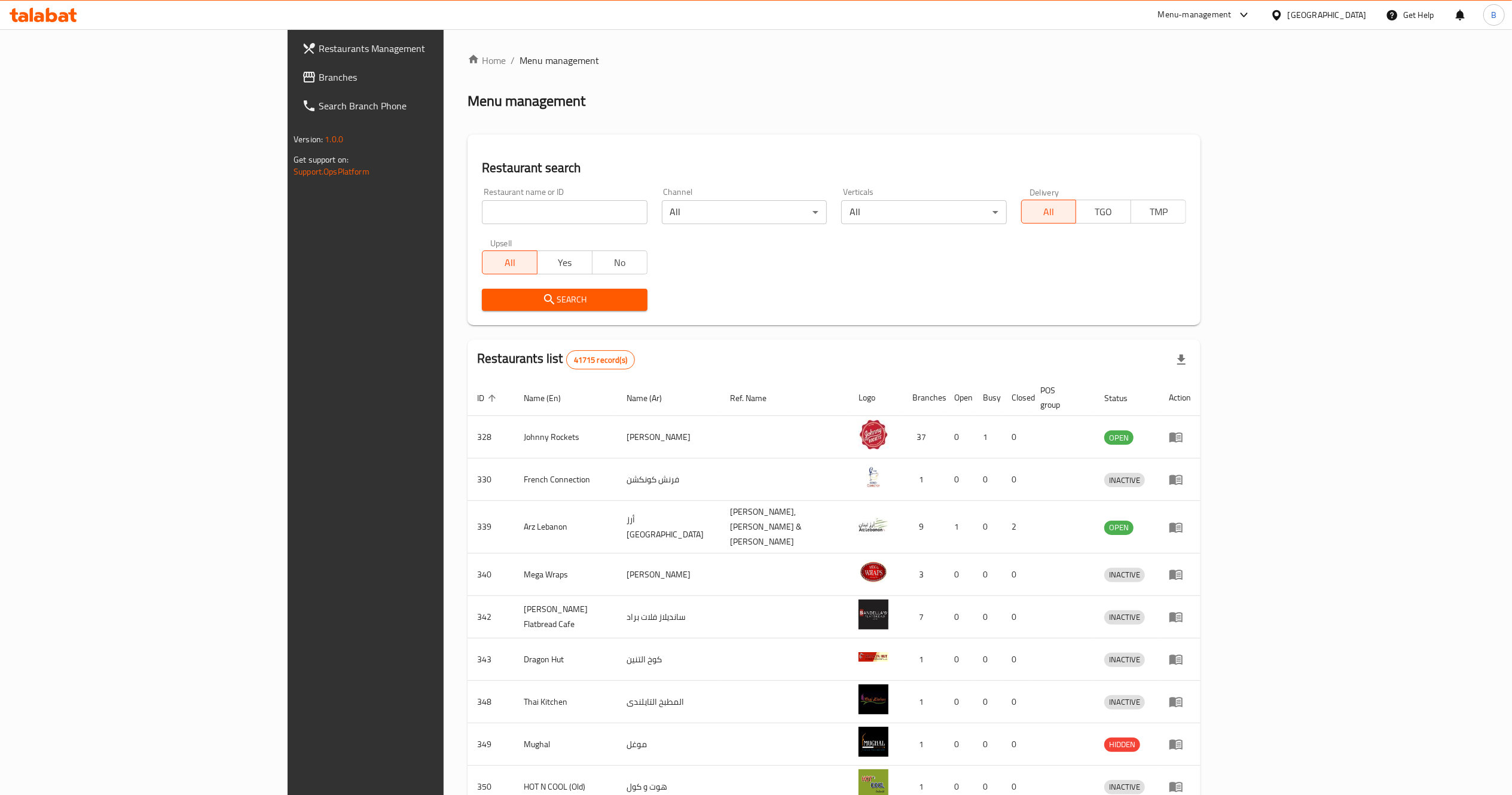
click at [482, 207] on input "search" at bounding box center [564, 212] width 165 height 24
type input "[PERSON_NAME]"
click button "Search" at bounding box center [564, 300] width 165 height 22
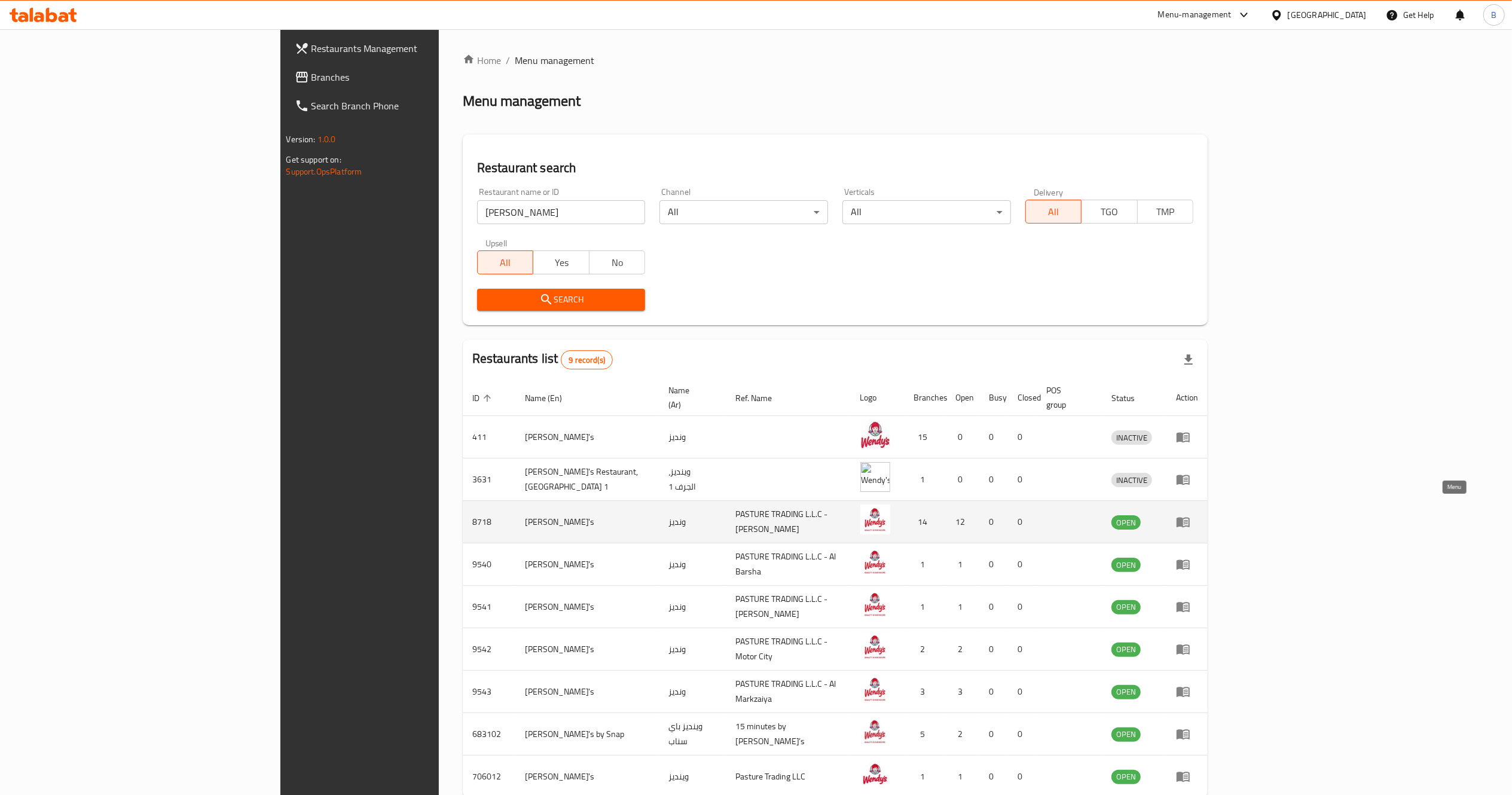
click at [1190, 518] on icon "enhanced table" at bounding box center [1183, 522] width 13 height 10
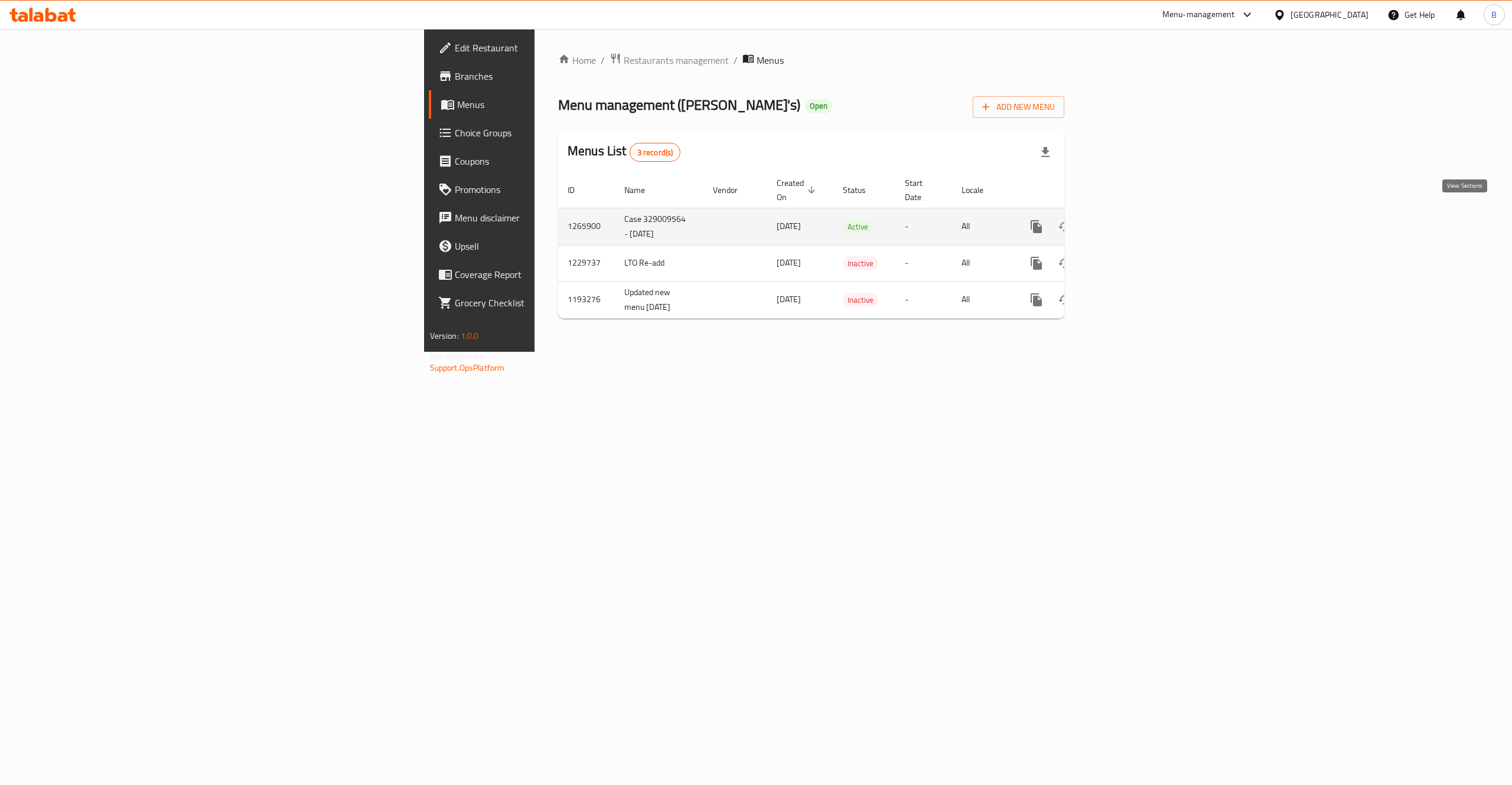
click at [1129, 219] on icon "enhanced table" at bounding box center [1121, 226] width 14 height 14
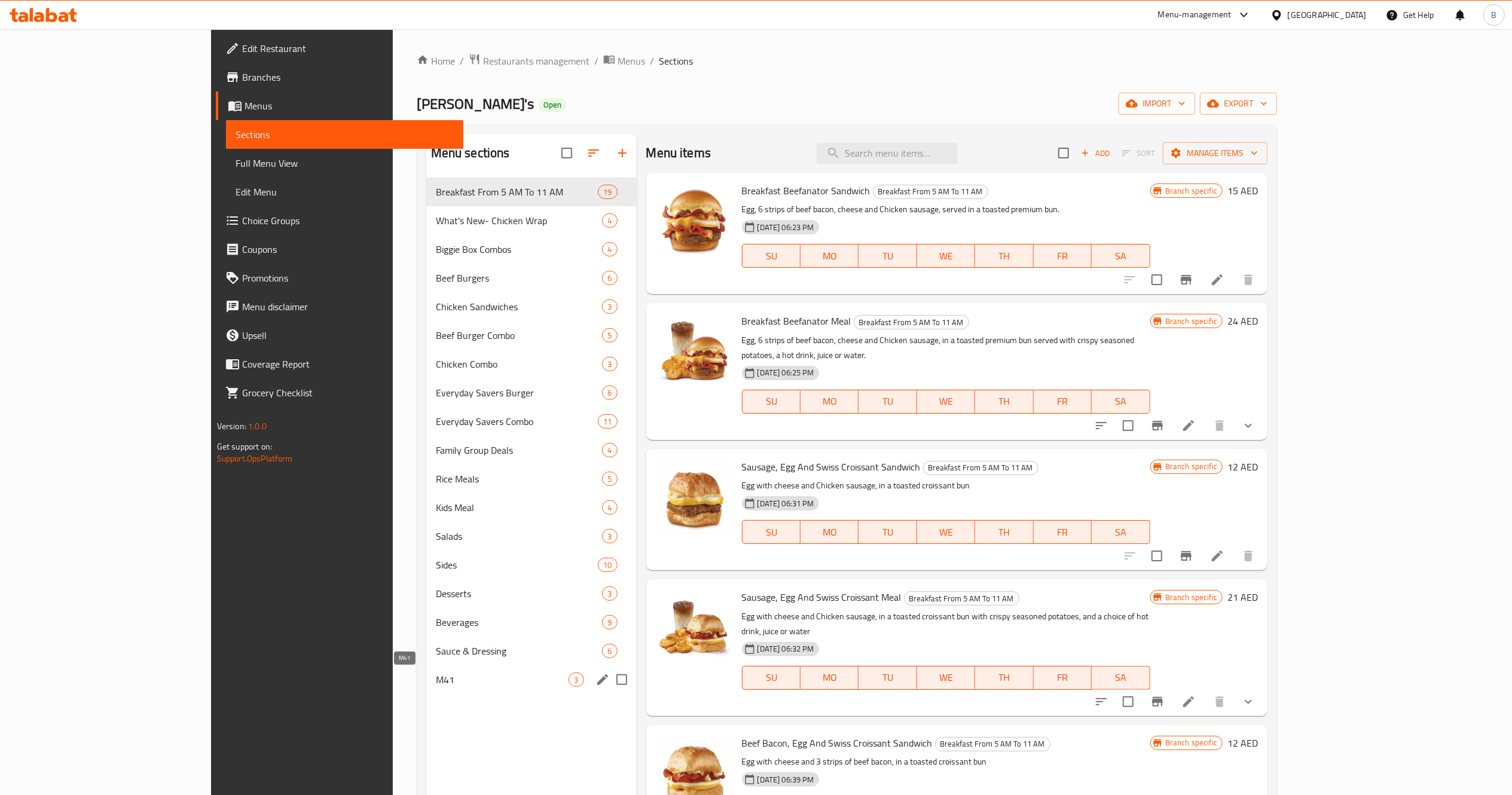
click at [436, 679] on span "M41" at bounding box center [502, 680] width 133 height 14
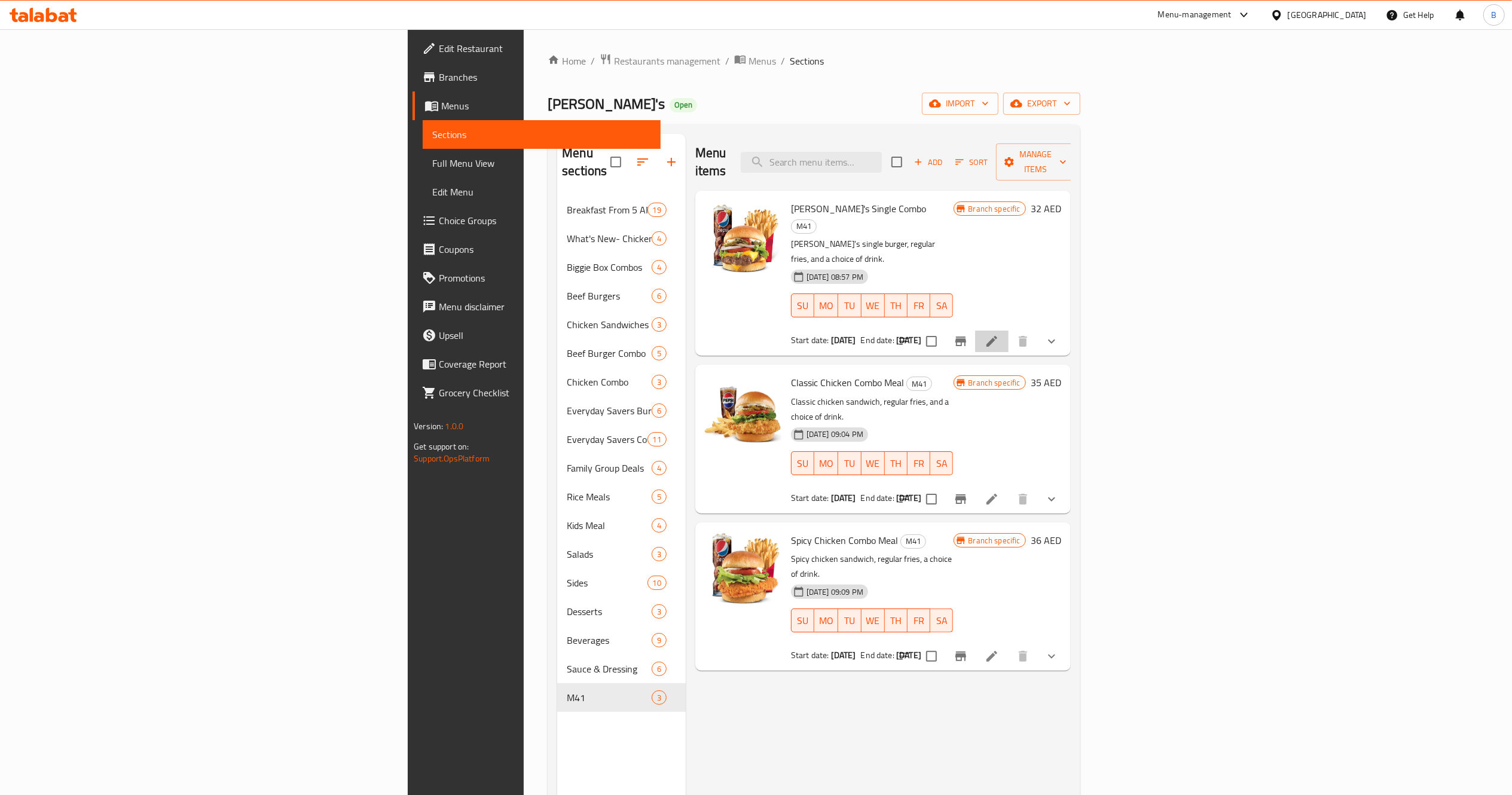
click at [1009, 331] on li at bounding box center [991, 341] width 34 height 21
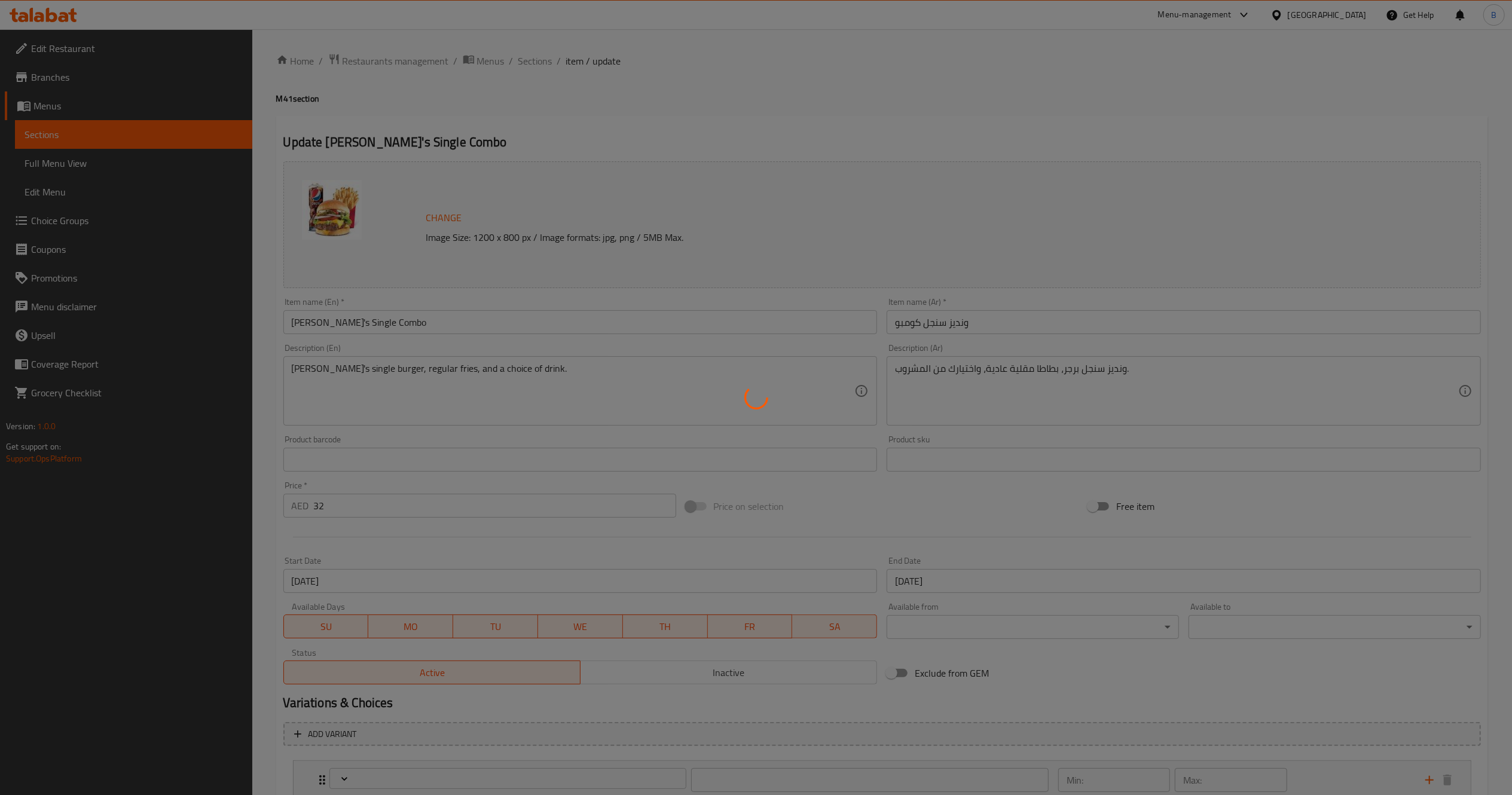
type input "اختيارات المشروبات:"
type input "1"
type input "حذف مكونات"
type input "0"
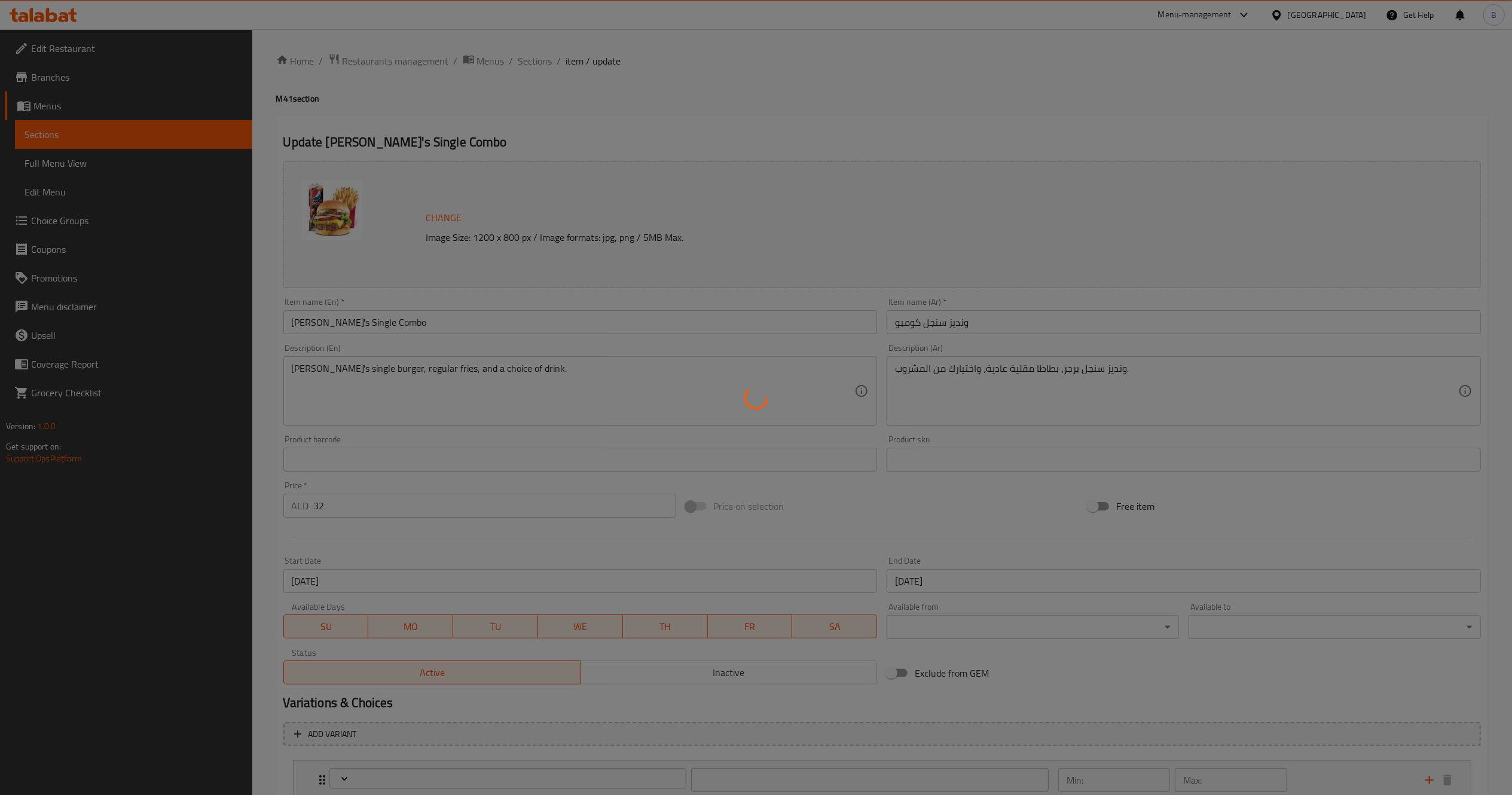
type input "0"
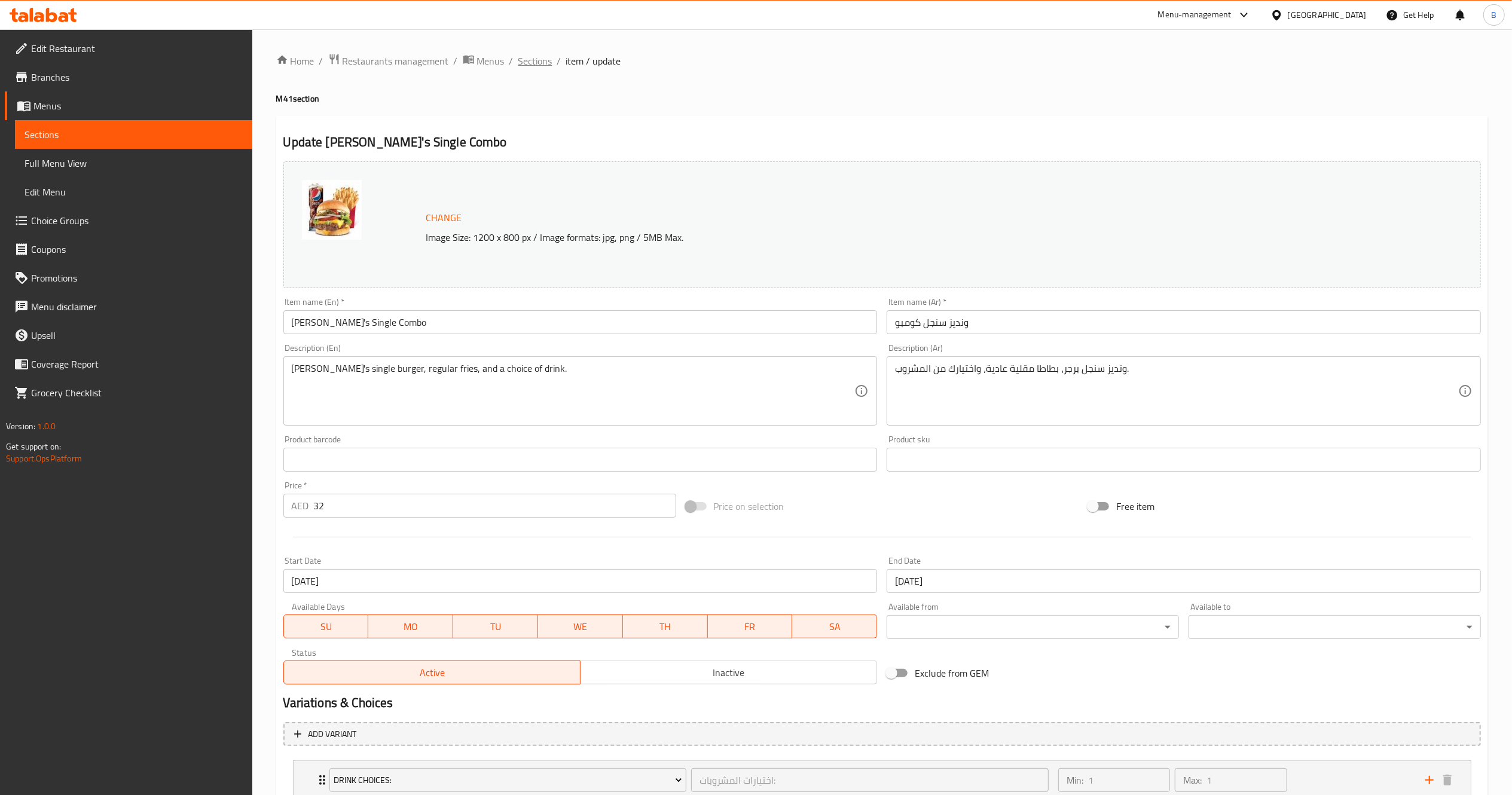
click at [532, 58] on span "Sections" at bounding box center [535, 61] width 34 height 14
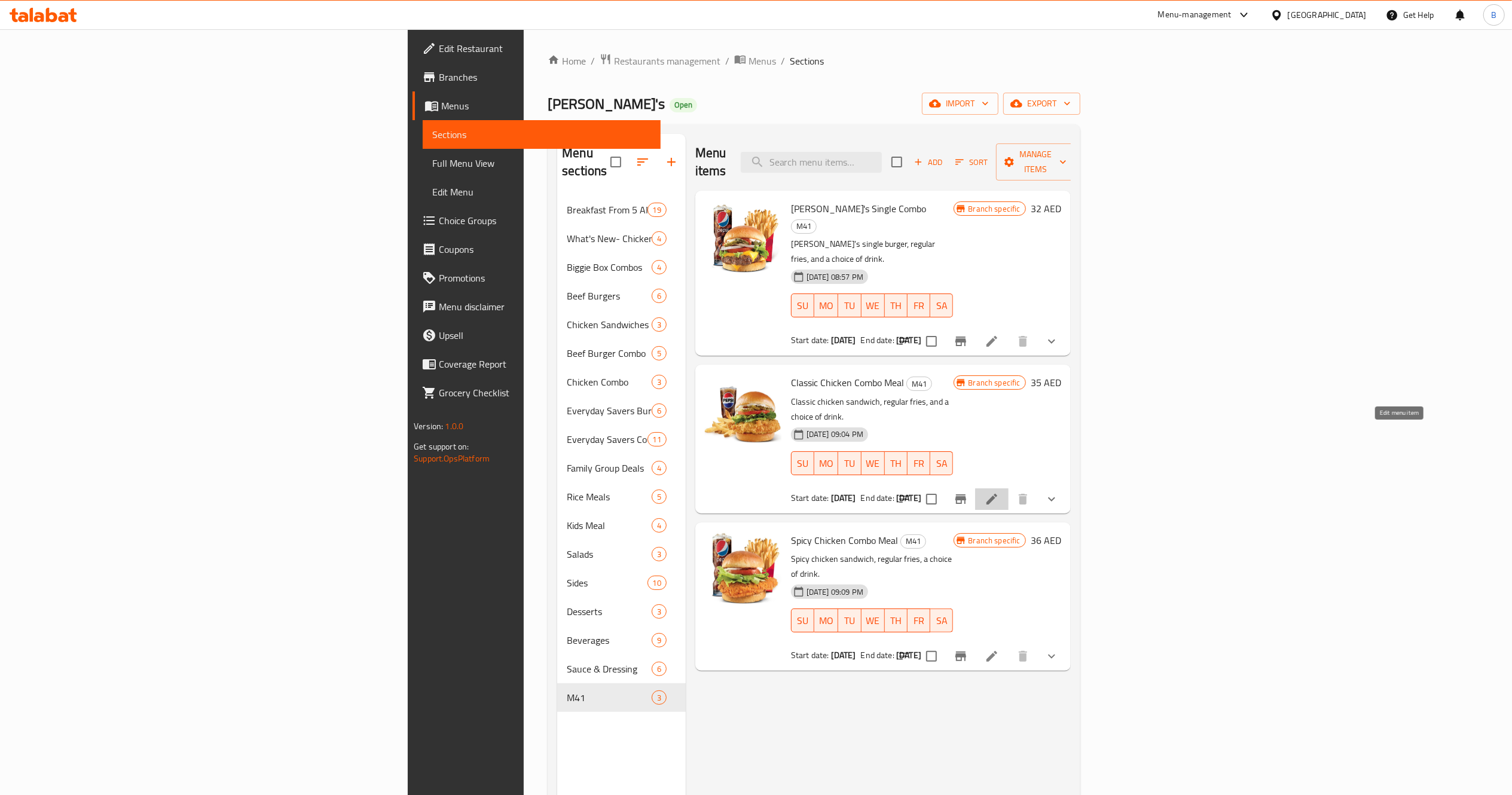
click at [999, 492] on icon at bounding box center [991, 499] width 14 height 14
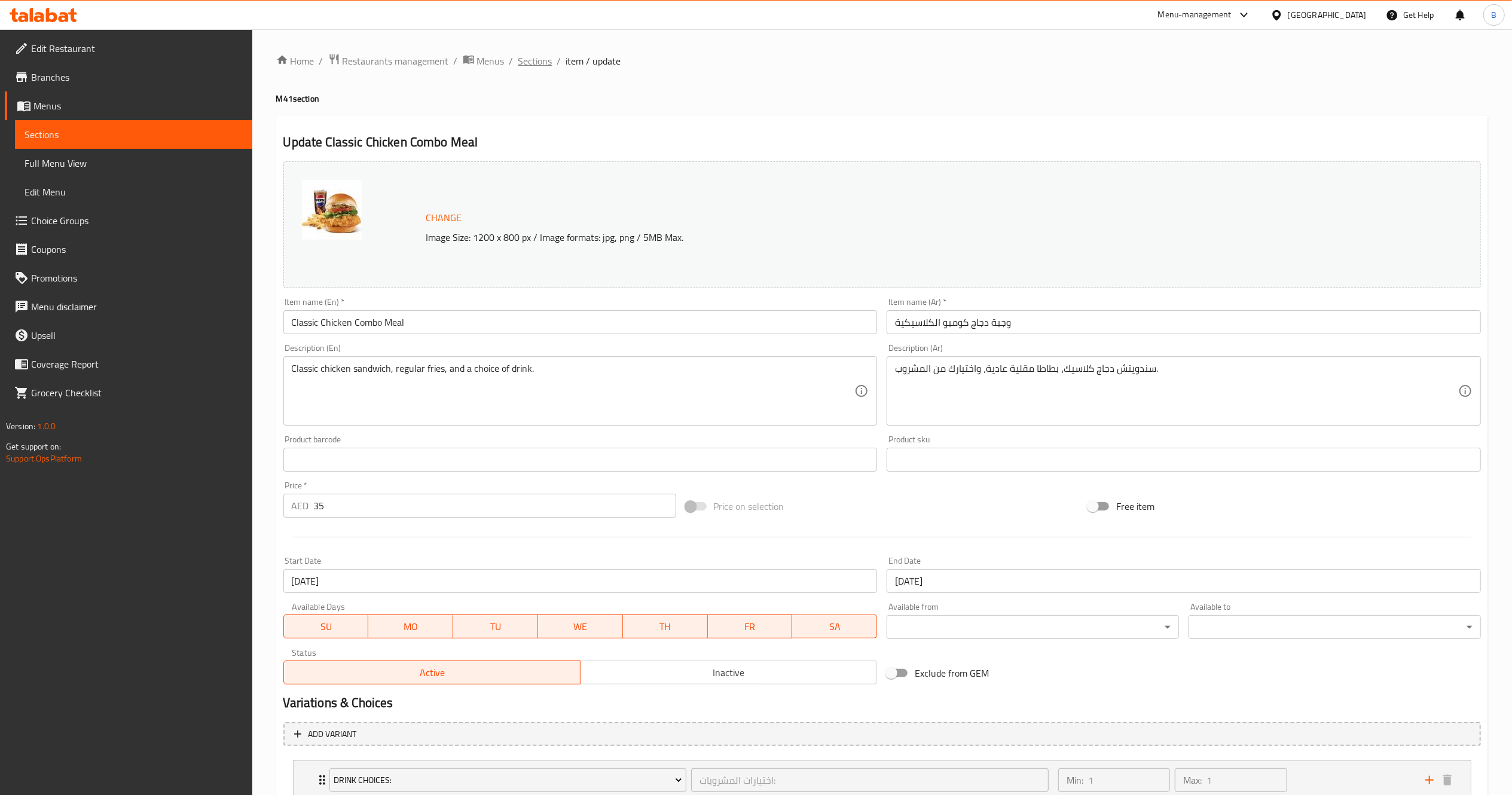
click at [538, 58] on span "Sections" at bounding box center [535, 61] width 34 height 14
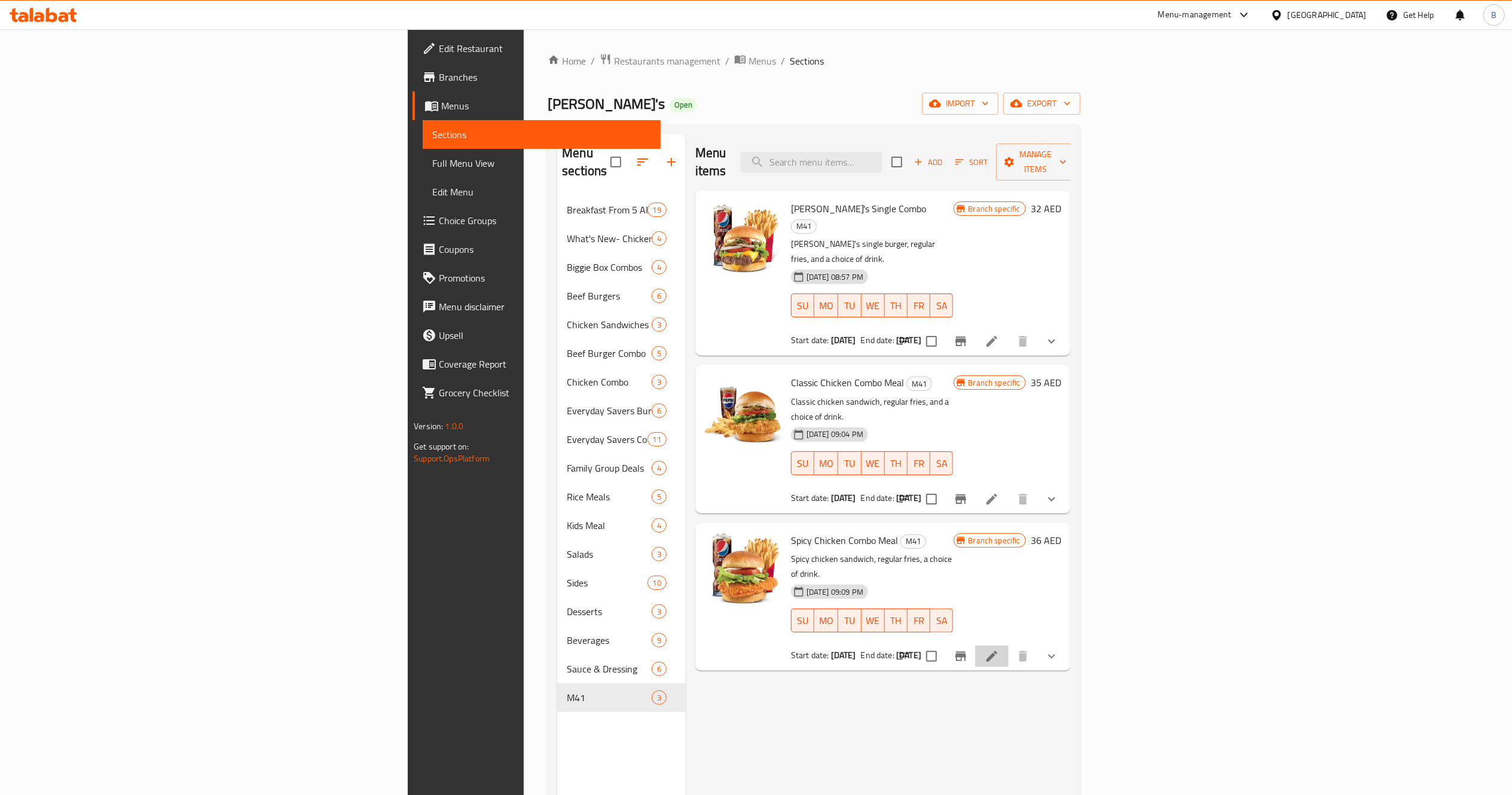
click at [1009, 646] on li at bounding box center [991, 656] width 34 height 21
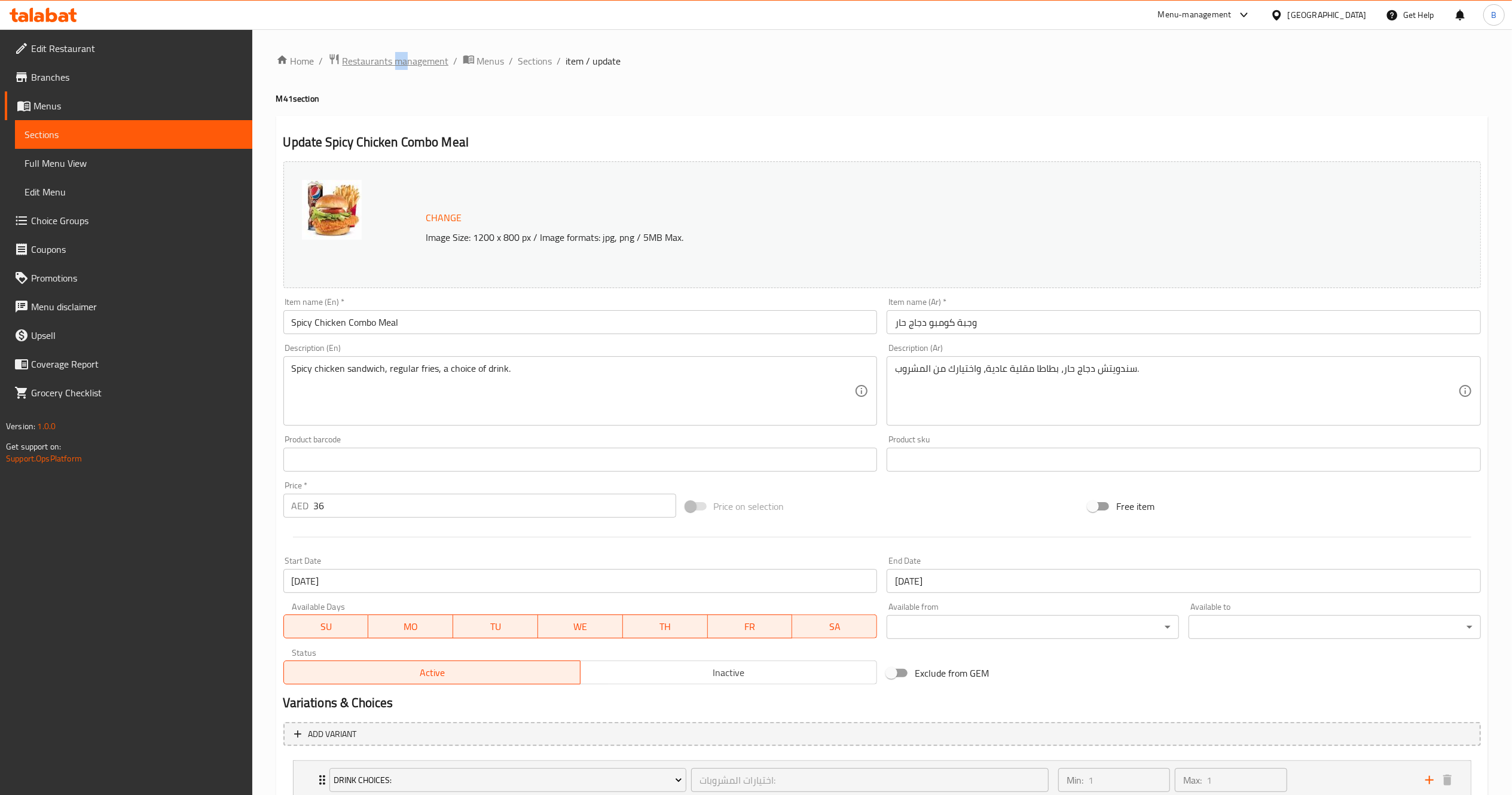
drag, startPoint x: 408, startPoint y: 47, endPoint x: 394, endPoint y: 57, distance: 17.2
click at [394, 57] on div "Home / Restaurants management / Menus / Sections / item / update M41 section Up…" at bounding box center [882, 480] width 1260 height 902
click at [394, 57] on span "Restaurants management" at bounding box center [395, 61] width 106 height 14
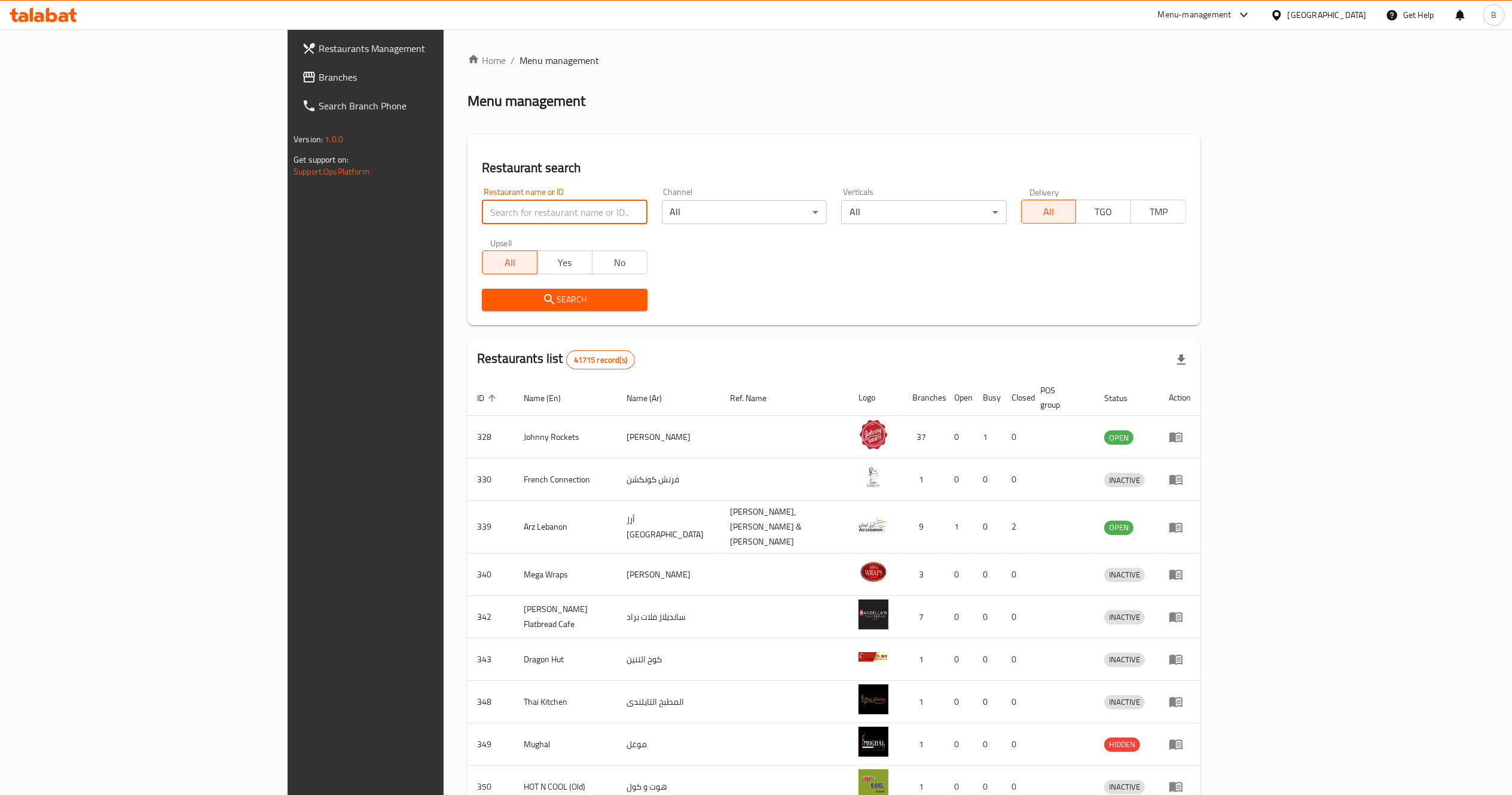
click at [482, 217] on input "search" at bounding box center [564, 212] width 165 height 24
type input "[PERSON_NAME]"
click button "Search" at bounding box center [564, 300] width 165 height 22
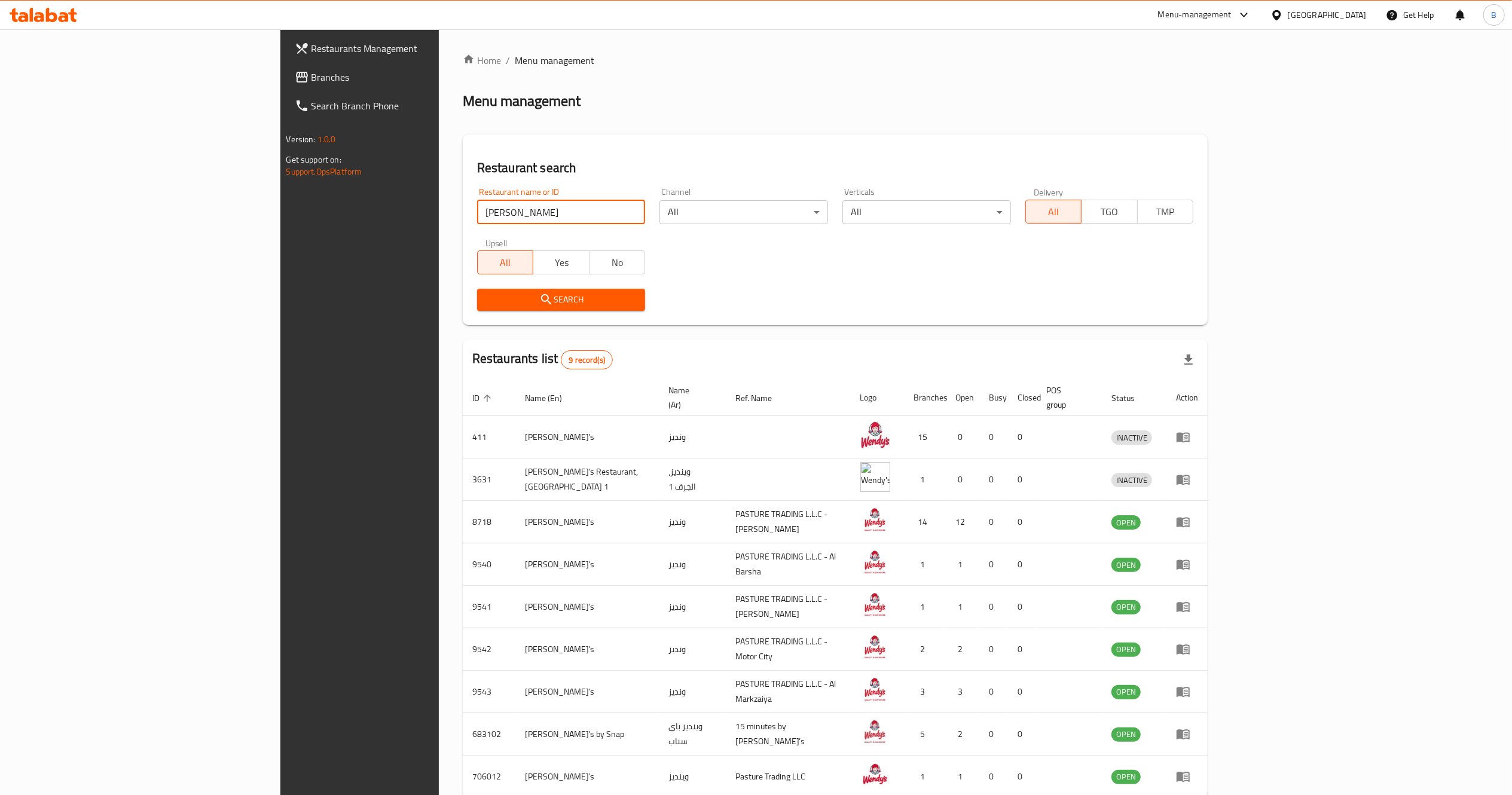
scroll to position [55, 0]
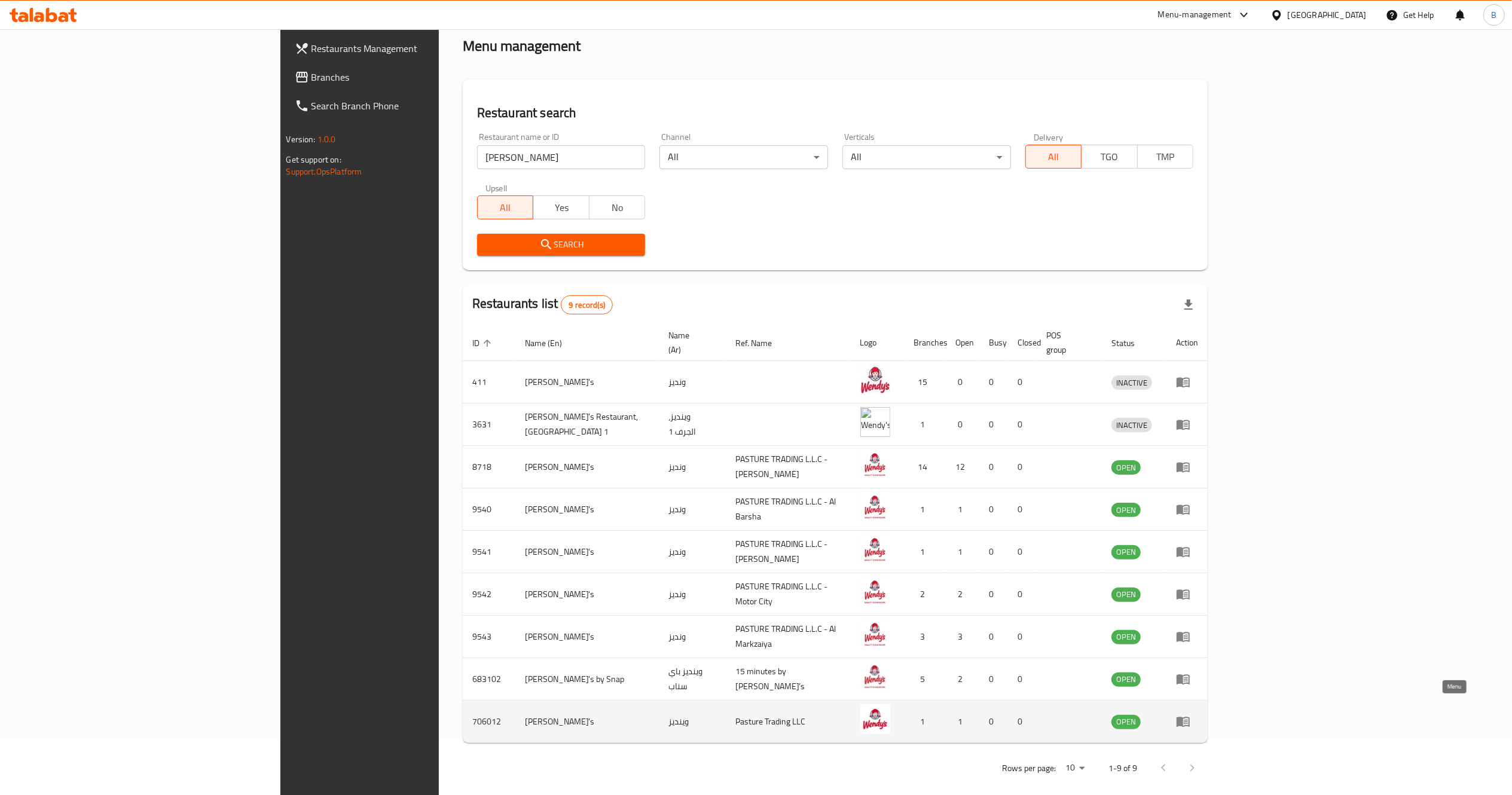
click at [1190, 715] on icon "enhanced table" at bounding box center [1183, 721] width 14 height 14
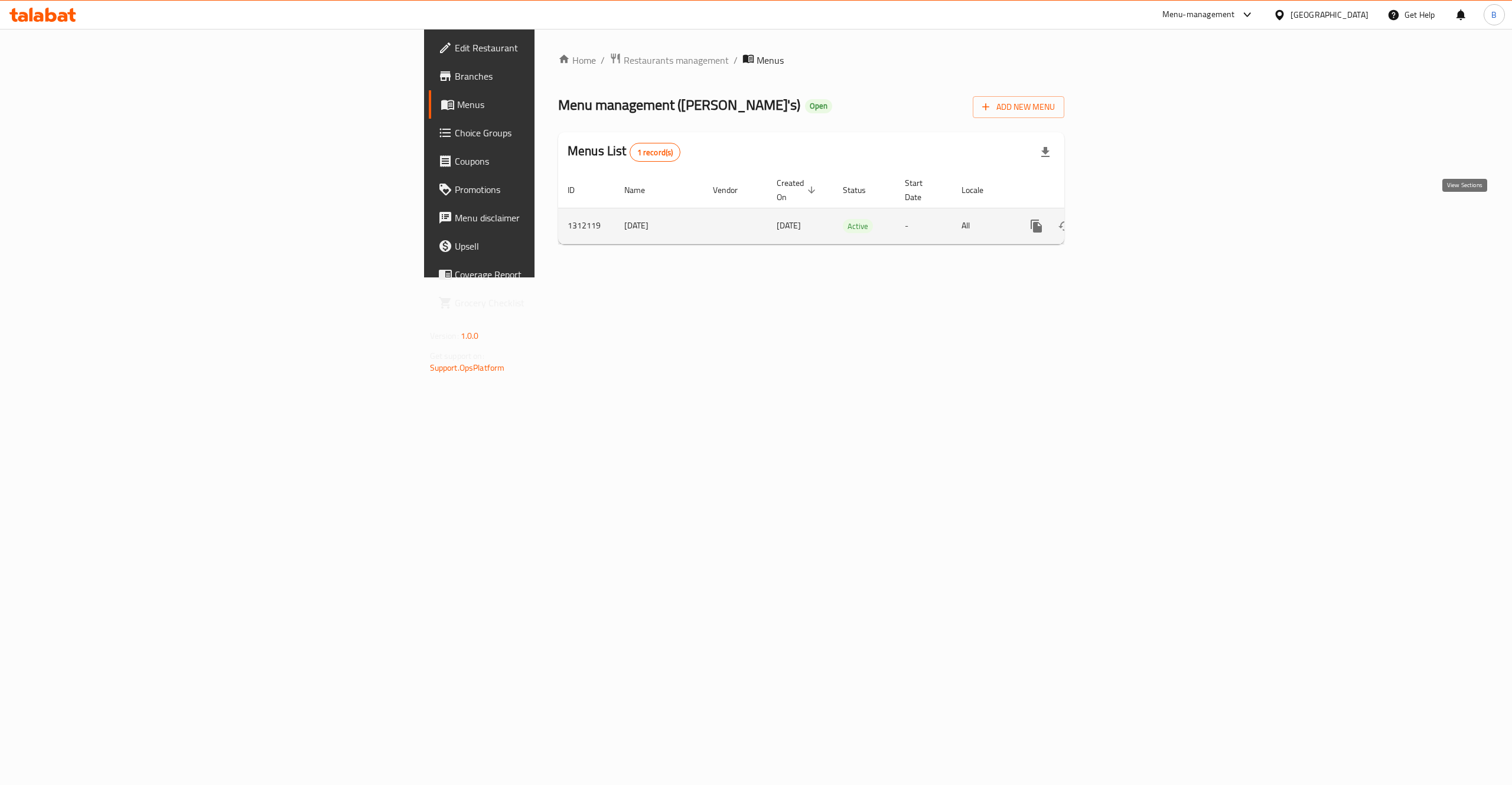
click at [1127, 221] on icon "enhanced table" at bounding box center [1122, 226] width 11 height 11
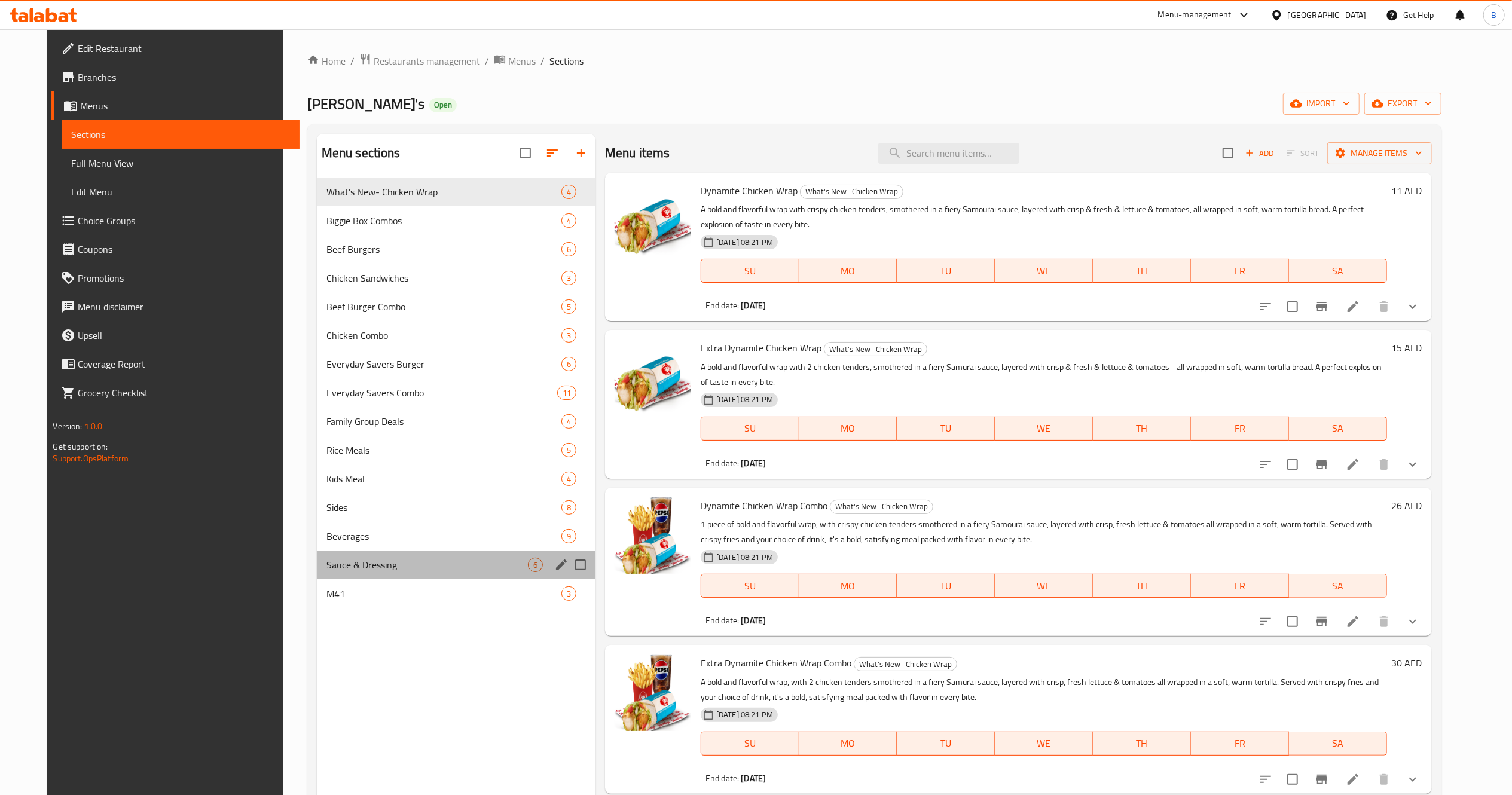
click at [420, 578] on div "Sauce & Dressing 6" at bounding box center [456, 565] width 279 height 29
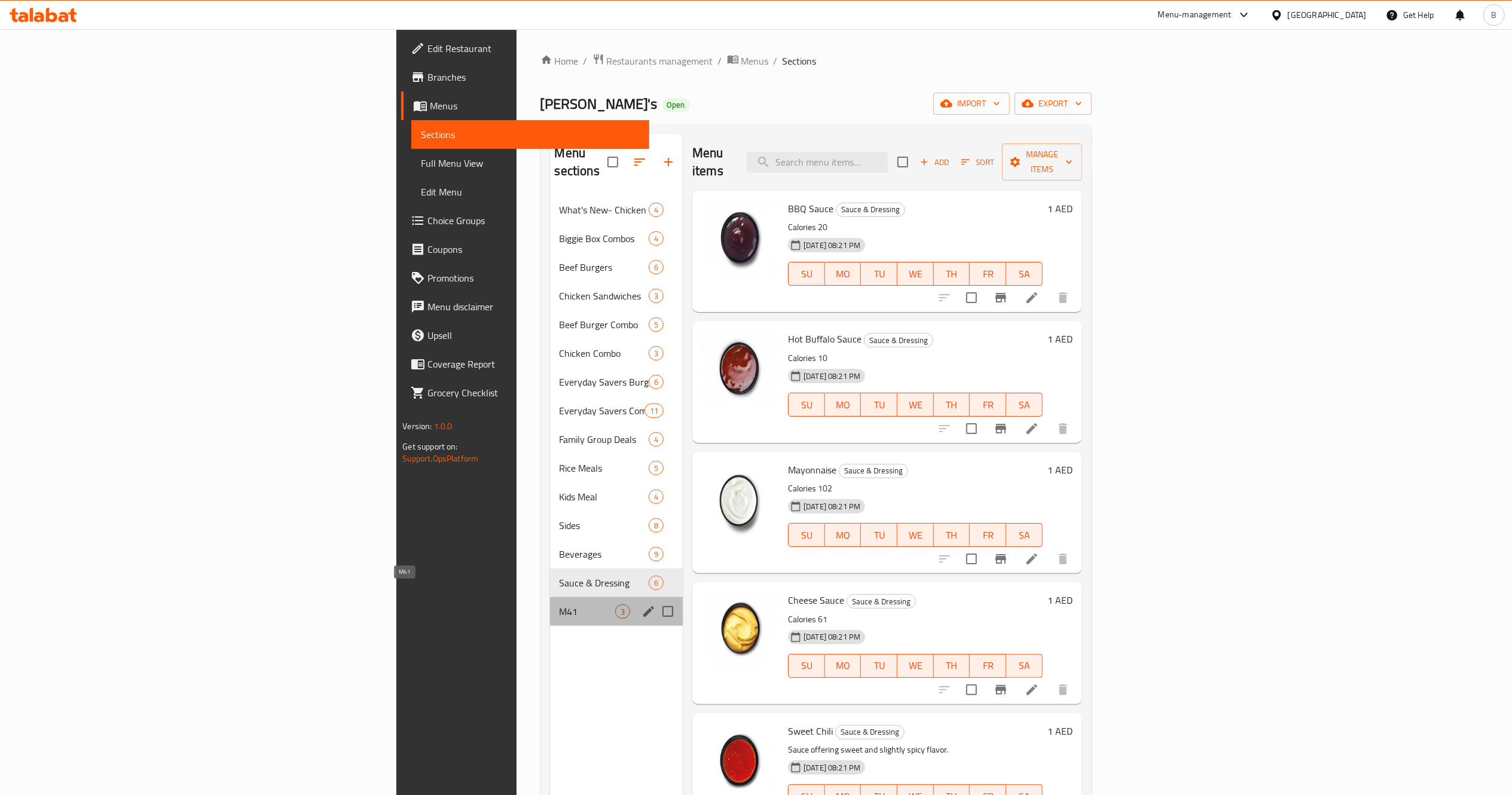
click at [560, 605] on span "M41" at bounding box center [587, 611] width 56 height 14
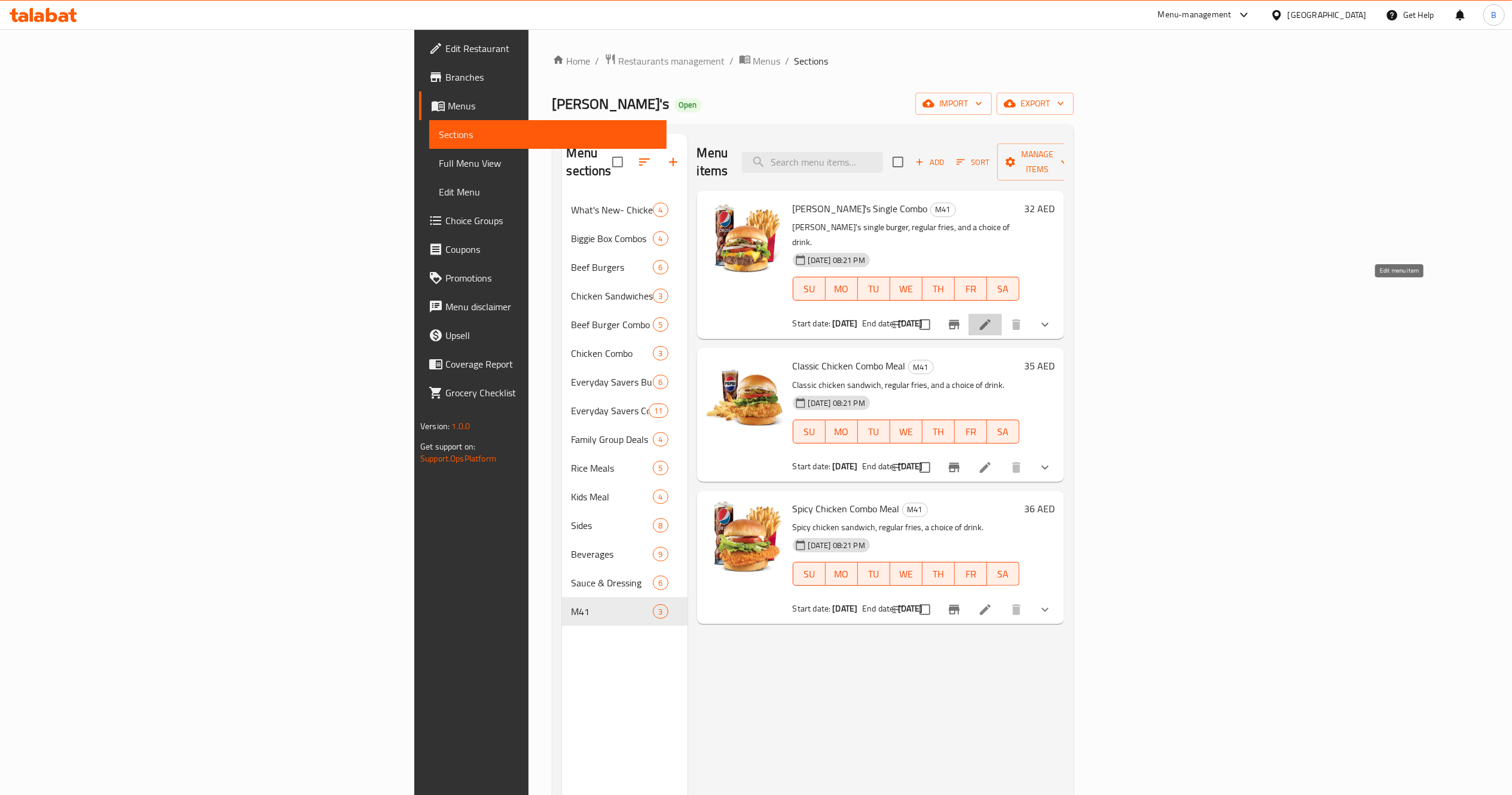
click at [991, 319] on icon at bounding box center [985, 325] width 11 height 11
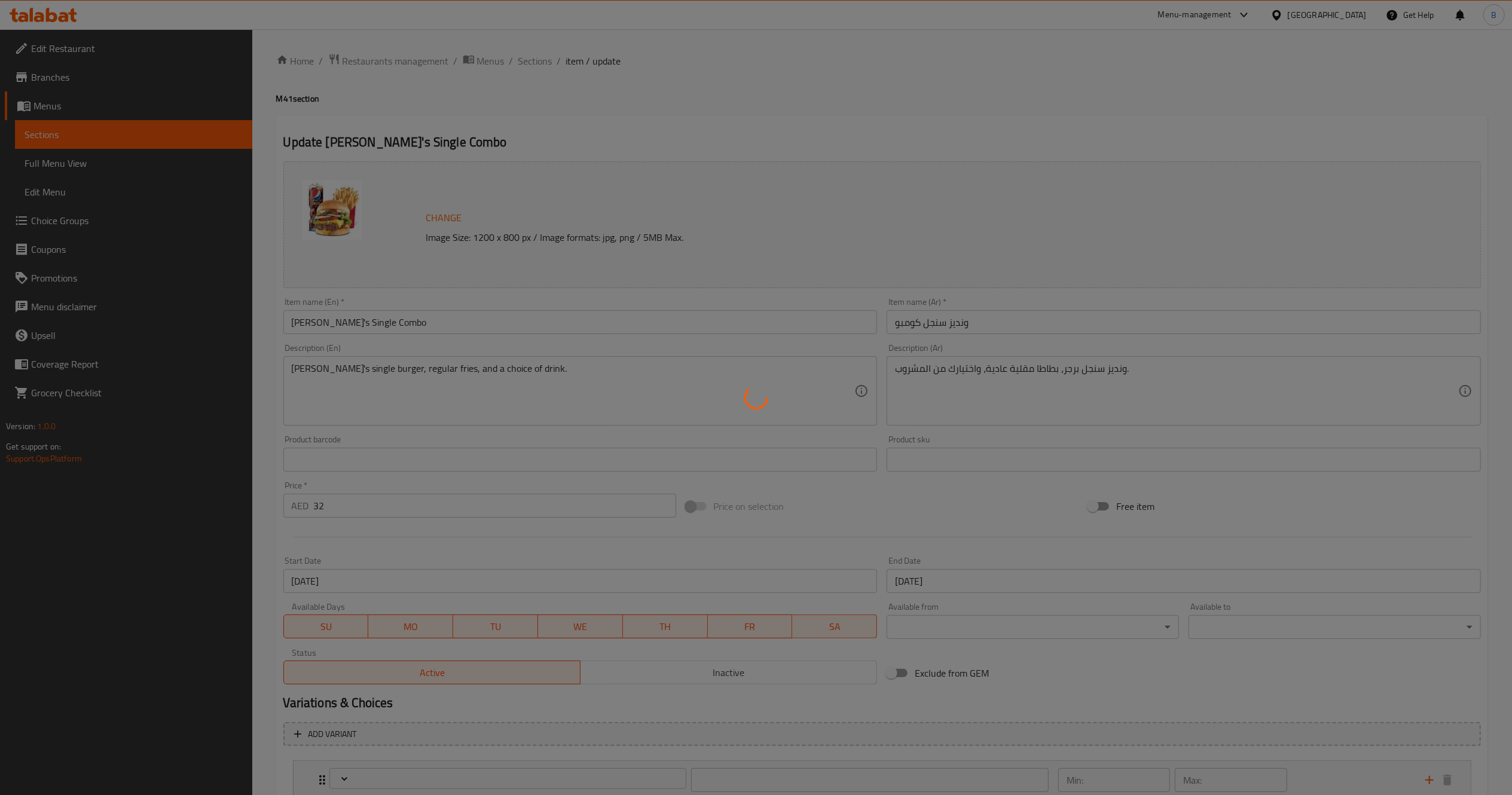
type input "اختيارات المشروبات:"
type input "1"
type input "حذف مكونات"
type input "0"
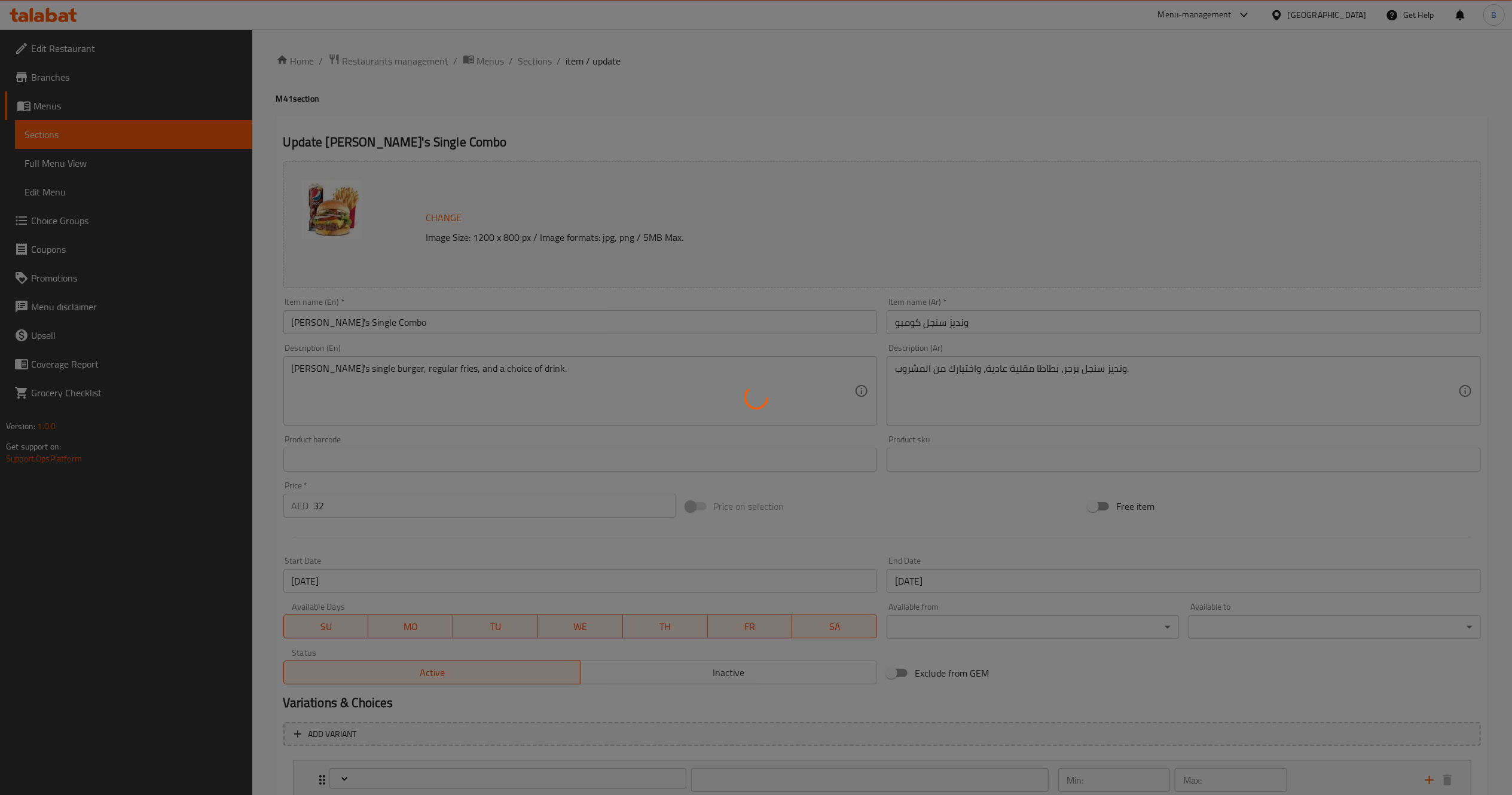
type input "0"
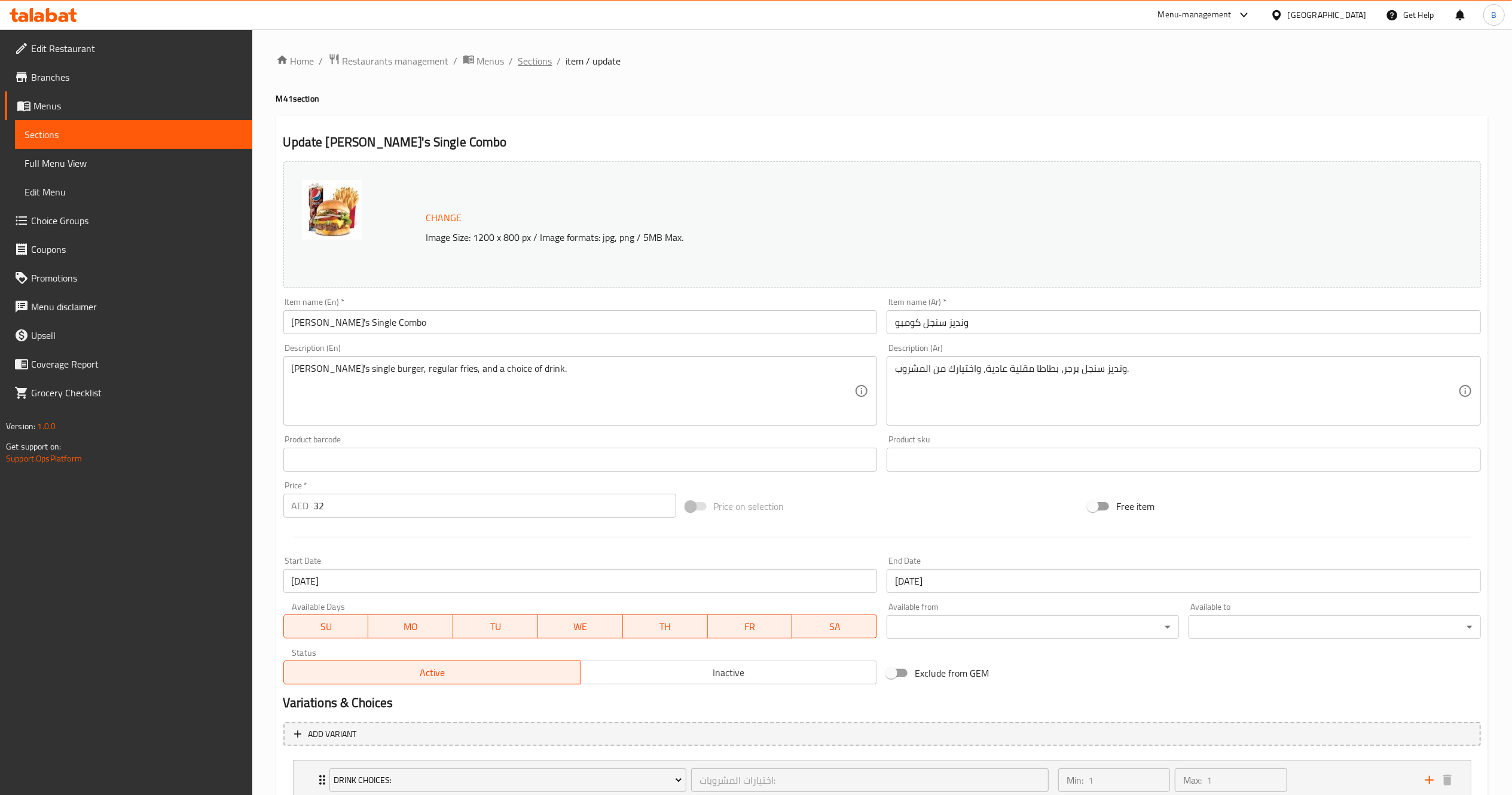
click at [533, 68] on span "Sections" at bounding box center [535, 61] width 34 height 14
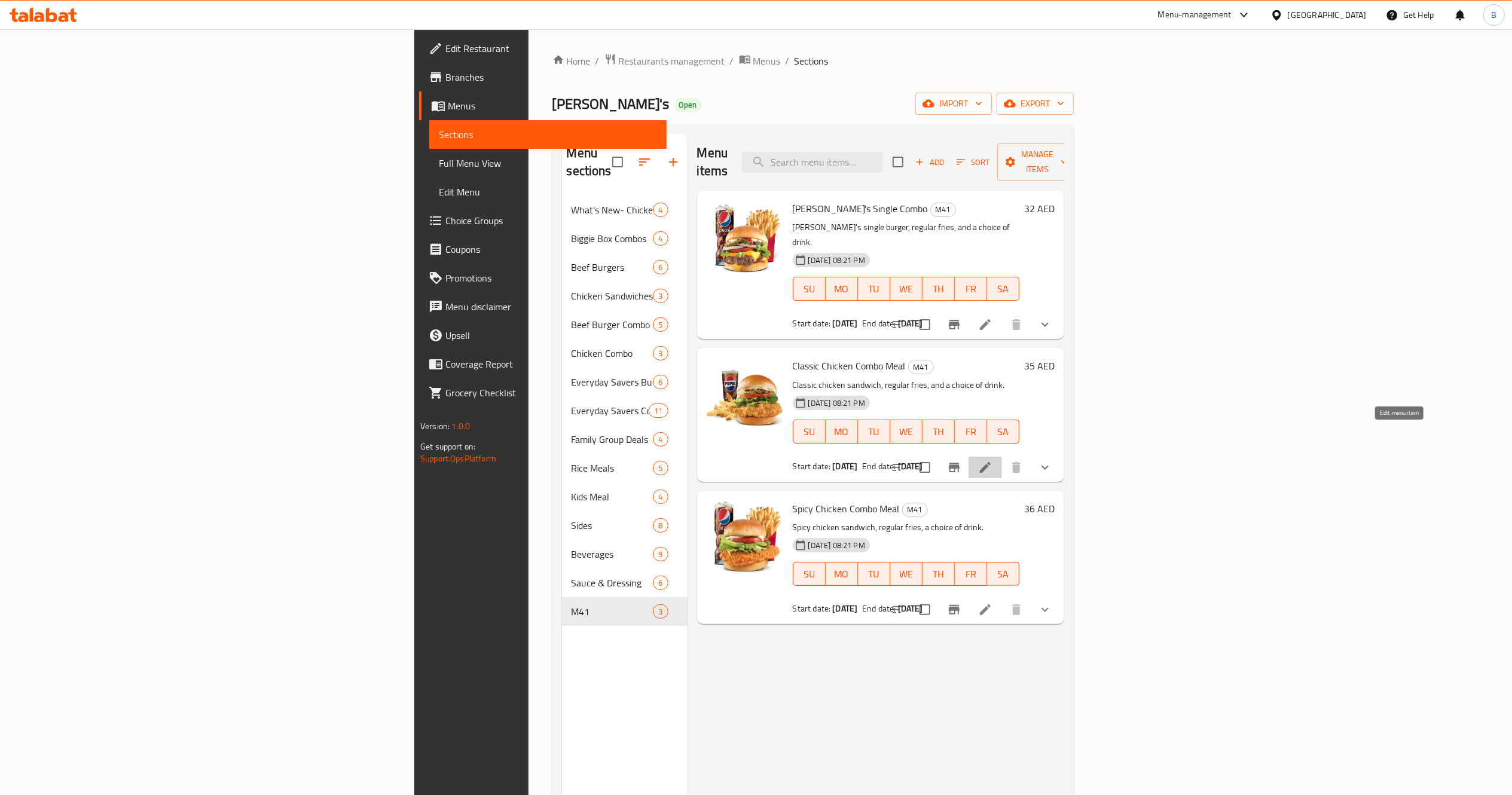
click at [991, 462] on icon at bounding box center [985, 468] width 11 height 11
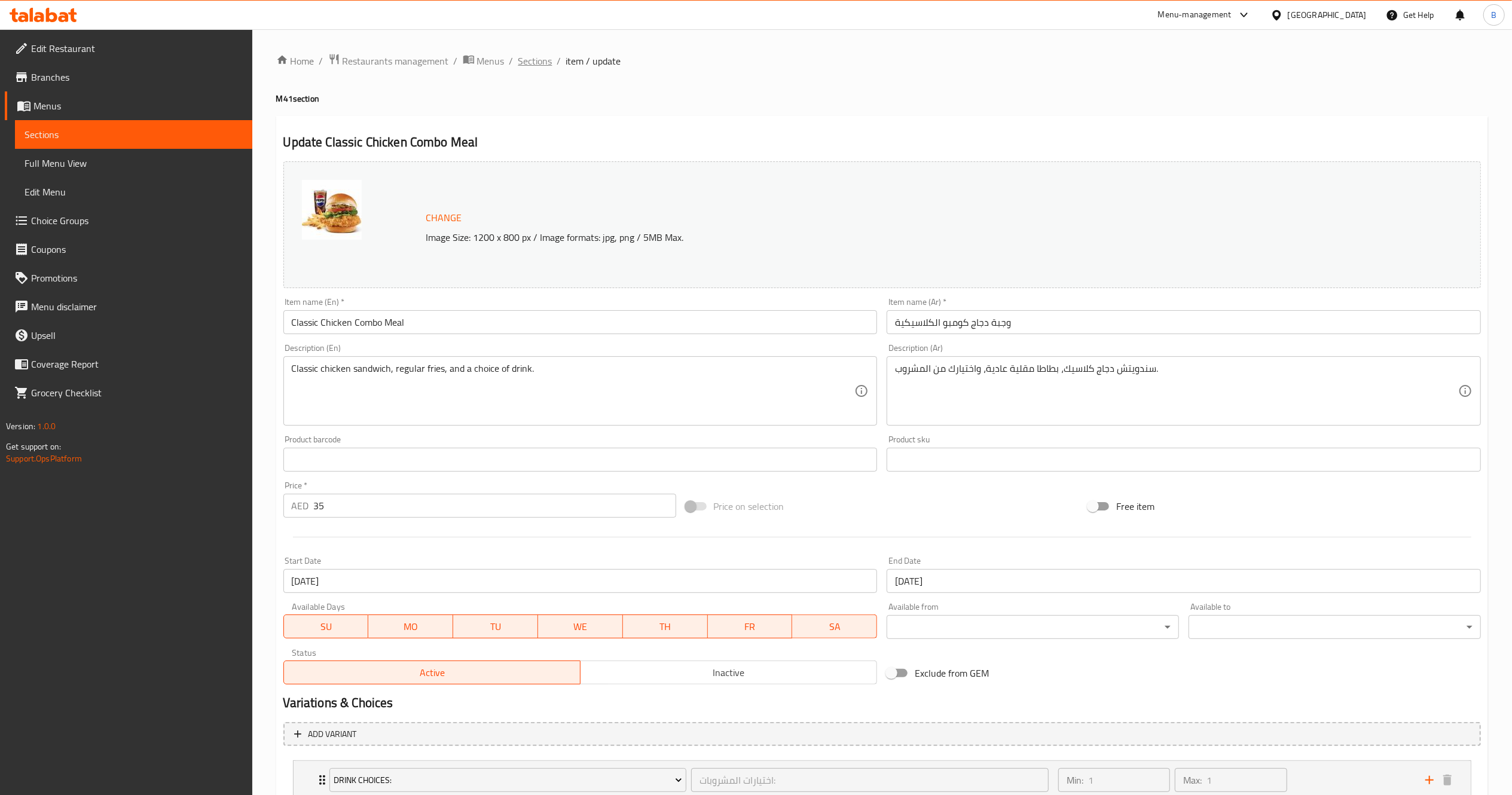
drag, startPoint x: 510, startPoint y: 64, endPoint x: 529, endPoint y: 64, distance: 19.0
click at [529, 64] on ol "Home / Restaurants management / Menus / Sections / item / update" at bounding box center [882, 61] width 1212 height 15
click at [529, 64] on span "Sections" at bounding box center [535, 61] width 34 height 14
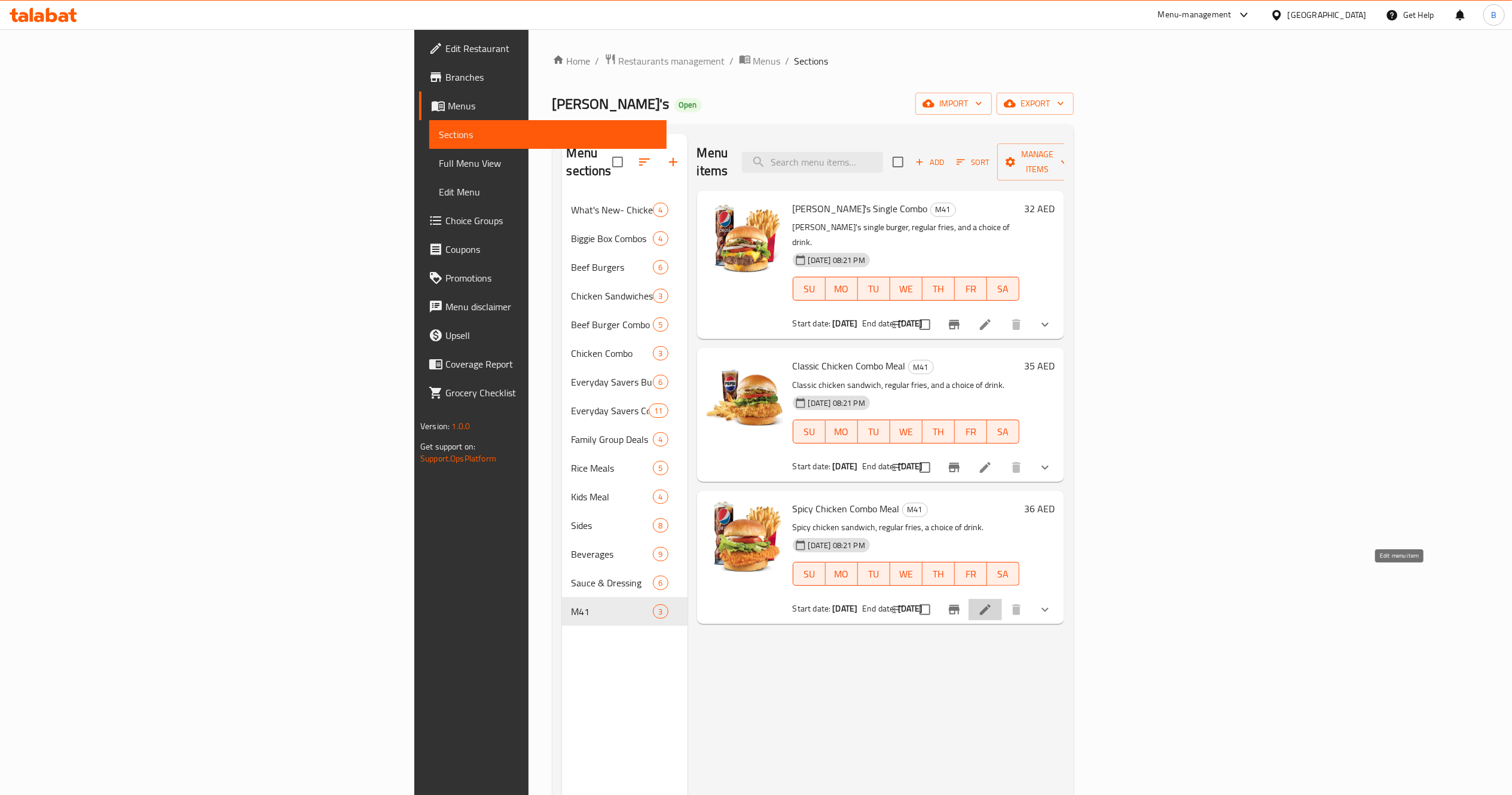
click at [991, 605] on icon at bounding box center [985, 610] width 11 height 11
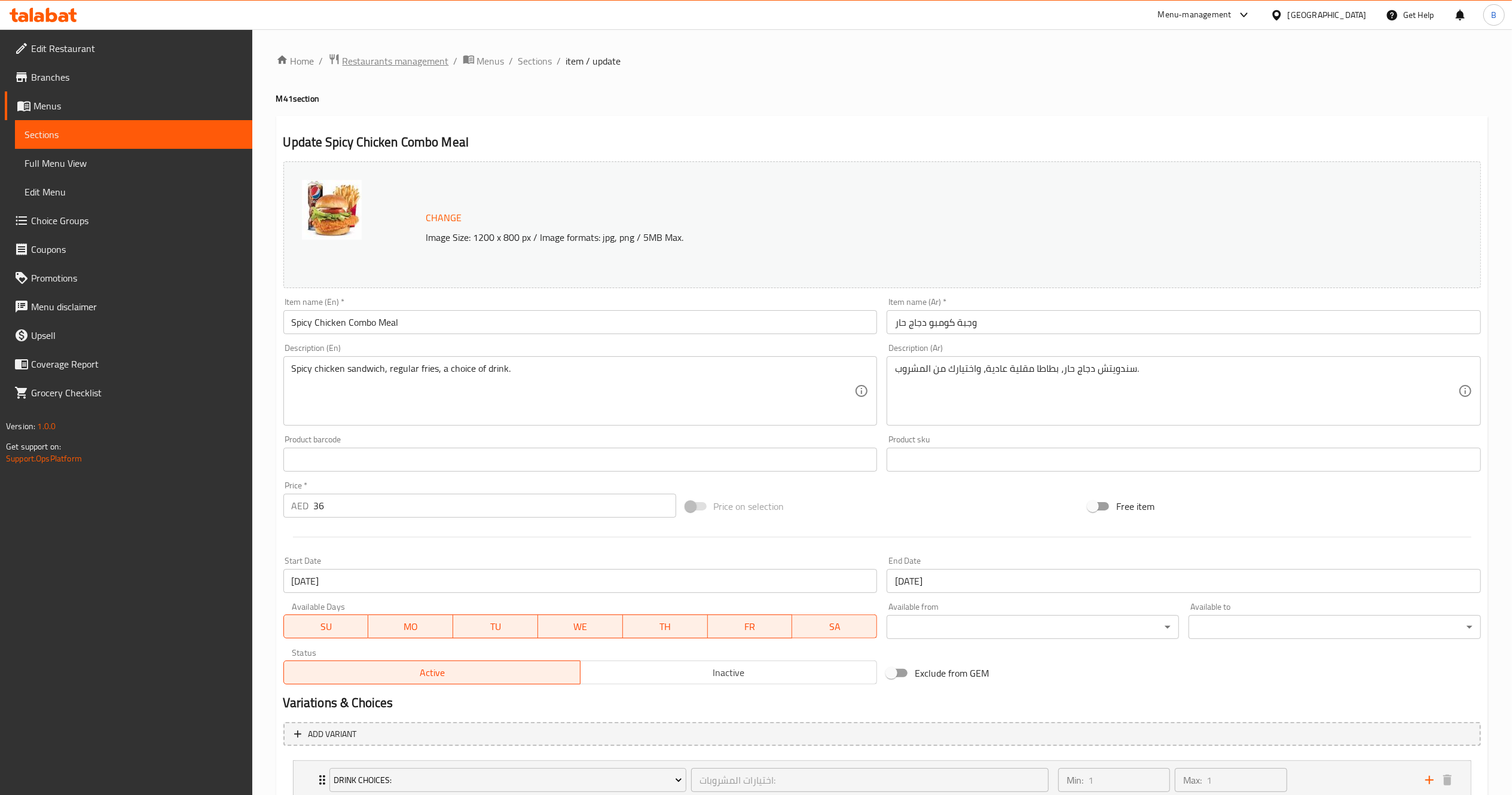
click at [404, 57] on span "Restaurants management" at bounding box center [395, 61] width 106 height 14
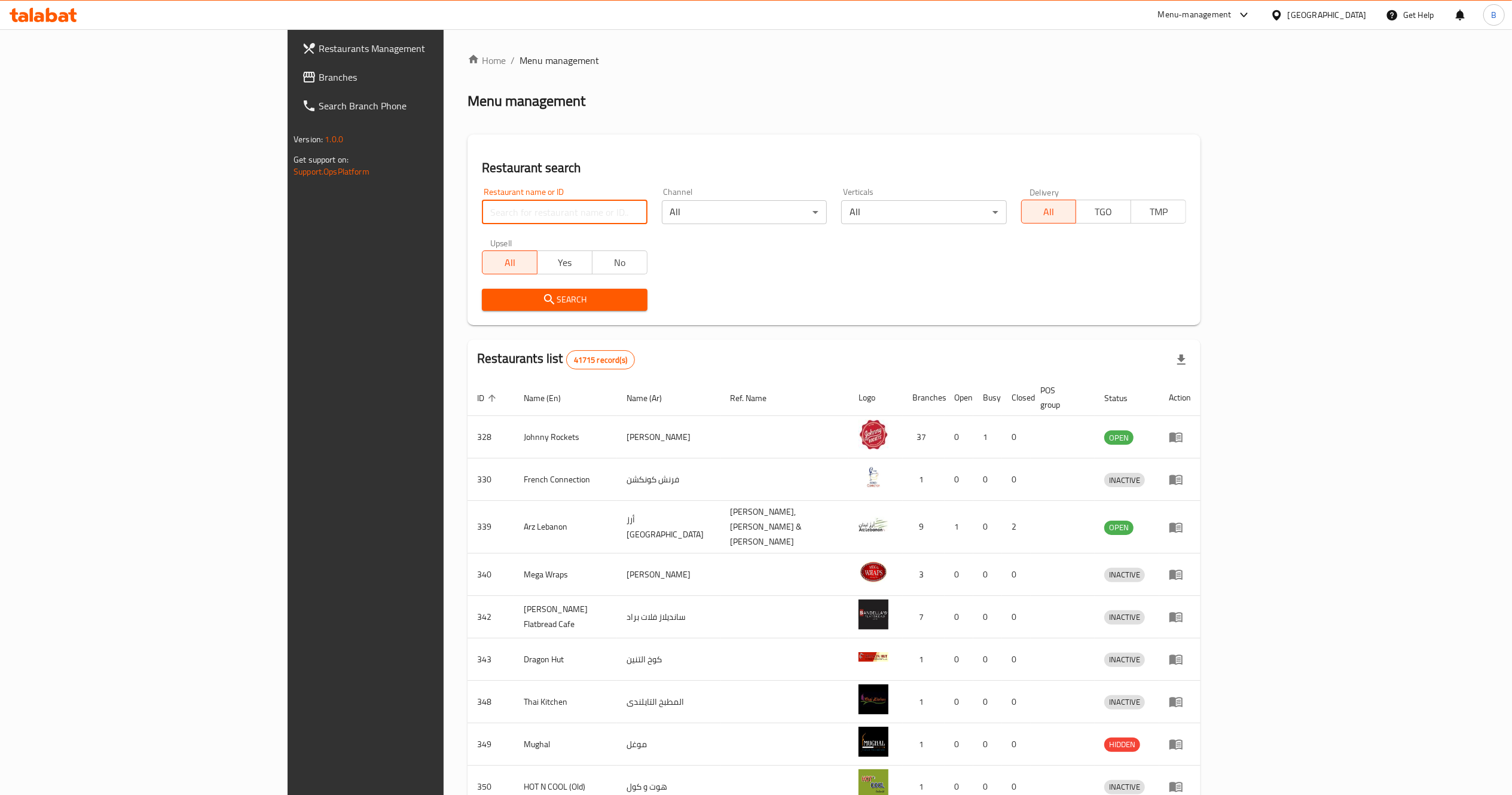
click at [482, 220] on input "search" at bounding box center [564, 212] width 165 height 24
type input "[PERSON_NAME]"
click button "Search" at bounding box center [564, 300] width 165 height 22
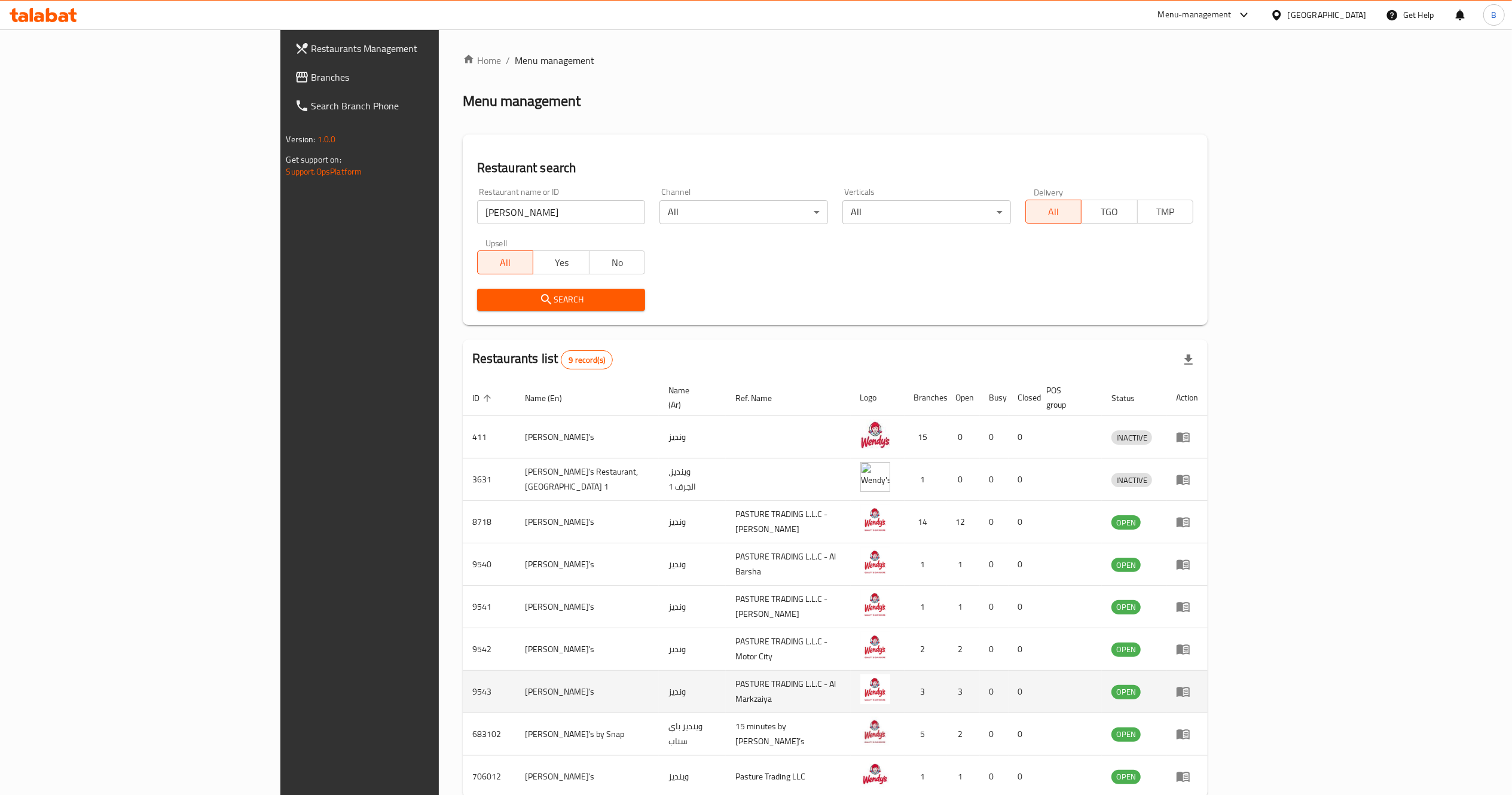
click at [1208, 686] on td "enhanced table" at bounding box center [1187, 692] width 41 height 42
click at [1188, 690] on icon "enhanced table" at bounding box center [1185, 692] width 4 height 5
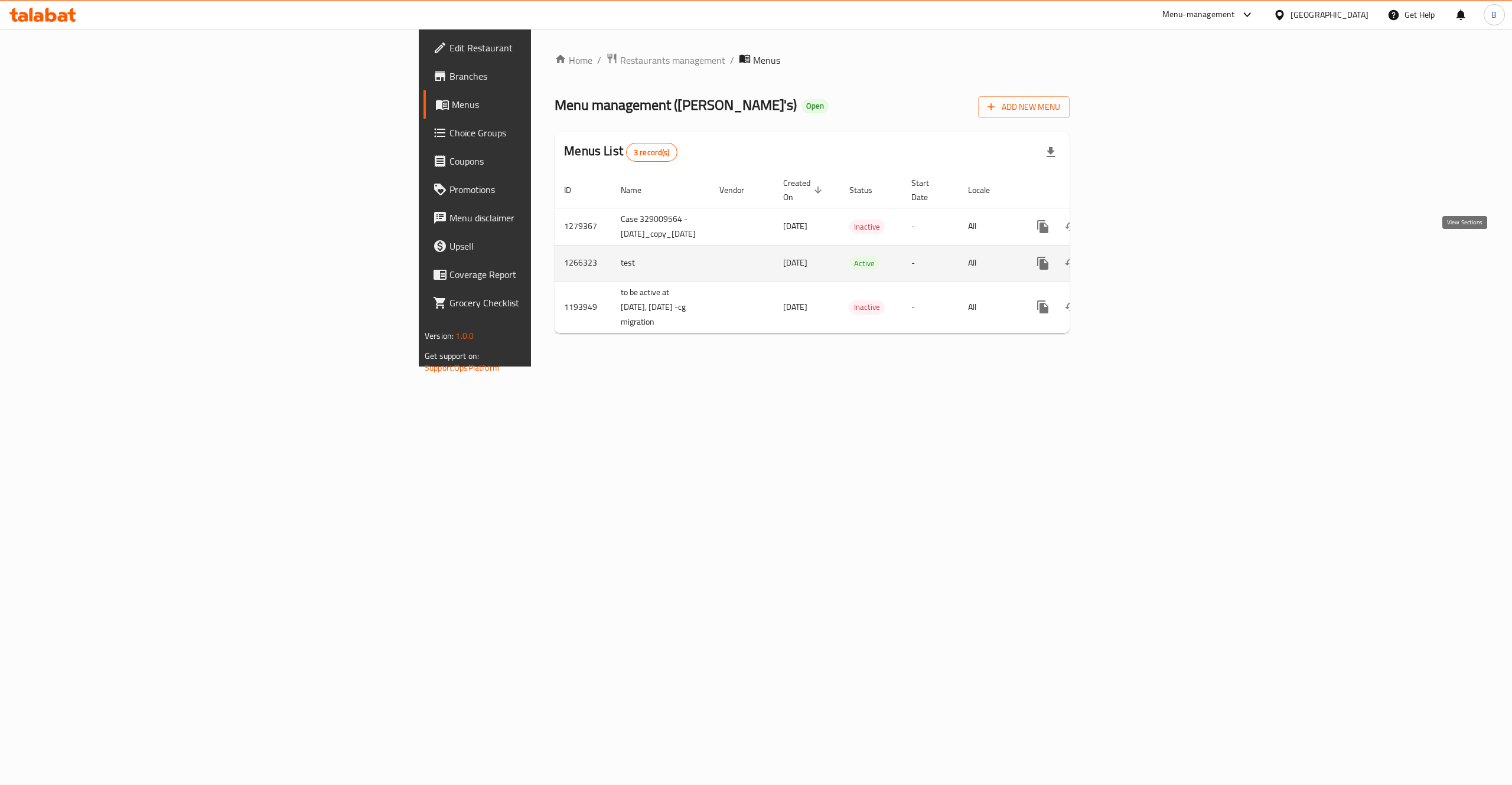
click at [1143, 258] on link "enhanced table" at bounding box center [1128, 263] width 29 height 28
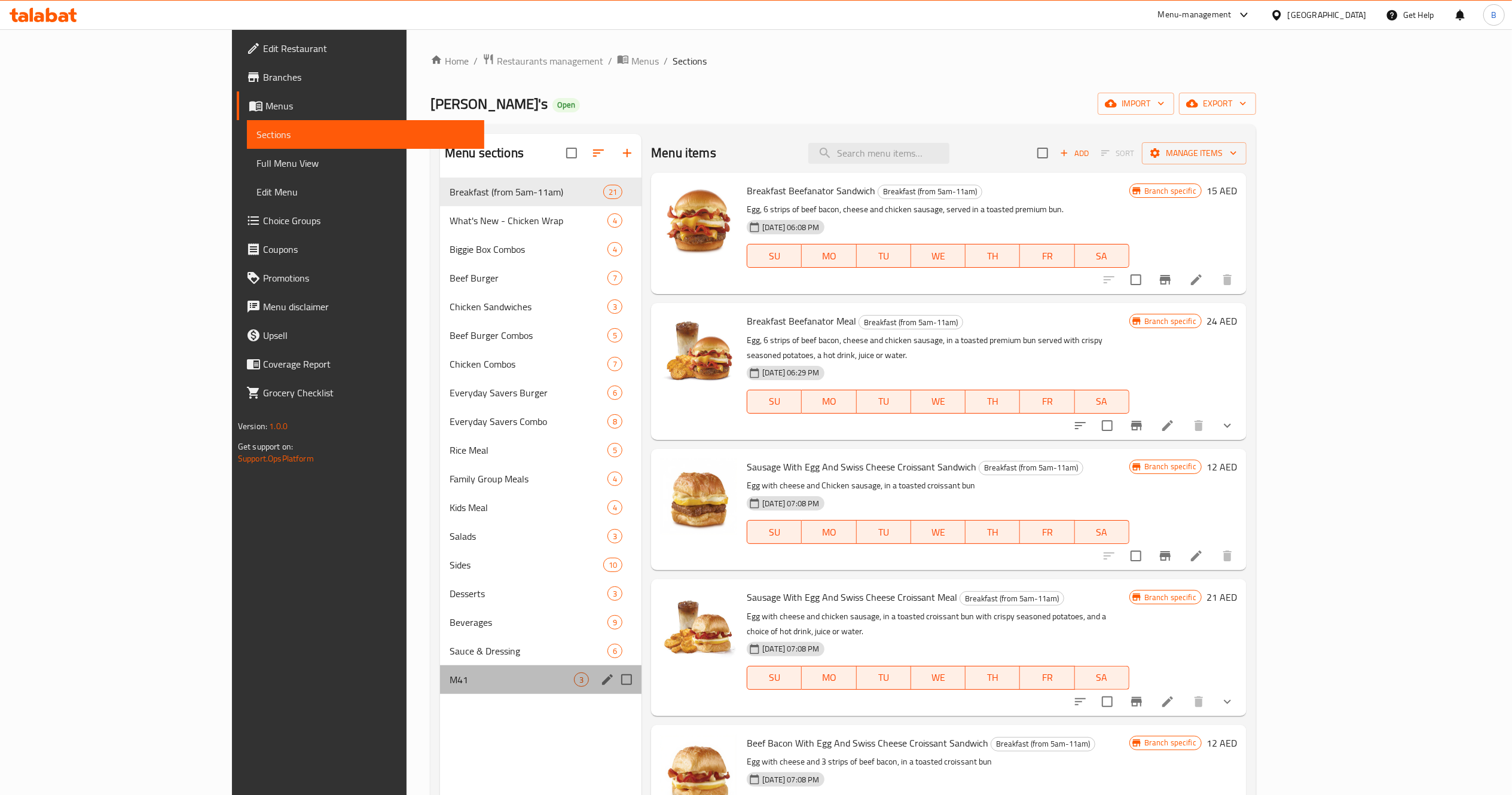
click at [440, 670] on div "M41 3" at bounding box center [541, 680] width 201 height 29
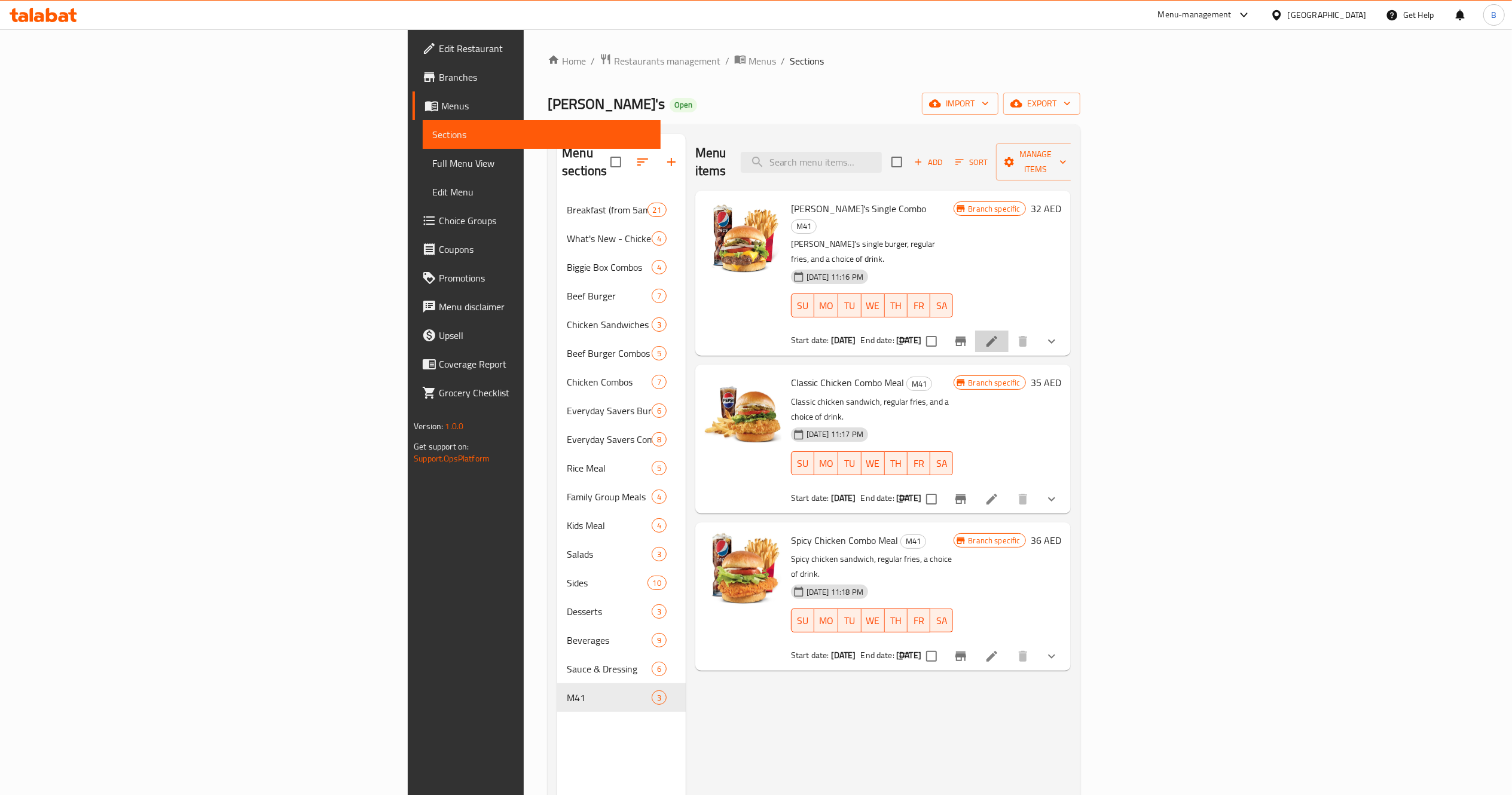
click at [1009, 331] on li at bounding box center [991, 341] width 34 height 21
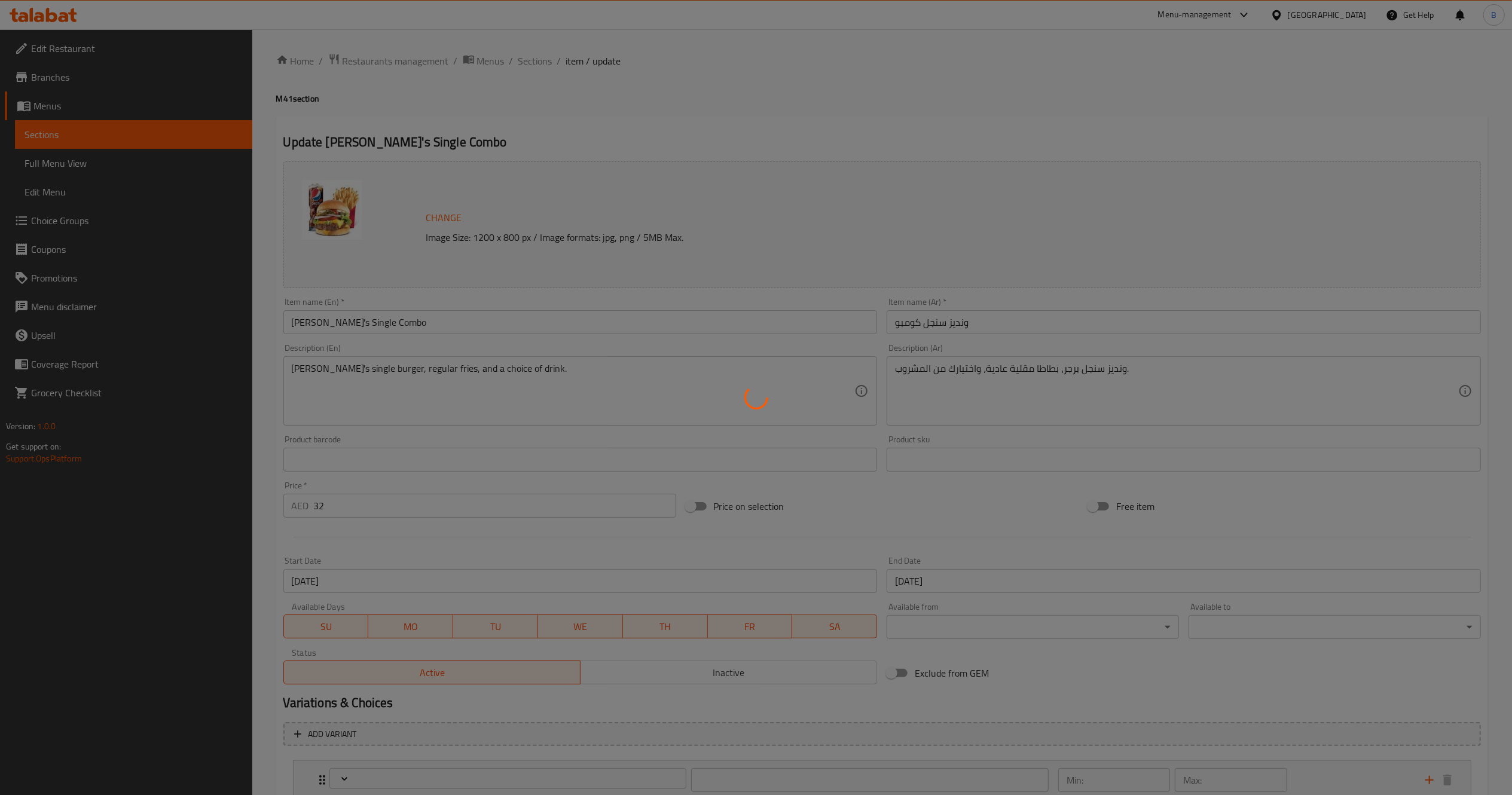
type input "اختيارات المشروبات:"
type input "1"
type input "حذف مكونات"
type input "0"
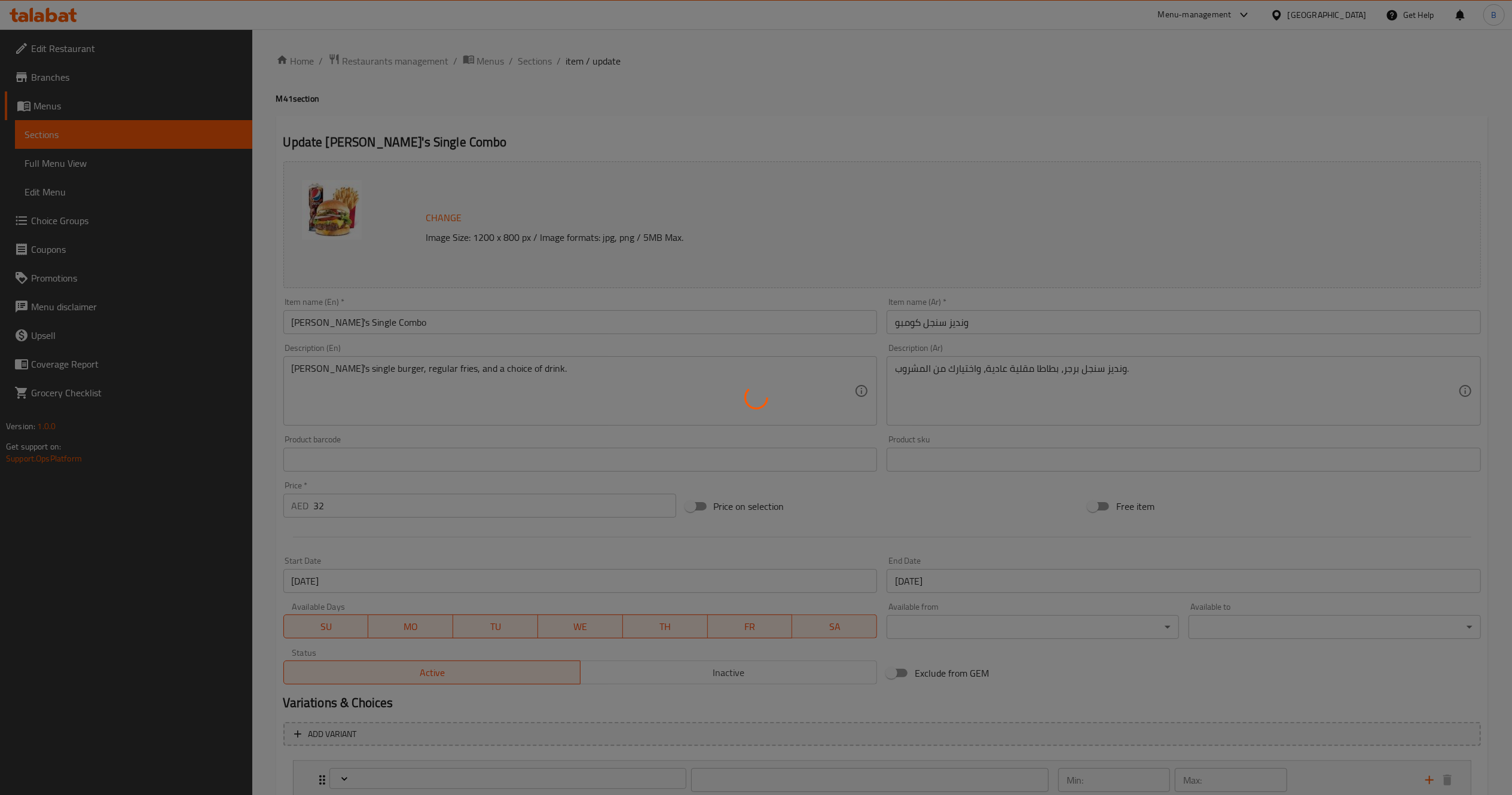
type input "0"
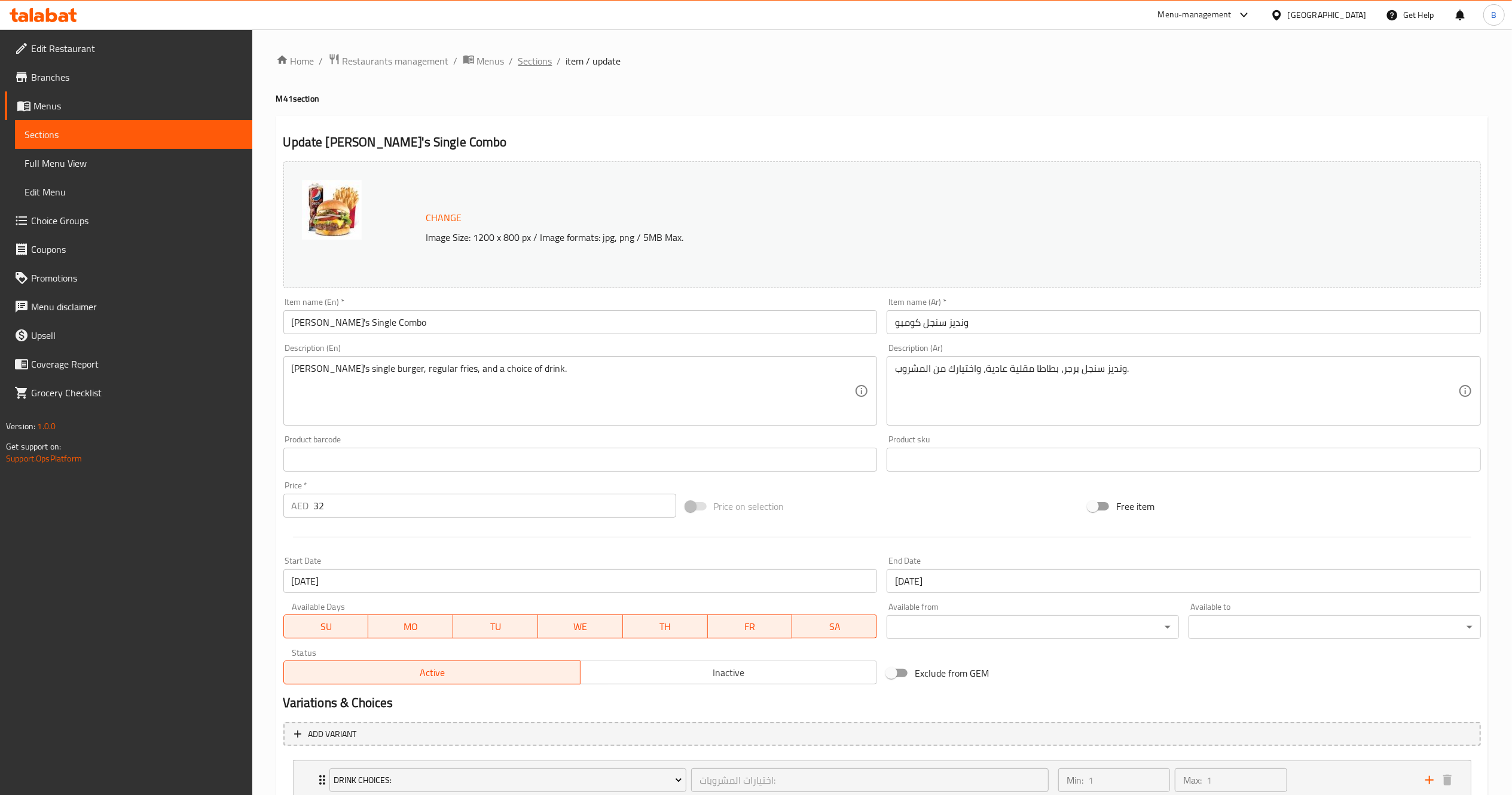
click at [521, 54] on span "Sections" at bounding box center [535, 61] width 34 height 14
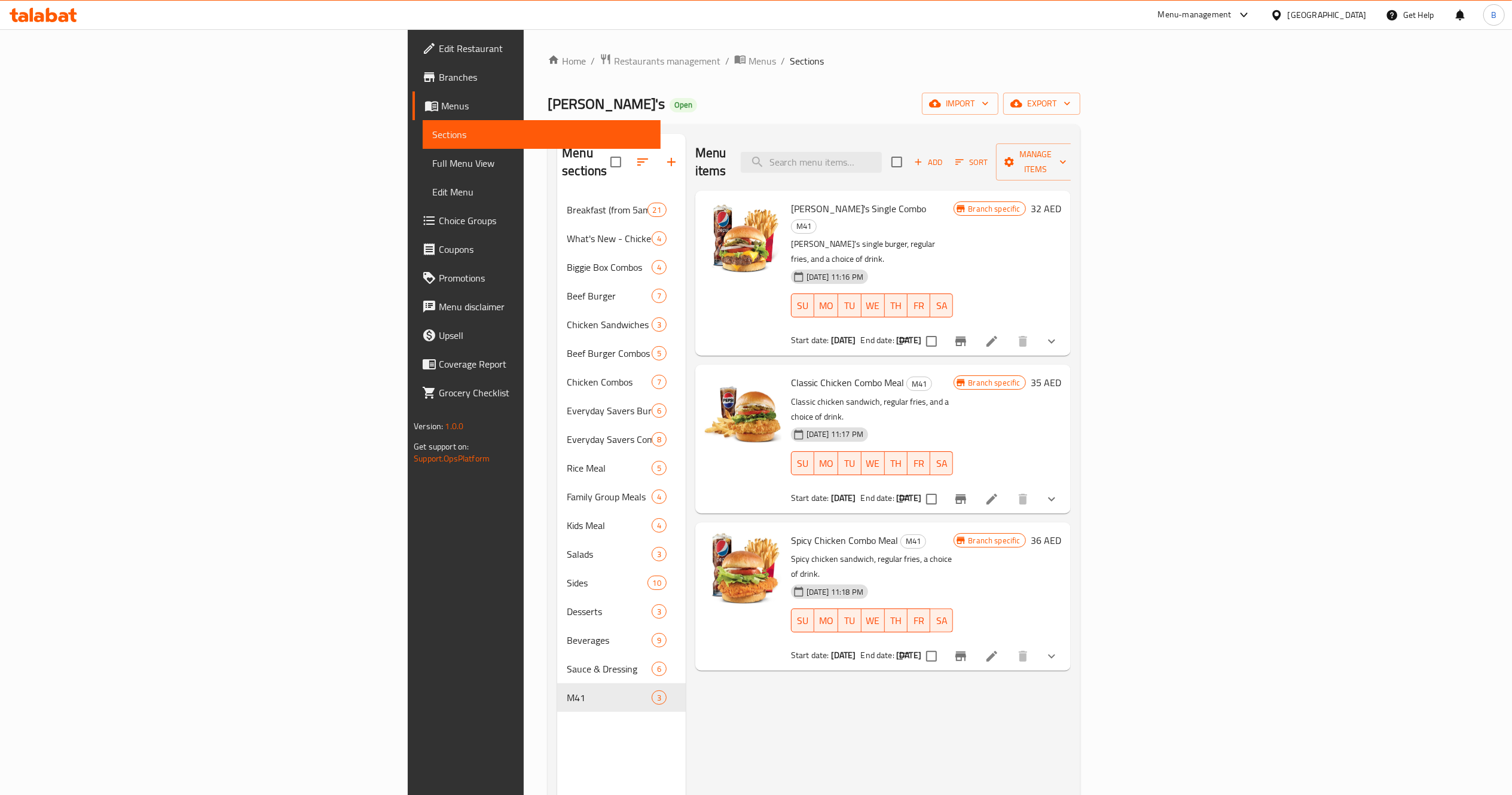
click at [1061, 417] on div "Branch specific 35 AED" at bounding box center [1007, 439] width 107 height 129
click at [997, 494] on icon at bounding box center [992, 499] width 11 height 11
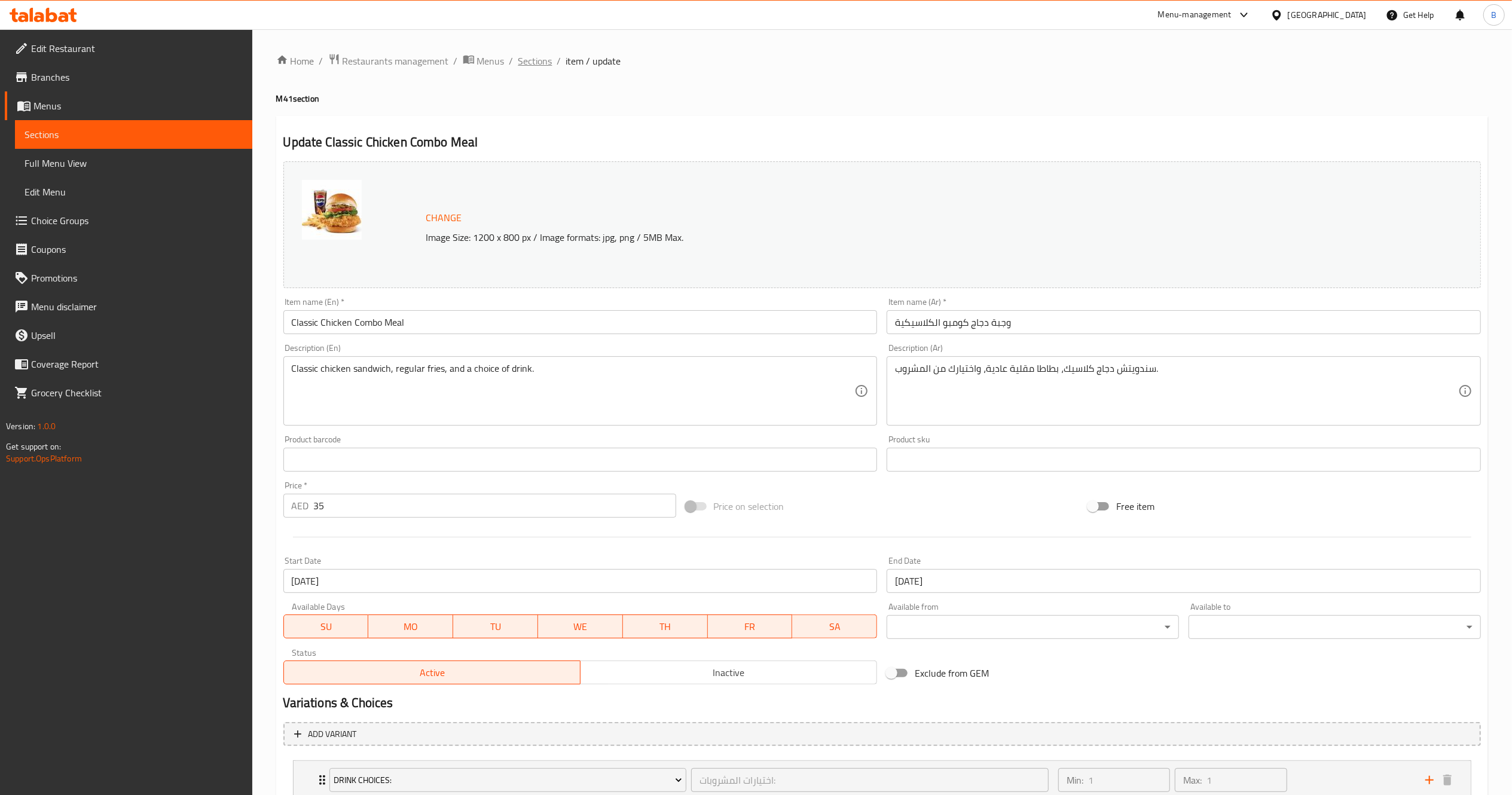
click at [532, 66] on span "Sections" at bounding box center [535, 61] width 34 height 14
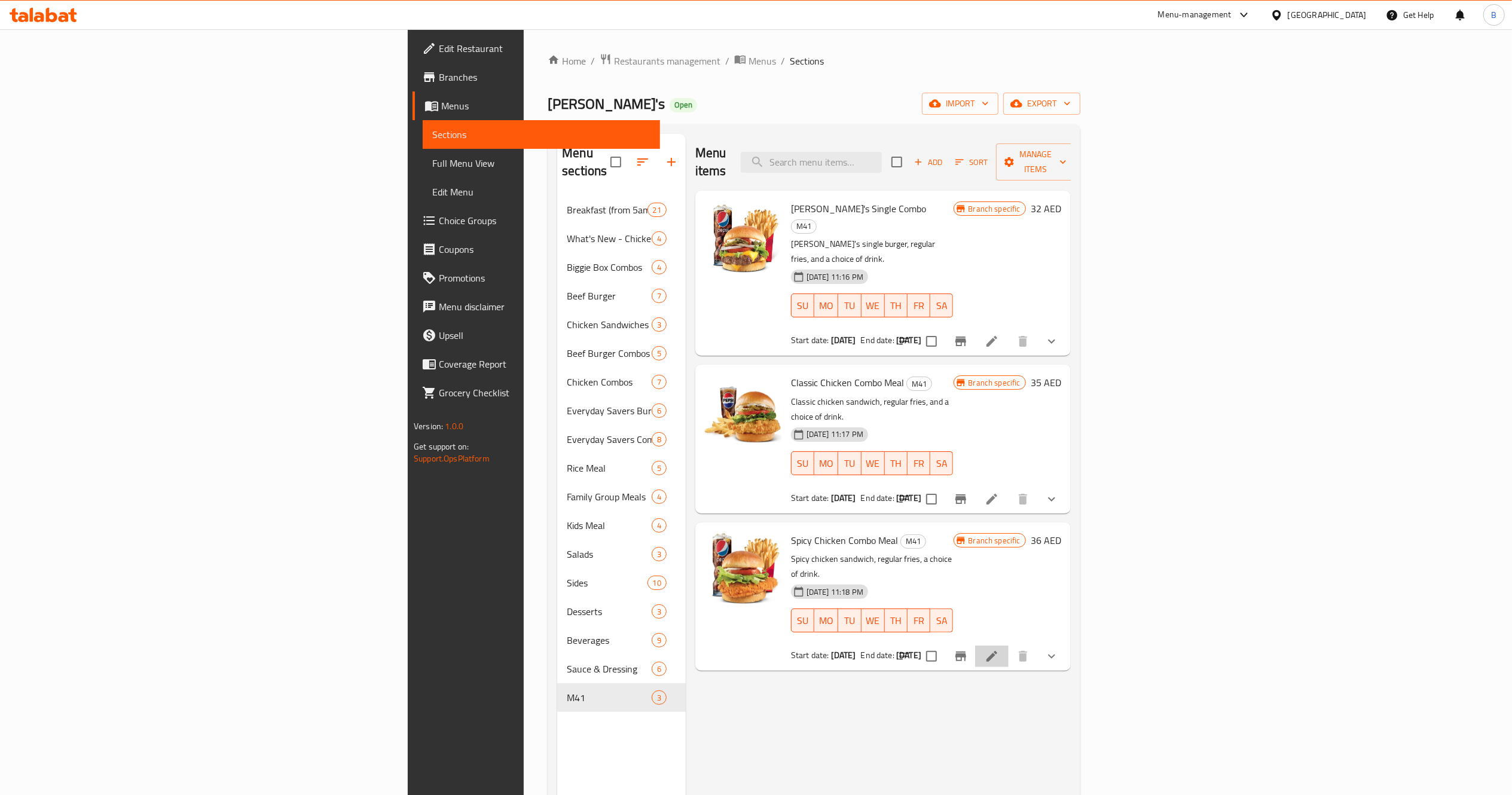
click at [1009, 646] on li at bounding box center [991, 656] width 34 height 21
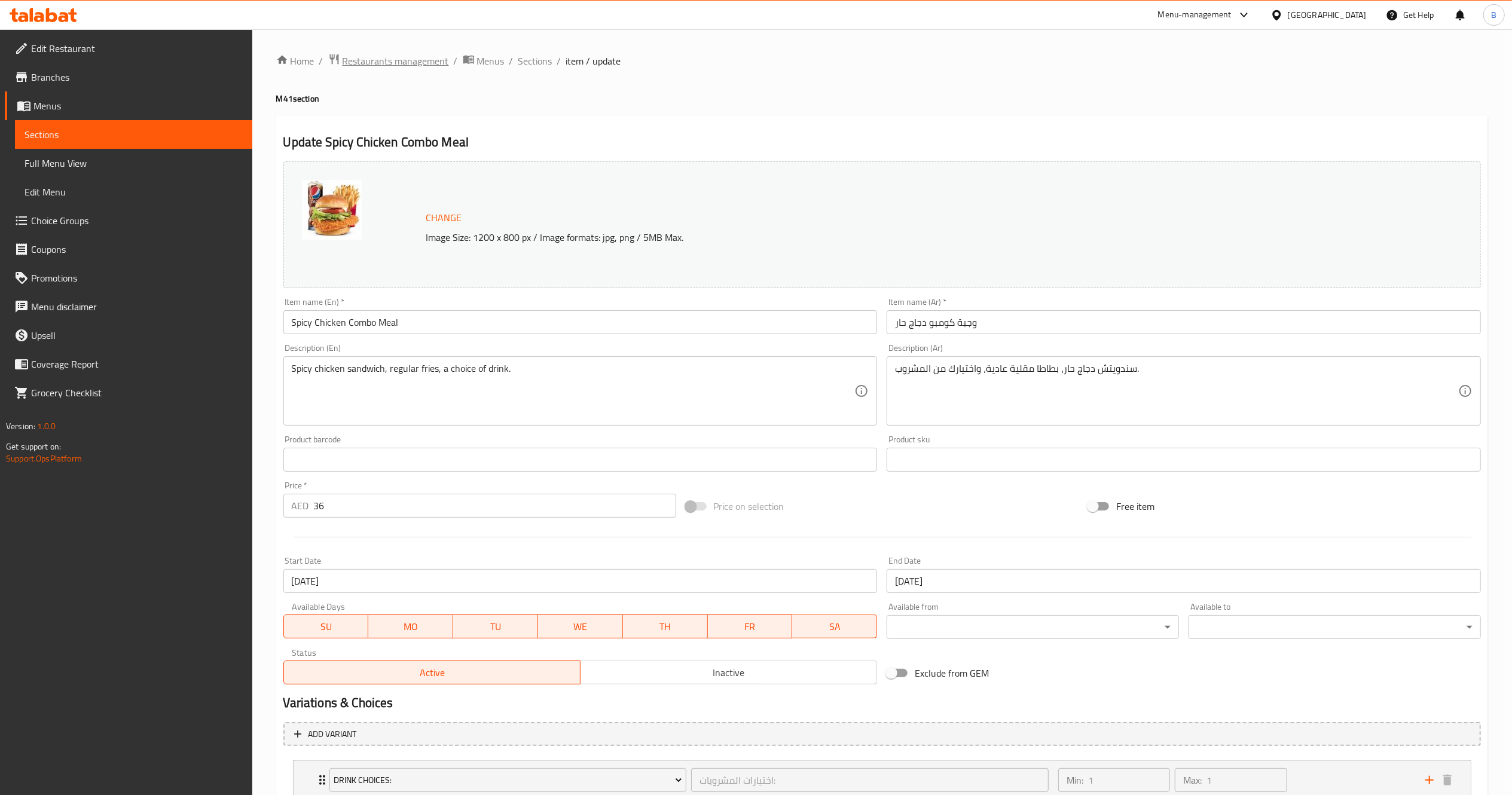
click at [402, 67] on span "Restaurants management" at bounding box center [395, 61] width 106 height 14
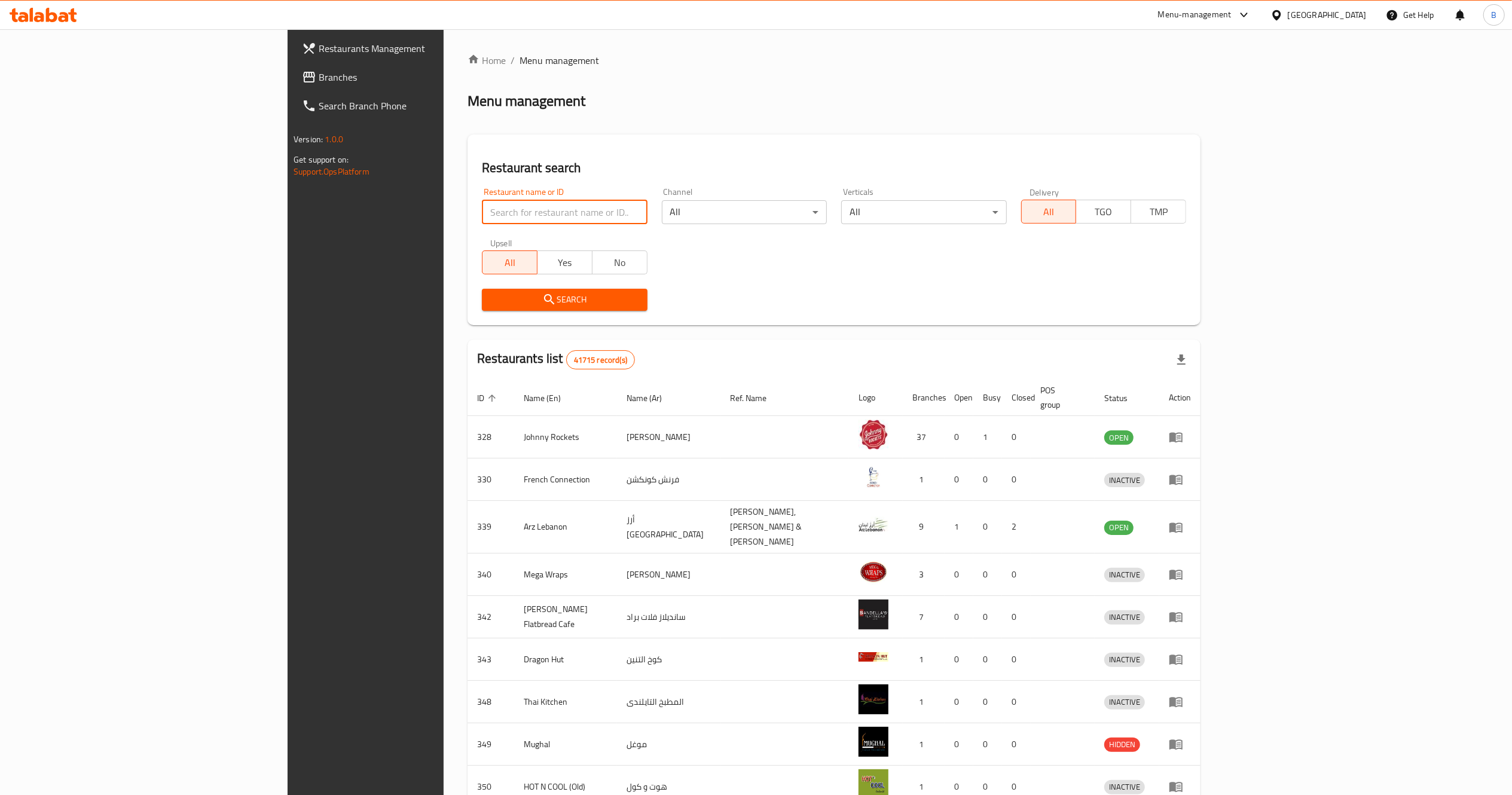
drag, startPoint x: 386, startPoint y: 207, endPoint x: 459, endPoint y: 264, distance: 92.6
click at [475, 264] on div "Restaurant name or ID Restaurant name or ID Channel All ​ Verticals All ​ Deliv…" at bounding box center [834, 249] width 719 height 138
type input "[PERSON_NAME]"
click button "Search" at bounding box center [564, 300] width 165 height 22
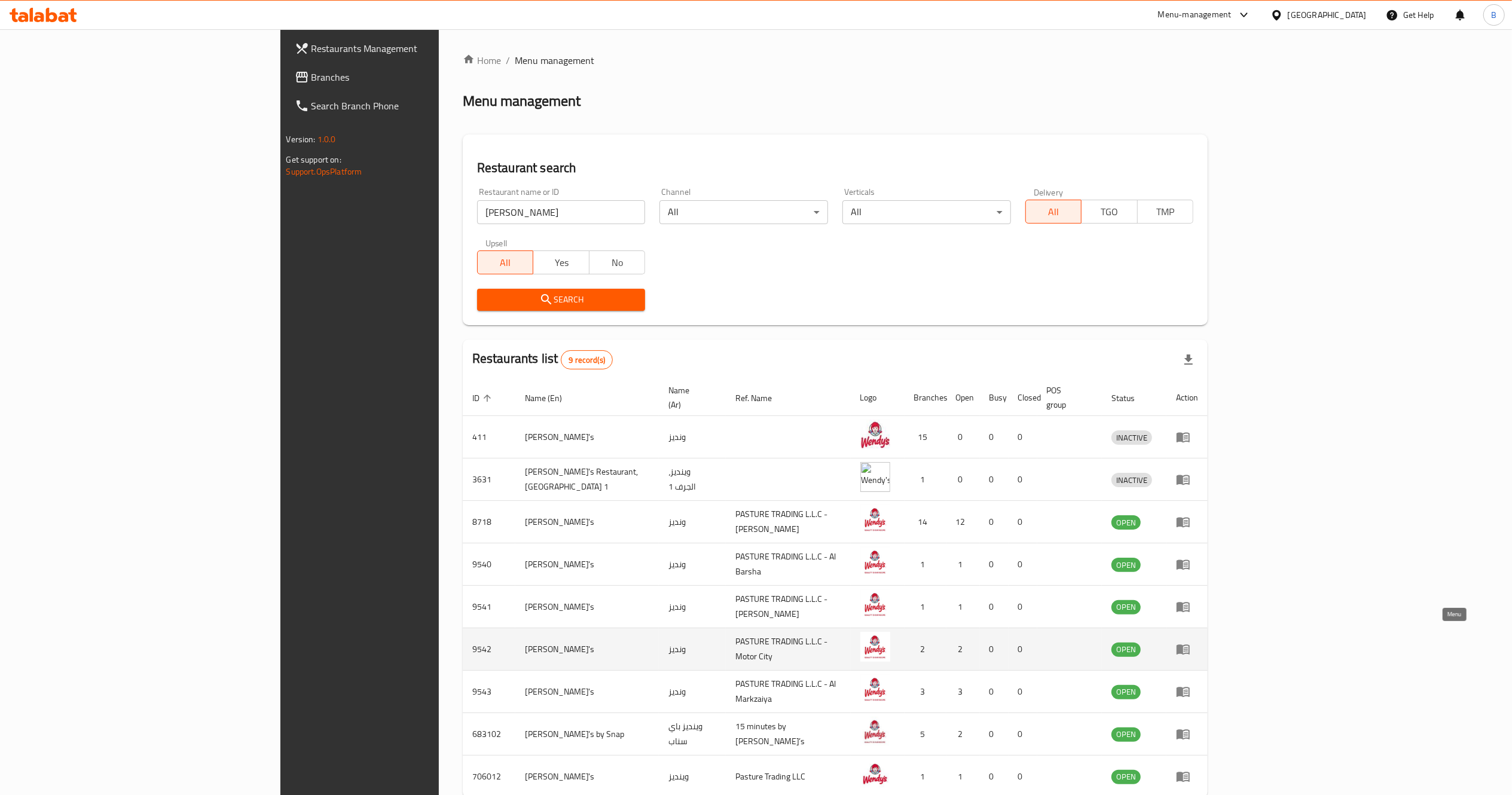
click at [1190, 645] on icon "enhanced table" at bounding box center [1183, 650] width 13 height 10
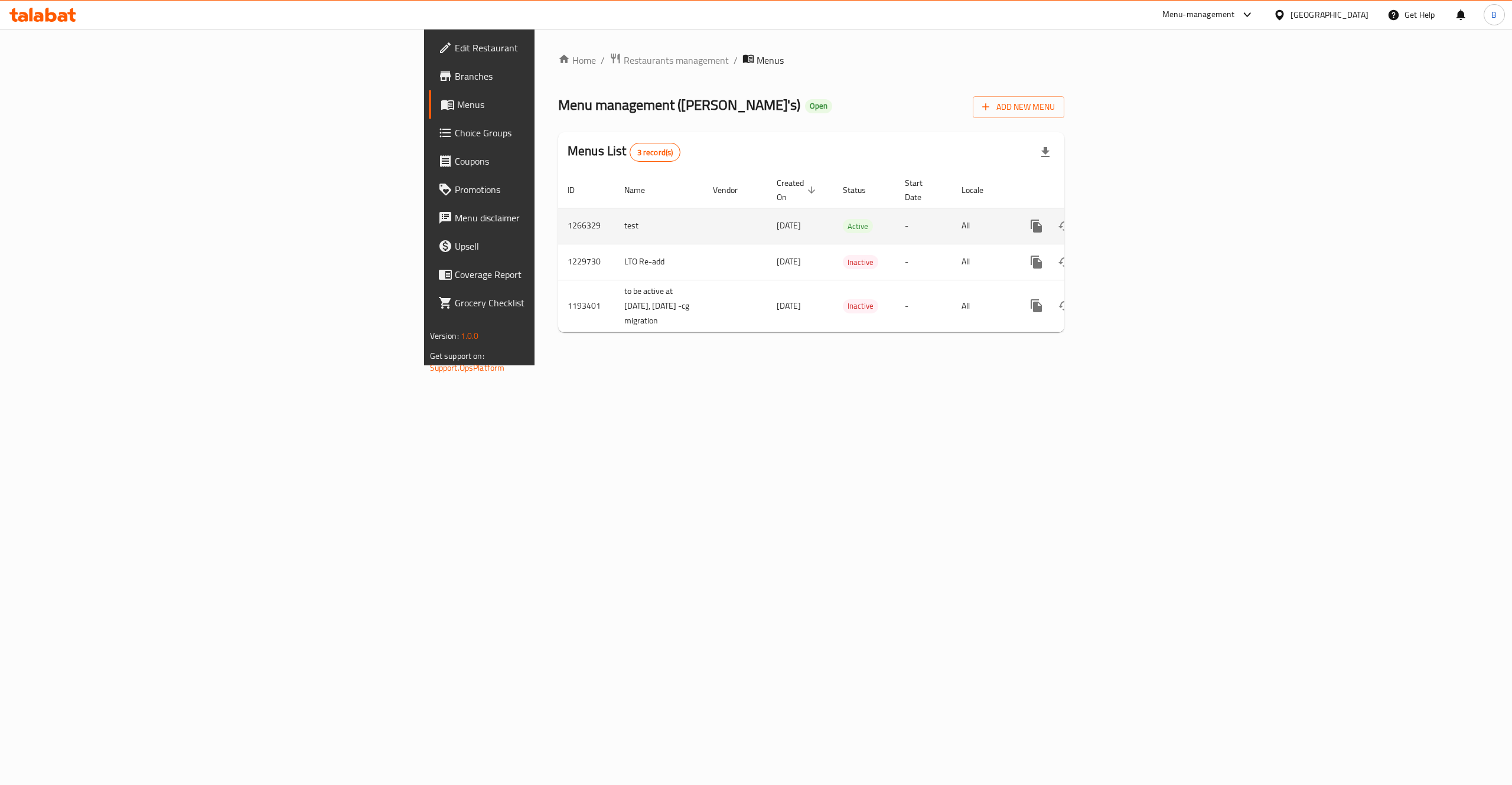
click at [1136, 227] on div "enhanced table" at bounding box center [1079, 226] width 113 height 28
click at [1136, 222] on link "enhanced table" at bounding box center [1121, 226] width 29 height 28
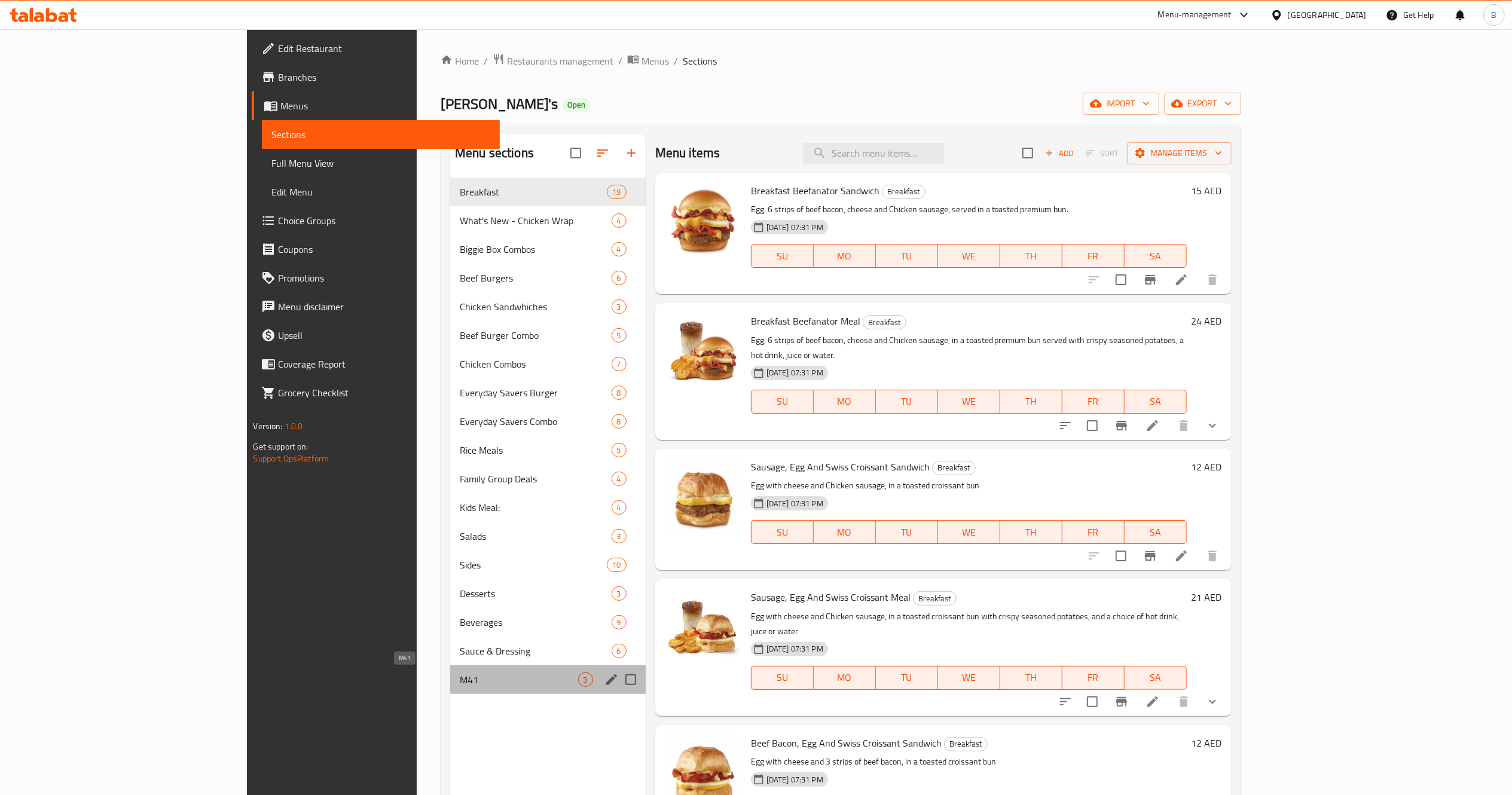
click at [460, 678] on span "M41" at bounding box center [519, 680] width 118 height 14
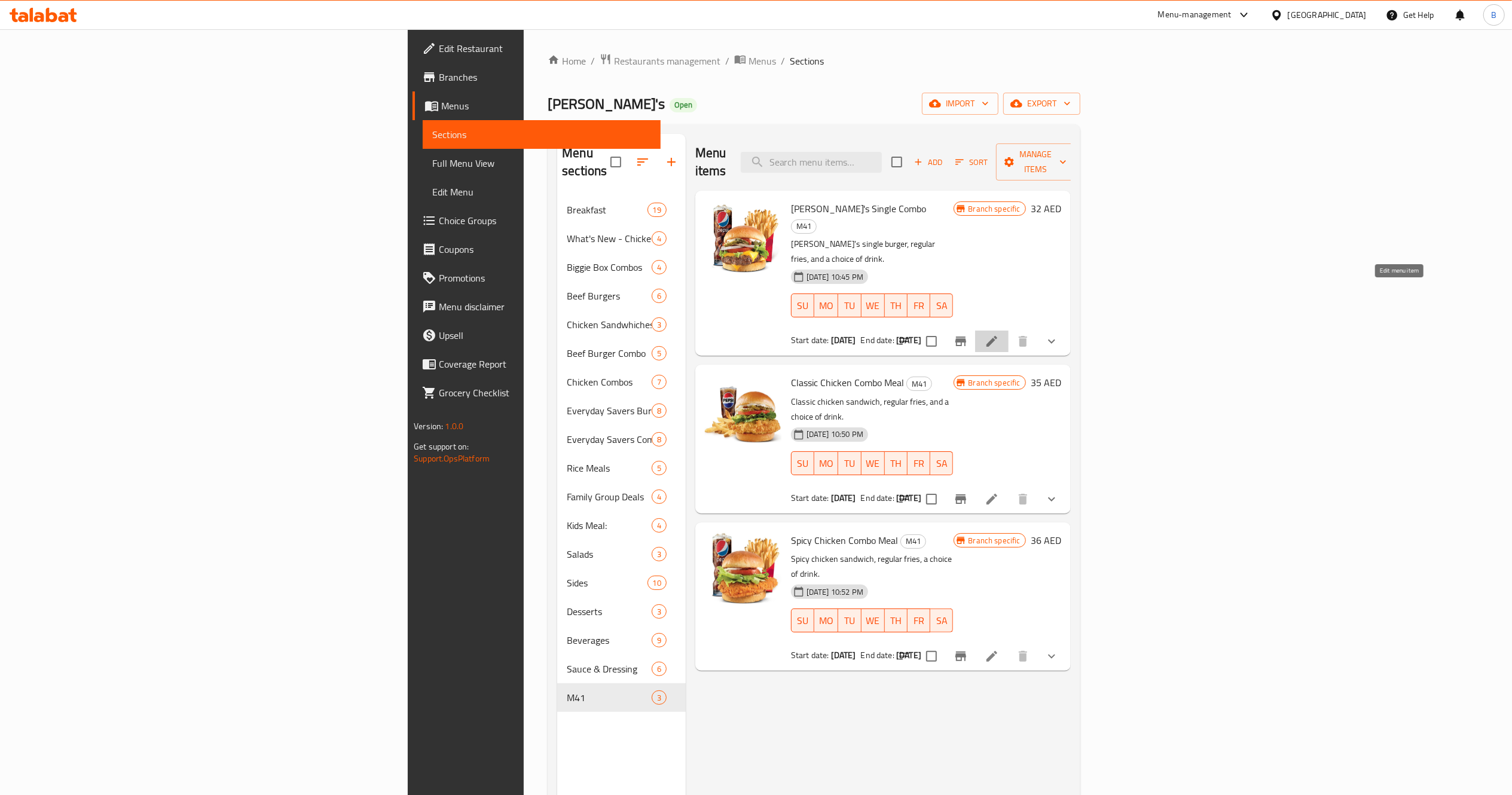
click at [999, 334] on icon at bounding box center [991, 341] width 14 height 14
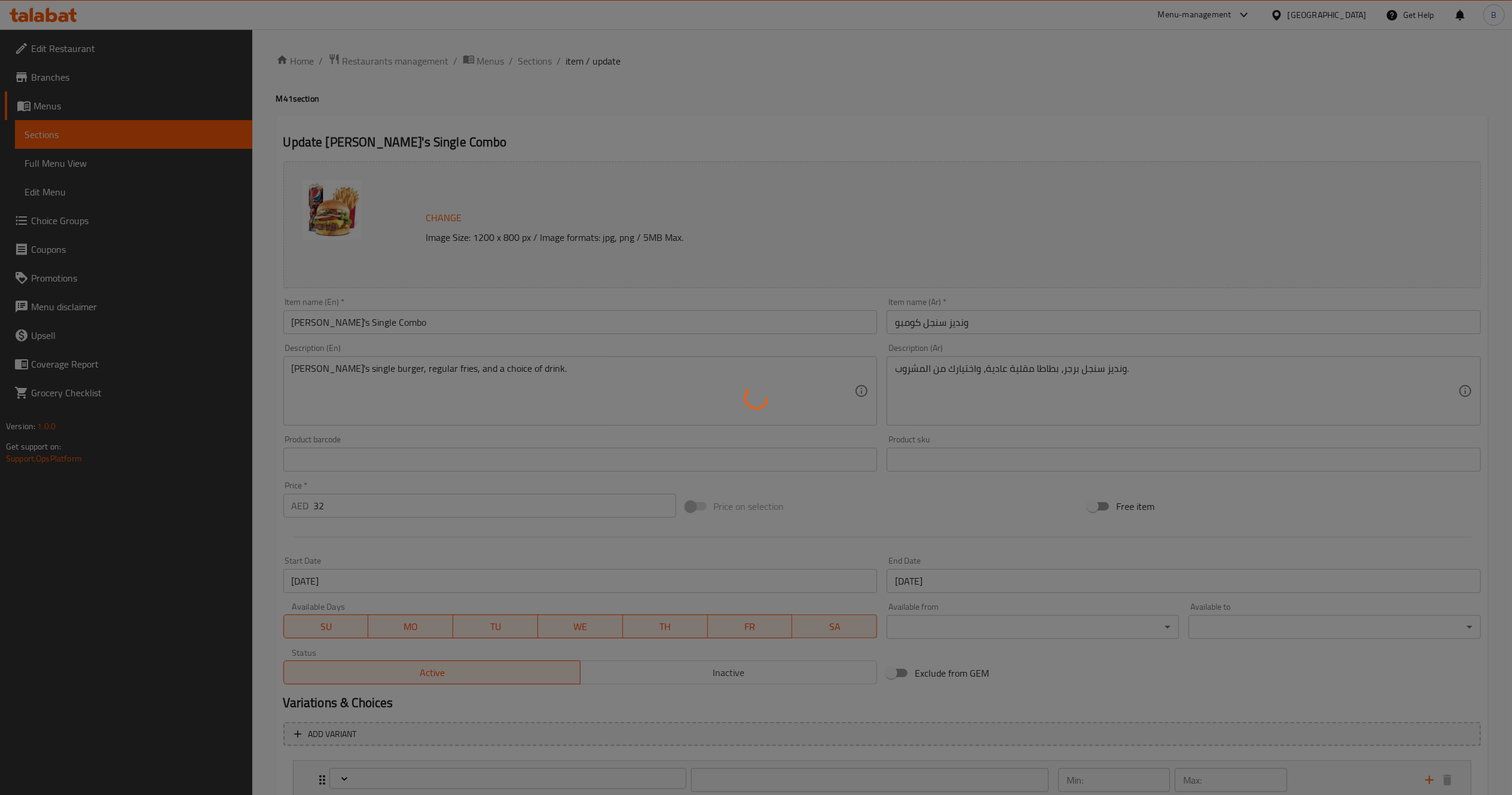
type input "اختيارات المشروبات:"
type input "1"
type input "حذف مكونات"
type input "0"
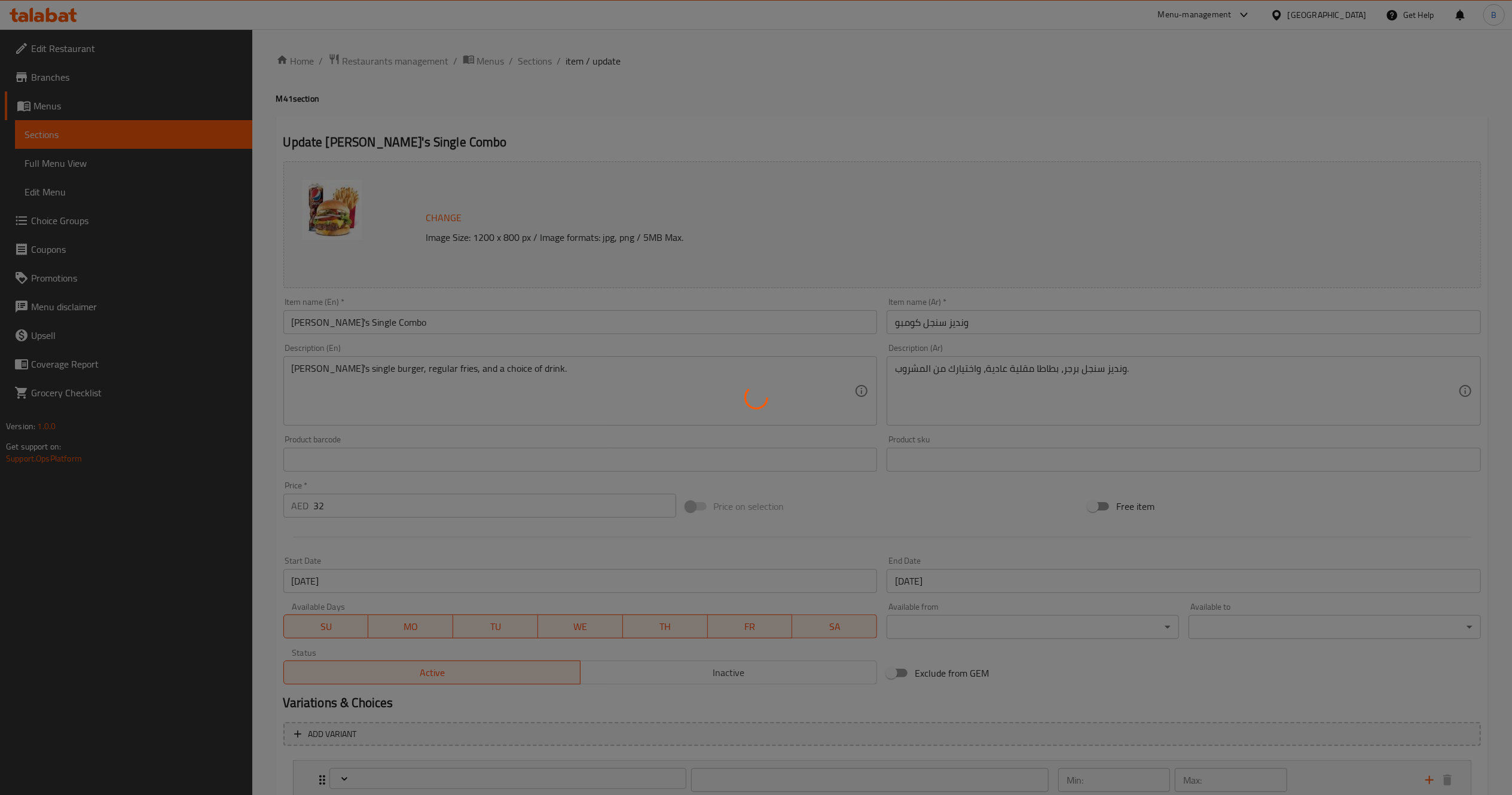
type input "0"
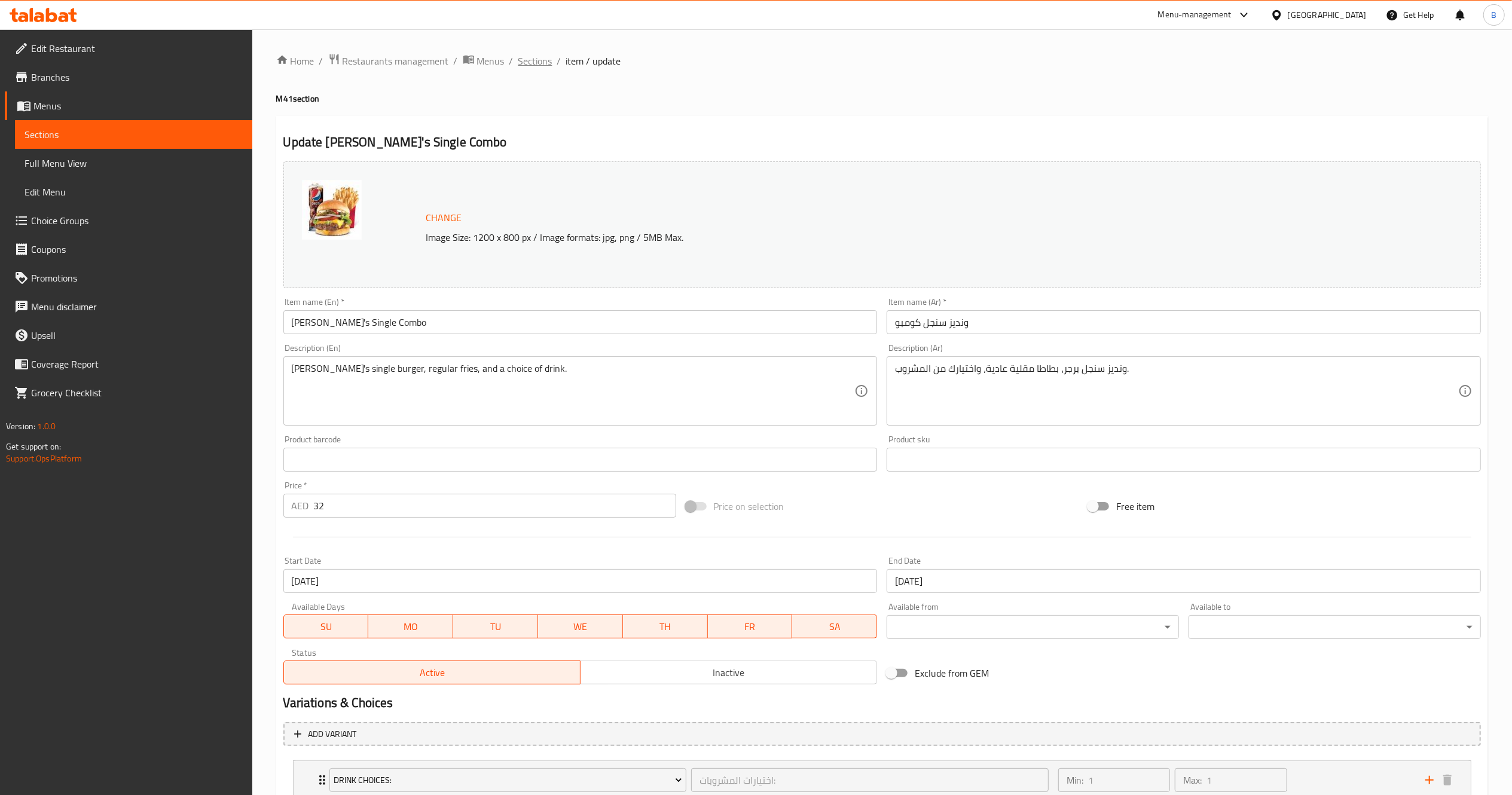
click at [532, 58] on span "Sections" at bounding box center [535, 61] width 34 height 14
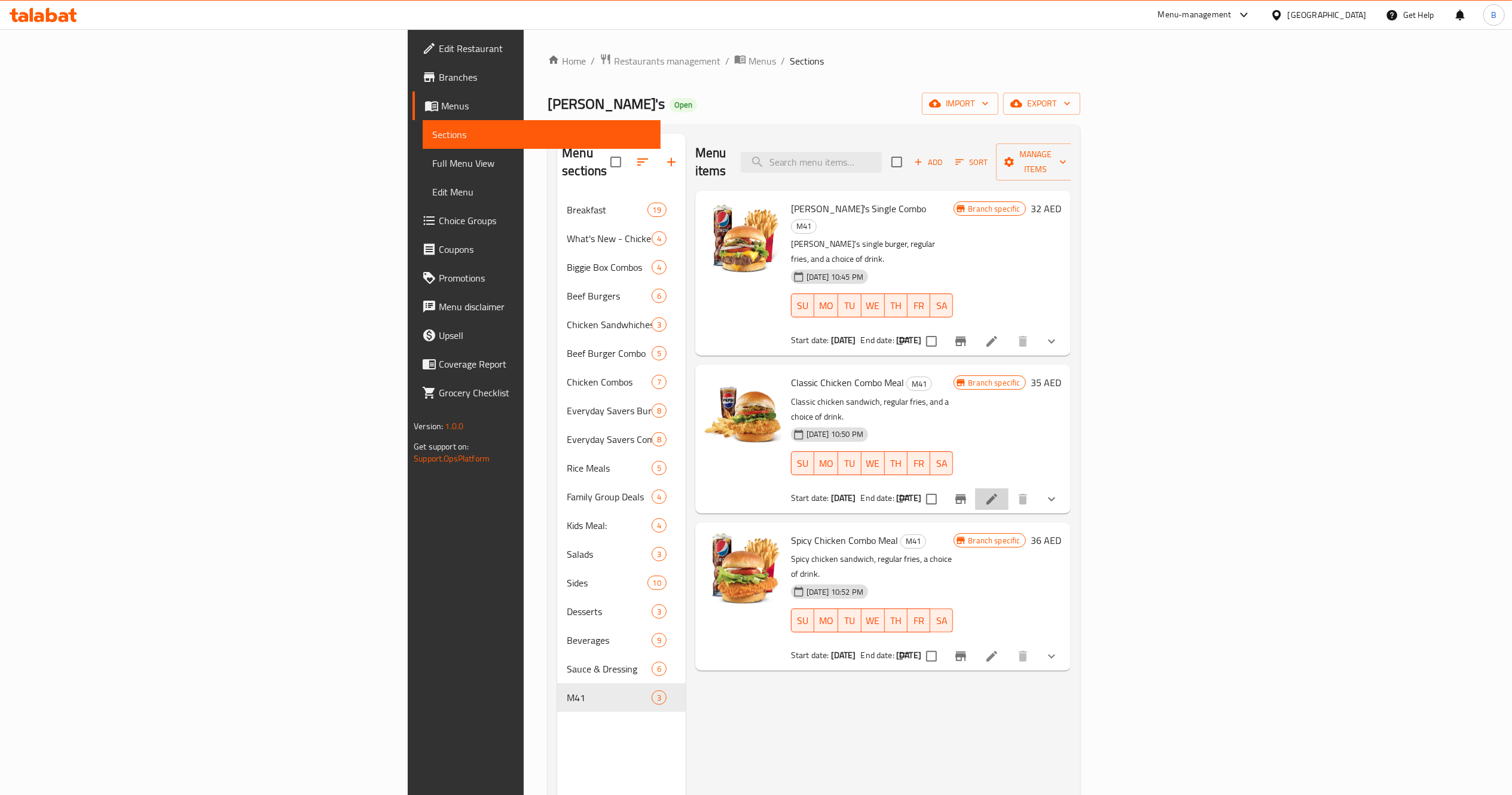
click at [1009, 489] on li at bounding box center [991, 499] width 34 height 21
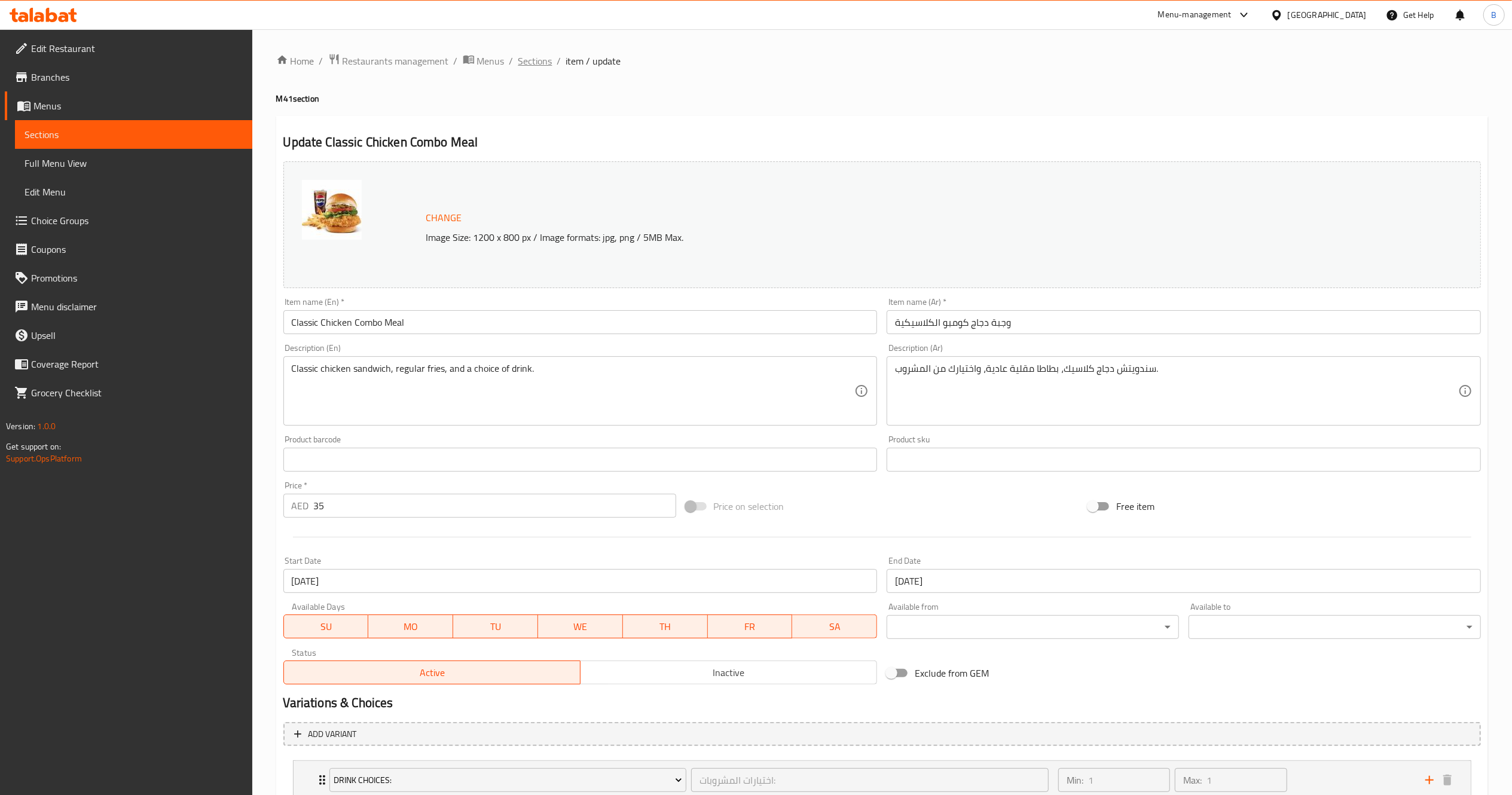
click at [527, 59] on span "Sections" at bounding box center [535, 61] width 34 height 14
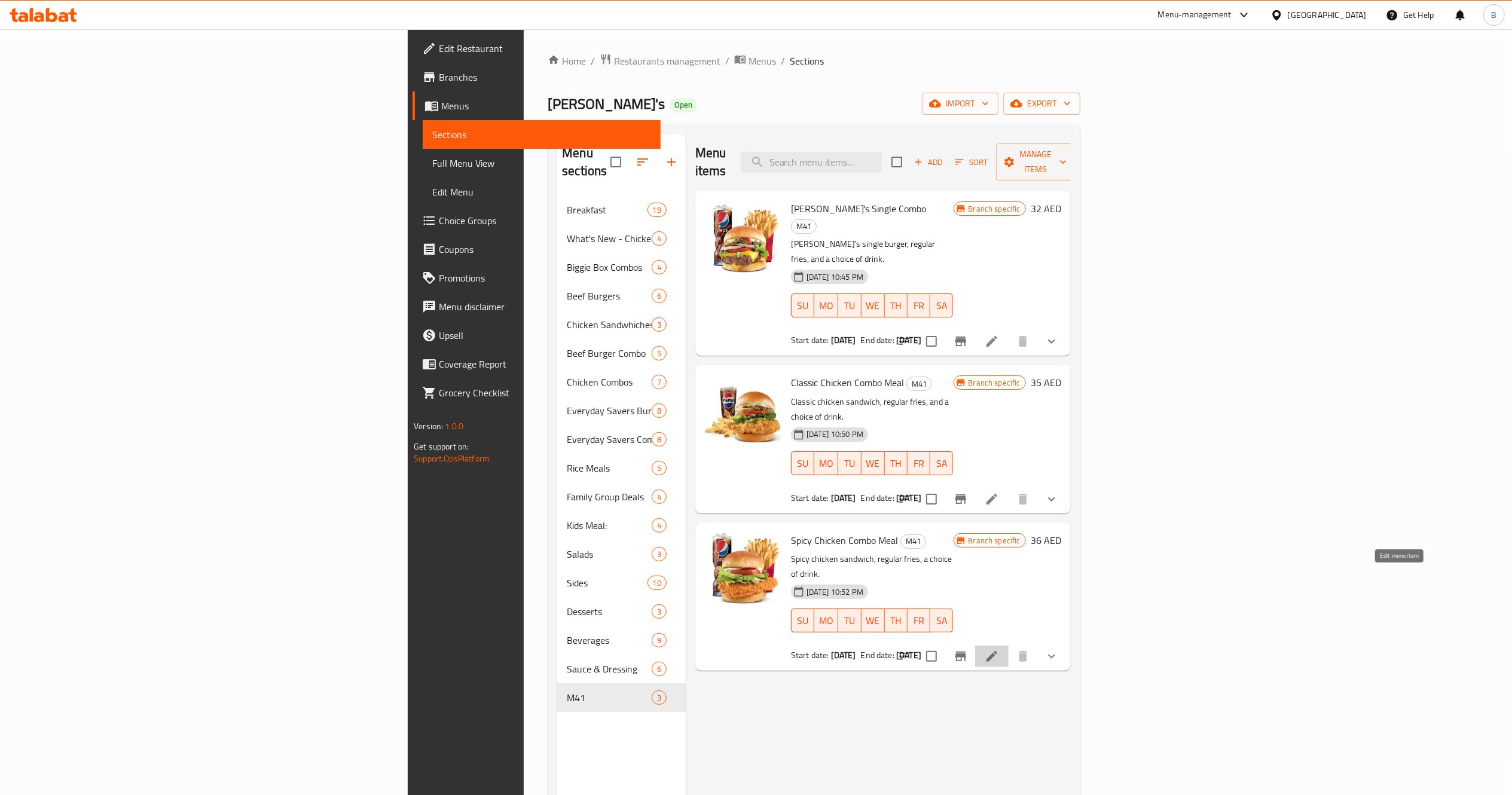
click at [999, 650] on icon at bounding box center [991, 656] width 14 height 14
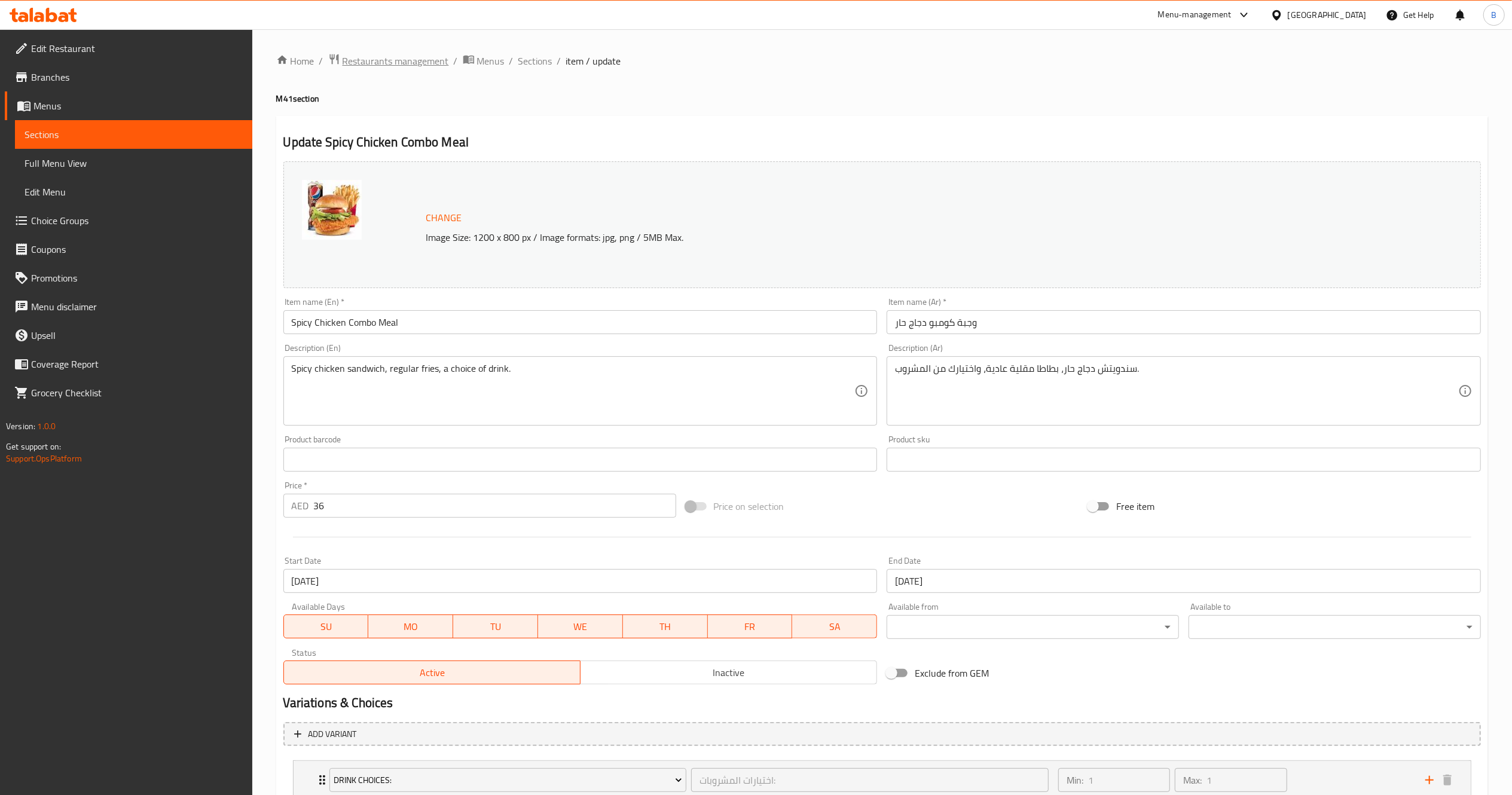
click at [381, 63] on span "Restaurants management" at bounding box center [395, 61] width 106 height 14
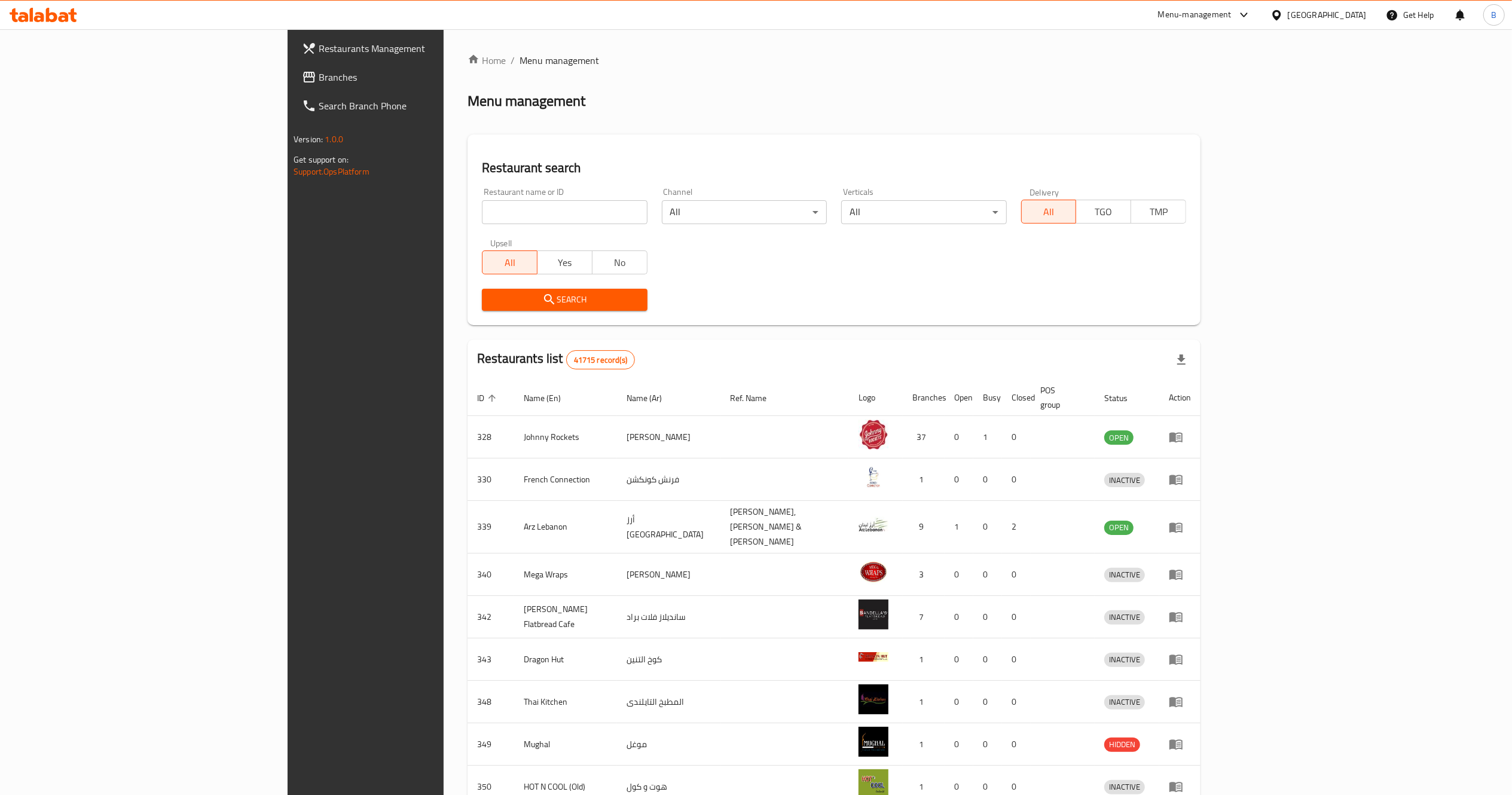
click at [482, 206] on input "search" at bounding box center [564, 212] width 165 height 24
type input "[PERSON_NAME]"
click button "Search" at bounding box center [564, 300] width 165 height 22
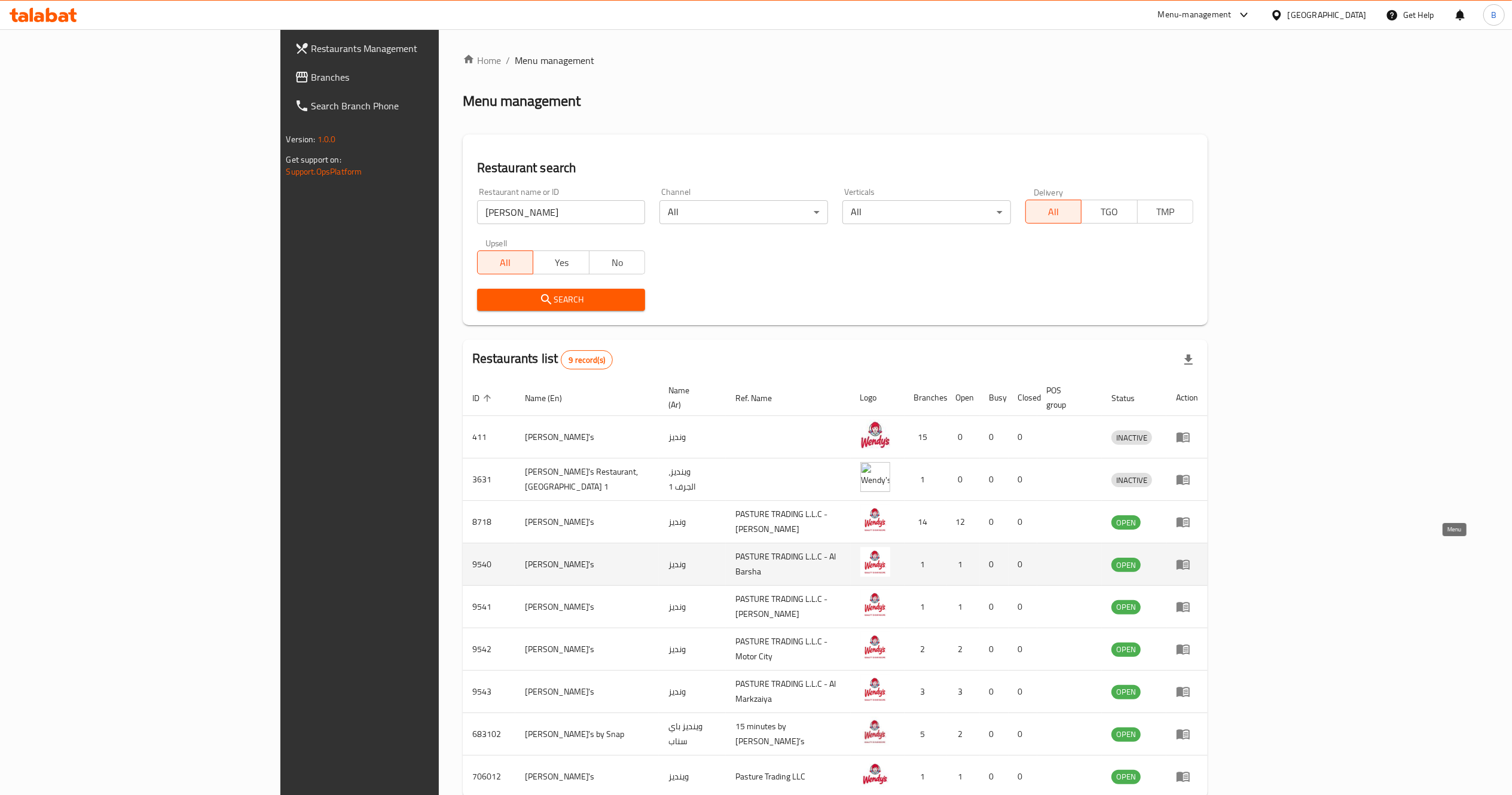
click at [1198, 557] on link "enhanced table" at bounding box center [1187, 564] width 22 height 14
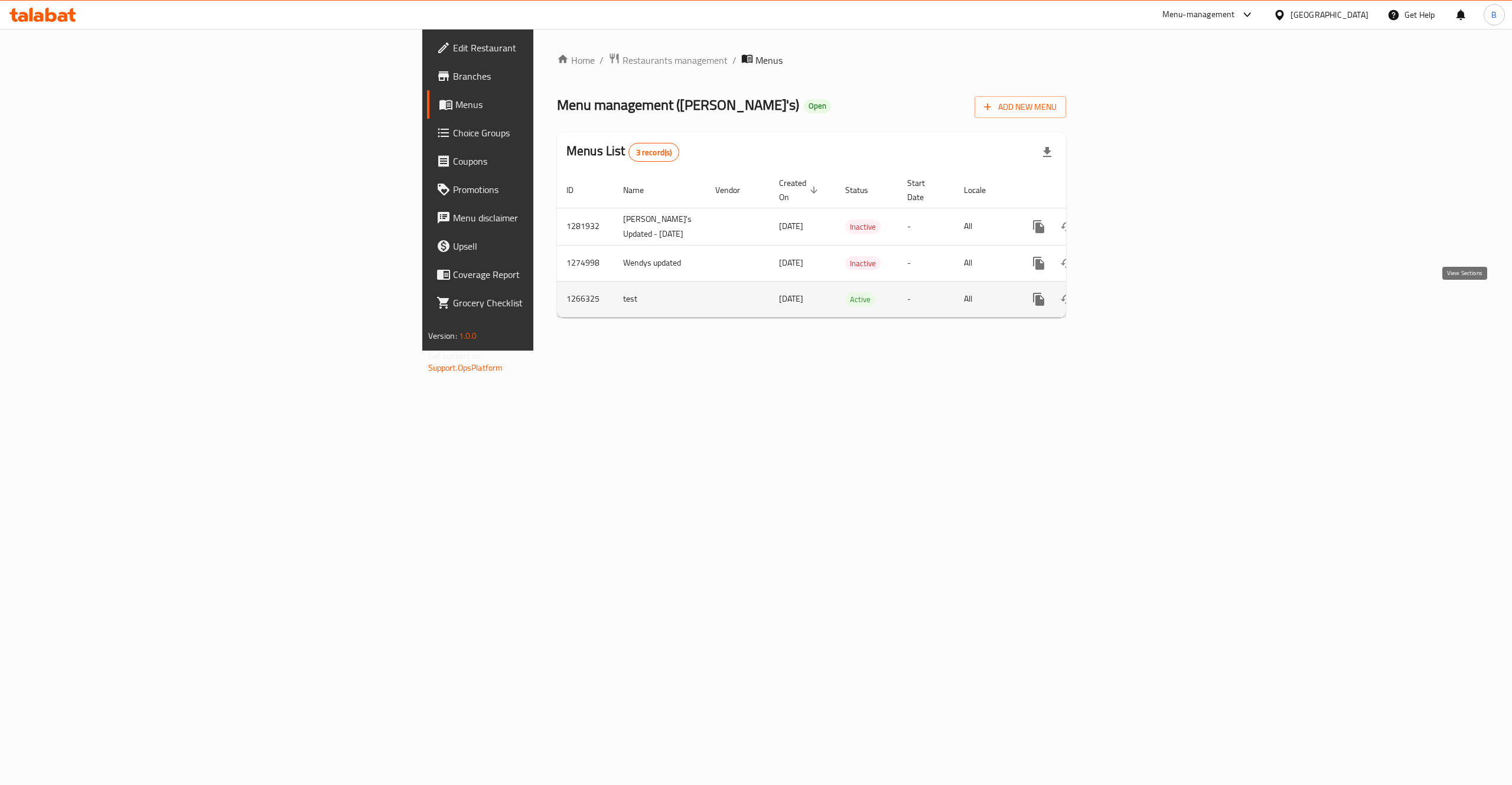
click at [1131, 306] on icon "enhanced table" at bounding box center [1124, 299] width 14 height 14
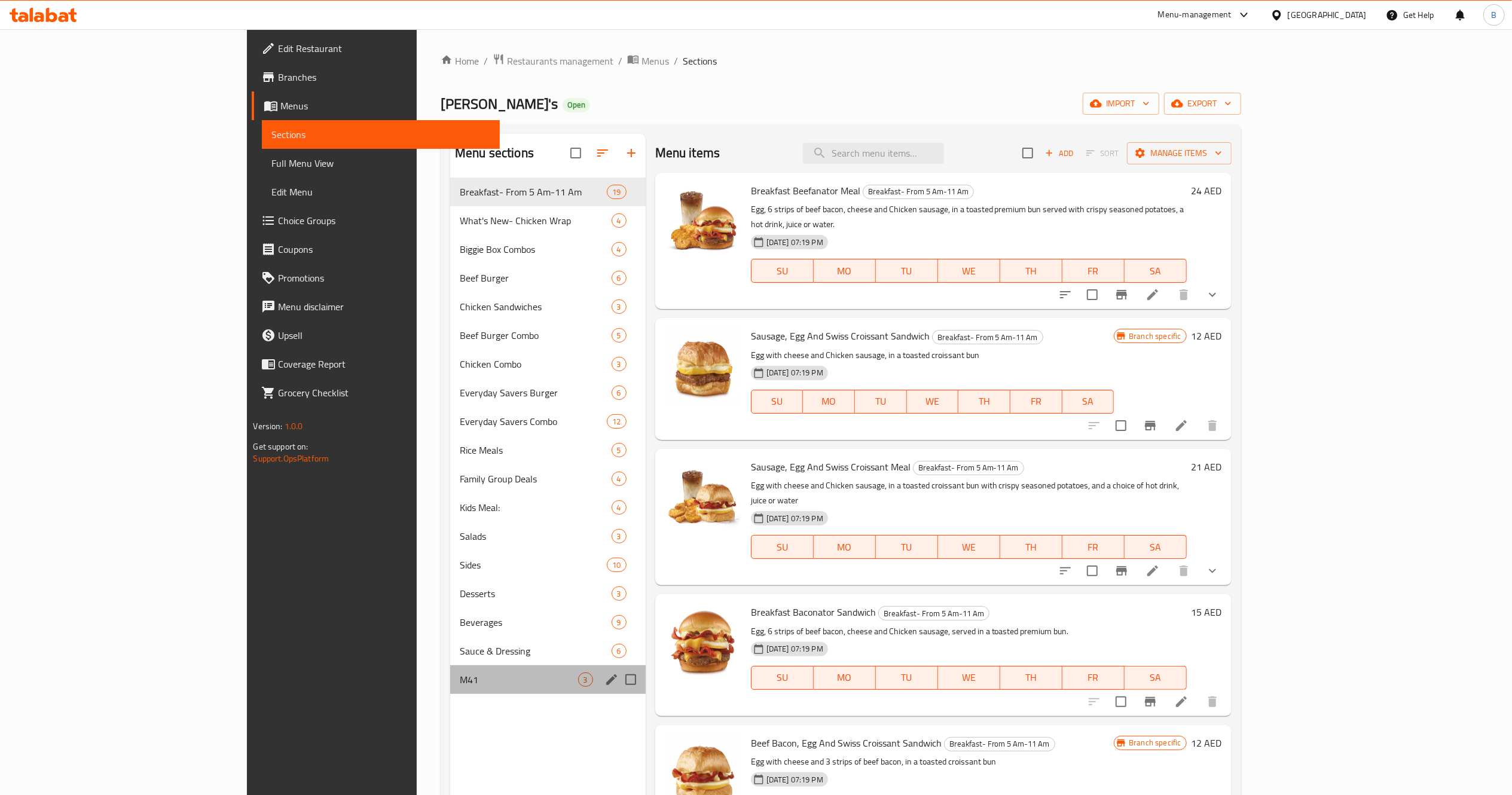
click at [450, 692] on div "M41 3" at bounding box center [548, 680] width 195 height 29
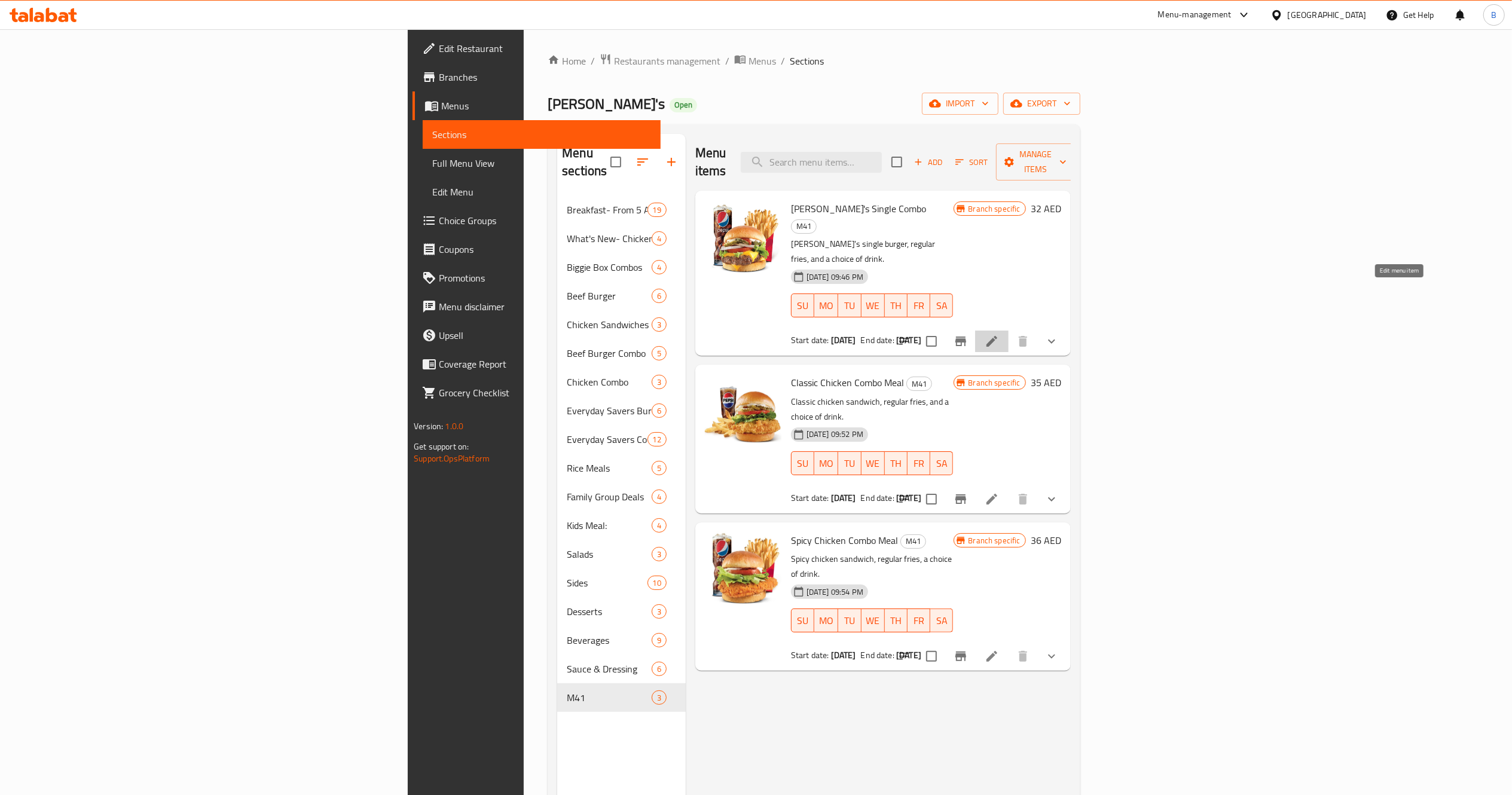
click at [997, 336] on icon at bounding box center [992, 341] width 11 height 11
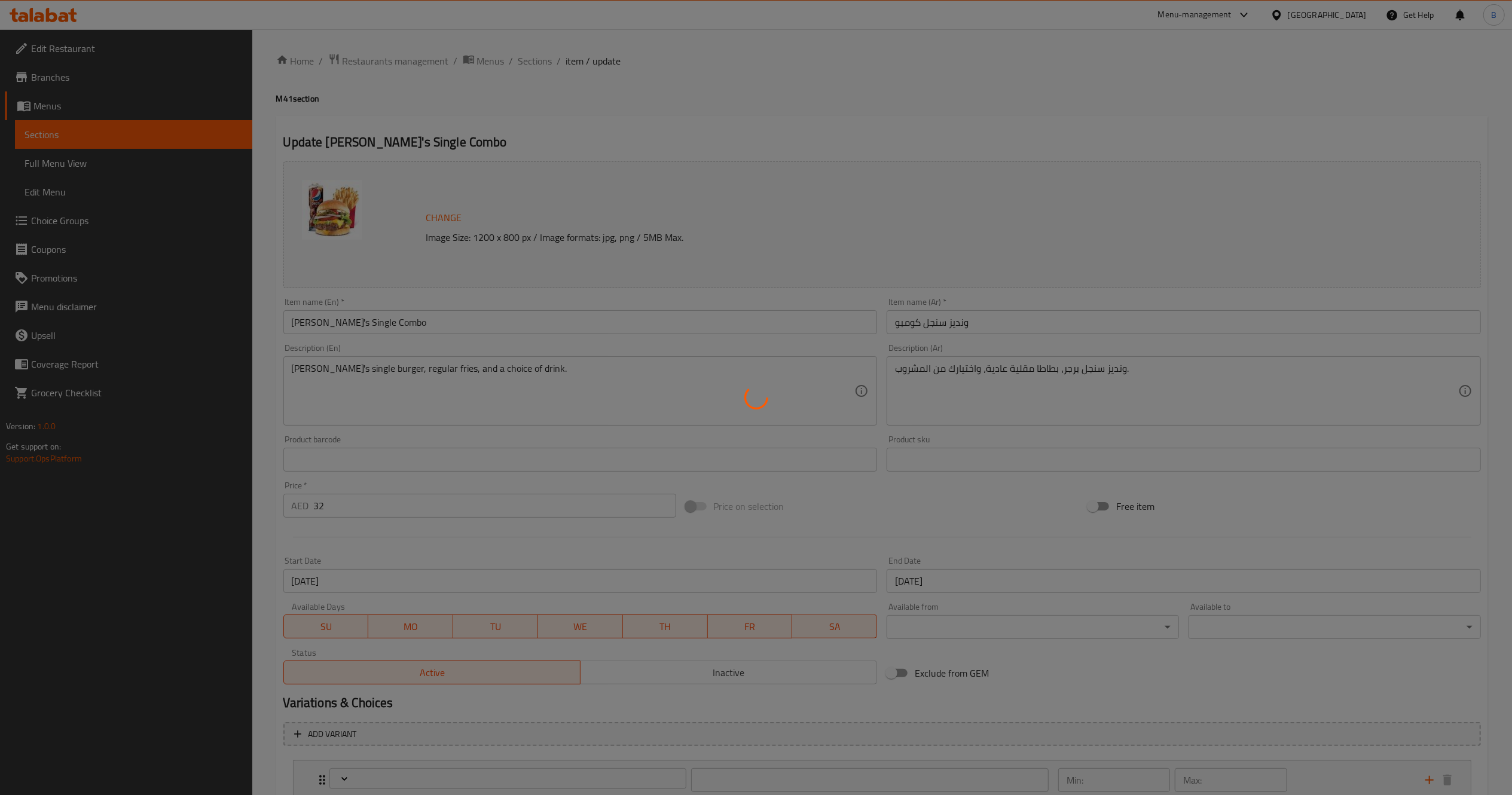
type input "اختيارات المشروبات:"
type input "1"
type input "حذف مكونات"
type input "0"
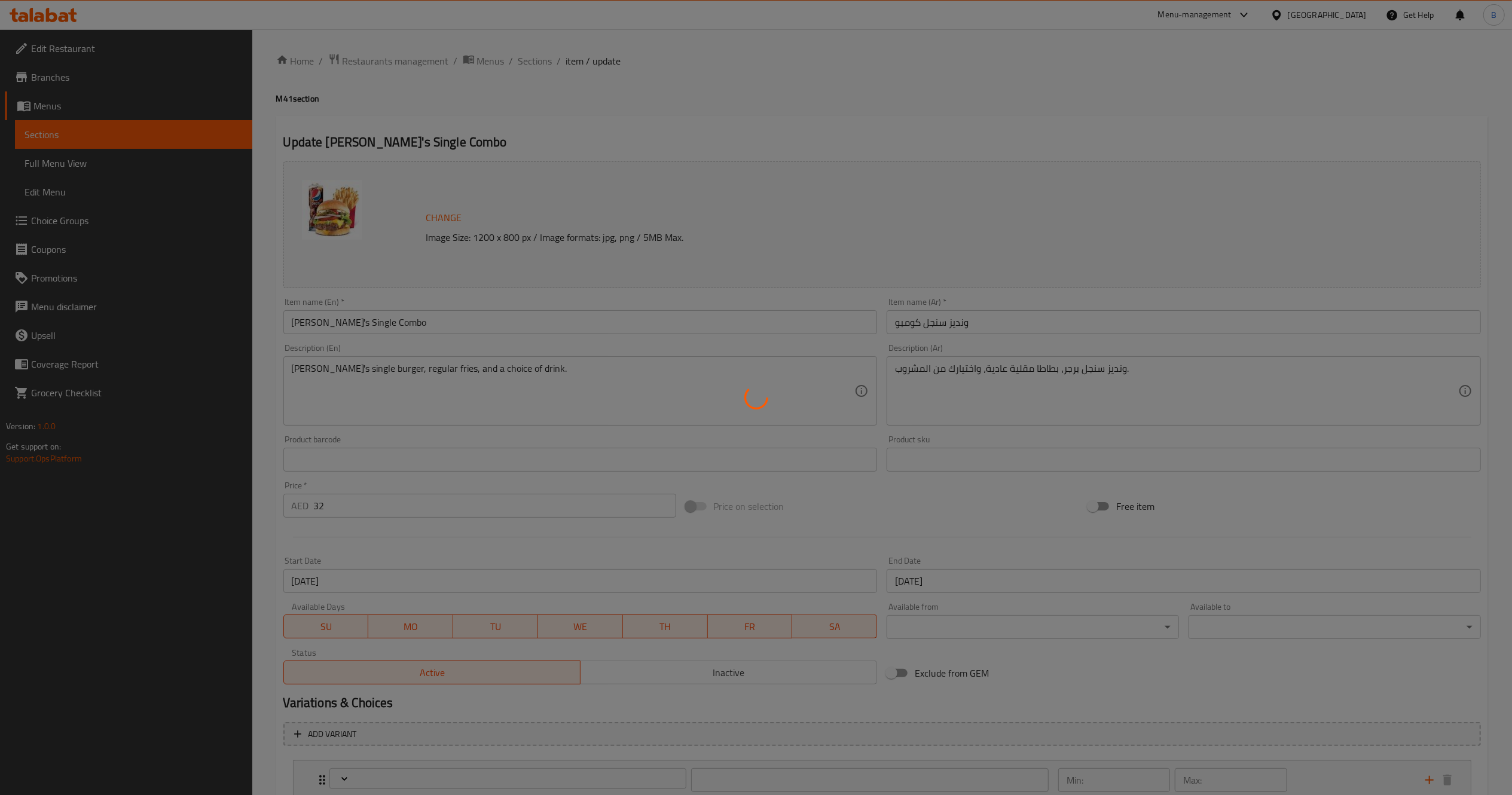
type input "0"
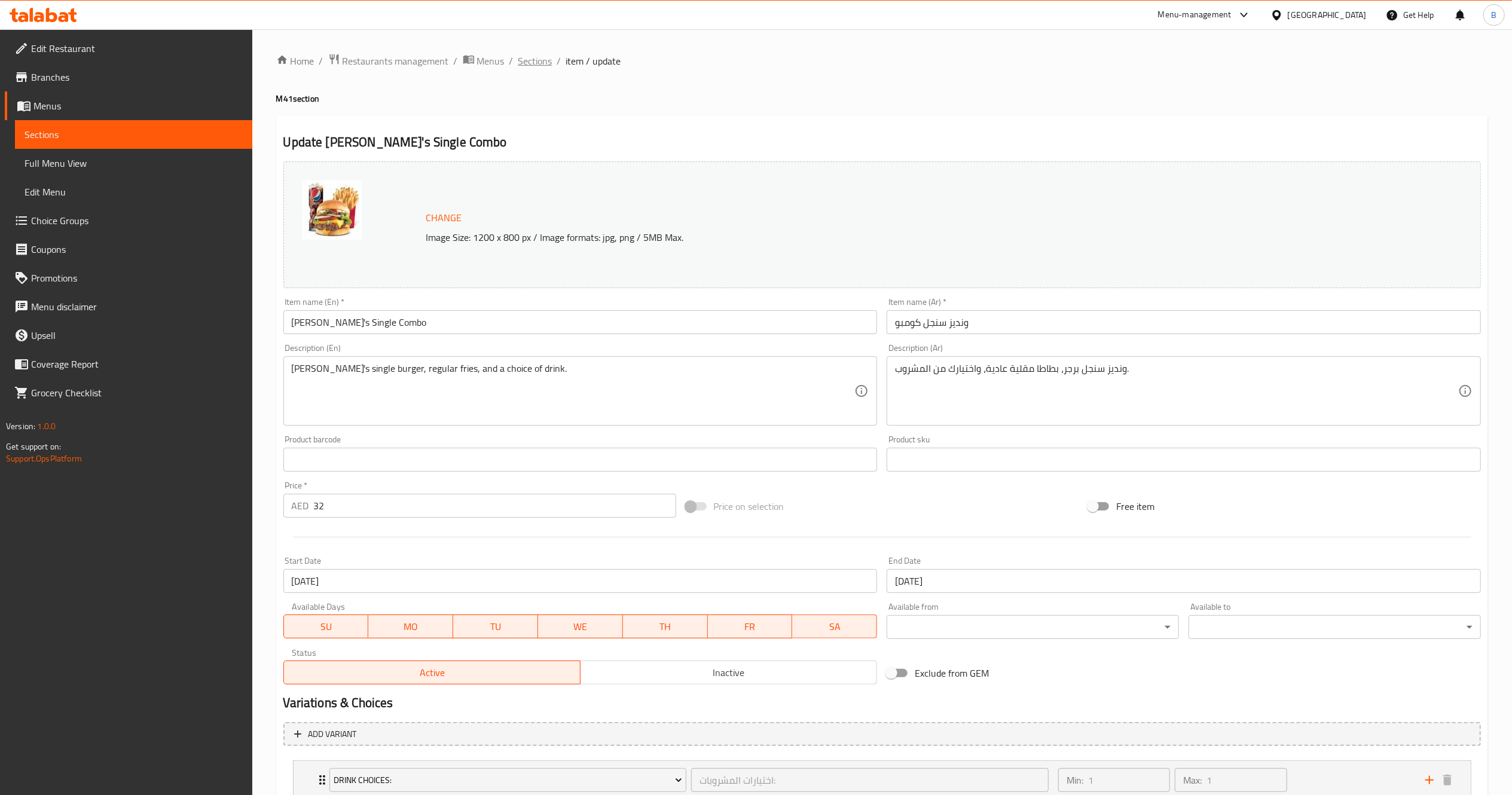
click at [535, 59] on span "Sections" at bounding box center [535, 61] width 34 height 14
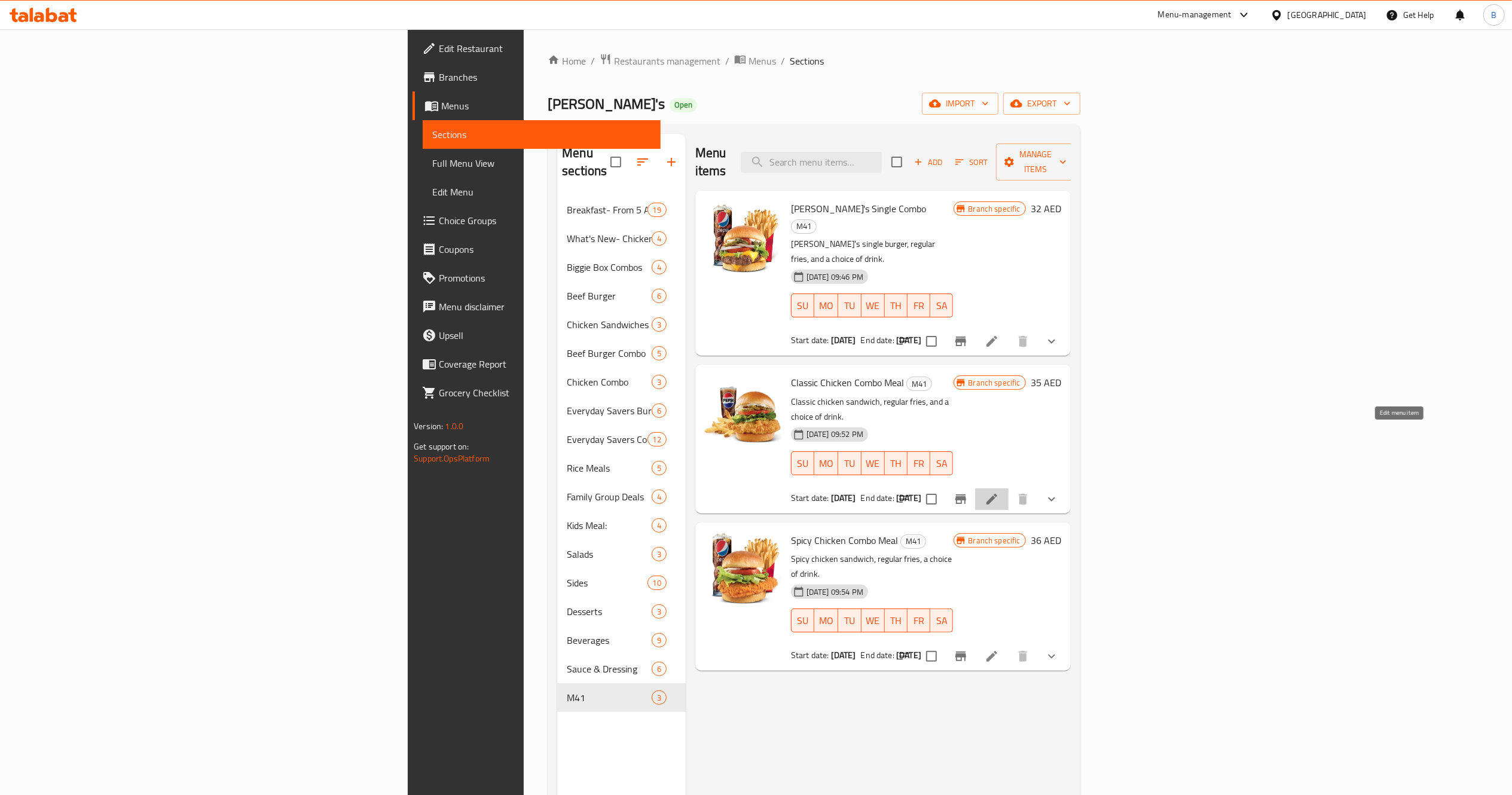
click at [999, 492] on icon at bounding box center [991, 499] width 14 height 14
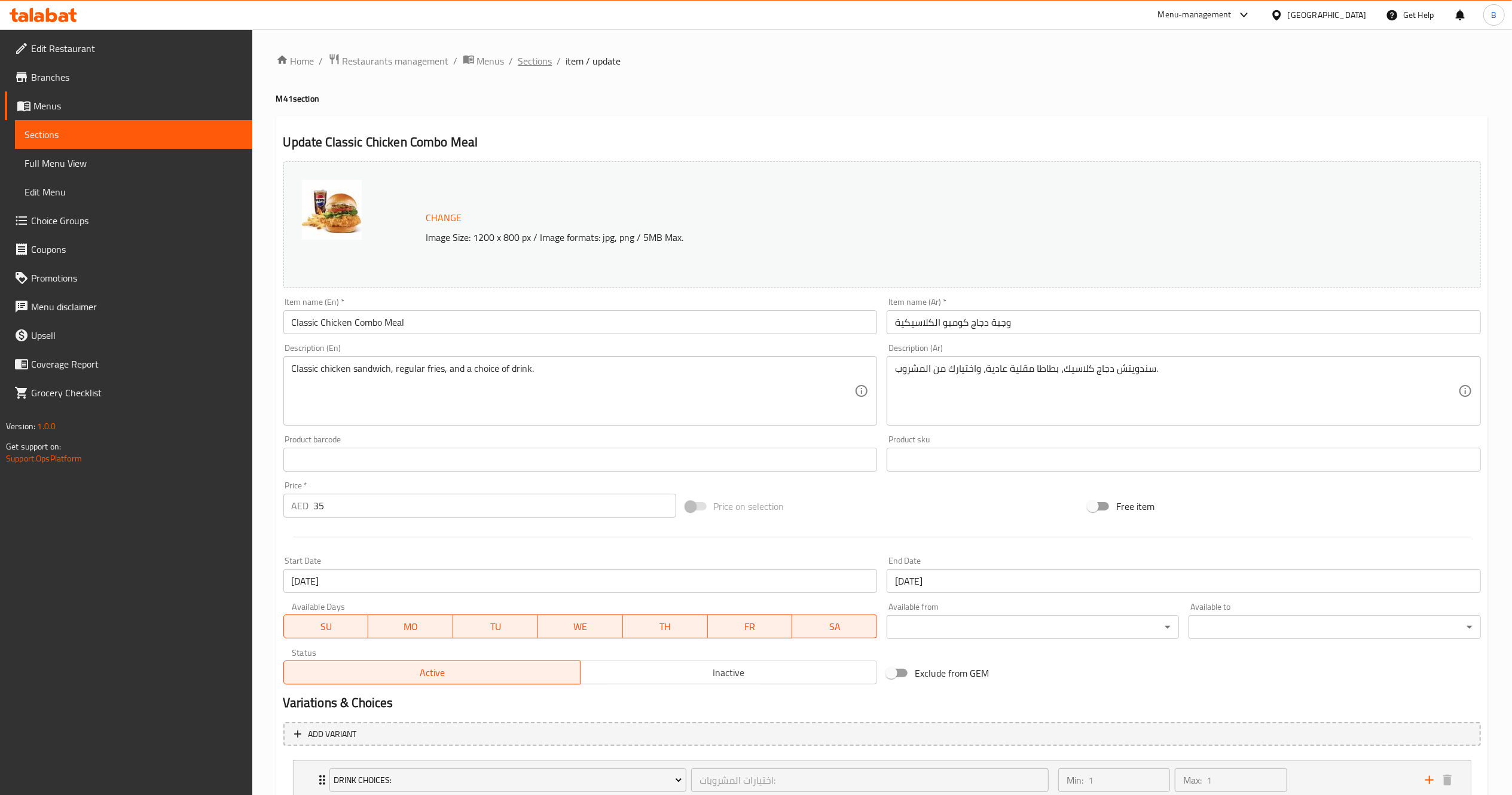
click at [535, 63] on span "Sections" at bounding box center [535, 61] width 34 height 14
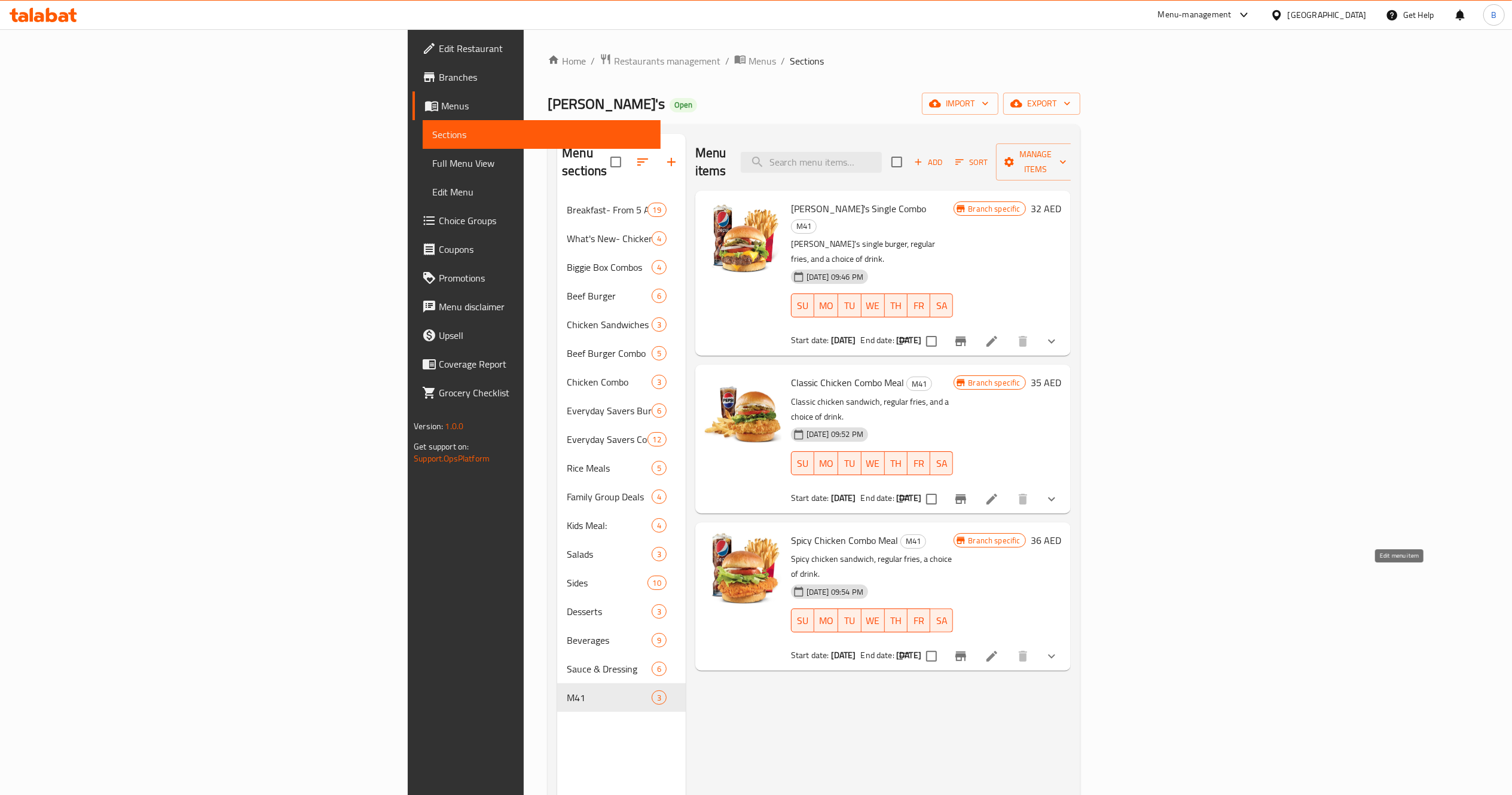
click at [999, 650] on icon at bounding box center [991, 656] width 14 height 14
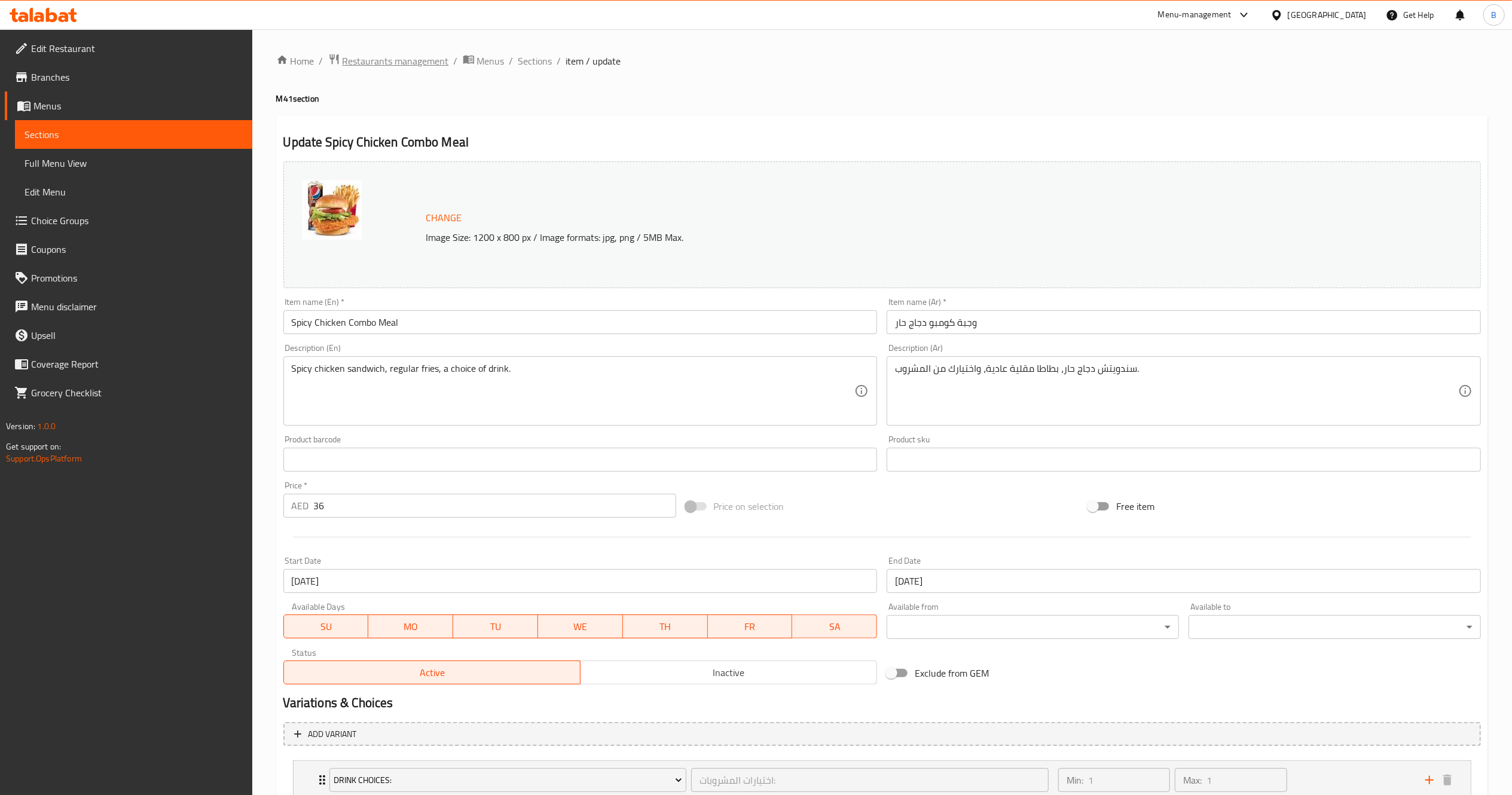
click at [378, 57] on span "Restaurants management" at bounding box center [395, 61] width 106 height 14
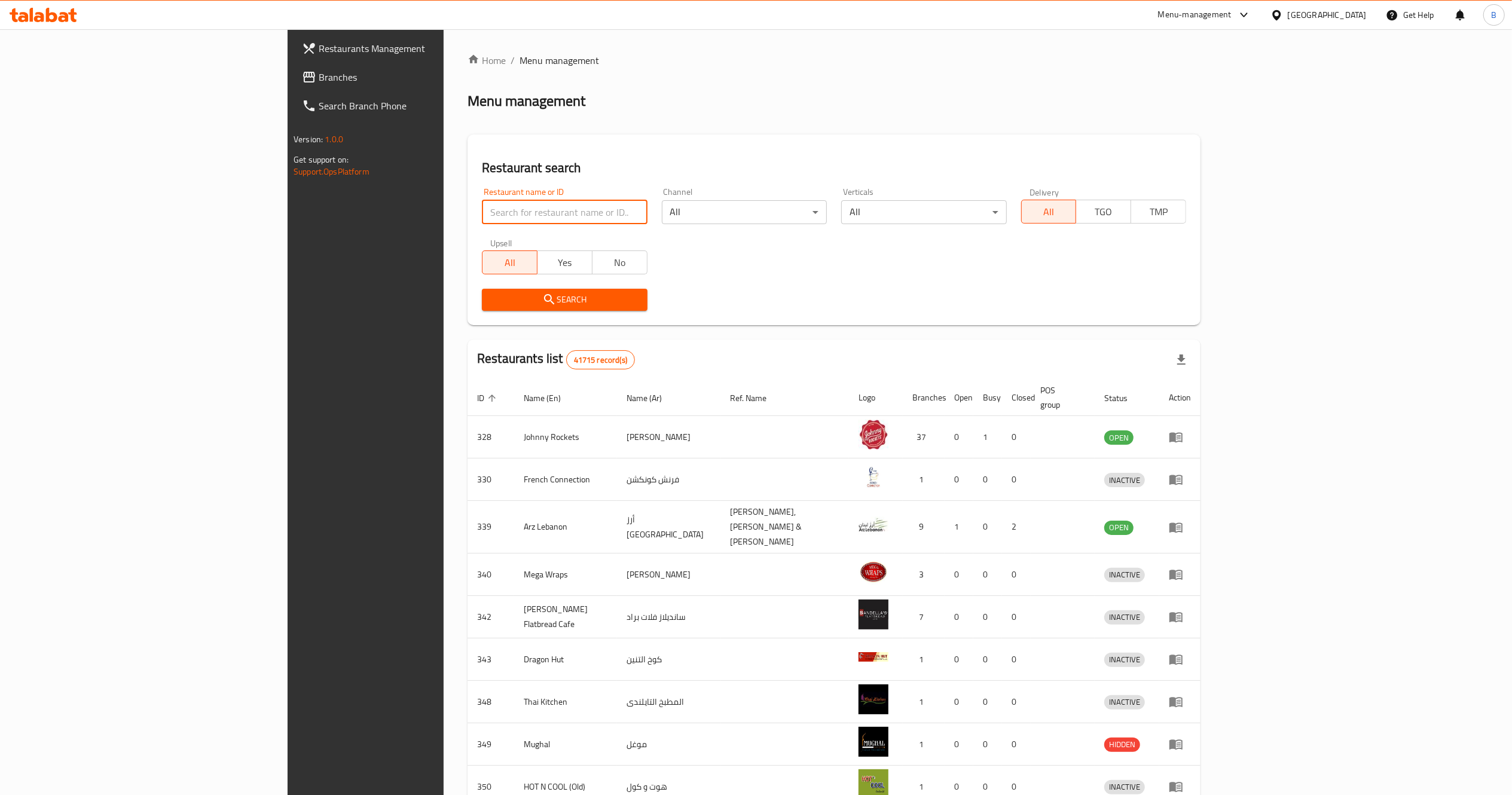
click at [482, 209] on input "search" at bounding box center [564, 212] width 165 height 24
type input "[PERSON_NAME]"
click button "Search" at bounding box center [564, 300] width 165 height 22
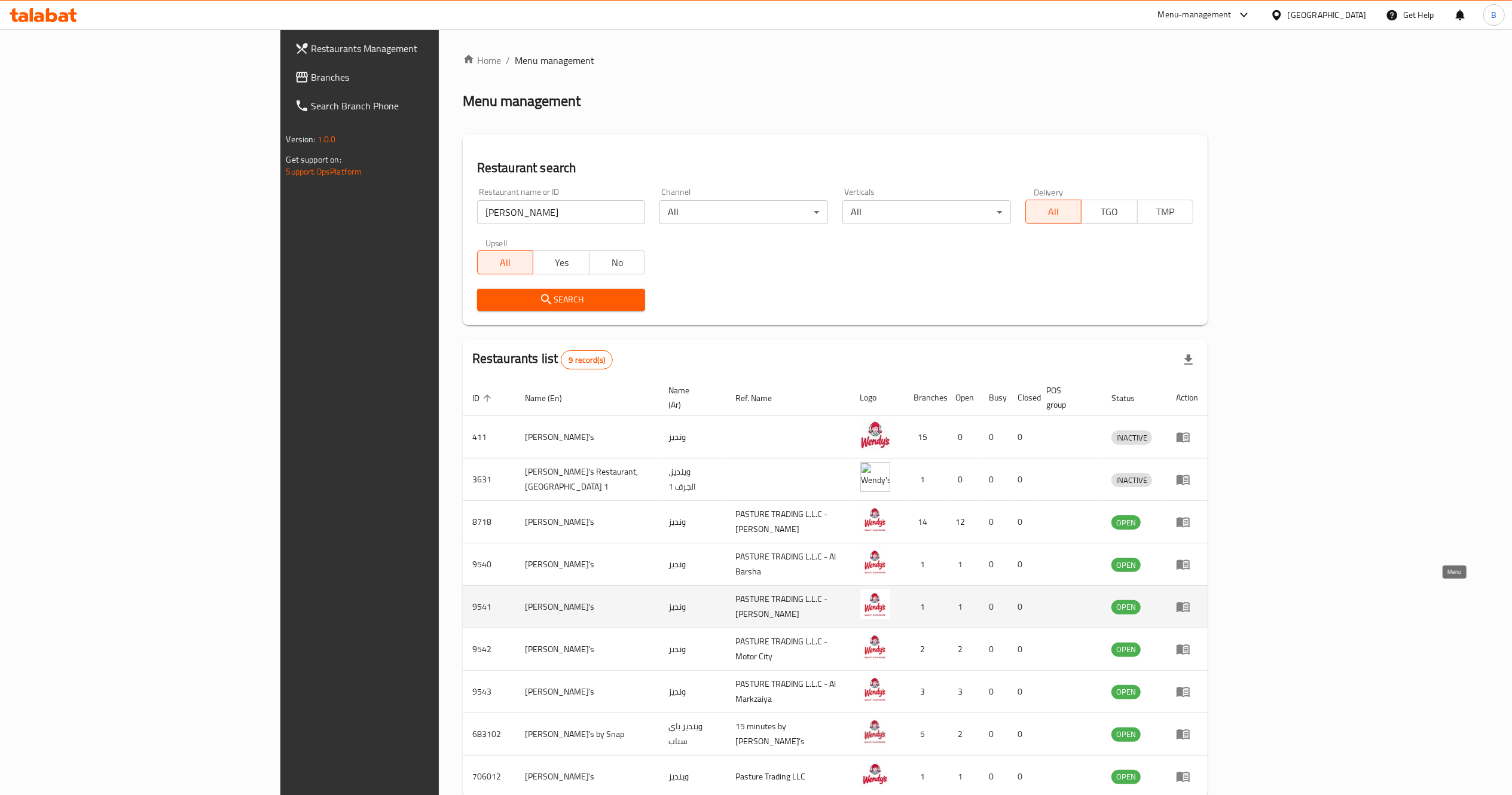
click at [1190, 603] on icon "enhanced table" at bounding box center [1183, 608] width 13 height 10
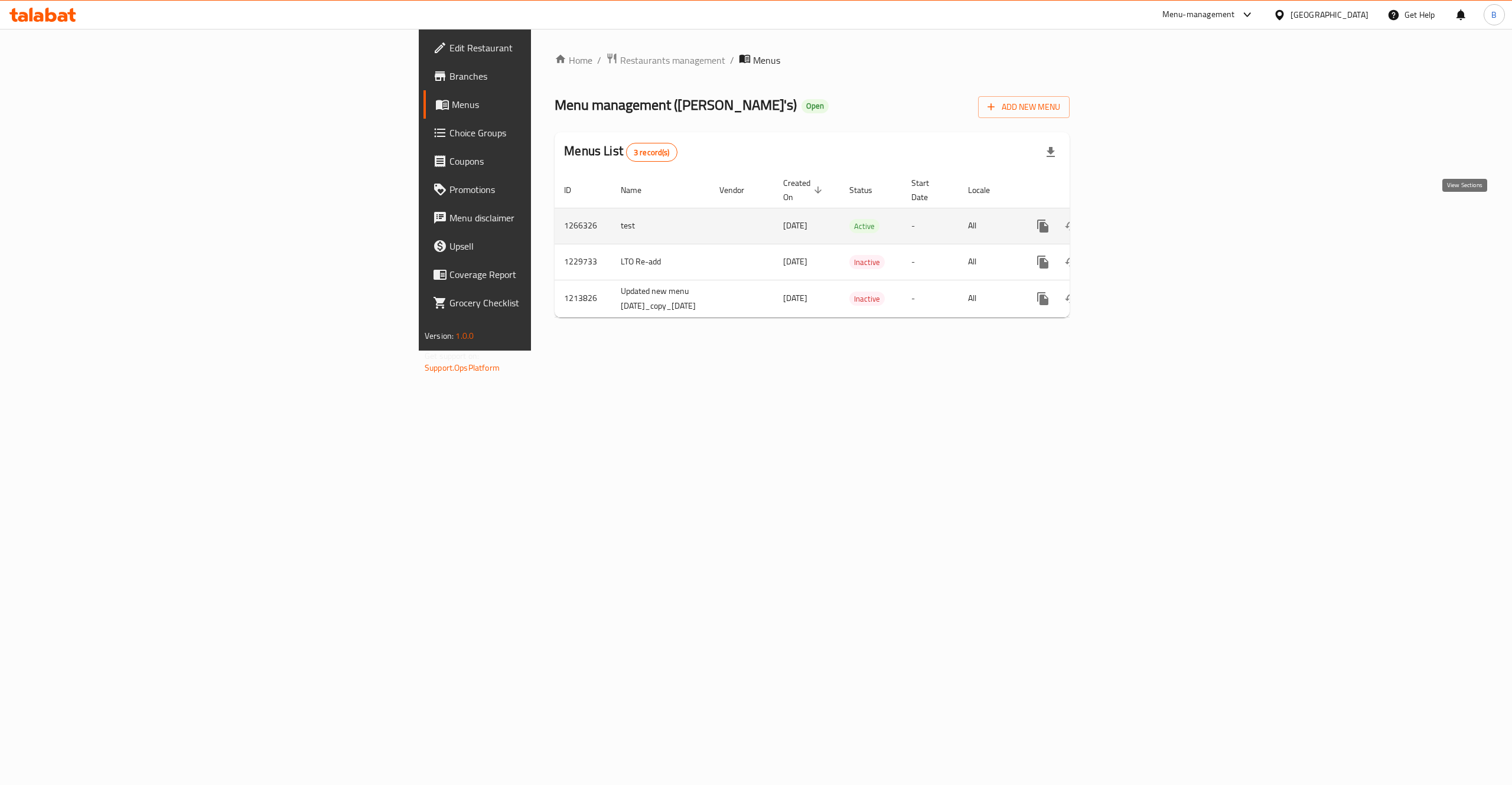
click at [1135, 219] on icon "enhanced table" at bounding box center [1127, 225] width 14 height 14
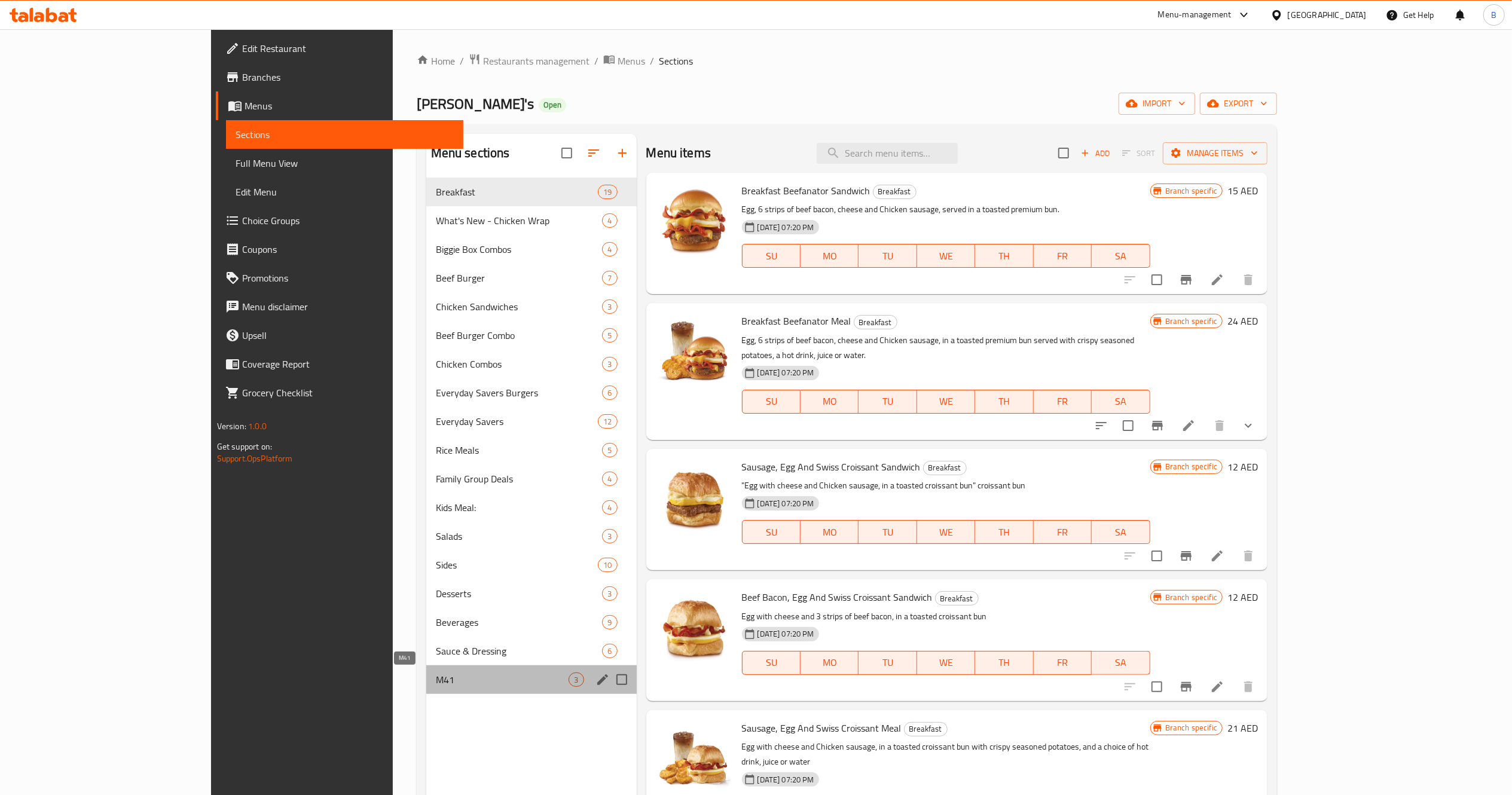
click at [436, 687] on span "M41" at bounding box center [502, 680] width 133 height 14
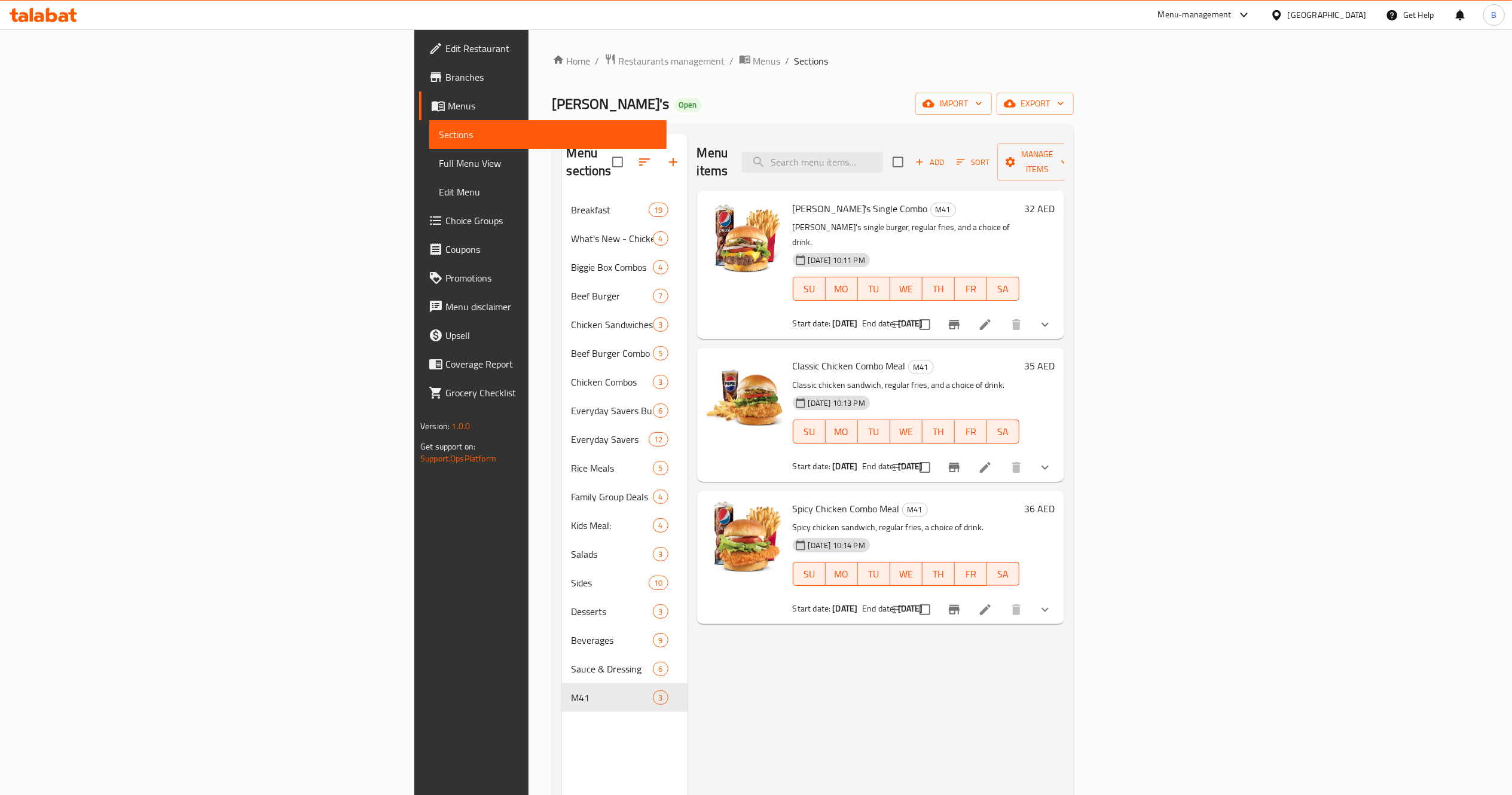
drag, startPoint x: 1408, startPoint y: 304, endPoint x: 1399, endPoint y: 296, distance: 12.0
click at [1060, 310] on div at bounding box center [971, 324] width 176 height 29
click at [993, 317] on icon at bounding box center [985, 324] width 14 height 14
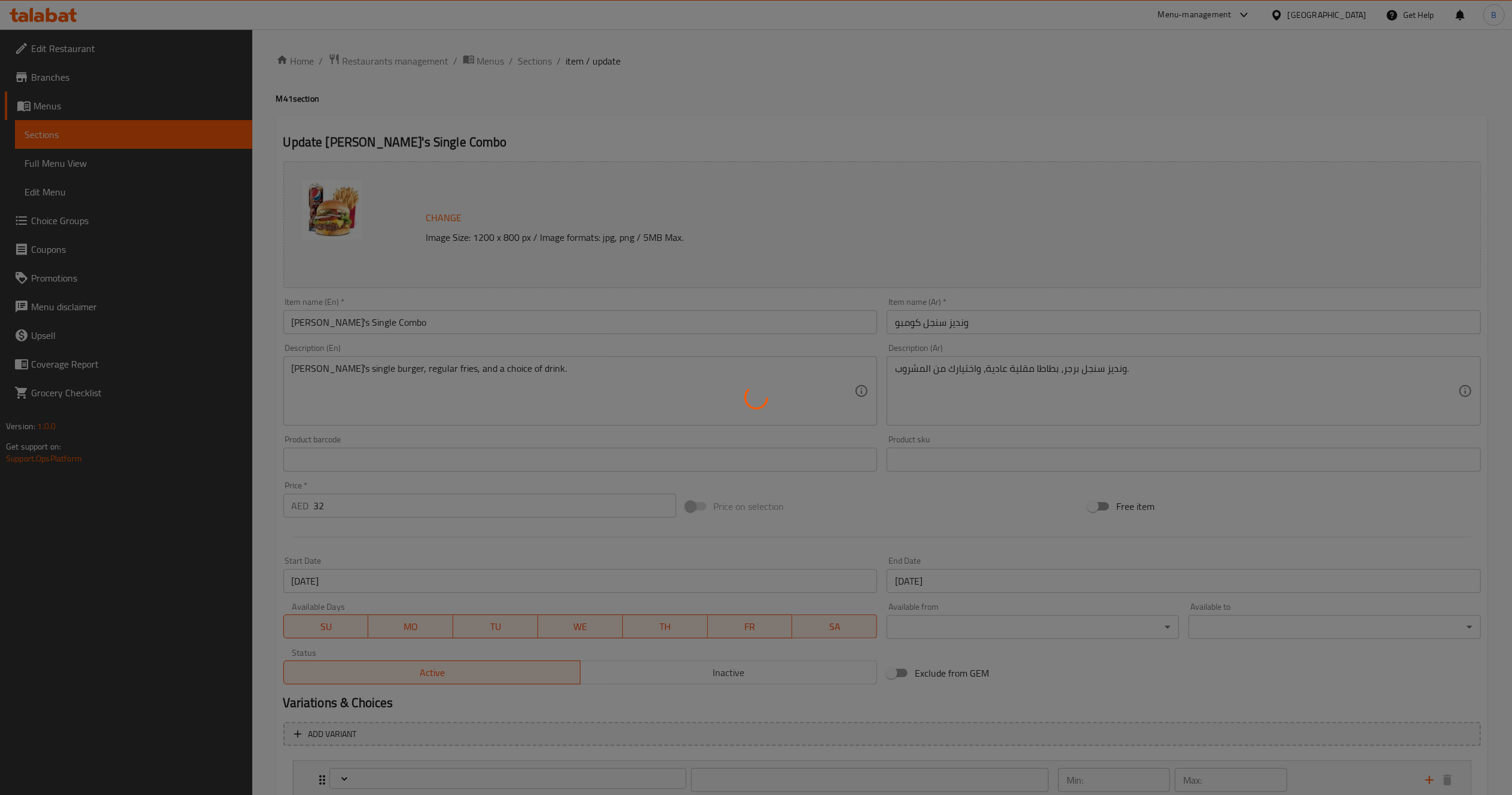
type input "اختيارات المشروبات:"
type input "1"
type input "حذف مكونات"
type input "0"
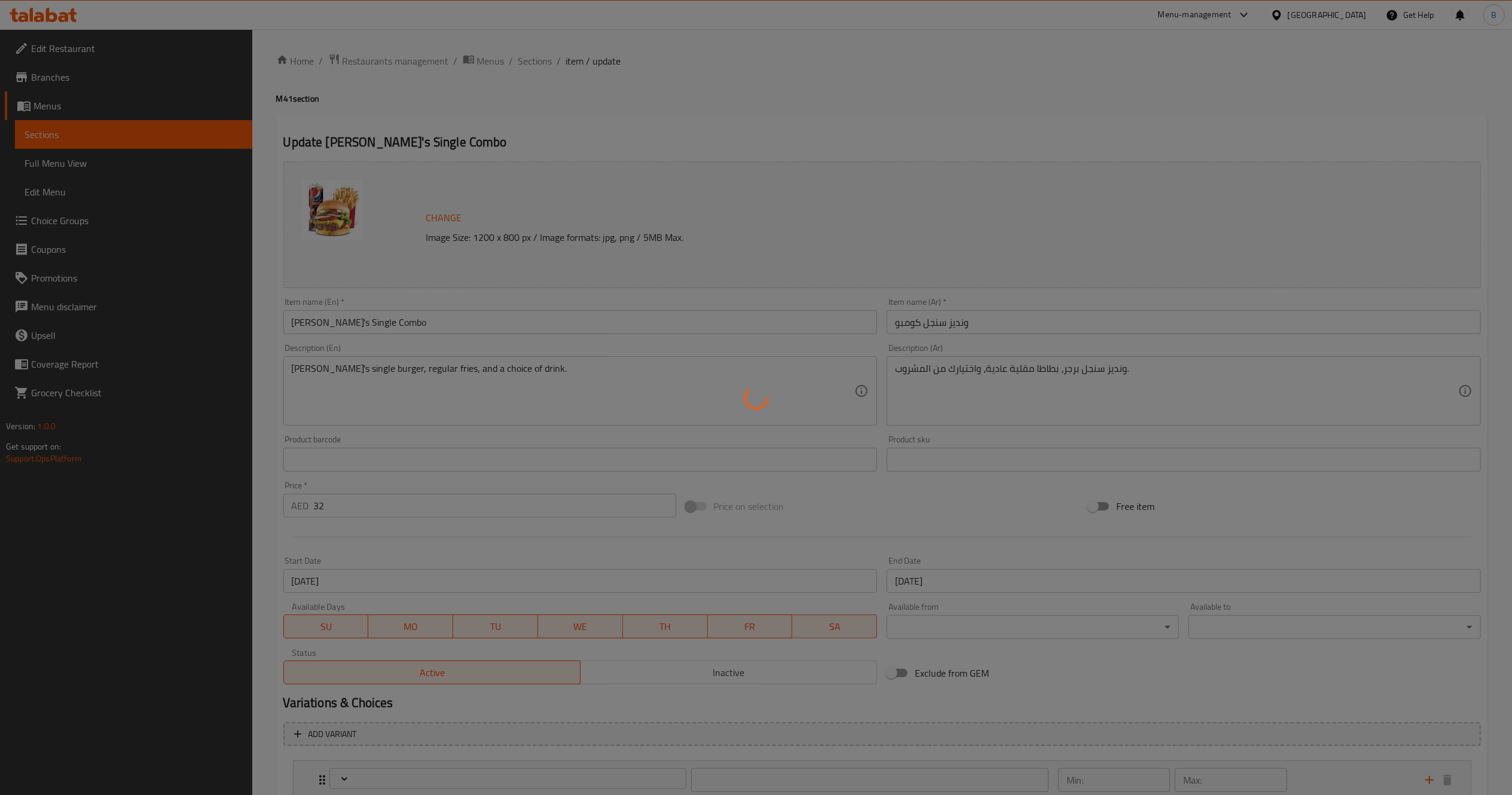
type input "0"
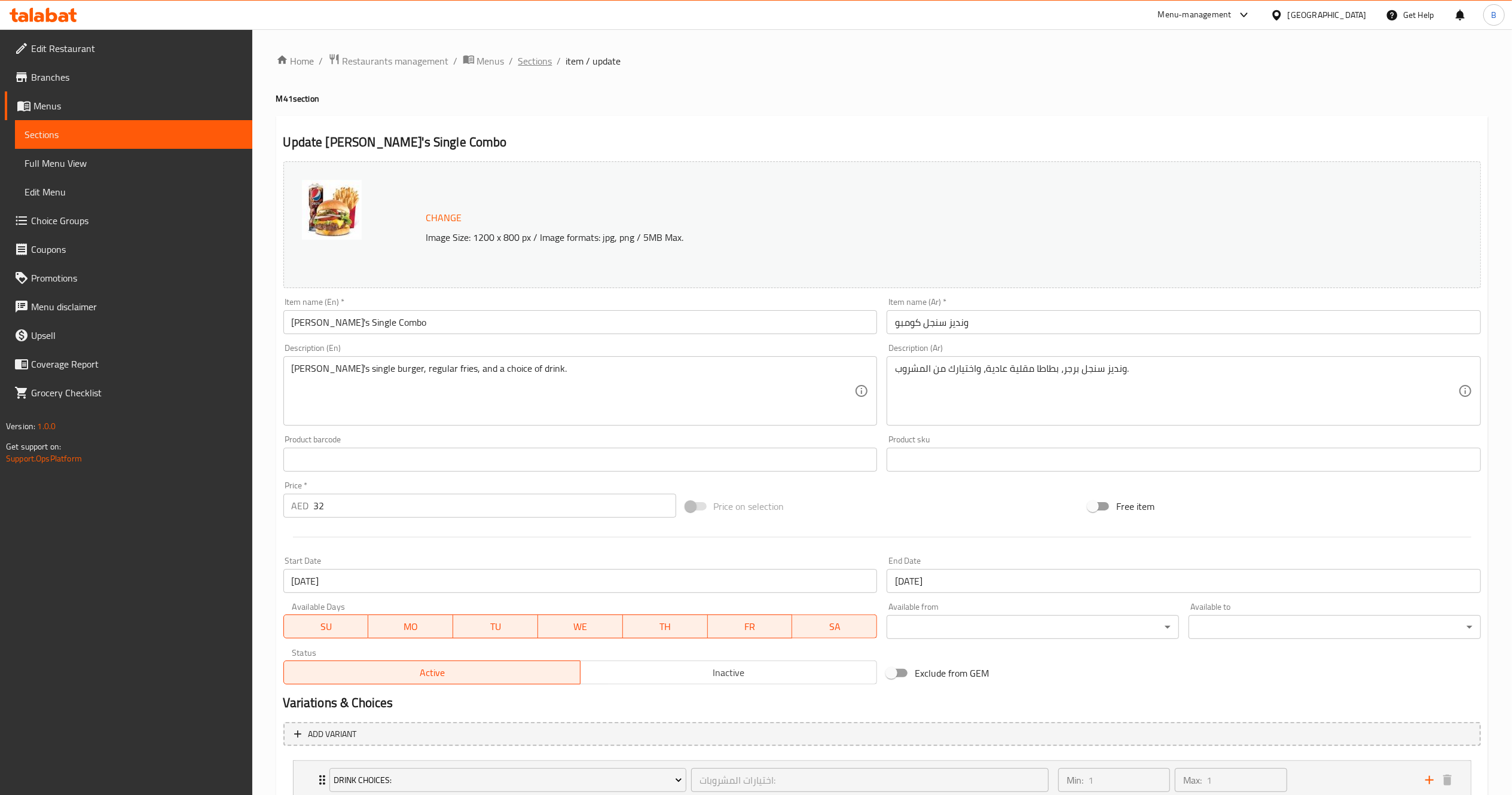
drag, startPoint x: 513, startPoint y: 66, endPoint x: 532, endPoint y: 66, distance: 19.0
click at [532, 66] on ol "Home / Restaurants management / Menus / Sections / item / update" at bounding box center [882, 61] width 1212 height 15
click at [532, 66] on span "Sections" at bounding box center [535, 61] width 34 height 14
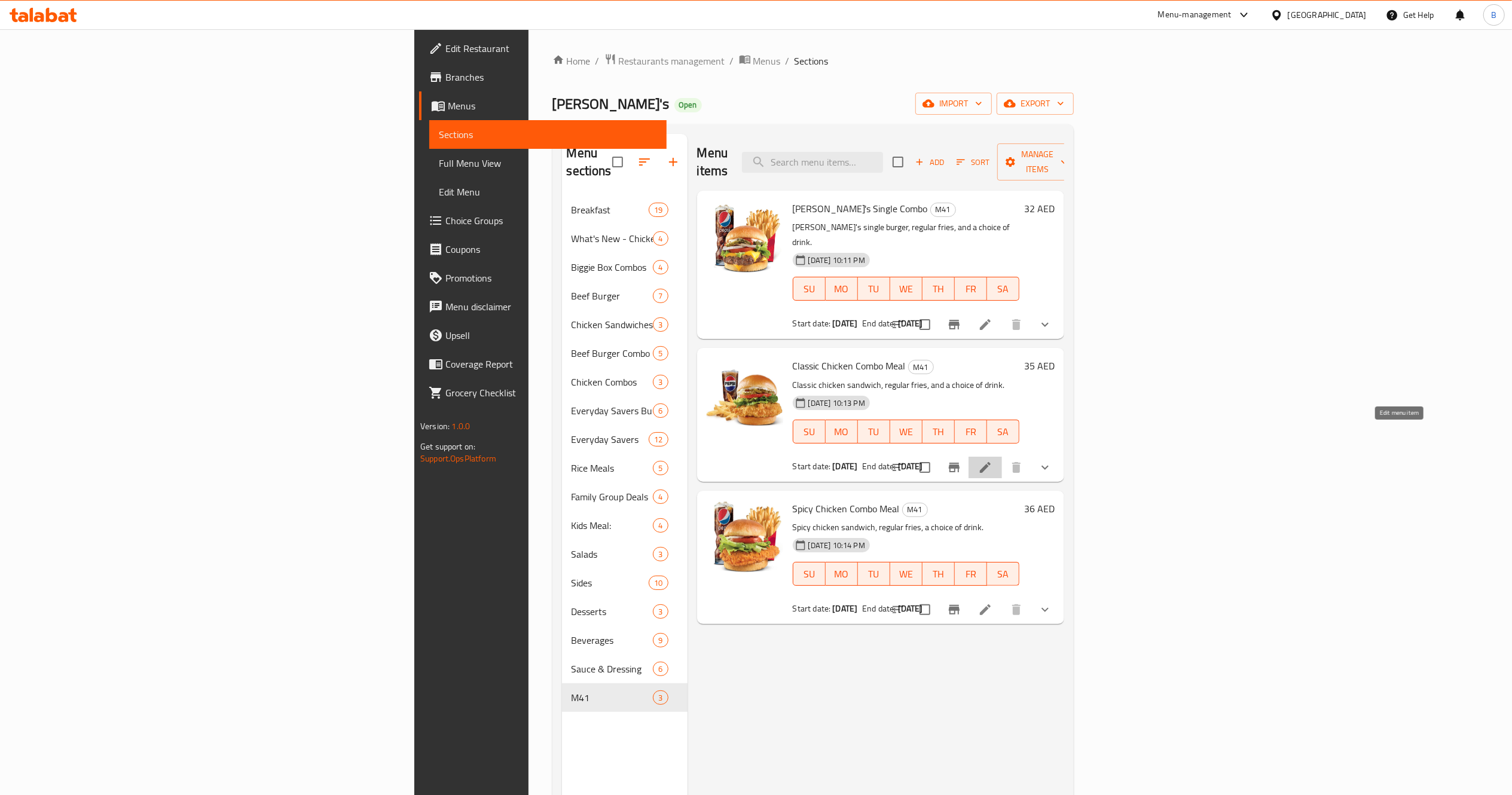
click at [993, 460] on icon at bounding box center [985, 467] width 14 height 14
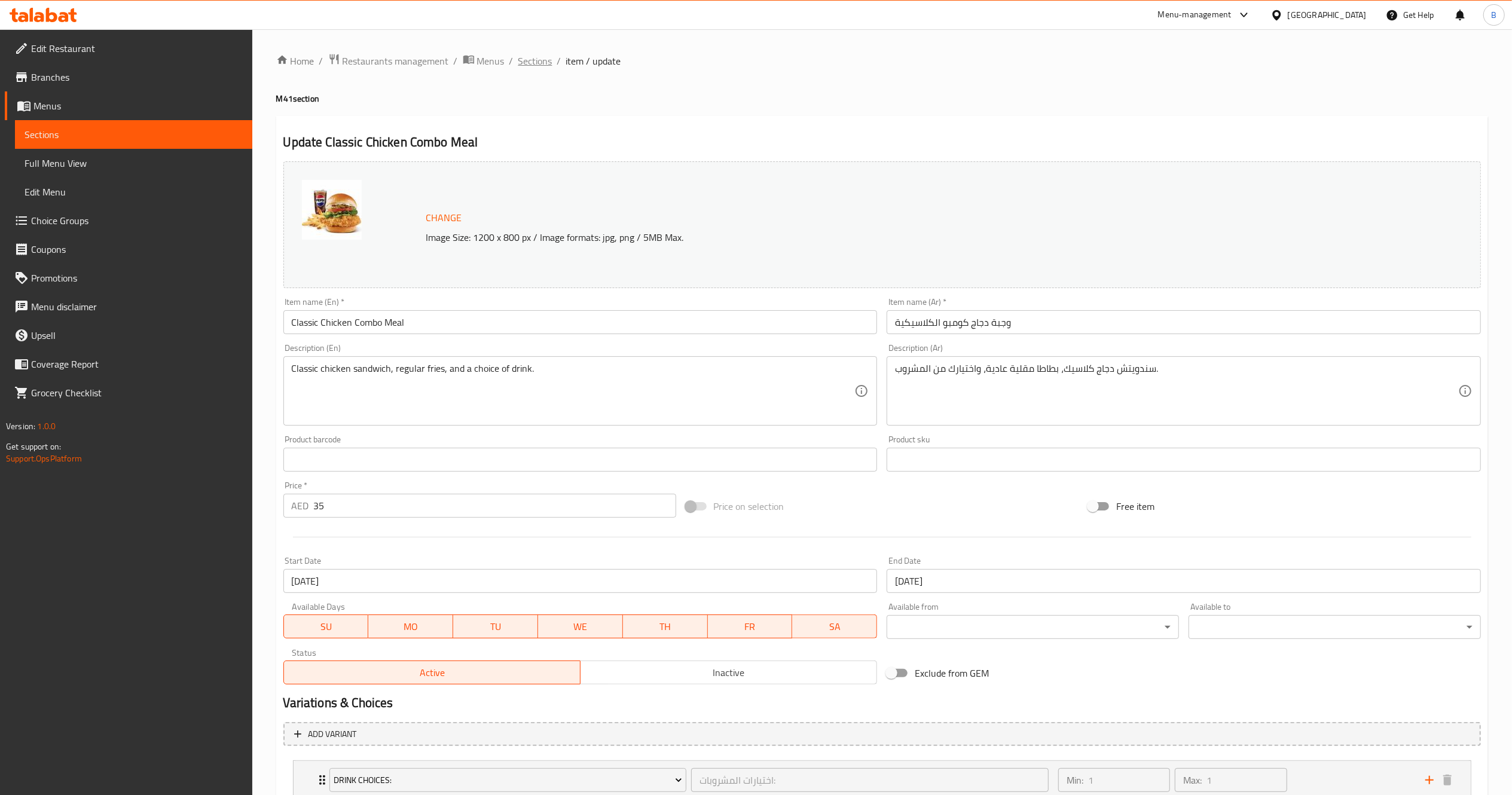
click at [539, 68] on span "Sections" at bounding box center [535, 61] width 34 height 14
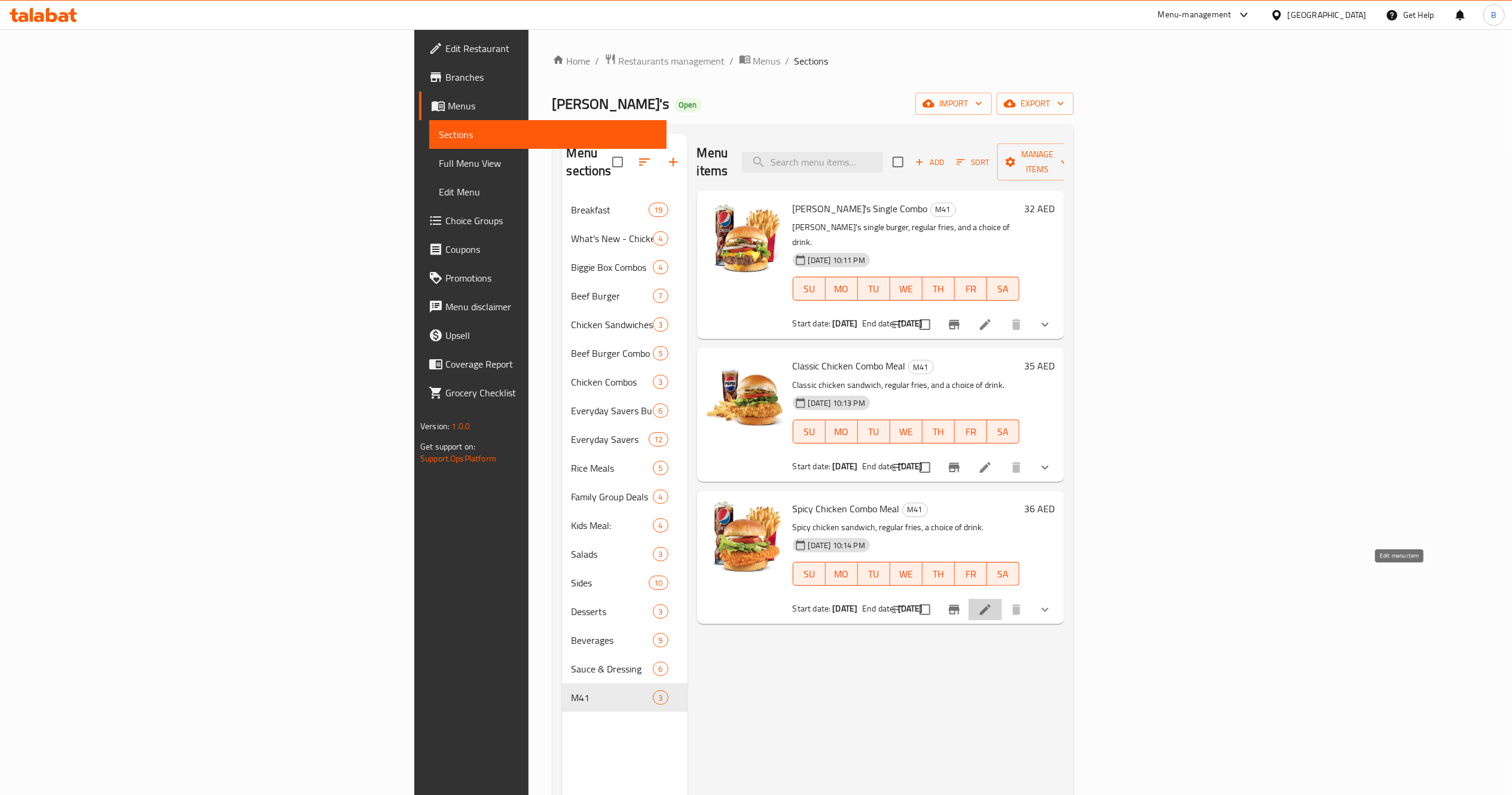
click at [993, 603] on icon at bounding box center [985, 610] width 14 height 14
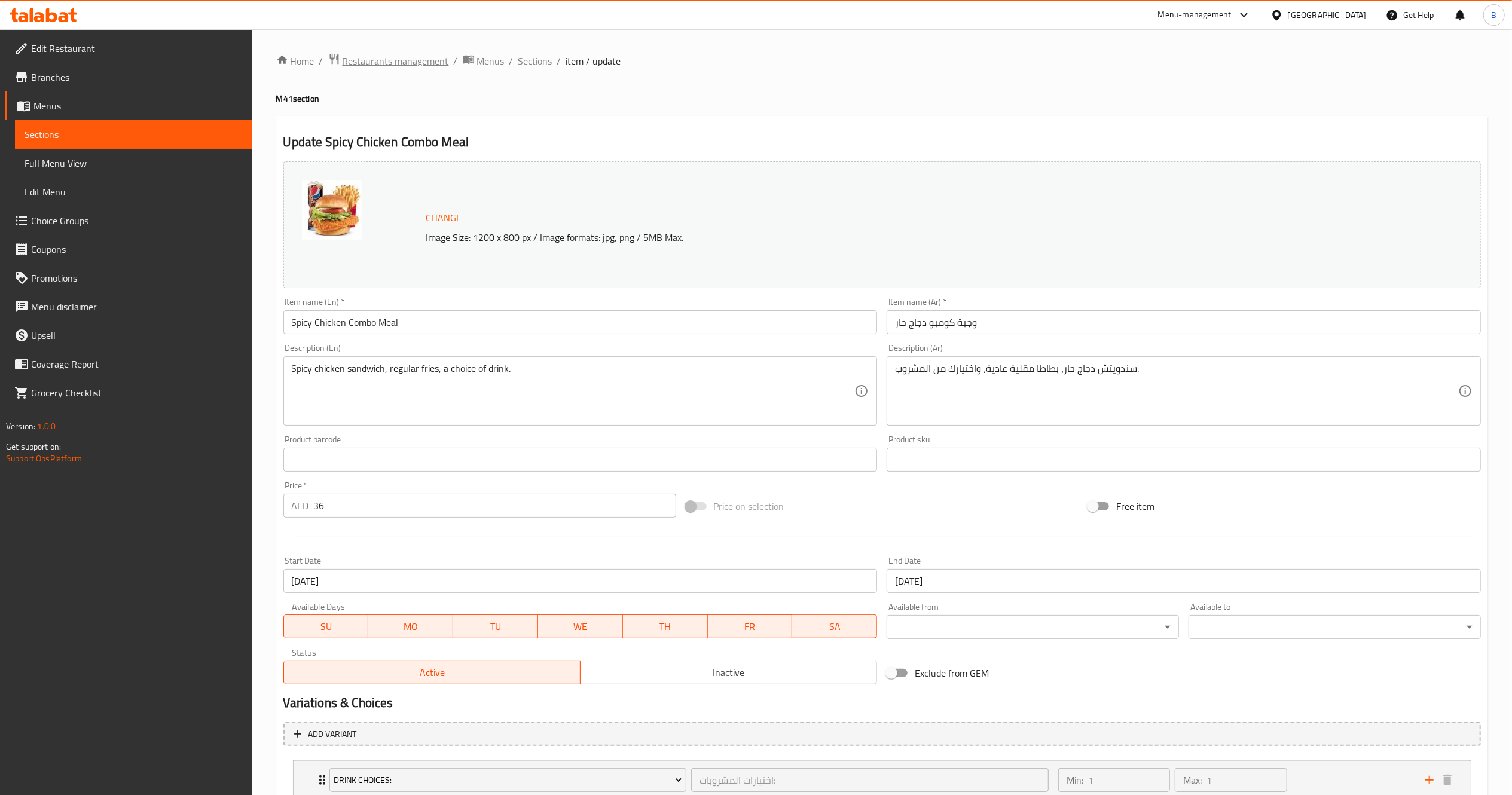
click at [419, 66] on span "Restaurants management" at bounding box center [395, 61] width 106 height 14
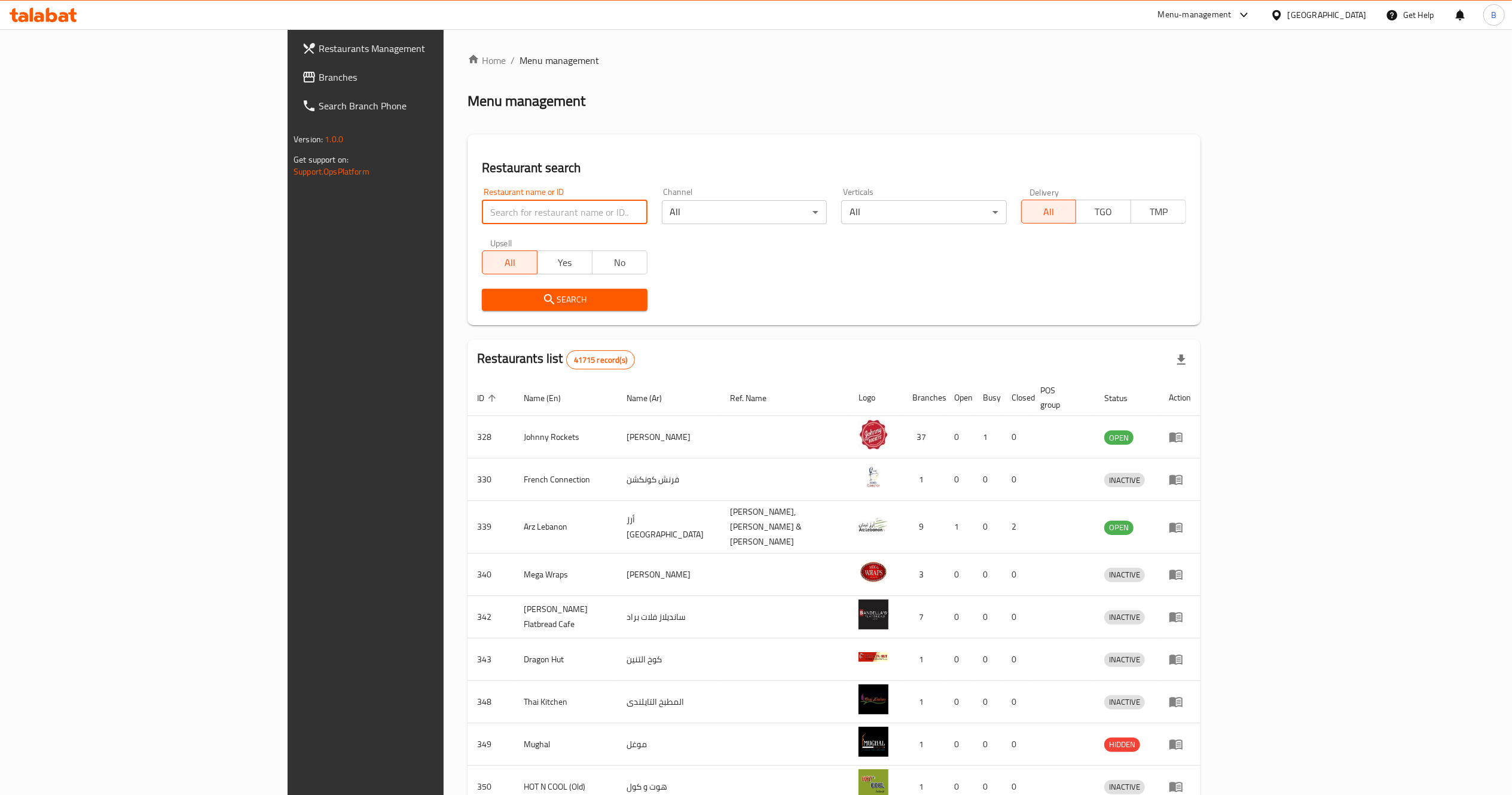
click at [482, 222] on input "search" at bounding box center [564, 212] width 165 height 24
type input "[PERSON_NAME]"
click button "Search" at bounding box center [564, 300] width 165 height 22
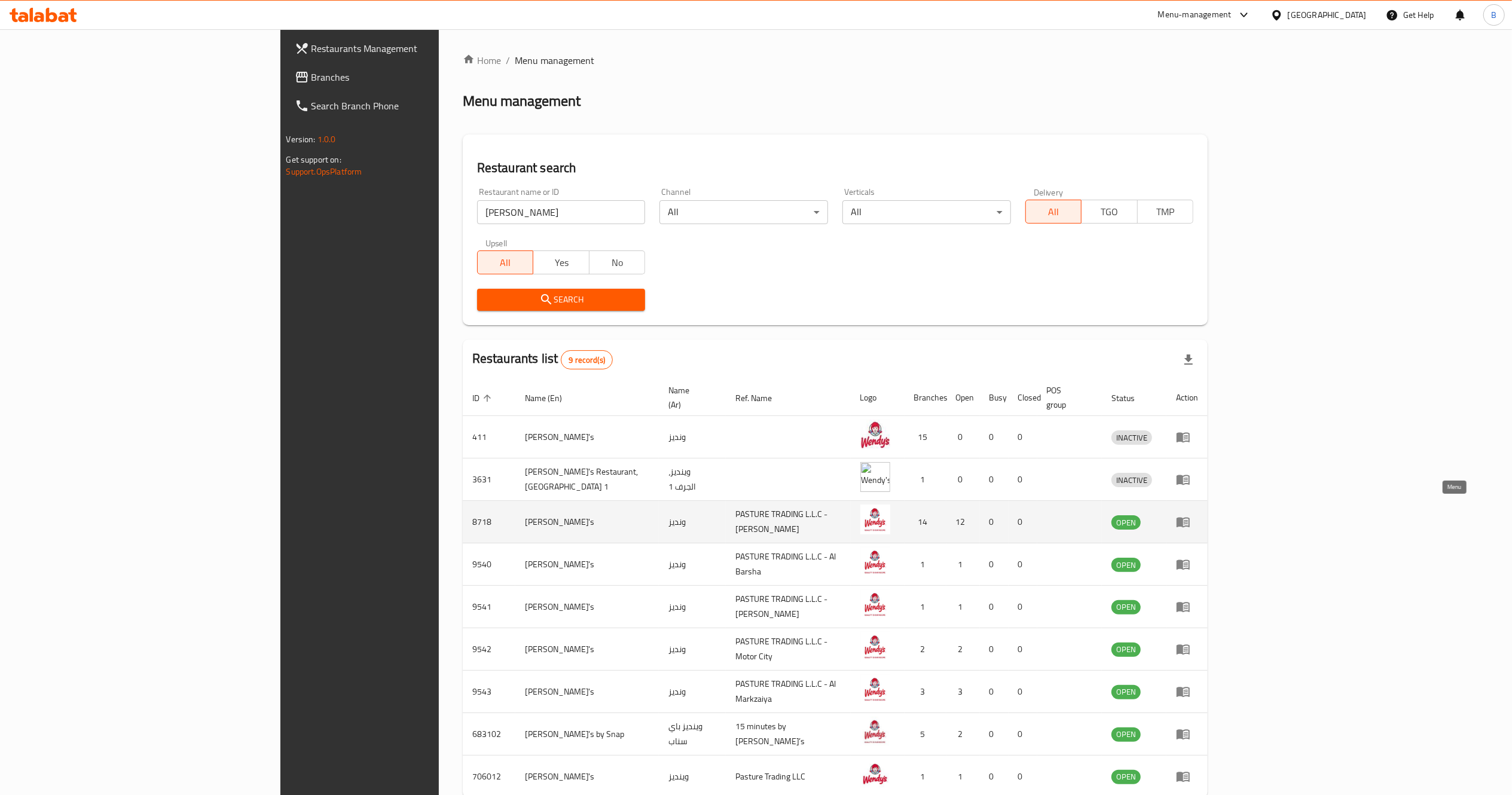
click at [1190, 515] on icon "enhanced table" at bounding box center [1183, 522] width 14 height 14
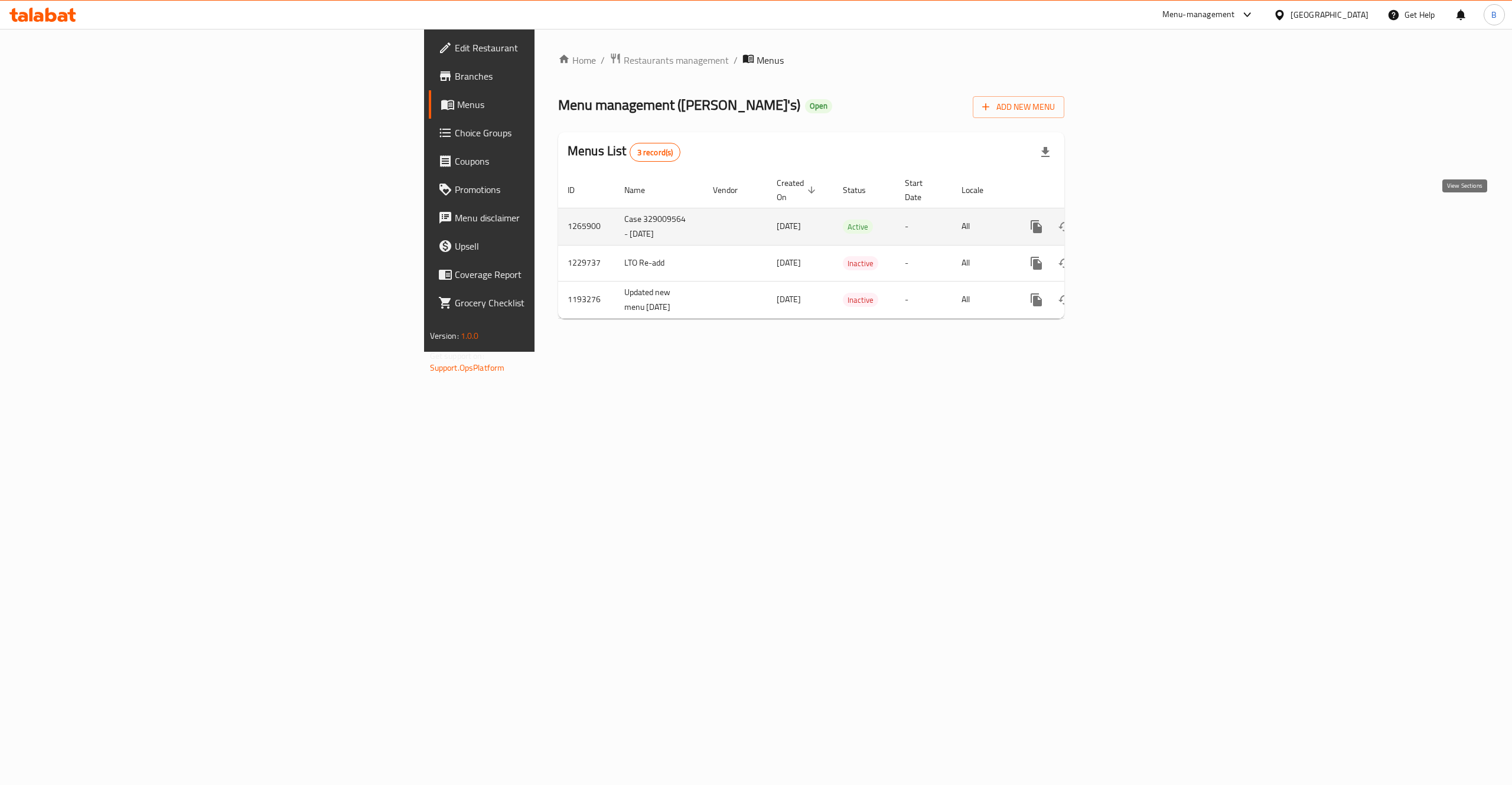
click at [1136, 219] on link "enhanced table" at bounding box center [1121, 227] width 29 height 28
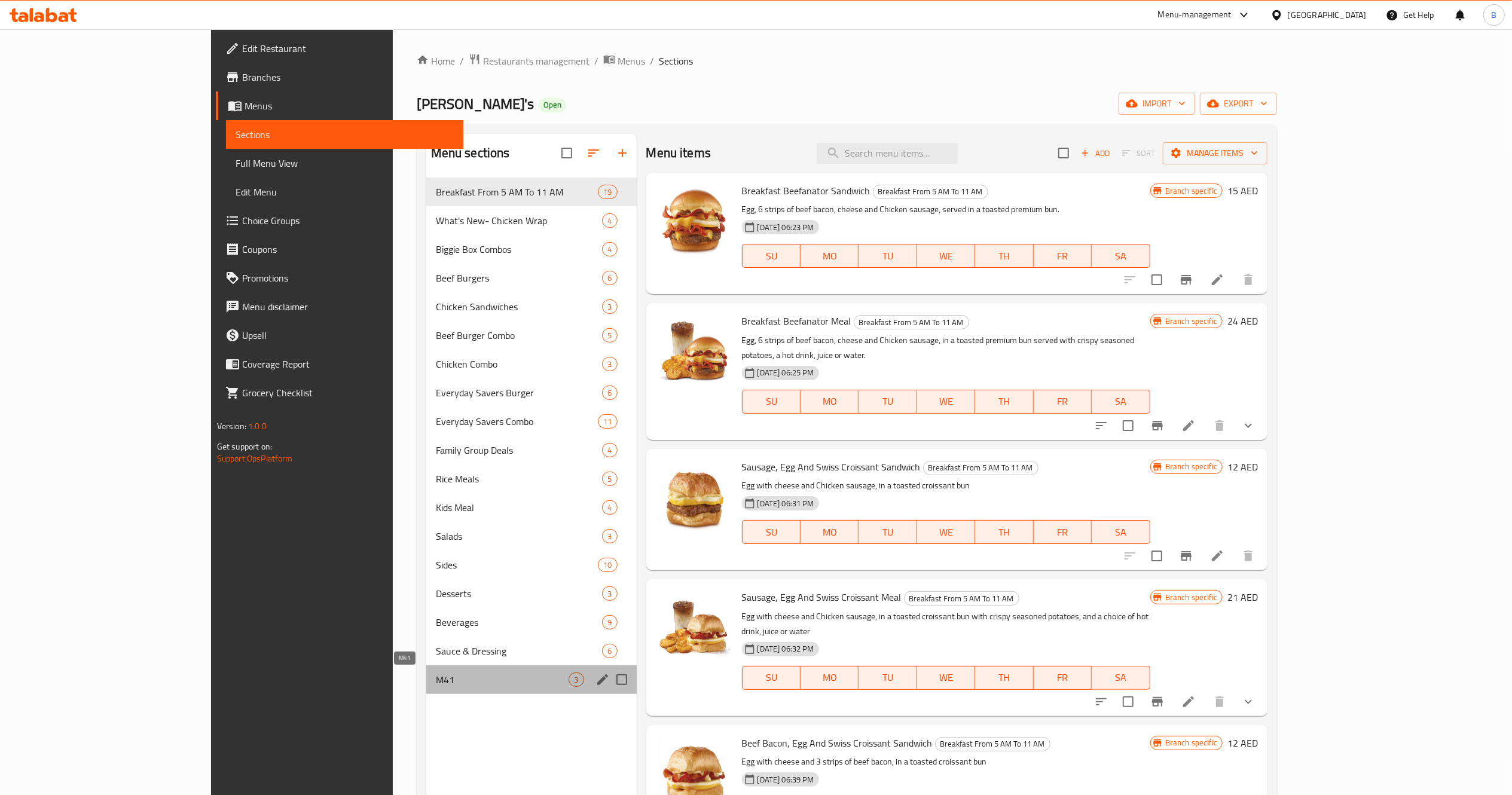
click at [436, 678] on span "M41" at bounding box center [502, 680] width 133 height 14
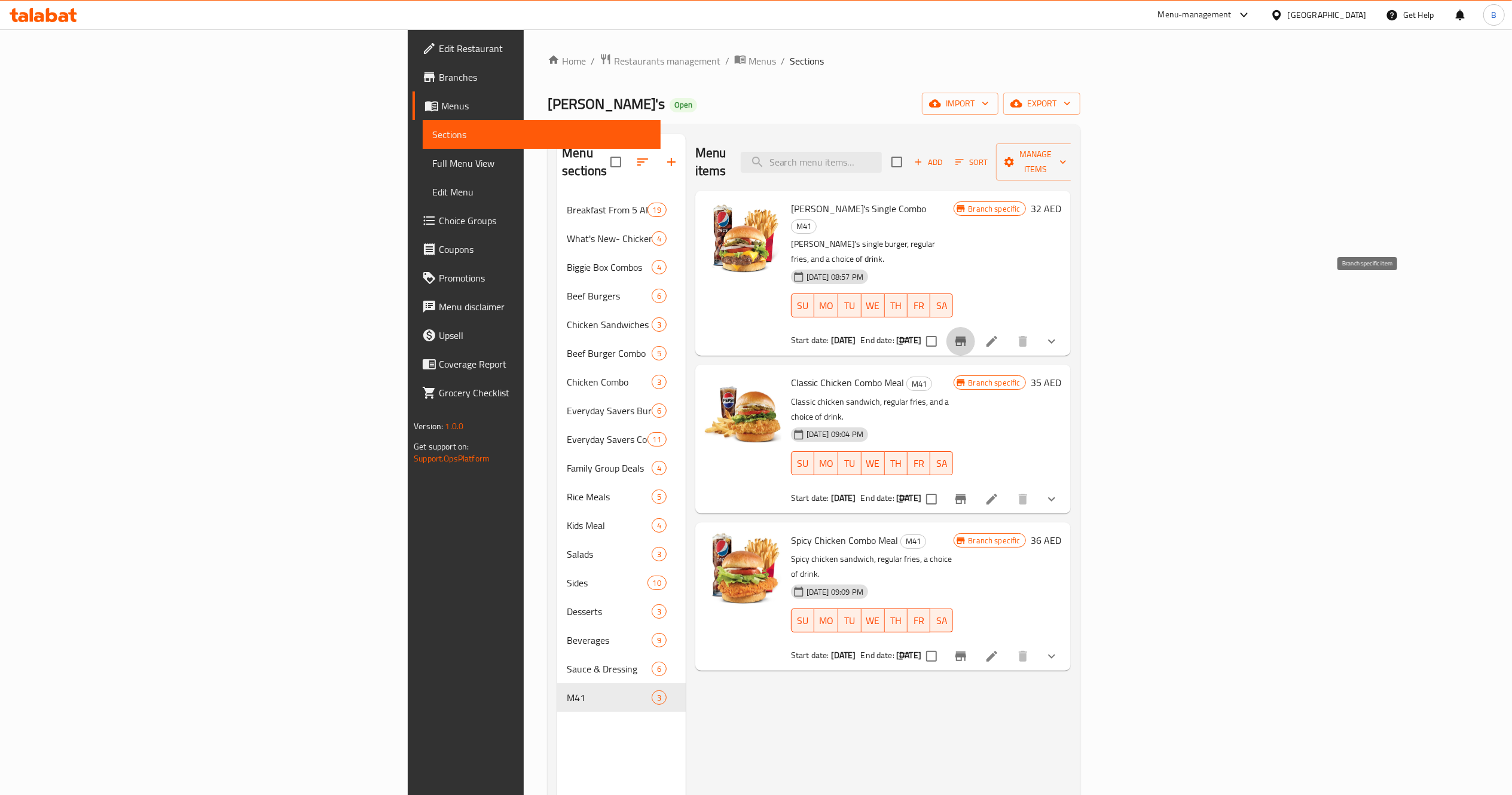
click at [975, 327] on button "Branch-specific-item" at bounding box center [961, 341] width 29 height 29
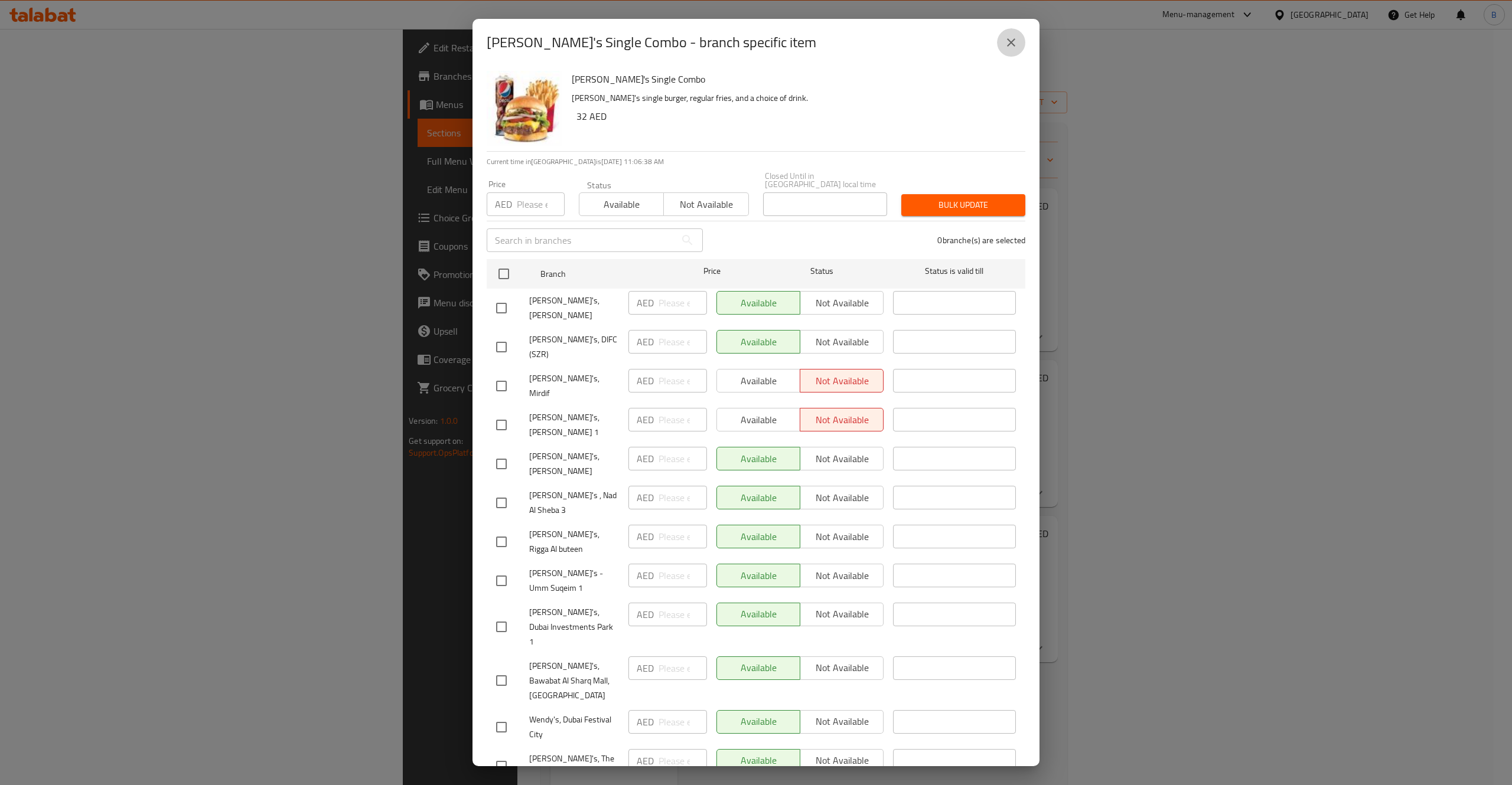
click at [1013, 40] on icon "close" at bounding box center [1011, 42] width 8 height 8
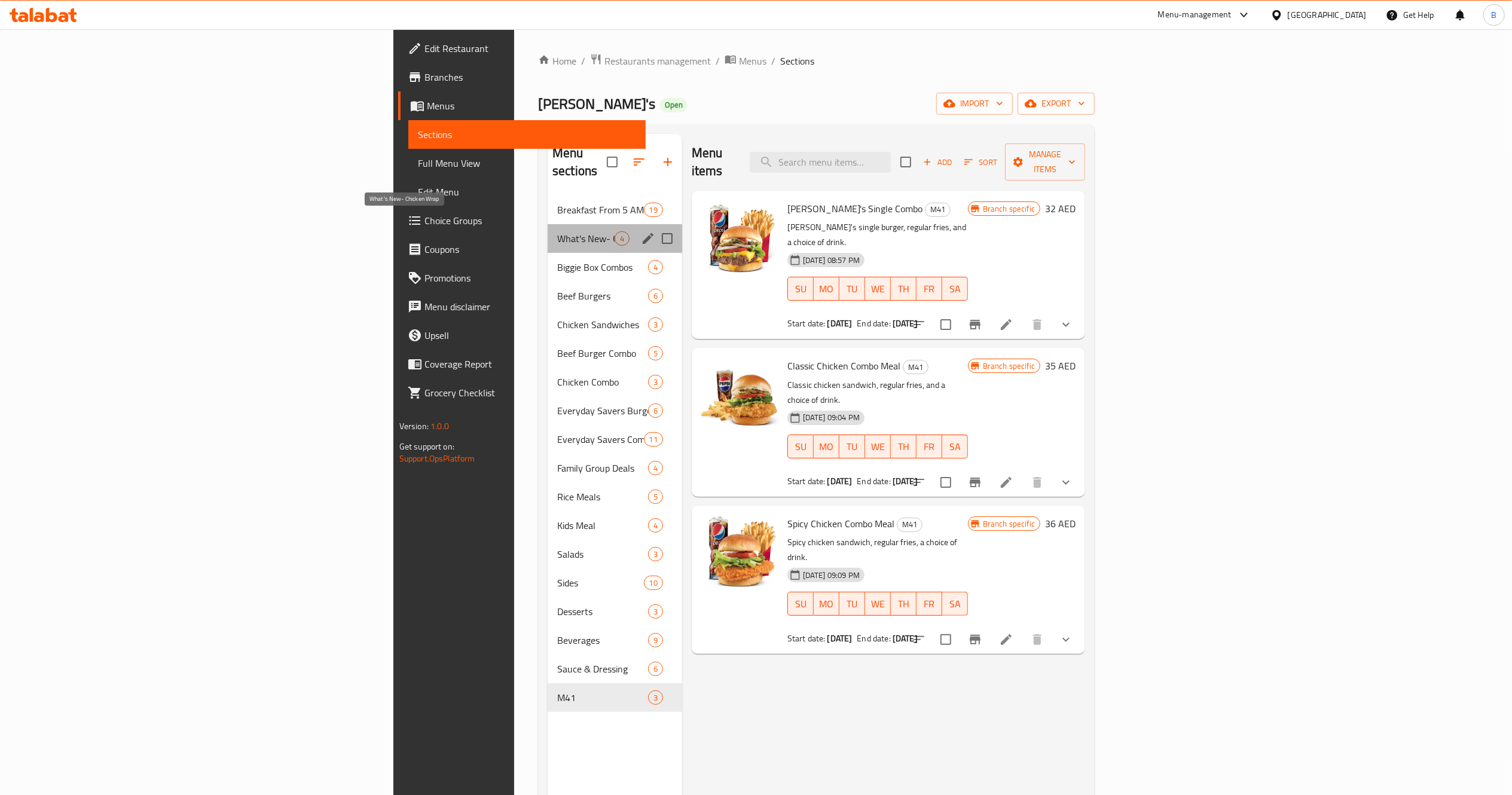
click at [557, 231] on span "What's New- Chicken Wrap" at bounding box center [586, 238] width 57 height 14
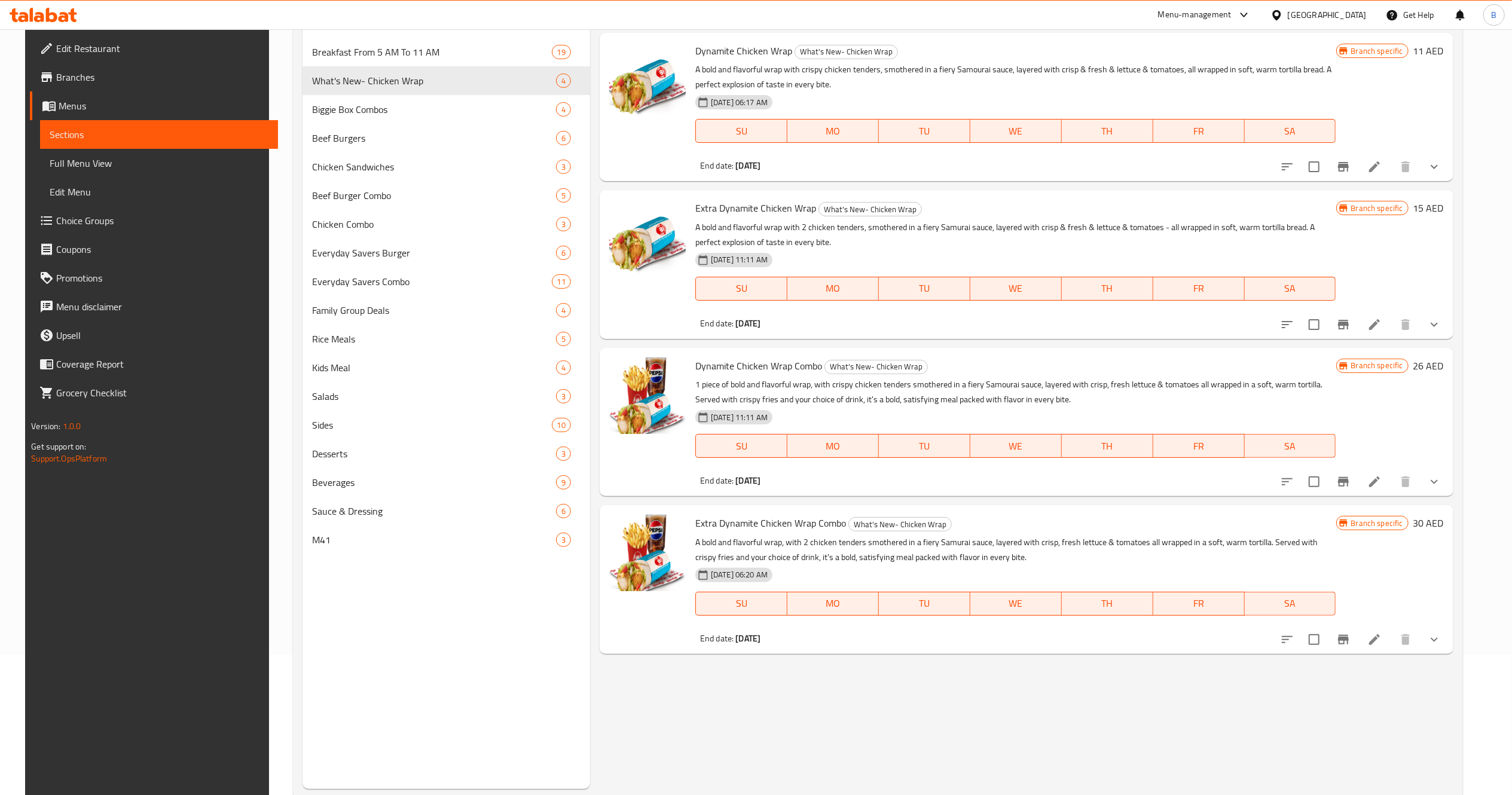
scroll to position [168, 0]
